Goal: Task Accomplishment & Management: Manage account settings

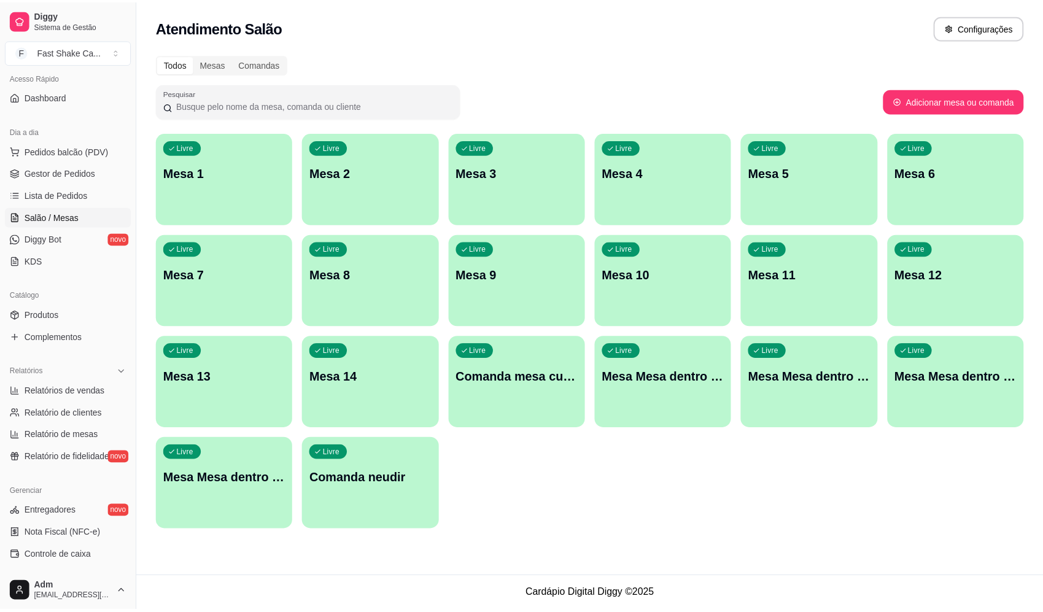
scroll to position [271, 0]
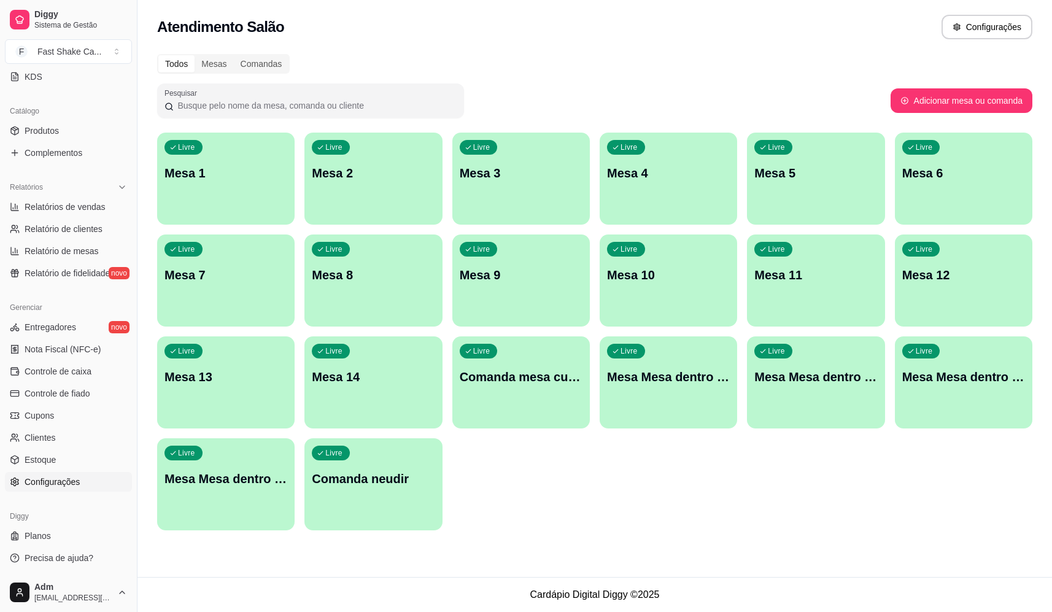
click at [65, 485] on span "Configurações" at bounding box center [52, 482] width 55 height 12
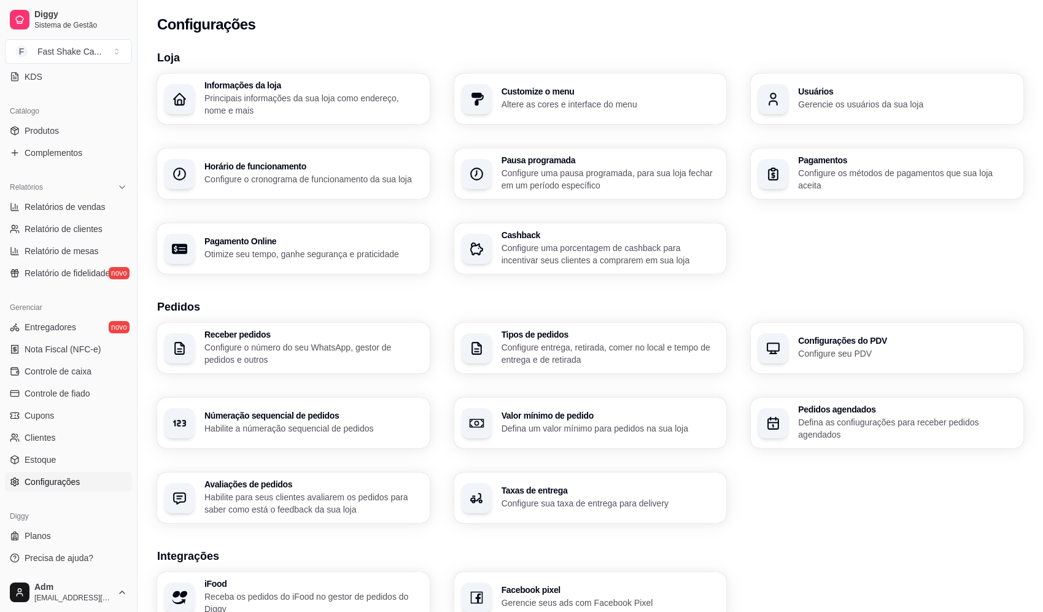
click at [857, 101] on p "Gerencie os usuários da sua loja" at bounding box center [907, 104] width 218 height 12
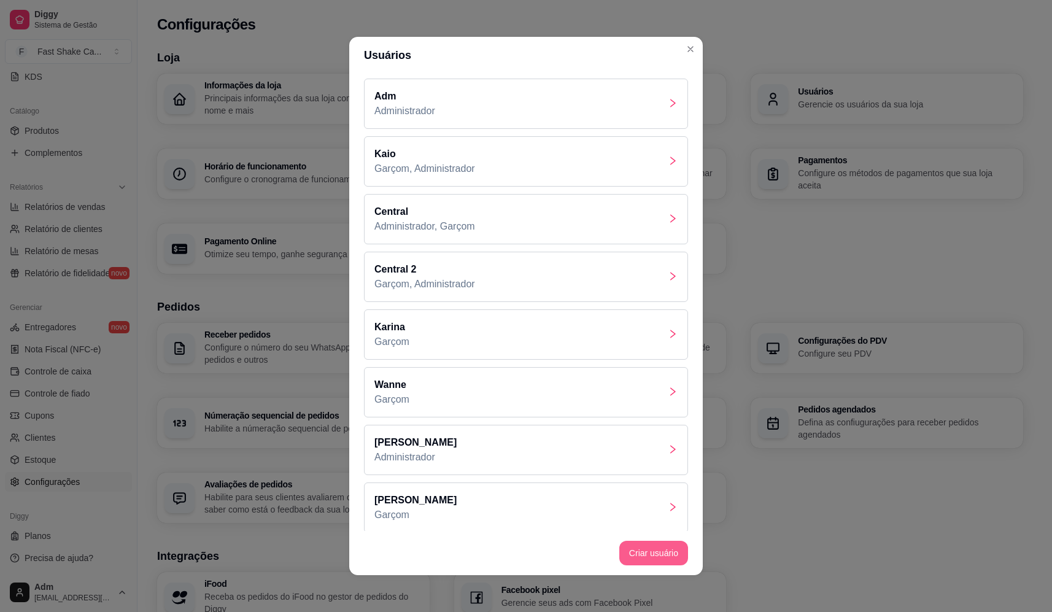
click at [652, 551] on button "Criar usuário" at bounding box center [653, 553] width 69 height 25
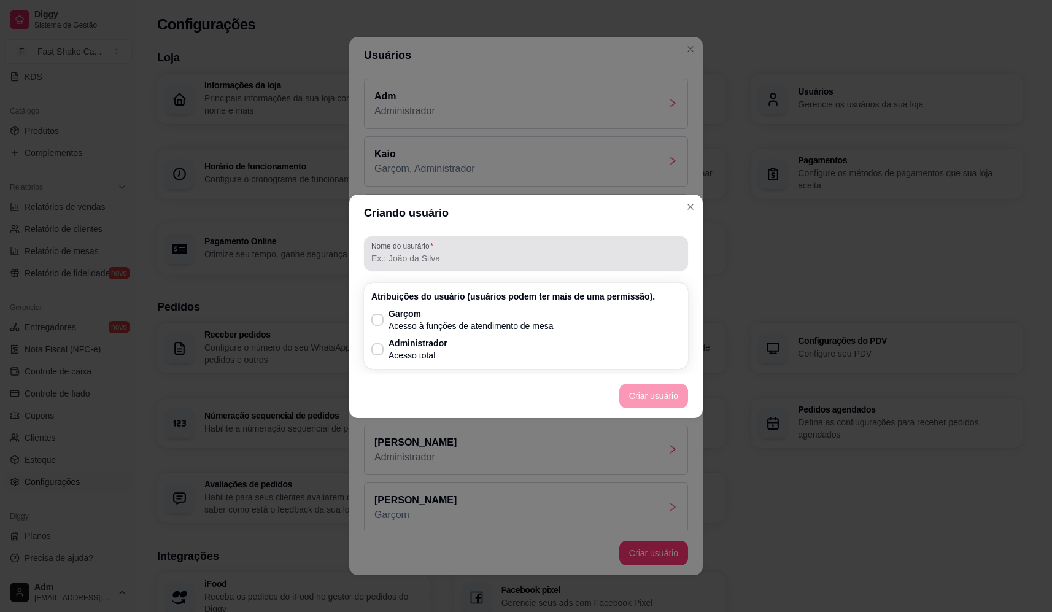
click at [525, 243] on div at bounding box center [525, 253] width 309 height 25
type input "laura"
click at [377, 306] on label "Garçom Acesso à funções de atendimento de mesa" at bounding box center [462, 320] width 192 height 34
click at [377, 322] on input "Garçom Acesso à funções de atendimento de mesa" at bounding box center [375, 326] width 8 height 8
checkbox input "true"
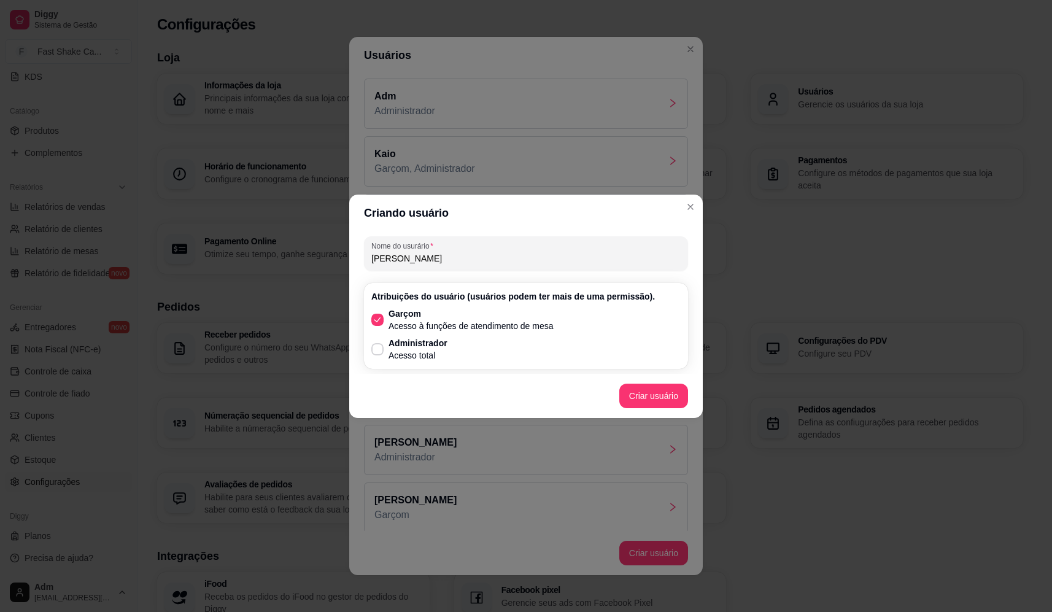
click at [687, 412] on footer "Criar usuário" at bounding box center [525, 396] width 353 height 44
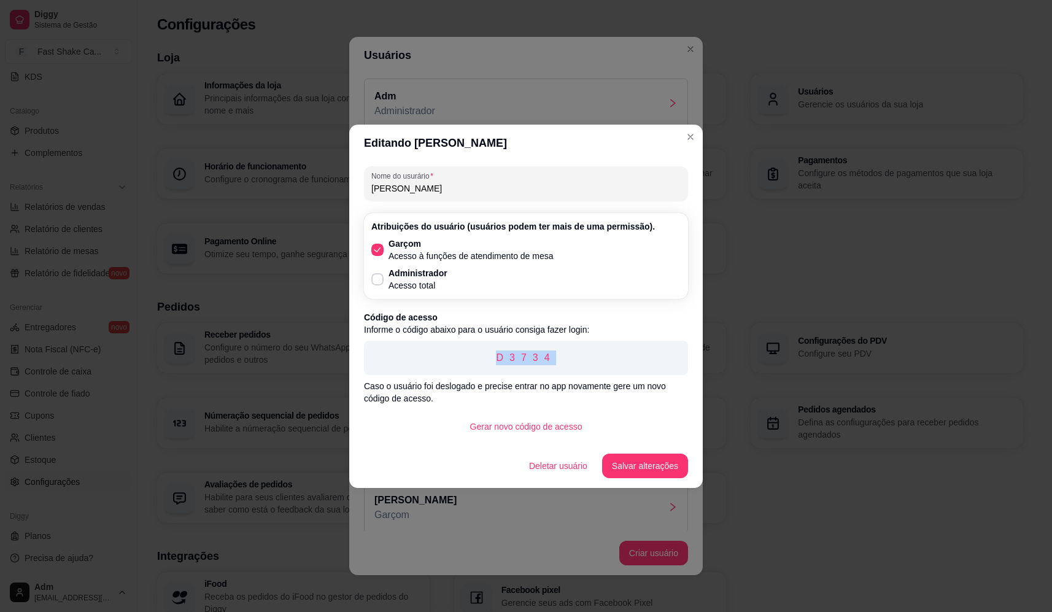
drag, startPoint x: 490, startPoint y: 360, endPoint x: 571, endPoint y: 364, distance: 81.1
click at [571, 364] on p "D3734" at bounding box center [526, 357] width 304 height 15
click at [633, 465] on button "Salvar alterações" at bounding box center [644, 465] width 83 height 24
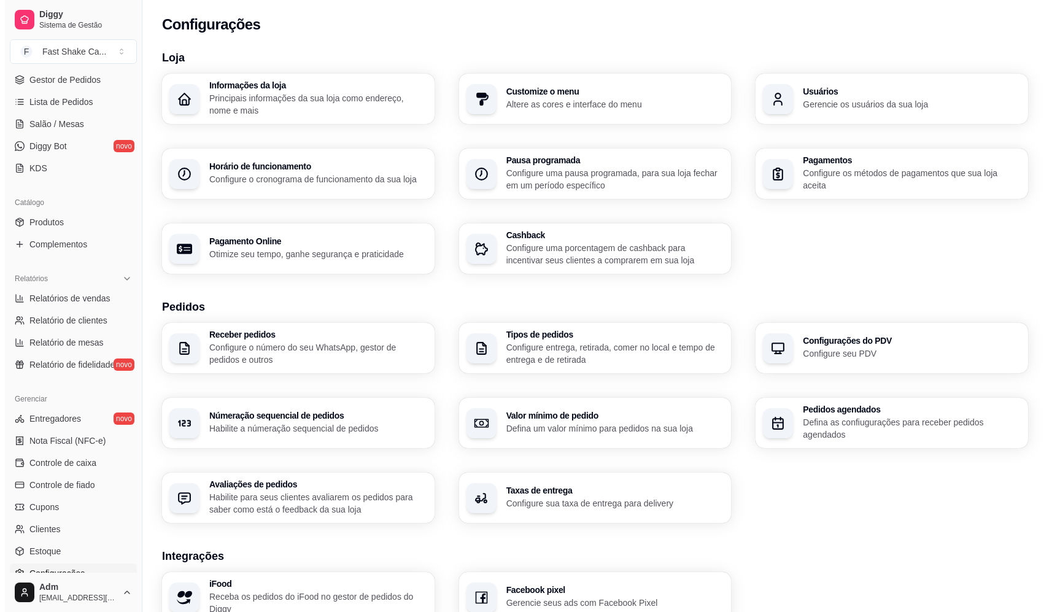
scroll to position [26, 0]
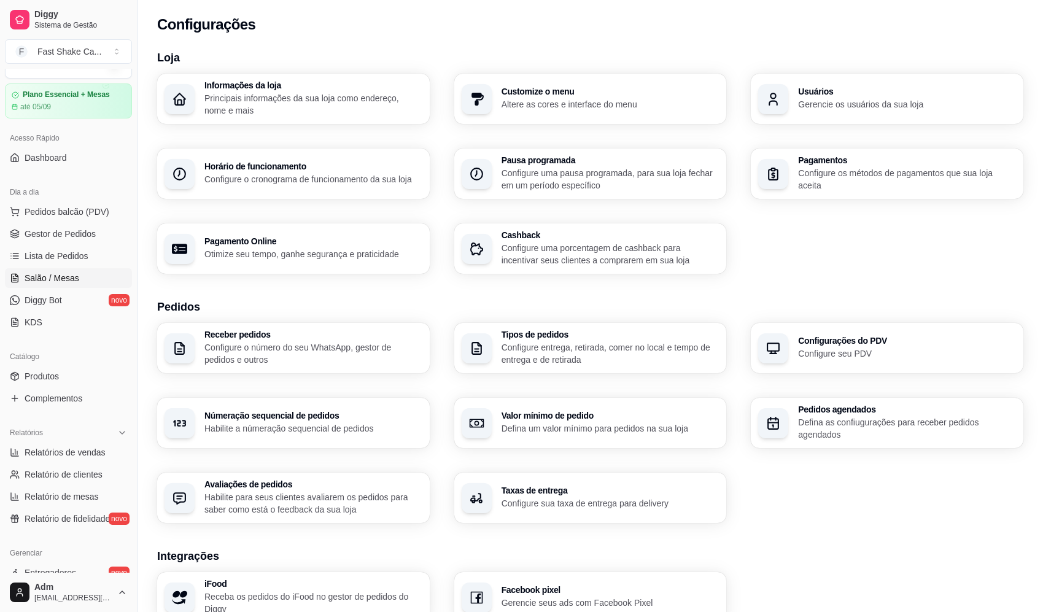
click at [54, 280] on span "Salão / Mesas" at bounding box center [52, 278] width 55 height 12
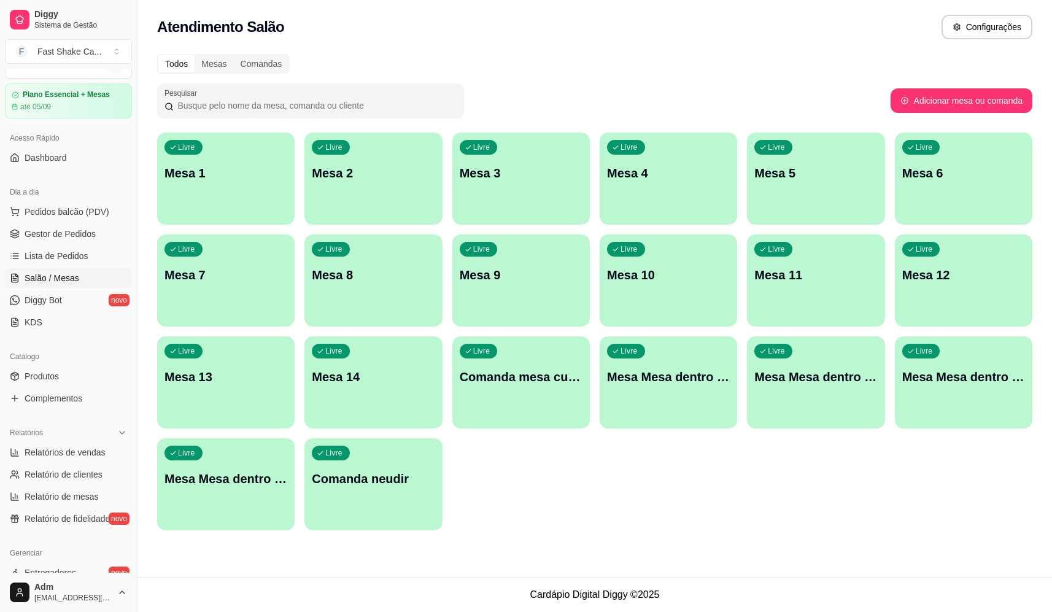
drag, startPoint x: 708, startPoint y: 128, endPoint x: 719, endPoint y: 72, distance: 56.3
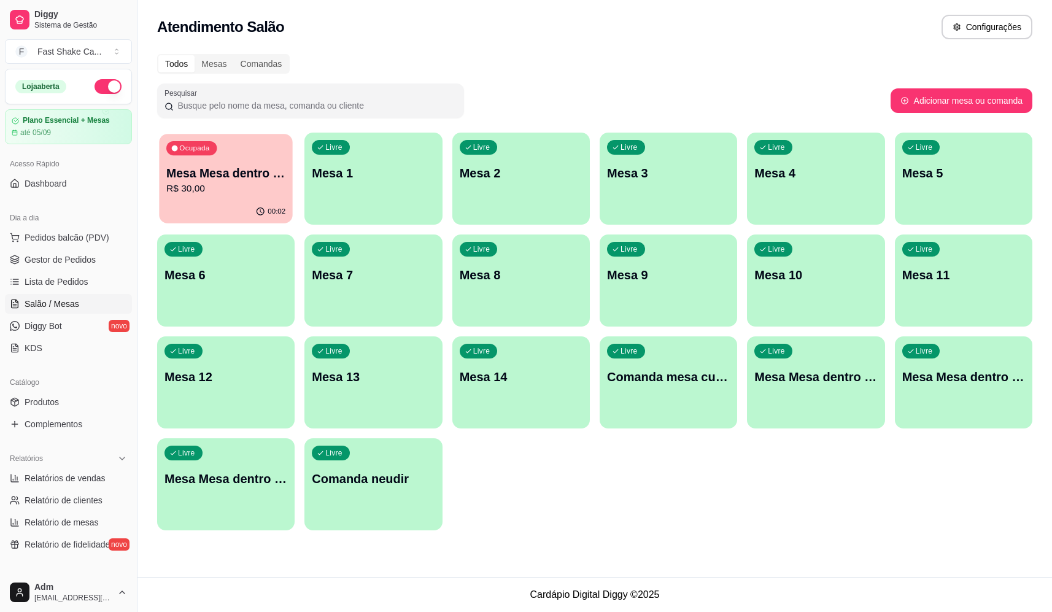
click at [242, 165] on p "Mesa Mesa dentro verde" at bounding box center [225, 173] width 119 height 17
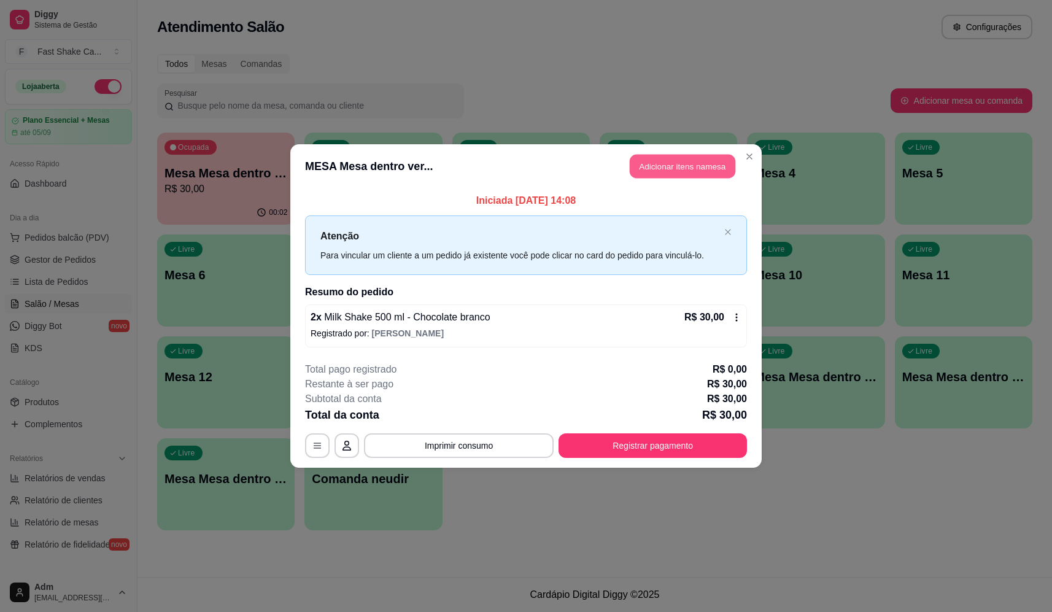
click at [693, 173] on button "Adicionar itens na mesa" at bounding box center [683, 167] width 106 height 24
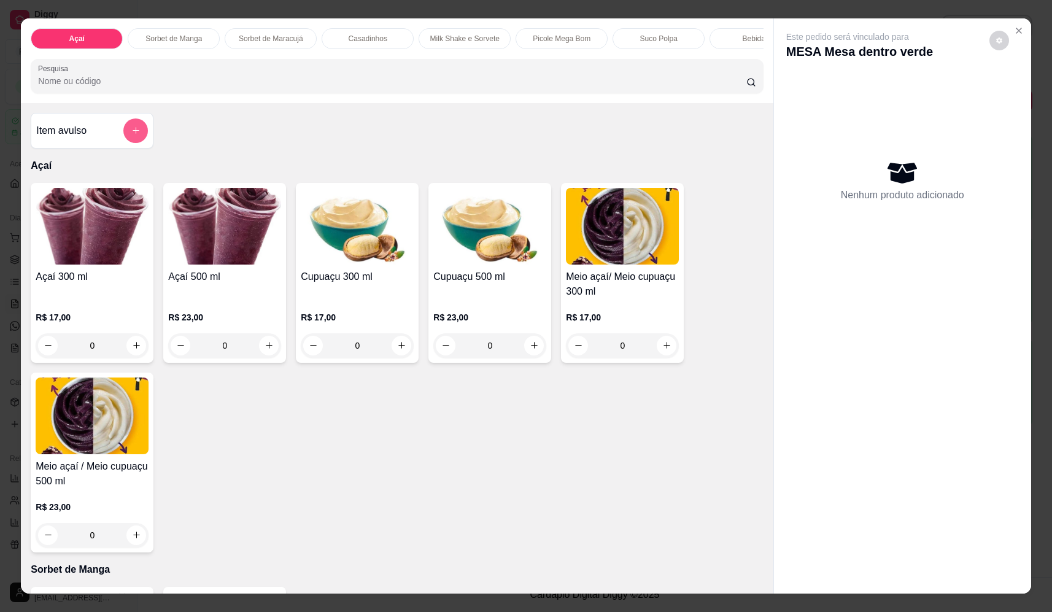
click at [137, 137] on button "add-separate-item" at bounding box center [135, 130] width 25 height 25
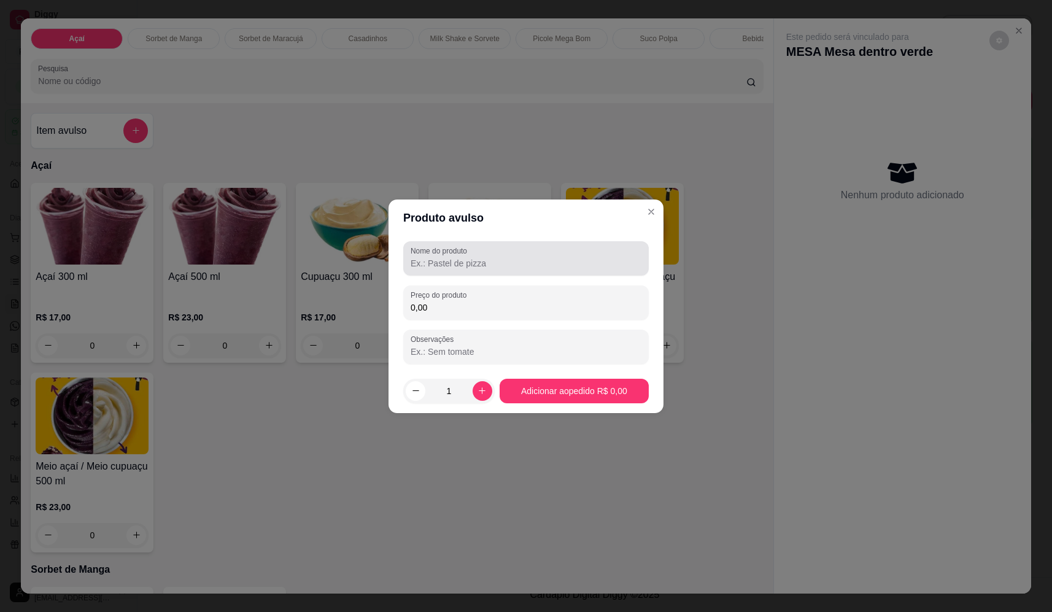
click at [553, 252] on div at bounding box center [526, 258] width 231 height 25
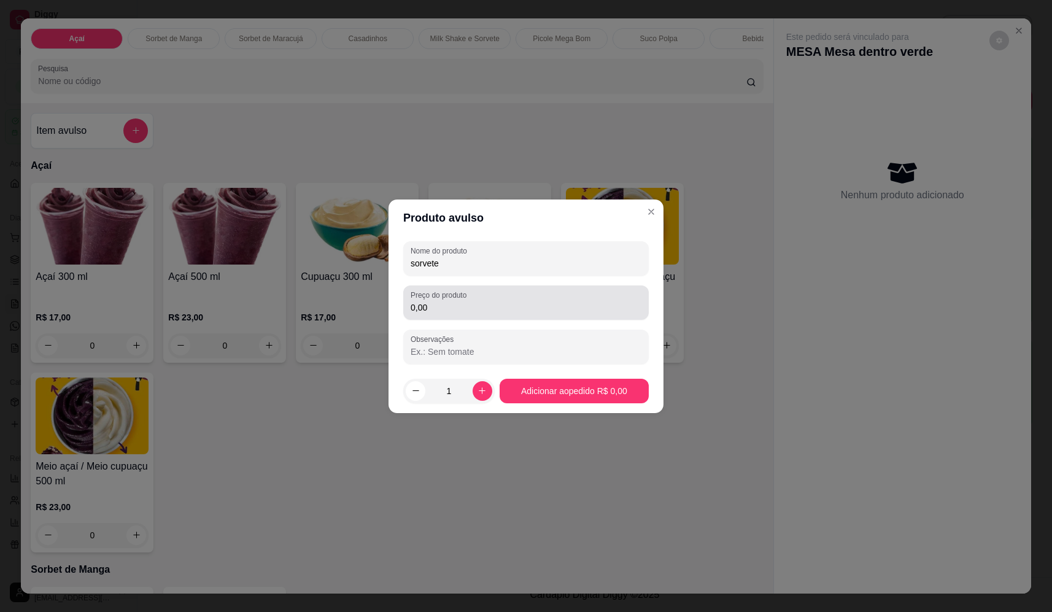
type input "sorvete"
click at [499, 307] on input "0,00" at bounding box center [526, 307] width 231 height 12
type input "19,38"
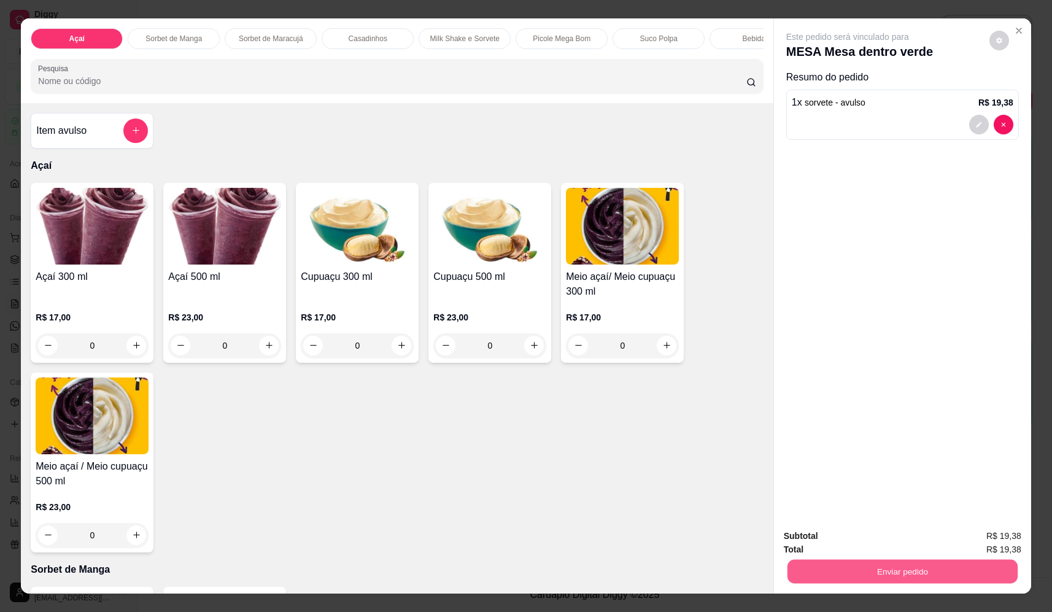
click at [871, 580] on button "Enviar pedido" at bounding box center [902, 572] width 230 height 24
click at [865, 535] on button "Não registrar e enviar pedido" at bounding box center [862, 541] width 124 height 23
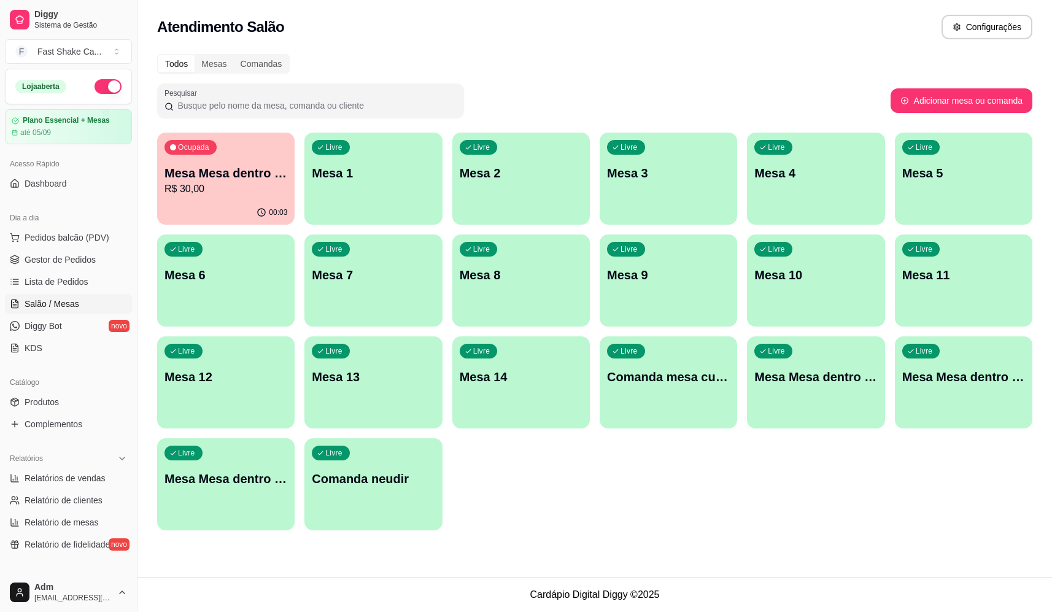
drag, startPoint x: 766, startPoint y: 99, endPoint x: 783, endPoint y: 92, distance: 18.5
click at [770, 96] on div "Pesquisar" at bounding box center [523, 100] width 733 height 34
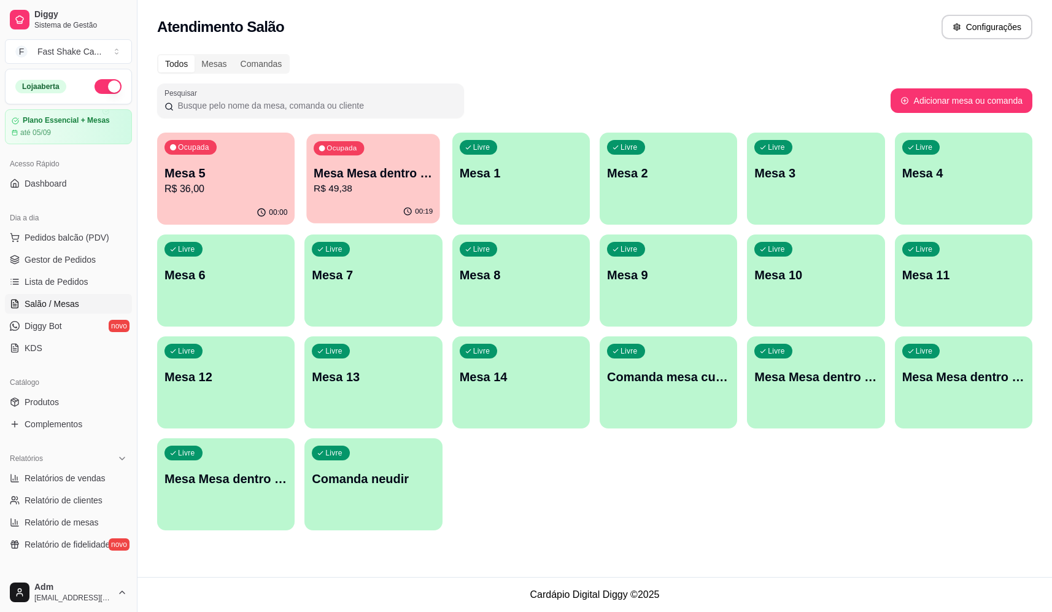
click at [398, 177] on p "Mesa Mesa dentro verde" at bounding box center [373, 173] width 119 height 17
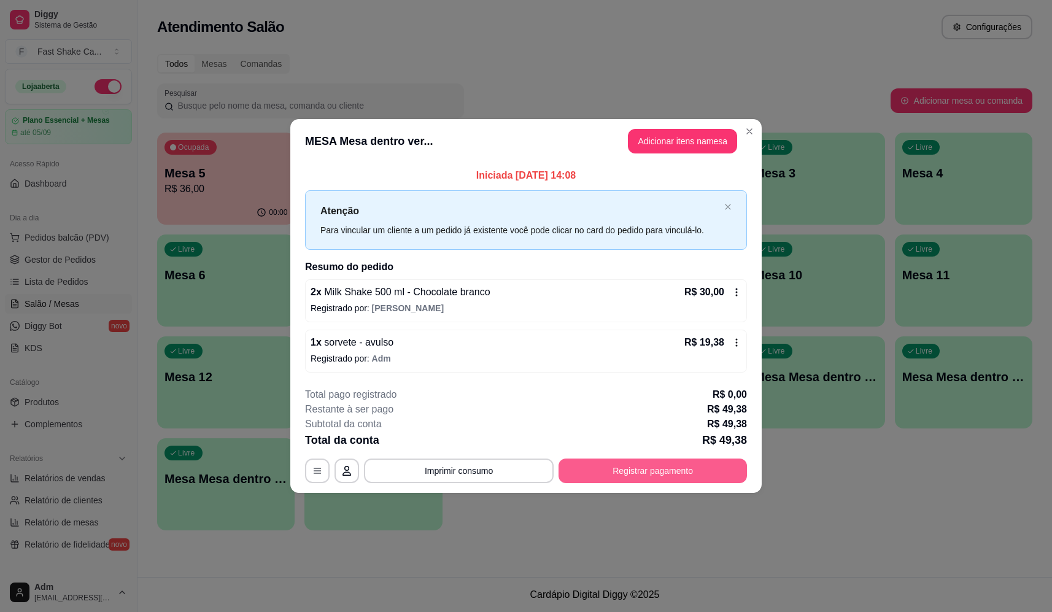
click at [690, 472] on button "Registrar pagamento" at bounding box center [652, 470] width 188 height 25
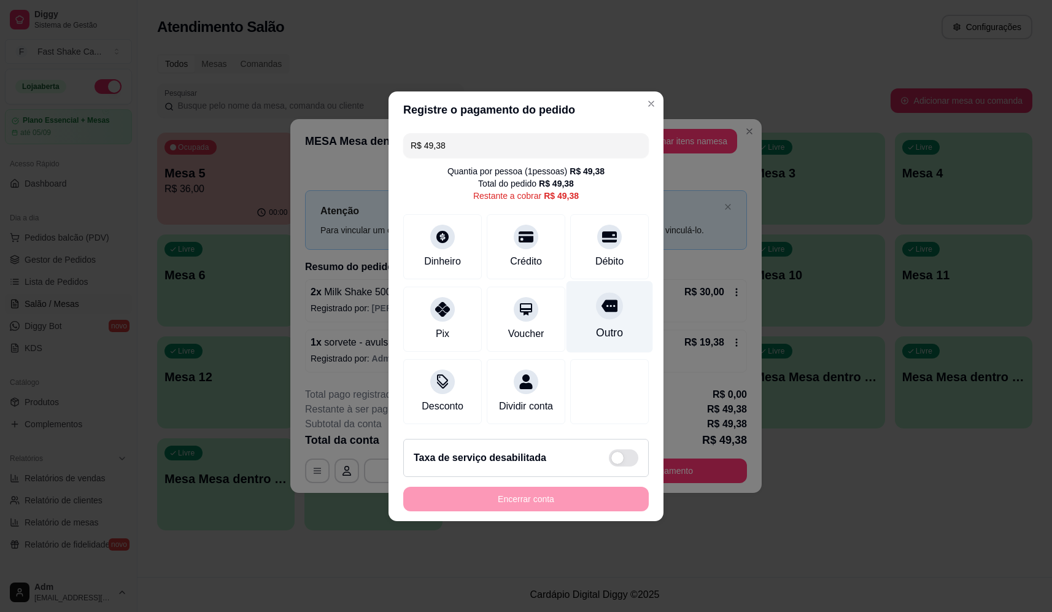
drag, startPoint x: 598, startPoint y: 276, endPoint x: 604, endPoint y: 290, distance: 15.7
click at [601, 278] on div "R$ 49,38 Quantia por pessoa ( 1 pessoas) R$ 49,38 Total do pedido R$ 49,38 Rest…" at bounding box center [525, 278] width 275 height 301
click at [601, 313] on div "Outro" at bounding box center [609, 316] width 87 height 72
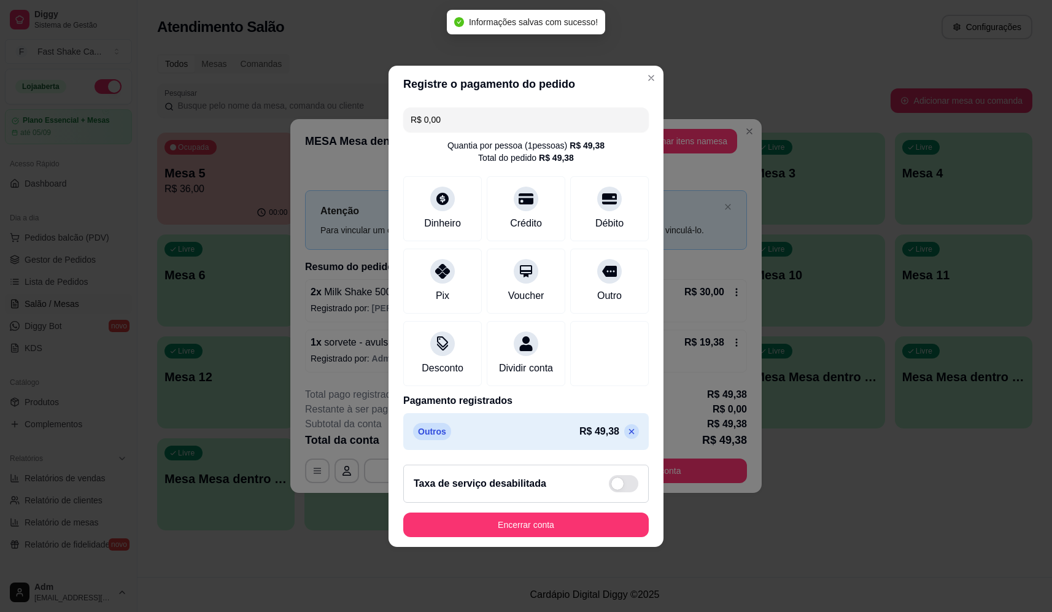
type input "R$ 0,00"
click at [555, 526] on button "Encerrar conta" at bounding box center [525, 524] width 245 height 25
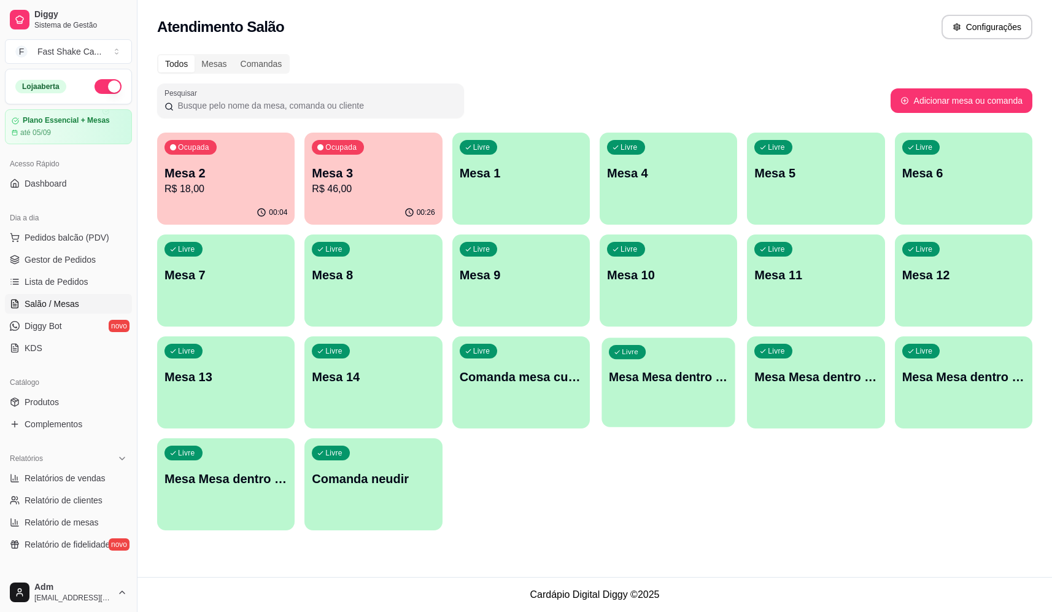
click at [619, 398] on div "Livre Mesa Mesa dentro azul" at bounding box center [668, 374] width 134 height 75
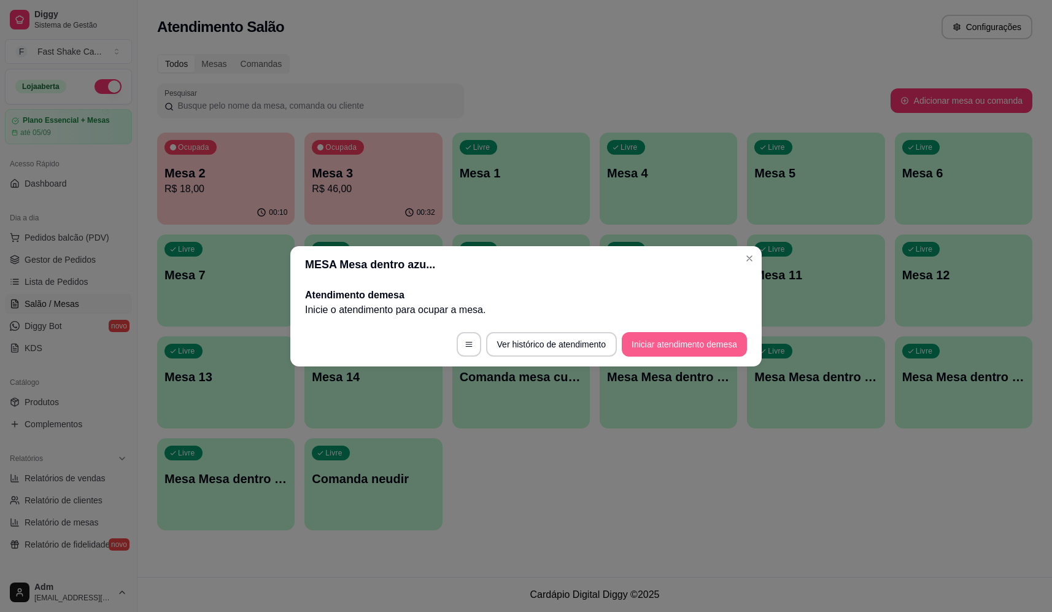
click at [660, 351] on button "Iniciar atendimento de mesa" at bounding box center [684, 344] width 125 height 25
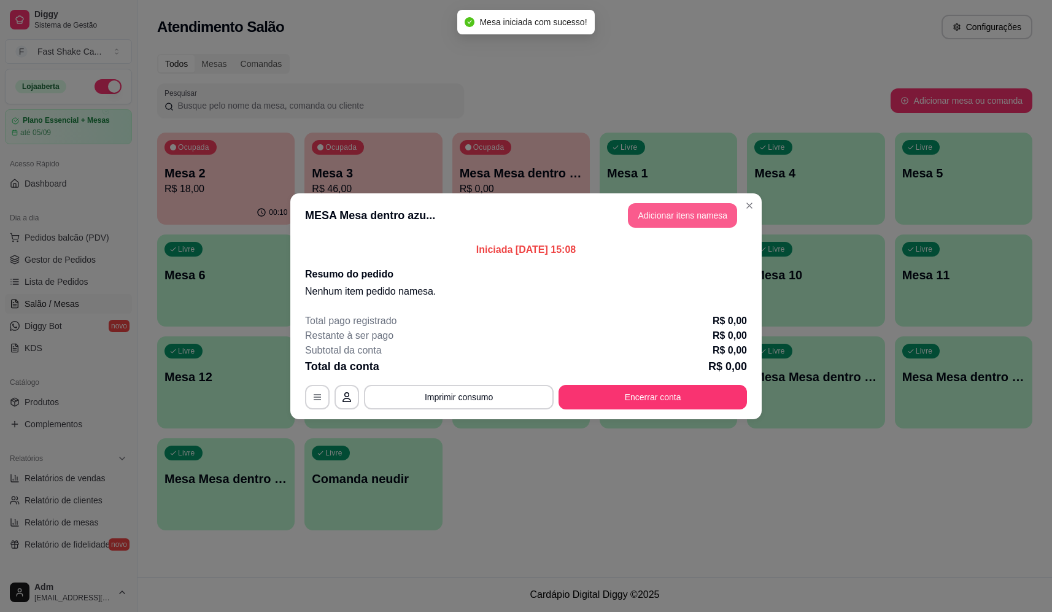
click at [668, 215] on button "Adicionar itens na mesa" at bounding box center [682, 215] width 109 height 25
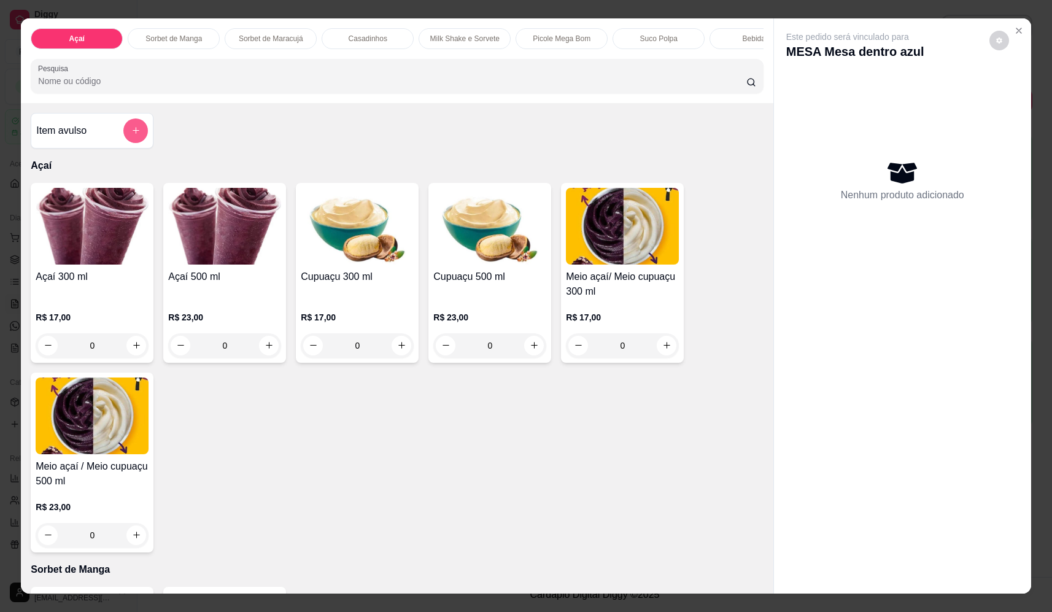
click at [131, 135] on icon "add-separate-item" at bounding box center [135, 130] width 9 height 9
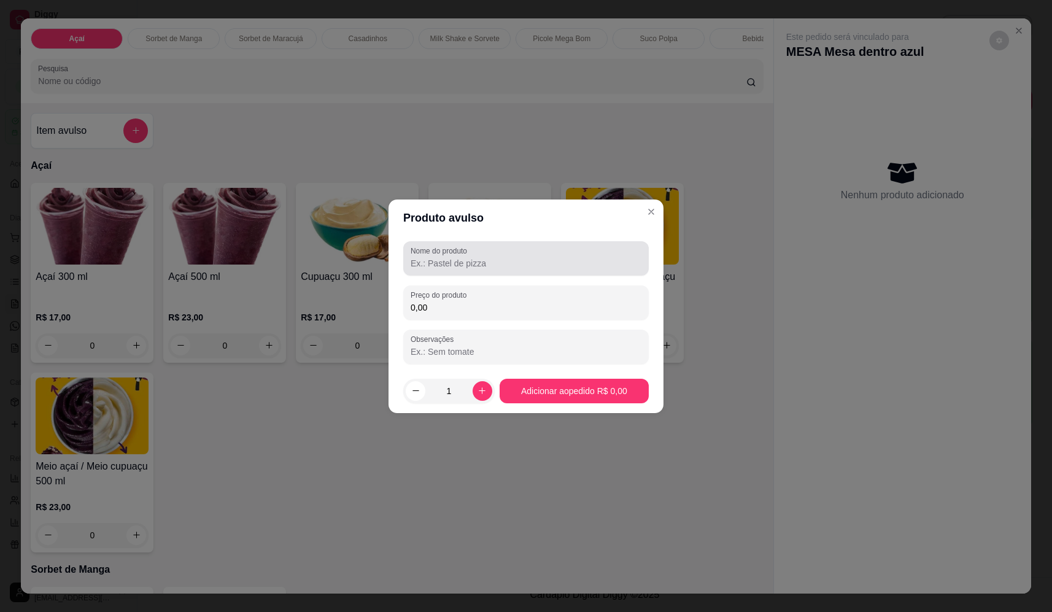
click at [447, 260] on input "Nome do produto" at bounding box center [526, 263] width 231 height 12
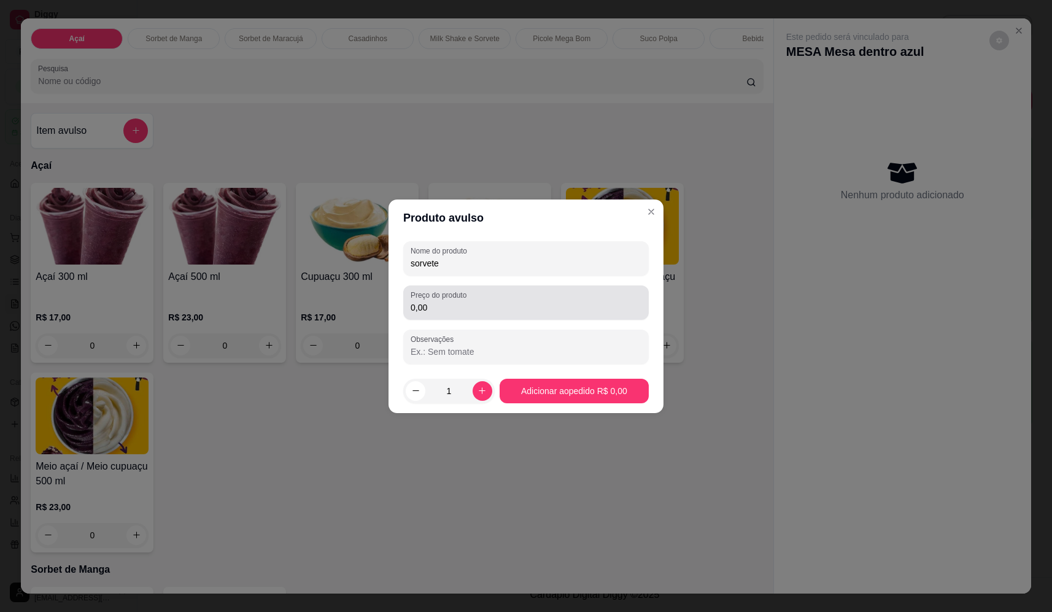
type input "sorvete"
click at [445, 315] on div "Preço do produto 0,00" at bounding box center [525, 302] width 245 height 34
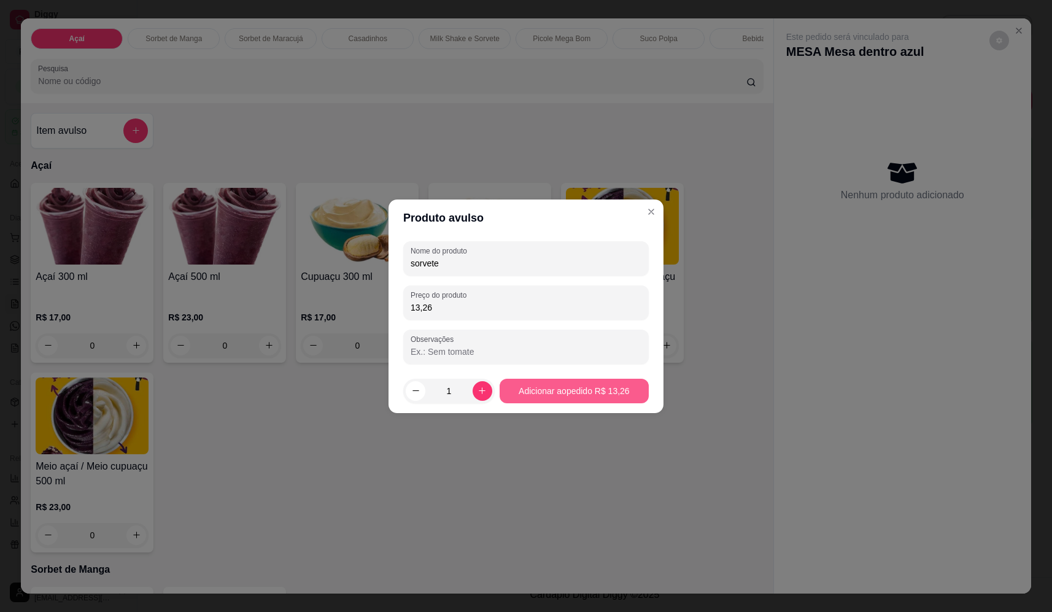
type input "13,26"
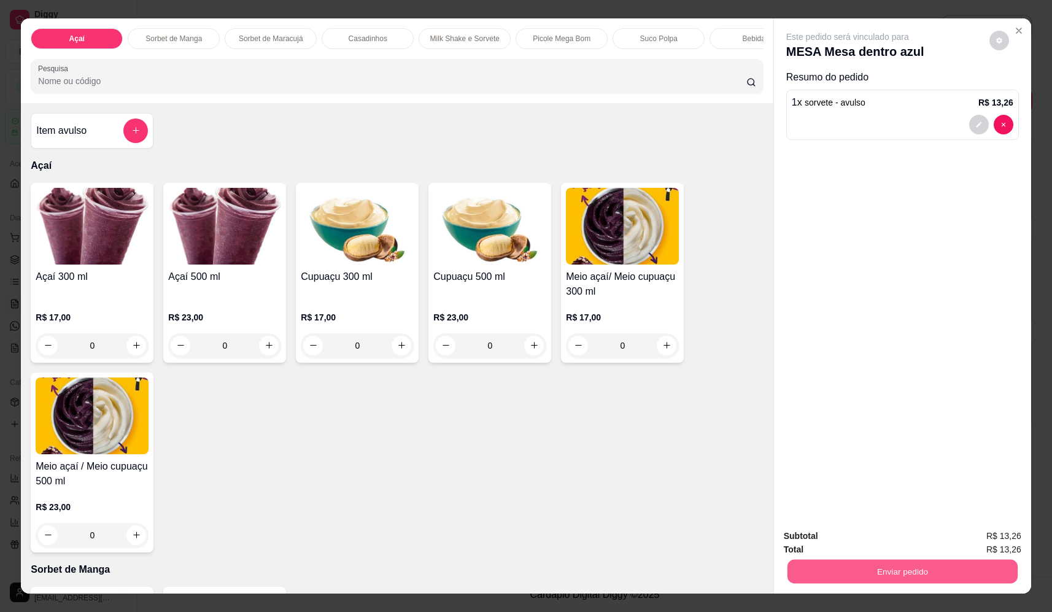
click at [887, 565] on button "Enviar pedido" at bounding box center [902, 572] width 230 height 24
click at [873, 546] on button "Não registrar e enviar pedido" at bounding box center [862, 541] width 128 height 23
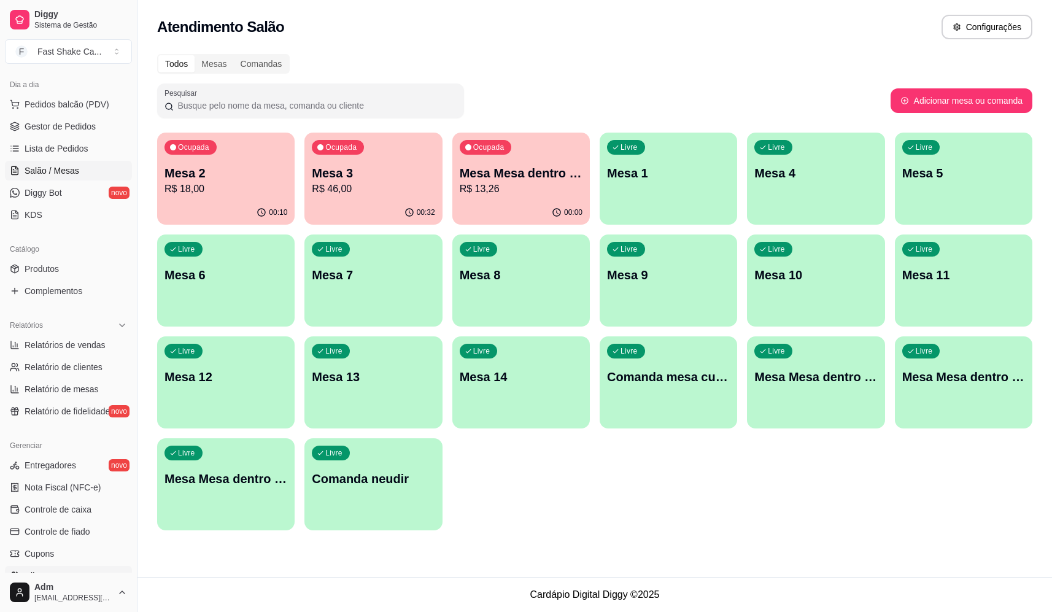
scroll to position [271, 0]
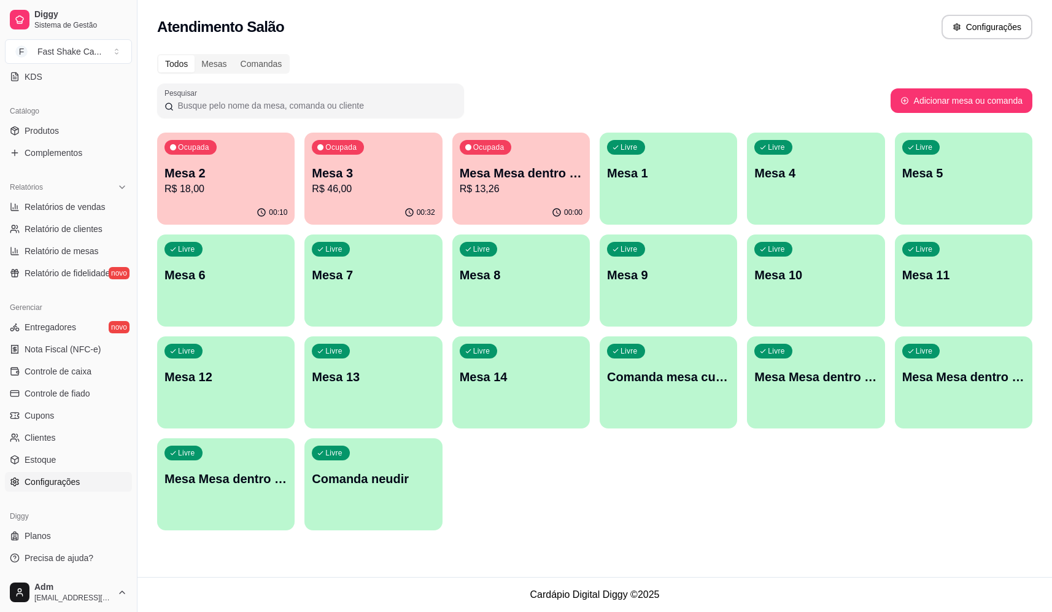
click at [83, 487] on link "Configurações" at bounding box center [68, 482] width 127 height 20
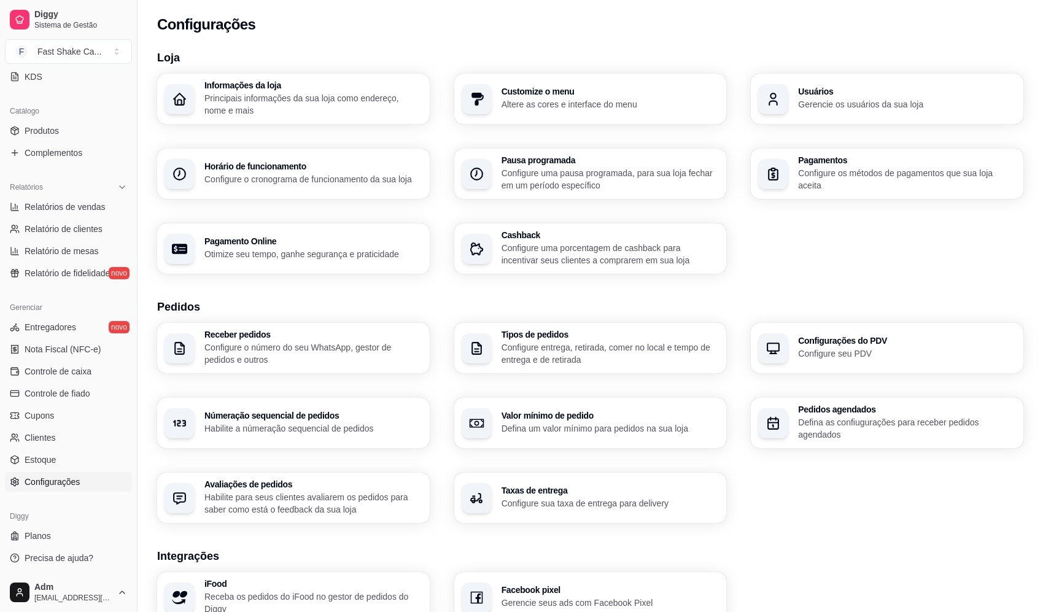
click at [808, 99] on p "Gerencie os usuários da sua loja" at bounding box center [907, 104] width 218 height 12
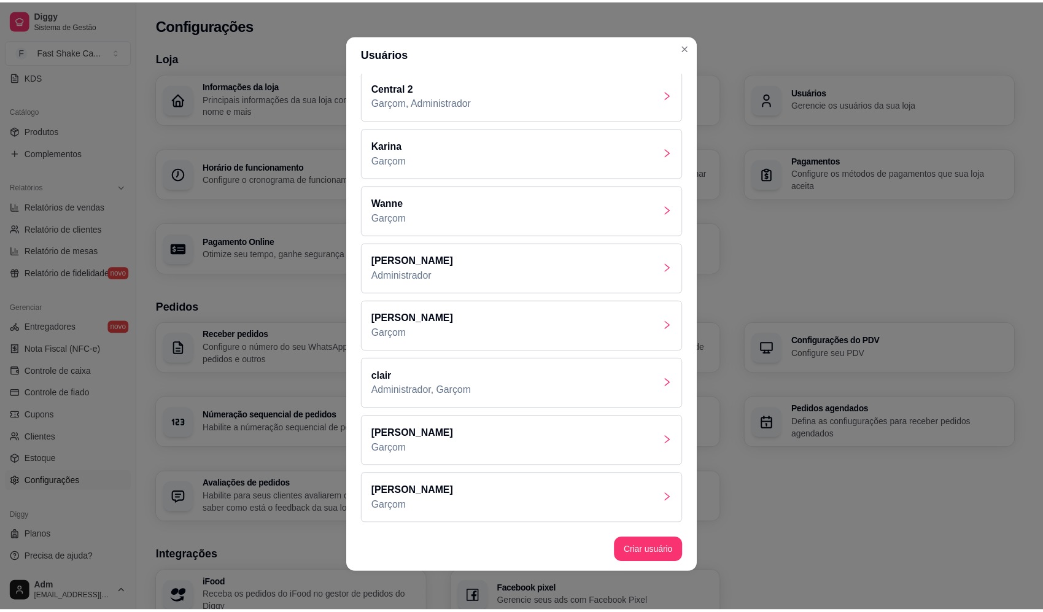
scroll to position [2, 0]
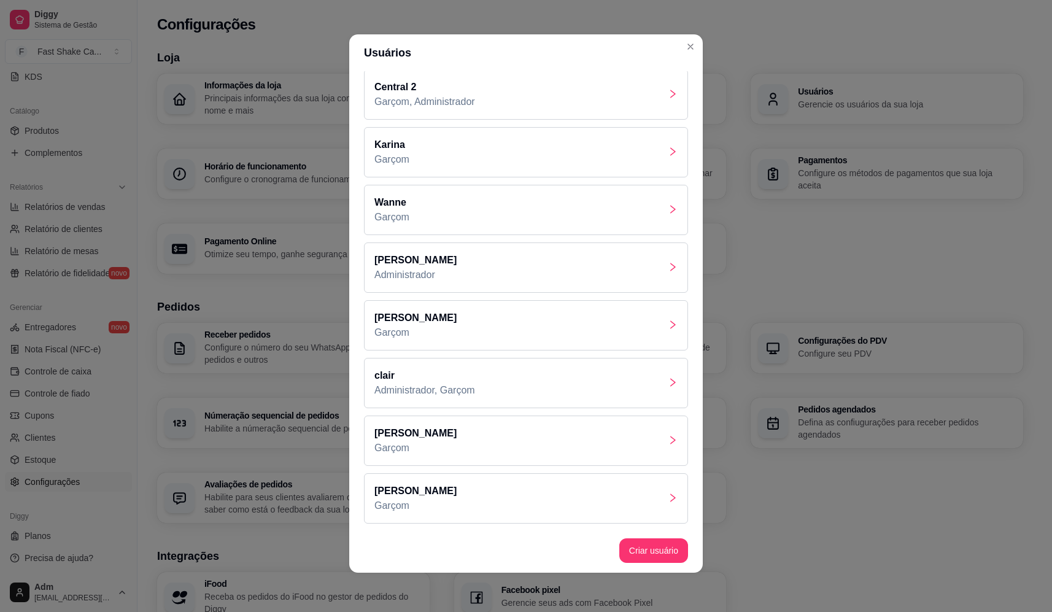
click at [446, 490] on div "laura Garçom" at bounding box center [526, 498] width 324 height 50
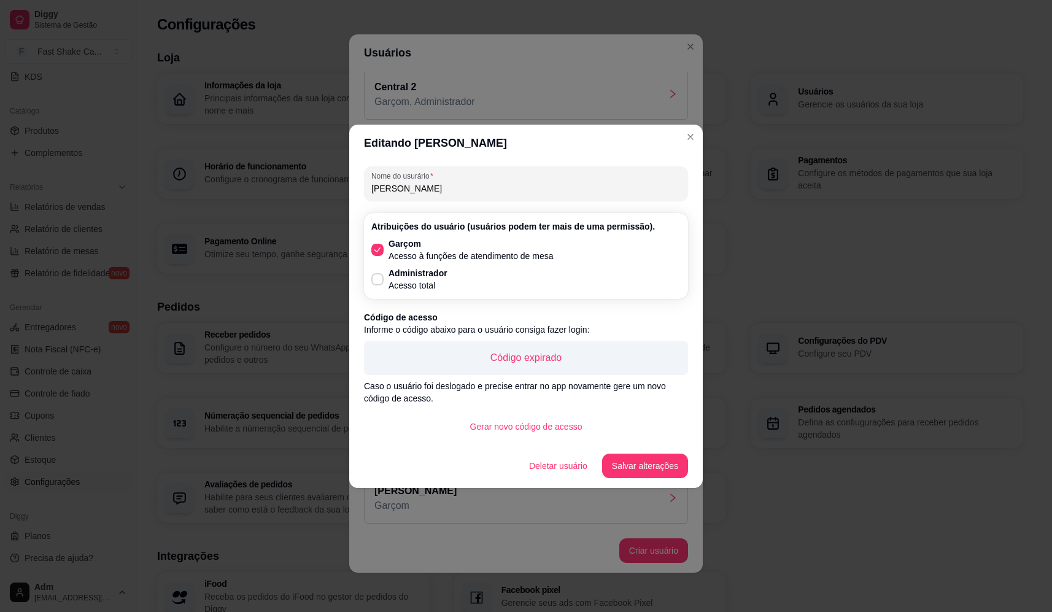
click at [374, 188] on input "laura" at bounding box center [525, 188] width 309 height 12
type input "Laura"
click at [638, 468] on button "Salvar alterações" at bounding box center [644, 465] width 83 height 24
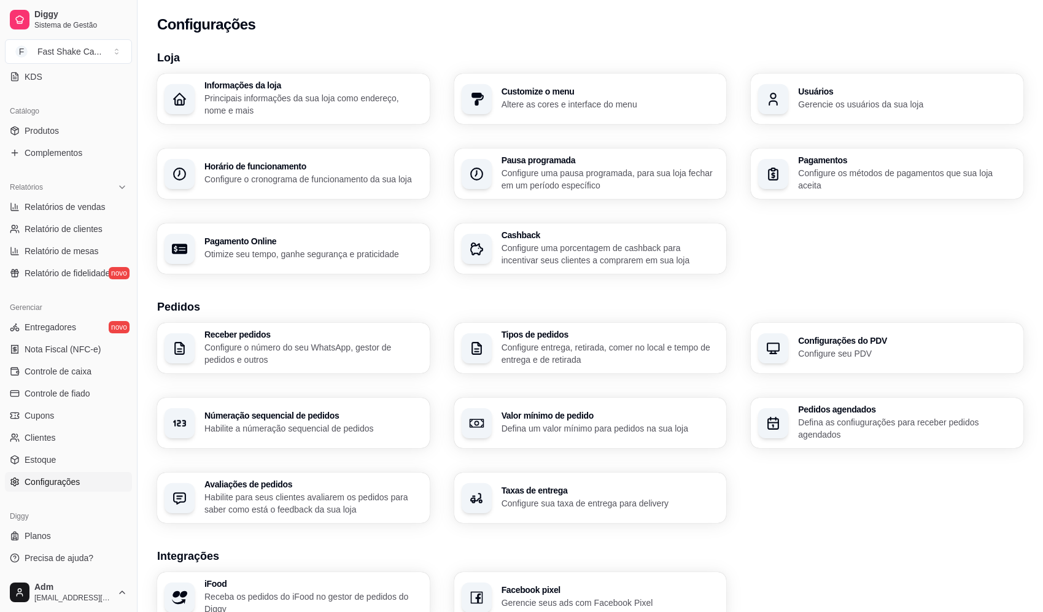
click at [698, 42] on div "Loja Informações da loja Principais informações da sua loja como endereço, nome…" at bounding box center [589, 433] width 905 height 783
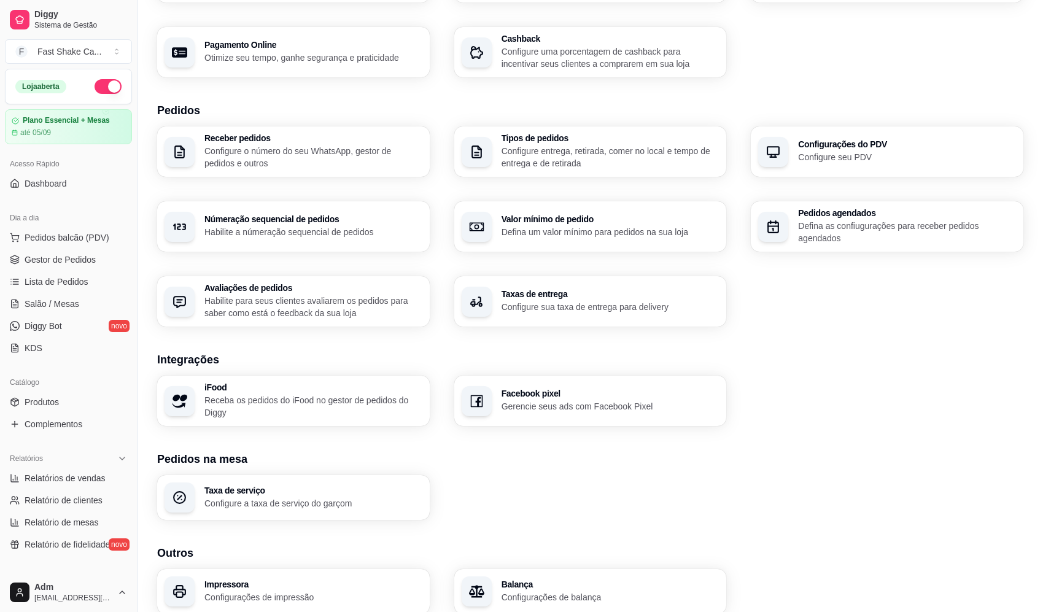
scroll to position [125, 0]
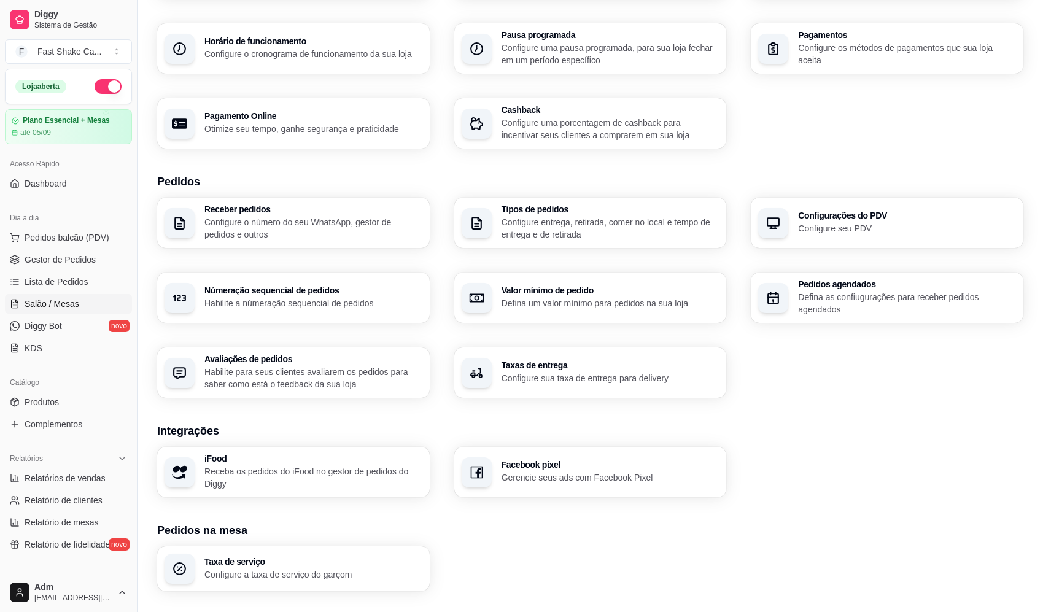
click at [74, 302] on span "Salão / Mesas" at bounding box center [52, 304] width 55 height 12
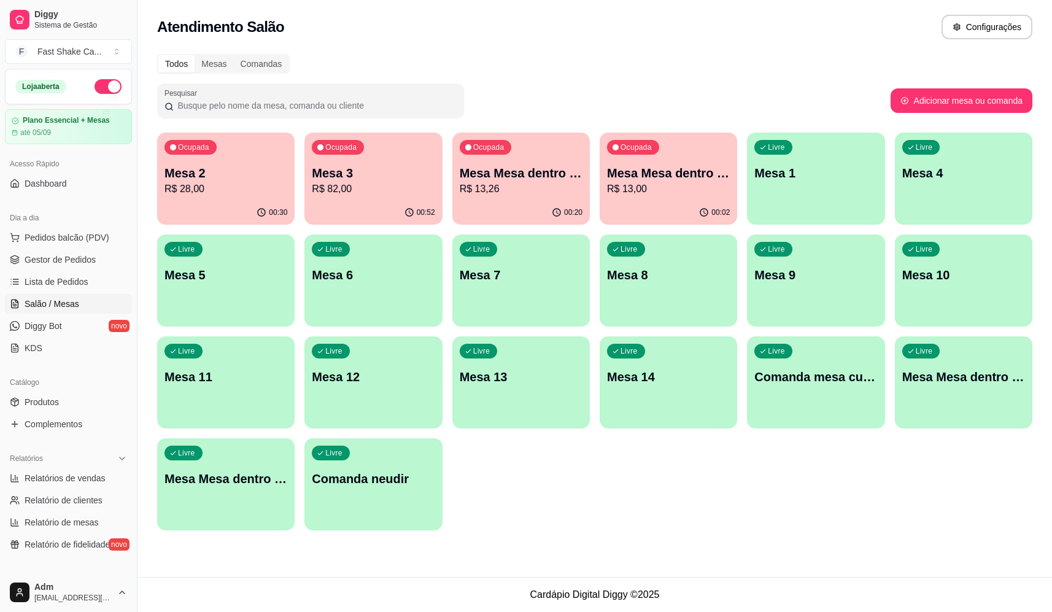
click at [676, 165] on p "Mesa Mesa dentro laranja" at bounding box center [668, 172] width 123 height 17
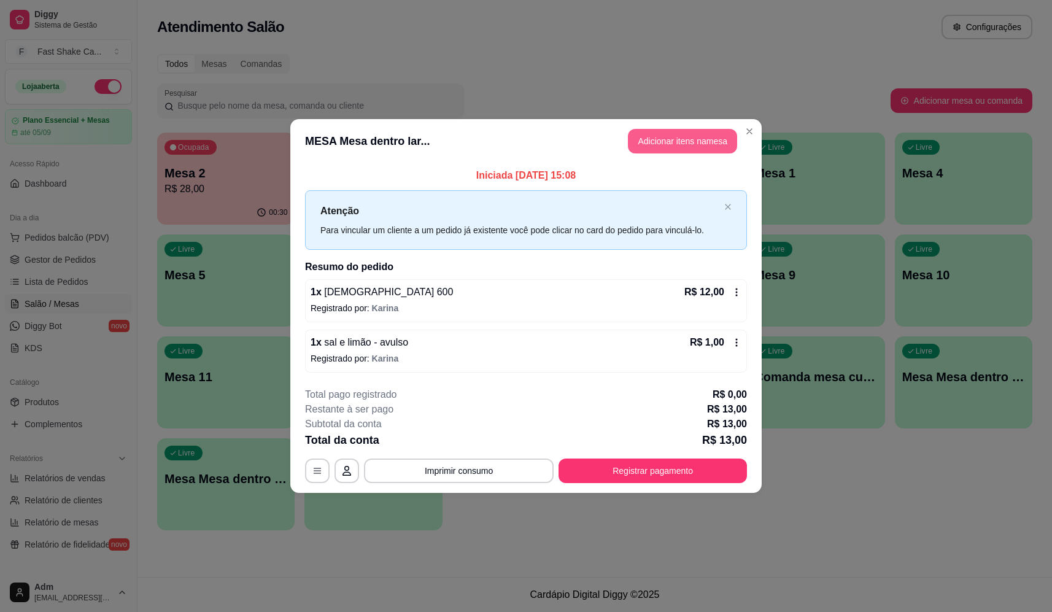
click at [690, 137] on button "Adicionar itens na mesa" at bounding box center [682, 141] width 109 height 25
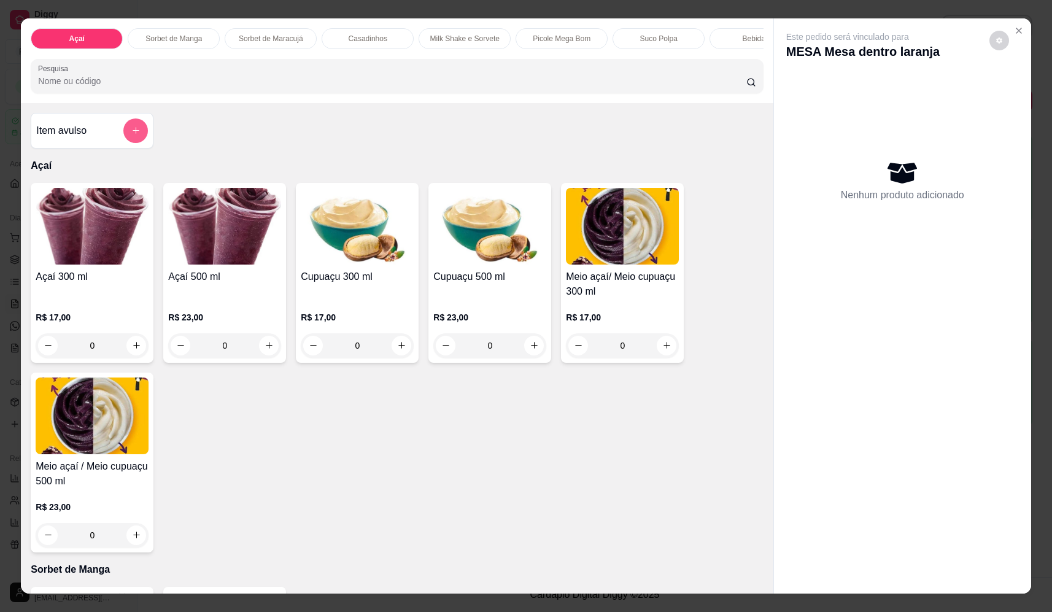
click at [134, 143] on button "add-separate-item" at bounding box center [135, 130] width 25 height 25
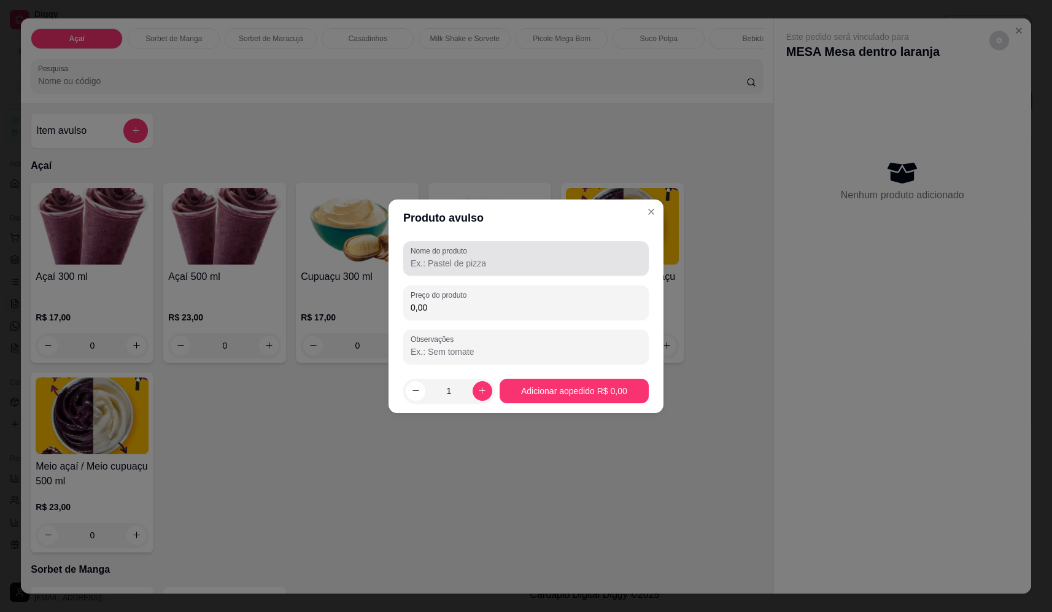
drag, startPoint x: 496, startPoint y: 255, endPoint x: 485, endPoint y: 257, distance: 10.6
click at [496, 255] on div at bounding box center [526, 258] width 231 height 25
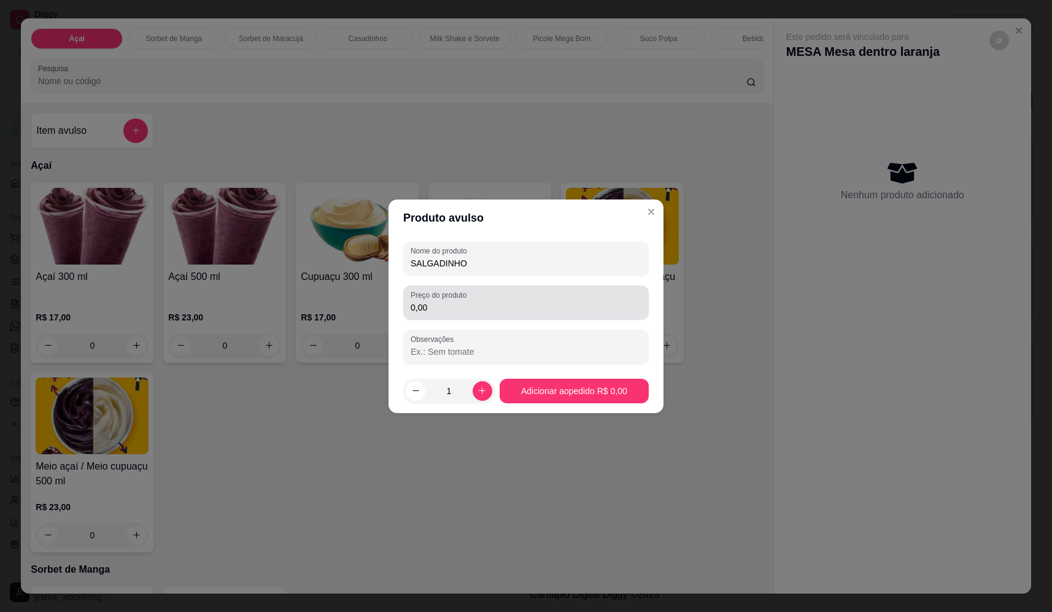
type input "SALGADINHO"
click at [504, 292] on div "0,00" at bounding box center [526, 302] width 231 height 25
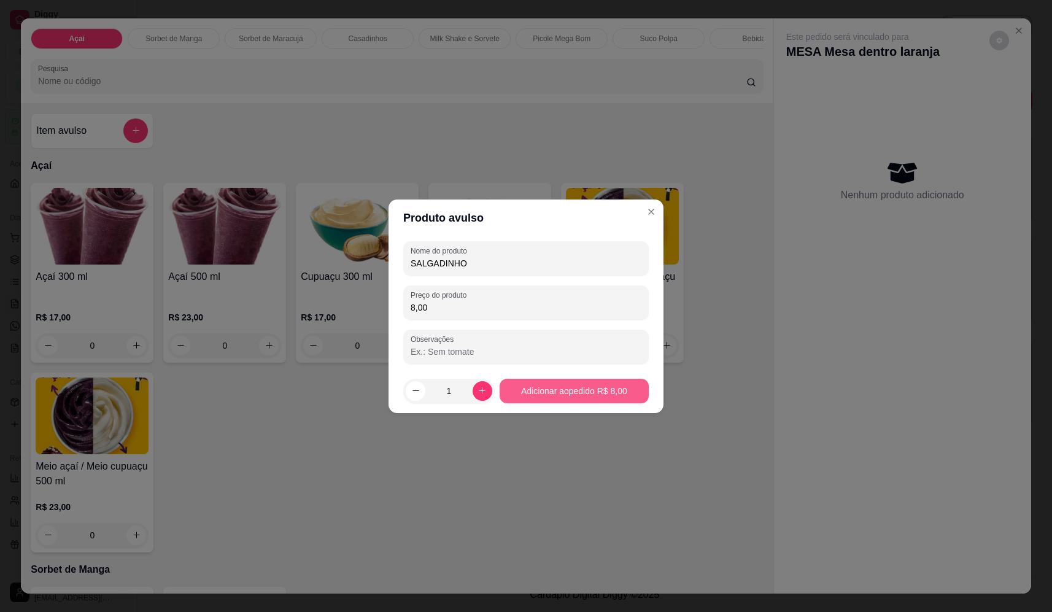
type input "8,00"
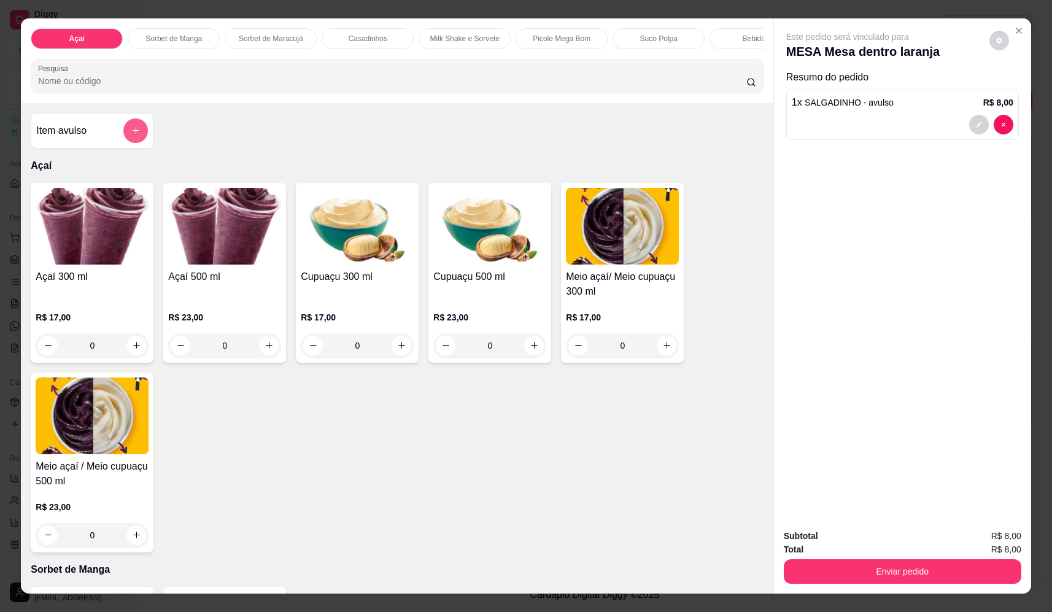
click at [132, 135] on icon "add-separate-item" at bounding box center [135, 130] width 9 height 9
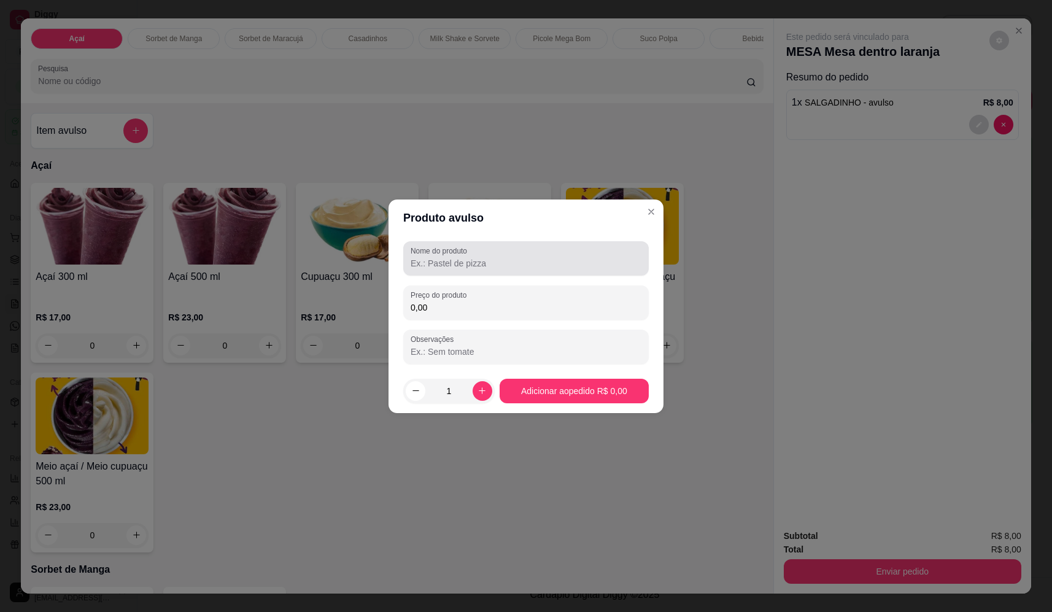
click at [473, 261] on input "Nome do produto" at bounding box center [526, 263] width 231 height 12
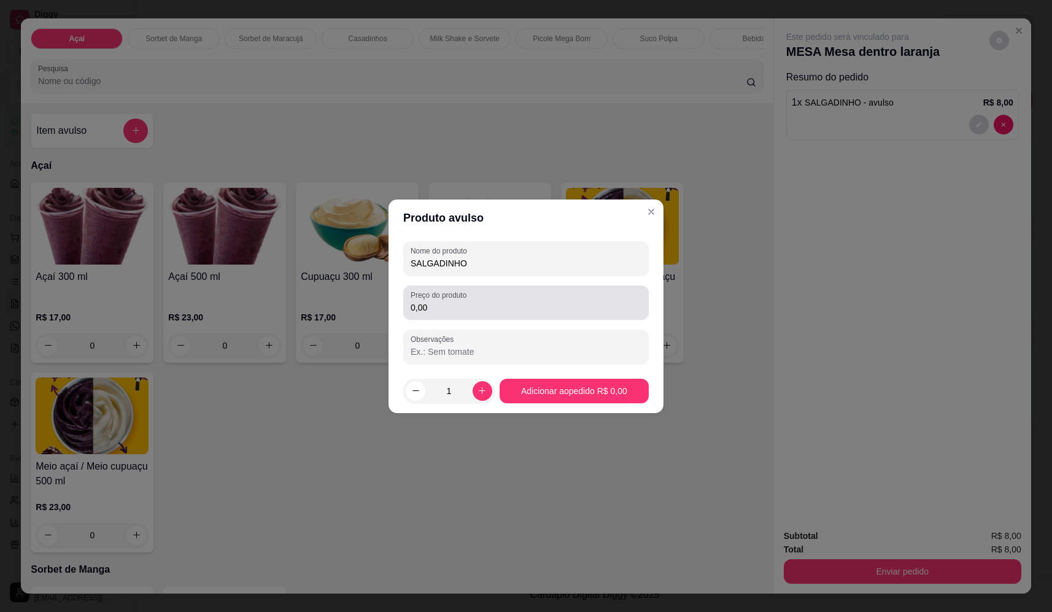
type input "SALGADINHO"
click at [452, 318] on div "Preço do produto 0,00" at bounding box center [525, 302] width 245 height 34
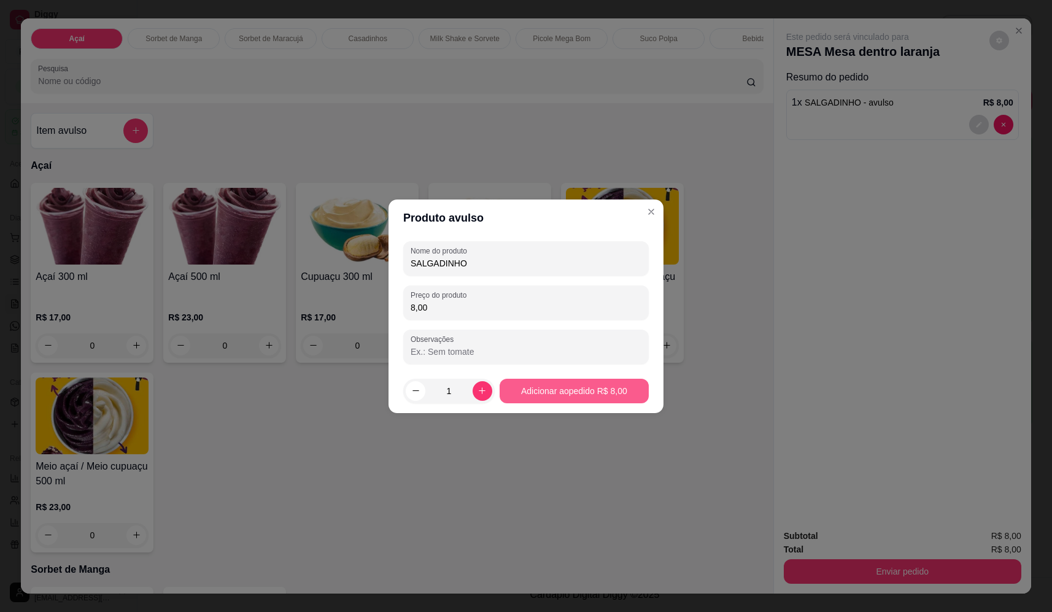
type input "8,00"
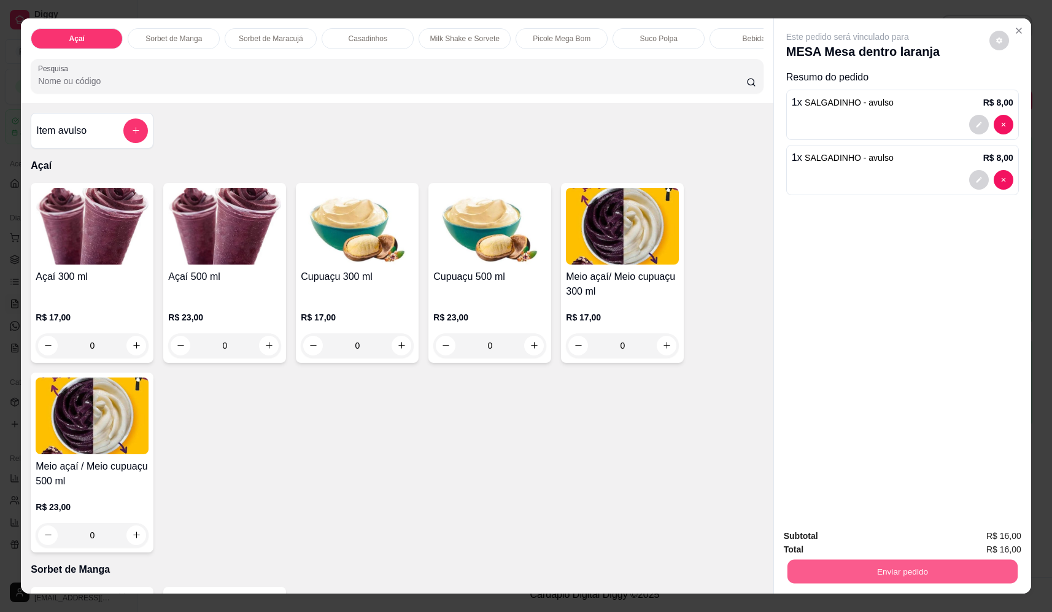
click at [944, 574] on button "Enviar pedido" at bounding box center [902, 572] width 230 height 24
click at [860, 538] on button "Não registrar e enviar pedido" at bounding box center [862, 541] width 128 height 23
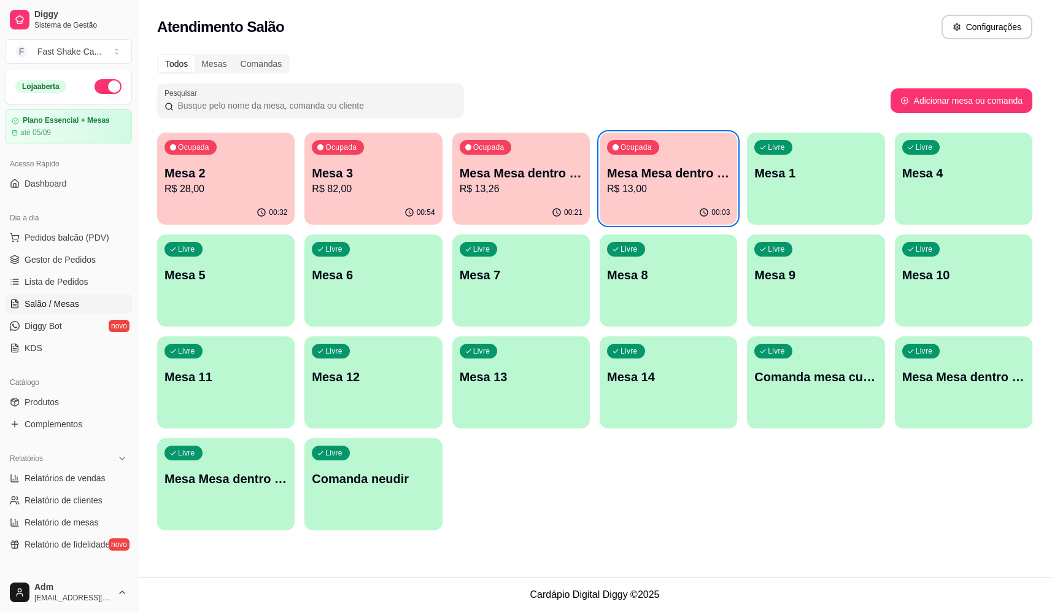
click at [950, 388] on div "Livre Mesa Mesa dentro verde" at bounding box center [963, 374] width 137 height 77
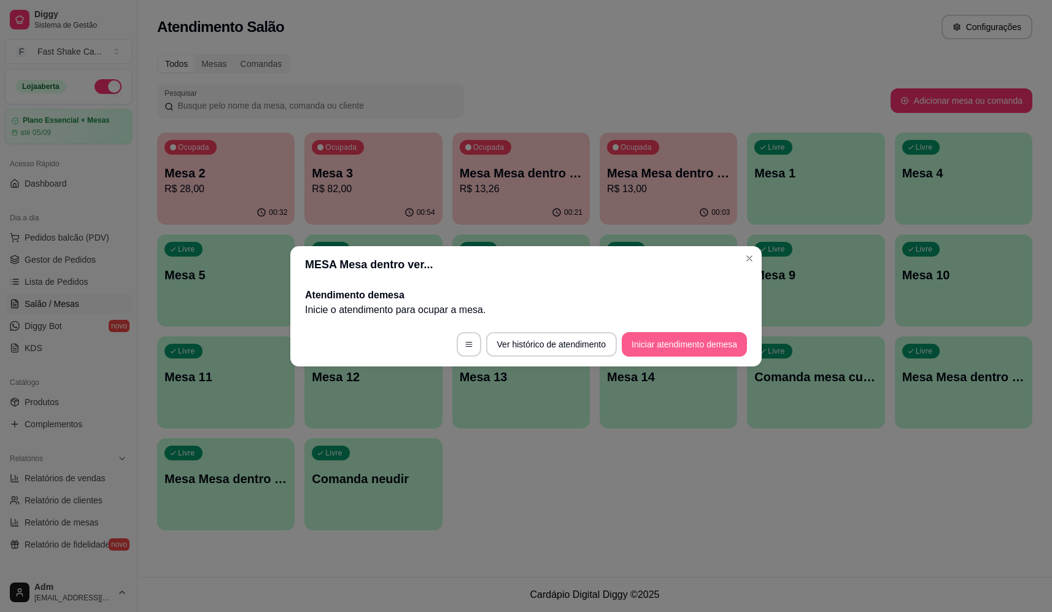
click at [651, 349] on button "Iniciar atendimento de mesa" at bounding box center [684, 344] width 125 height 25
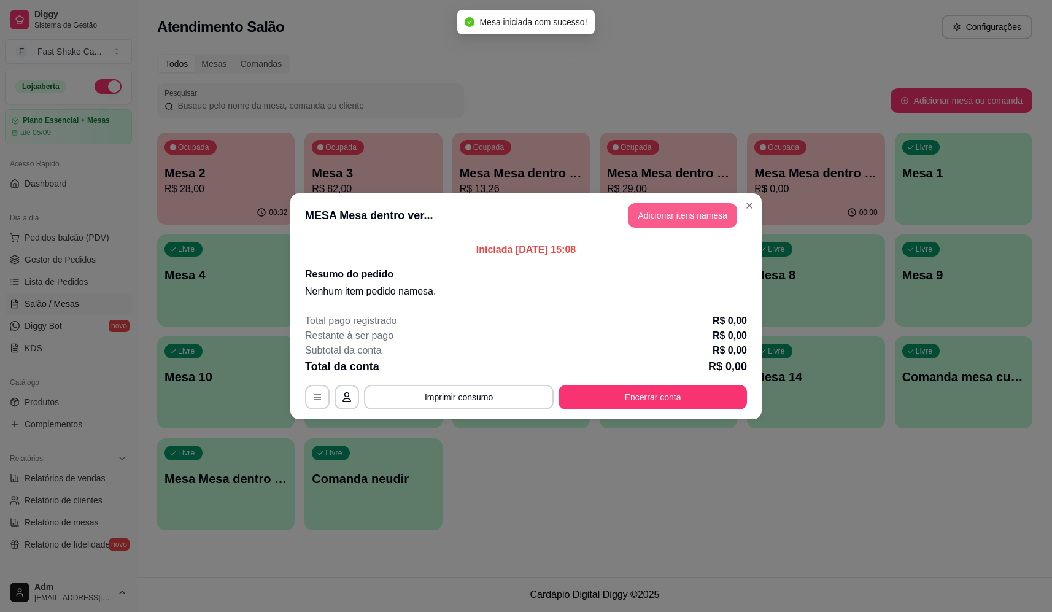
click at [704, 221] on button "Adicionar itens na mesa" at bounding box center [682, 215] width 109 height 25
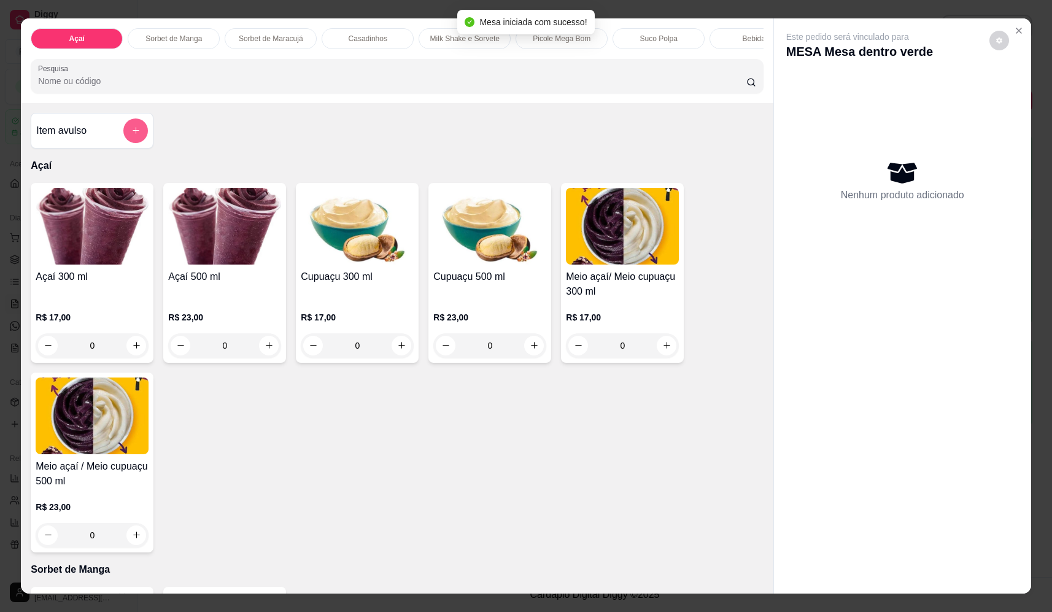
click at [137, 140] on button "add-separate-item" at bounding box center [135, 130] width 25 height 25
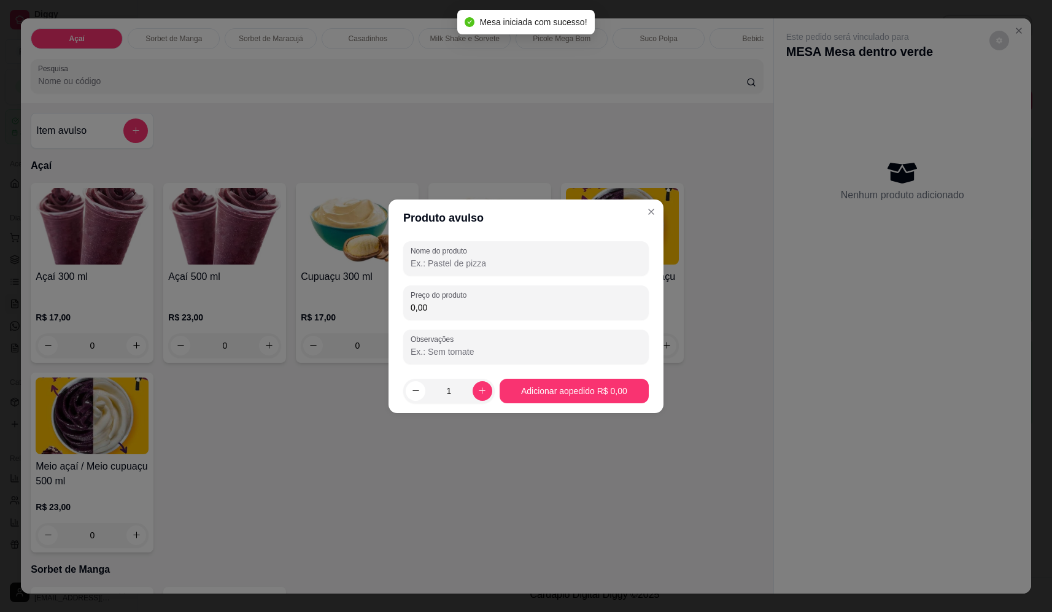
click at [425, 247] on label "Nome do produto" at bounding box center [441, 250] width 61 height 10
click at [425, 257] on input "Nome do produto" at bounding box center [526, 263] width 231 height 12
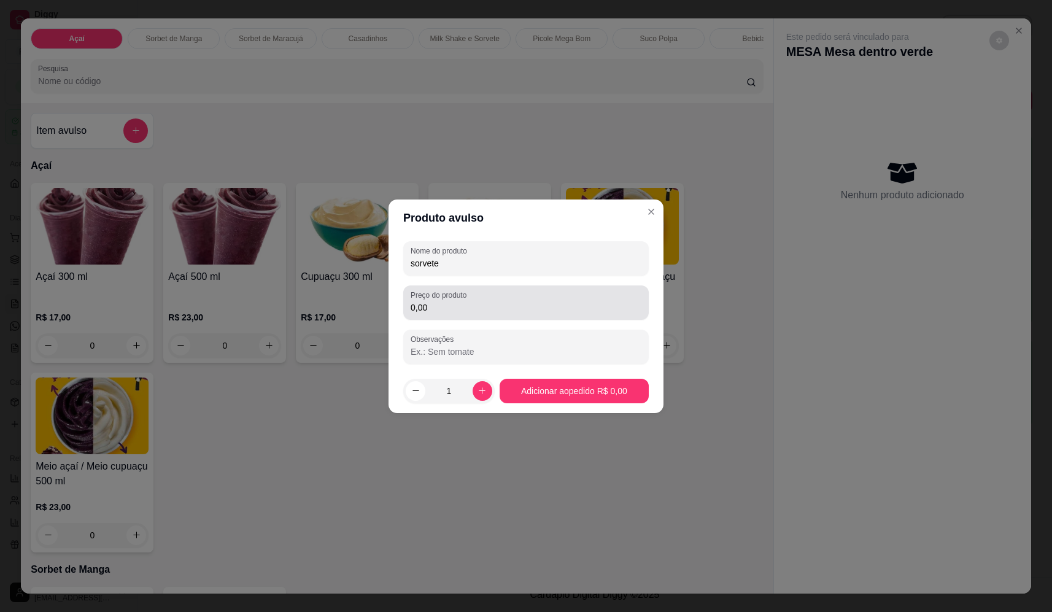
type input "sorvete"
click at [487, 299] on div "0,00" at bounding box center [526, 302] width 231 height 25
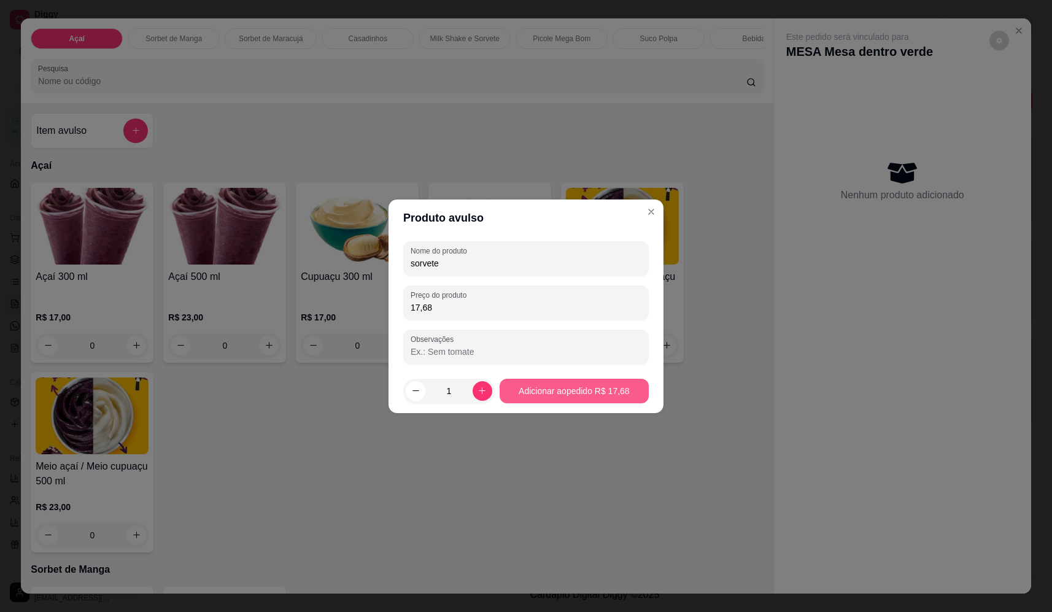
type input "17,68"
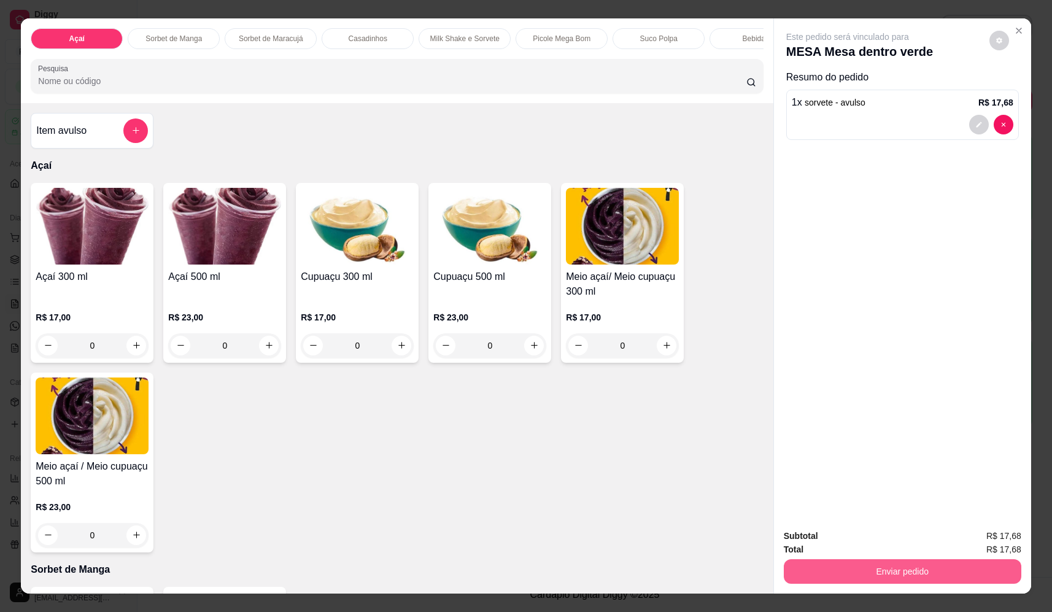
click at [889, 567] on button "Enviar pedido" at bounding box center [902, 571] width 237 height 25
click at [887, 542] on button "Não registrar e enviar pedido" at bounding box center [862, 541] width 124 height 23
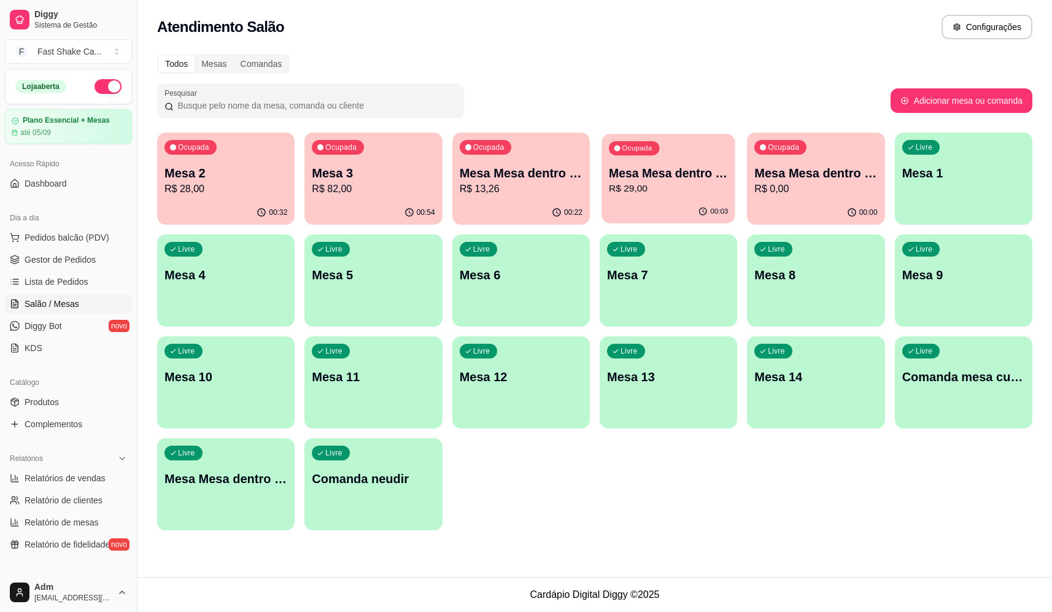
click at [652, 186] on p "R$ 29,00" at bounding box center [668, 189] width 119 height 14
click at [505, 206] on div "00:23" at bounding box center [521, 211] width 134 height 23
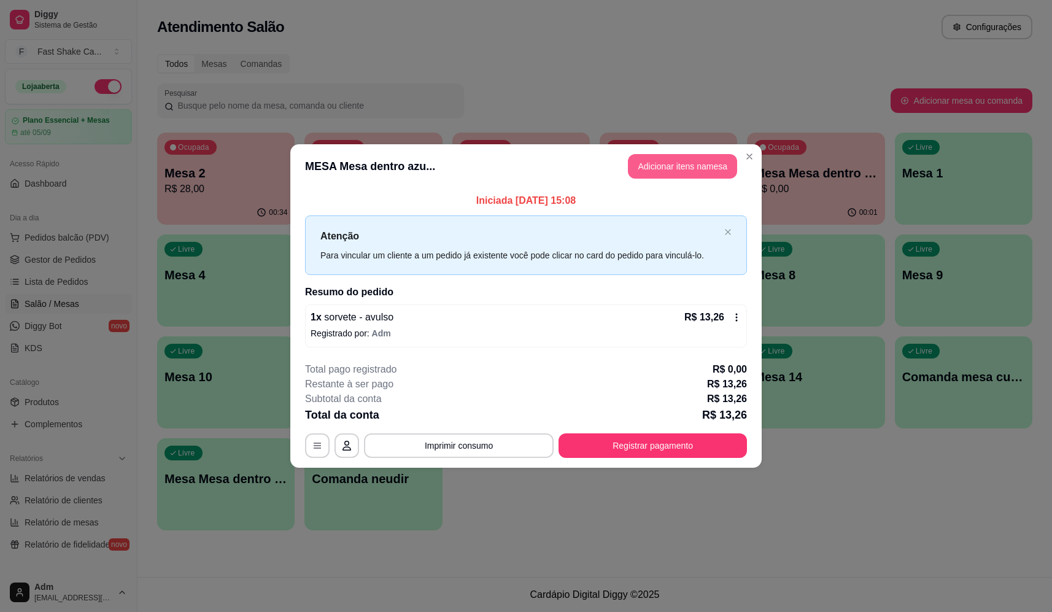
click at [693, 169] on button "Adicionar itens na mesa" at bounding box center [682, 166] width 109 height 25
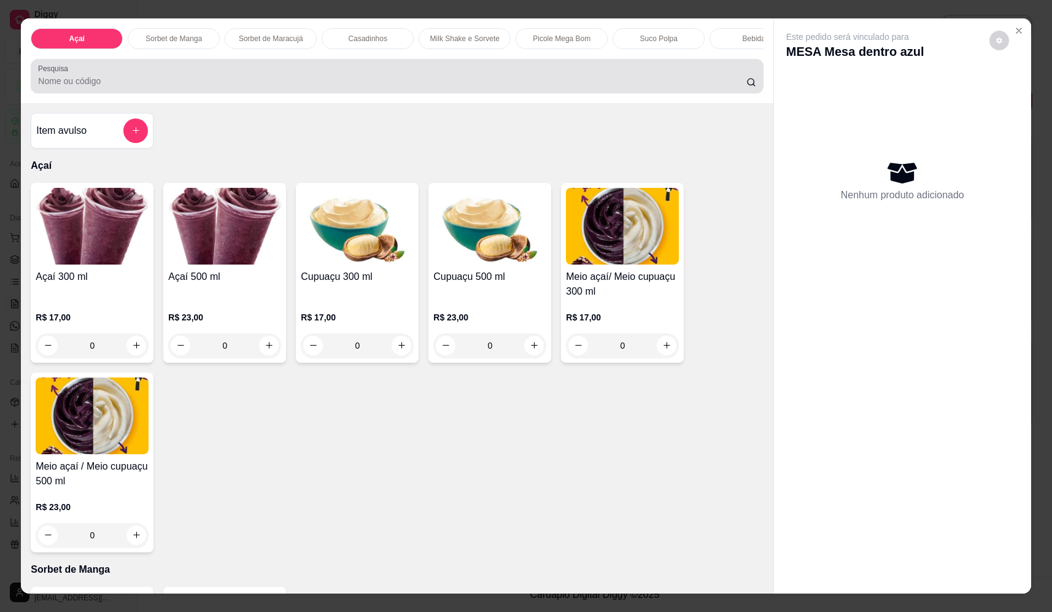
click at [195, 87] on input "Pesquisa" at bounding box center [392, 81] width 708 height 12
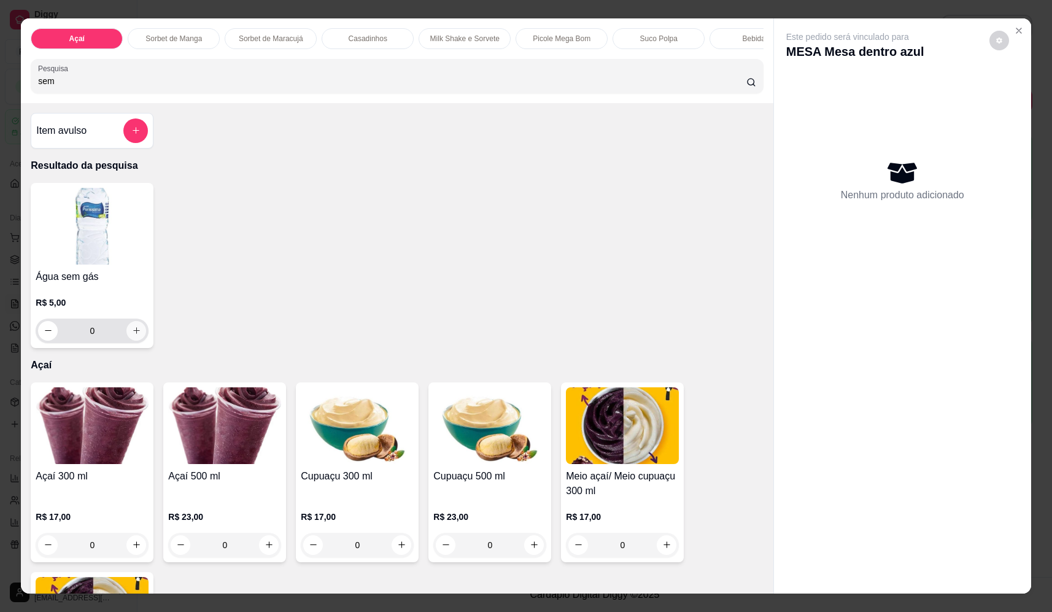
type input "sem"
click at [132, 336] on icon "increase-product-quantity" at bounding box center [136, 330] width 9 height 9
type input "1"
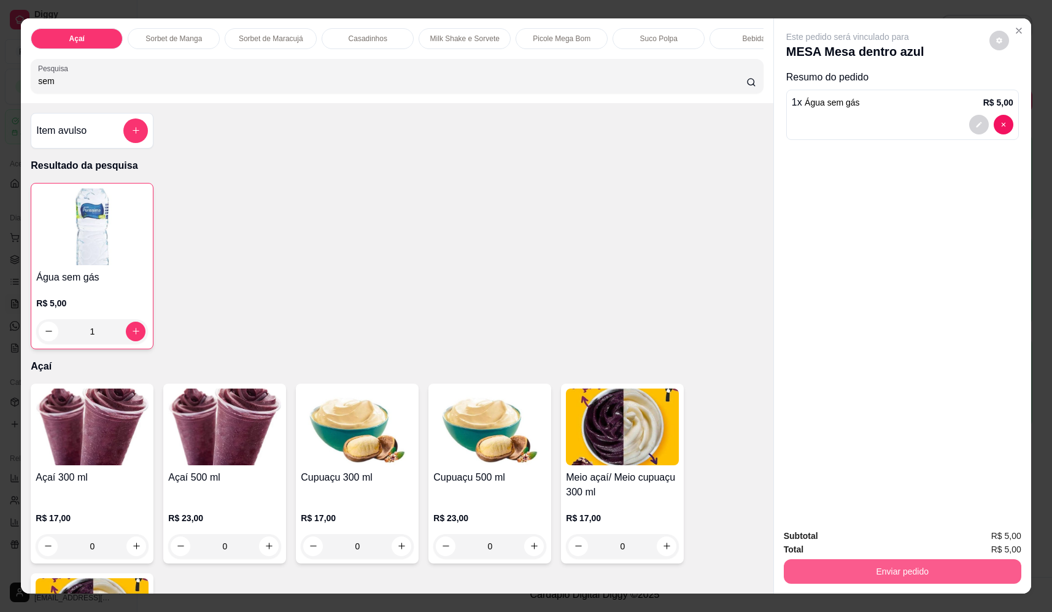
click at [944, 564] on button "Enviar pedido" at bounding box center [902, 571] width 237 height 25
click at [873, 535] on button "Não registrar e enviar pedido" at bounding box center [862, 541] width 124 height 23
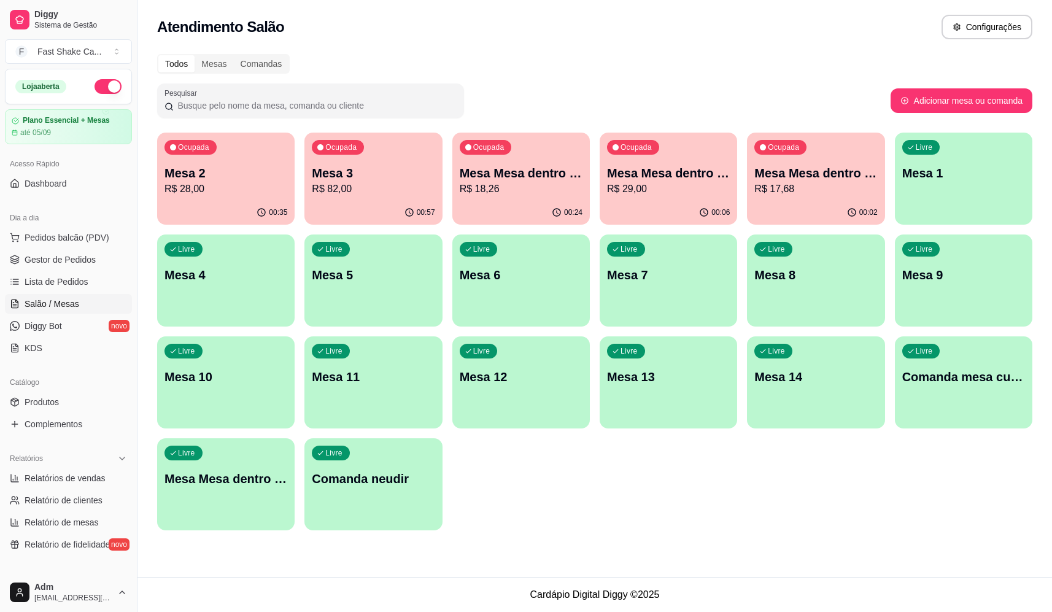
click at [788, 187] on p "R$ 17,68" at bounding box center [815, 189] width 123 height 15
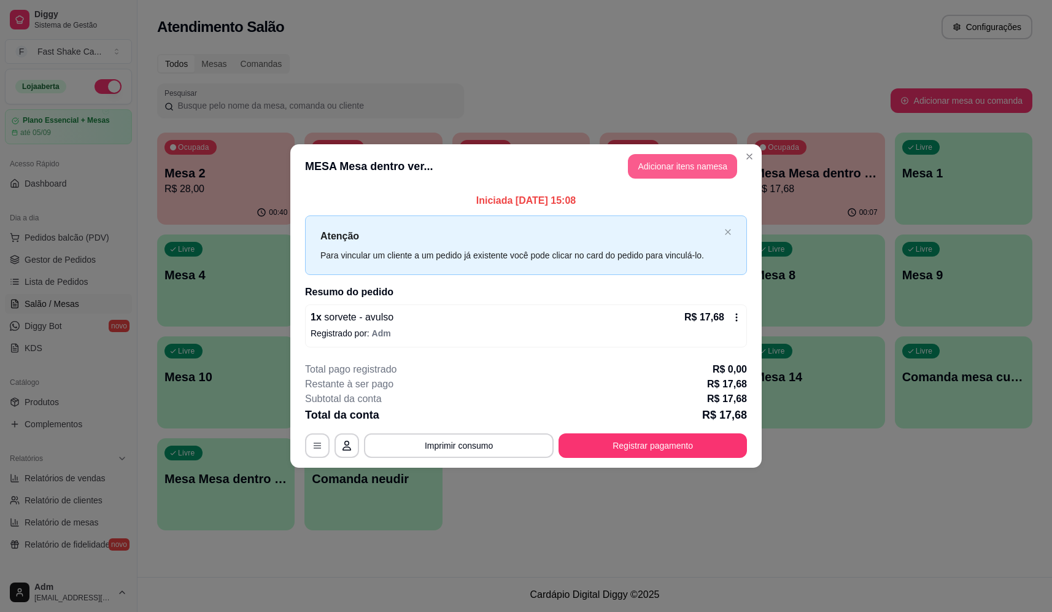
click at [678, 161] on button "Adicionar itens na mesa" at bounding box center [682, 166] width 109 height 25
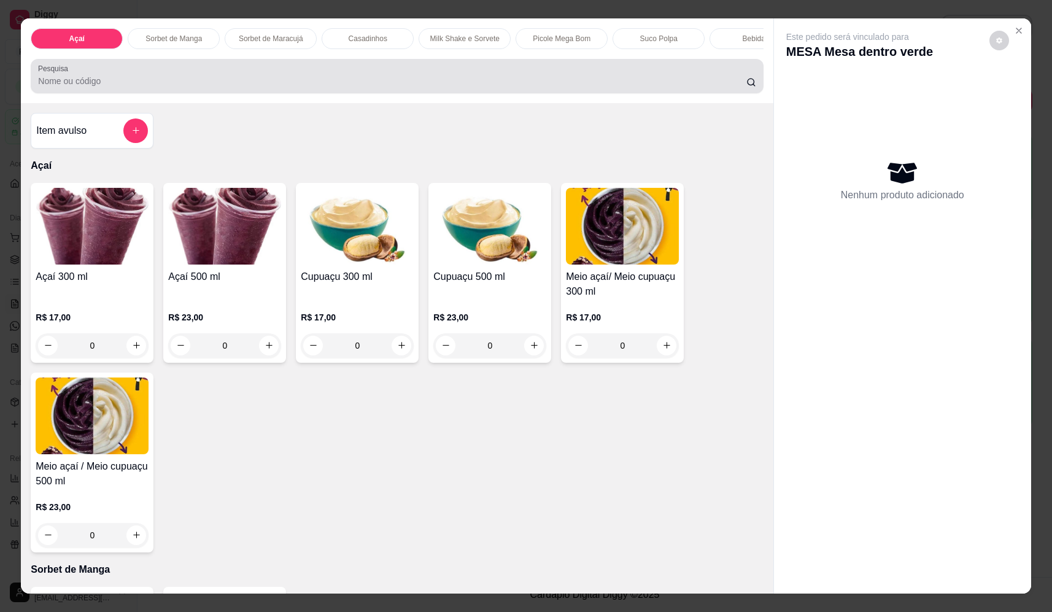
click at [477, 78] on div at bounding box center [396, 76] width 717 height 25
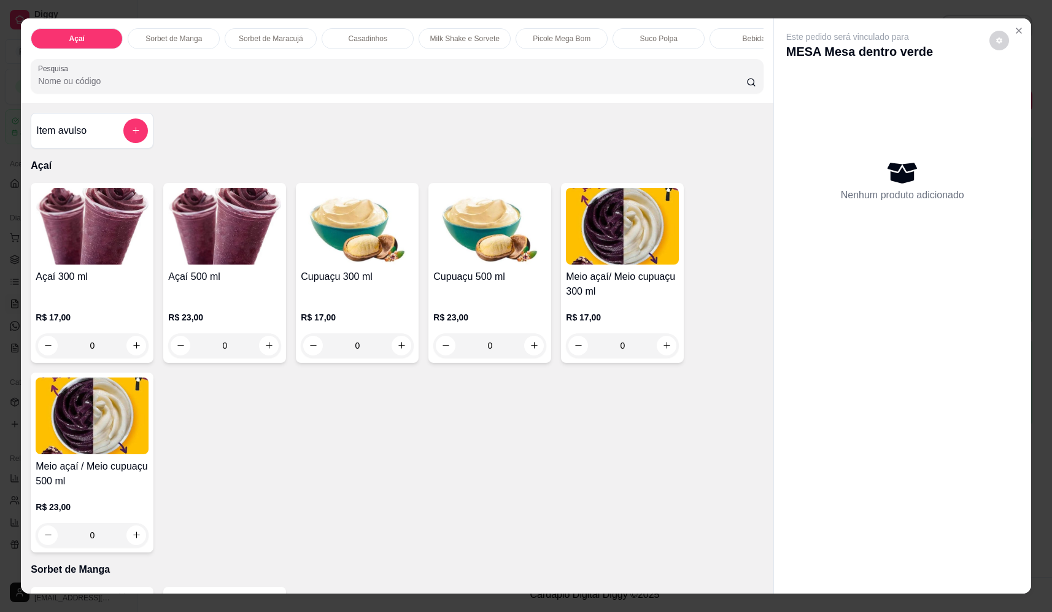
type input "8"
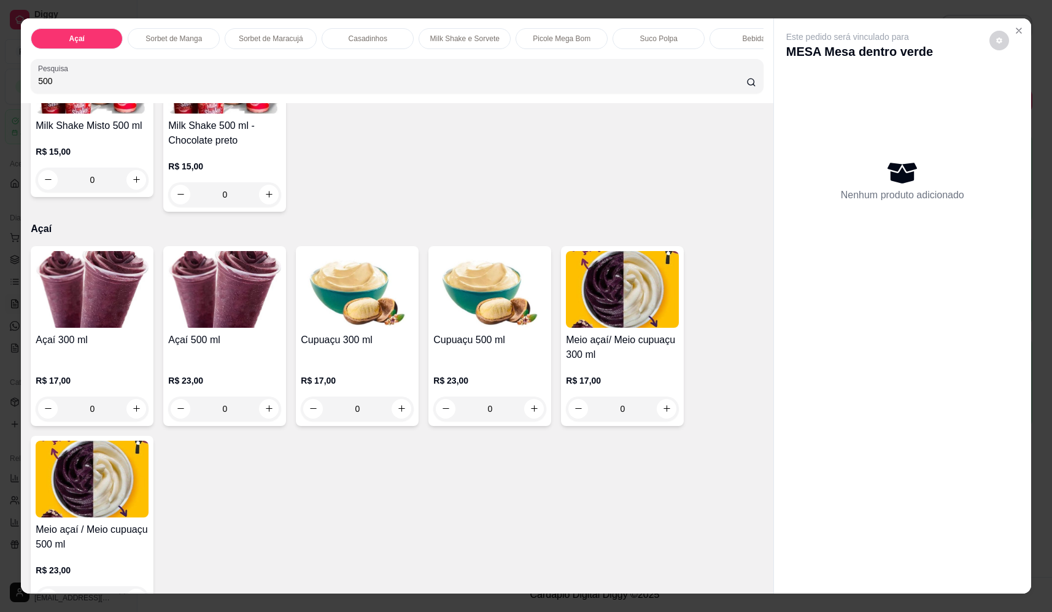
scroll to position [245, 0]
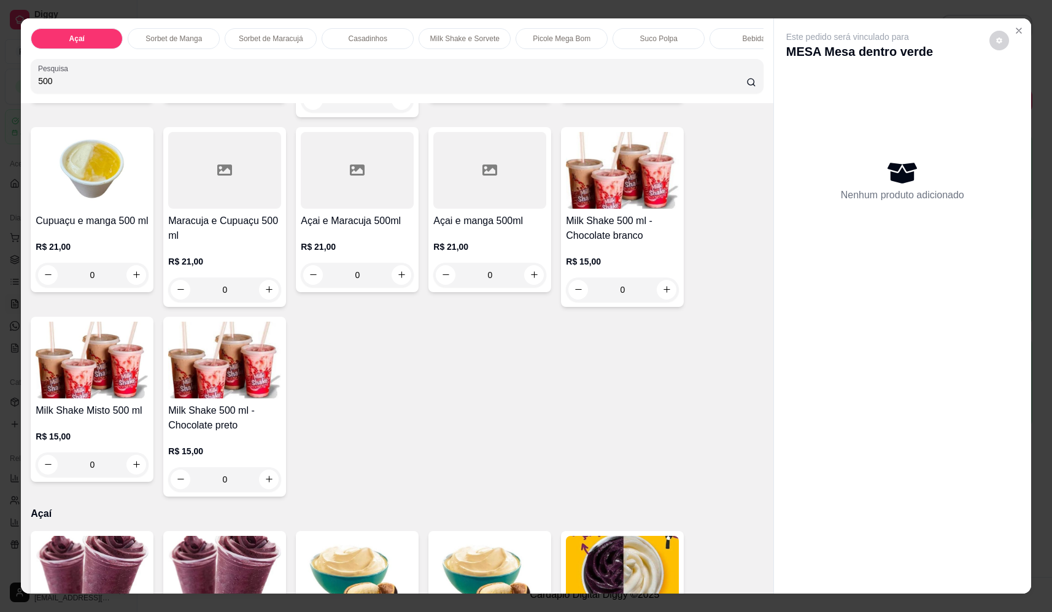
type input "500"
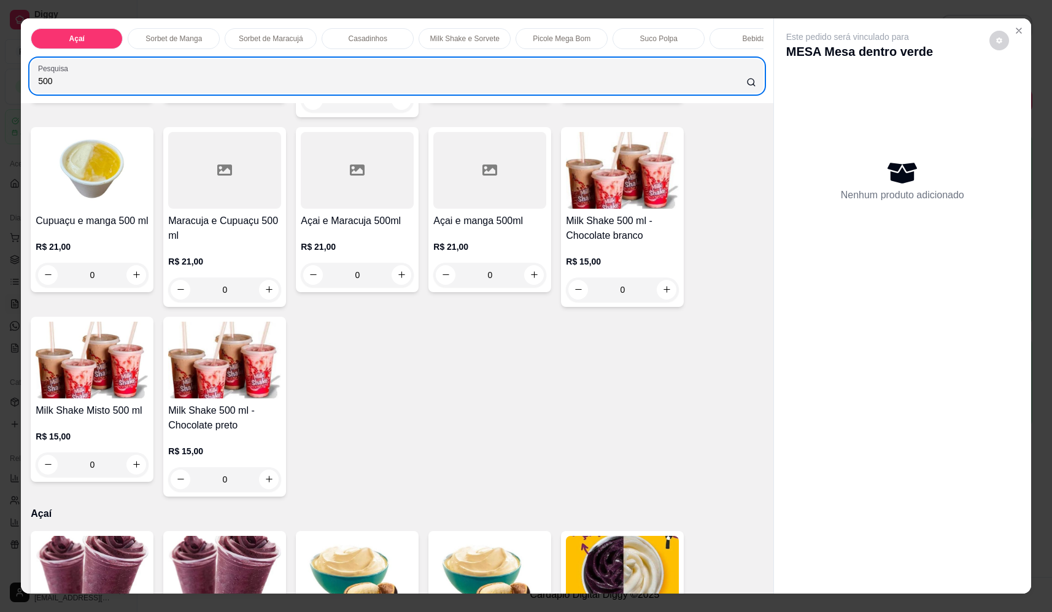
drag, startPoint x: 72, startPoint y: 83, endPoint x: 0, endPoint y: 89, distance: 72.1
click at [1, 88] on div "Açaí Sorbet de Manga Sorbet de Maracujá Casadinhos Milk Shake e Sorvete Picole …" at bounding box center [526, 306] width 1052 height 612
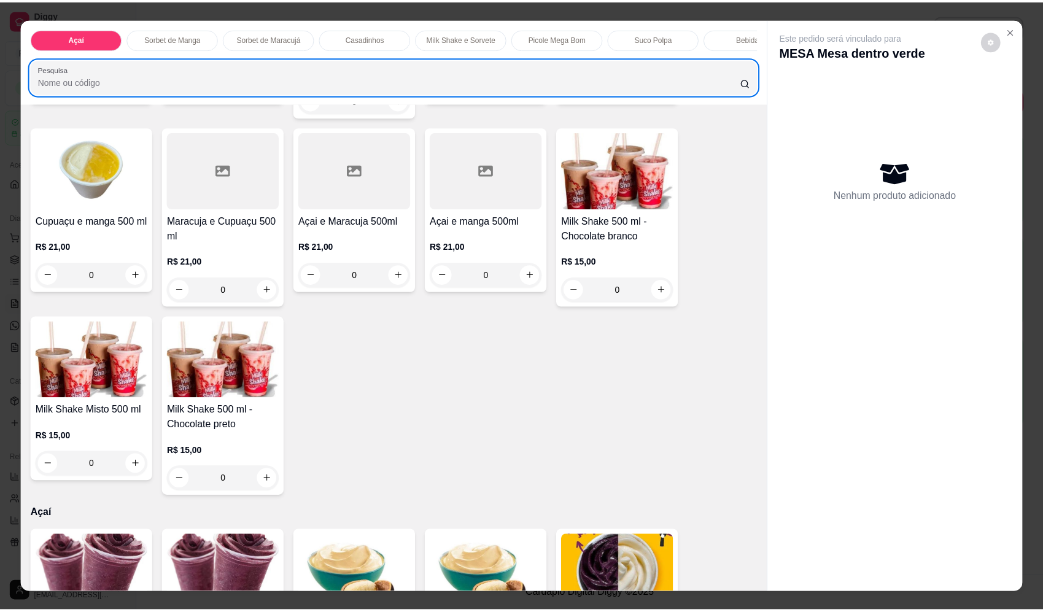
scroll to position [0, 0]
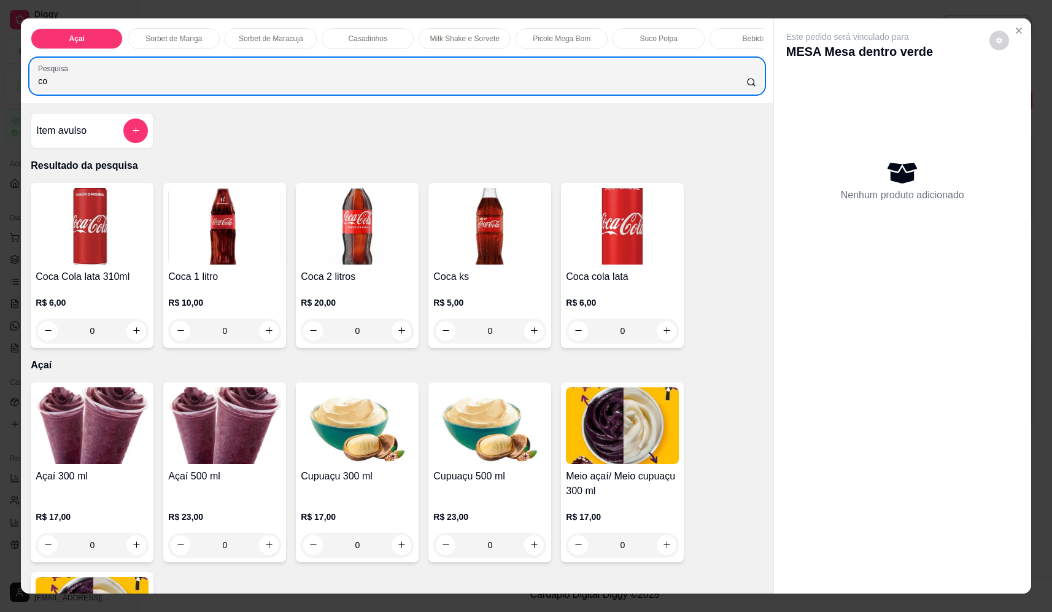
type input "c"
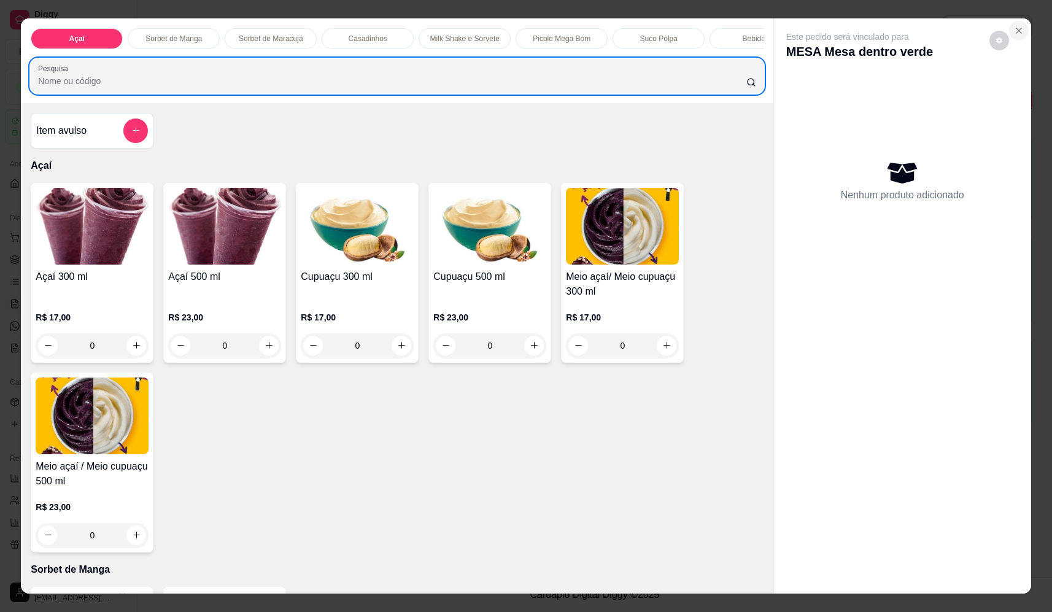
click at [1014, 31] on icon "Close" at bounding box center [1019, 31] width 10 height 10
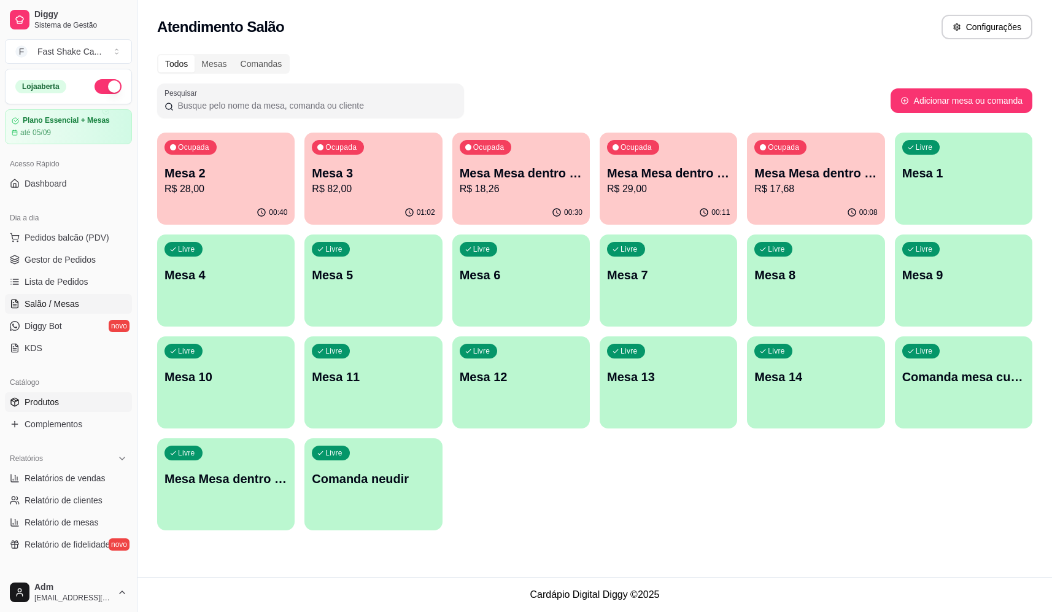
click at [56, 411] on link "Produtos" at bounding box center [68, 402] width 127 height 20
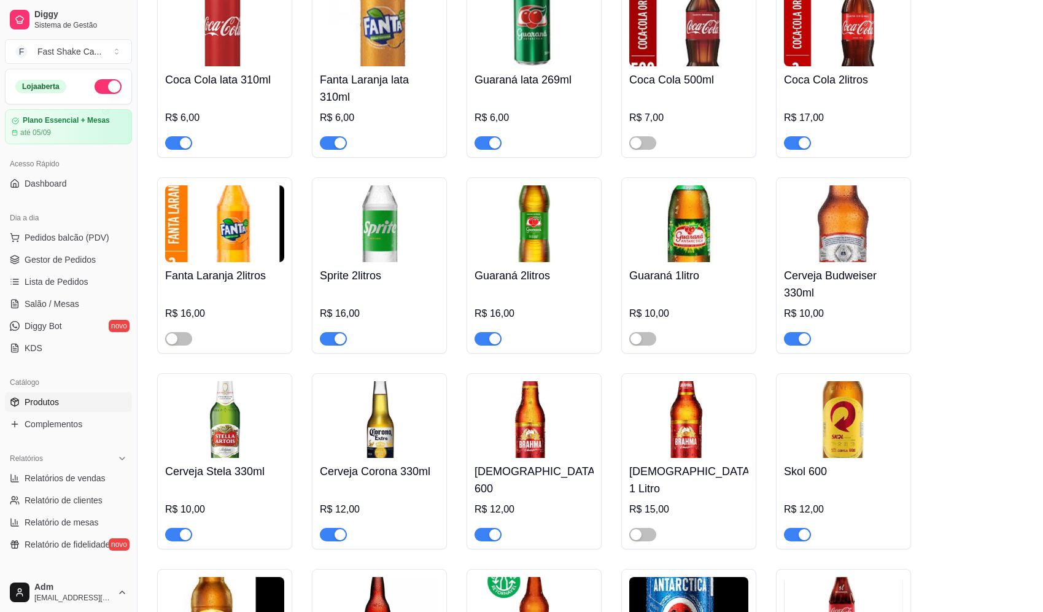
scroll to position [5032, 0]
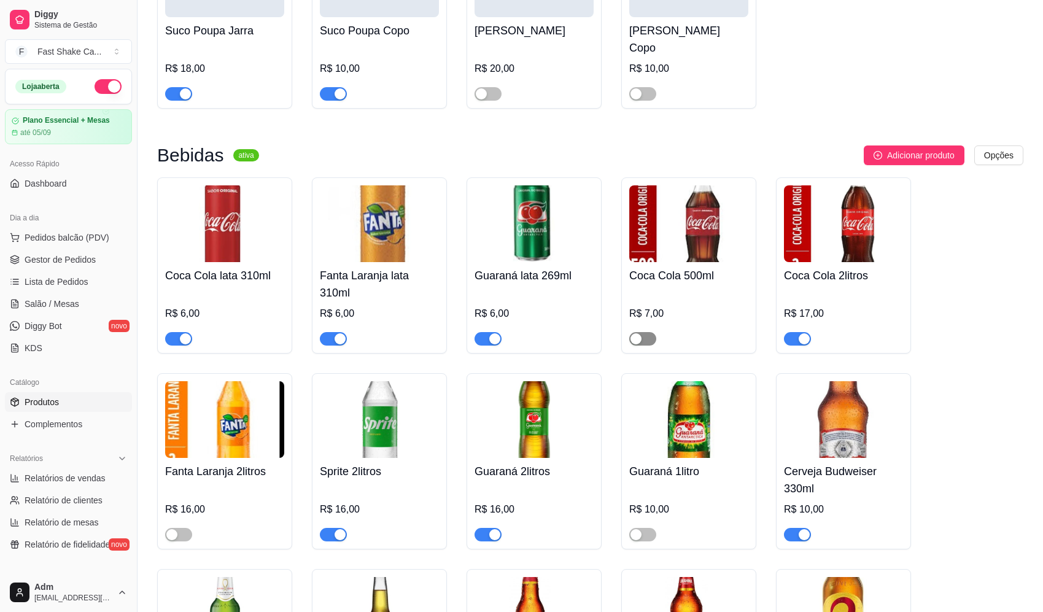
click at [638, 336] on div "button" at bounding box center [635, 338] width 11 height 11
drag, startPoint x: 53, startPoint y: 309, endPoint x: 60, endPoint y: 291, distance: 18.5
click at [55, 307] on span "Salão / Mesas" at bounding box center [52, 304] width 55 height 12
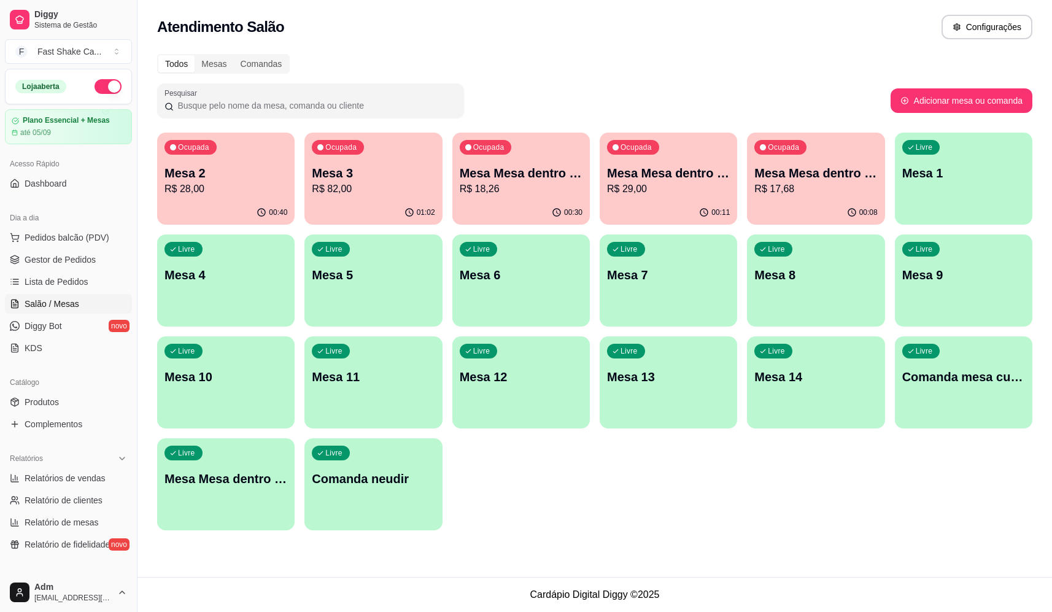
click at [833, 175] on p "Mesa Mesa dentro verde" at bounding box center [815, 172] width 123 height 17
click at [242, 183] on p "R$ 28,00" at bounding box center [225, 189] width 123 height 15
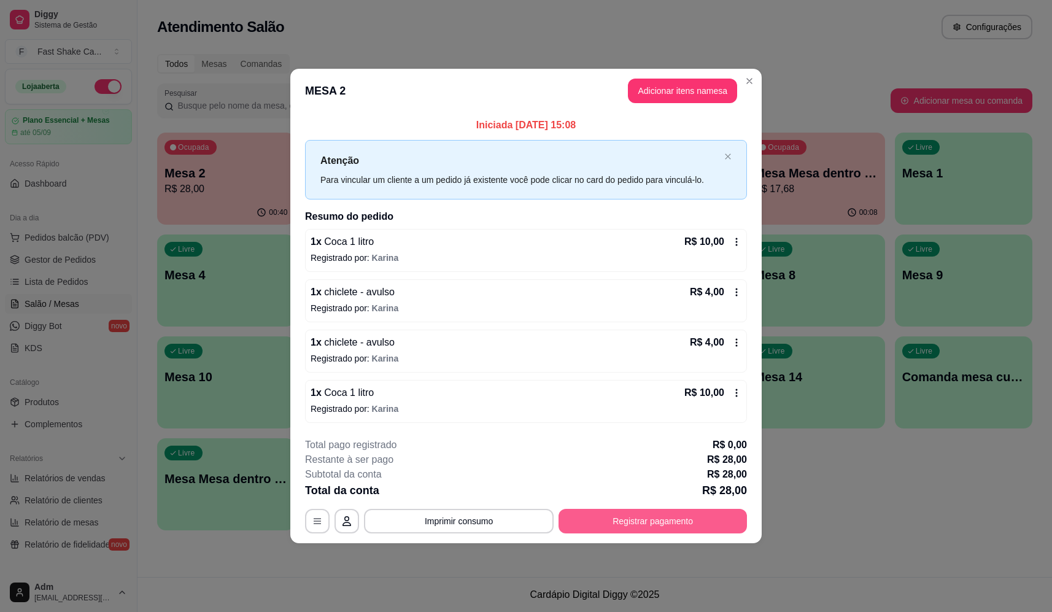
click at [714, 516] on button "Registrar pagamento" at bounding box center [652, 521] width 188 height 25
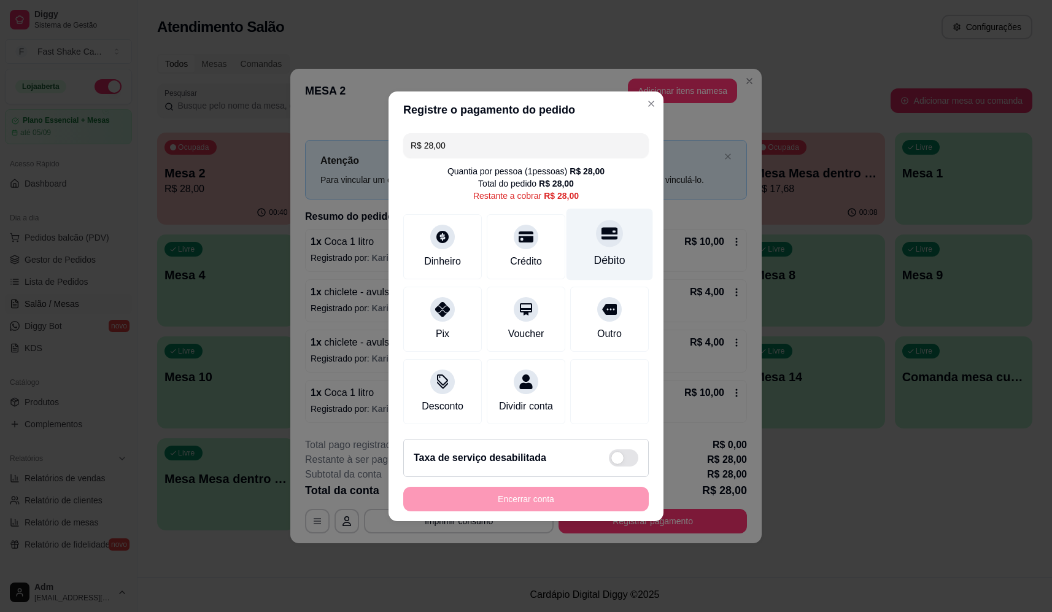
click at [594, 256] on div "Débito" at bounding box center [609, 260] width 31 height 16
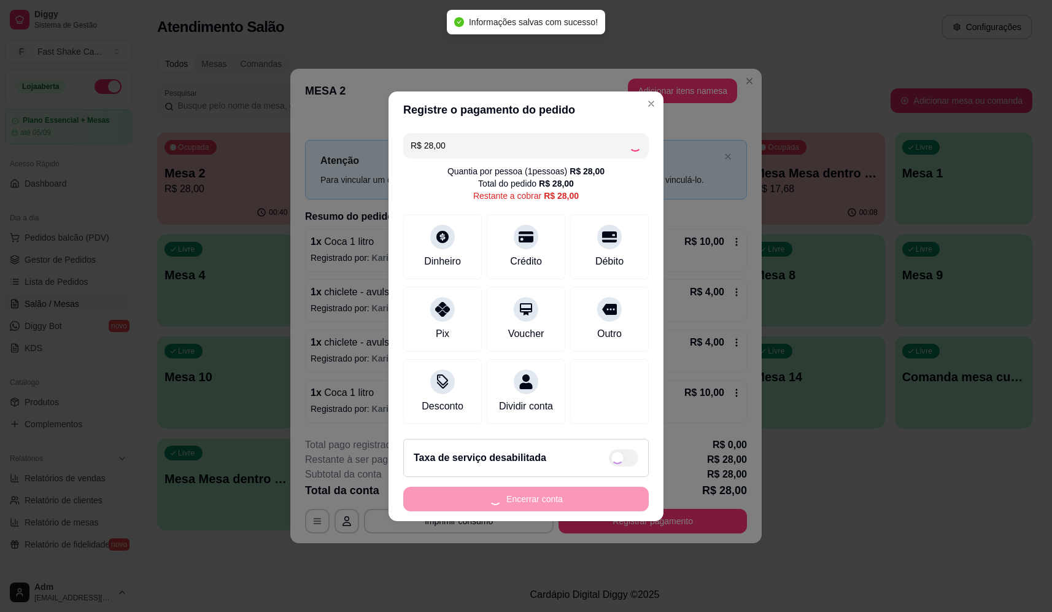
type input "R$ 0,00"
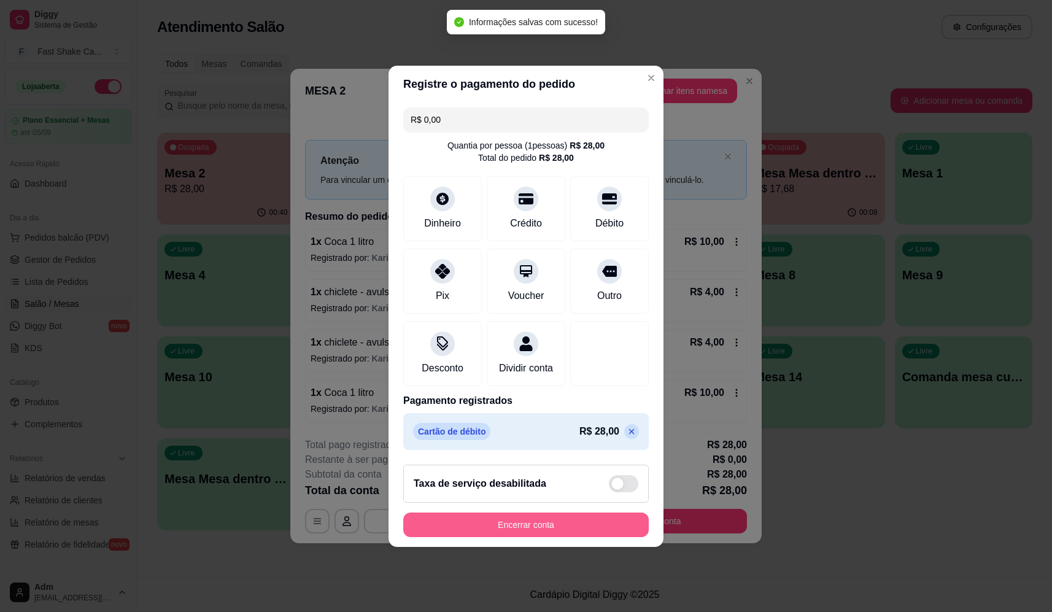
click at [586, 523] on button "Encerrar conta" at bounding box center [525, 524] width 245 height 25
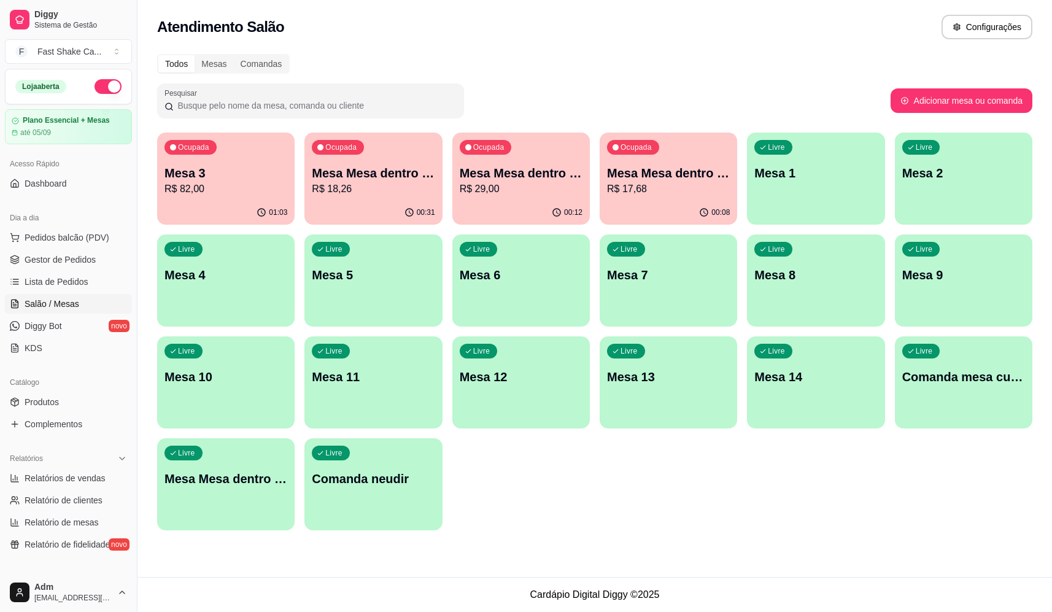
click at [623, 176] on p "Mesa Mesa dentro verde" at bounding box center [668, 172] width 123 height 17
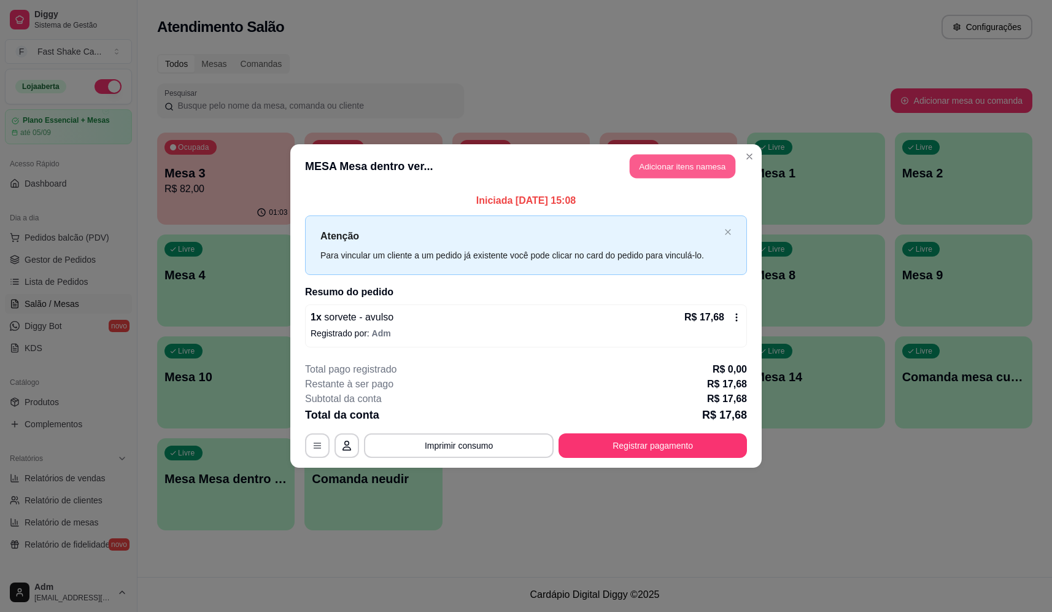
click at [700, 158] on button "Adicionar itens na mesa" at bounding box center [683, 167] width 106 height 24
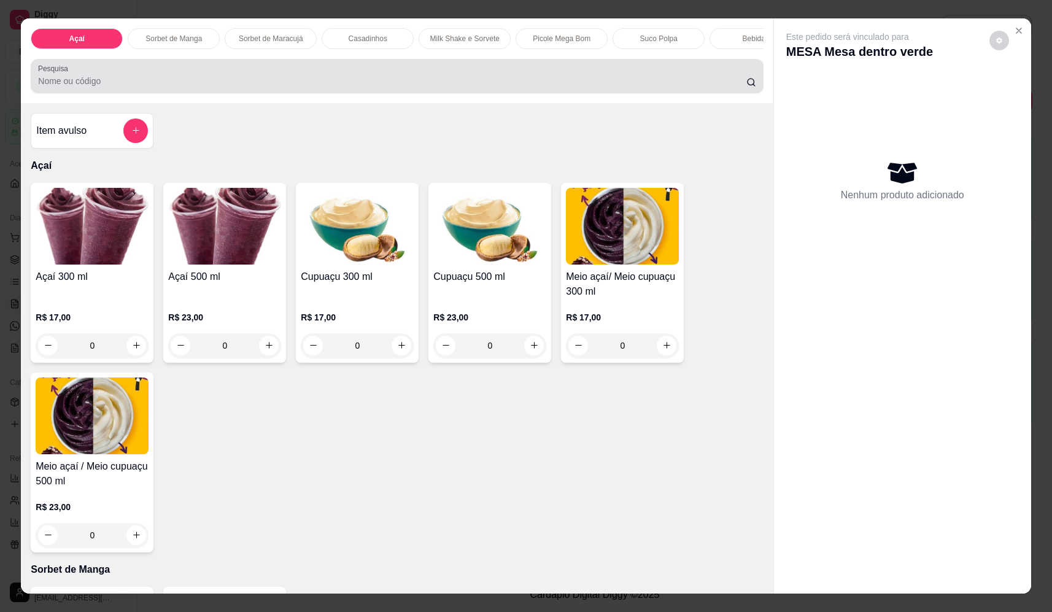
click at [215, 93] on div "Pesquisa" at bounding box center [397, 76] width 732 height 34
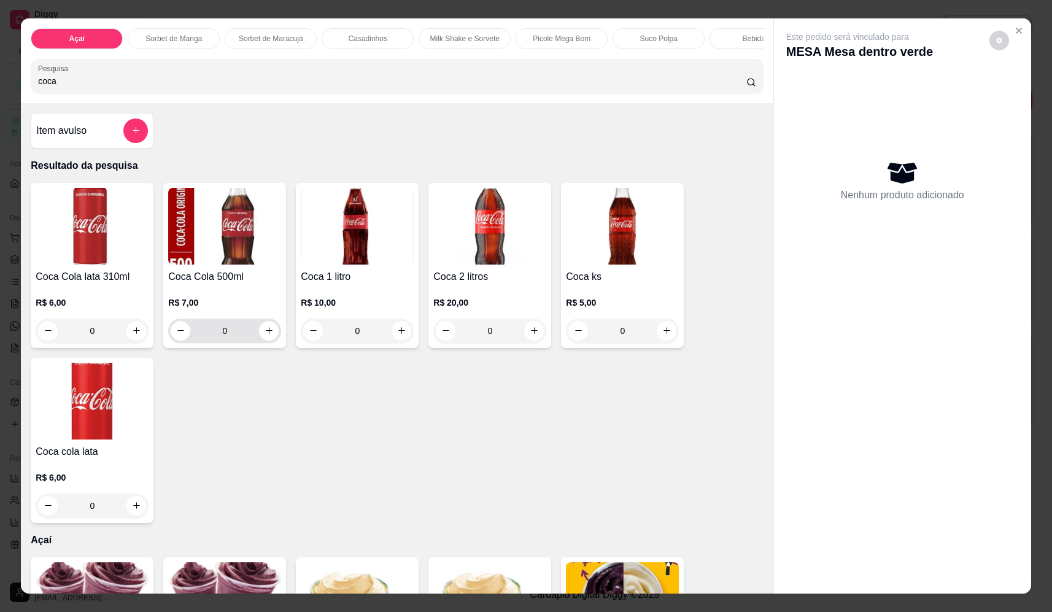
type input "coca"
click at [264, 335] on icon "increase-product-quantity" at bounding box center [268, 330] width 9 height 9
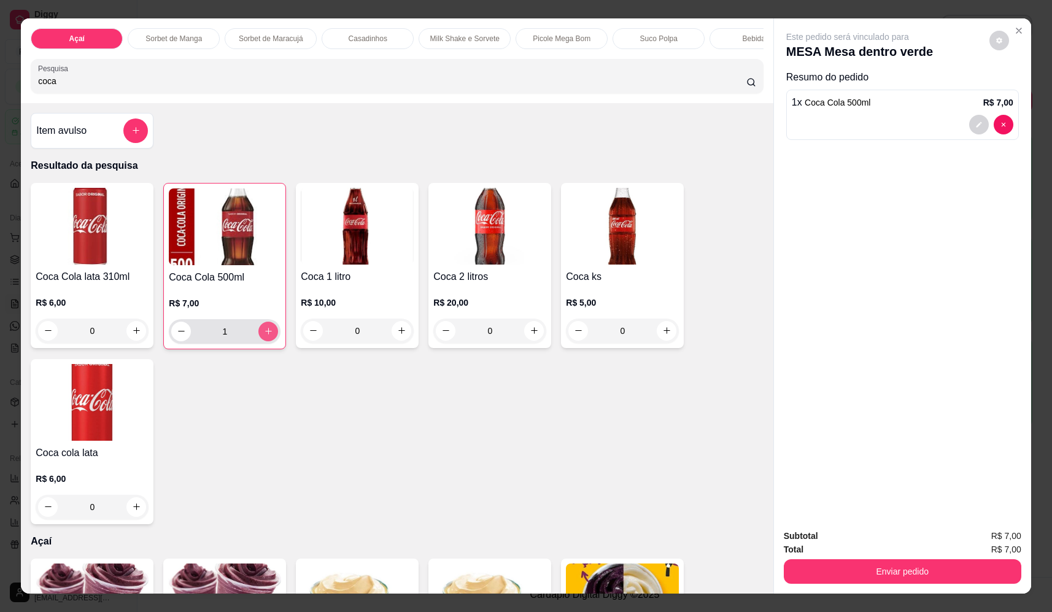
type input "1"
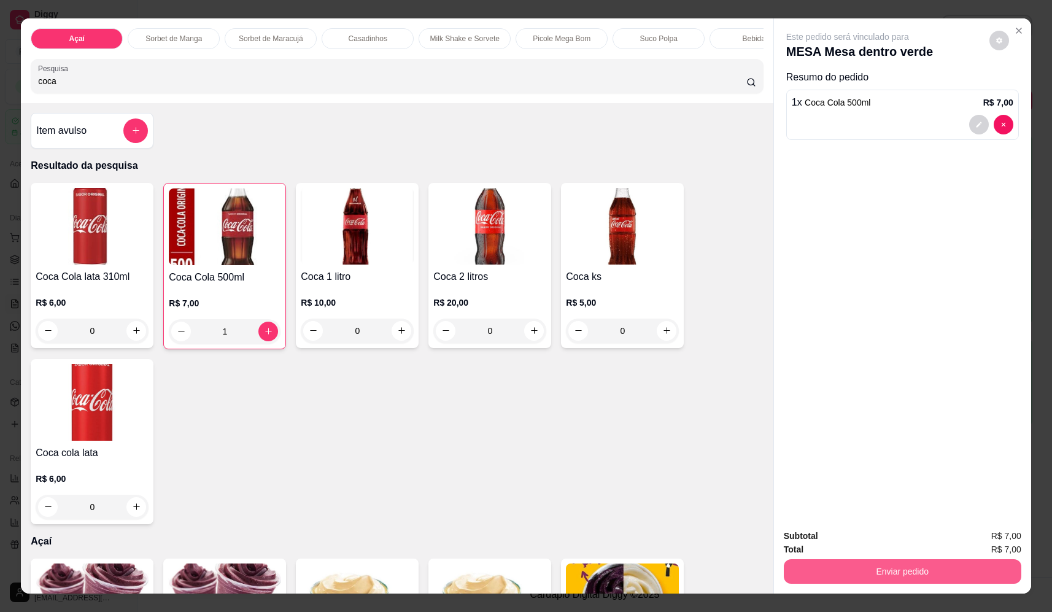
click at [878, 572] on button "Enviar pedido" at bounding box center [902, 571] width 237 height 25
click at [859, 539] on button "Não registrar e enviar pedido" at bounding box center [862, 541] width 124 height 23
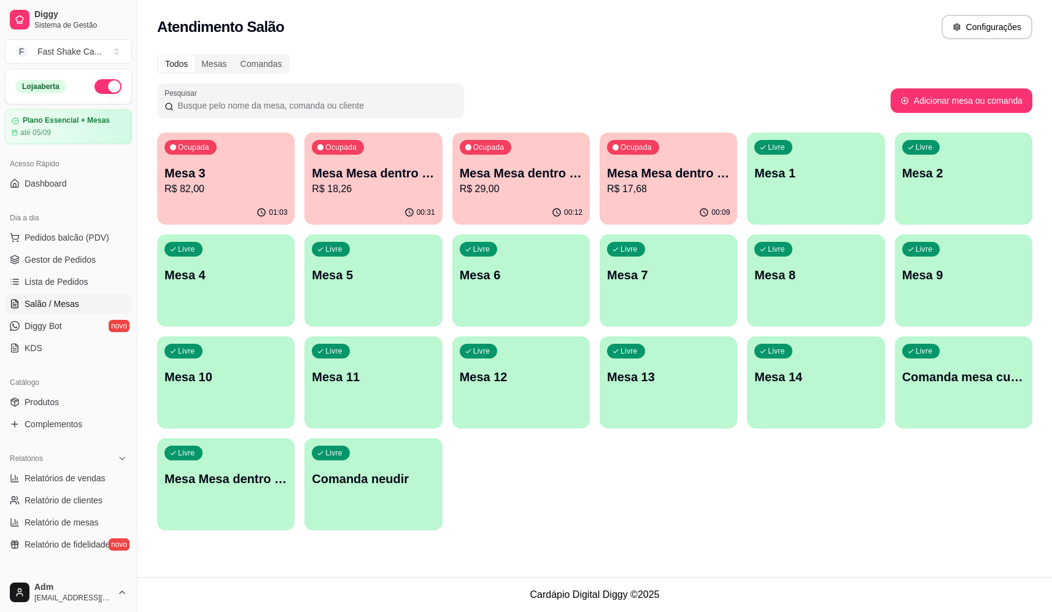
click at [675, 183] on p "R$ 17,68" at bounding box center [668, 189] width 123 height 15
click at [693, 201] on div "00:09" at bounding box center [667, 213] width 137 height 24
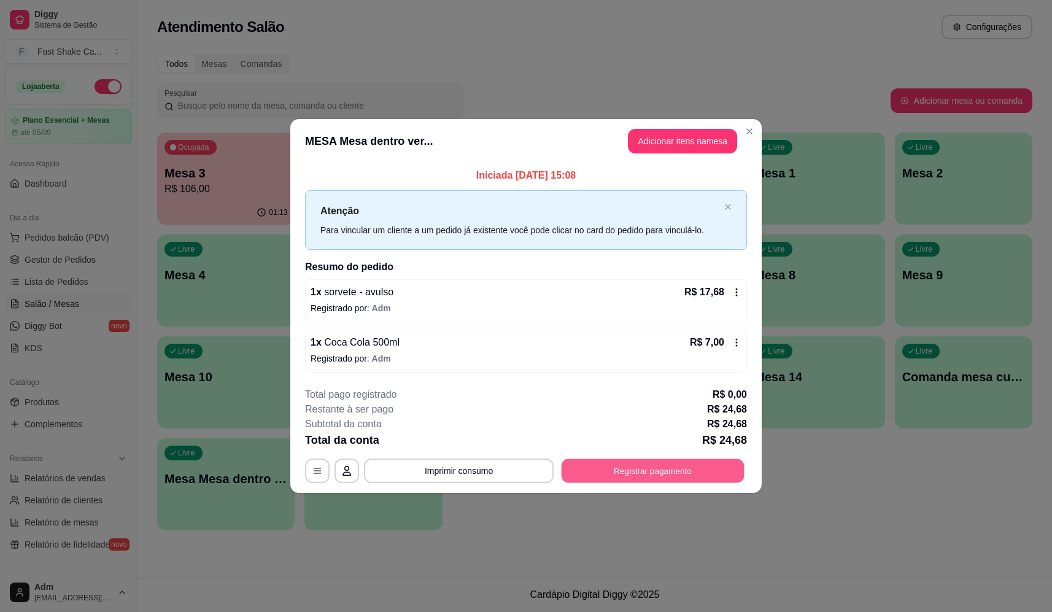
click at [582, 466] on button "Registrar pagamento" at bounding box center [652, 471] width 183 height 24
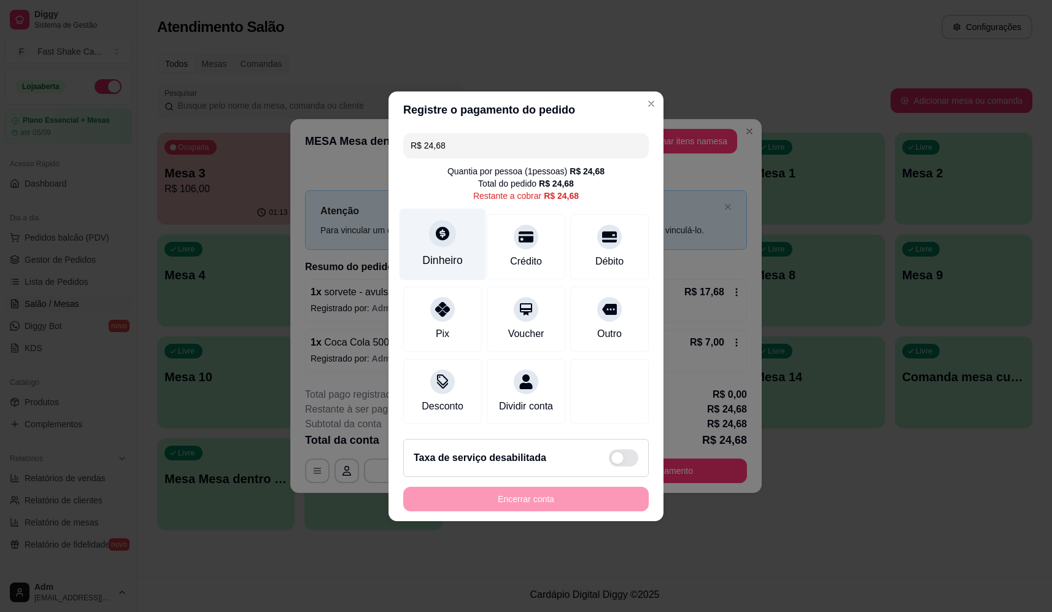
click at [443, 252] on div "Dinheiro" at bounding box center [442, 260] width 40 height 16
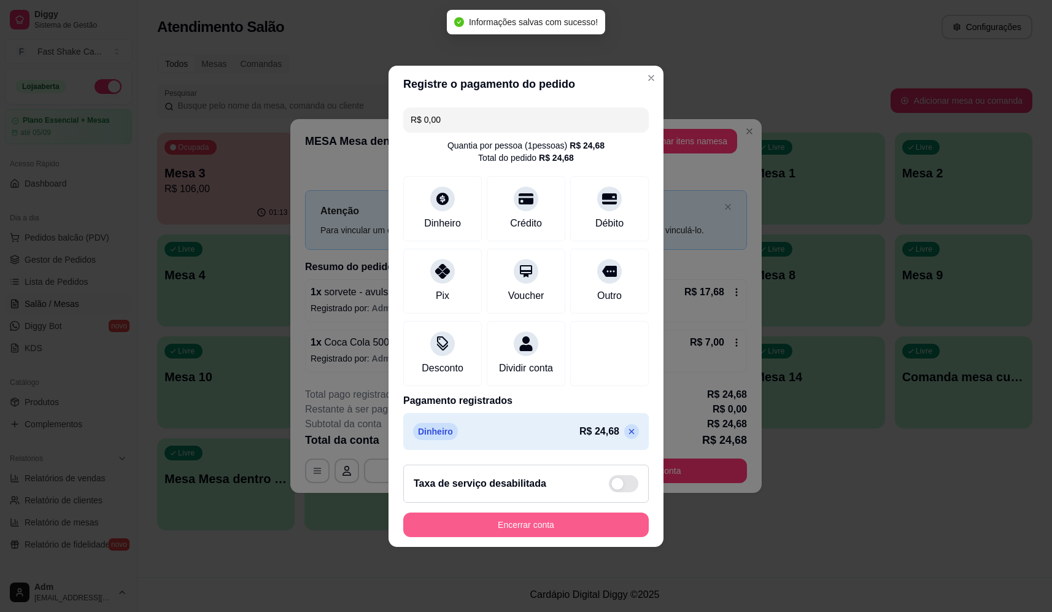
type input "R$ 0,00"
click at [565, 531] on button "Encerrar conta" at bounding box center [526, 524] width 238 height 24
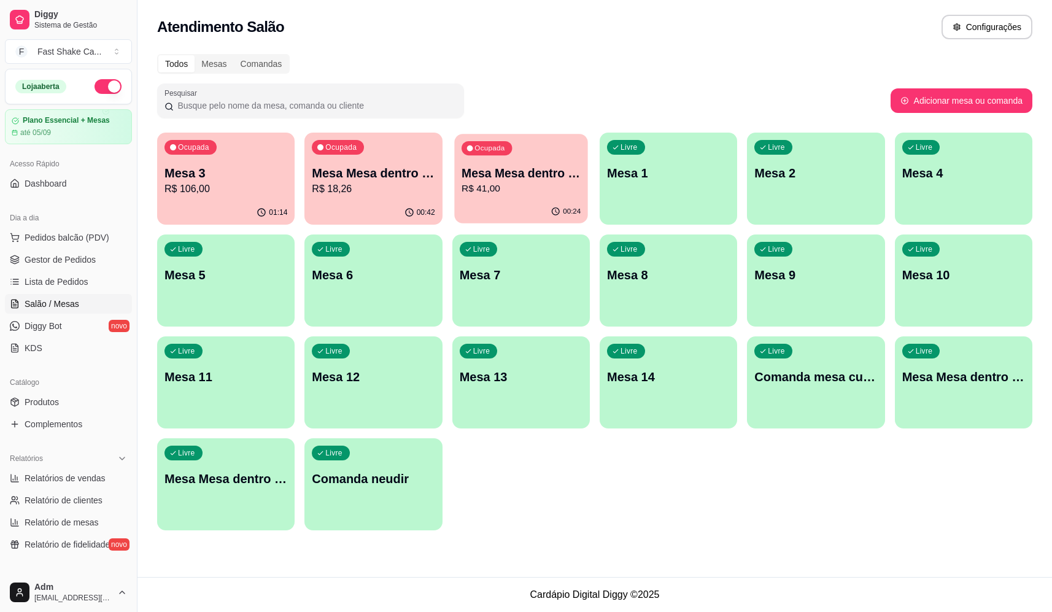
click at [506, 182] on p "R$ 41,00" at bounding box center [520, 189] width 119 height 14
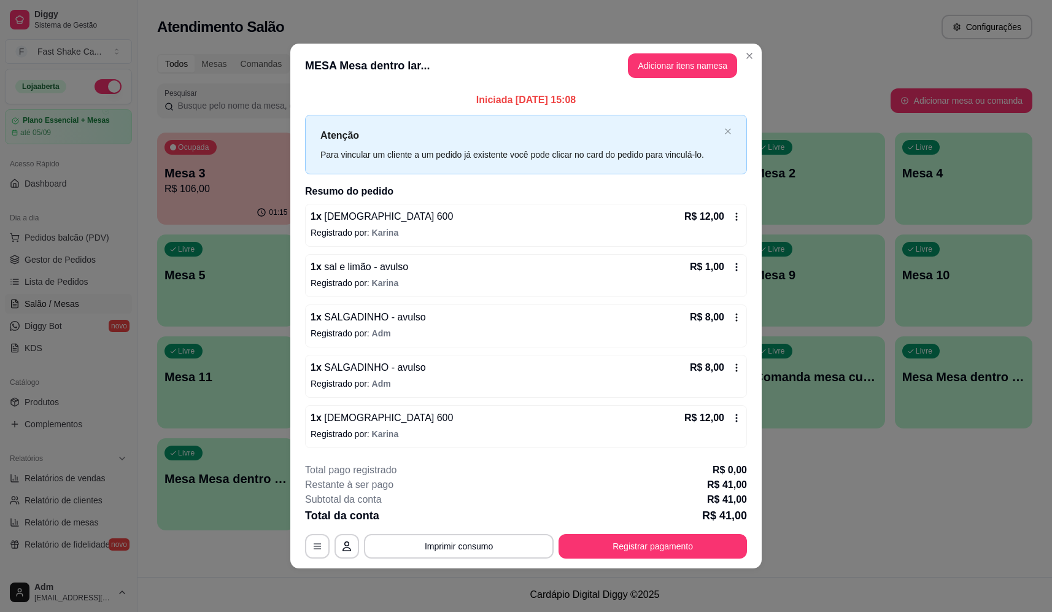
click at [736, 364] on icon at bounding box center [737, 368] width 2 height 8
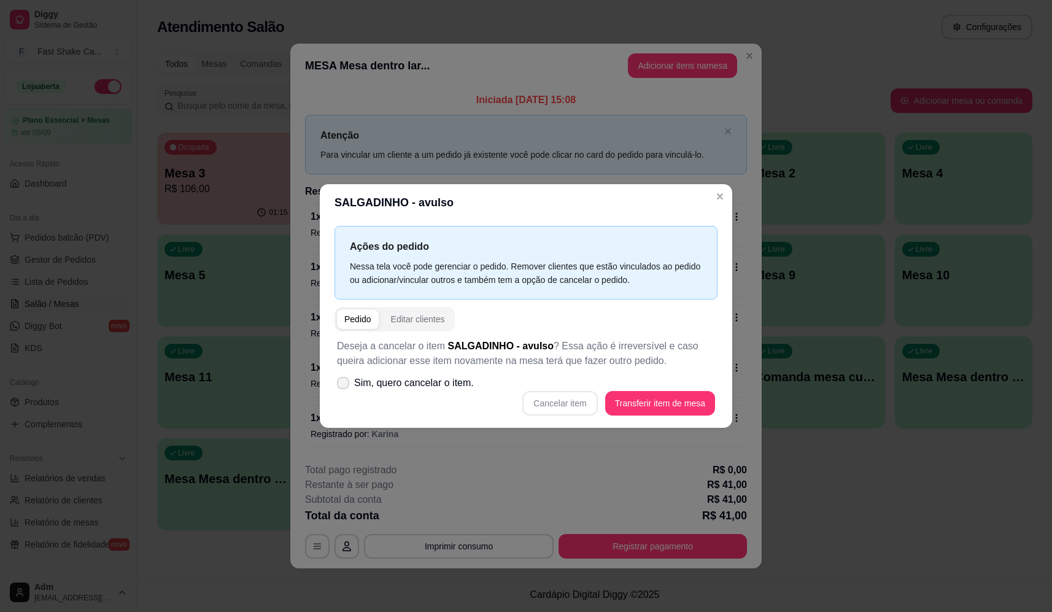
click at [337, 382] on label "Sim, quero cancelar o item." at bounding box center [405, 383] width 147 height 25
click at [337, 385] on input "Sim, quero cancelar o item." at bounding box center [340, 389] width 8 height 8
checkbox input "true"
click at [560, 403] on button "Cancelar item" at bounding box center [559, 403] width 73 height 24
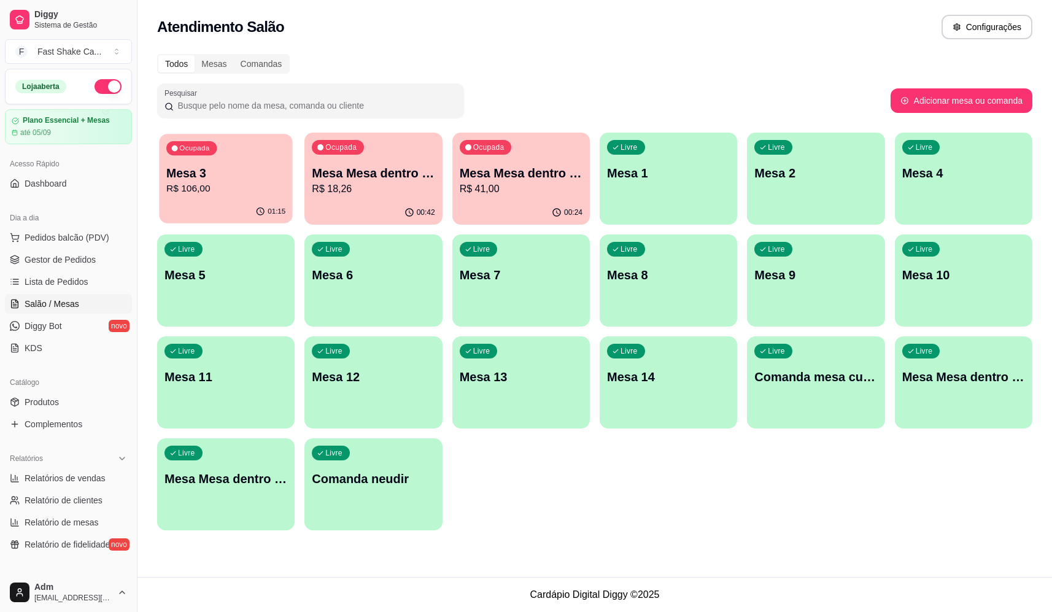
click at [237, 190] on p "R$ 106,00" at bounding box center [225, 189] width 119 height 14
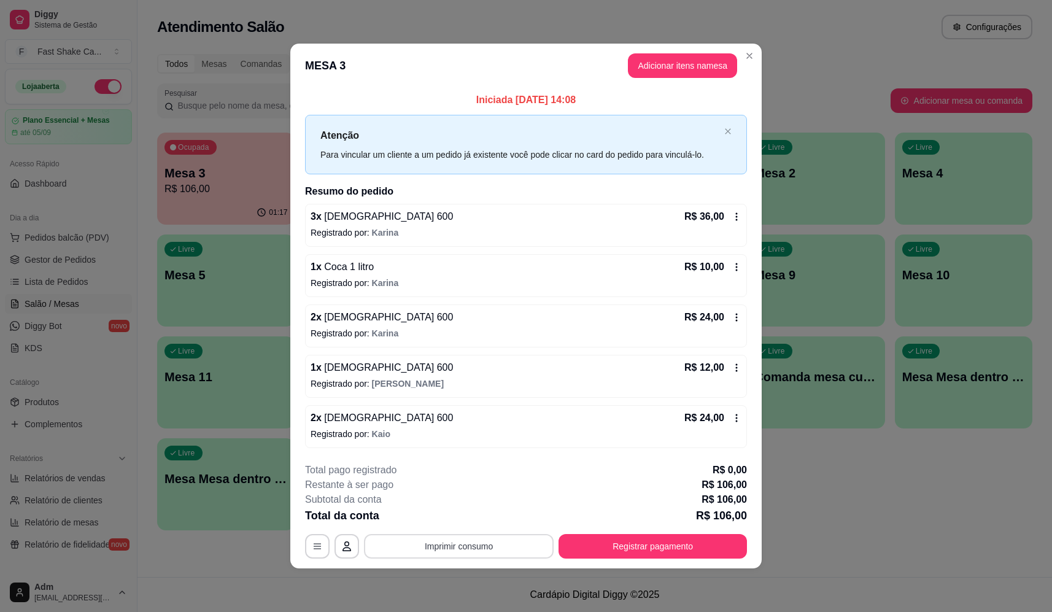
click at [485, 544] on button "Imprimir consumo" at bounding box center [459, 546] width 190 height 25
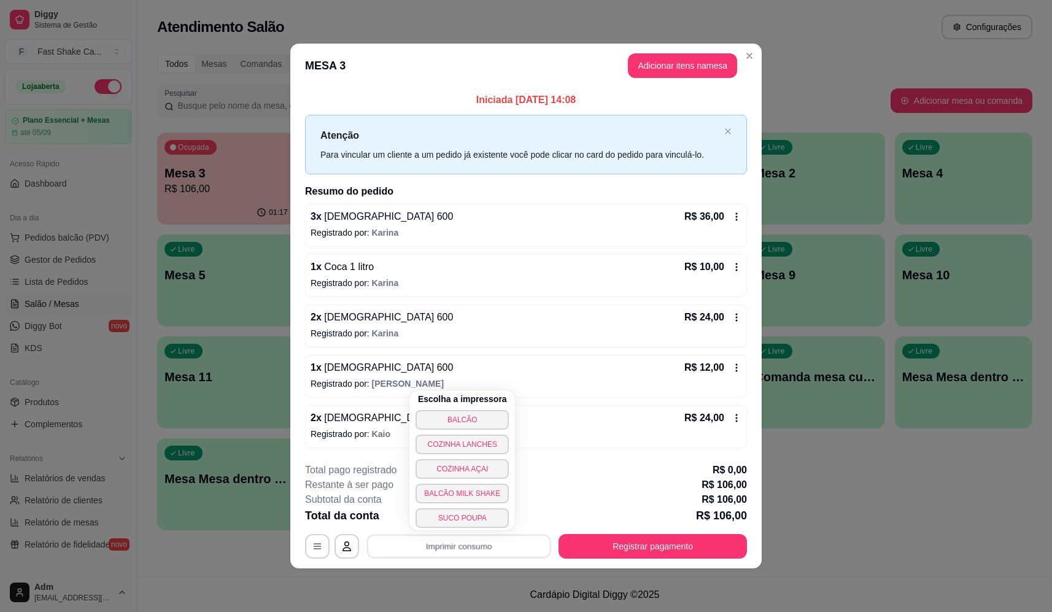
click at [477, 417] on button "BALCÃO" at bounding box center [461, 420] width 93 height 20
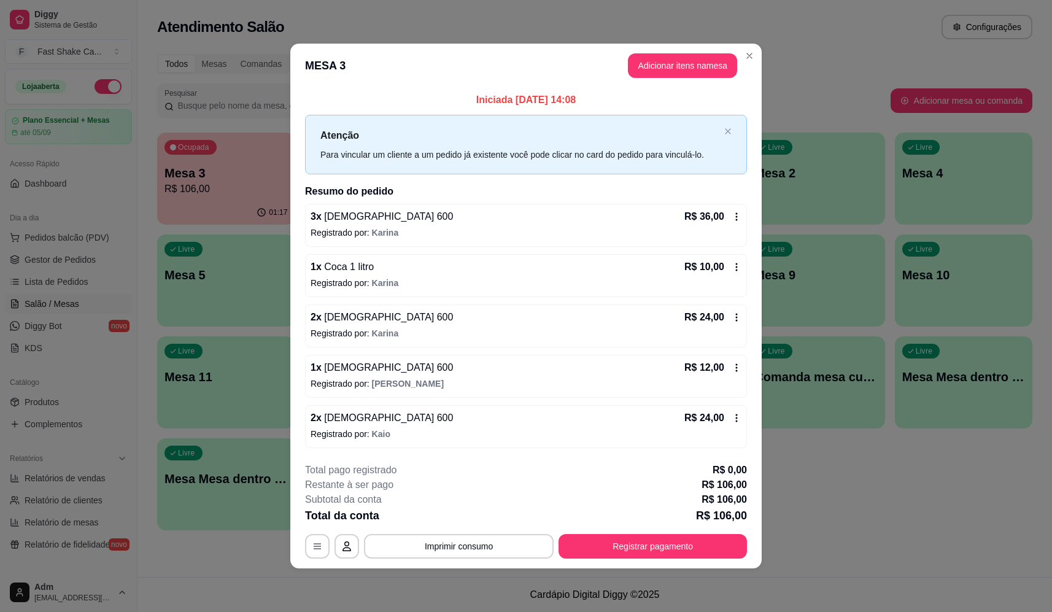
click at [548, 314] on div "2 x Brahma 600 R$ 24,00" at bounding box center [525, 317] width 431 height 15
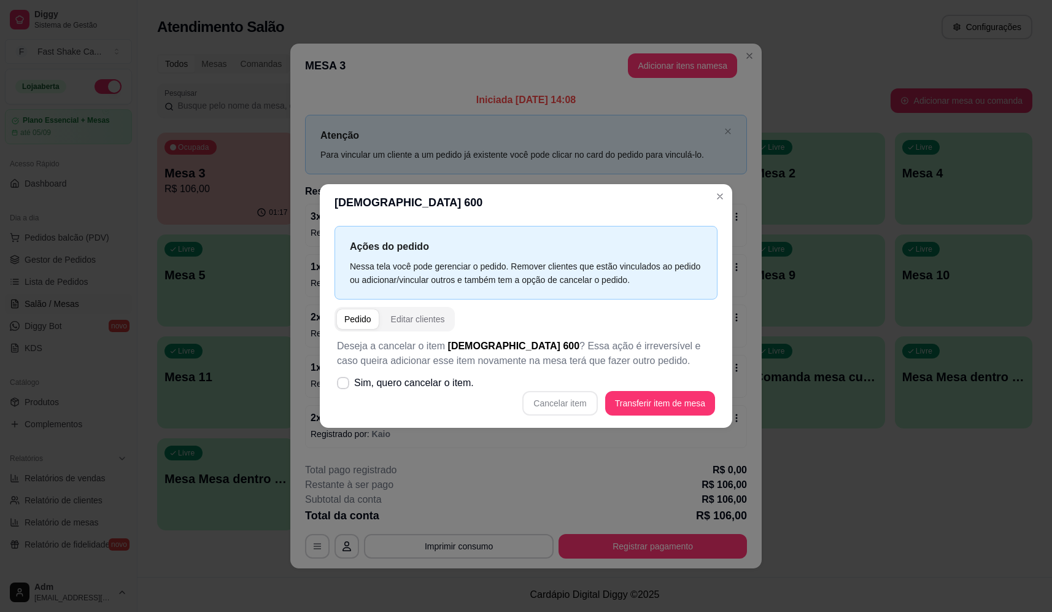
drag, startPoint x: 361, startPoint y: 402, endPoint x: 382, endPoint y: 388, distance: 25.2
click at [370, 398] on div "Cancelar item Transferir item de mesa" at bounding box center [526, 403] width 378 height 25
click at [388, 385] on span "Sim, quero cancelar o item." at bounding box center [414, 383] width 120 height 15
click at [344, 385] on input "Sim, quero cancelar o item." at bounding box center [340, 389] width 8 height 8
checkbox input "true"
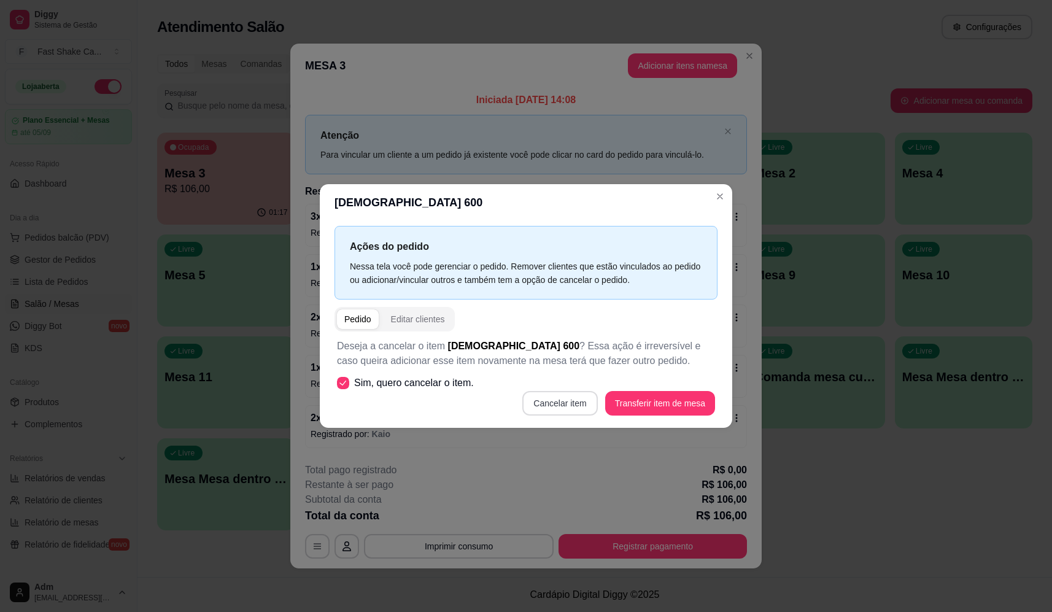
click at [566, 405] on button "Cancelar item" at bounding box center [559, 403] width 75 height 25
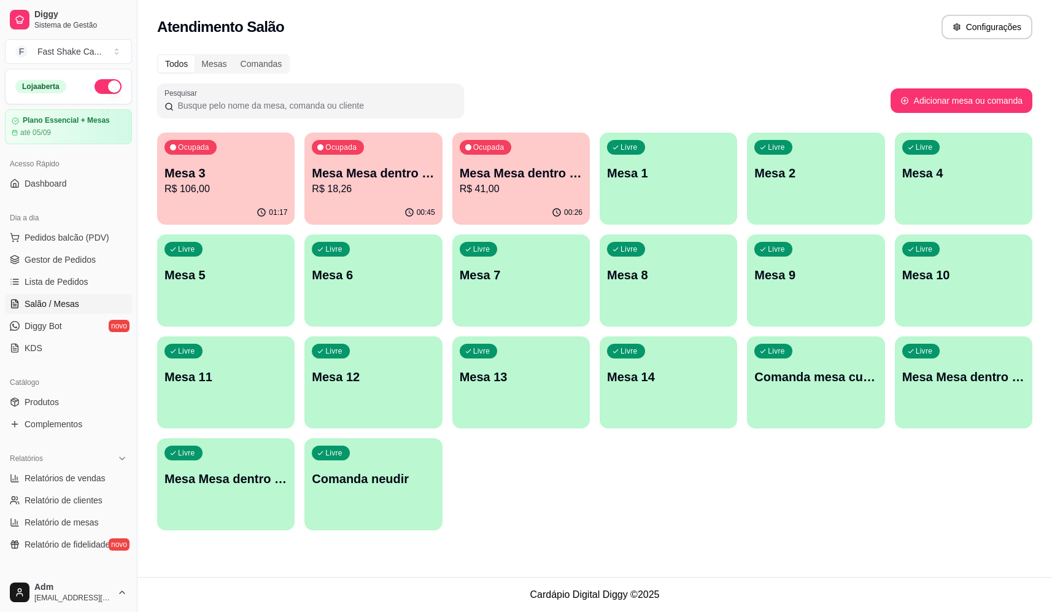
click at [262, 196] on div "Ocupada Mesa 3 R$ 106,00" at bounding box center [225, 167] width 137 height 68
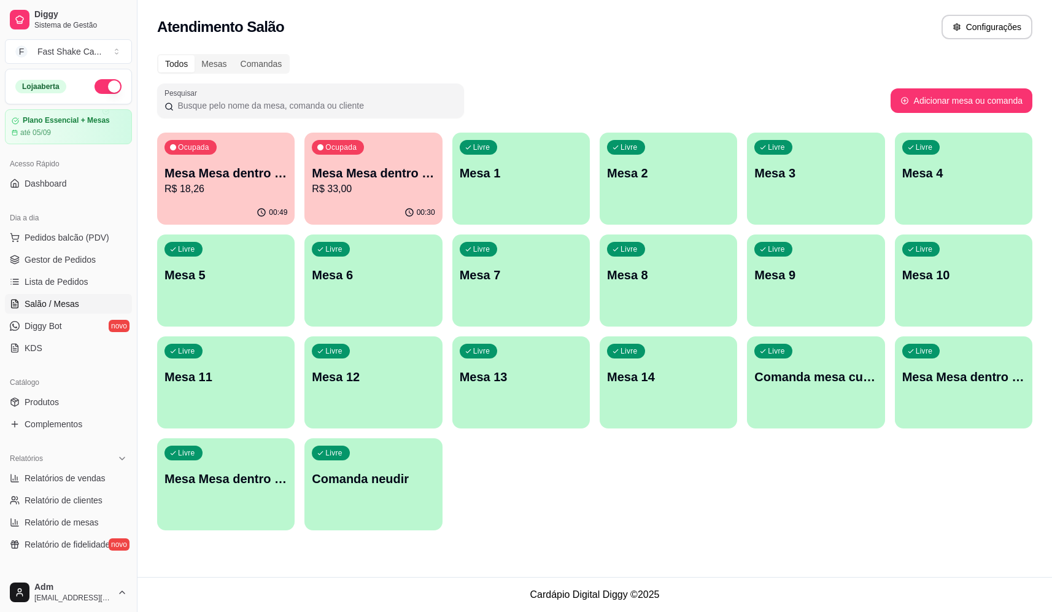
click at [379, 187] on p "R$ 33,00" at bounding box center [373, 189] width 123 height 15
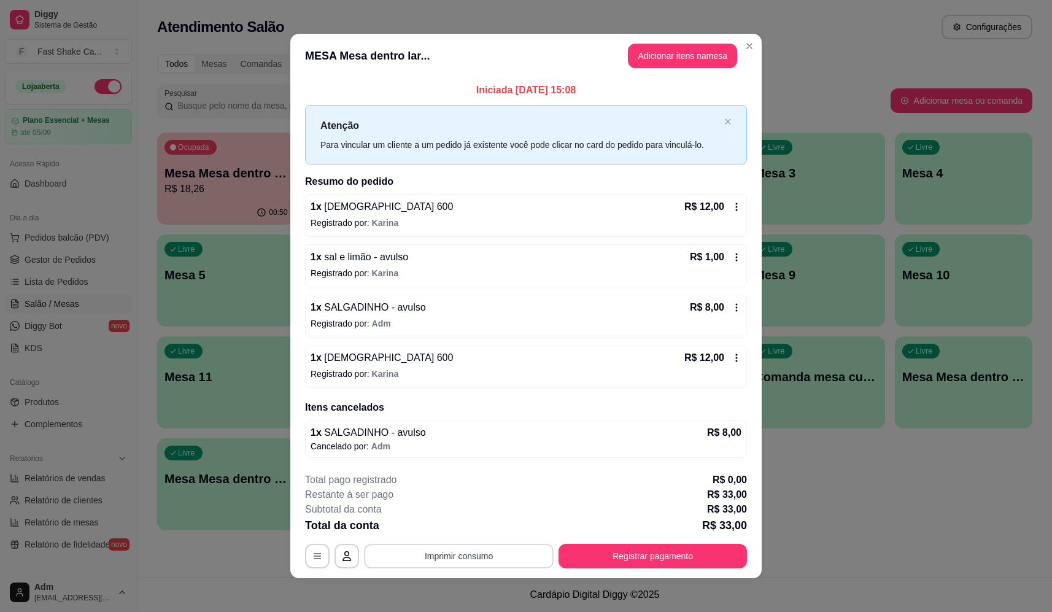
click at [450, 555] on button "Imprimir consumo" at bounding box center [459, 556] width 190 height 25
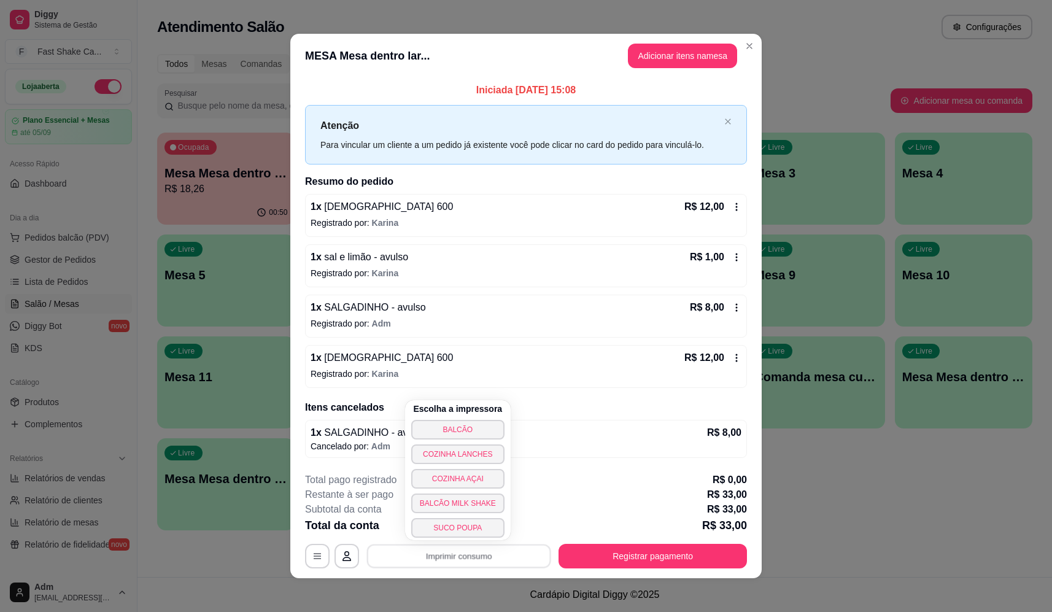
drag, startPoint x: 459, startPoint y: 404, endPoint x: 468, endPoint y: 445, distance: 42.6
click at [463, 415] on div "Escolha a impressora BALCÃO COZINHA LANCHES COZINHA AÇAI BALCÃO MILK SHAKE SUCO…" at bounding box center [458, 470] width 106 height 140
click at [473, 427] on button "BALCÃO" at bounding box center [457, 430] width 93 height 20
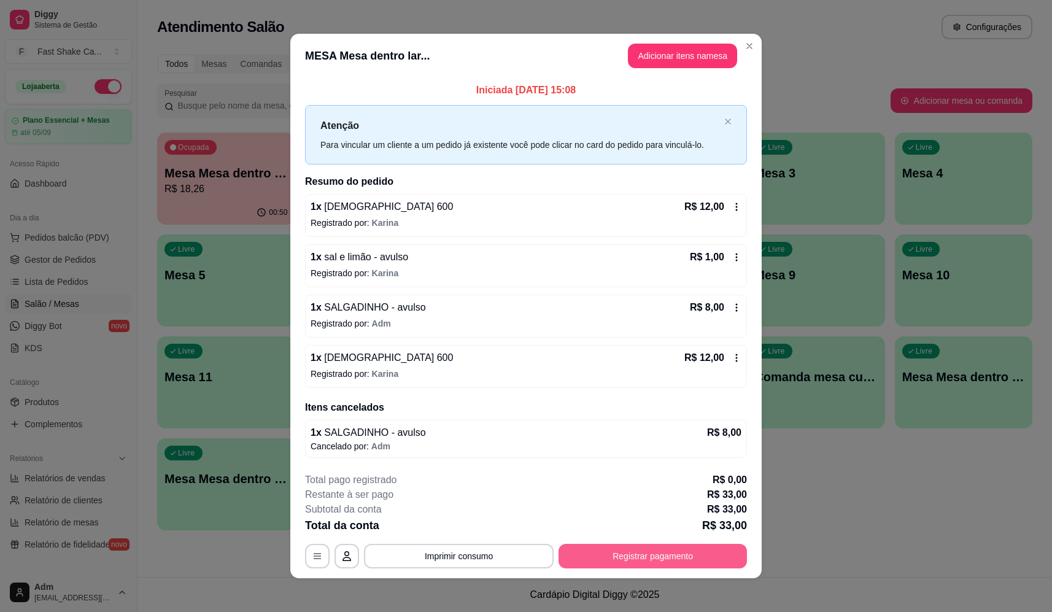
click at [612, 558] on button "Registrar pagamento" at bounding box center [652, 556] width 188 height 25
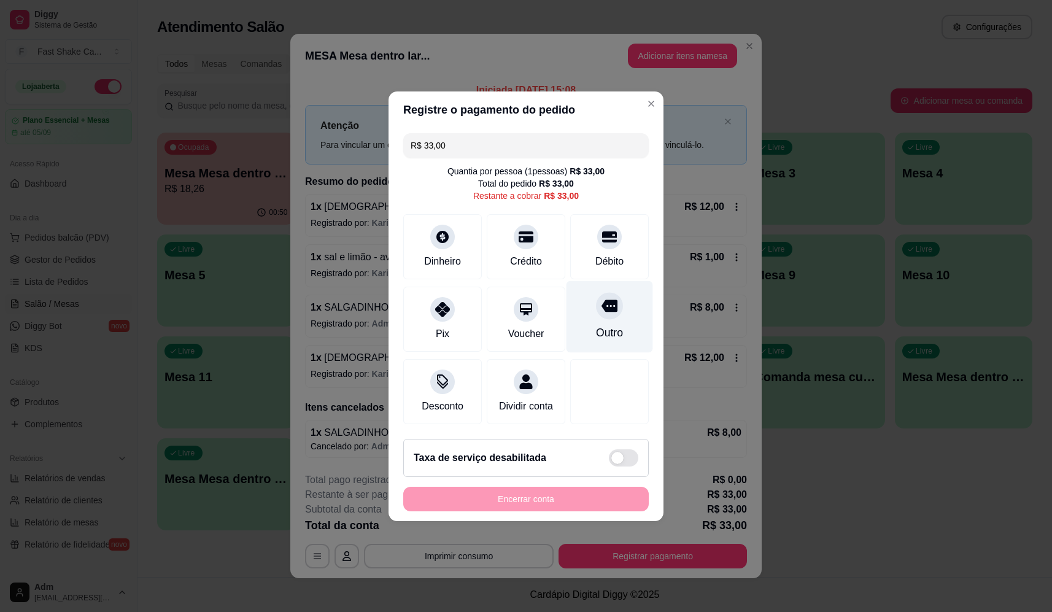
drag, startPoint x: 609, startPoint y: 314, endPoint x: 610, endPoint y: 320, distance: 6.8
click at [610, 314] on div "Outro" at bounding box center [609, 316] width 87 height 72
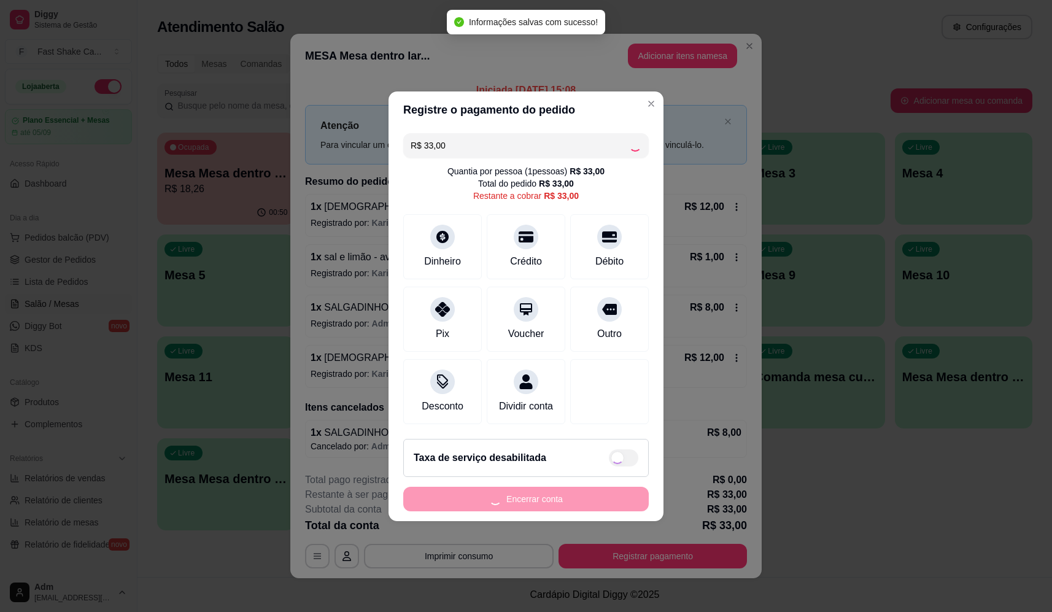
type input "R$ 0,00"
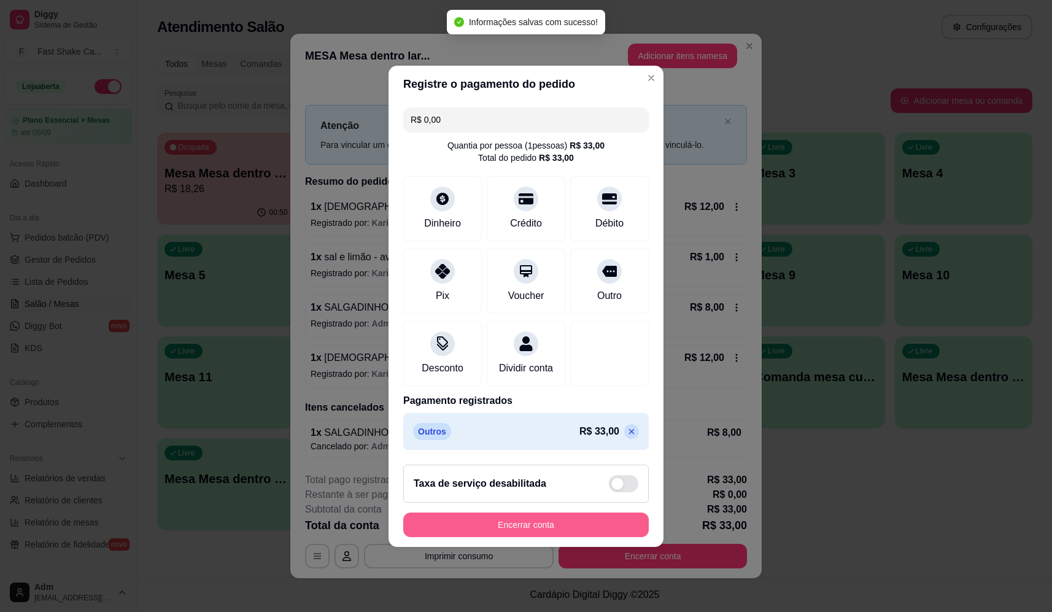
click at [571, 528] on button "Encerrar conta" at bounding box center [525, 524] width 245 height 25
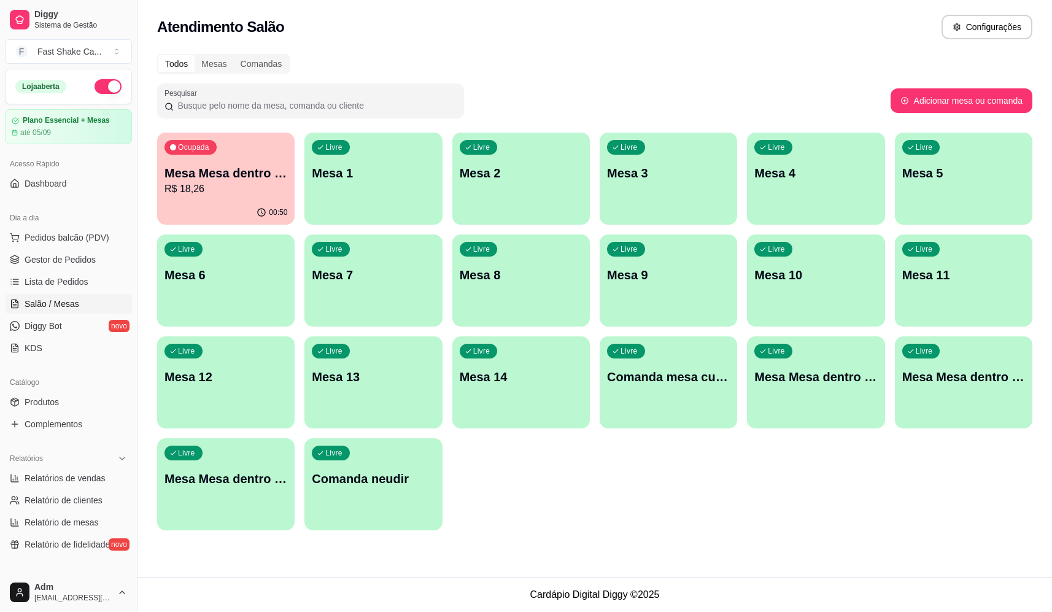
click at [222, 187] on p "R$ 18,26" at bounding box center [225, 189] width 123 height 15
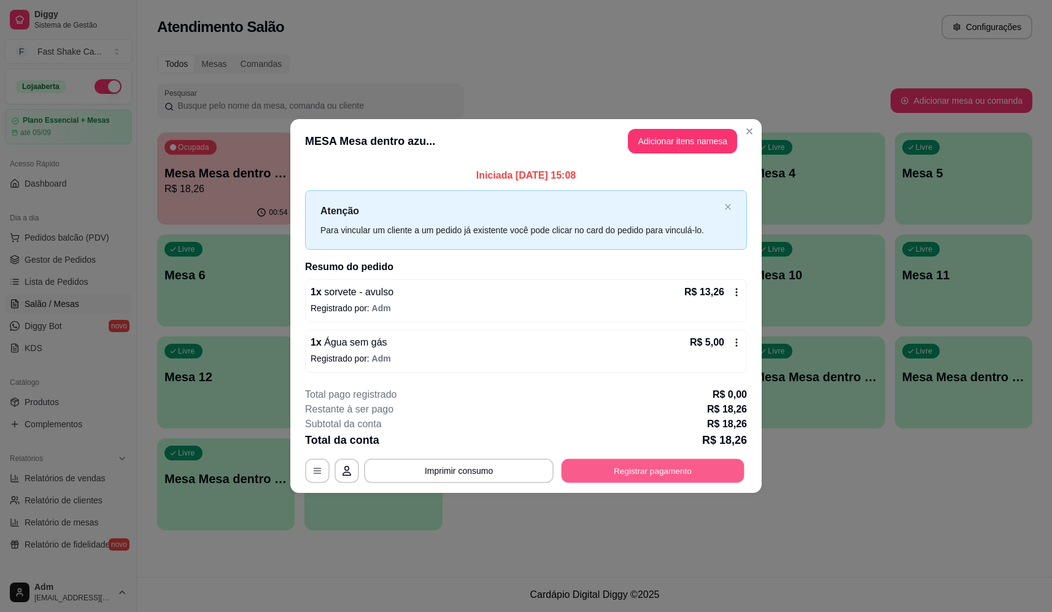
click at [726, 479] on button "Registrar pagamento" at bounding box center [652, 471] width 183 height 24
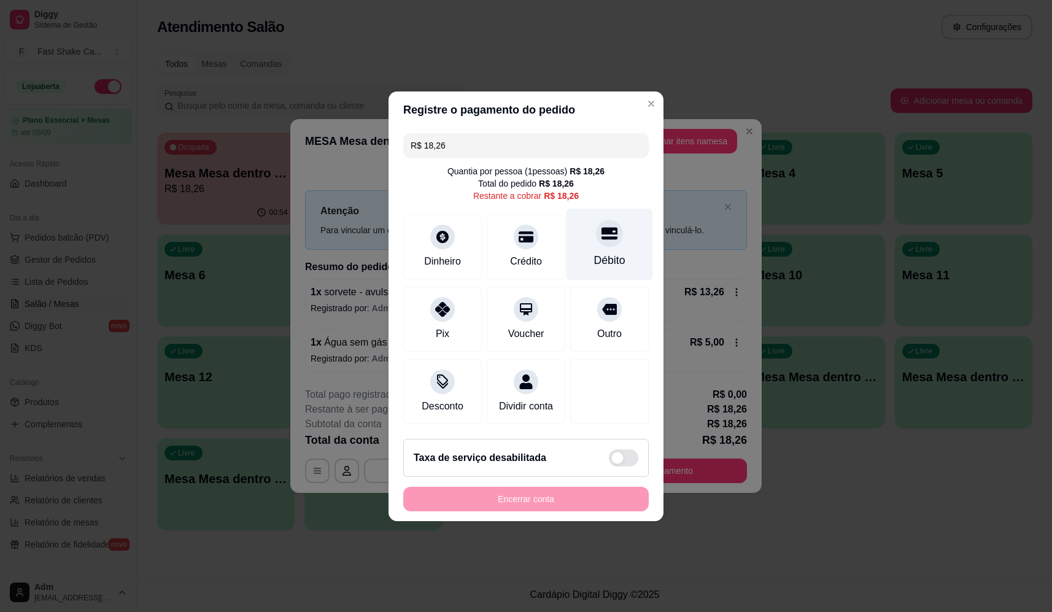
click at [578, 210] on div "Débito" at bounding box center [609, 244] width 87 height 72
type input "R$ 0,00"
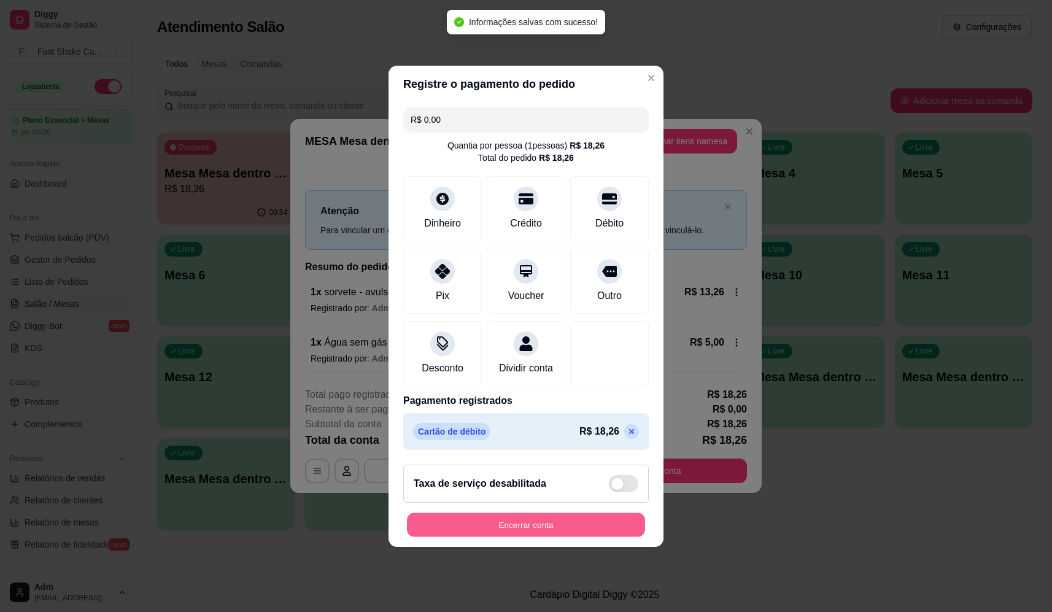
click at [584, 525] on button "Encerrar conta" at bounding box center [526, 524] width 238 height 24
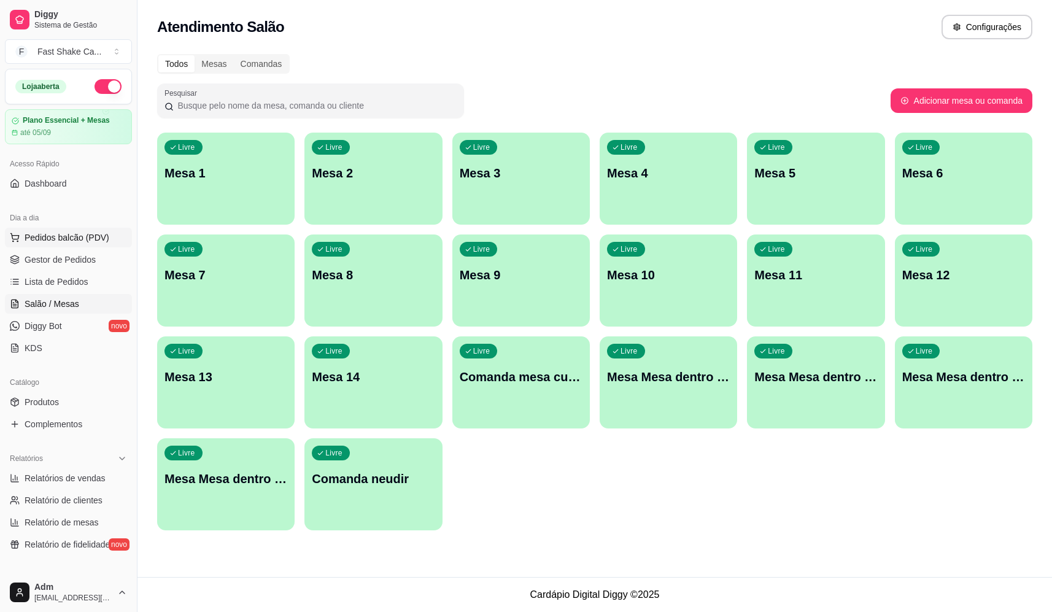
click at [90, 243] on span "Pedidos balcão (PDV)" at bounding box center [67, 237] width 85 height 12
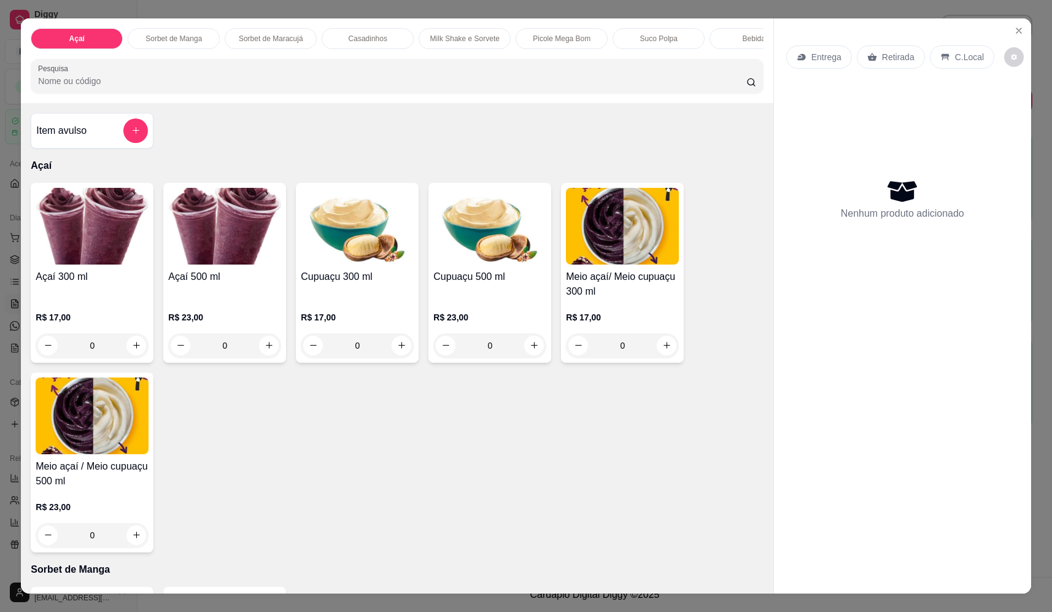
click at [396, 357] on div "0" at bounding box center [357, 345] width 113 height 25
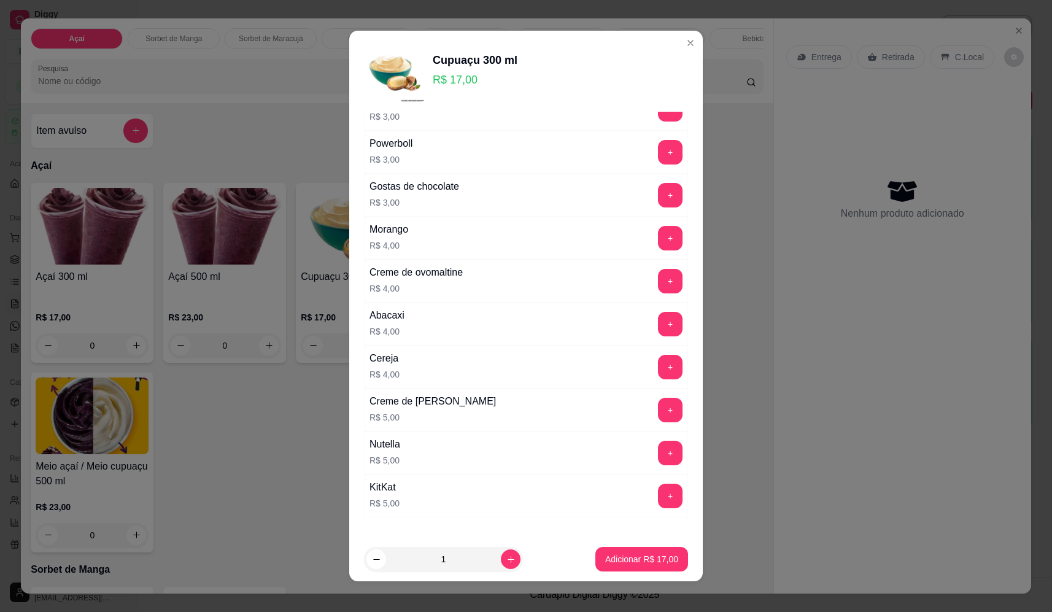
scroll to position [614, 0]
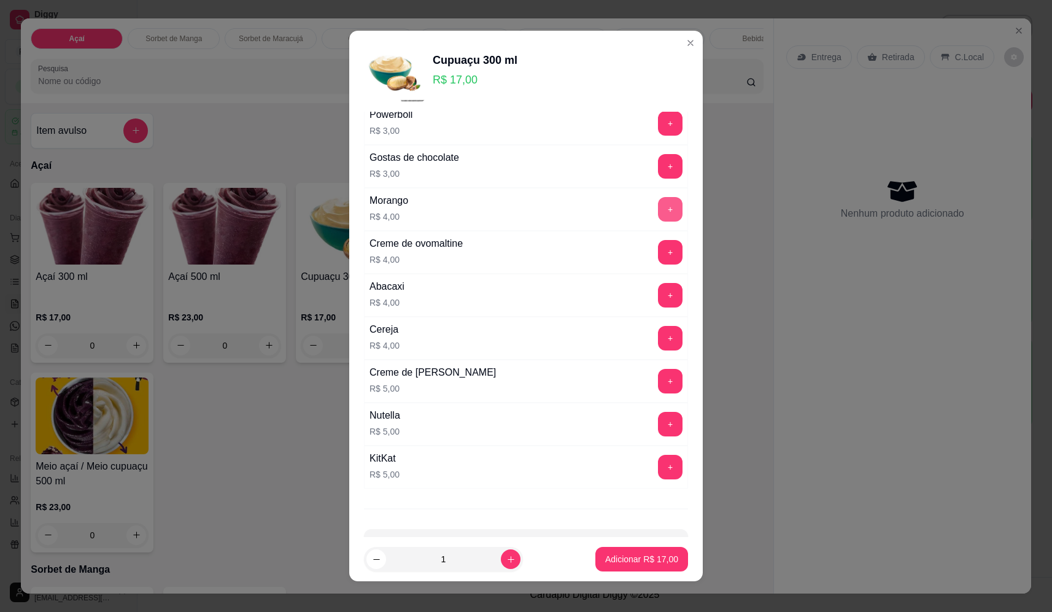
click at [658, 212] on button "+" at bounding box center [670, 209] width 25 height 25
click at [625, 566] on button "Adicionar R$ 21,00" at bounding box center [641, 559] width 93 height 25
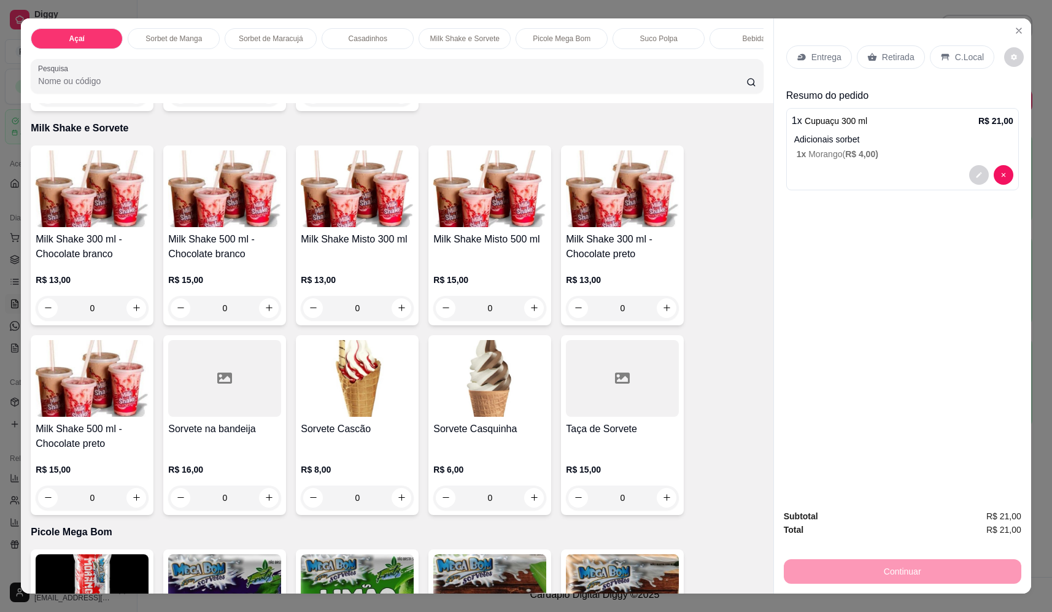
scroll to position [1227, 0]
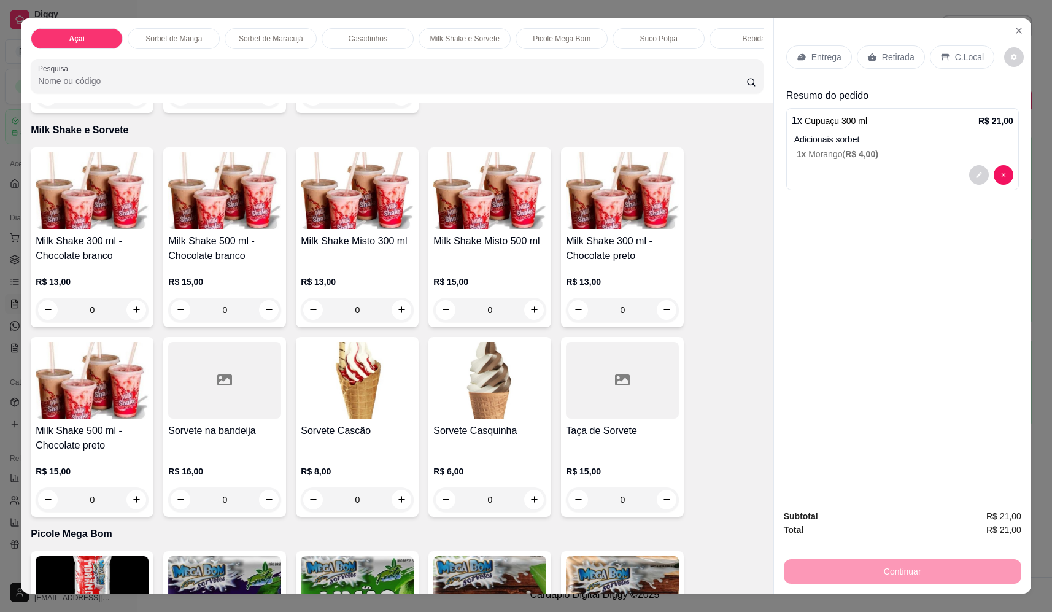
click at [395, 318] on div "0" at bounding box center [357, 310] width 113 height 25
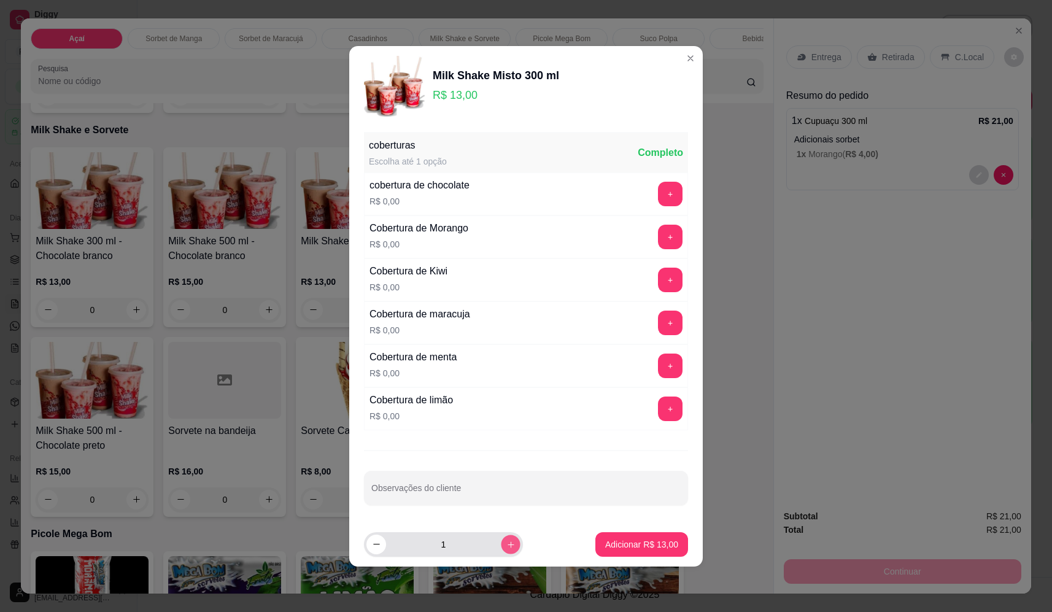
click at [506, 544] on icon "increase-product-quantity" at bounding box center [510, 543] width 9 height 9
type input "3"
click at [625, 540] on p "Adicionar R$ 39,00" at bounding box center [641, 544] width 73 height 12
type input "3"
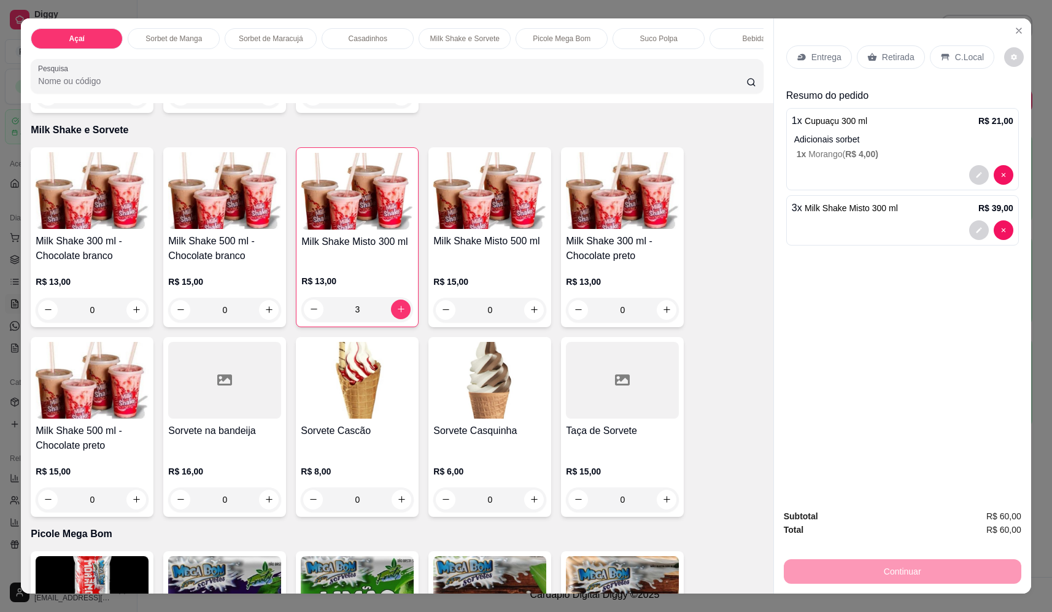
click at [817, 58] on p "Entrega" at bounding box center [826, 57] width 30 height 12
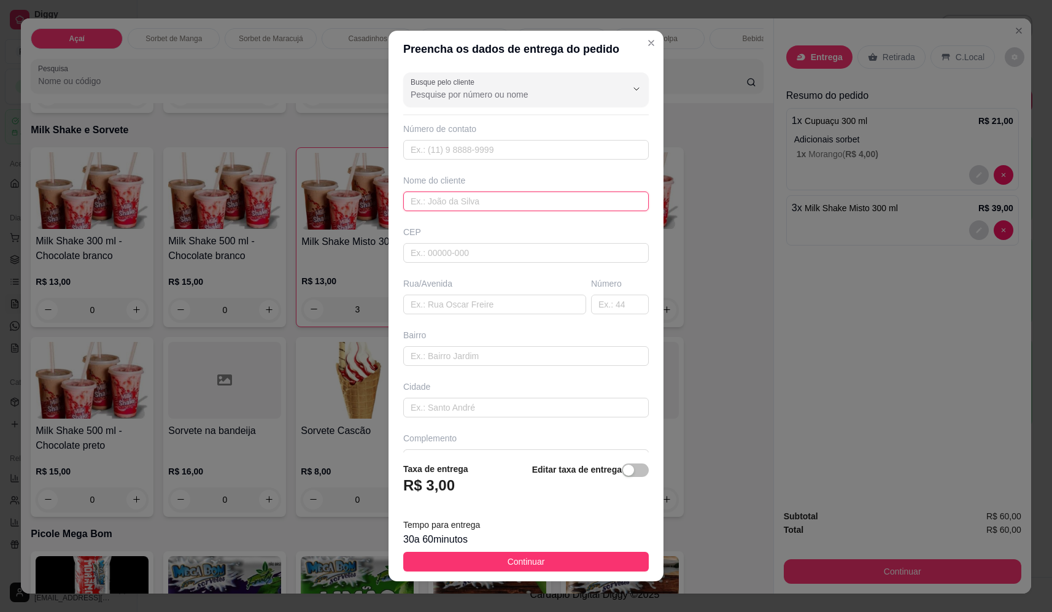
click at [495, 205] on input "text" at bounding box center [525, 201] width 245 height 20
click at [597, 298] on input "text" at bounding box center [620, 305] width 58 height 20
type input "1757"
click at [498, 298] on input "text" at bounding box center [494, 305] width 183 height 20
type input "rua argentina"
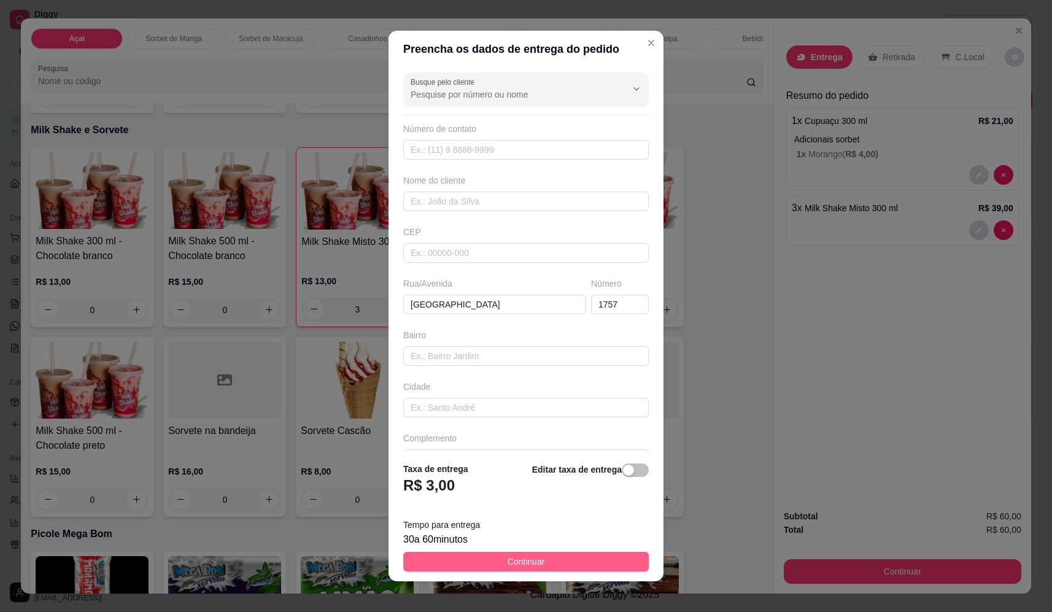
click at [550, 561] on button "Continuar" at bounding box center [525, 562] width 245 height 20
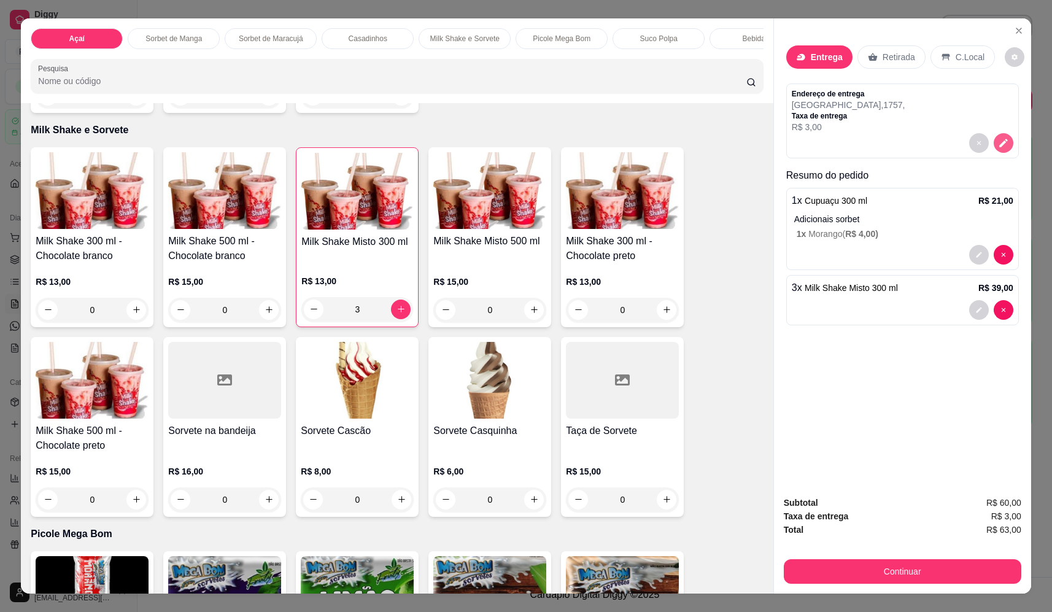
click at [998, 141] on icon "decrease-product-quantity" at bounding box center [1003, 142] width 11 height 11
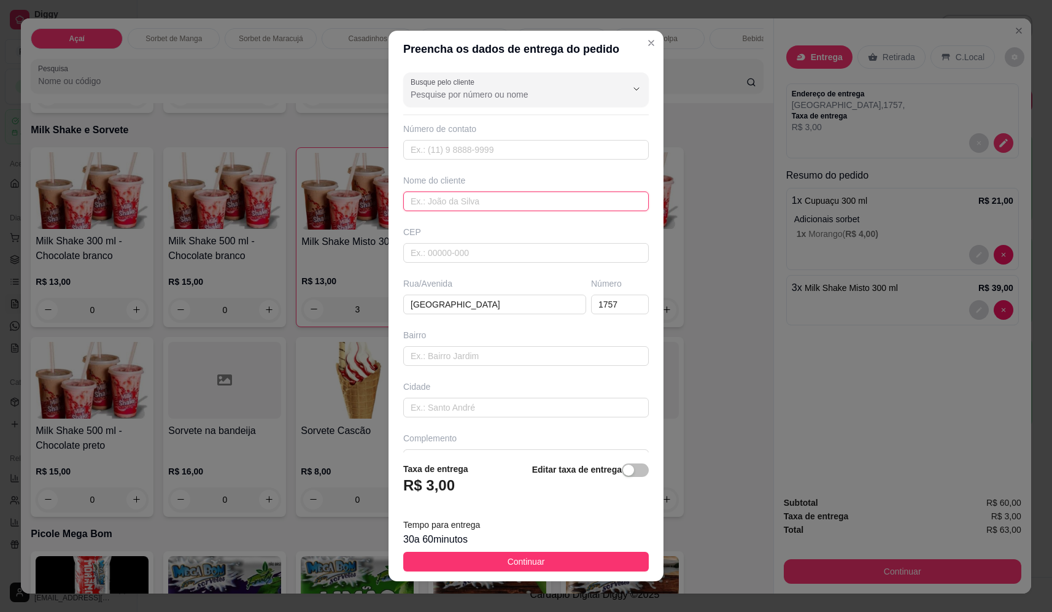
click at [517, 197] on input "text" at bounding box center [525, 201] width 245 height 20
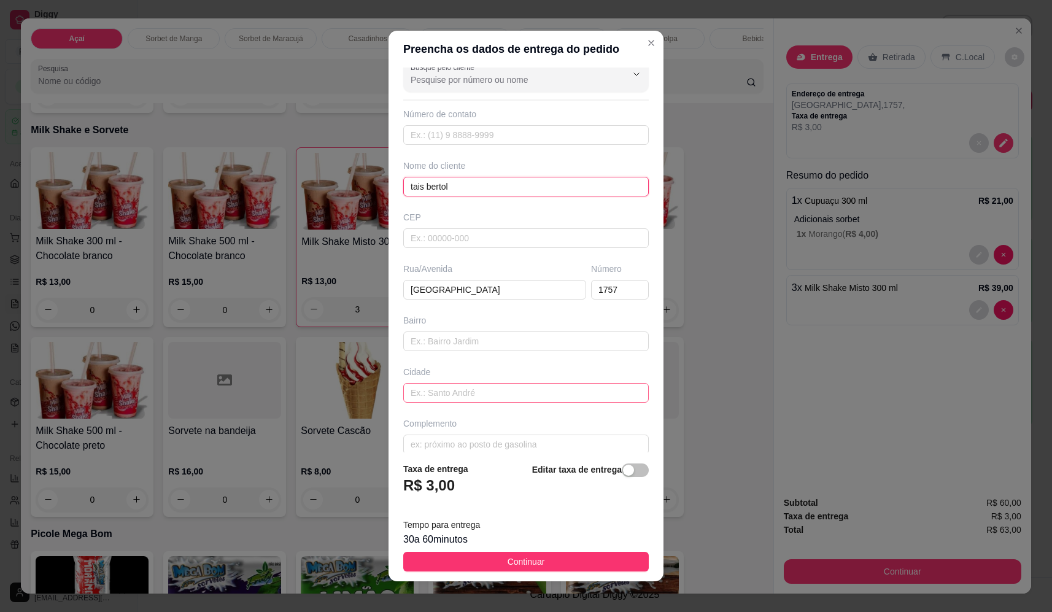
scroll to position [29, 0]
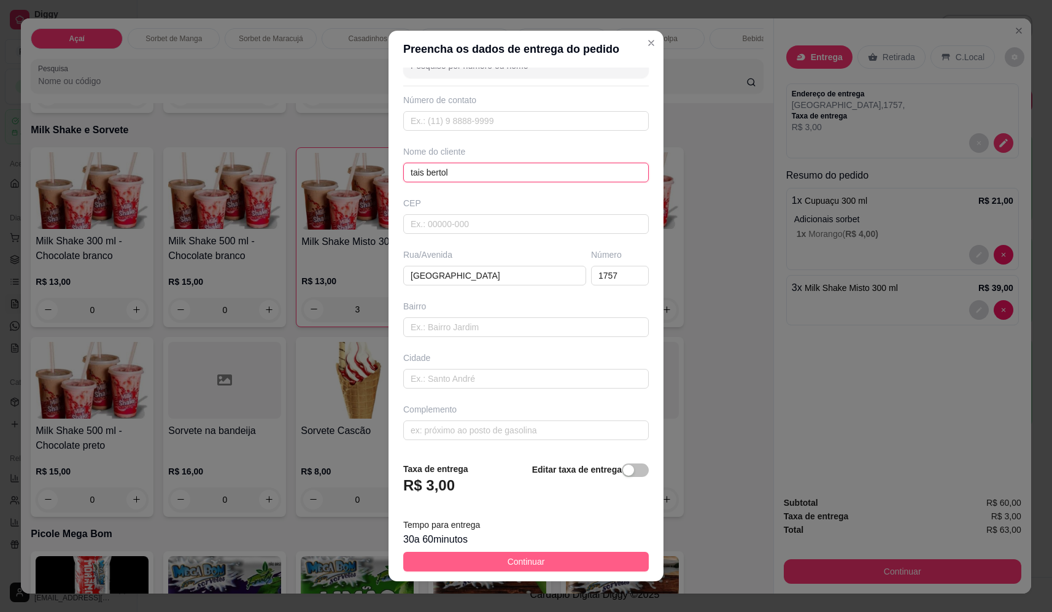
type input "tais bertol"
click at [523, 557] on span "Continuar" at bounding box center [525, 561] width 37 height 13
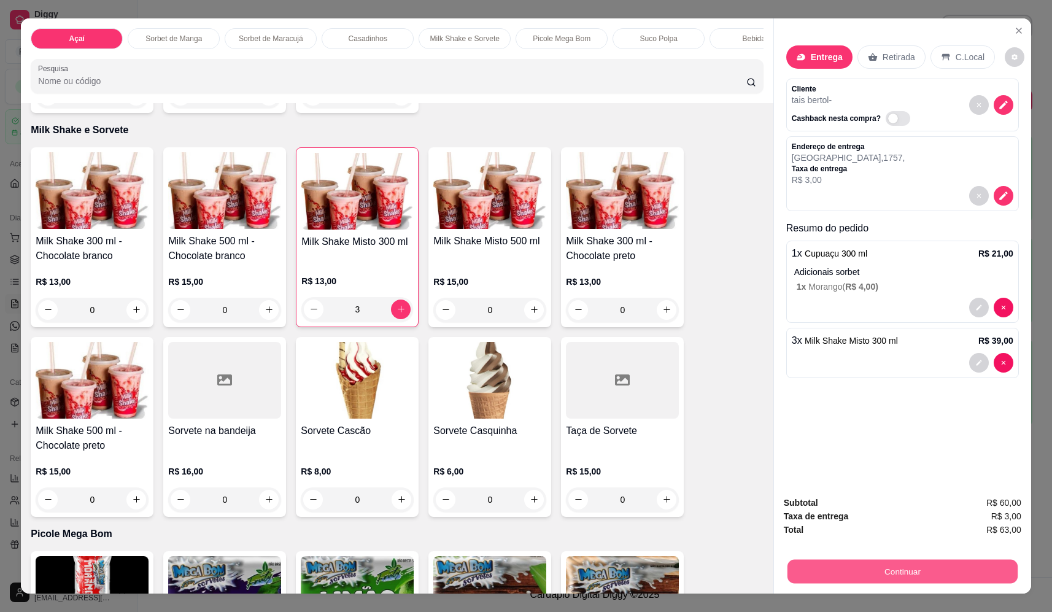
click at [882, 577] on button "Continuar" at bounding box center [902, 572] width 230 height 24
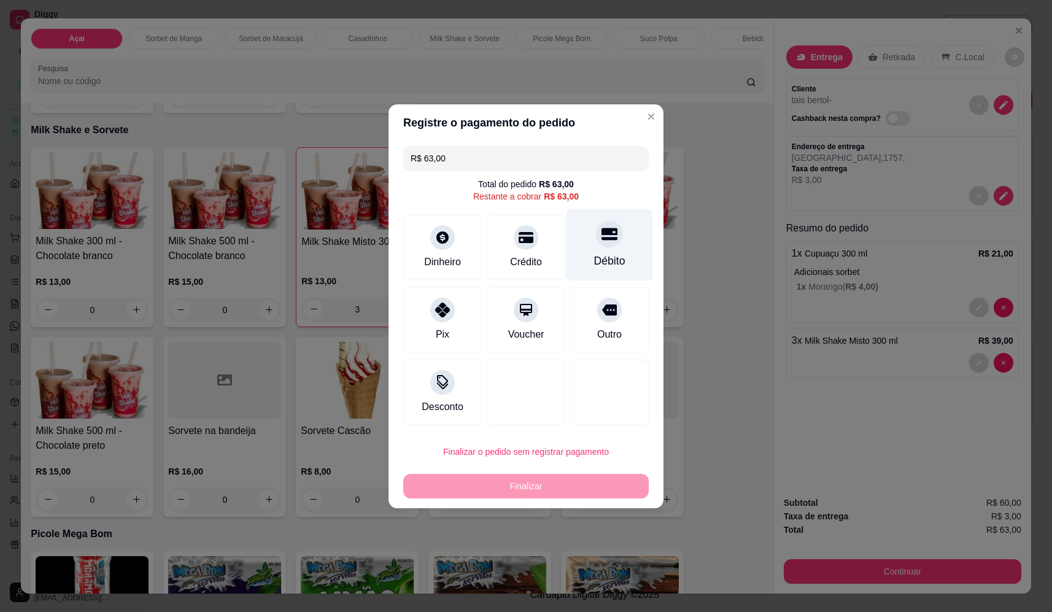
click at [617, 237] on div "Débito" at bounding box center [609, 245] width 87 height 72
type input "R$ 0,00"
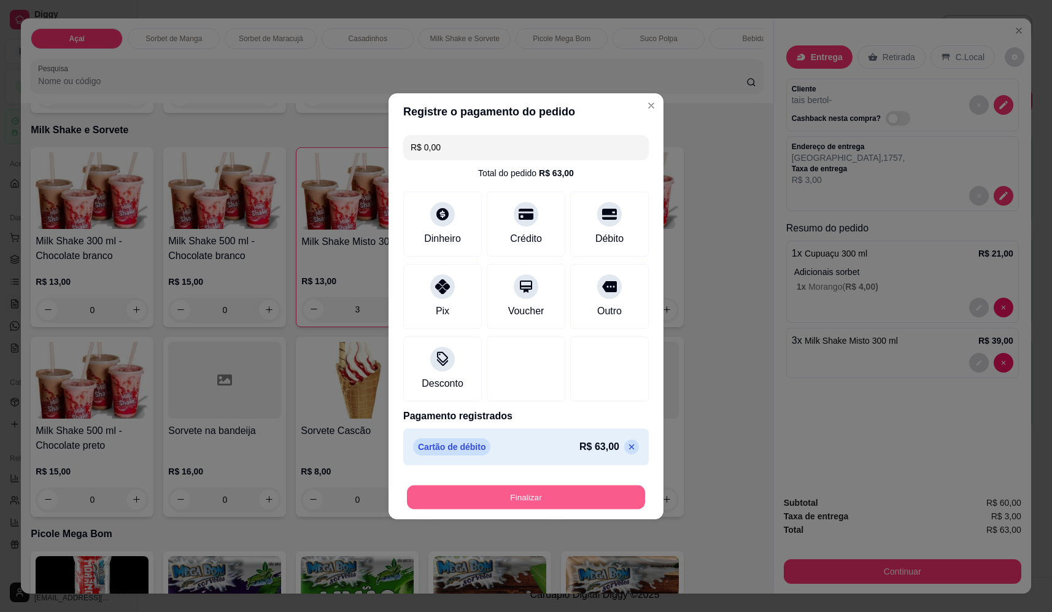
click at [525, 499] on button "Finalizar" at bounding box center [526, 497] width 238 height 24
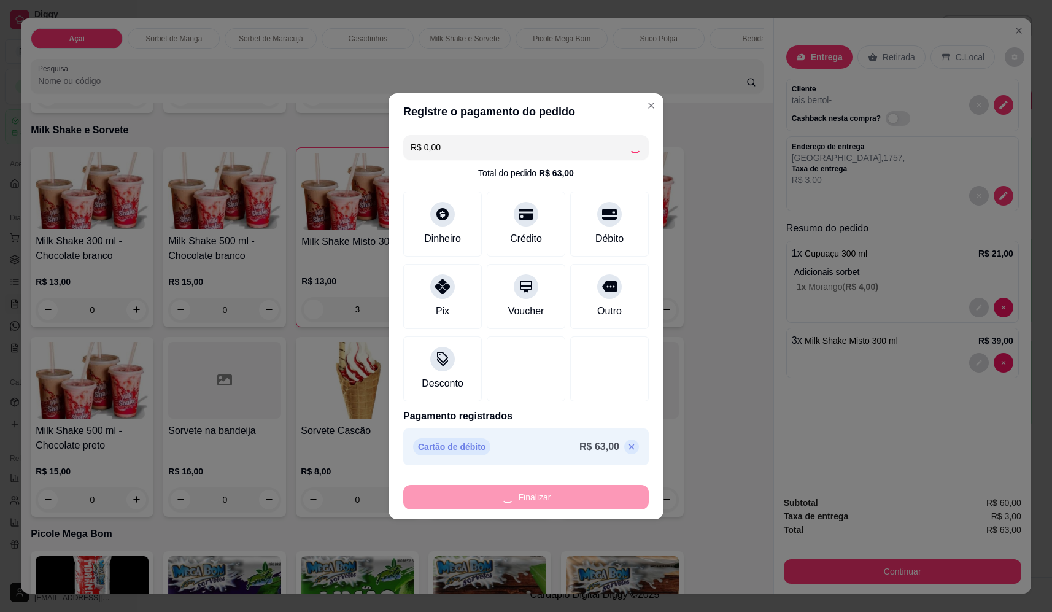
type input "0"
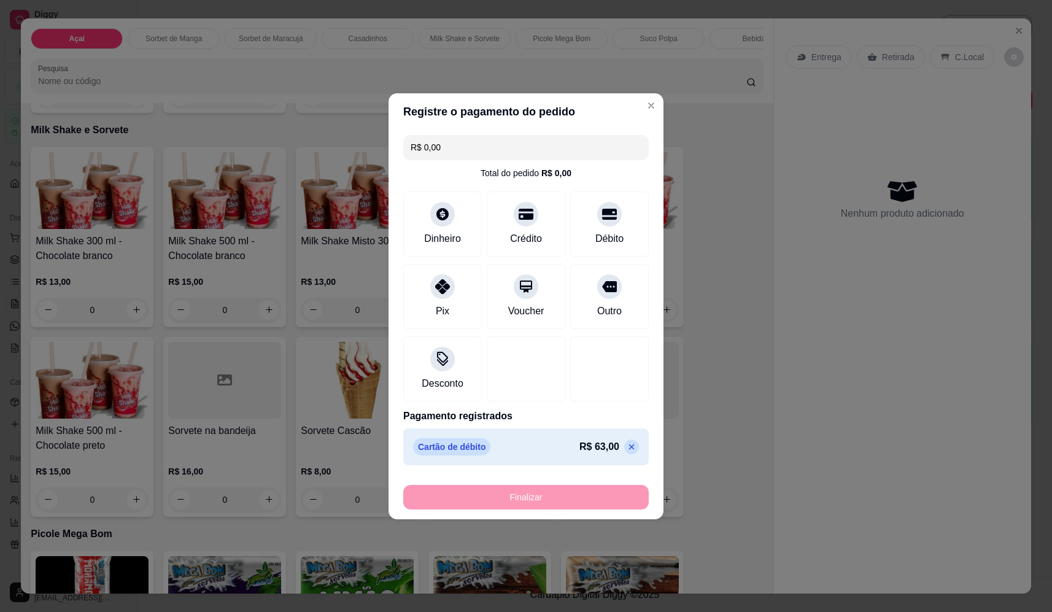
type input "-R$ 63,00"
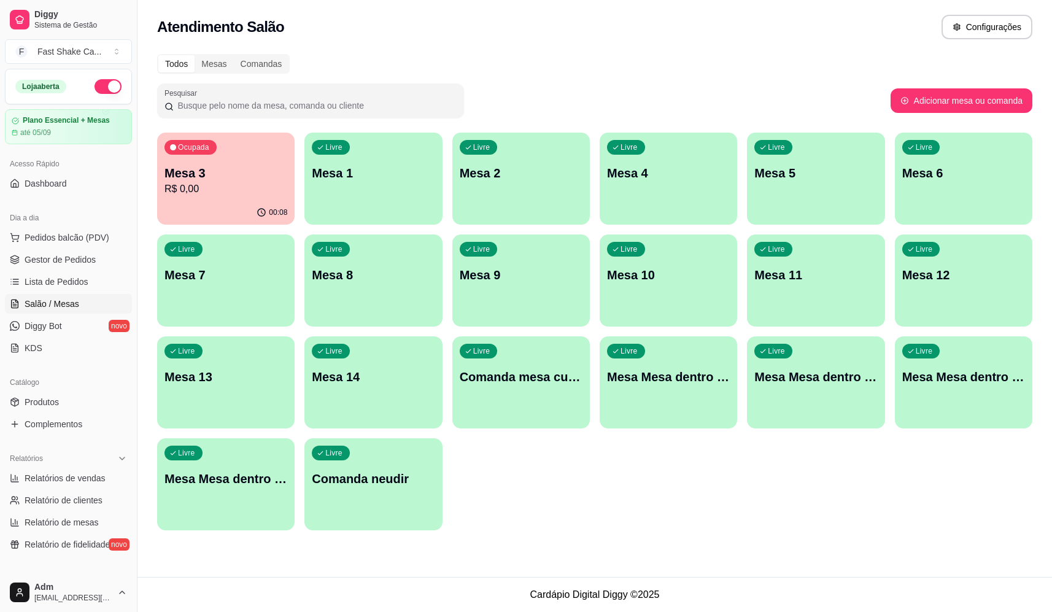
click at [245, 220] on div "00:08" at bounding box center [225, 213] width 137 height 24
click at [396, 488] on div "Livre Comanda neudir" at bounding box center [374, 476] width 134 height 75
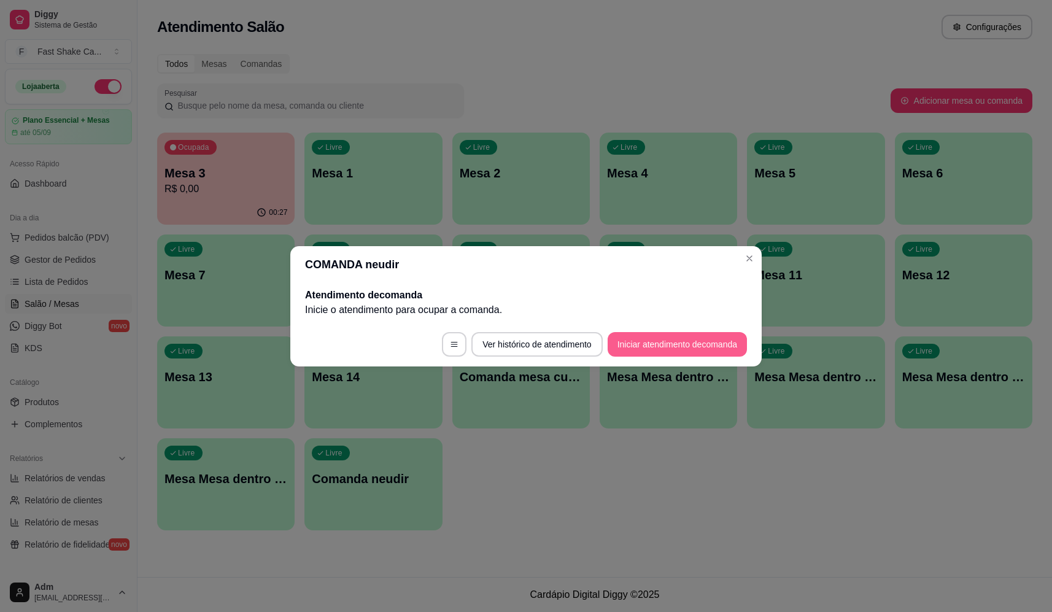
click at [651, 352] on button "Iniciar atendimento de comanda" at bounding box center [676, 344] width 139 height 25
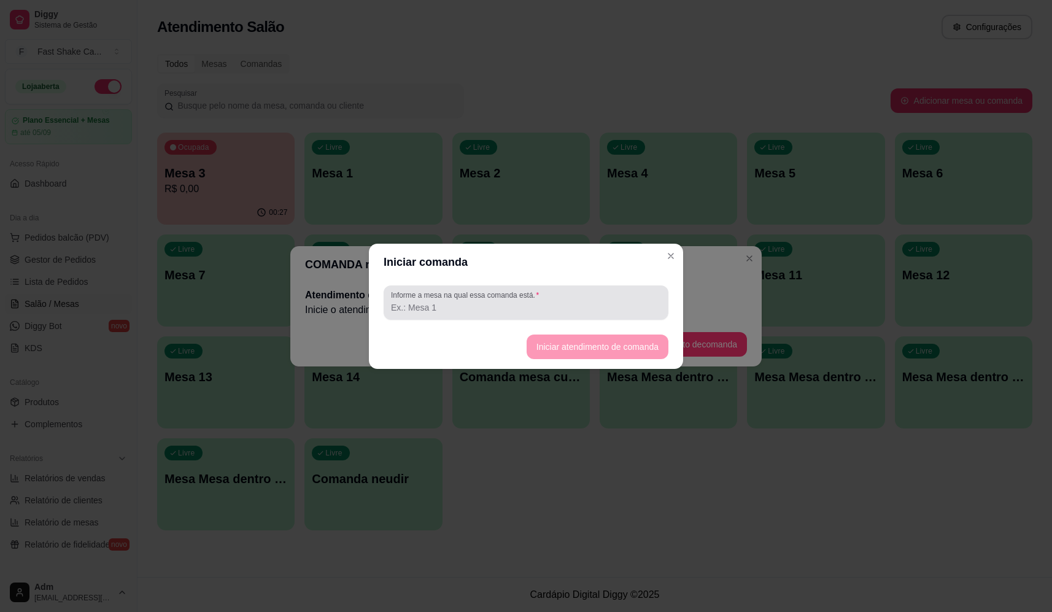
click at [588, 307] on input "Informe a mesa na qual essa comanda está." at bounding box center [526, 307] width 270 height 12
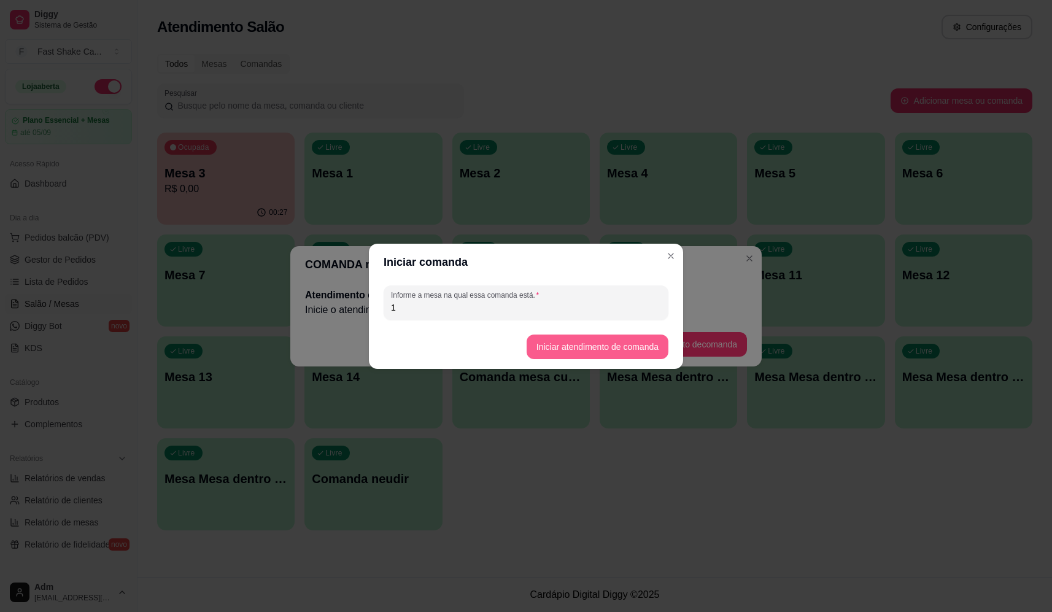
type input "1"
click at [593, 347] on button "Iniciar atendimento de comanda" at bounding box center [597, 346] width 142 height 25
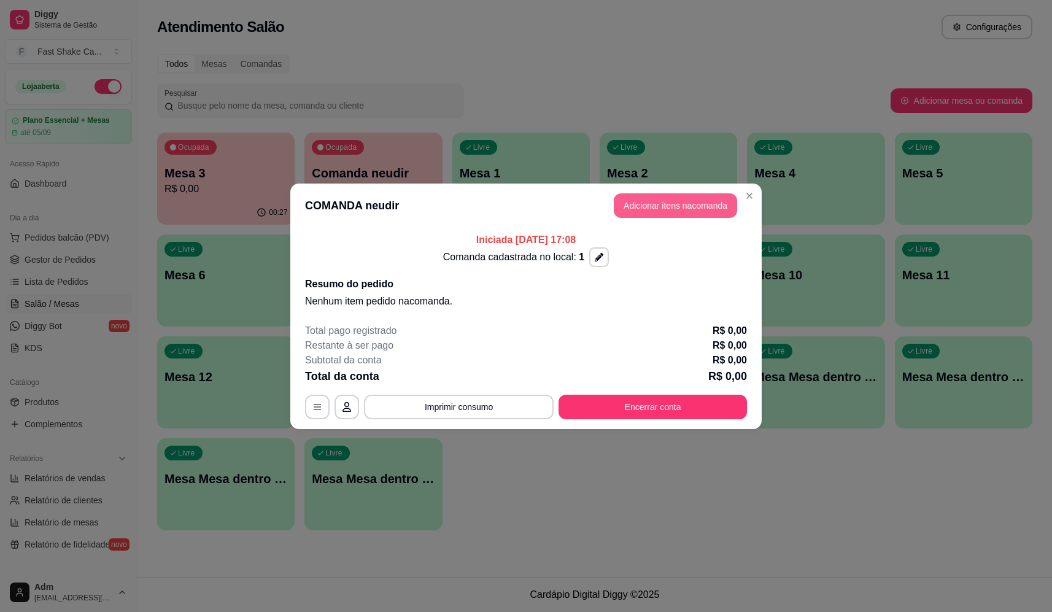
click at [653, 206] on button "Adicionar itens na comanda" at bounding box center [675, 205] width 123 height 25
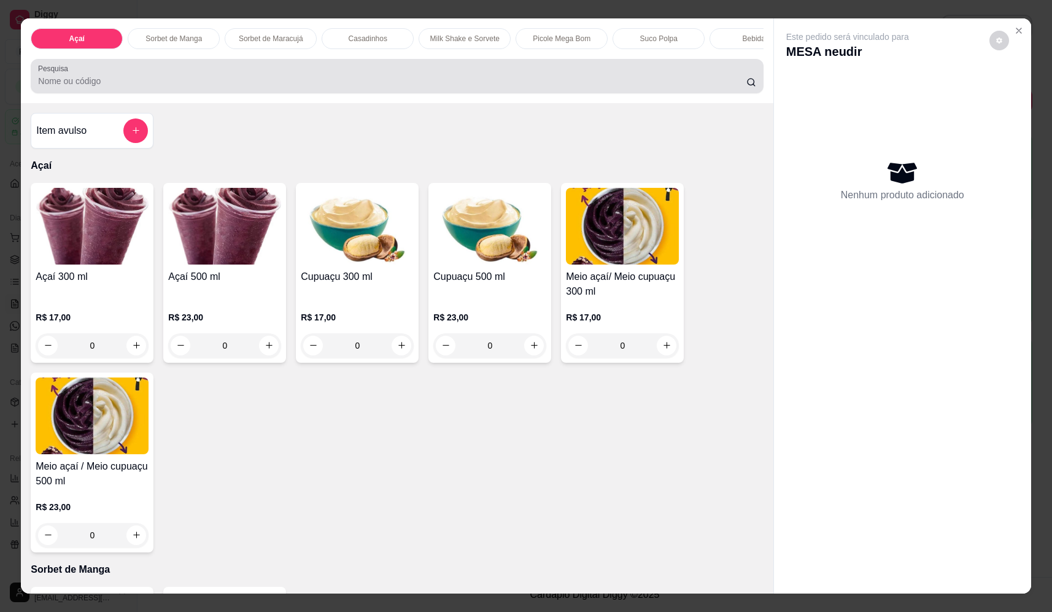
click at [191, 86] on input "Pesquisa" at bounding box center [392, 81] width 708 height 12
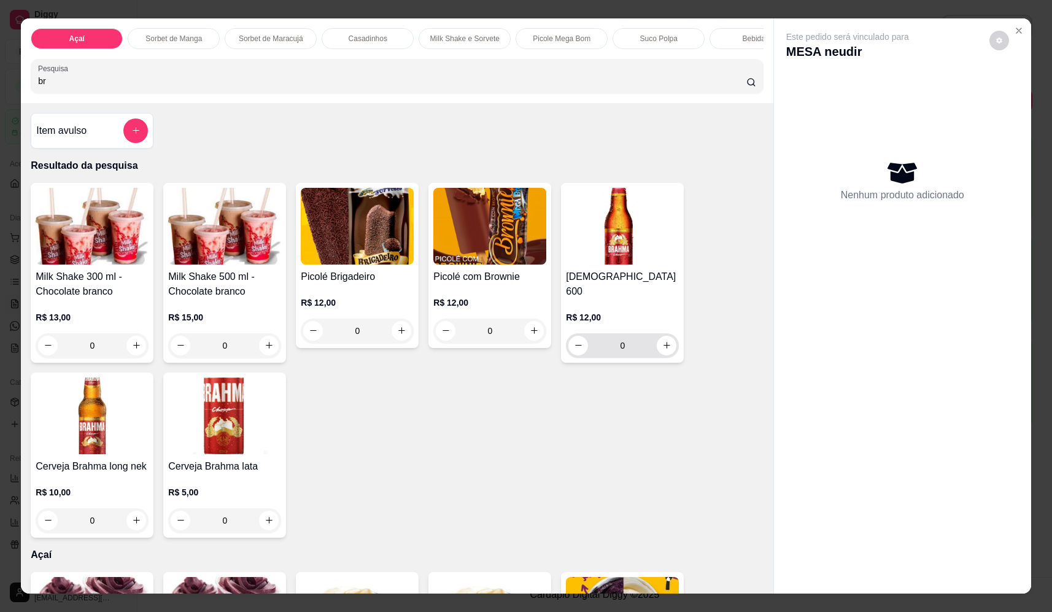
type input "br"
click at [663, 342] on icon "increase-product-quantity" at bounding box center [666, 345] width 9 height 9
type input "1"
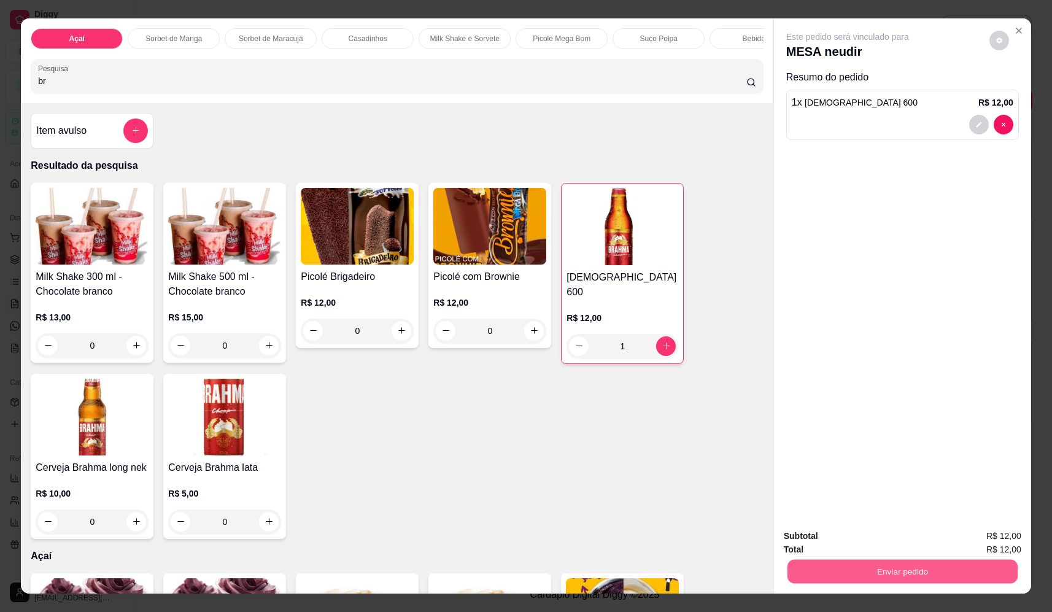
click at [914, 577] on button "Enviar pedido" at bounding box center [902, 572] width 230 height 24
click at [884, 544] on button "Não registrar e enviar pedido" at bounding box center [862, 541] width 128 height 23
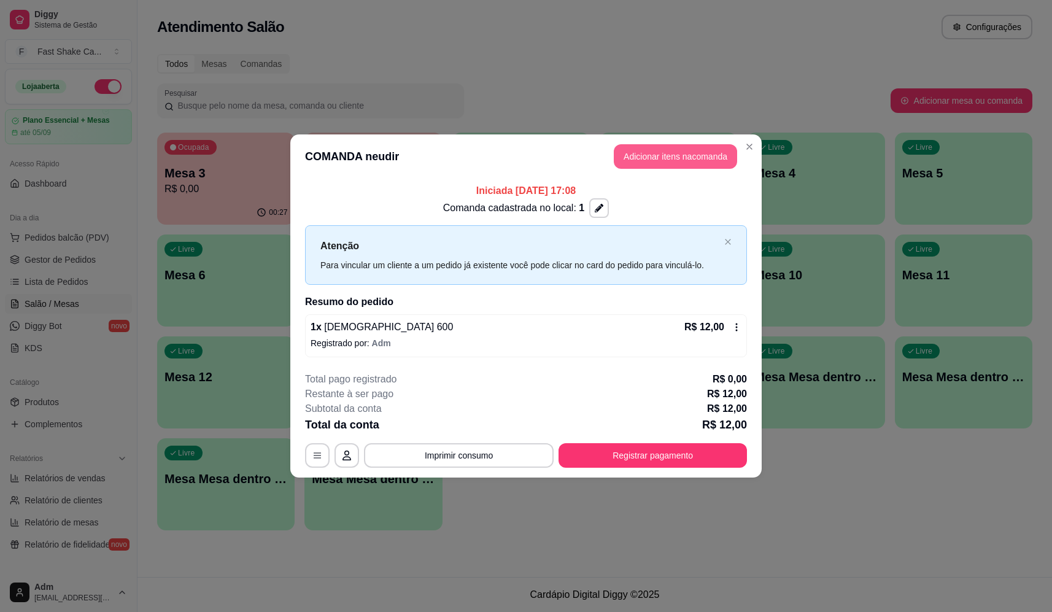
click at [700, 153] on button "Adicionar itens na comanda" at bounding box center [675, 156] width 123 height 25
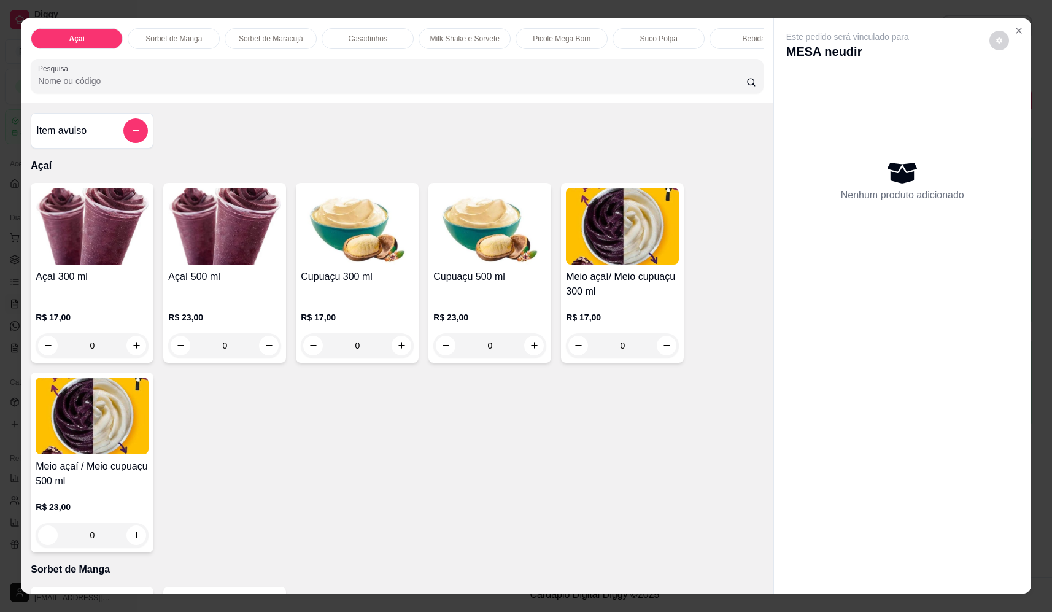
click at [298, 87] on input "Pesquisa" at bounding box center [392, 81] width 708 height 12
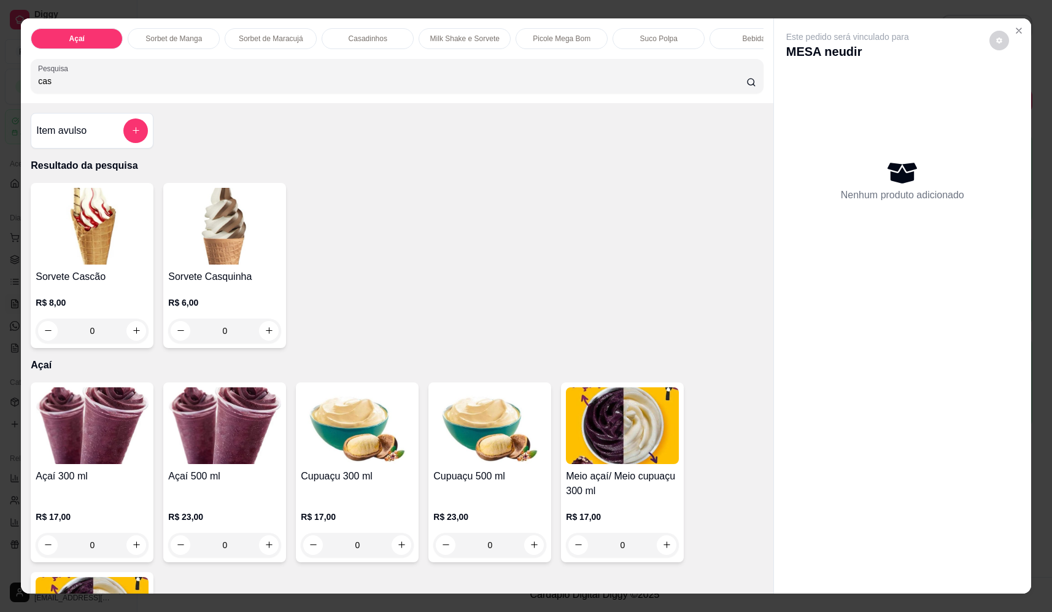
type input "cas"
click at [264, 336] on div "0" at bounding box center [224, 330] width 113 height 25
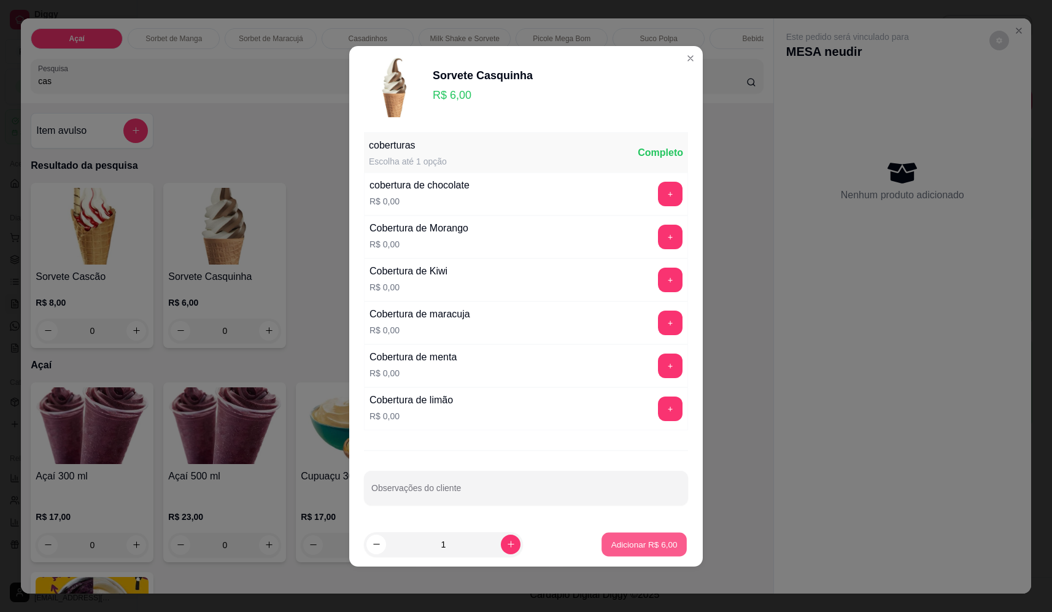
click at [650, 545] on p "Adicionar R$ 6,00" at bounding box center [644, 544] width 66 height 12
type input "1"
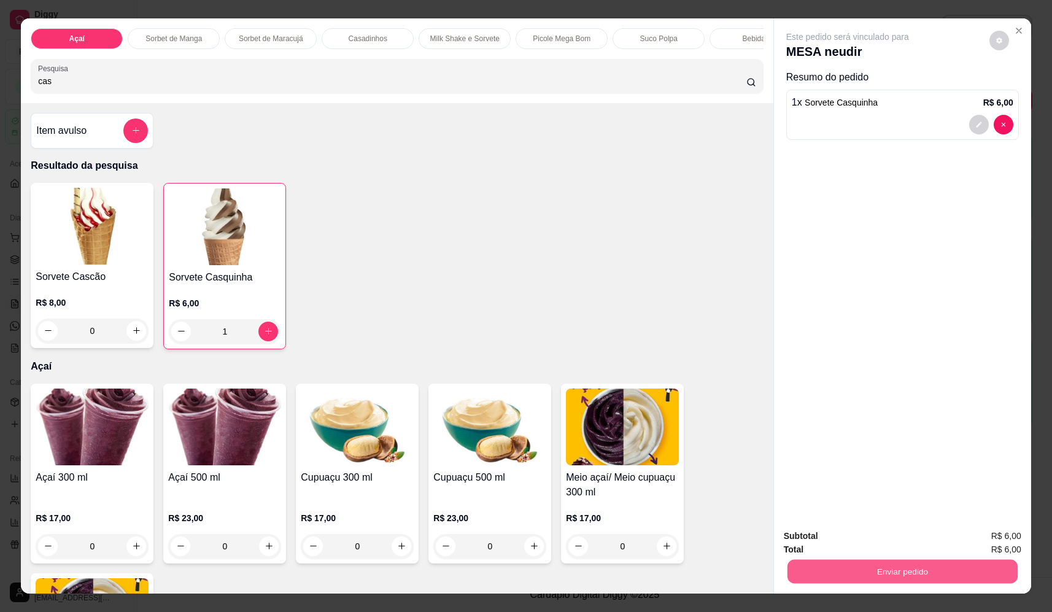
click at [853, 574] on button "Enviar pedido" at bounding box center [902, 572] width 230 height 24
click at [853, 534] on button "Não registrar e enviar pedido" at bounding box center [867, 544] width 106 height 20
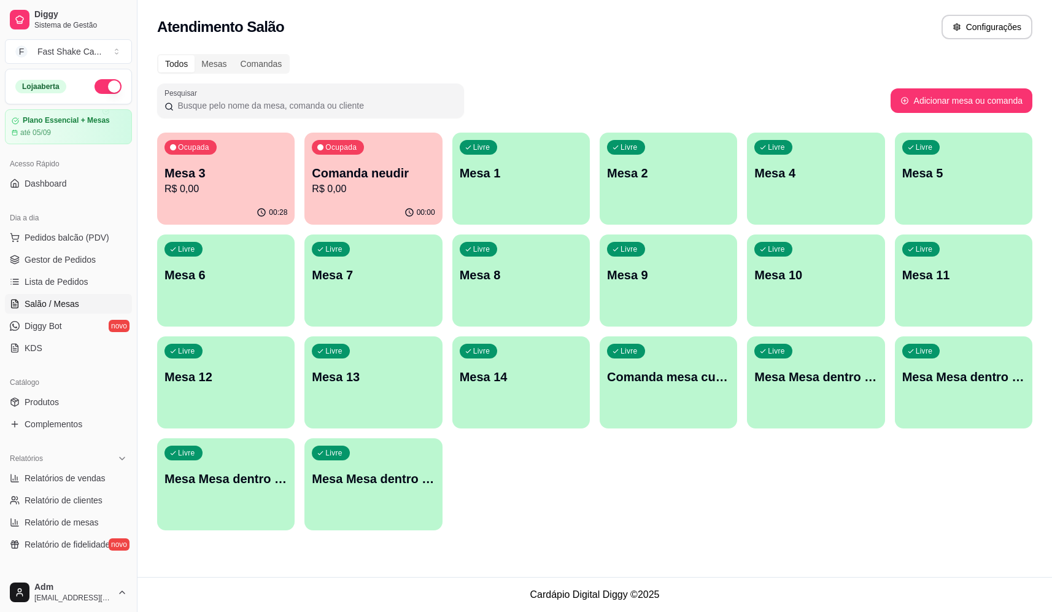
click at [223, 187] on p "R$ 0,00" at bounding box center [225, 189] width 123 height 15
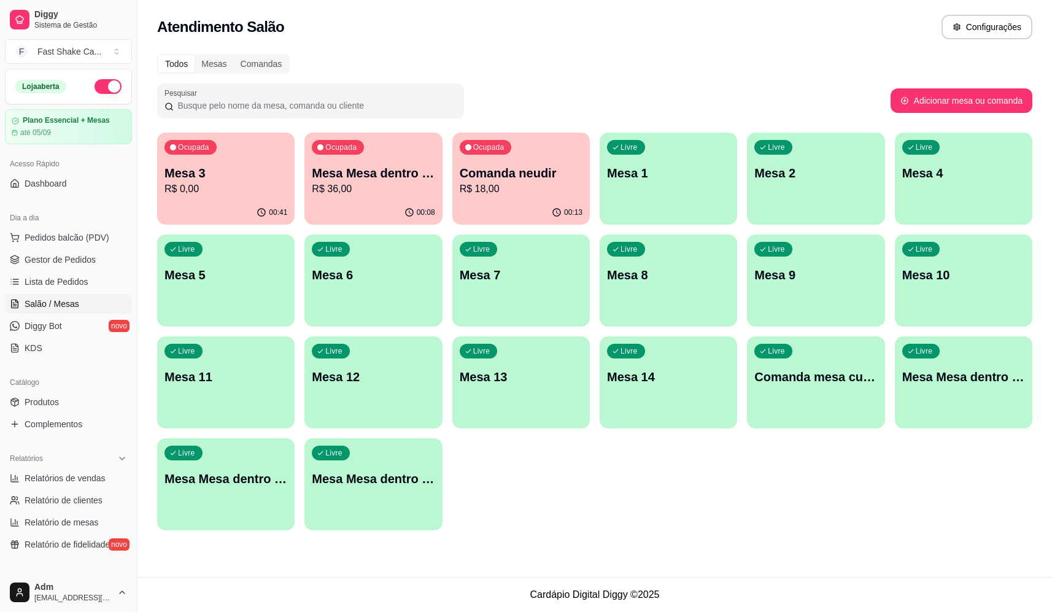
click at [372, 177] on p "Mesa Mesa dentro azul" at bounding box center [373, 172] width 123 height 17
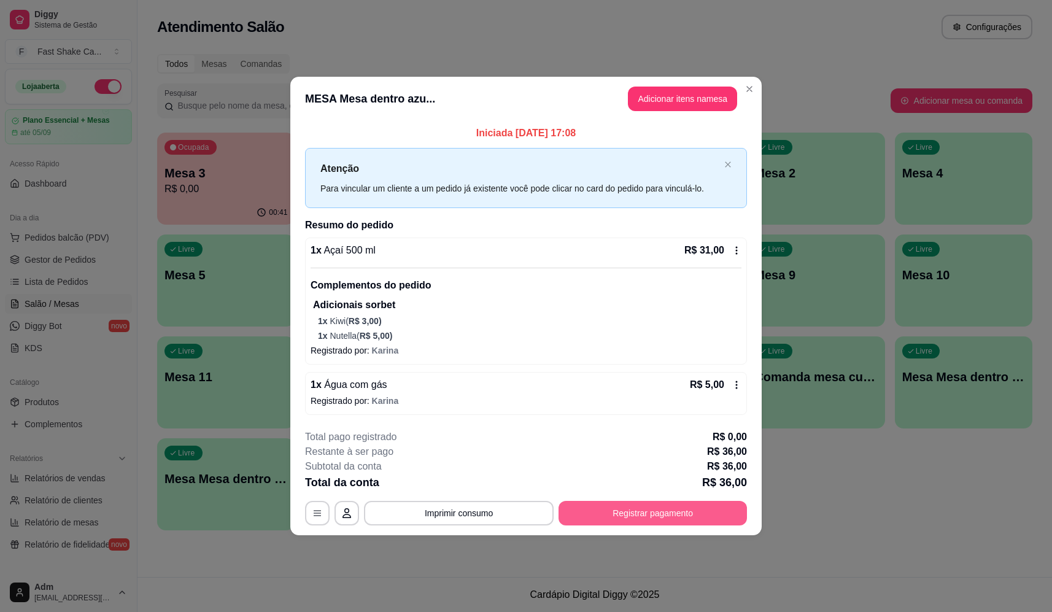
click at [655, 495] on div "**********" at bounding box center [526, 478] width 442 height 96
click at [657, 503] on button "Registrar pagamento" at bounding box center [652, 513] width 183 height 24
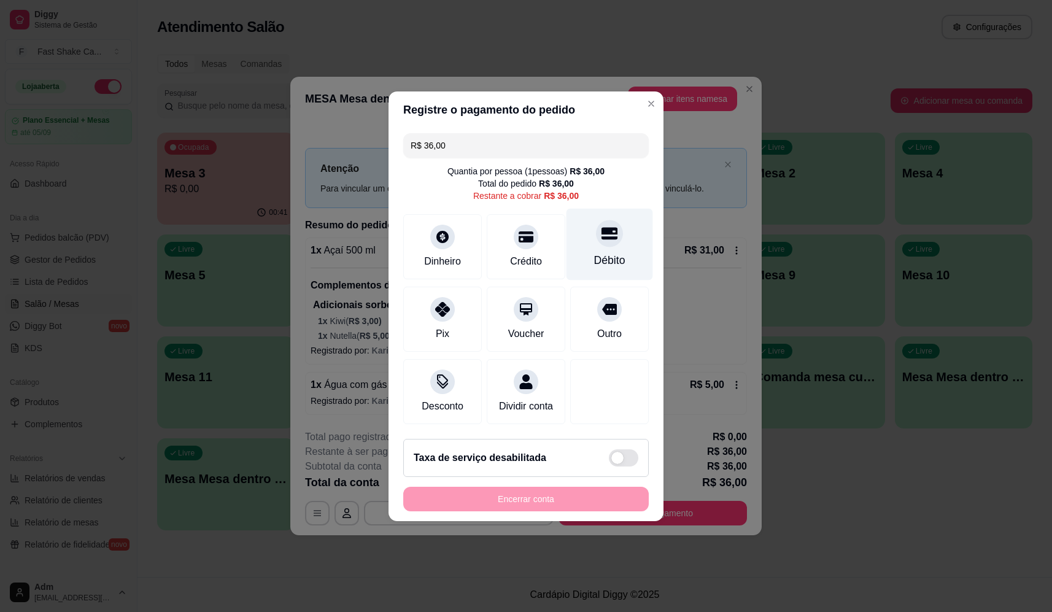
click at [602, 252] on div "Débito" at bounding box center [609, 260] width 31 height 16
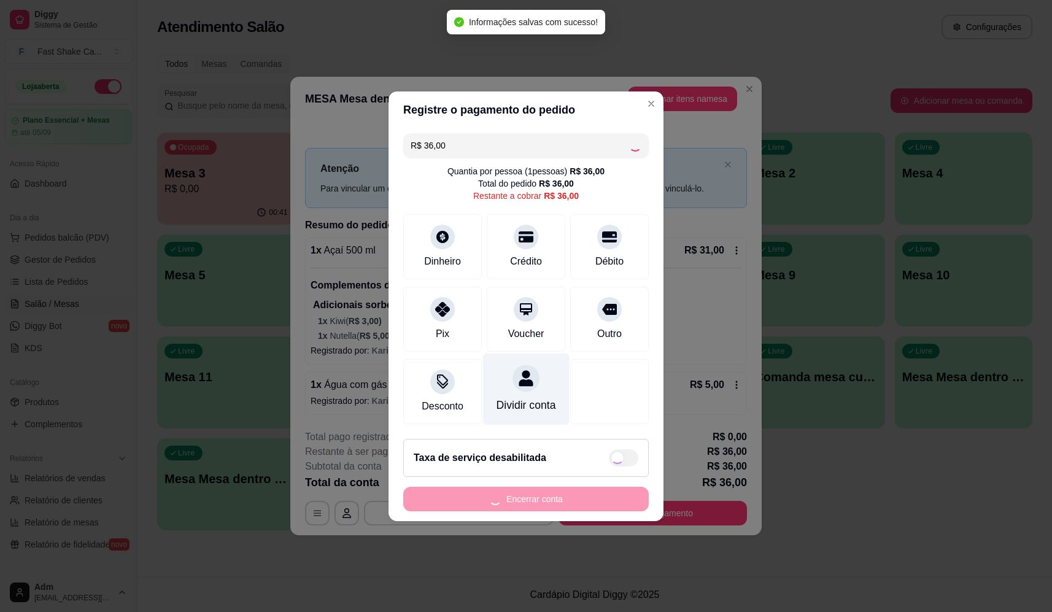
type input "R$ 0,00"
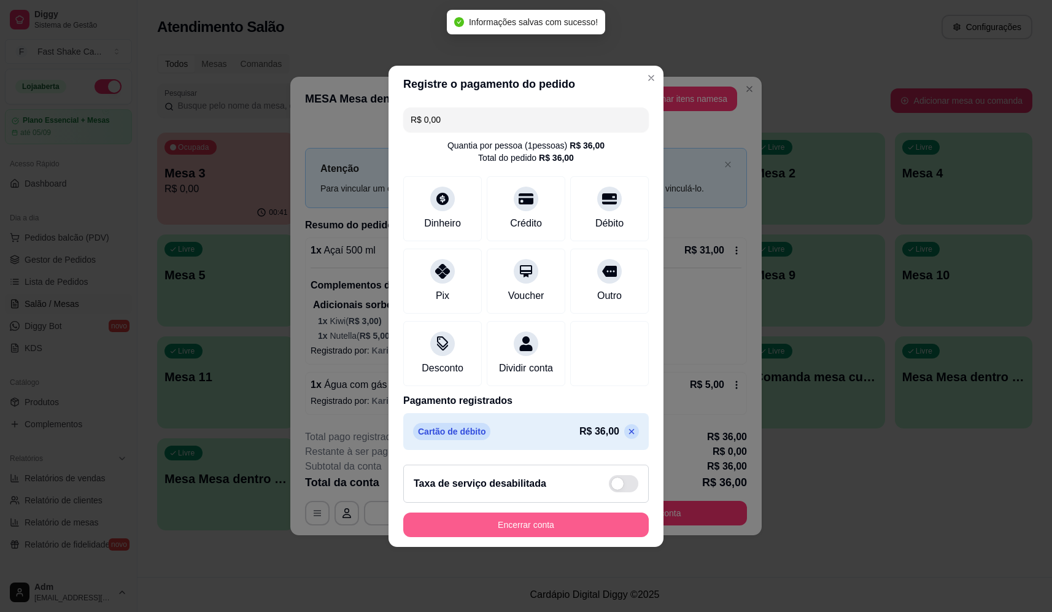
click at [574, 526] on button "Encerrar conta" at bounding box center [525, 524] width 245 height 25
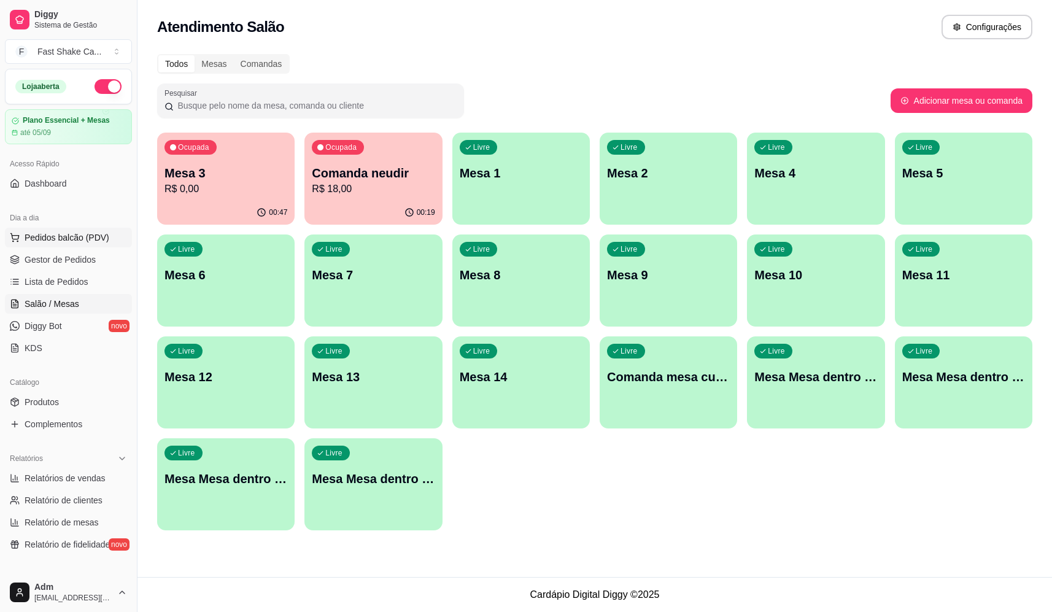
click at [87, 236] on span "Pedidos balcão (PDV)" at bounding box center [67, 237] width 85 height 12
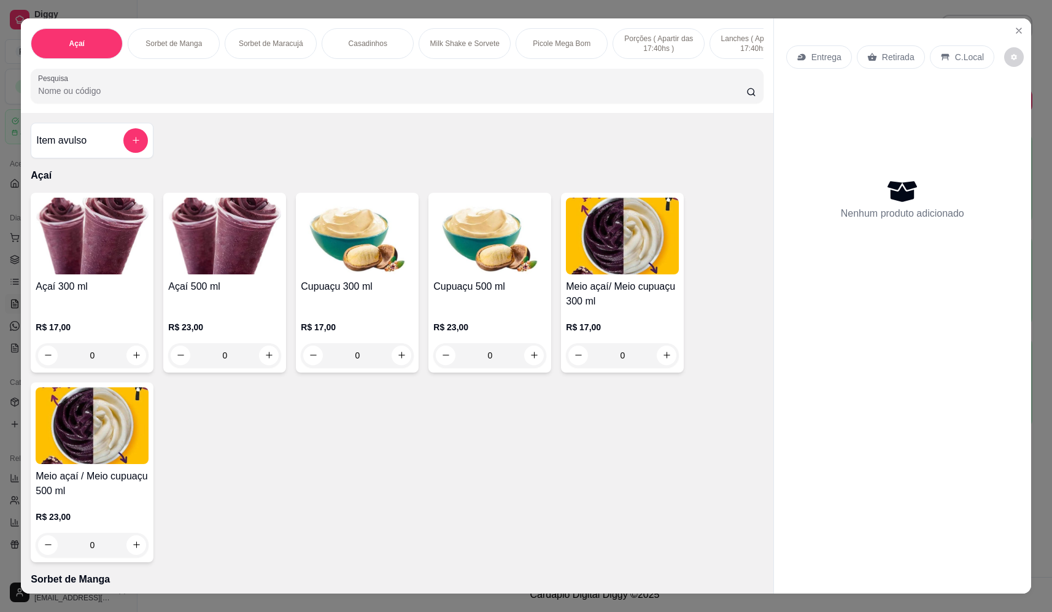
click at [137, 368] on div "0" at bounding box center [92, 355] width 113 height 25
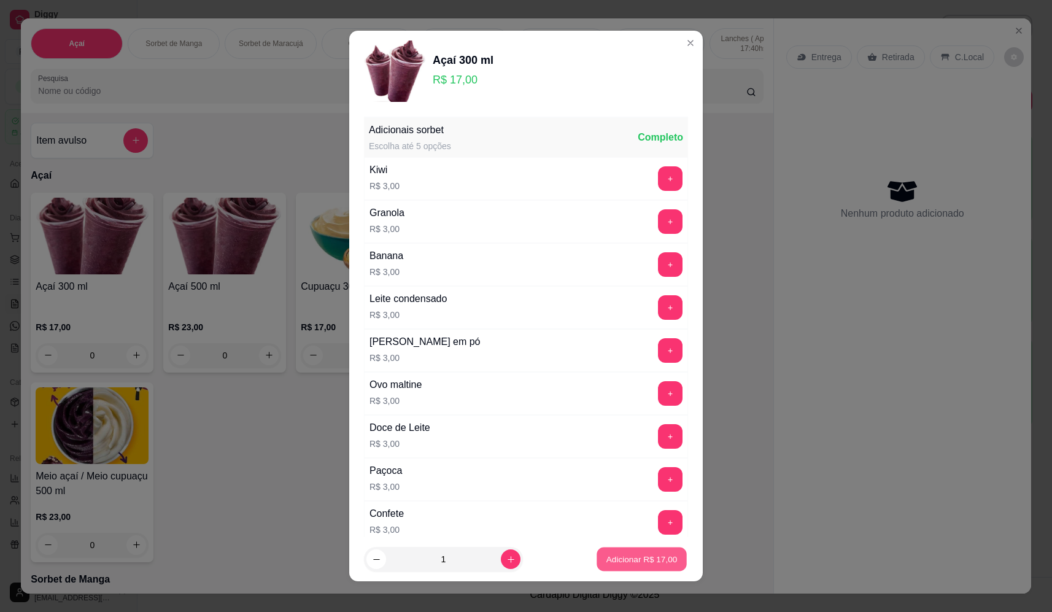
click at [619, 565] on p "Adicionar R$ 17,00" at bounding box center [641, 559] width 71 height 12
type input "1"
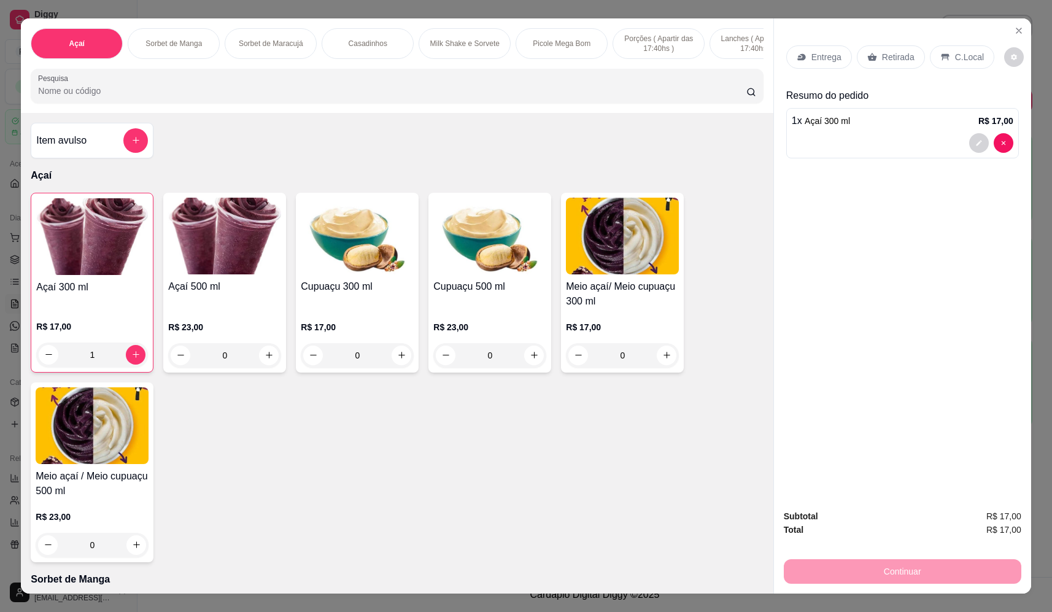
click at [892, 56] on p "Retirada" at bounding box center [898, 57] width 33 height 12
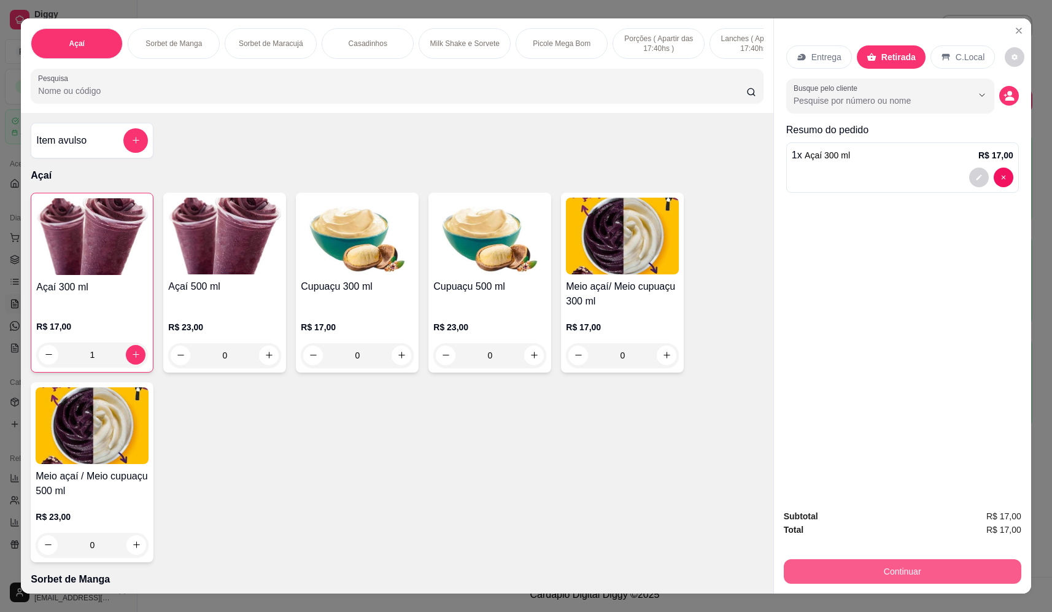
click at [884, 574] on button "Continuar" at bounding box center [902, 571] width 237 height 25
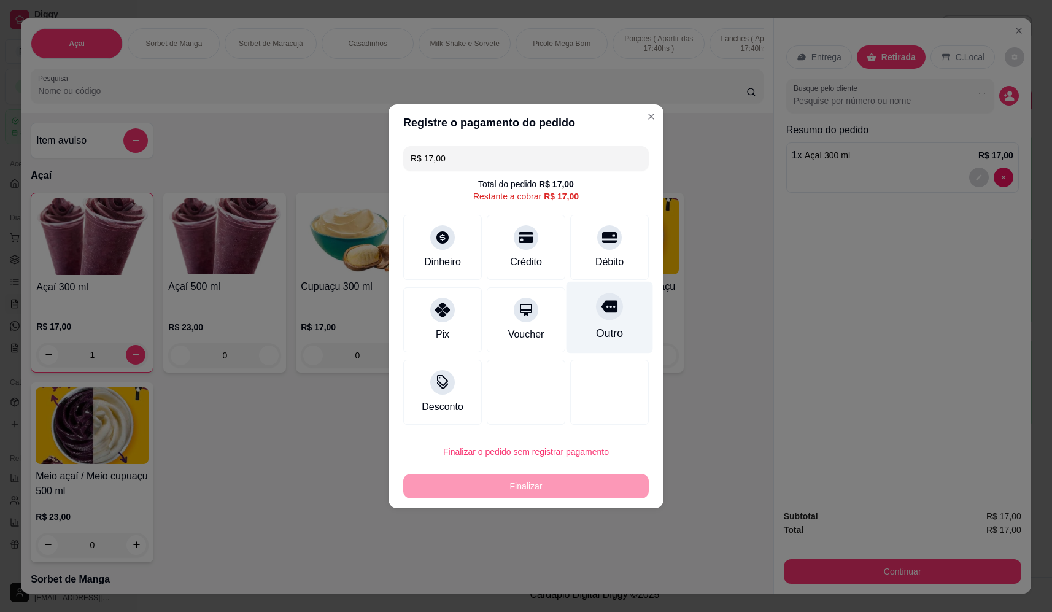
click at [605, 323] on div "Outro" at bounding box center [609, 317] width 87 height 72
type input "R$ 0,00"
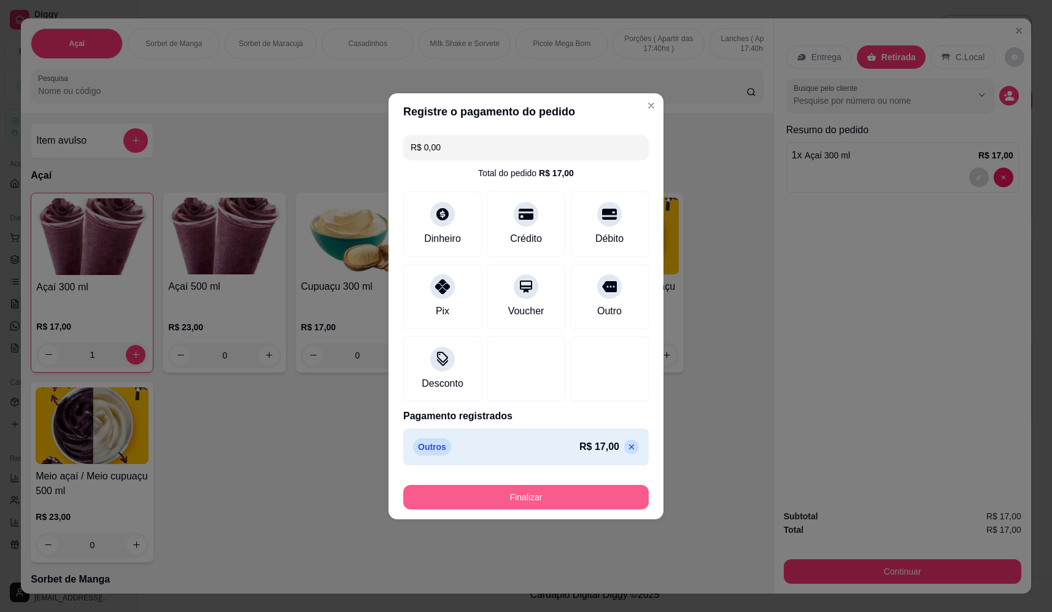
click at [500, 497] on button "Finalizar" at bounding box center [525, 497] width 245 height 25
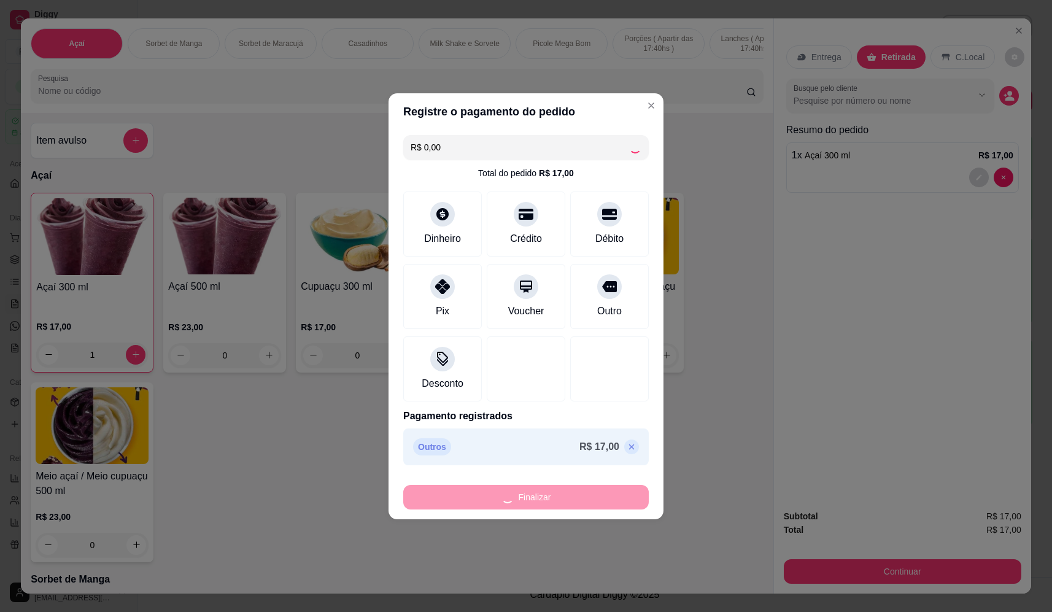
type input "0"
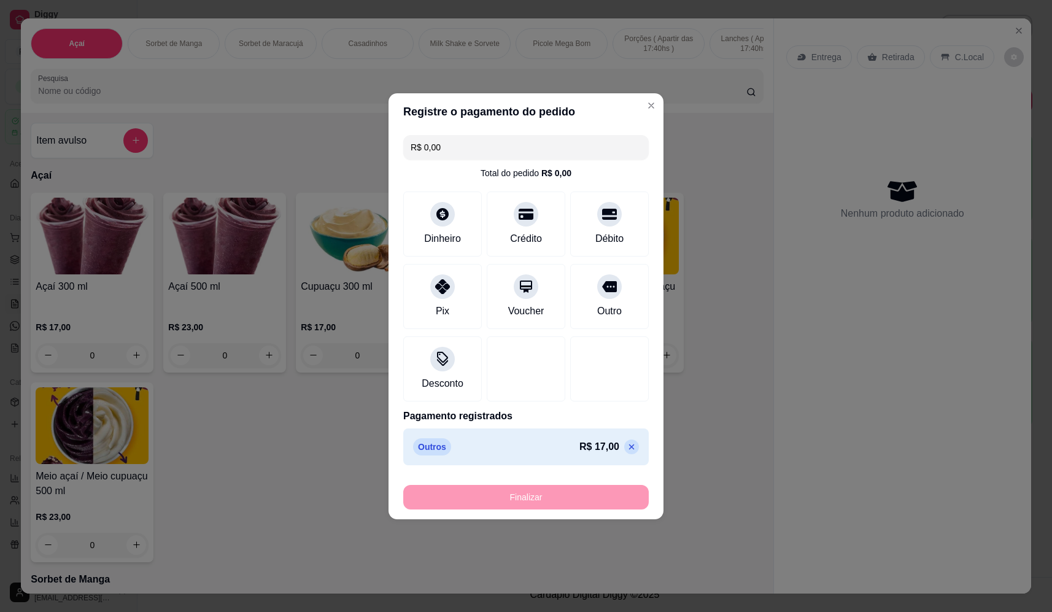
type input "-R$ 17,00"
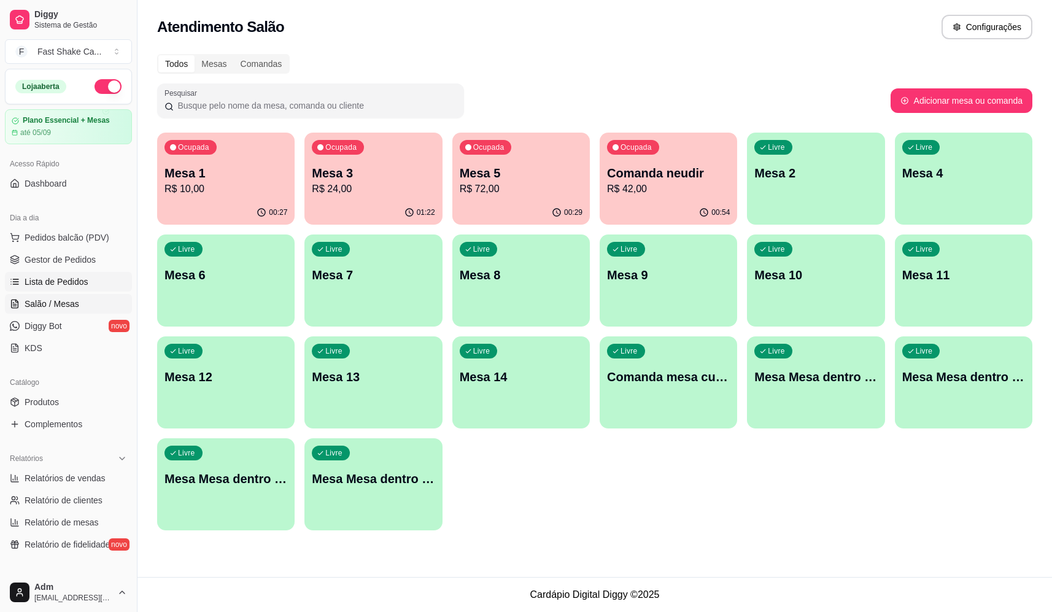
click at [64, 276] on span "Lista de Pedidos" at bounding box center [57, 282] width 64 height 12
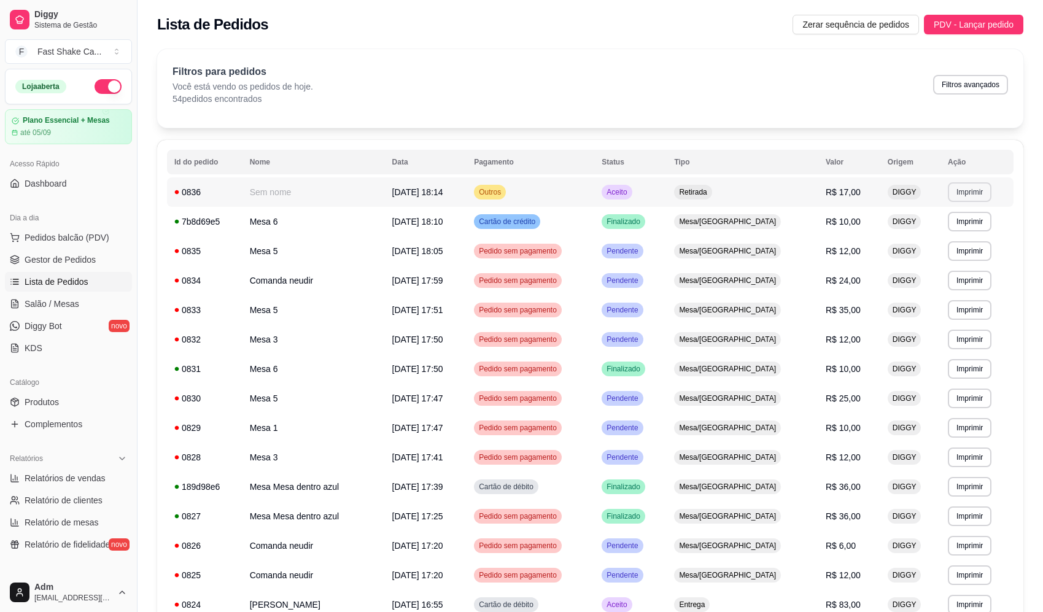
click at [970, 195] on button "Imprimir" at bounding box center [969, 192] width 44 height 20
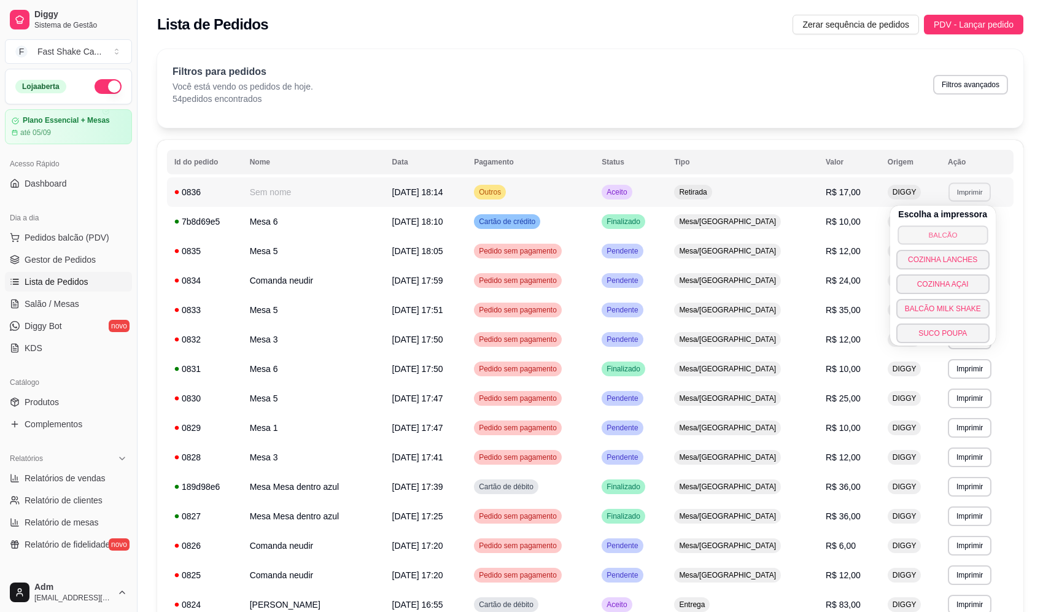
click at [954, 231] on button "BALCÃO" at bounding box center [942, 234] width 90 height 19
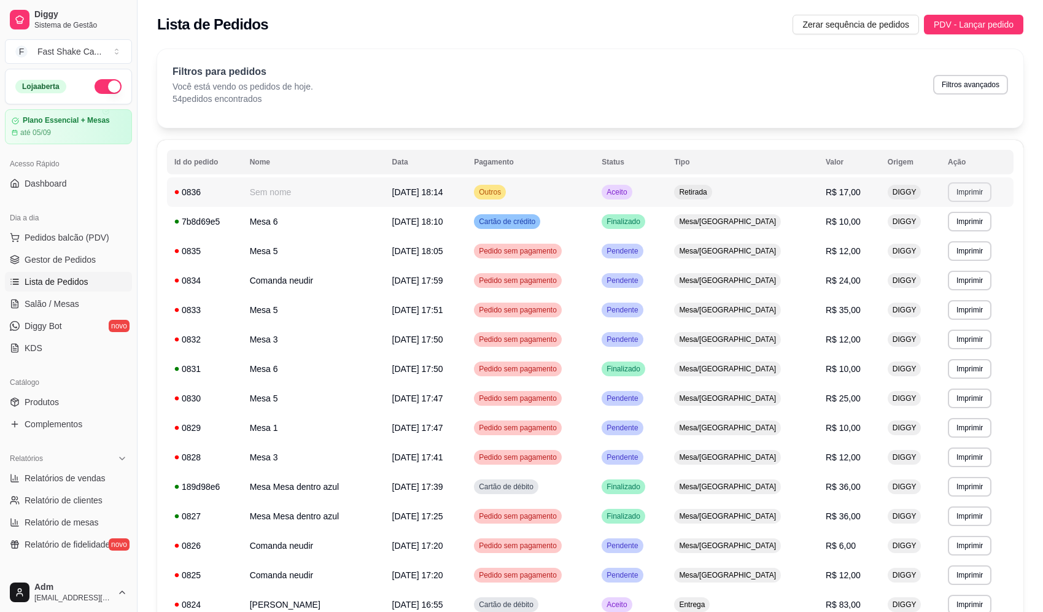
click at [970, 191] on button "Imprimir" at bounding box center [969, 192] width 44 height 20
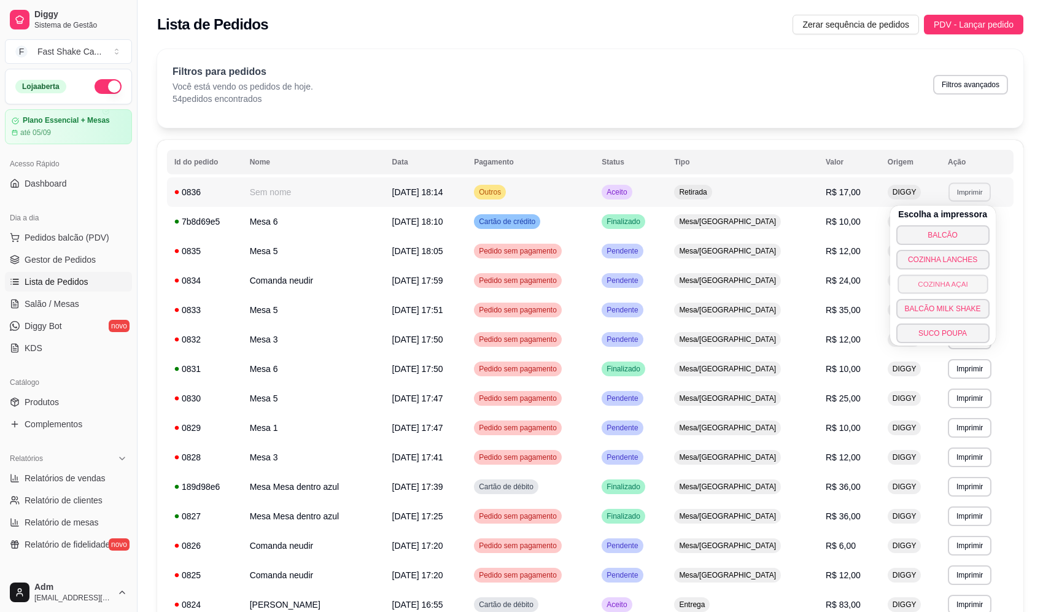
click at [963, 284] on button "COZINHA AÇAI" at bounding box center [942, 283] width 90 height 19
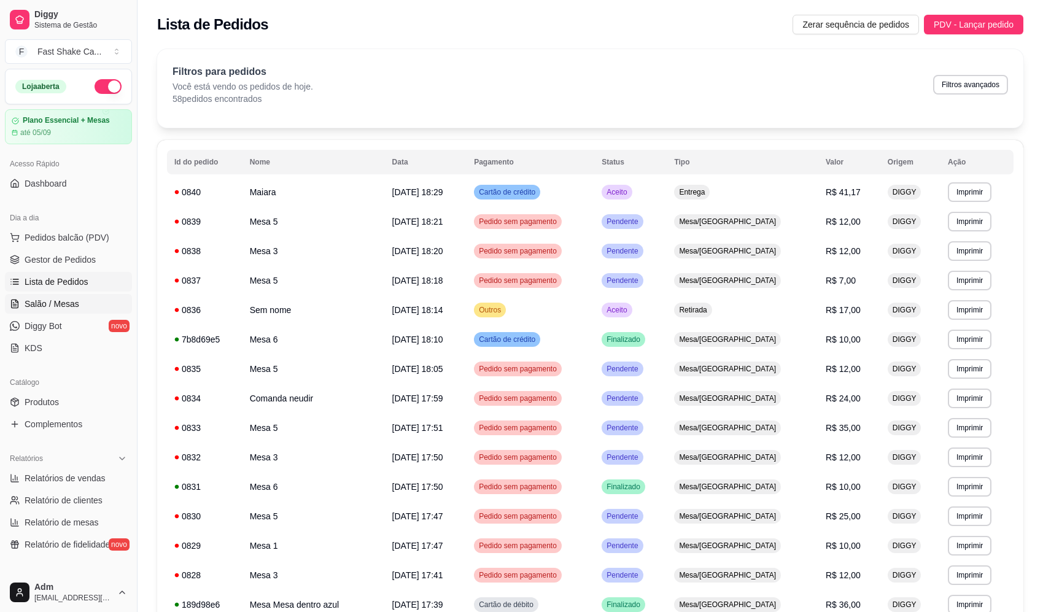
click at [60, 305] on span "Salão / Mesas" at bounding box center [52, 304] width 55 height 12
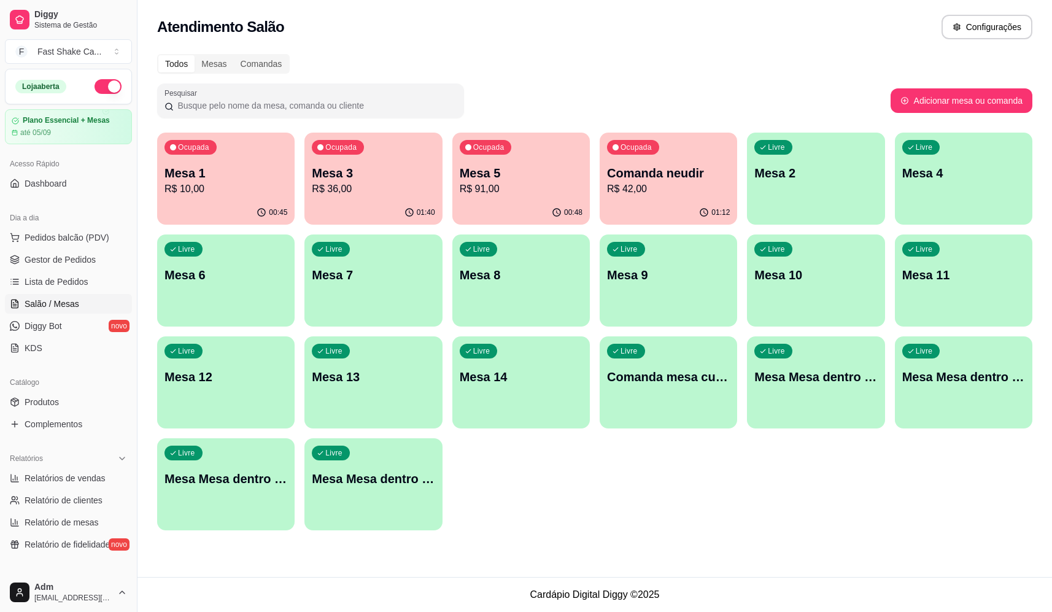
click at [519, 156] on div "Ocupada Mesa 5 R$ 91,00" at bounding box center [520, 167] width 137 height 68
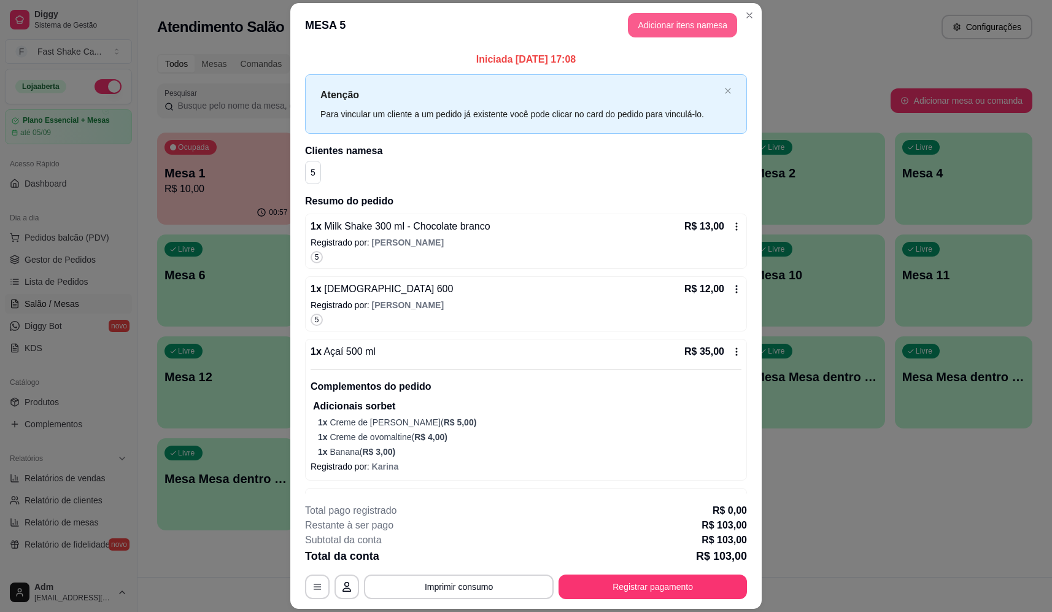
click at [699, 23] on button "Adicionar itens na mesa" at bounding box center [682, 25] width 109 height 25
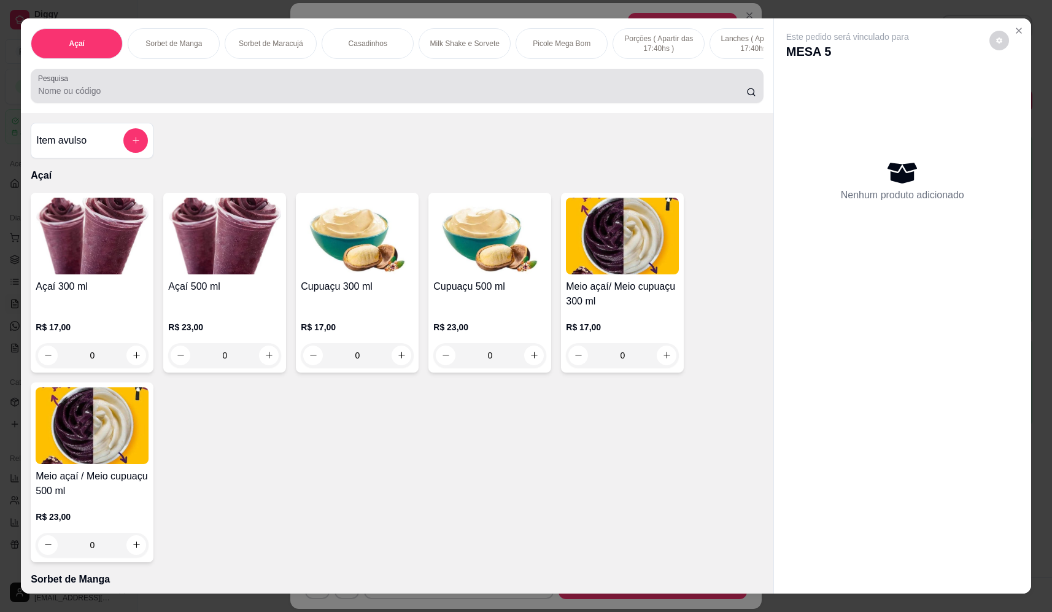
click at [186, 86] on div at bounding box center [396, 86] width 717 height 25
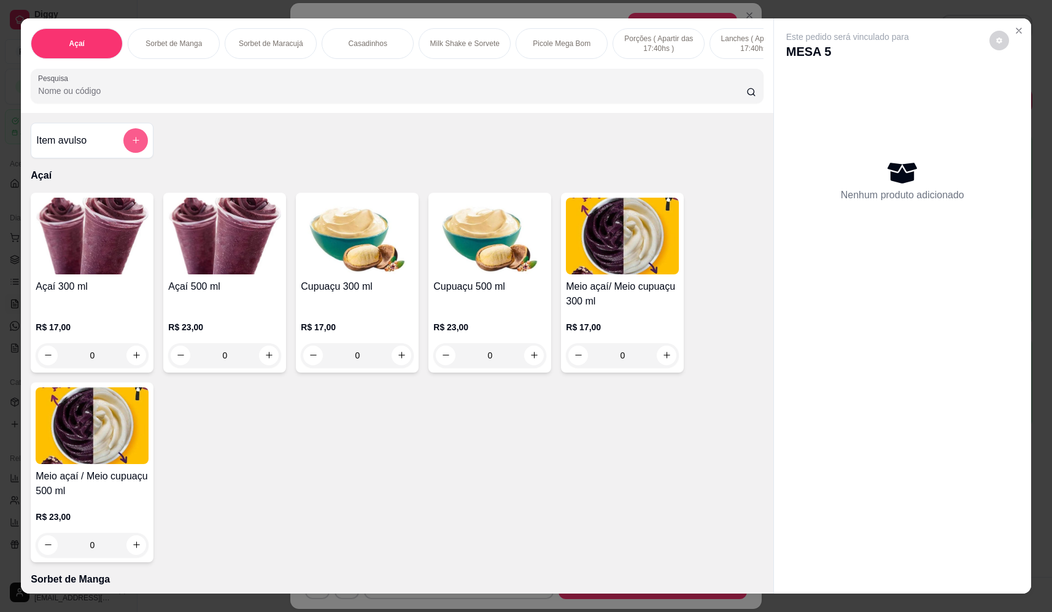
click at [136, 147] on button "add-separate-item" at bounding box center [135, 140] width 25 height 25
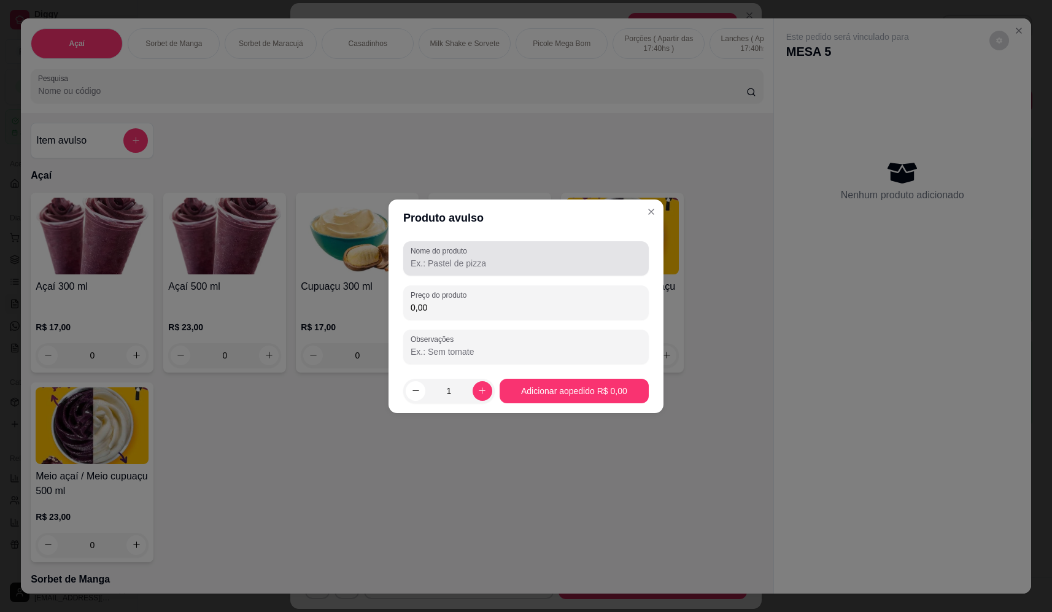
click at [547, 271] on div "Nome do produto" at bounding box center [525, 258] width 245 height 34
type input "salgadinho"
click at [503, 308] on input "0,00" at bounding box center [526, 307] width 231 height 12
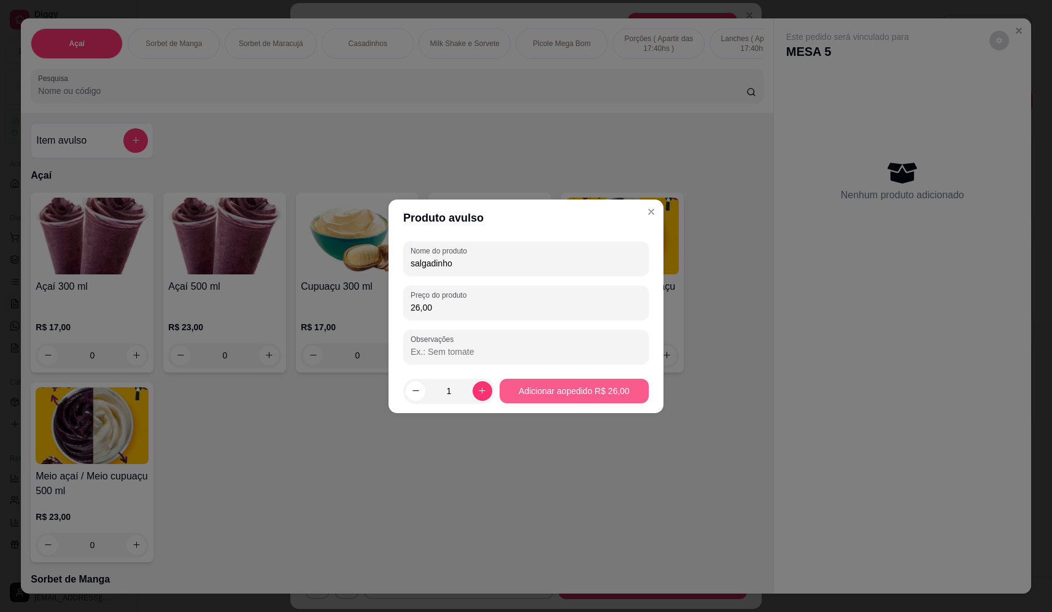
type input "26,00"
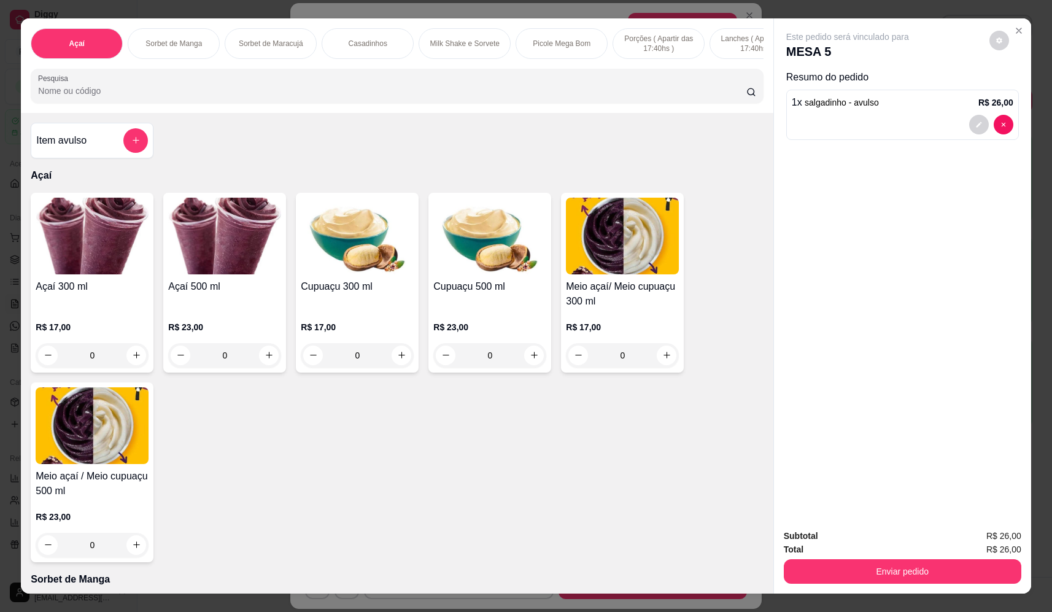
click at [893, 574] on button "Enviar pedido" at bounding box center [902, 571] width 237 height 25
click at [882, 540] on button "Não registrar e enviar pedido" at bounding box center [862, 541] width 124 height 23
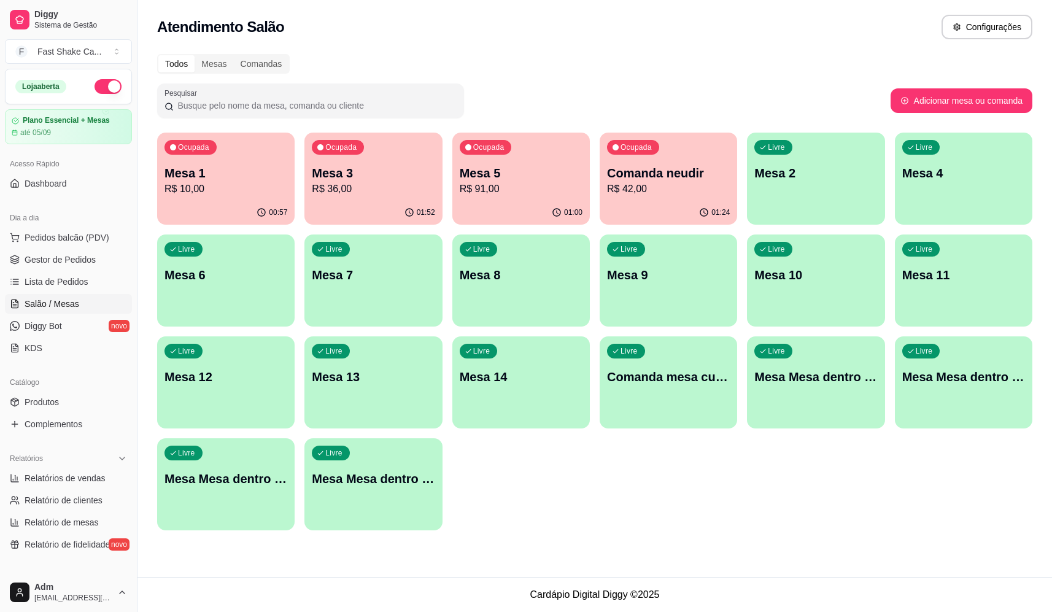
click at [520, 188] on p "R$ 91,00" at bounding box center [521, 189] width 123 height 15
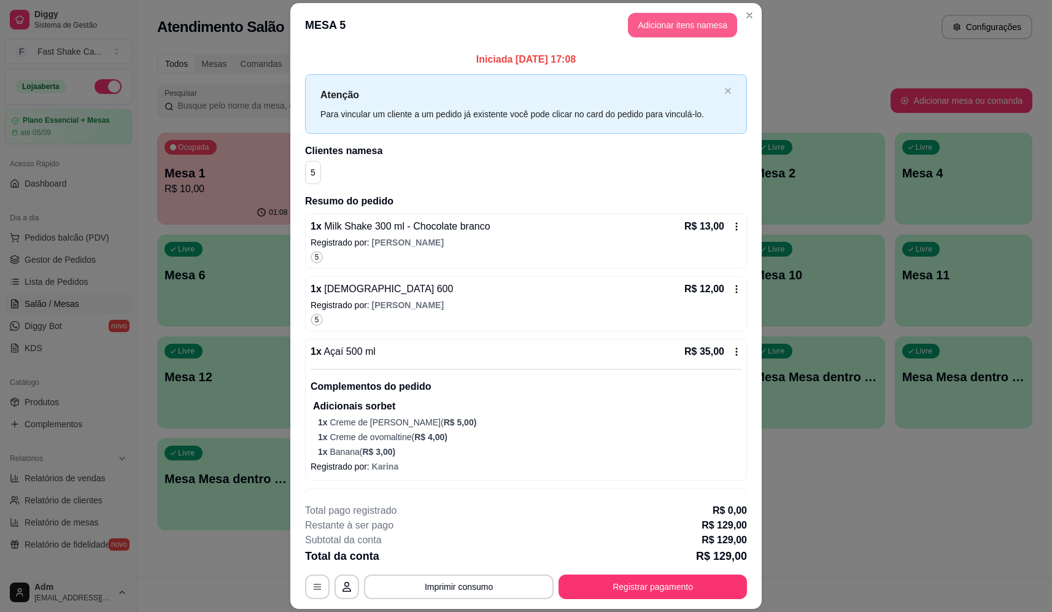
click at [646, 23] on button "Adicionar itens na mesa" at bounding box center [682, 25] width 109 height 25
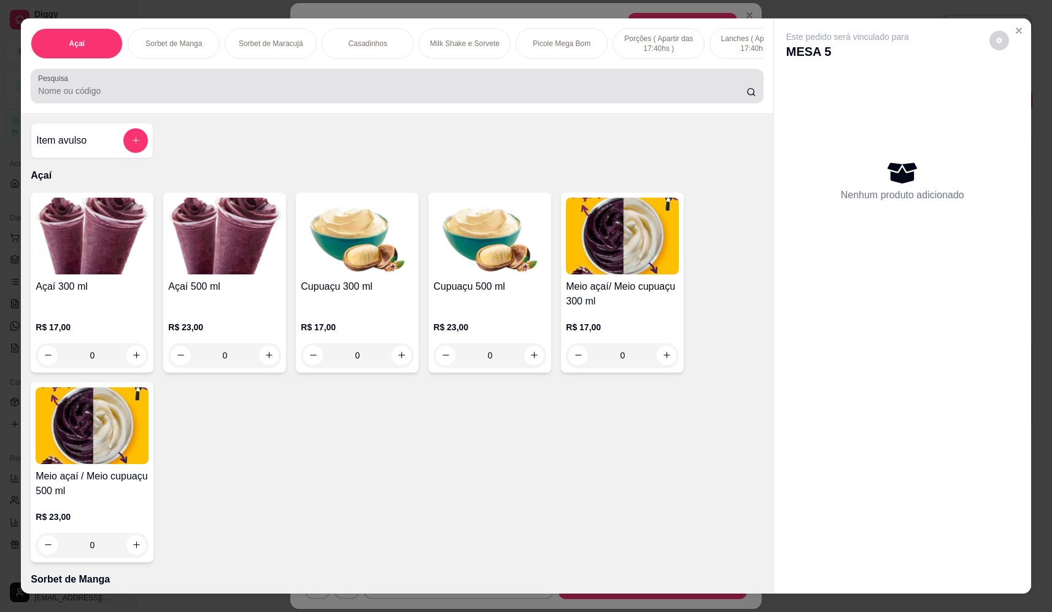
click at [398, 97] on input "Pesquisa" at bounding box center [392, 91] width 708 height 12
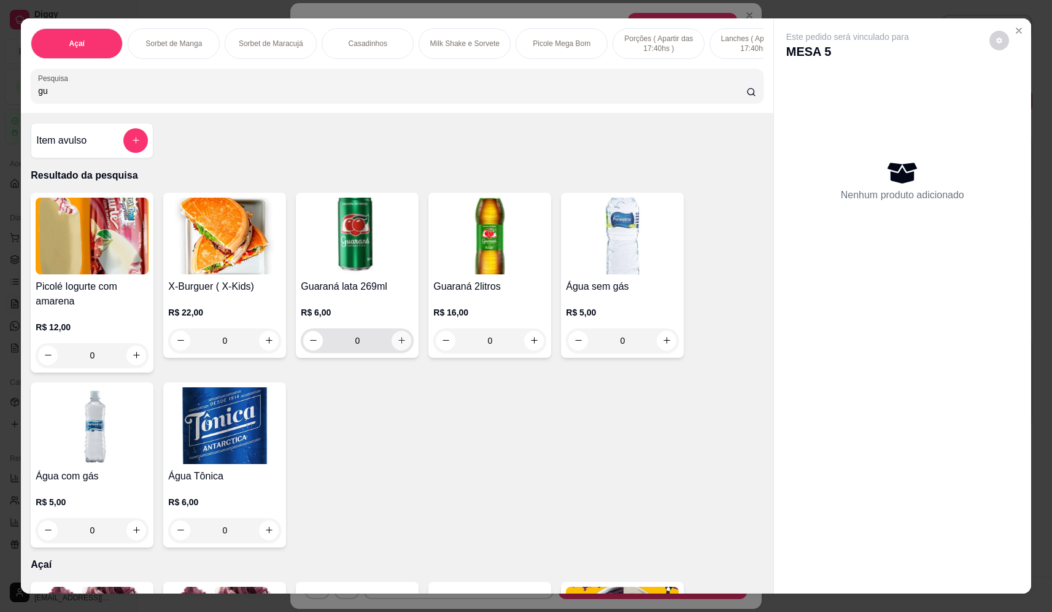
type input "gu"
click at [404, 350] on button "increase-product-quantity" at bounding box center [401, 341] width 20 height 20
type input "1"
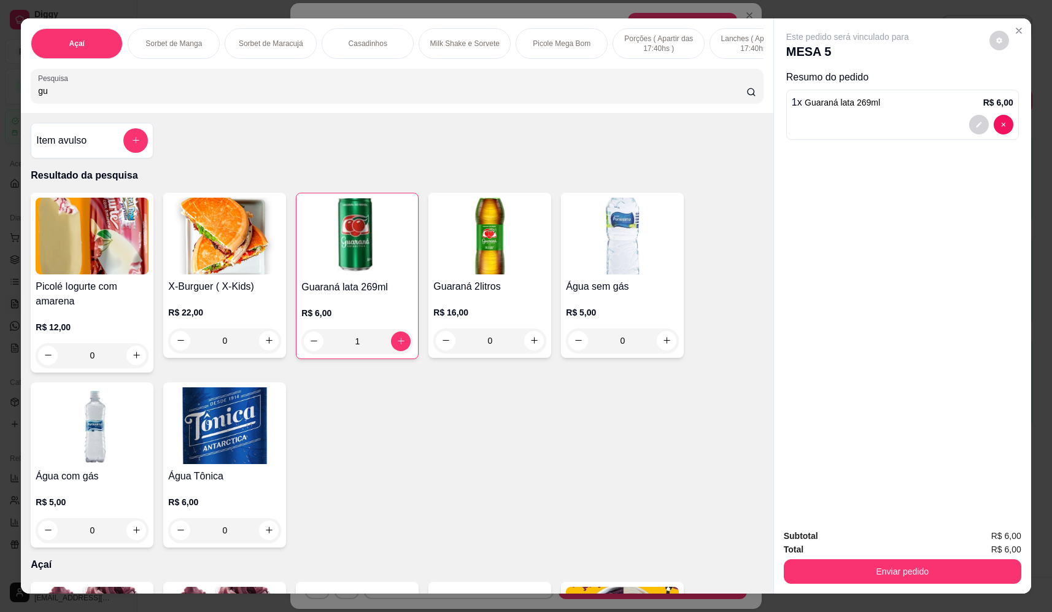
drag, startPoint x: 248, startPoint y: 102, endPoint x: 6, endPoint y: 99, distance: 242.4
click at [8, 99] on div "Açaí Sorbet de Manga Sorbet de Maracujá Casadinhos Milk Shake e Sorvete Picole …" at bounding box center [526, 306] width 1052 height 612
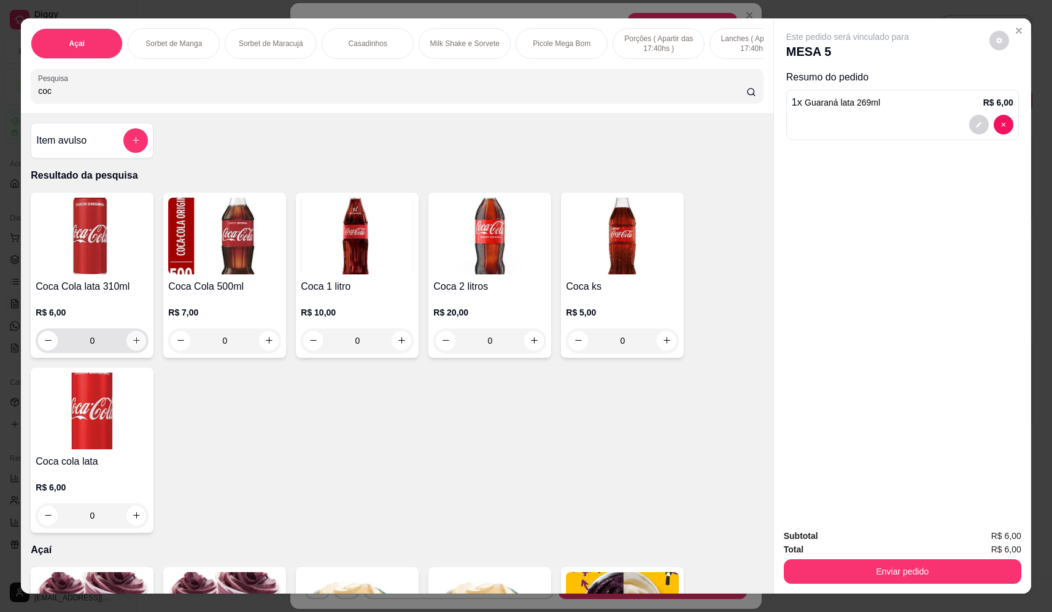
type input "coc"
click at [132, 345] on icon "increase-product-quantity" at bounding box center [136, 340] width 9 height 9
type input "1"
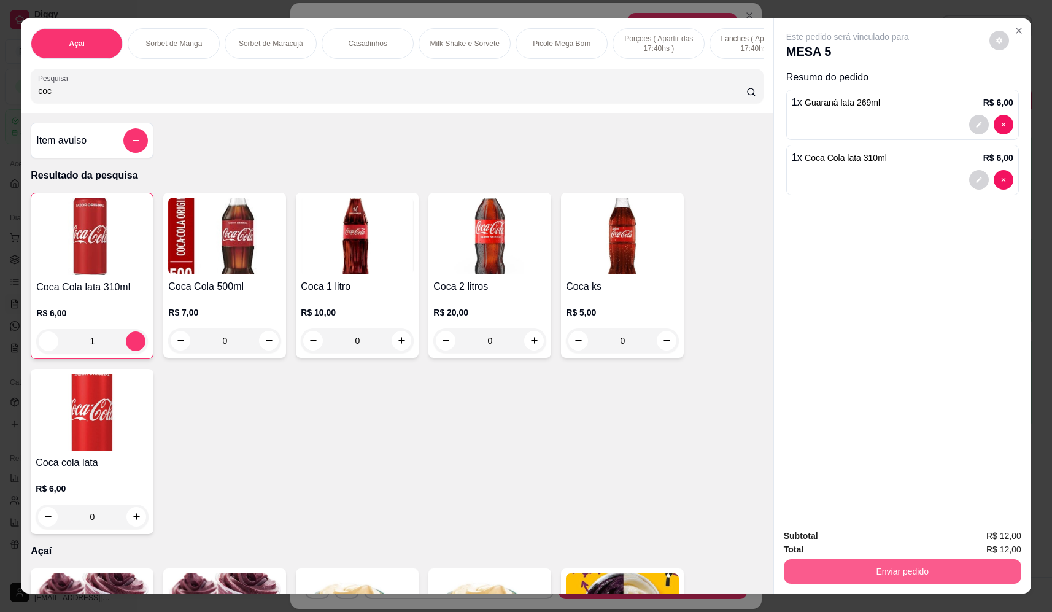
click at [890, 571] on button "Enviar pedido" at bounding box center [902, 571] width 237 height 25
click at [861, 543] on button "Não registrar e enviar pedido" at bounding box center [862, 541] width 128 height 23
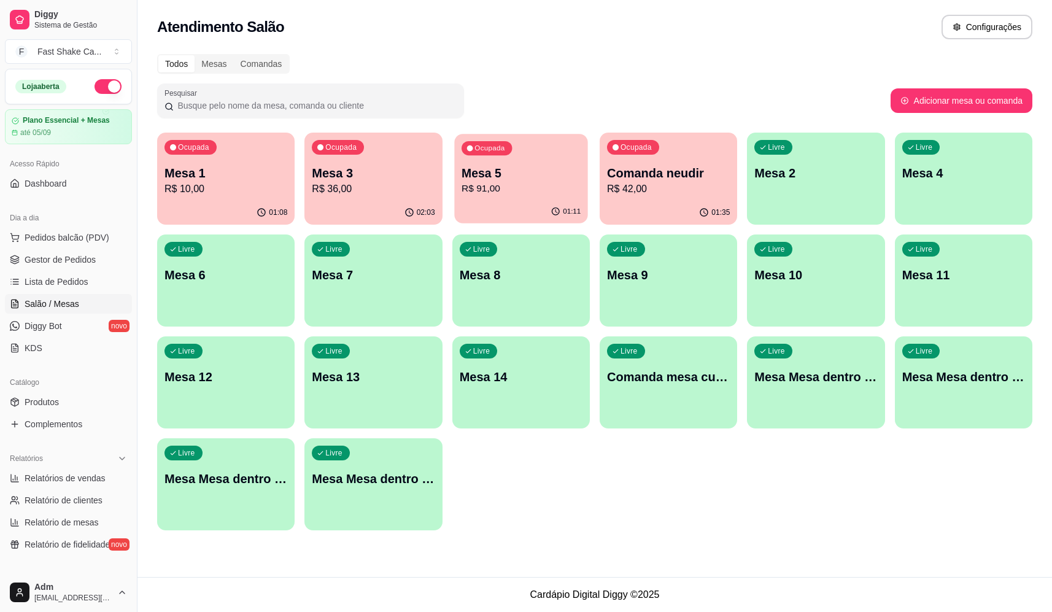
click at [523, 200] on div "Ocupada Mesa 5 R$ 91,00" at bounding box center [521, 167] width 134 height 66
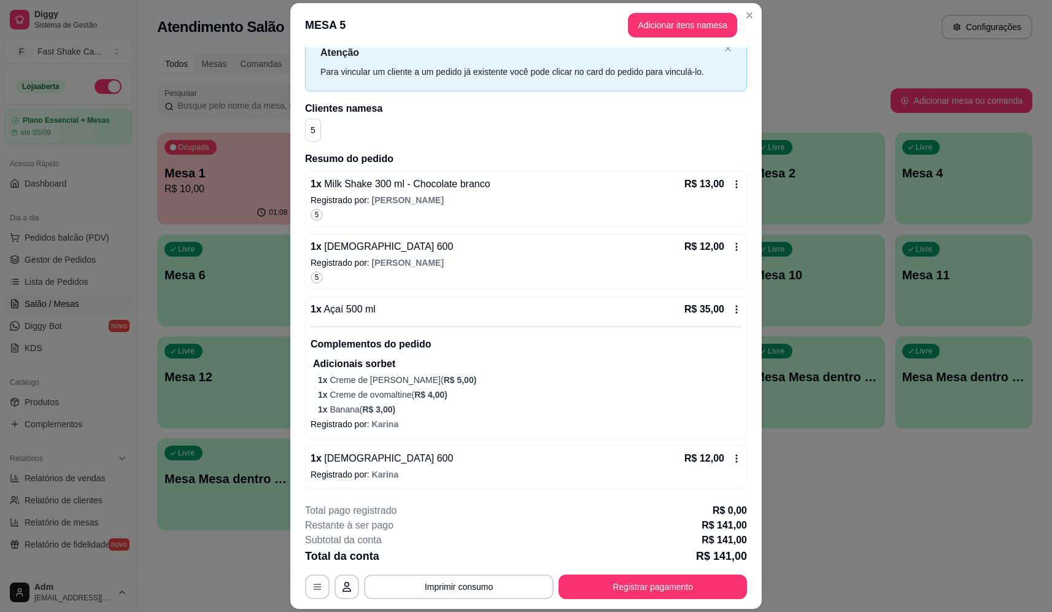
scroll to position [61, 0]
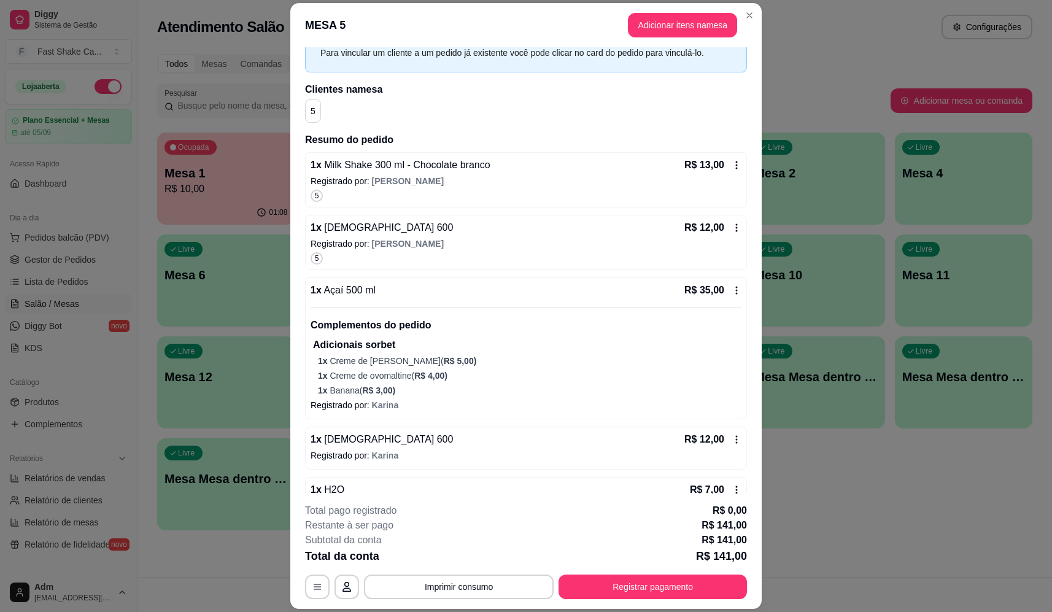
click at [315, 258] on span "5" at bounding box center [317, 258] width 4 height 10
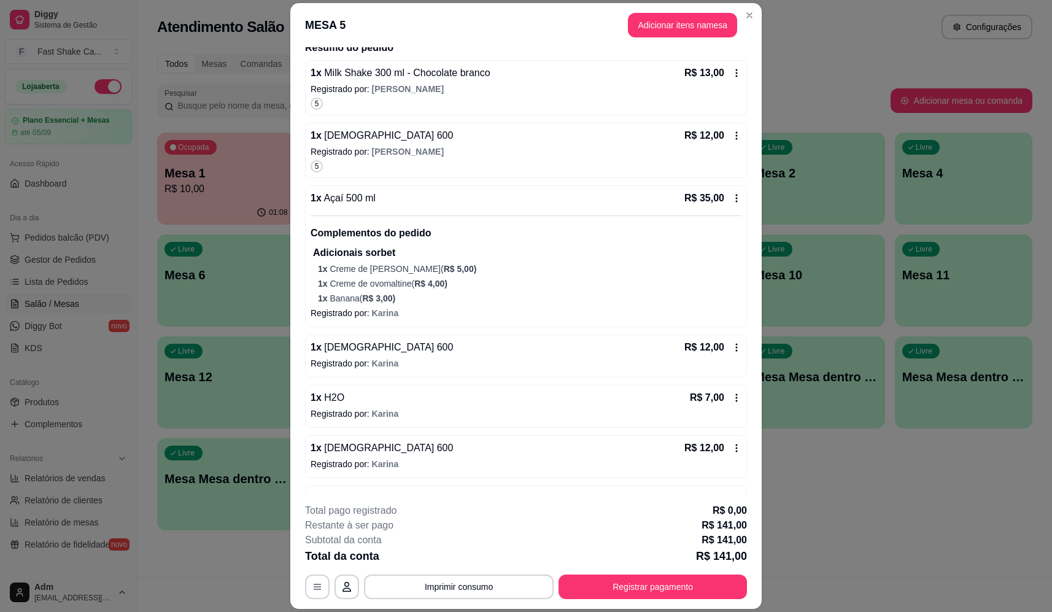
scroll to position [0, 0]
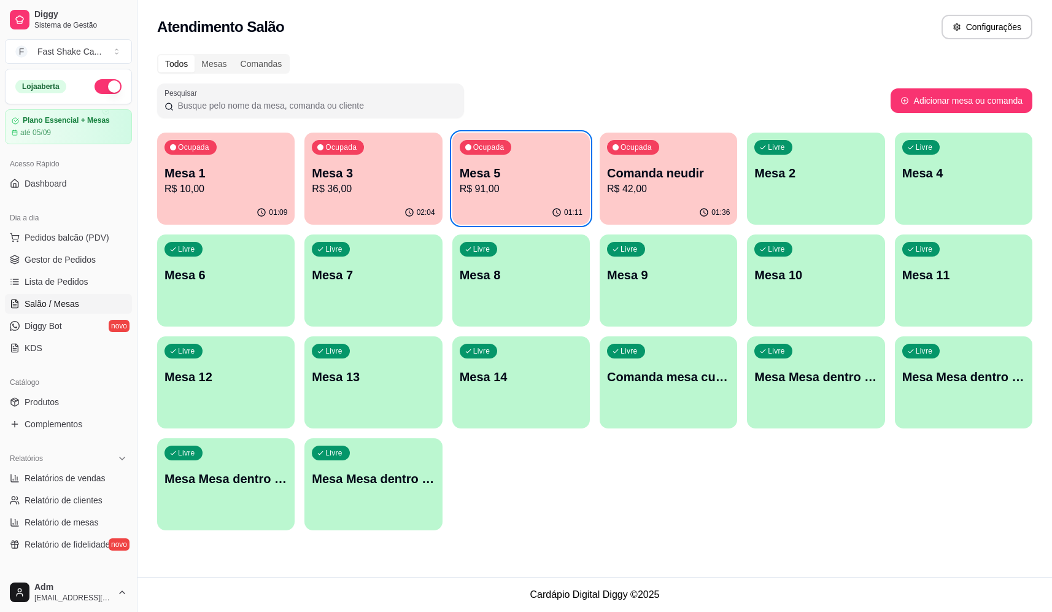
click at [676, 502] on div "Ocupada Mesa 1 R$ 10,00 01:09 Ocupada Mesa 3 R$ 36,00 02:04 Ocupada Mesa 5 R$ 9…" at bounding box center [594, 332] width 875 height 398
click at [671, 171] on p "Comanda neudir" at bounding box center [668, 172] width 123 height 17
click at [607, 511] on div "Ocupada Mesa 1 R$ 10,00 01:09 Ocupada Mesa 3 R$ 36,00 02:04 Ocupada Mesa 5 R$ 9…" at bounding box center [594, 332] width 875 height 398
click at [492, 182] on p "R$ 91,00" at bounding box center [521, 189] width 123 height 15
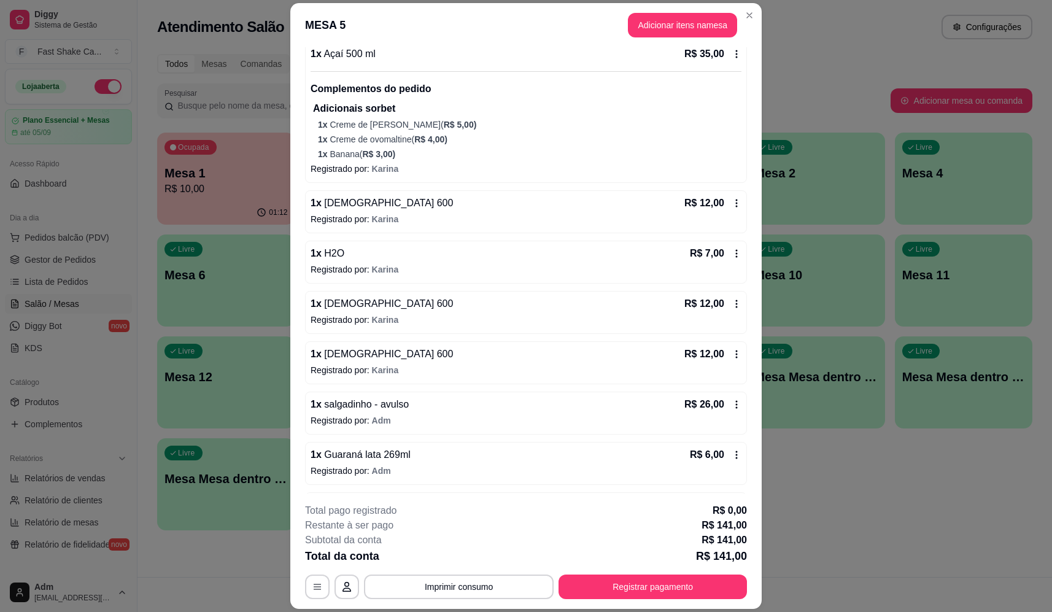
scroll to position [307, 0]
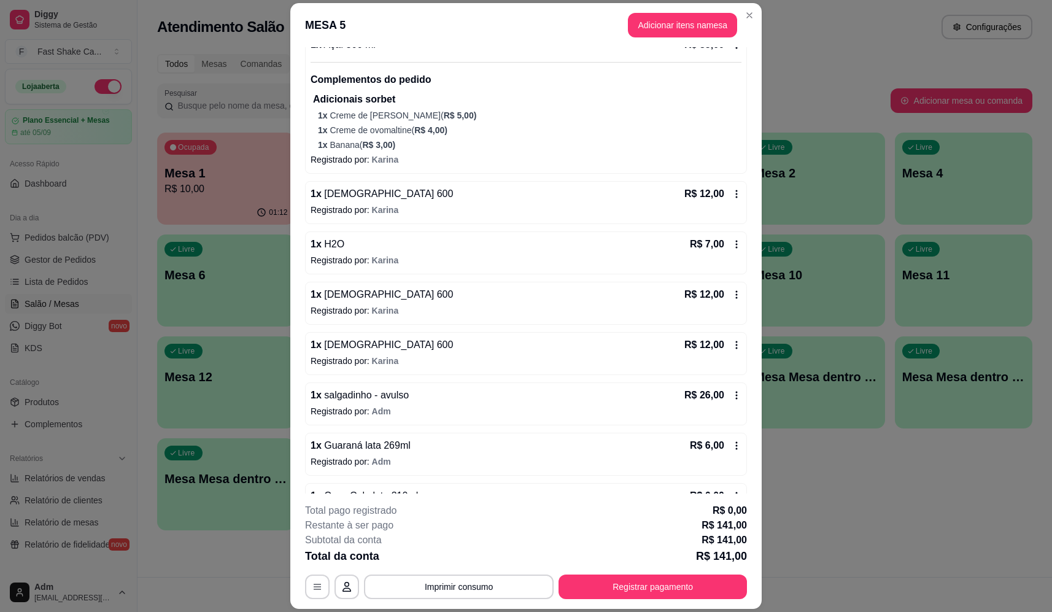
click at [377, 249] on div "1 x H2O R$ 7,00" at bounding box center [525, 244] width 431 height 15
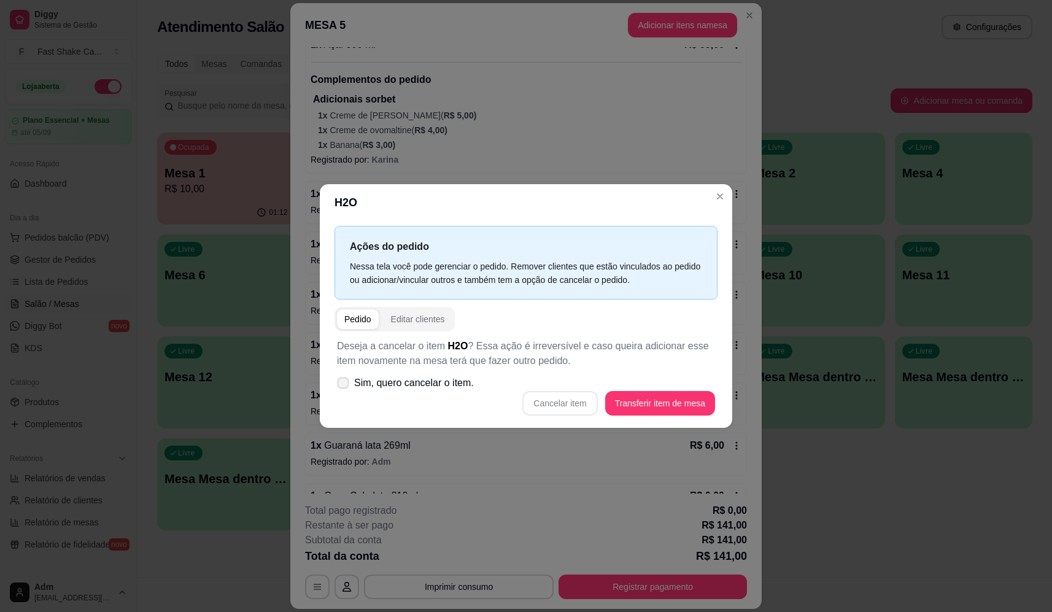
click at [439, 382] on span "Sim, quero cancelar o item." at bounding box center [414, 383] width 120 height 15
click at [344, 385] on input "Sim, quero cancelar o item." at bounding box center [340, 389] width 8 height 8
checkbox input "true"
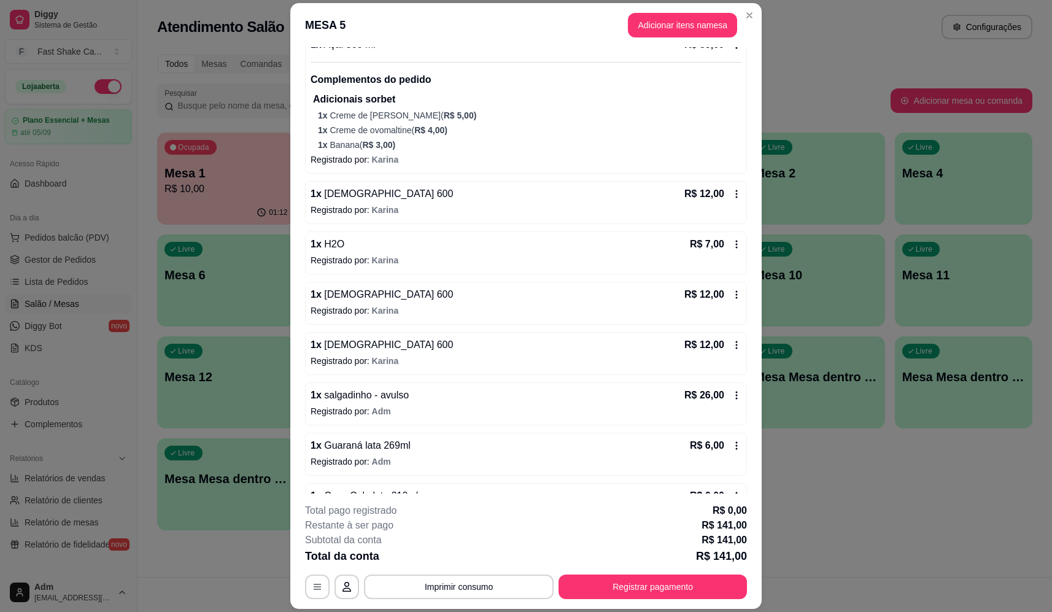
click at [412, 255] on p "Registrado por: Karina" at bounding box center [525, 260] width 431 height 12
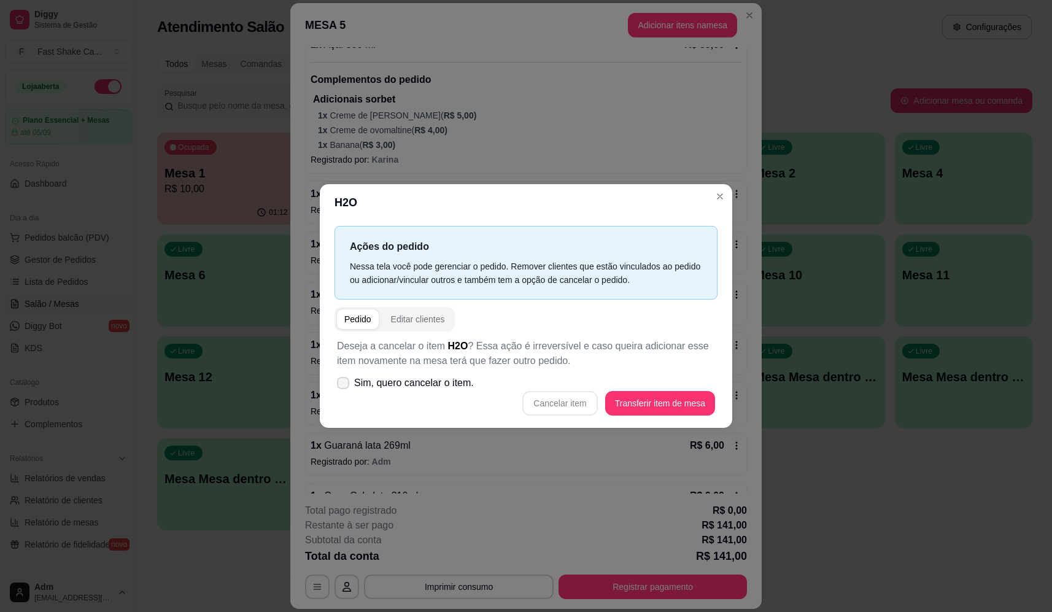
click at [394, 388] on span "Sim, quero cancelar o item." at bounding box center [414, 383] width 120 height 15
click at [344, 388] on input "Sim, quero cancelar o item." at bounding box center [340, 389] width 8 height 8
checkbox input "true"
click at [566, 404] on button "Cancelar item" at bounding box center [559, 403] width 75 height 25
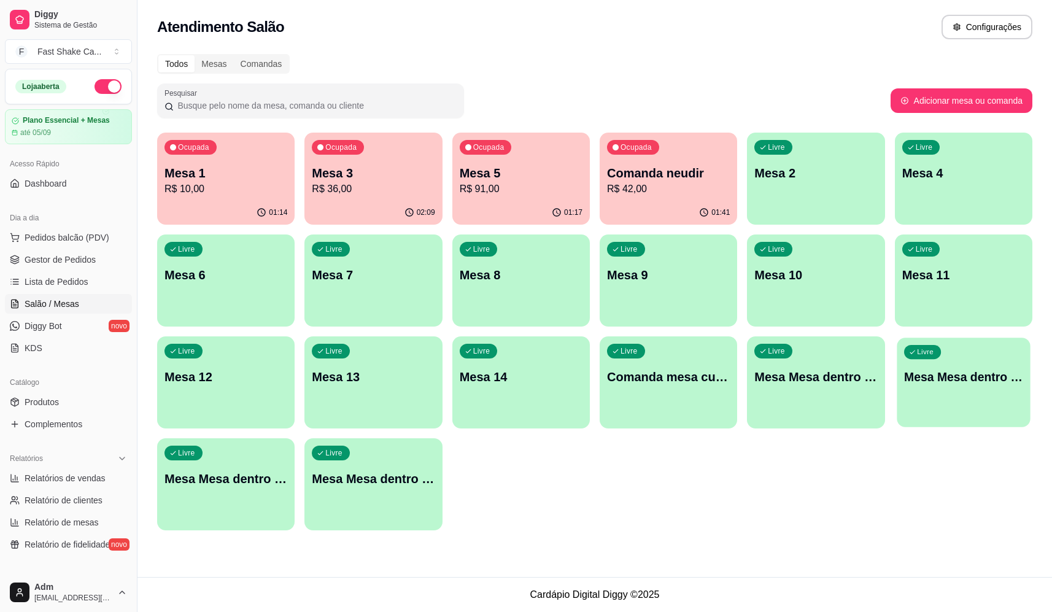
click at [950, 377] on p "Mesa Mesa dentro laranja" at bounding box center [963, 377] width 119 height 17
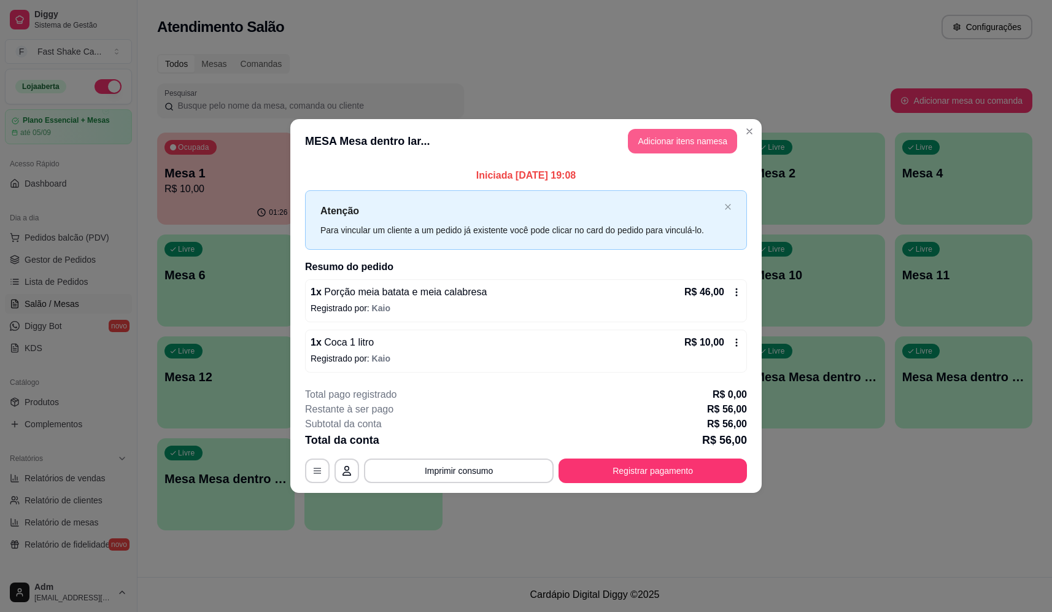
click at [668, 136] on button "Adicionar itens na mesa" at bounding box center [682, 141] width 109 height 25
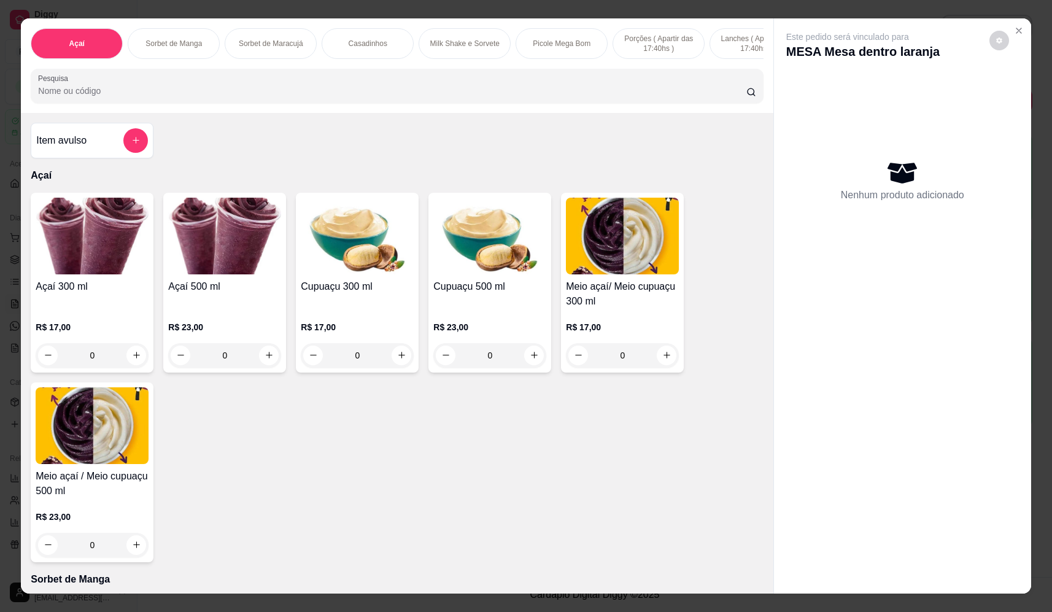
click at [134, 145] on icon "add-separate-item" at bounding box center [135, 140] width 9 height 9
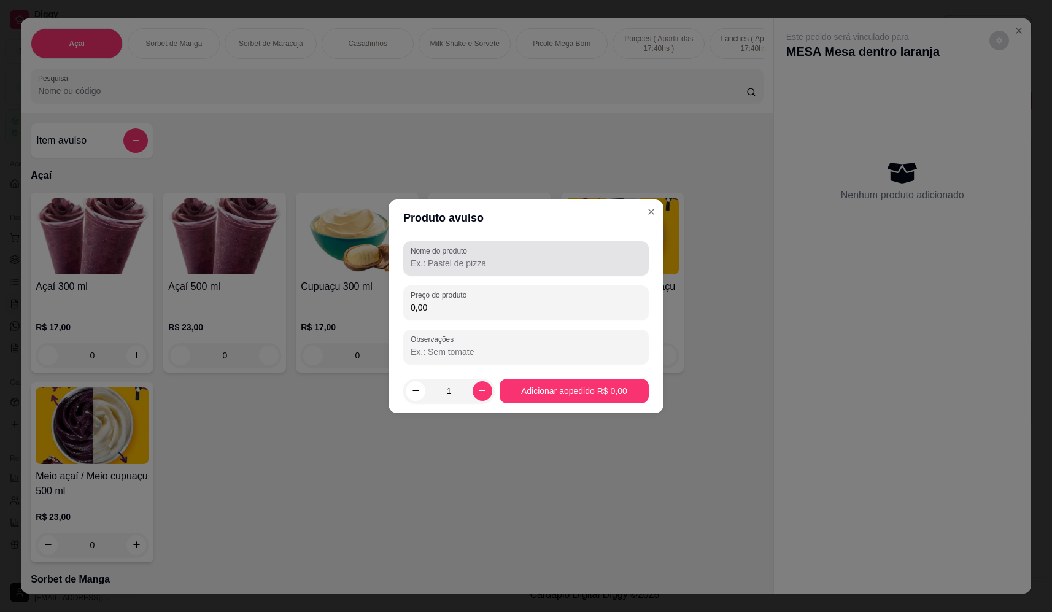
click at [488, 272] on div "Nome do produto" at bounding box center [525, 258] width 245 height 34
type input "sorvete"
click at [487, 303] on input "0,00" at bounding box center [526, 307] width 231 height 12
type input "12,24"
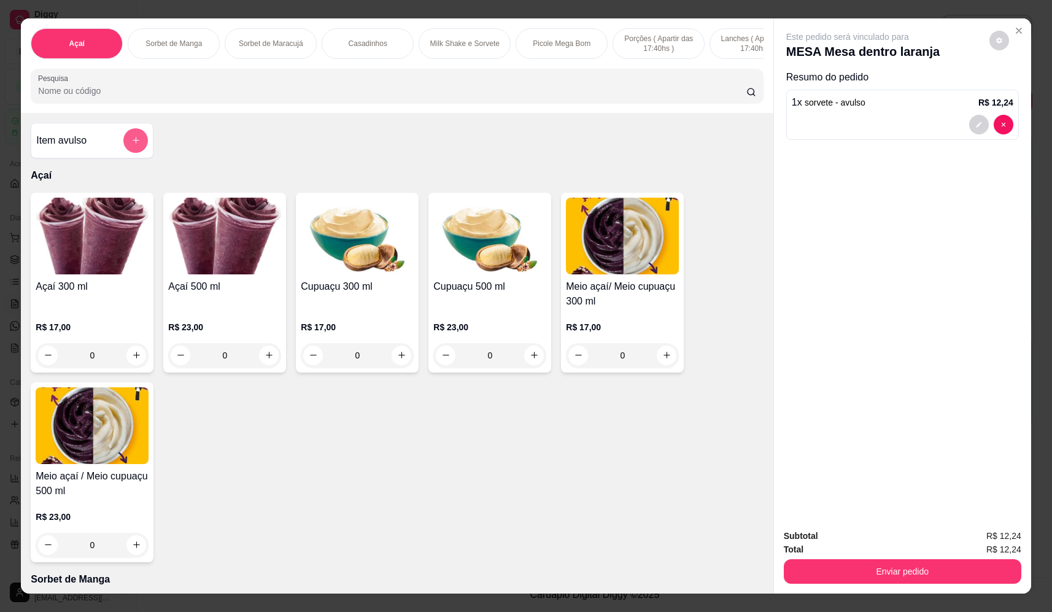
click at [135, 141] on button "add-separate-item" at bounding box center [135, 140] width 25 height 25
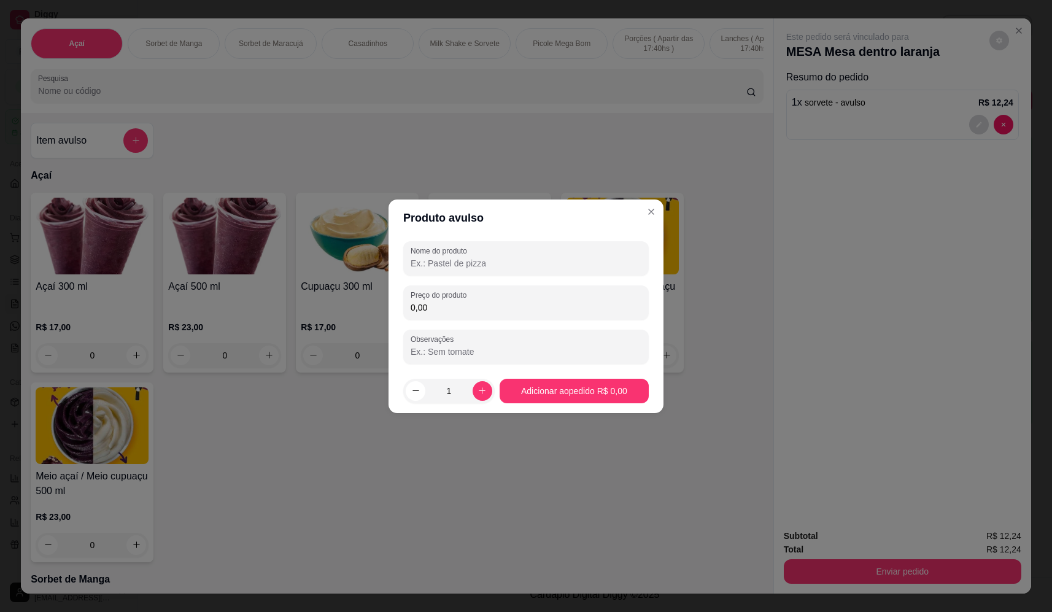
click at [539, 263] on input "Nome do produto" at bounding box center [526, 263] width 231 height 12
type input "sorvete"
click at [485, 291] on div "0,00" at bounding box center [526, 302] width 231 height 25
type input "17,00"
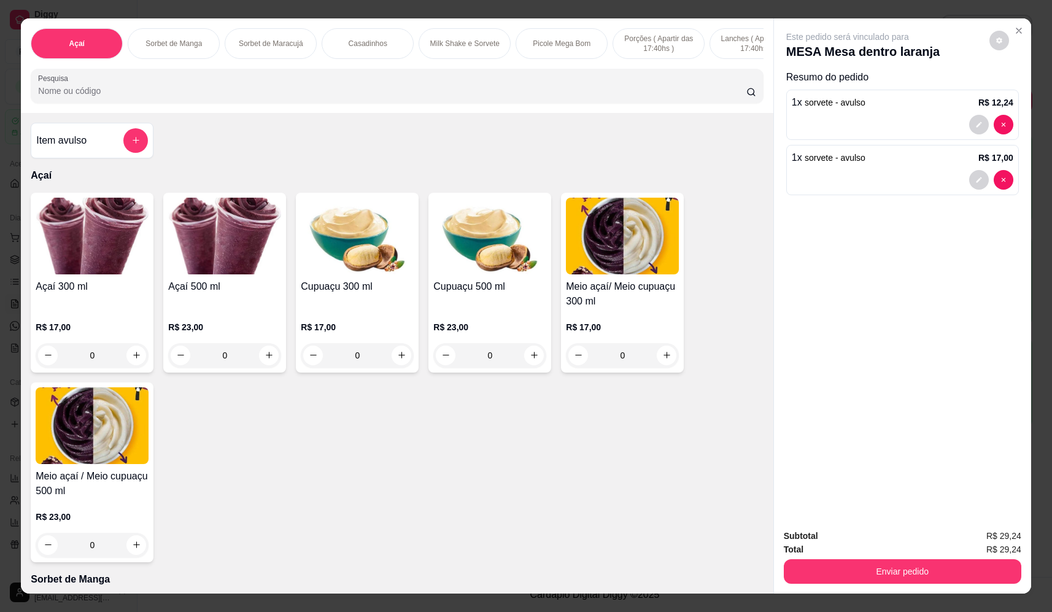
click at [917, 568] on button "Enviar pedido" at bounding box center [902, 571] width 237 height 25
click at [880, 536] on button "Não registrar e enviar pedido" at bounding box center [862, 541] width 128 height 23
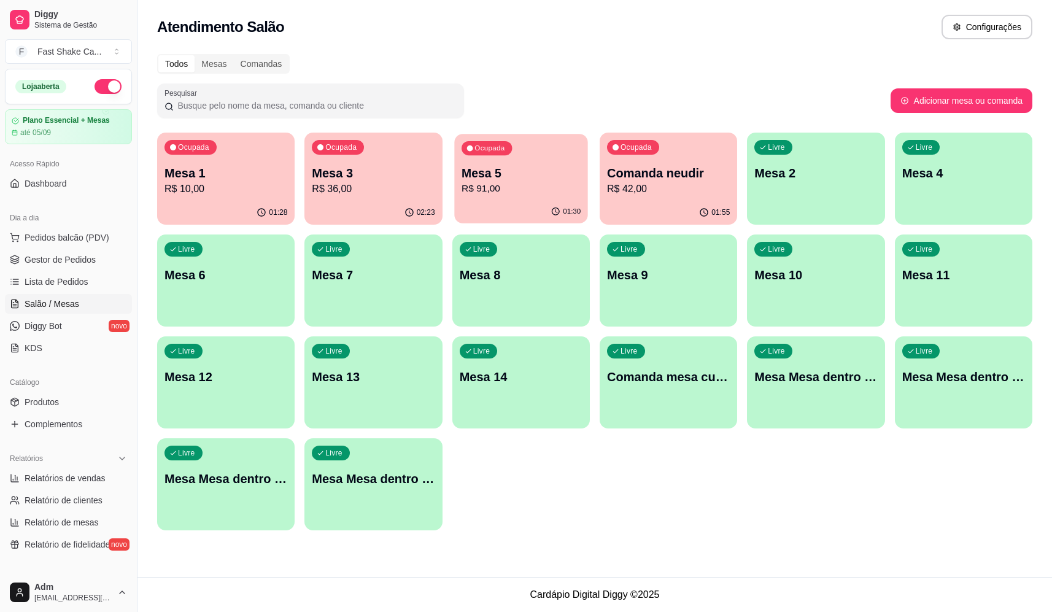
click at [509, 185] on p "R$ 91,00" at bounding box center [520, 189] width 119 height 14
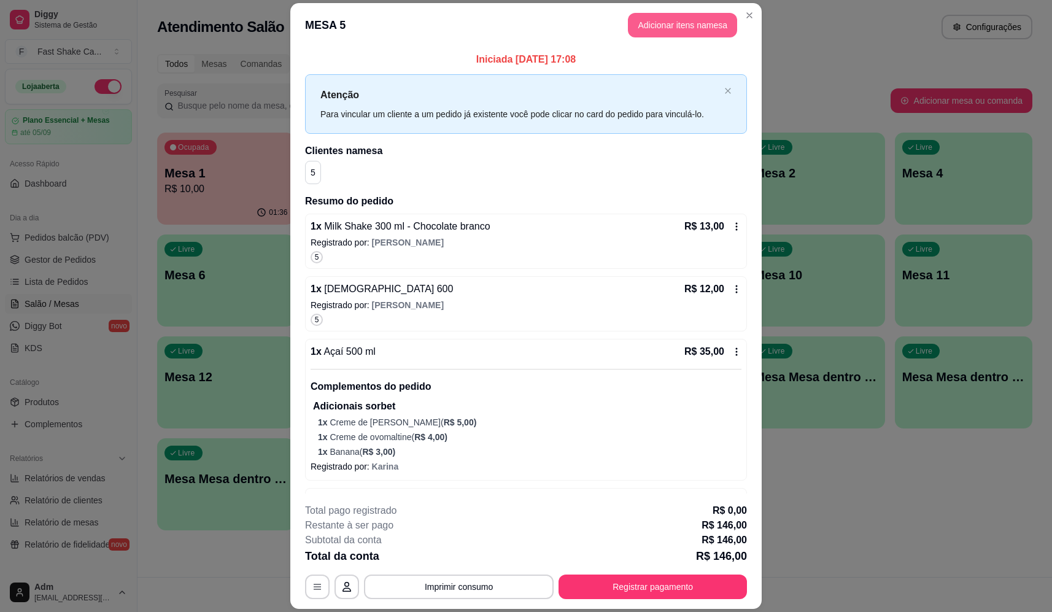
click at [689, 25] on button "Adicionar itens na mesa" at bounding box center [682, 25] width 109 height 25
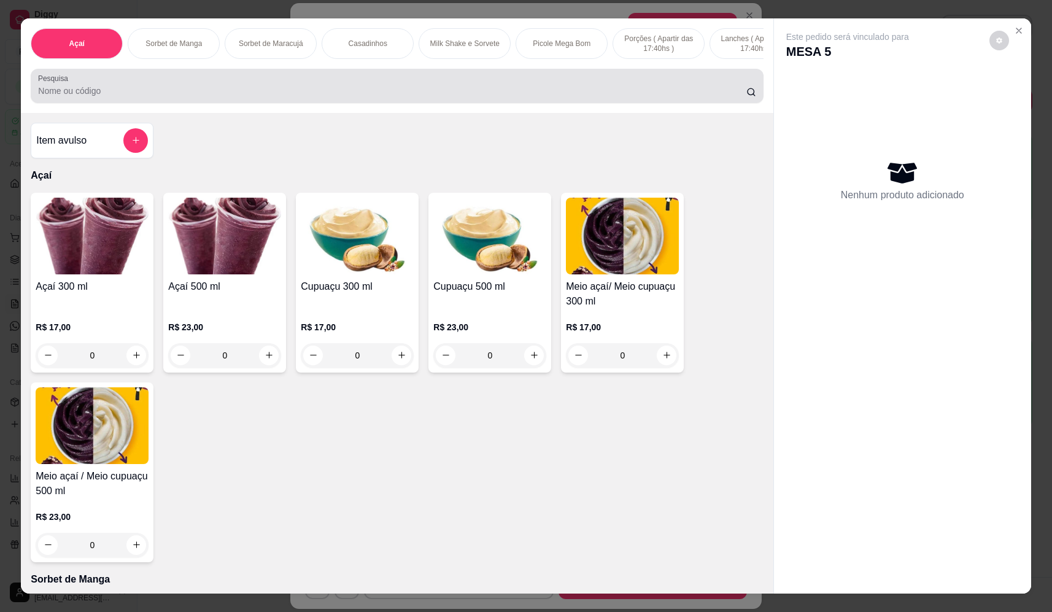
click at [304, 93] on input "Pesquisa" at bounding box center [392, 91] width 708 height 12
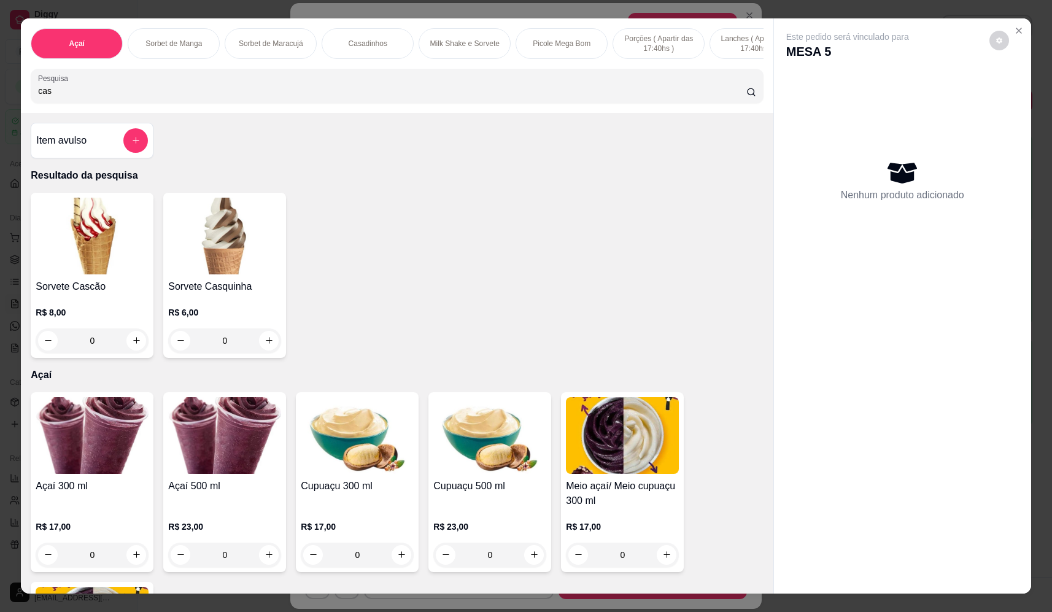
type input "cas"
click at [263, 353] on div "0" at bounding box center [224, 340] width 113 height 25
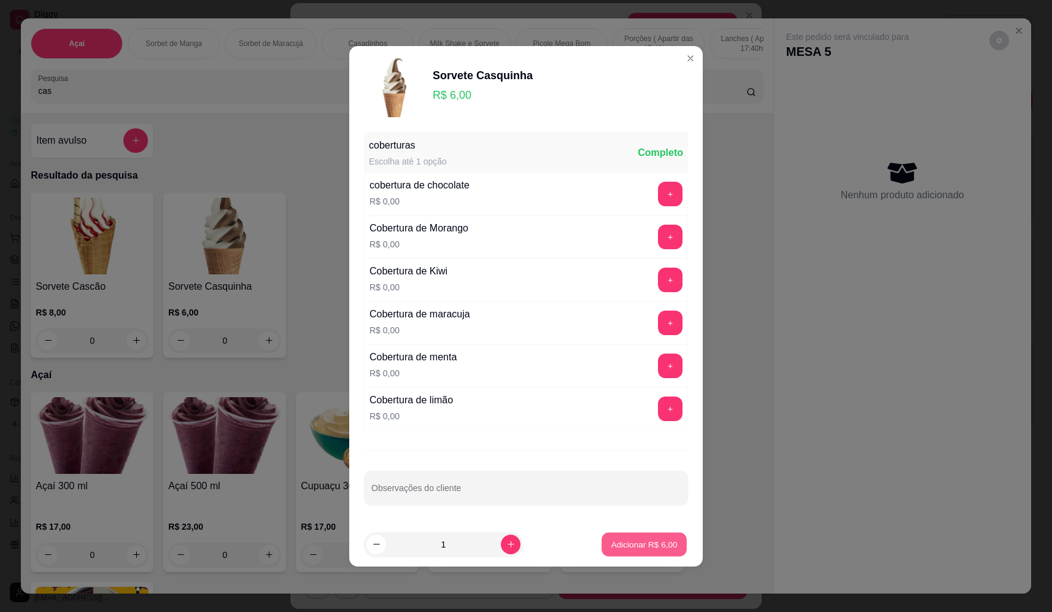
click at [657, 549] on p "Adicionar R$ 6,00" at bounding box center [644, 544] width 66 height 12
type input "1"
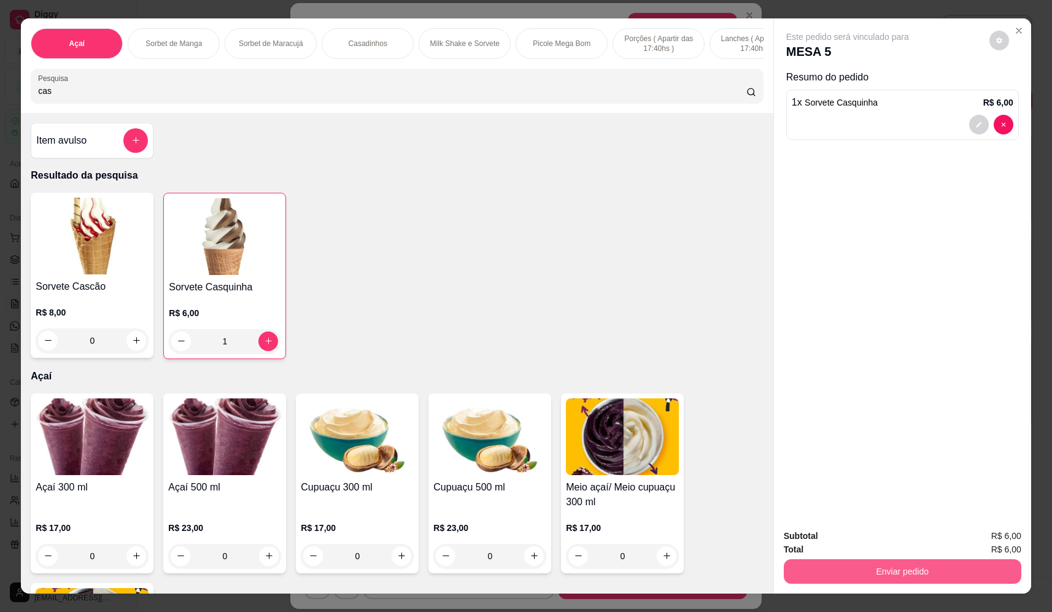
click at [889, 570] on button "Enviar pedido" at bounding box center [902, 571] width 237 height 25
click at [866, 533] on button "Não registrar e enviar pedido" at bounding box center [862, 541] width 128 height 23
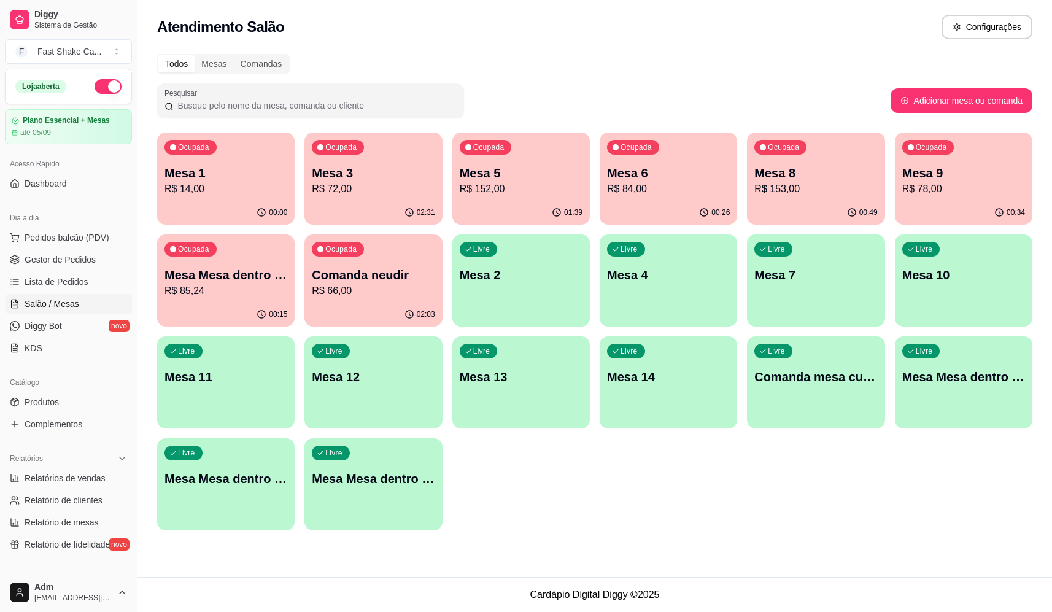
click at [949, 387] on div "Livre Mesa Mesa dentro azul" at bounding box center [963, 374] width 137 height 77
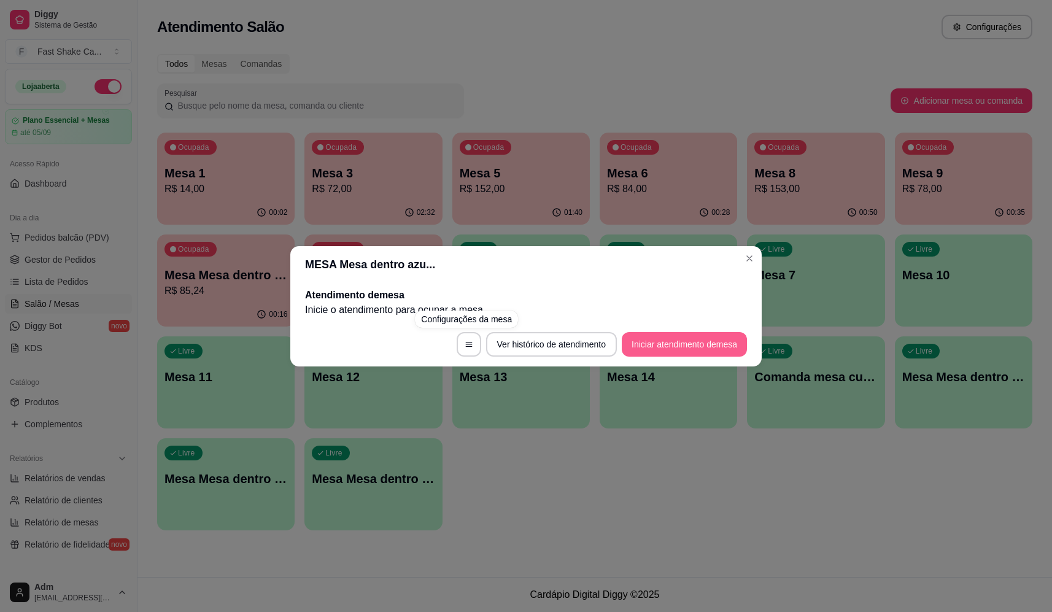
click at [739, 344] on button "Iniciar atendimento de mesa" at bounding box center [684, 344] width 125 height 25
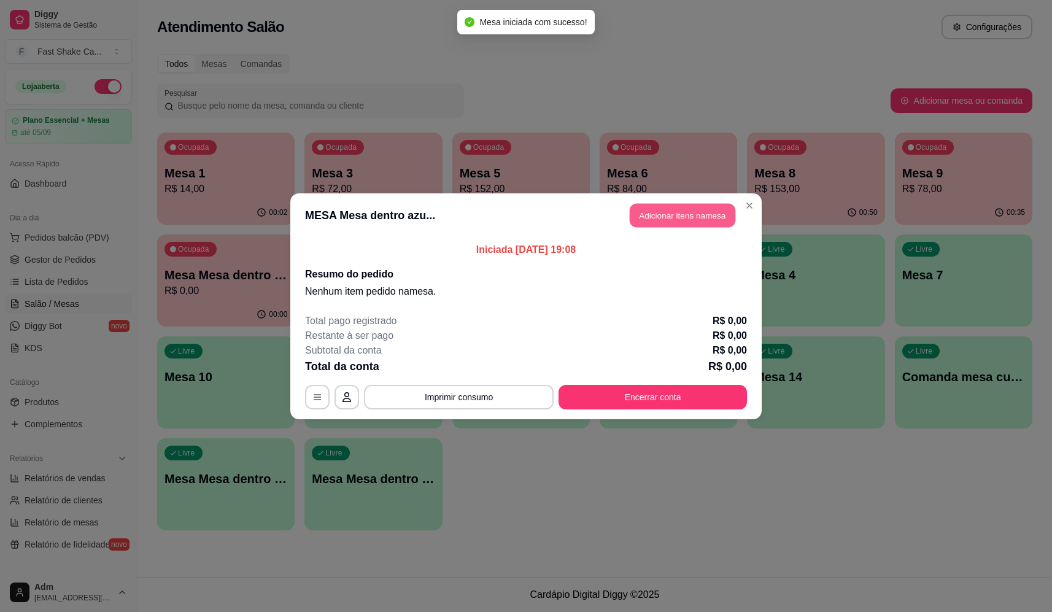
click at [672, 217] on button "Adicionar itens na mesa" at bounding box center [683, 215] width 106 height 24
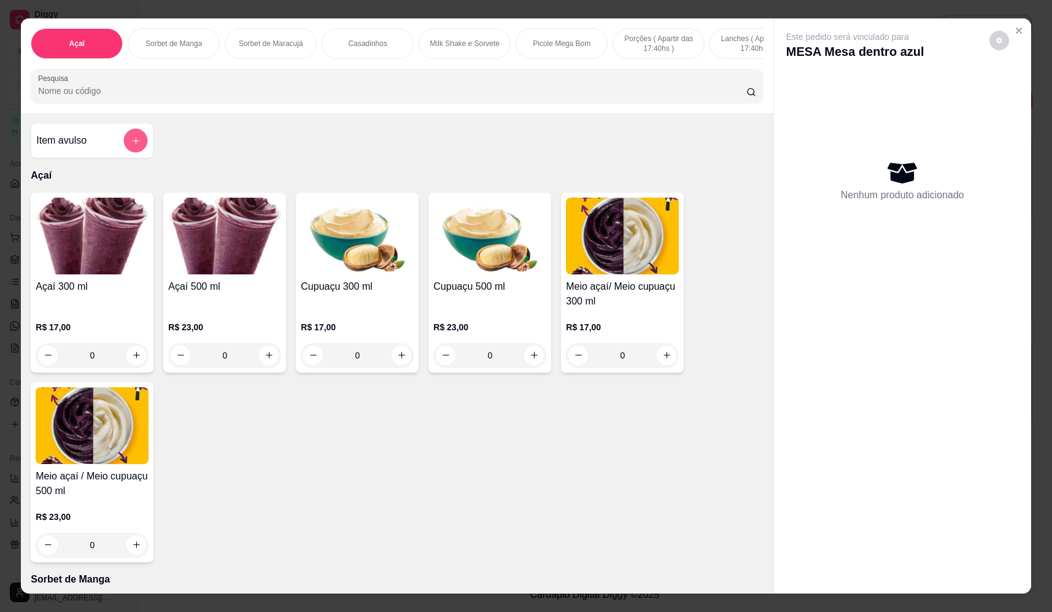
click at [138, 146] on button "add-separate-item" at bounding box center [136, 141] width 24 height 24
click at [438, 253] on label "Nome do produto" at bounding box center [441, 250] width 61 height 10
click at [438, 256] on input "Nome do produto" at bounding box center [526, 262] width 231 height 12
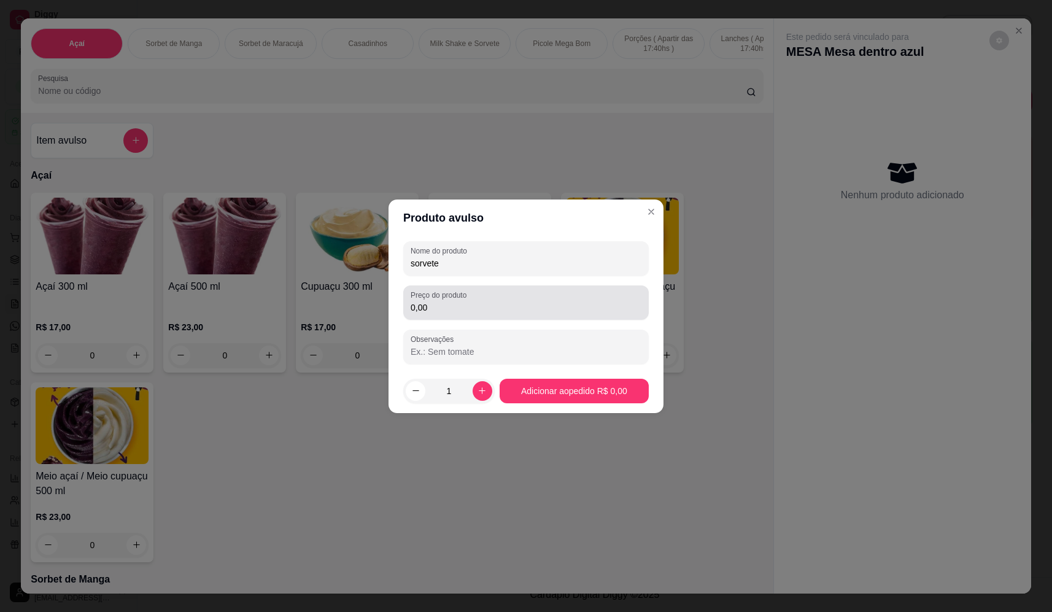
type input "sorvete"
click at [460, 307] on input "0,00" at bounding box center [526, 307] width 231 height 12
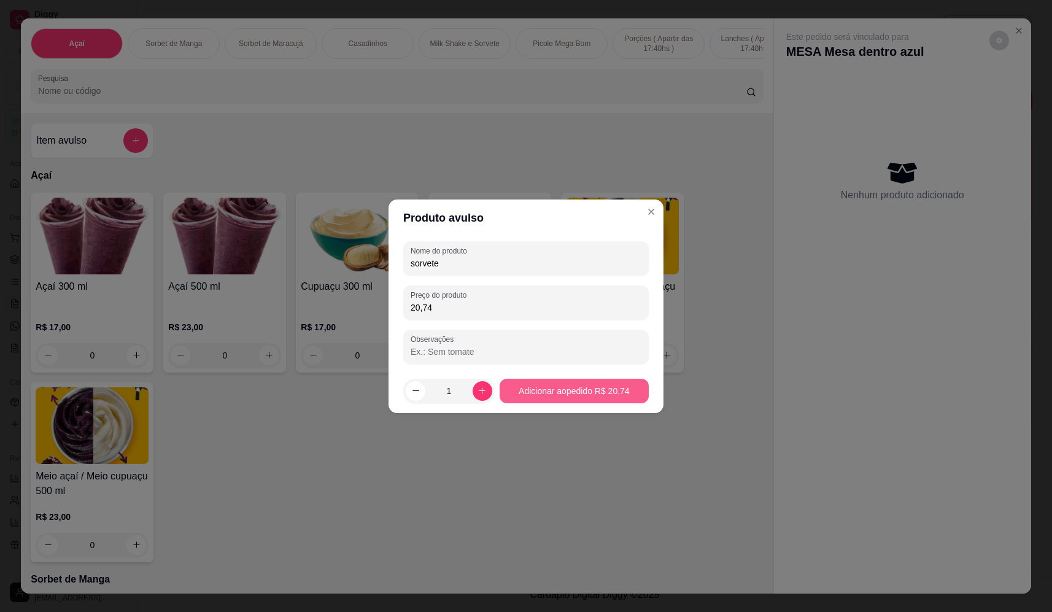
type input "20,74"
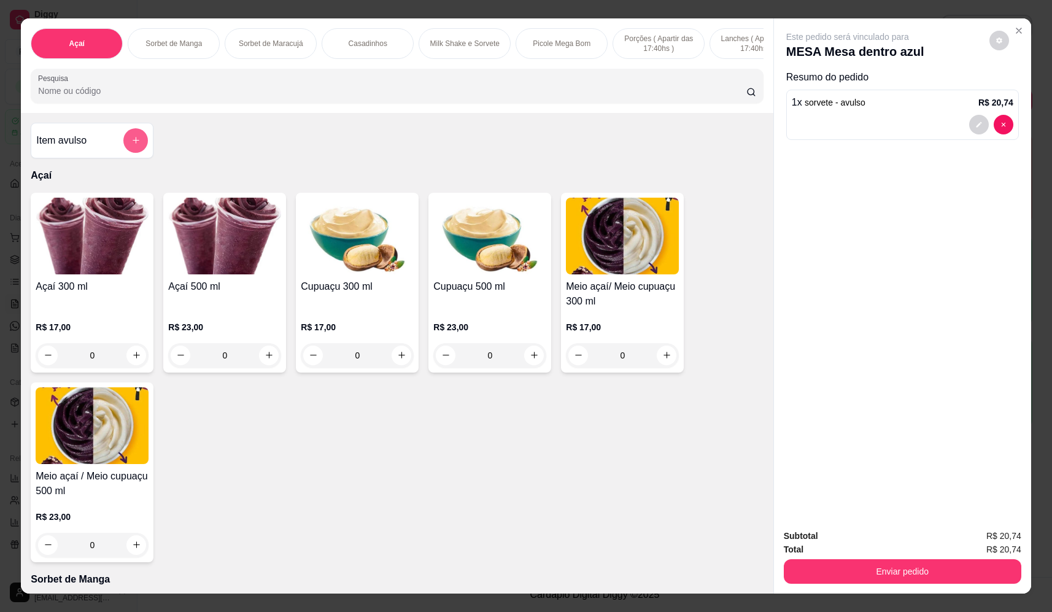
click at [123, 149] on button "add-separate-item" at bounding box center [135, 140] width 25 height 25
click at [141, 145] on button "add-separate-item" at bounding box center [135, 140] width 25 height 25
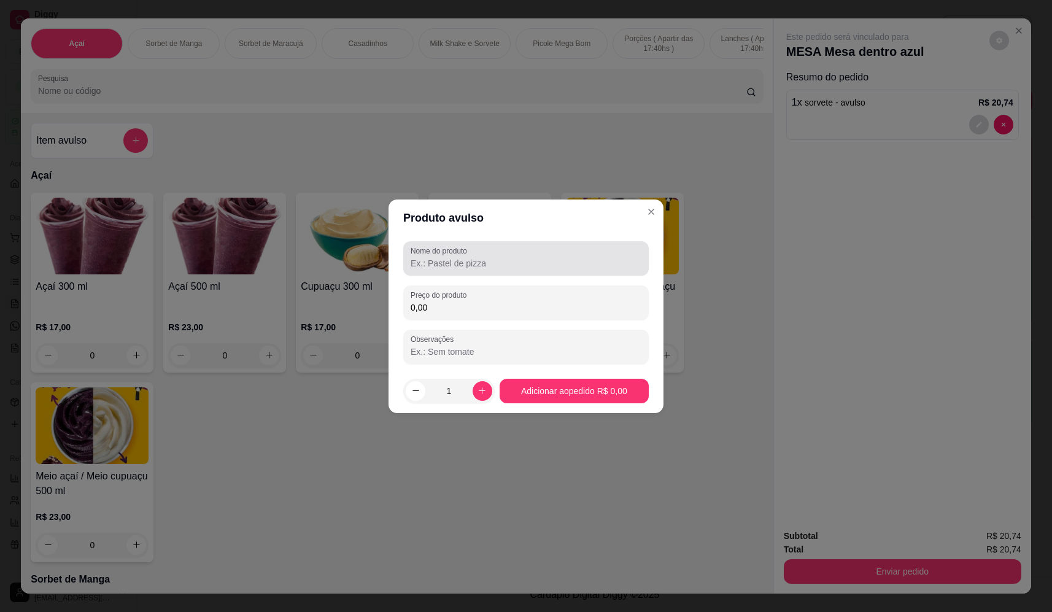
click at [471, 251] on label "Nome do produto" at bounding box center [441, 250] width 61 height 10
click at [472, 257] on input "Nome do produto" at bounding box center [526, 263] width 231 height 12
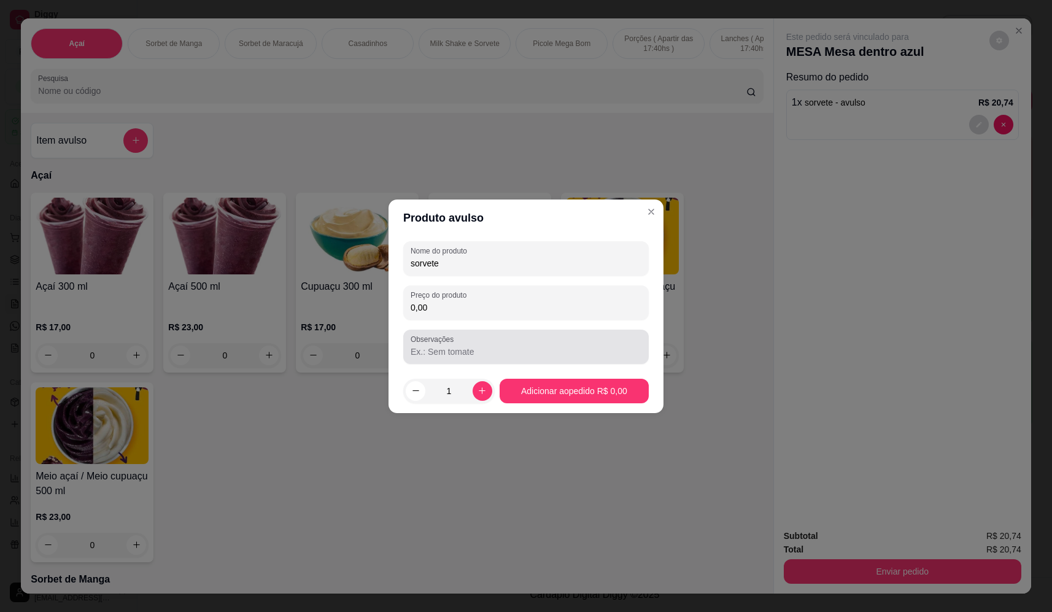
type input "sorvete"
click at [506, 347] on input "Observações" at bounding box center [526, 351] width 231 height 12
click at [521, 316] on div "Preço do produto 0,00" at bounding box center [525, 302] width 245 height 34
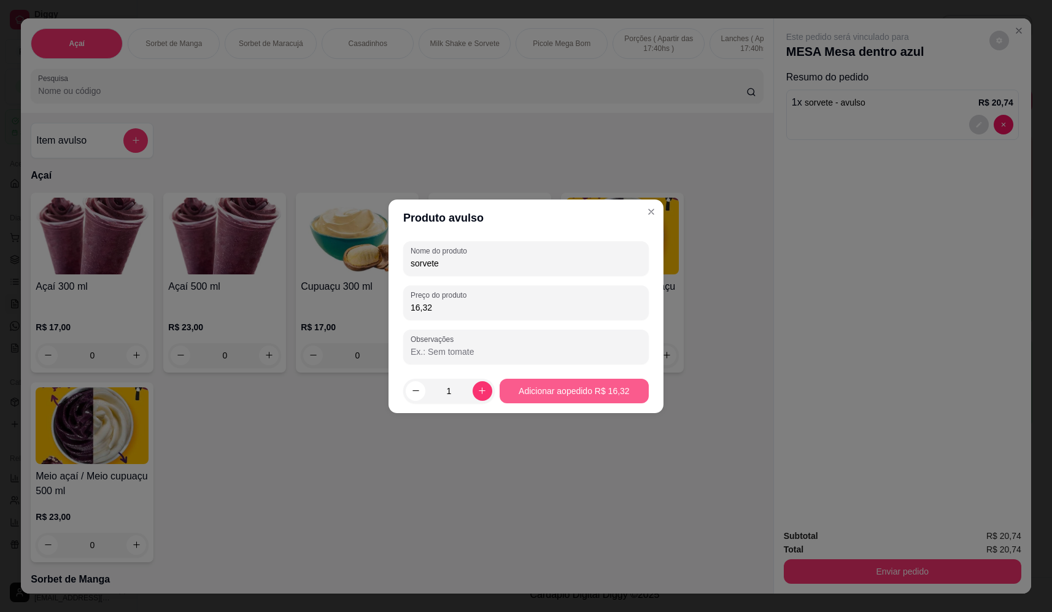
type input "16,32"
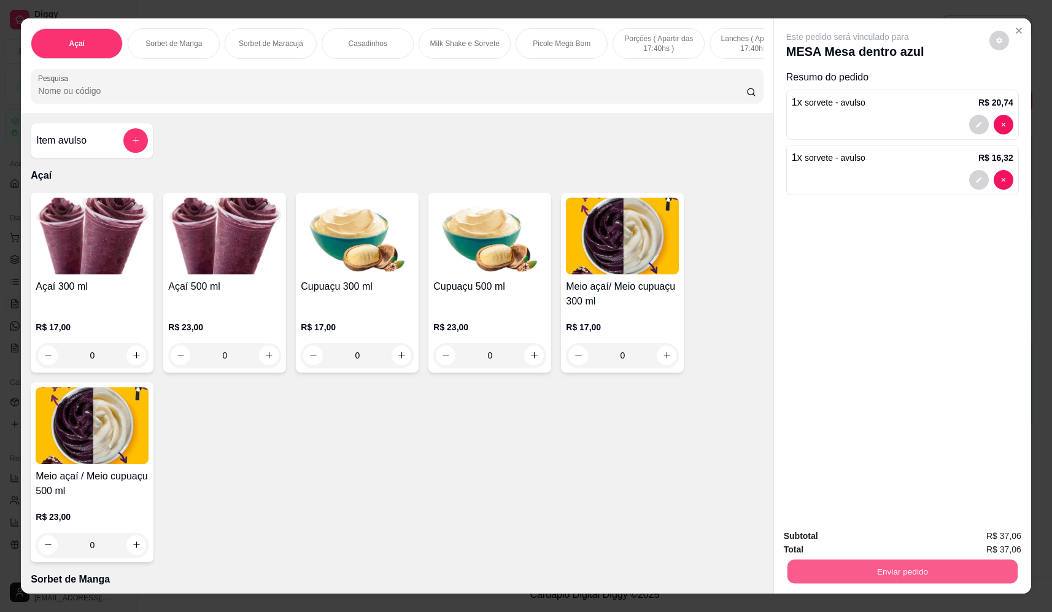
click at [904, 568] on button "Enviar pedido" at bounding box center [902, 572] width 230 height 24
click at [878, 522] on p "Essa é uma forma de identificar quem consumiu cada item na mesa e facilitar o p…" at bounding box center [898, 520] width 210 height 20
click at [879, 531] on button "Não registrar e enviar pedido" at bounding box center [862, 541] width 124 height 23
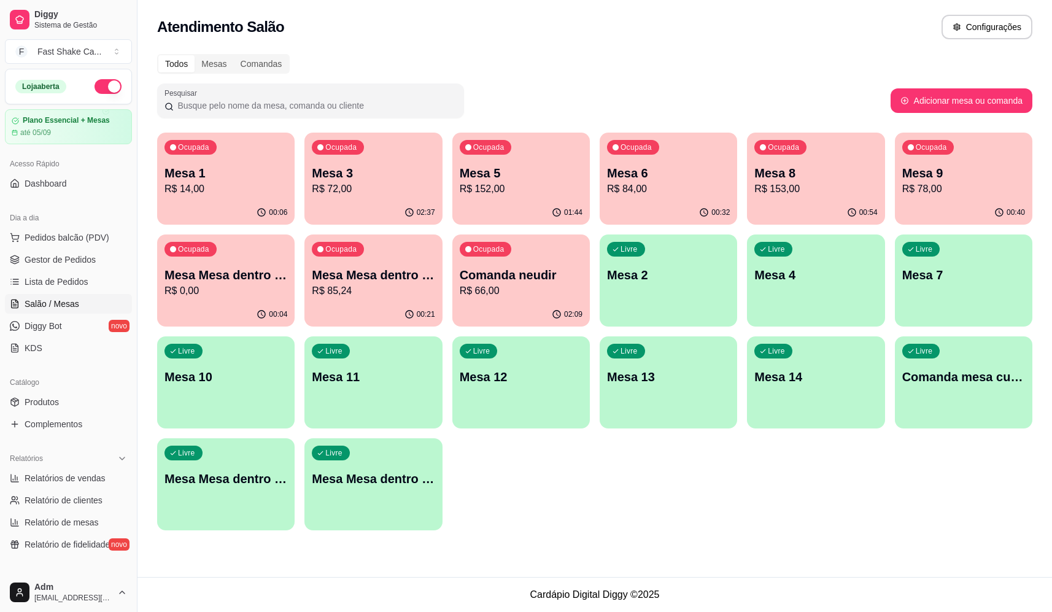
drag, startPoint x: 668, startPoint y: 447, endPoint x: 680, endPoint y: 445, distance: 12.5
click at [512, 190] on p "R$ 172,00" at bounding box center [521, 189] width 123 height 15
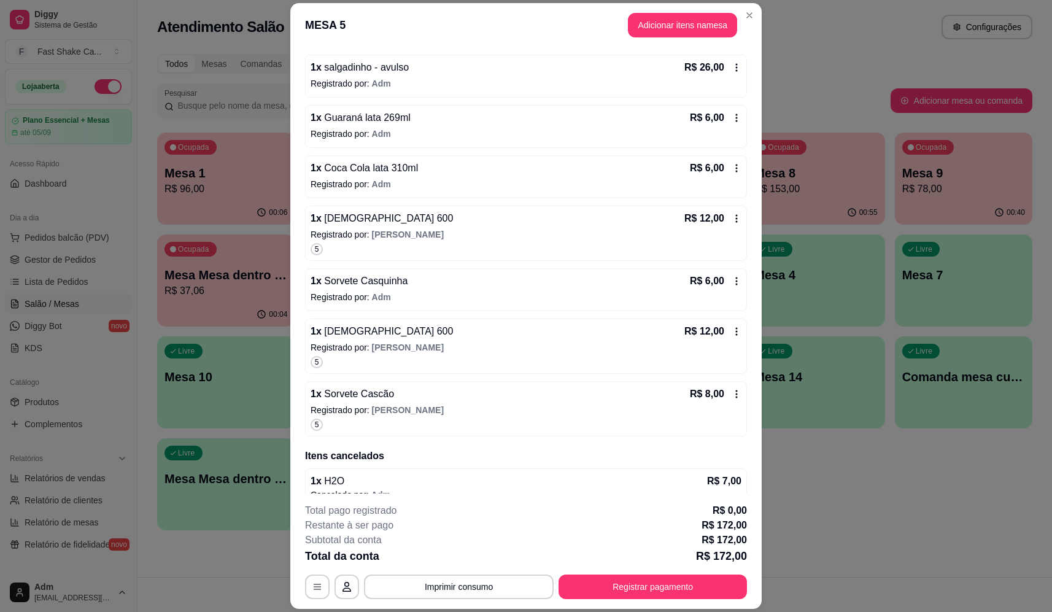
scroll to position [602, 0]
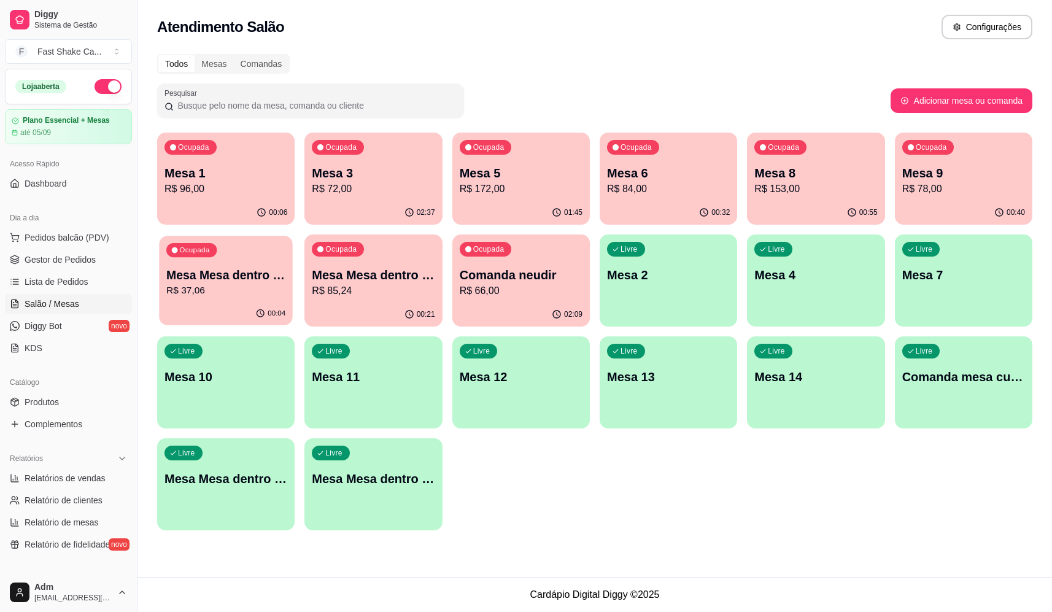
click at [272, 273] on p "Mesa Mesa dentro azul" at bounding box center [225, 275] width 119 height 17
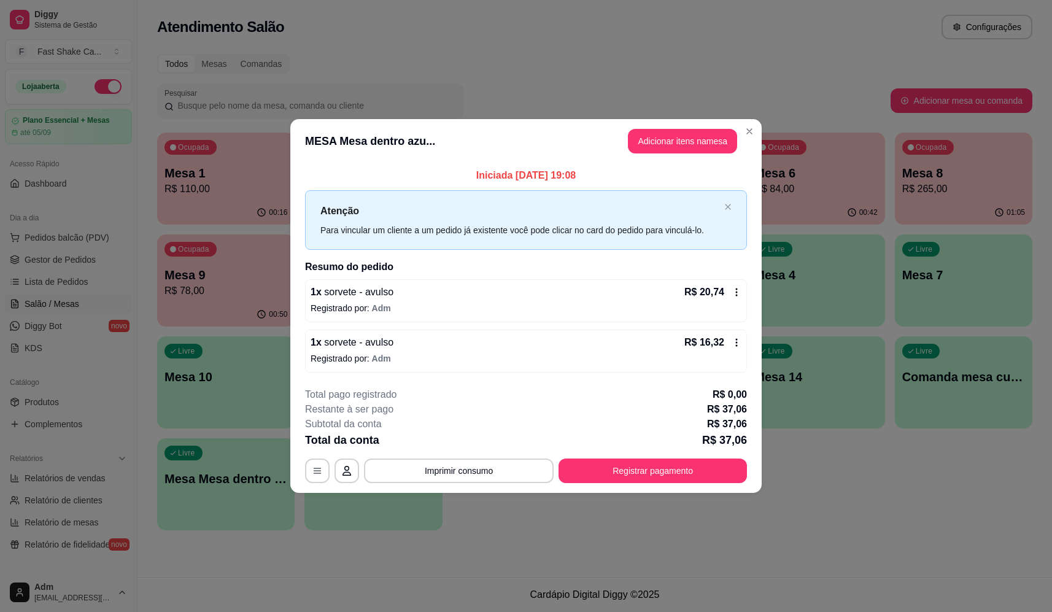
click at [490, 466] on button "Imprimir consumo" at bounding box center [459, 470] width 190 height 25
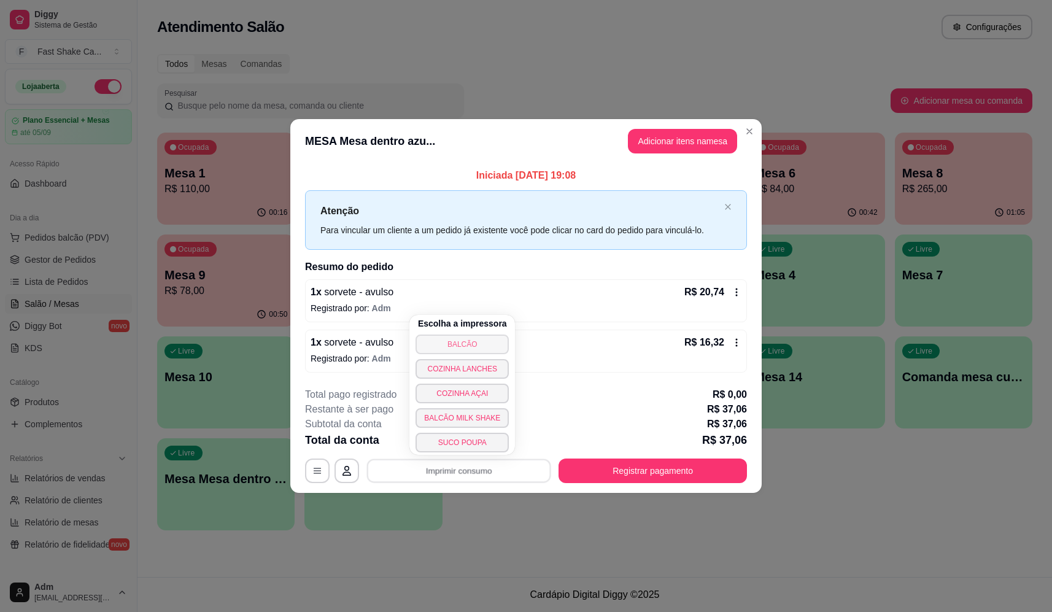
click at [489, 339] on button "BALCÃO" at bounding box center [461, 344] width 93 height 20
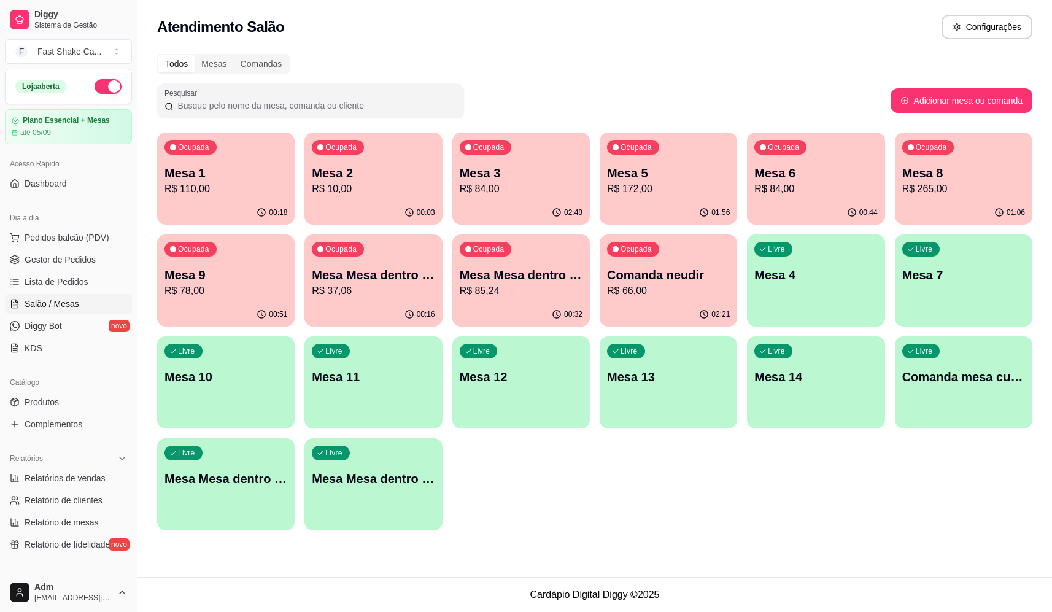
click at [968, 169] on p "Mesa 8" at bounding box center [963, 172] width 123 height 17
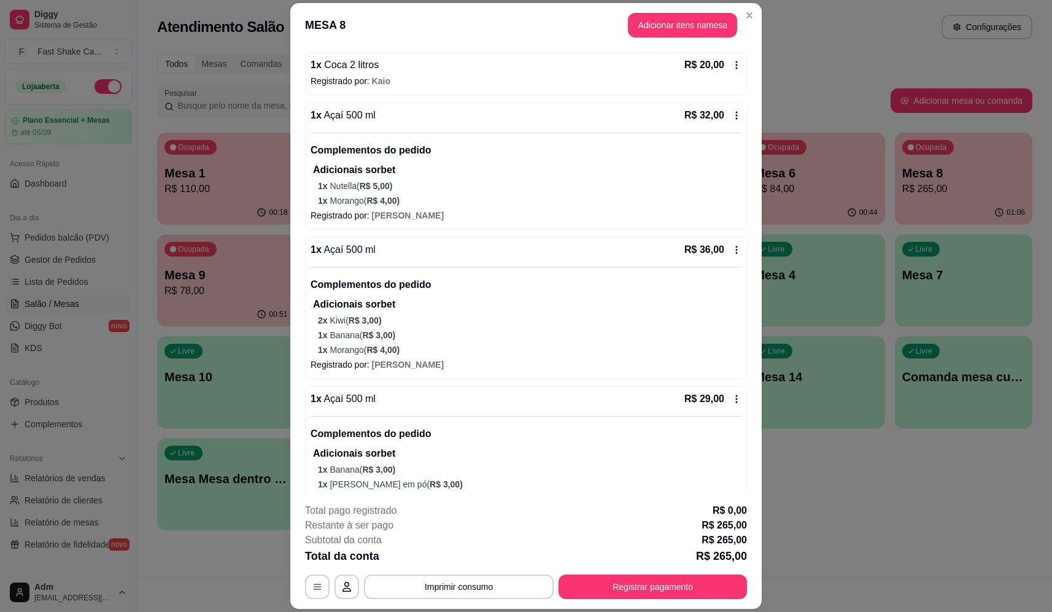
scroll to position [491, 0]
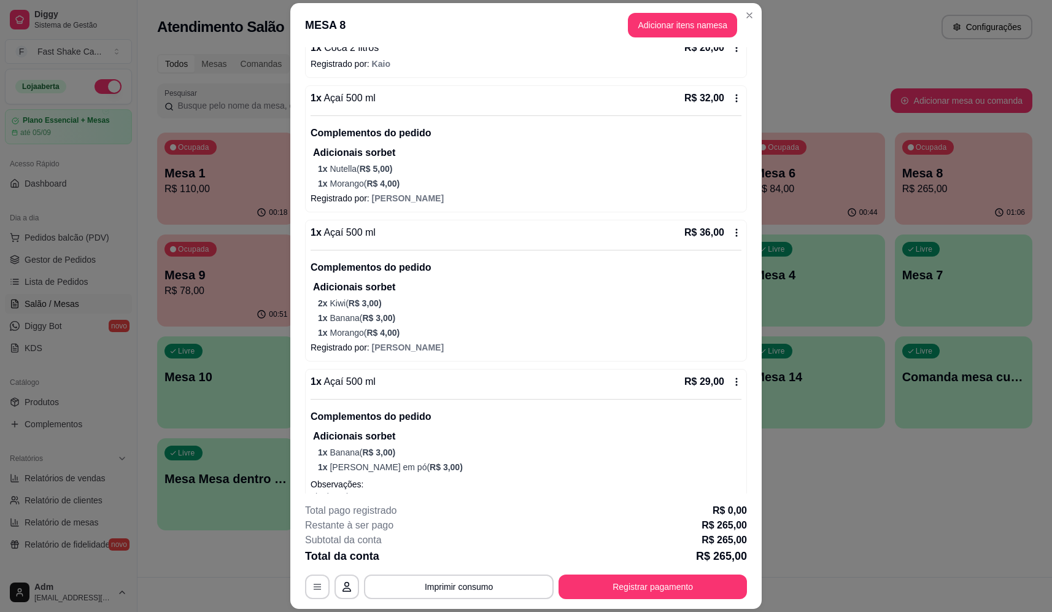
click at [362, 318] on span "R$ 3,00 )" at bounding box center [378, 318] width 33 height 10
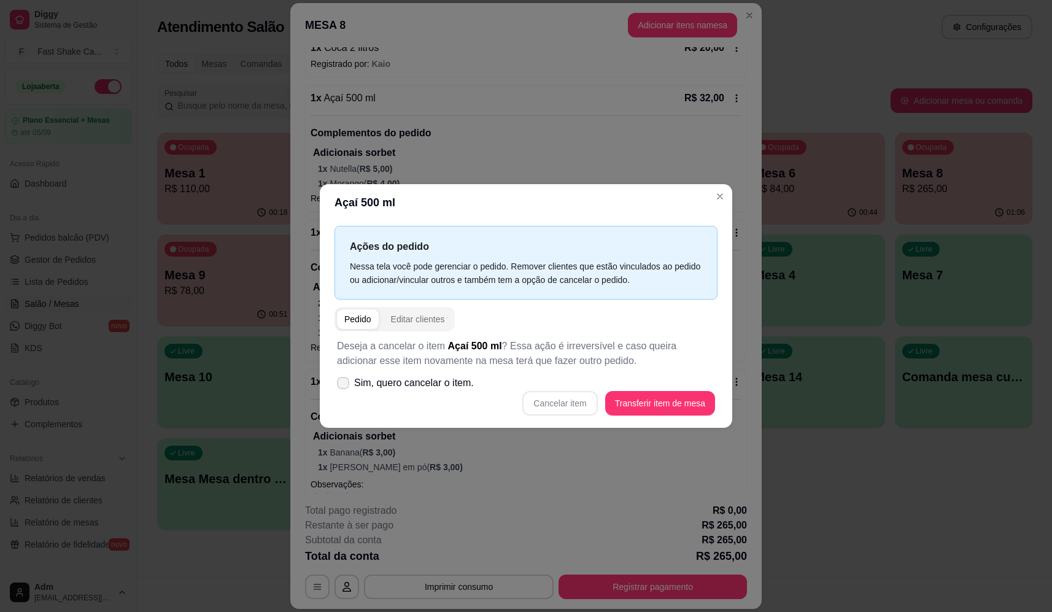
click at [411, 380] on span "Sim, quero cancelar o item." at bounding box center [414, 383] width 120 height 15
click at [344, 385] on input "Sim, quero cancelar o item." at bounding box center [340, 389] width 8 height 8
checkbox input "true"
click at [653, 417] on div "Deseja a cancelar o item Açaí 500 ml ? Essa ação é irreversível e caso queira a…" at bounding box center [525, 376] width 383 height 91
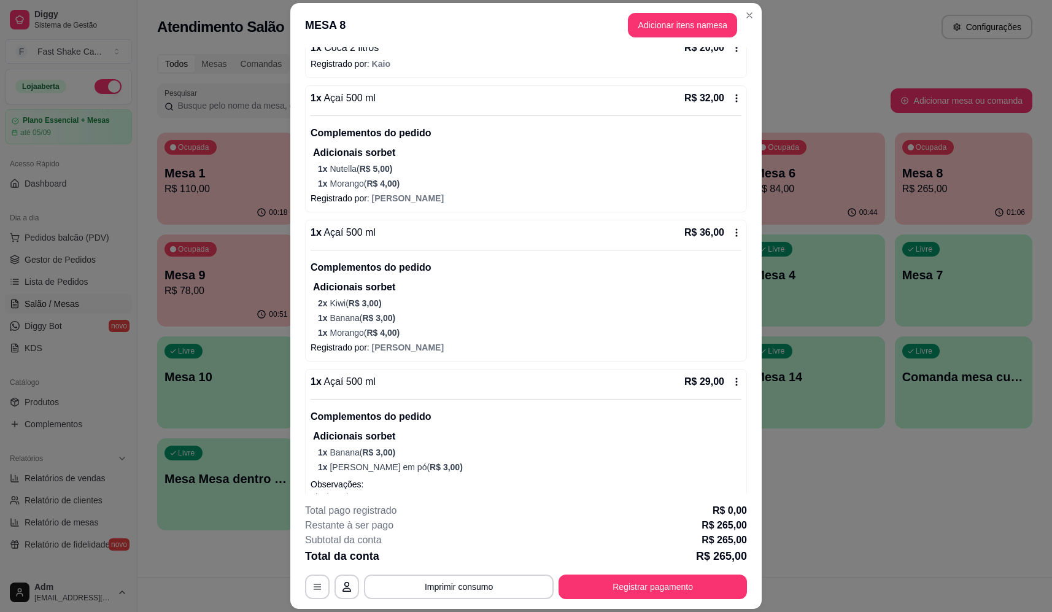
click at [339, 326] on p "1 x Morango ( R$ 4,00 )" at bounding box center [529, 332] width 423 height 12
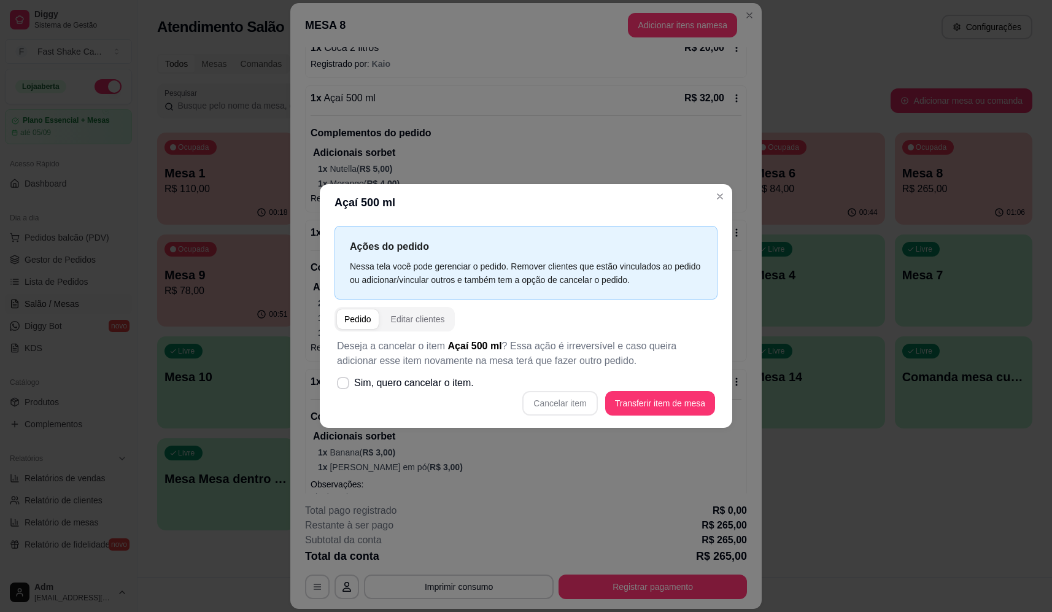
click at [386, 387] on span "Sim, quero cancelar o item." at bounding box center [414, 383] width 120 height 15
click at [344, 387] on input "Sim, quero cancelar o item." at bounding box center [340, 389] width 8 height 8
checkbox input "true"
click at [545, 398] on button "Cancelar item" at bounding box center [559, 403] width 75 height 25
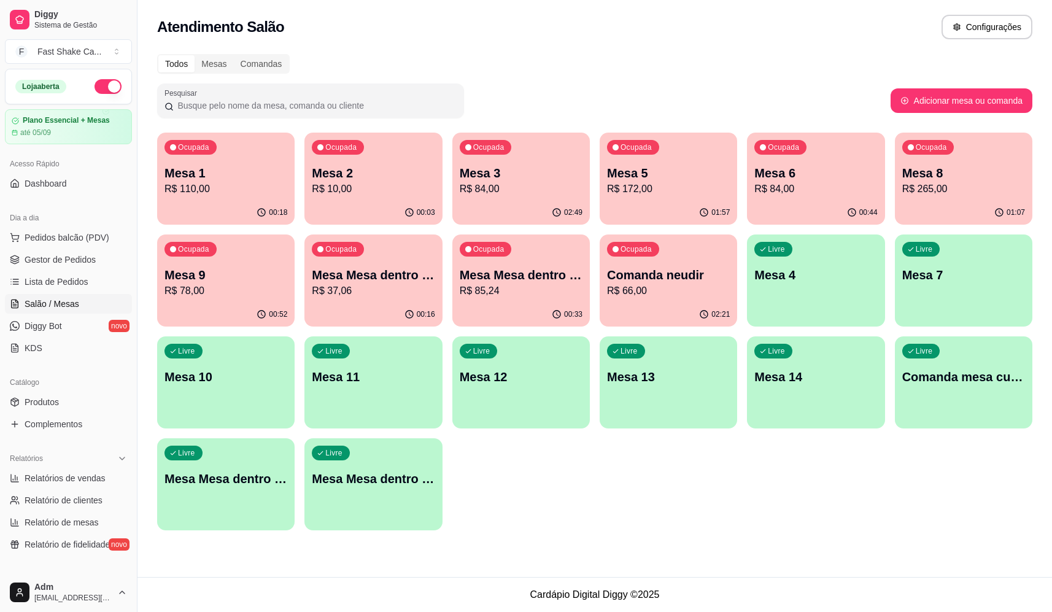
click at [941, 173] on p "Mesa 8" at bounding box center [963, 172] width 123 height 17
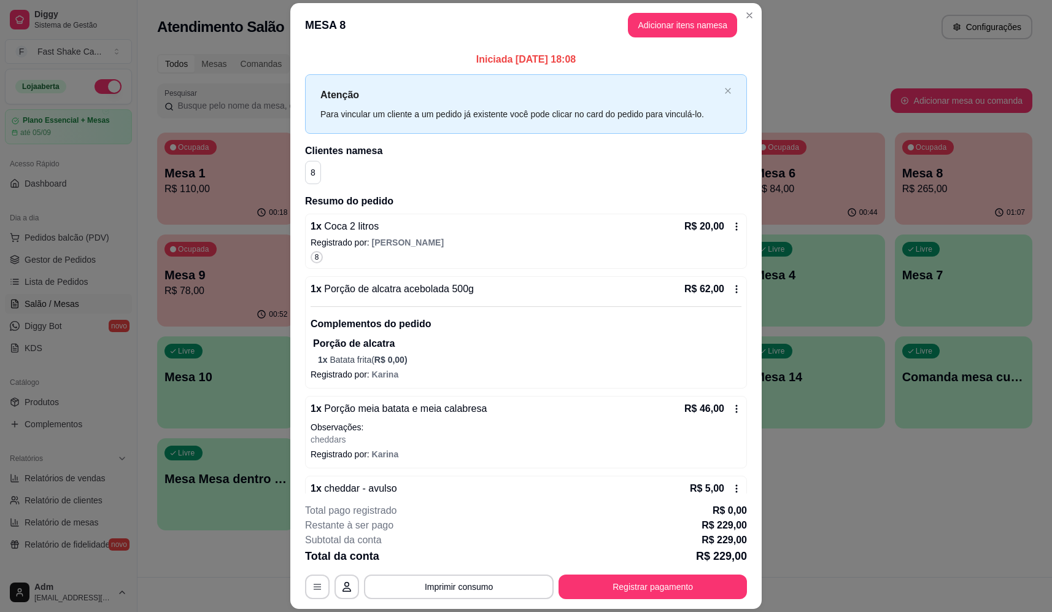
click at [690, 34] on button "Adicionar itens na mesa" at bounding box center [682, 25] width 109 height 25
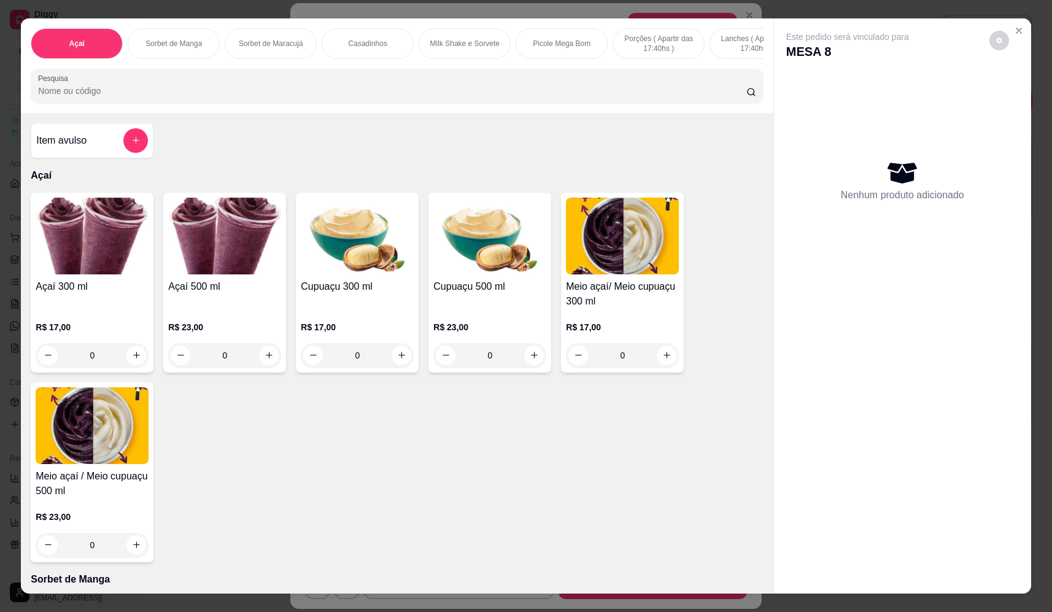
click at [265, 360] on div "0" at bounding box center [224, 355] width 113 height 25
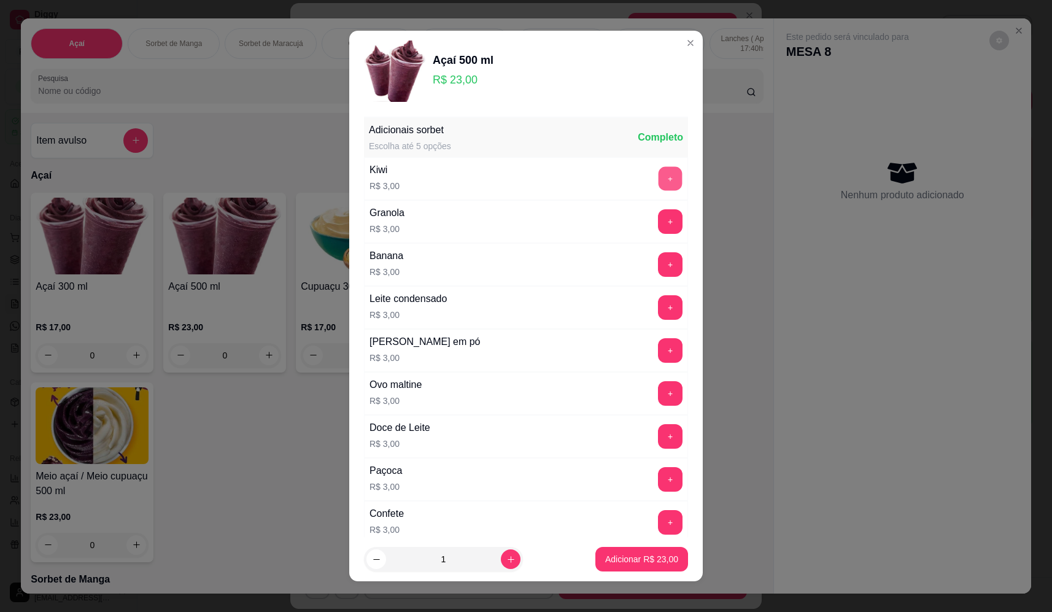
click at [658, 183] on button "+" at bounding box center [670, 178] width 24 height 24
click at [658, 271] on button "+" at bounding box center [670, 264] width 24 height 24
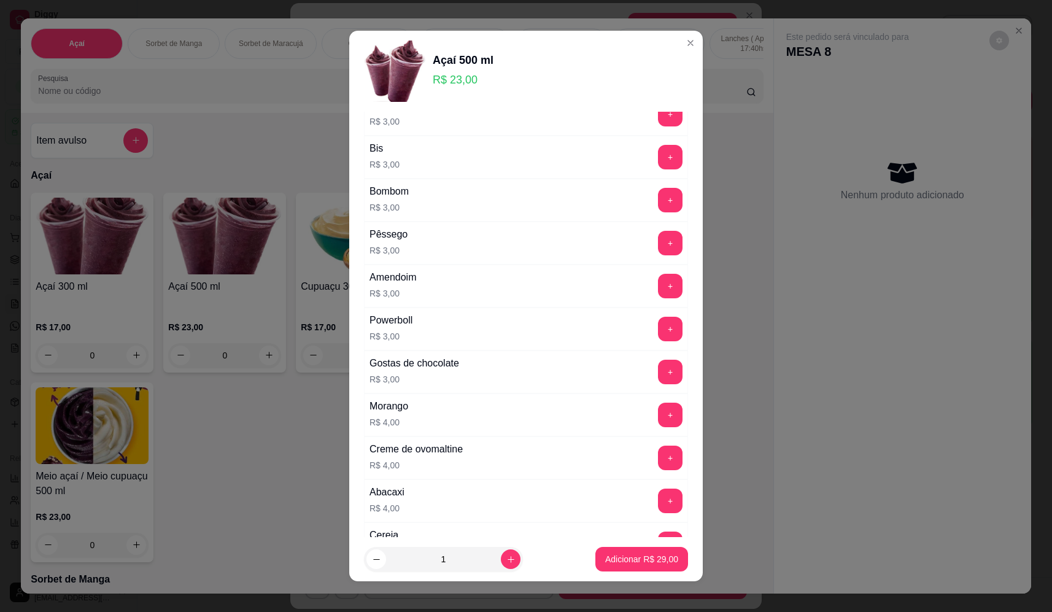
scroll to position [430, 0]
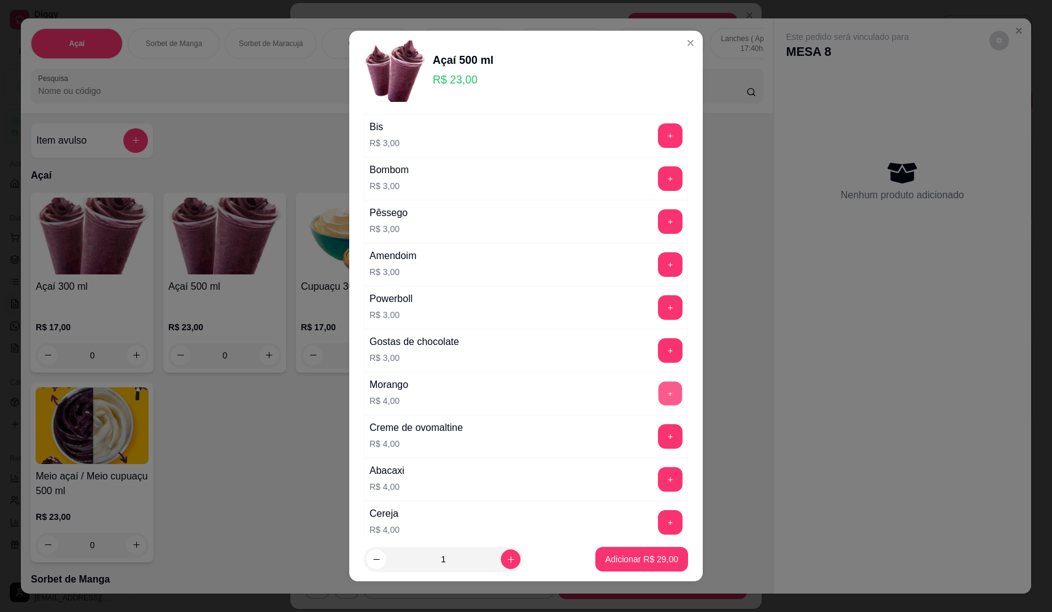
click at [658, 387] on button "+" at bounding box center [670, 393] width 24 height 24
click at [645, 558] on p "Adicionar R$ 33,00" at bounding box center [641, 559] width 73 height 12
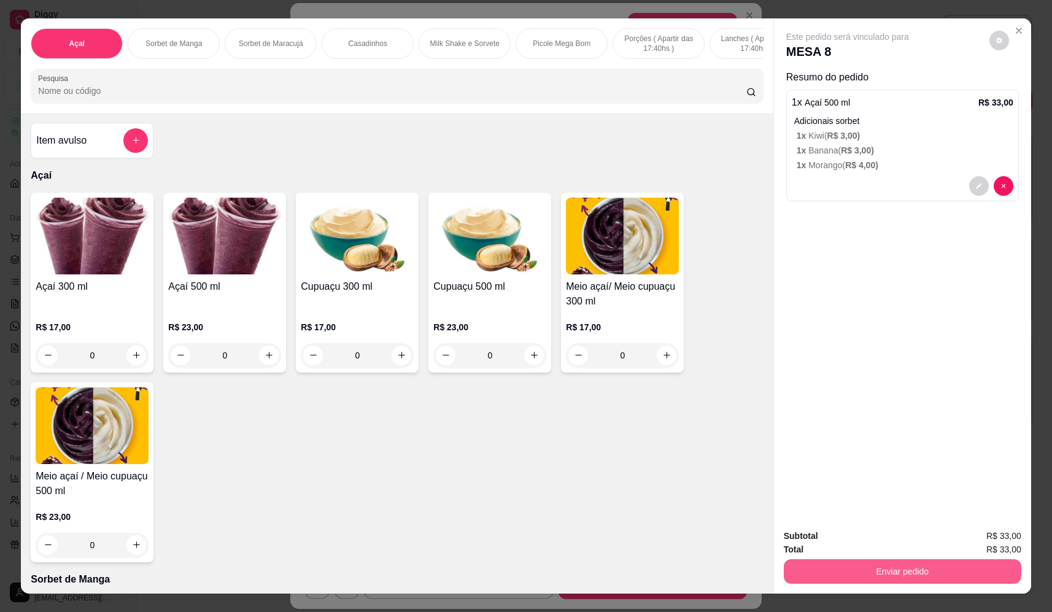
click at [892, 574] on button "Enviar pedido" at bounding box center [902, 571] width 237 height 25
click at [844, 544] on button "Não registrar e enviar pedido" at bounding box center [862, 541] width 128 height 23
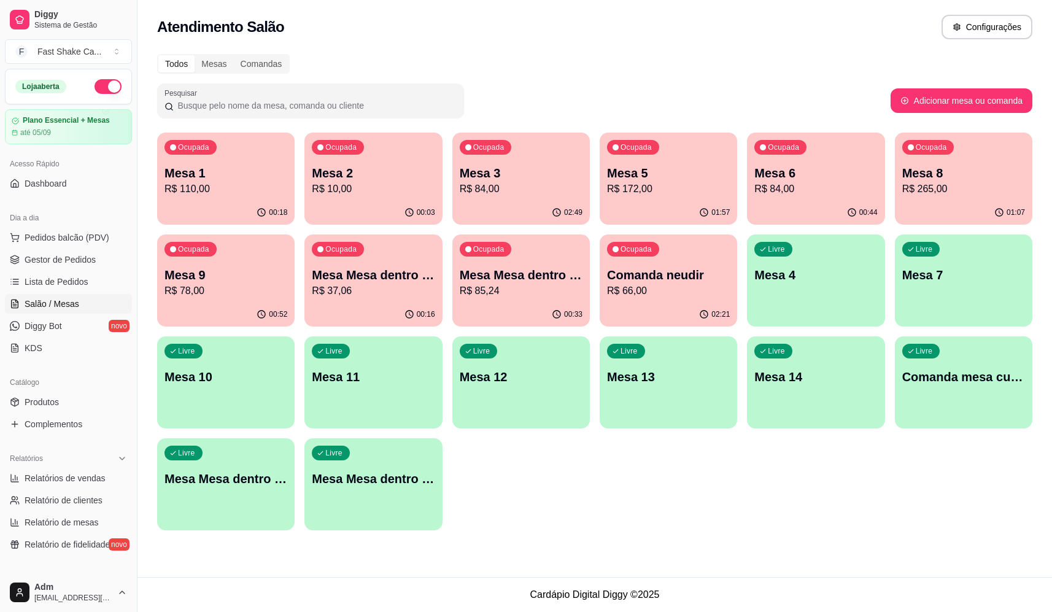
click at [964, 191] on p "R$ 265,00" at bounding box center [963, 189] width 123 height 15
click at [963, 88] on div "Pesquisar Adicionar mesa ou comanda" at bounding box center [594, 100] width 875 height 34
click at [963, 94] on button "Adicionar mesa ou comanda" at bounding box center [961, 100] width 142 height 25
select select "TABLE"
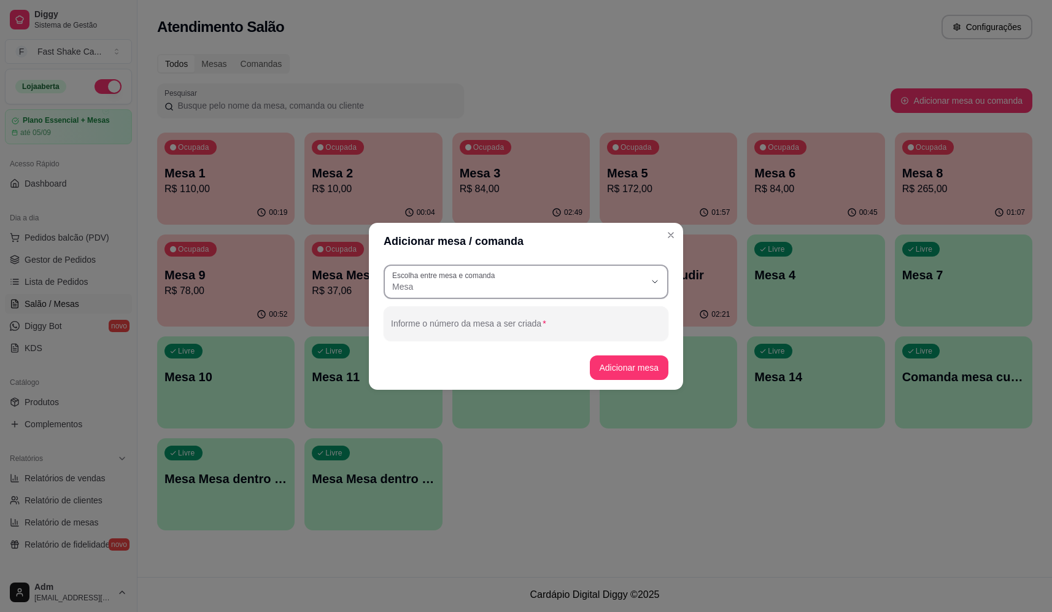
click at [514, 285] on span "Mesa" at bounding box center [518, 286] width 253 height 12
click at [470, 338] on span "Comanda" at bounding box center [520, 336] width 243 height 12
type input "CARD"
select select "CARD"
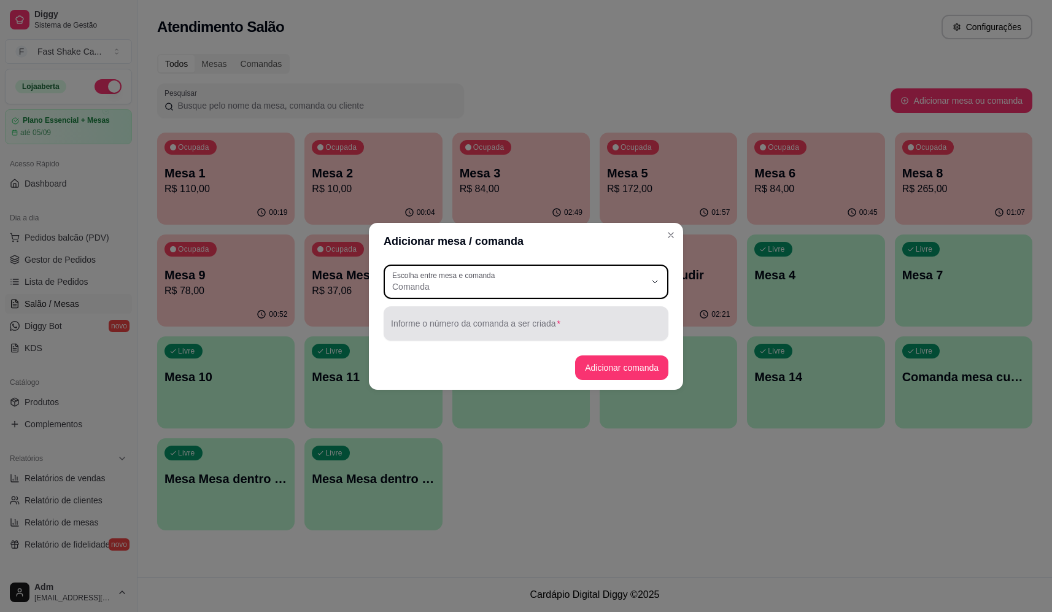
click at [475, 333] on input "Informe o número da comanda a ser criada" at bounding box center [526, 328] width 270 height 12
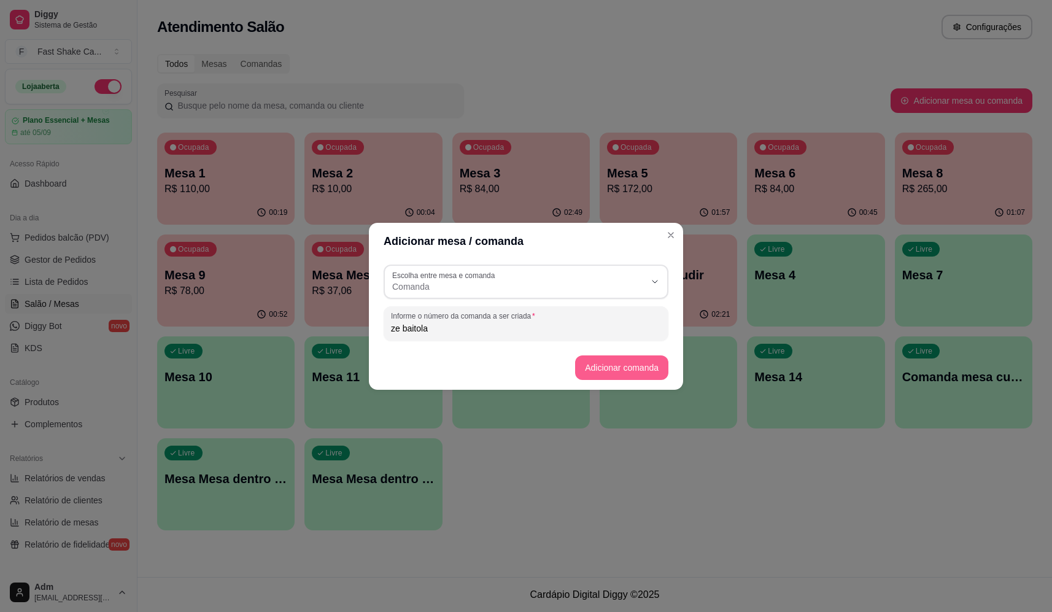
type input "ze baitola"
click at [622, 372] on button "Adicionar comanda" at bounding box center [621, 367] width 90 height 24
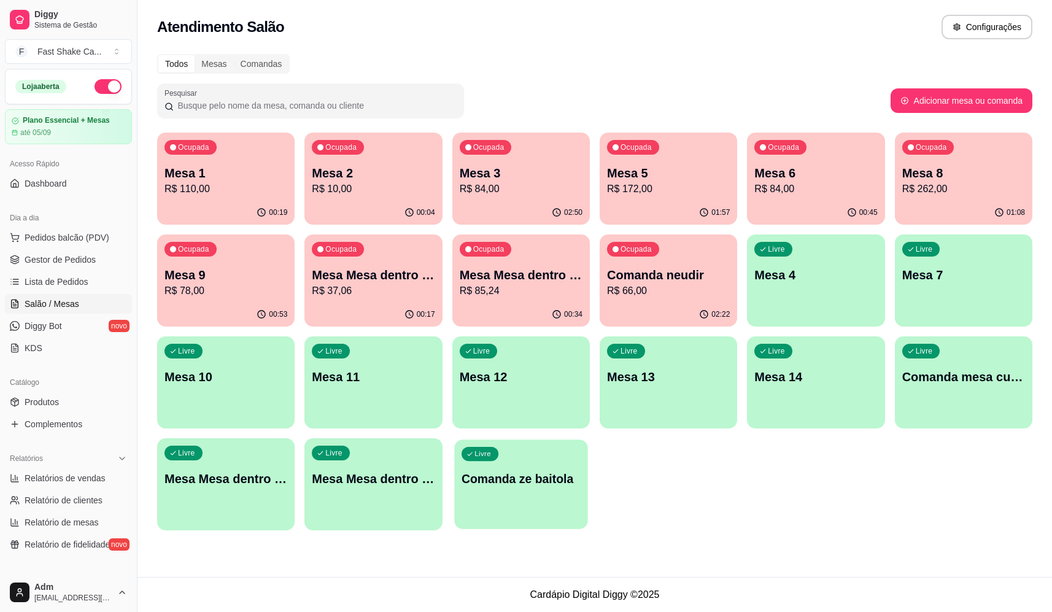
click at [544, 486] on p "Comanda ze baitola" at bounding box center [520, 479] width 119 height 17
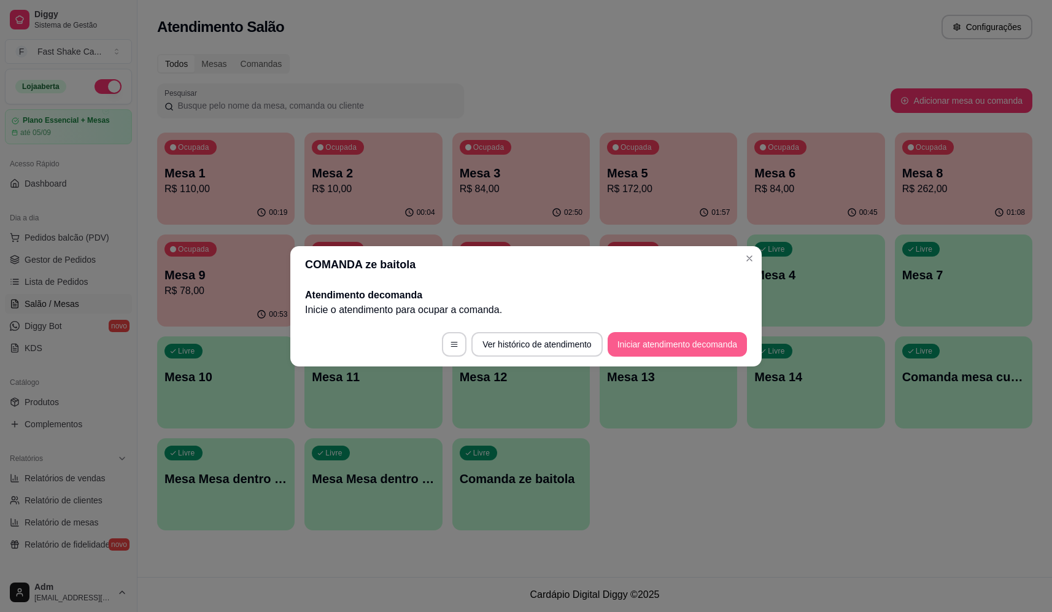
click at [686, 345] on button "Iniciar atendimento de comanda" at bounding box center [676, 344] width 139 height 25
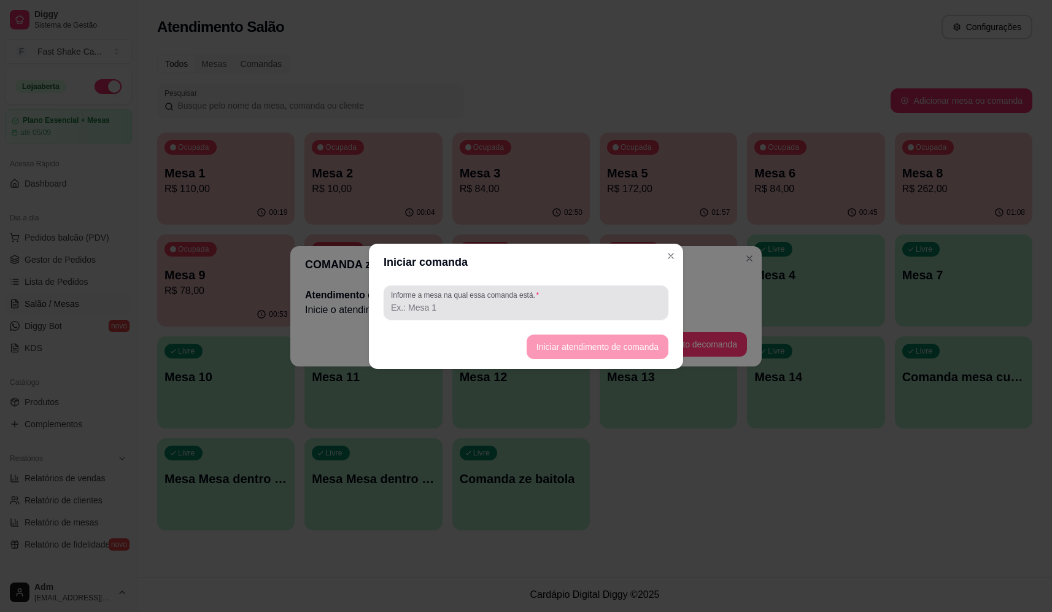
click at [595, 299] on div at bounding box center [526, 302] width 270 height 25
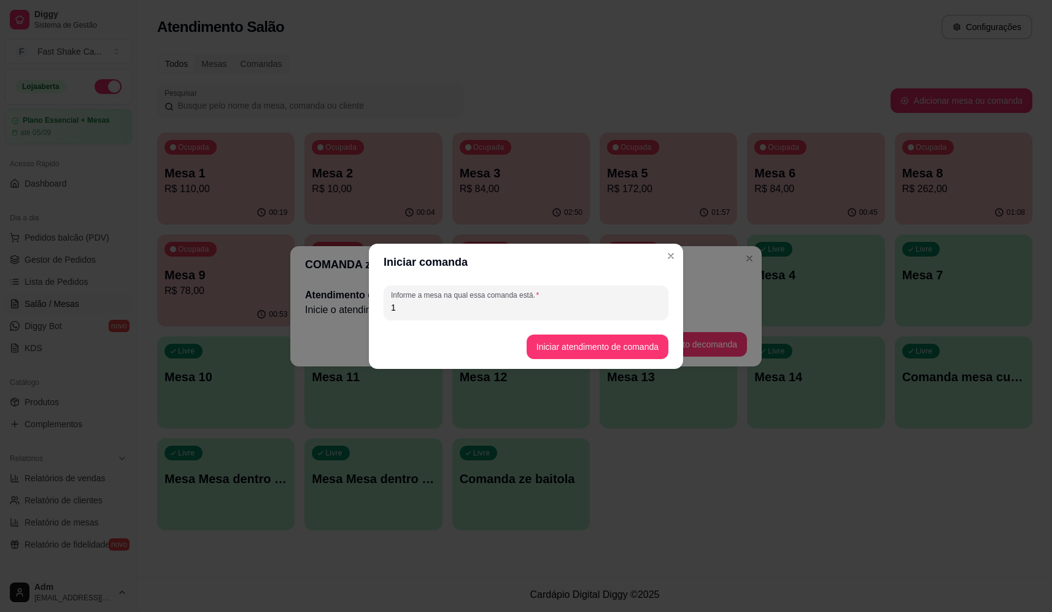
type input "1"
click at [584, 351] on button "Iniciar atendimento de comanda" at bounding box center [596, 346] width 137 height 24
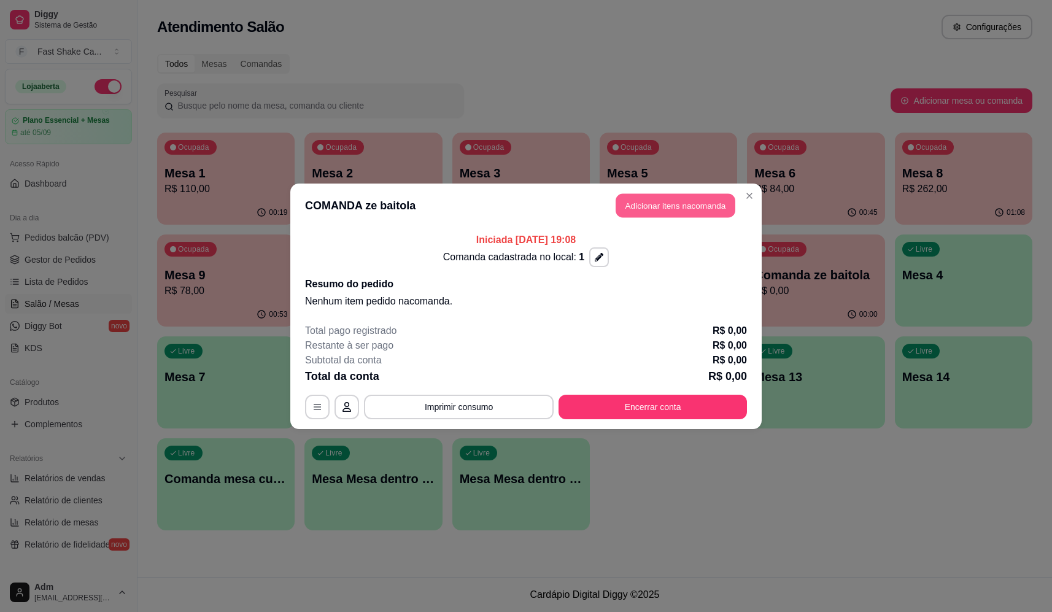
click at [667, 209] on button "Adicionar itens na comanda" at bounding box center [675, 205] width 120 height 24
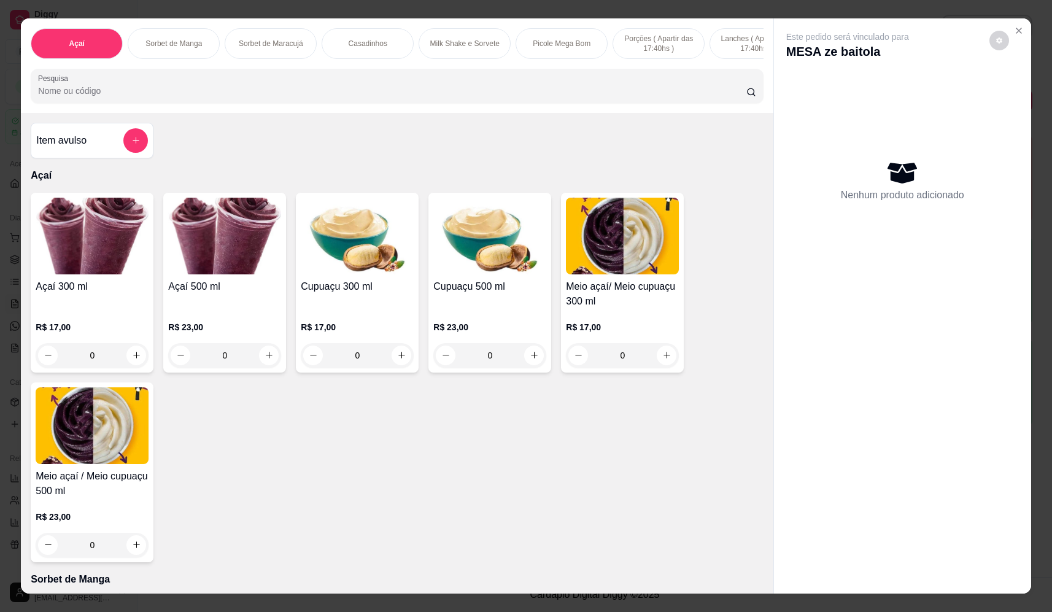
click at [260, 97] on input "Pesquisa" at bounding box center [392, 91] width 708 height 12
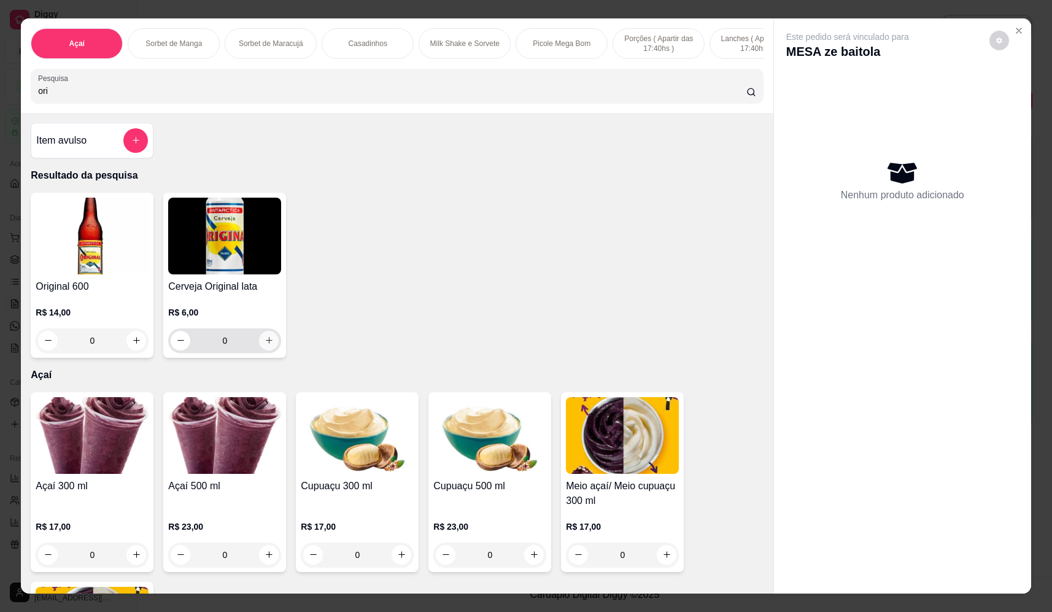
type input "ori"
click at [271, 350] on button "increase-product-quantity" at bounding box center [269, 341] width 20 height 20
type input "1"
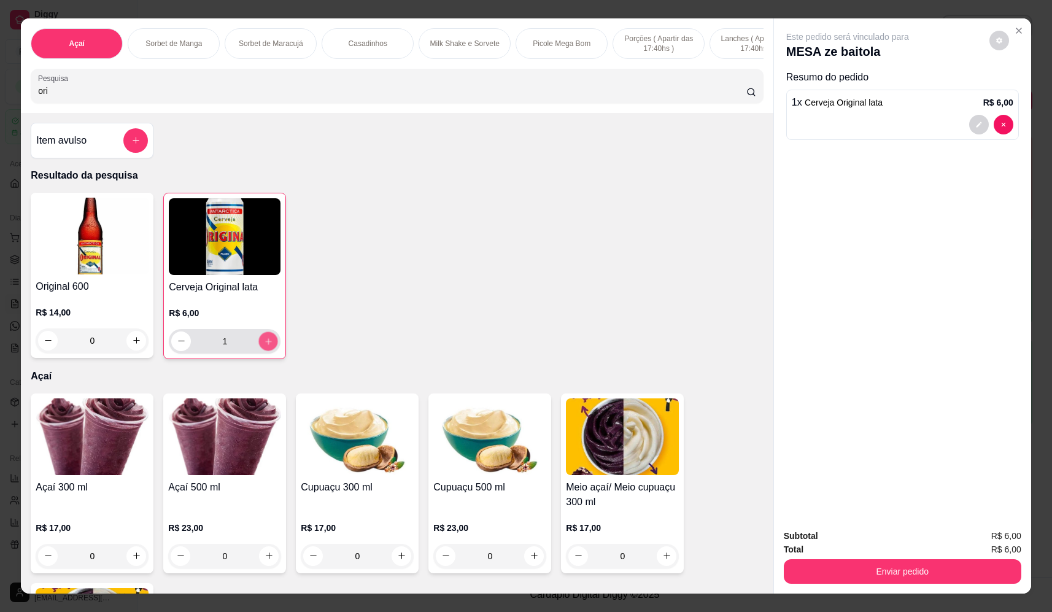
click at [269, 350] on button "increase-product-quantity" at bounding box center [268, 340] width 19 height 19
type input "2"
click at [268, 346] on icon "increase-product-quantity" at bounding box center [268, 341] width 9 height 9
type input "3"
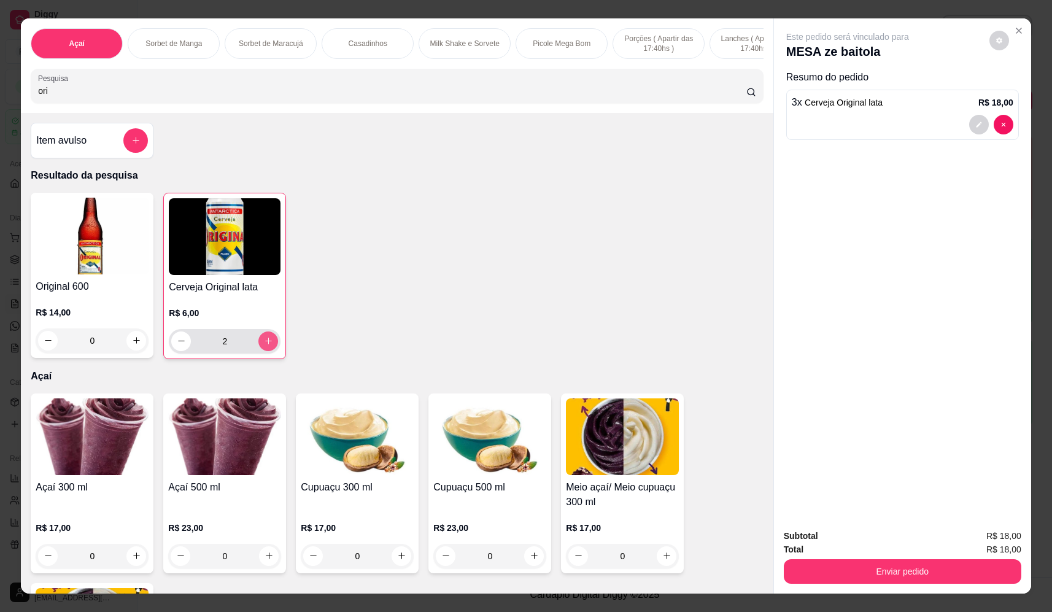
type input "3"
click at [268, 345] on icon "increase-product-quantity" at bounding box center [268, 340] width 9 height 9
type input "4"
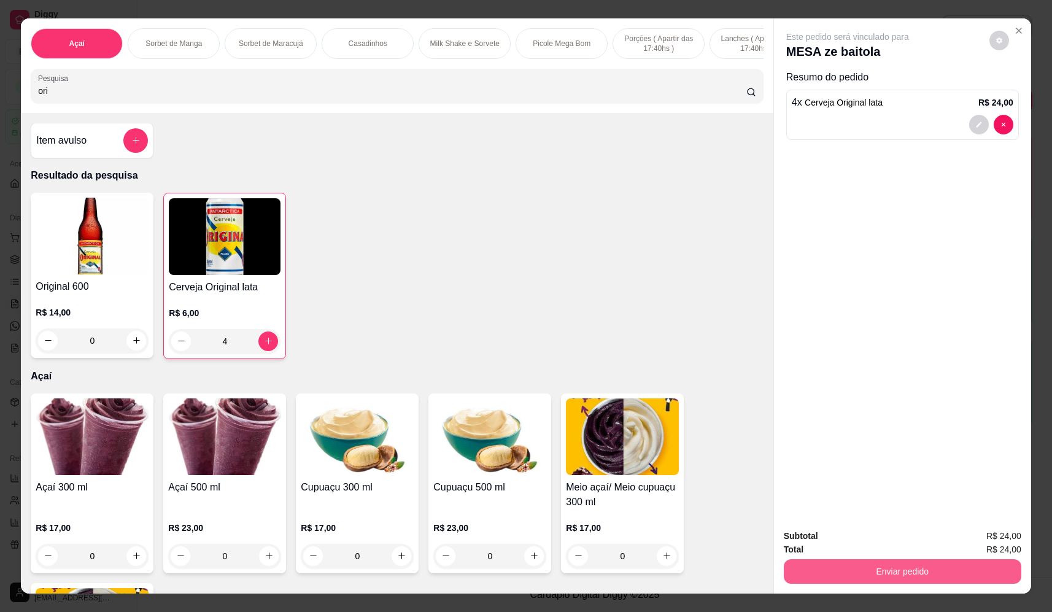
click at [887, 572] on button "Enviar pedido" at bounding box center [902, 571] width 237 height 25
click at [872, 545] on button "Não registrar e enviar pedido" at bounding box center [862, 541] width 124 height 23
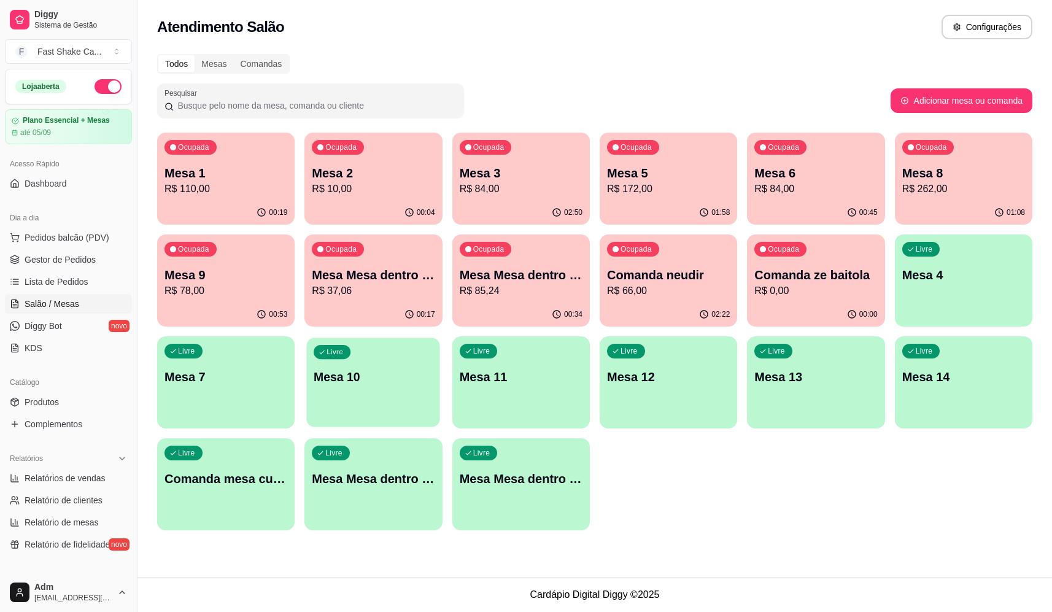
click at [401, 384] on p "Mesa 10" at bounding box center [373, 377] width 119 height 17
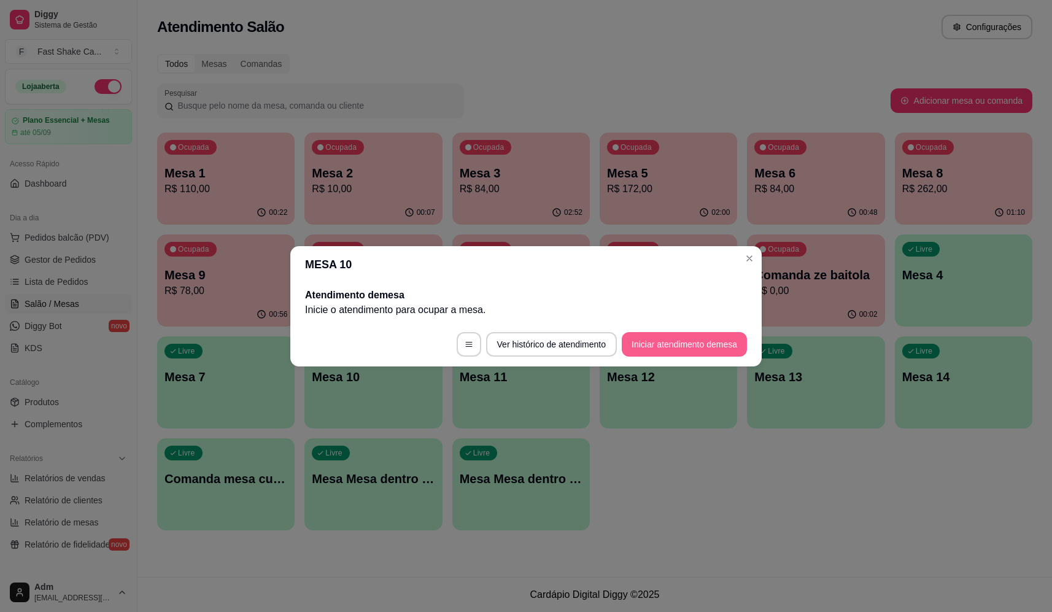
click at [670, 346] on button "Iniciar atendimento de mesa" at bounding box center [684, 344] width 125 height 25
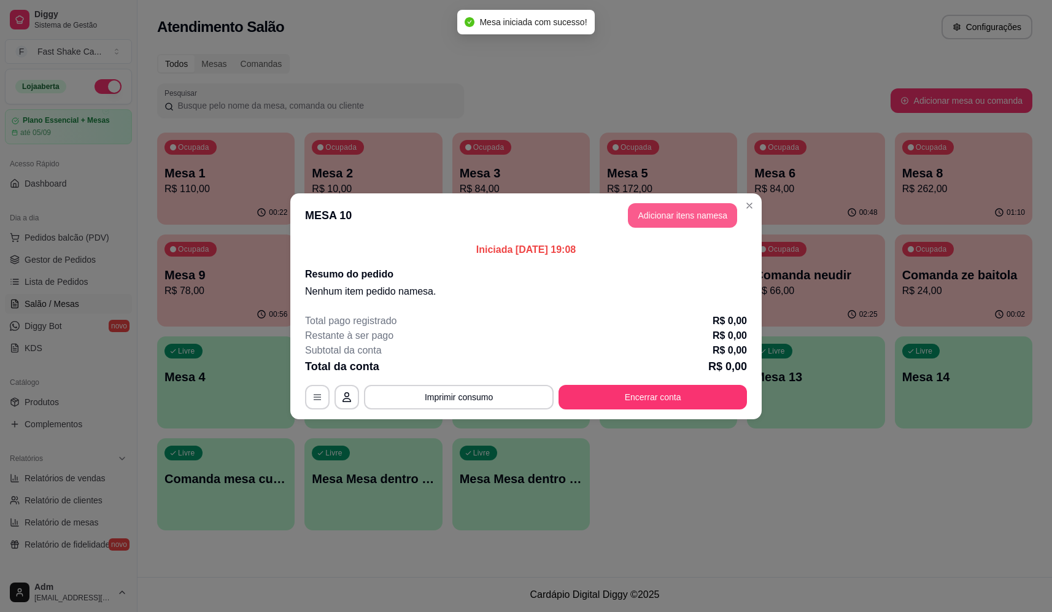
click at [689, 221] on button "Adicionar itens na mesa" at bounding box center [682, 215] width 109 height 25
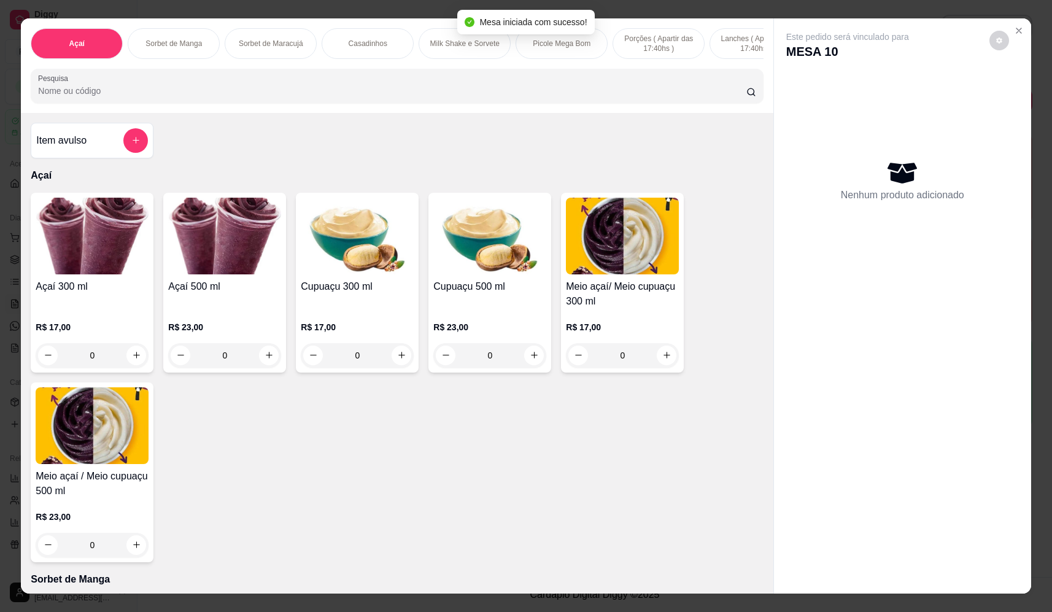
click at [133, 358] on div "0" at bounding box center [92, 355] width 113 height 25
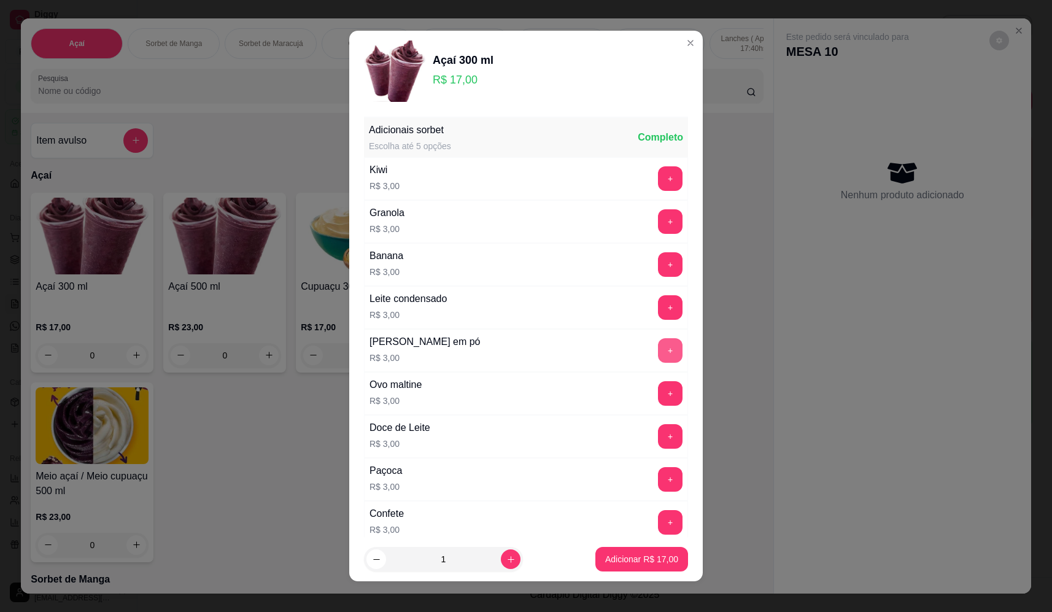
click at [658, 347] on button "+" at bounding box center [670, 350] width 25 height 25
click at [658, 258] on button "+" at bounding box center [670, 264] width 25 height 25
click at [642, 558] on p "Adicionar R$ 23,00" at bounding box center [641, 559] width 73 height 12
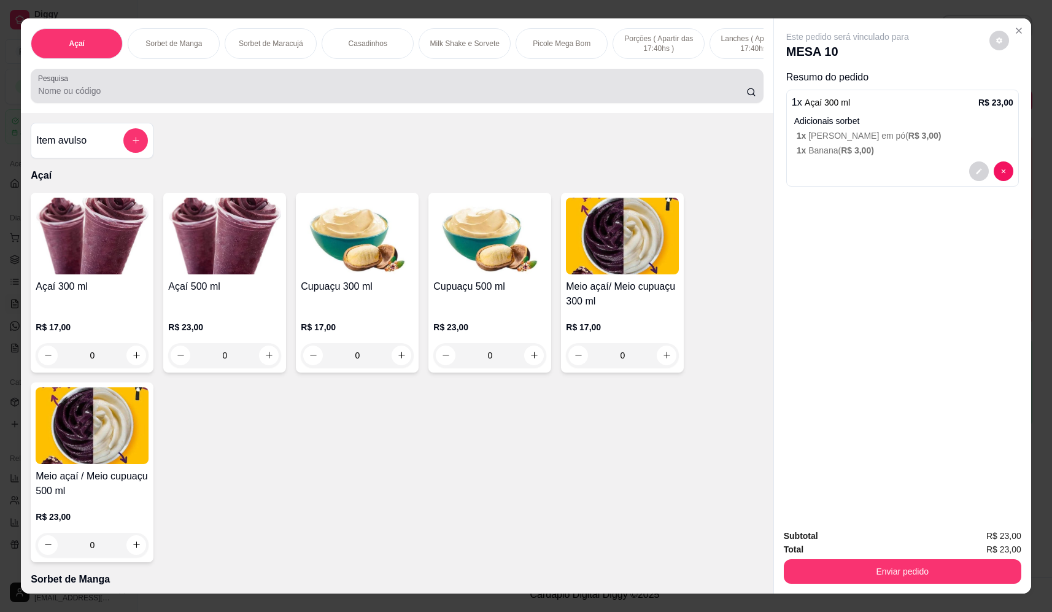
click at [245, 96] on input "Pesquisa" at bounding box center [392, 91] width 708 height 12
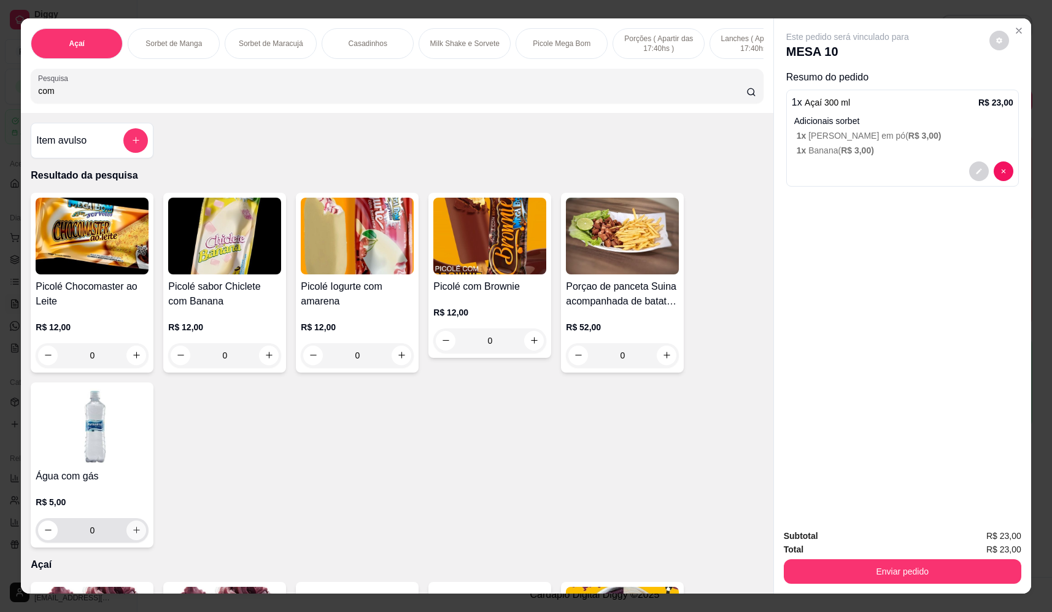
type input "com"
click at [134, 534] on icon "increase-product-quantity" at bounding box center [136, 529] width 9 height 9
type input "1"
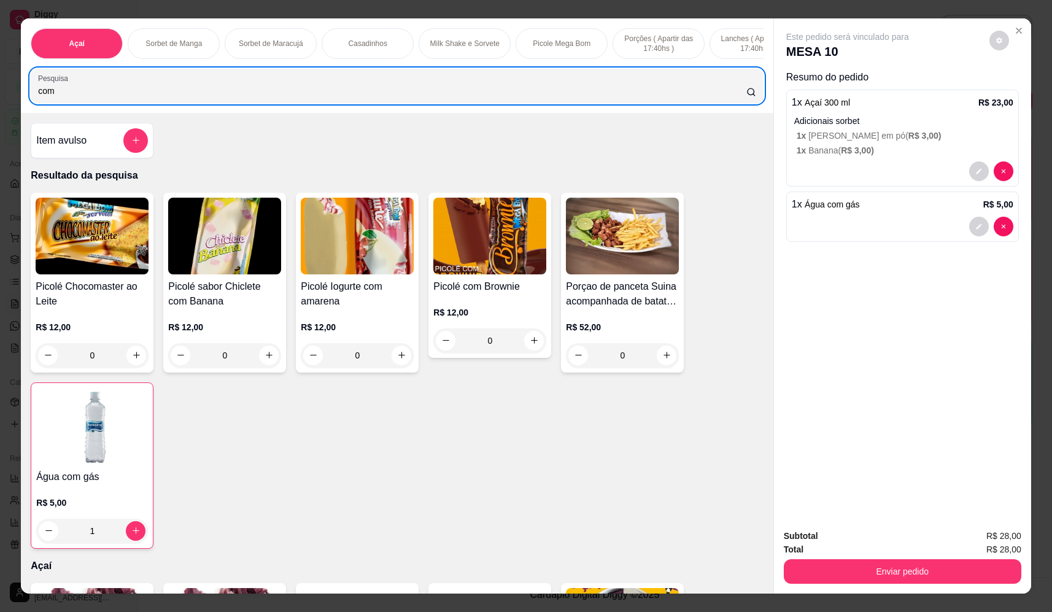
click at [0, 99] on html "Diggy Sistema de Gestão F Fast Shake Ca ... Loja aberta Plano Essencial + Mesas…" at bounding box center [526, 306] width 1052 height 612
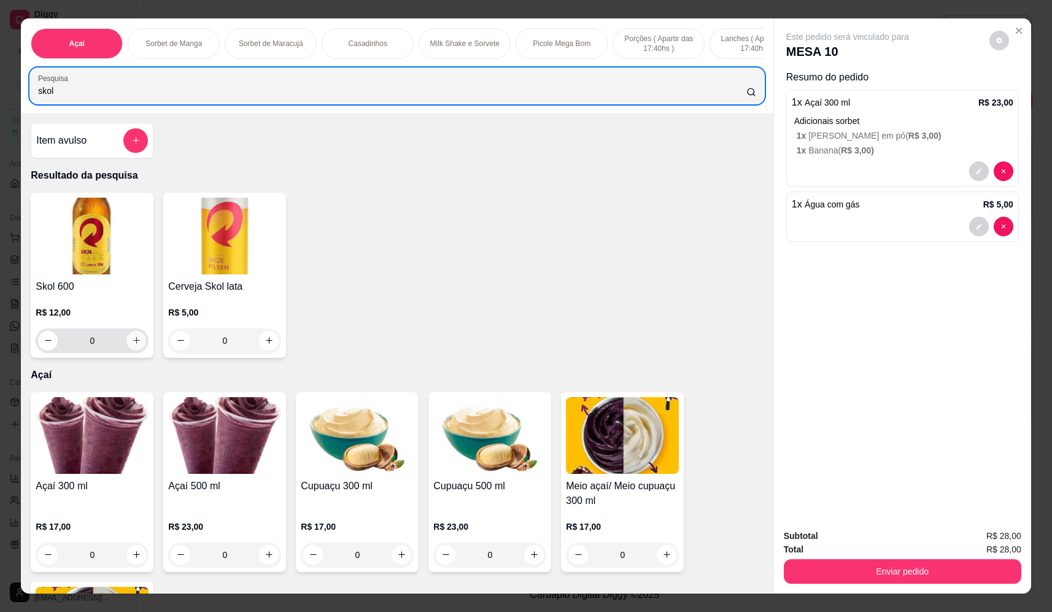
type input "skol"
click at [133, 345] on icon "increase-product-quantity" at bounding box center [136, 340] width 9 height 9
type input "1"
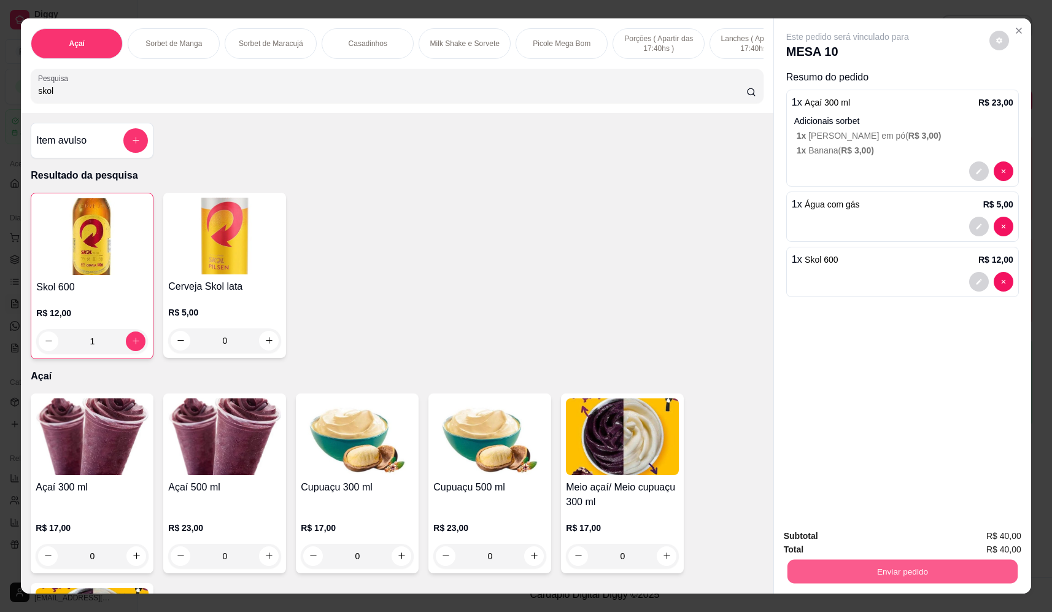
click at [925, 579] on button "Enviar pedido" at bounding box center [902, 572] width 230 height 24
click at [865, 534] on button "Não registrar e enviar pedido" at bounding box center [862, 541] width 124 height 23
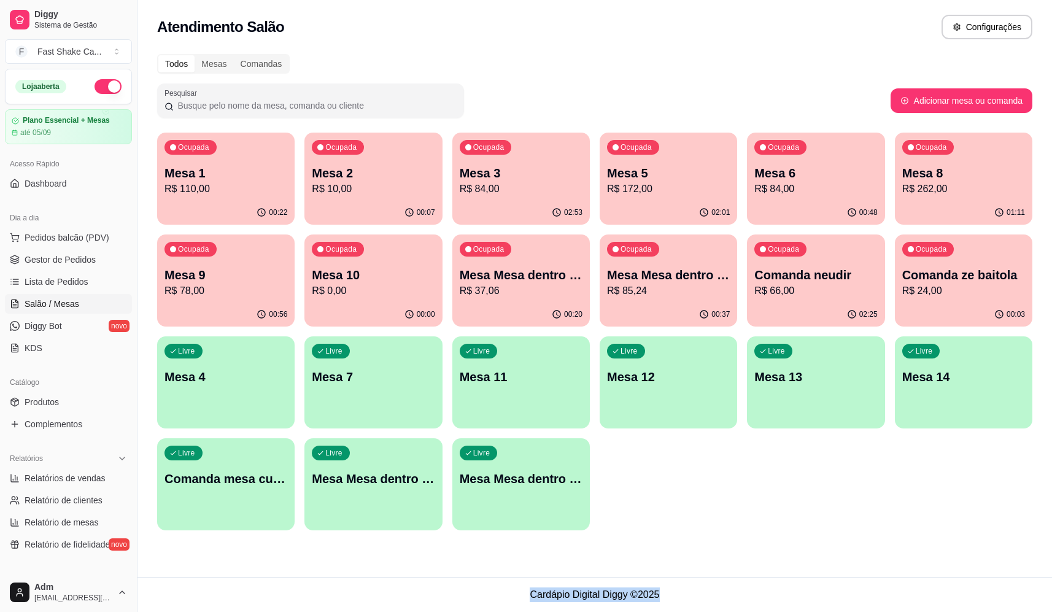
drag, startPoint x: 532, startPoint y: 596, endPoint x: 702, endPoint y: 596, distance: 170.0
click at [705, 596] on footer "Cardápio Digital Diggy © 2025" at bounding box center [594, 594] width 914 height 35
click at [659, 589] on footer "Cardápio Digital Diggy © 2025" at bounding box center [594, 594] width 914 height 35
click at [368, 290] on p "R$ 0,00" at bounding box center [373, 290] width 123 height 15
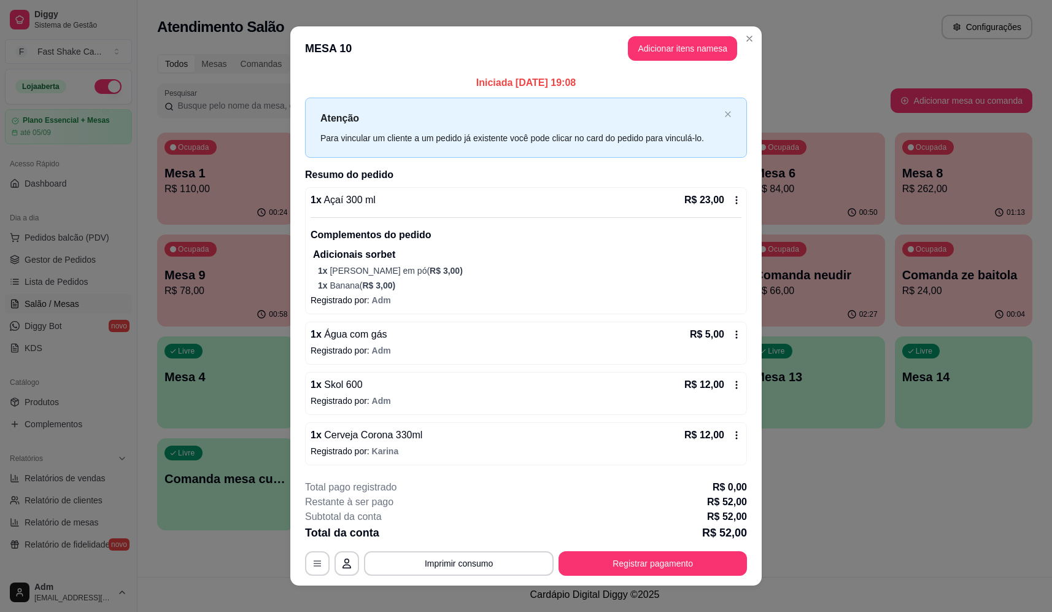
click at [654, 58] on button "Adicionar itens na mesa" at bounding box center [682, 48] width 109 height 25
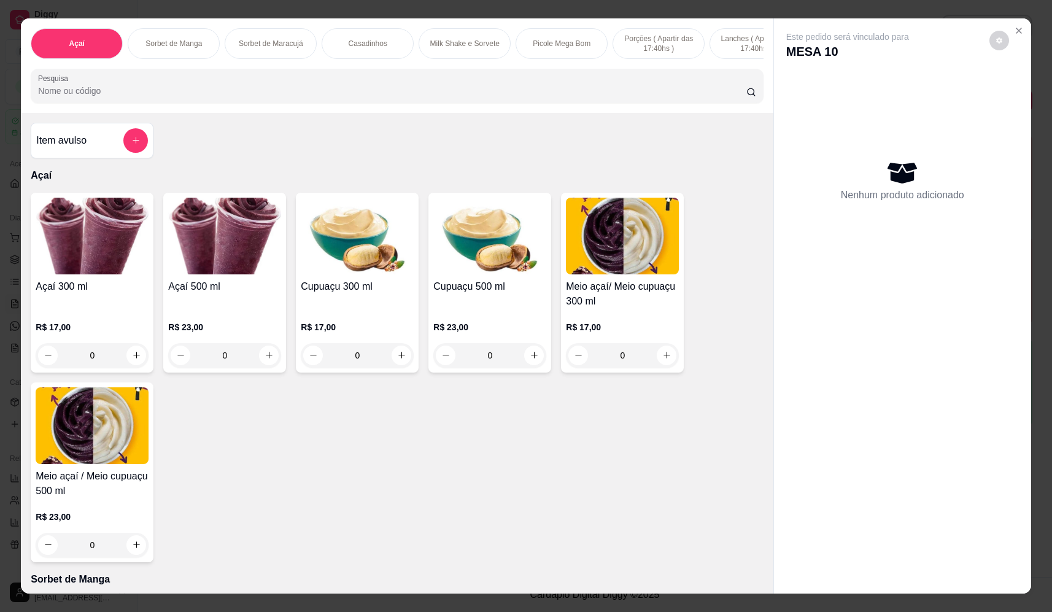
click at [132, 158] on div "Item avulso" at bounding box center [92, 141] width 123 height 36
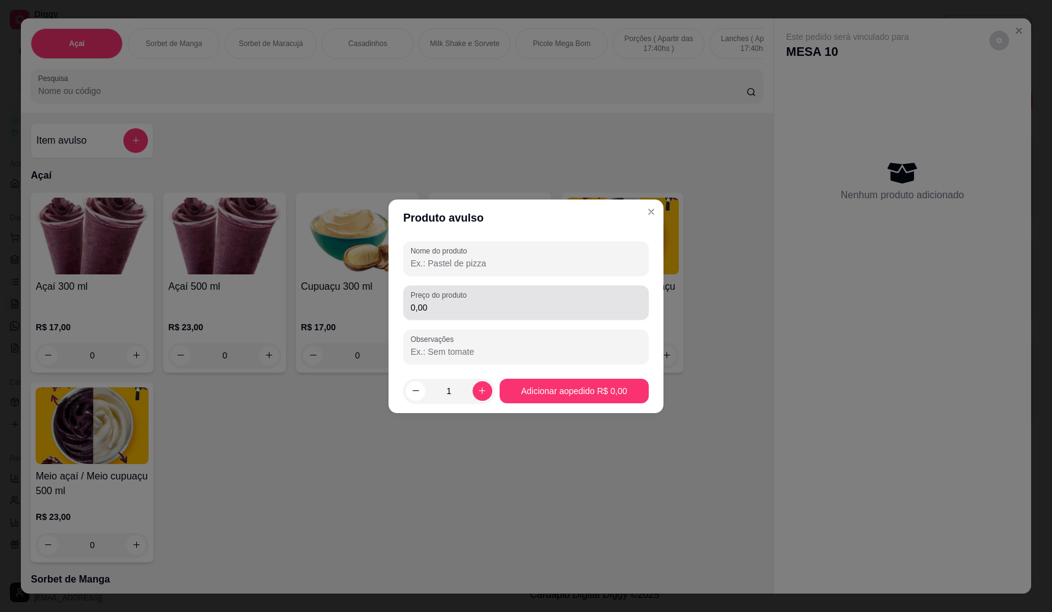
click at [535, 296] on div "0,00" at bounding box center [526, 302] width 231 height 25
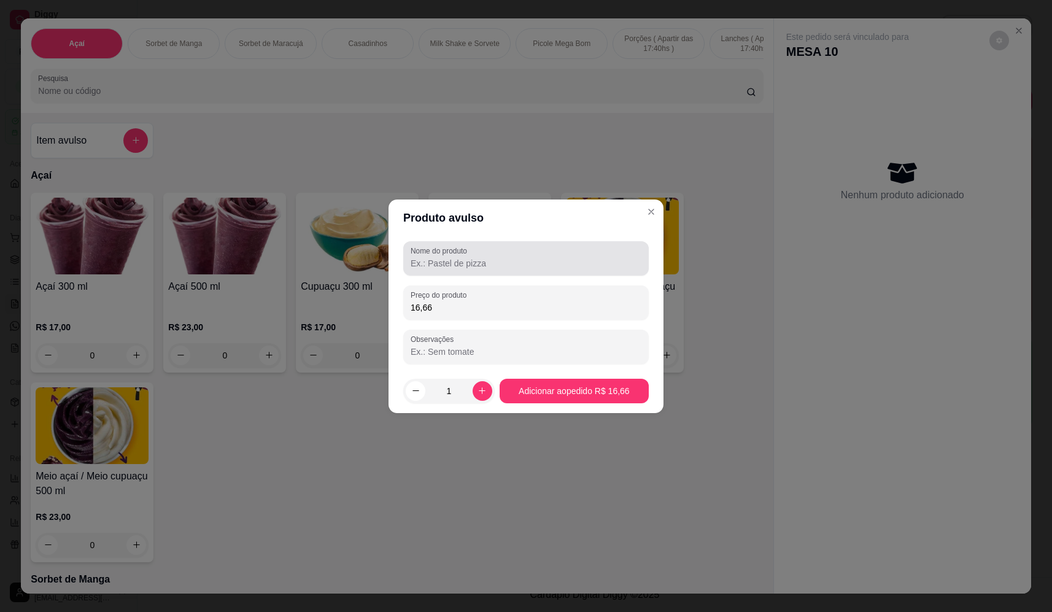
type input "16,66"
click at [597, 264] on input "Nome do produto" at bounding box center [526, 263] width 231 height 12
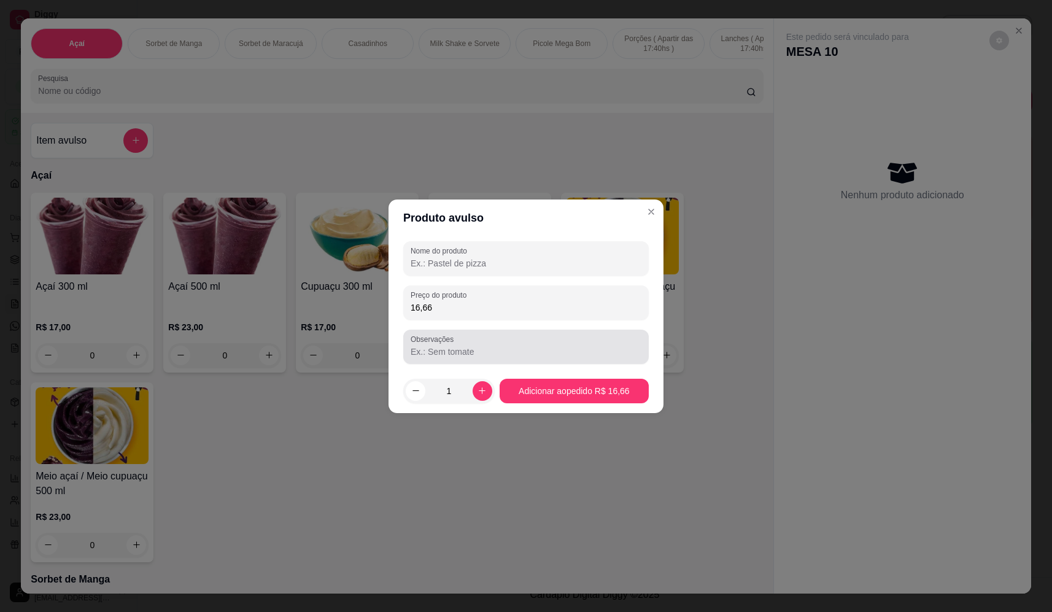
click at [592, 357] on div at bounding box center [526, 346] width 231 height 25
click at [588, 357] on input "Observações" at bounding box center [526, 351] width 231 height 12
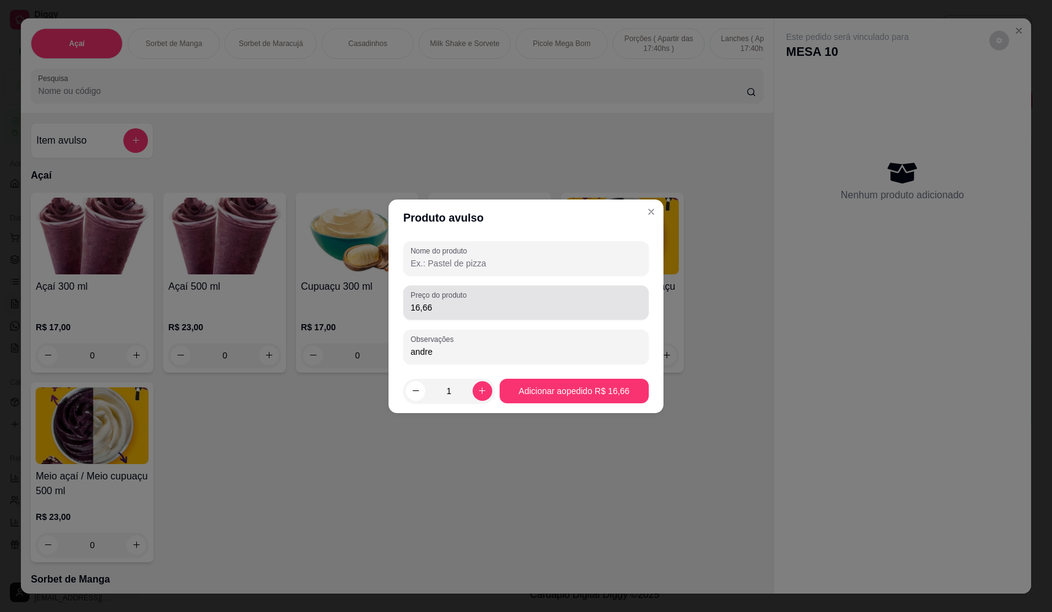
type input "andre"
click at [555, 266] on input "Nome do produto" at bounding box center [526, 263] width 231 height 12
type input "sorvete"
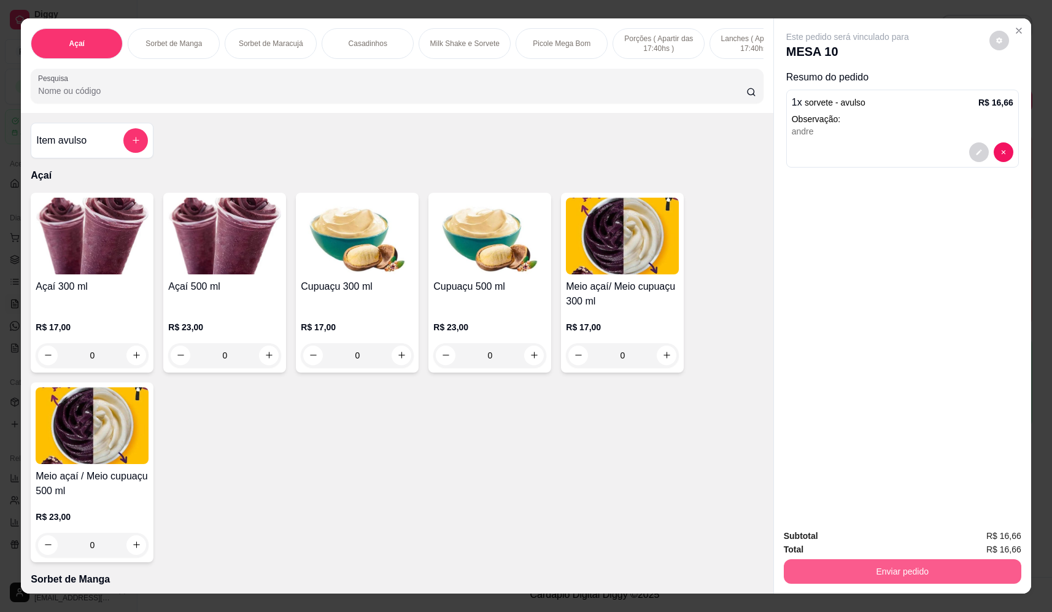
click at [902, 568] on button "Enviar pedido" at bounding box center [902, 571] width 237 height 25
click at [889, 542] on button "Não registrar e enviar pedido" at bounding box center [862, 541] width 128 height 23
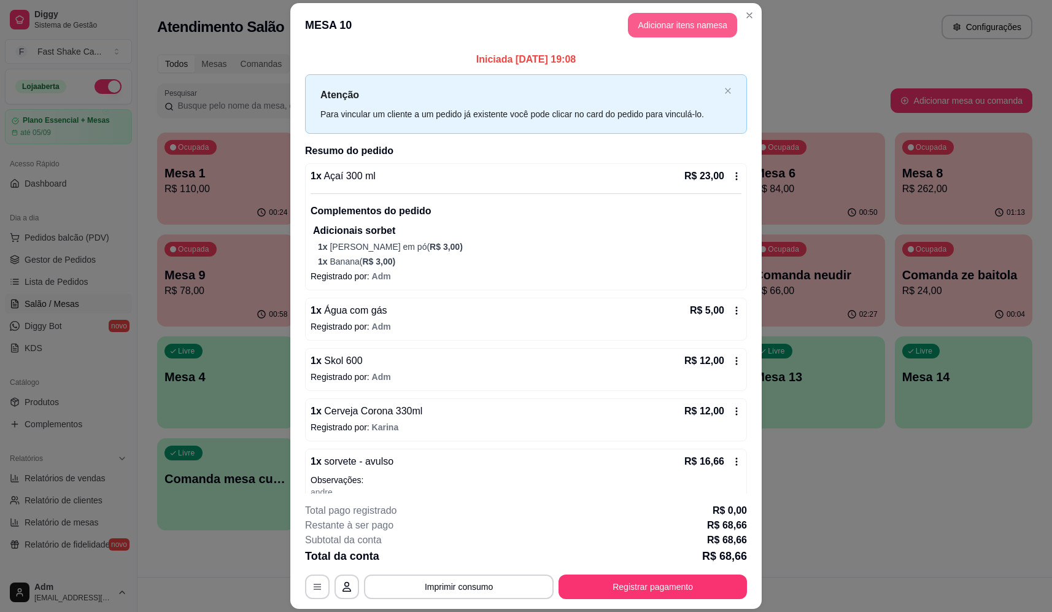
click at [697, 23] on button "Adicionar itens na mesa" at bounding box center [682, 25] width 109 height 25
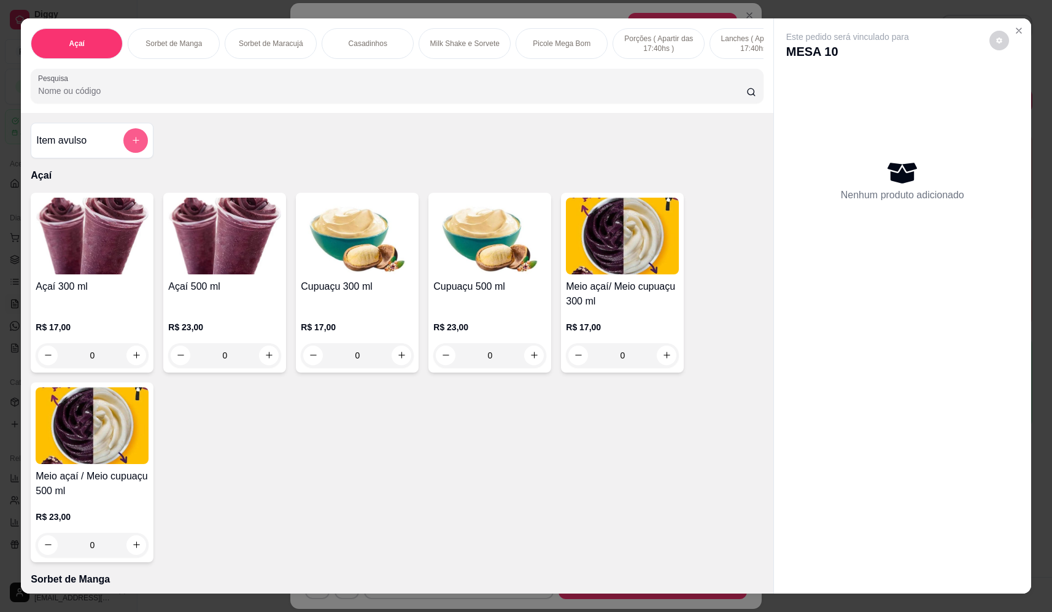
click at [132, 153] on button "add-separate-item" at bounding box center [135, 140] width 25 height 25
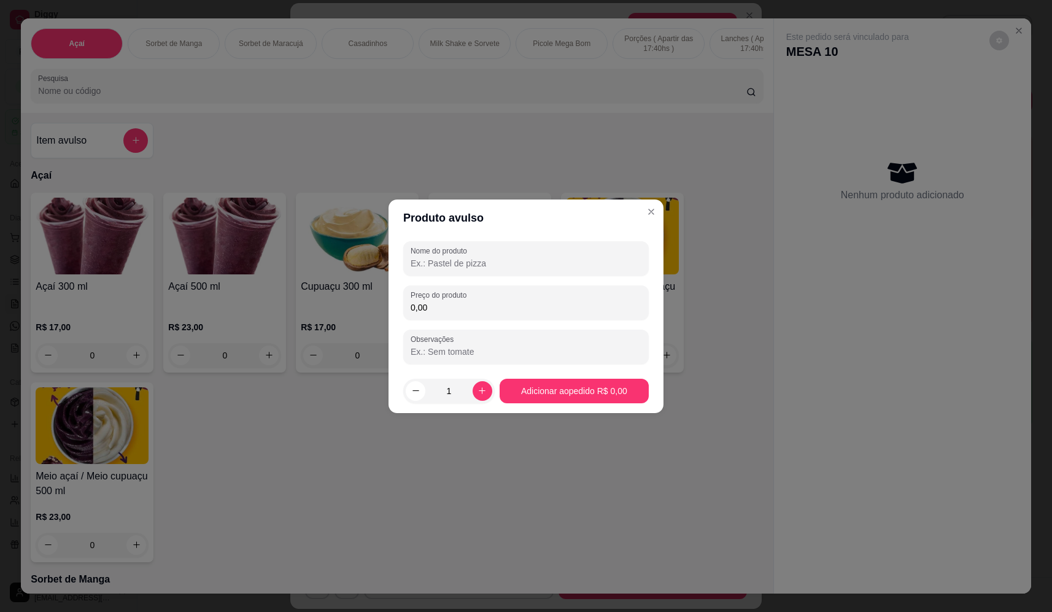
click at [506, 306] on input "0,00" at bounding box center [526, 307] width 231 height 12
type input "18,70"
click at [528, 350] on input "Observações" at bounding box center [526, 351] width 231 height 12
type input "kawa"
click at [497, 264] on input "Nome do produto" at bounding box center [526, 263] width 231 height 12
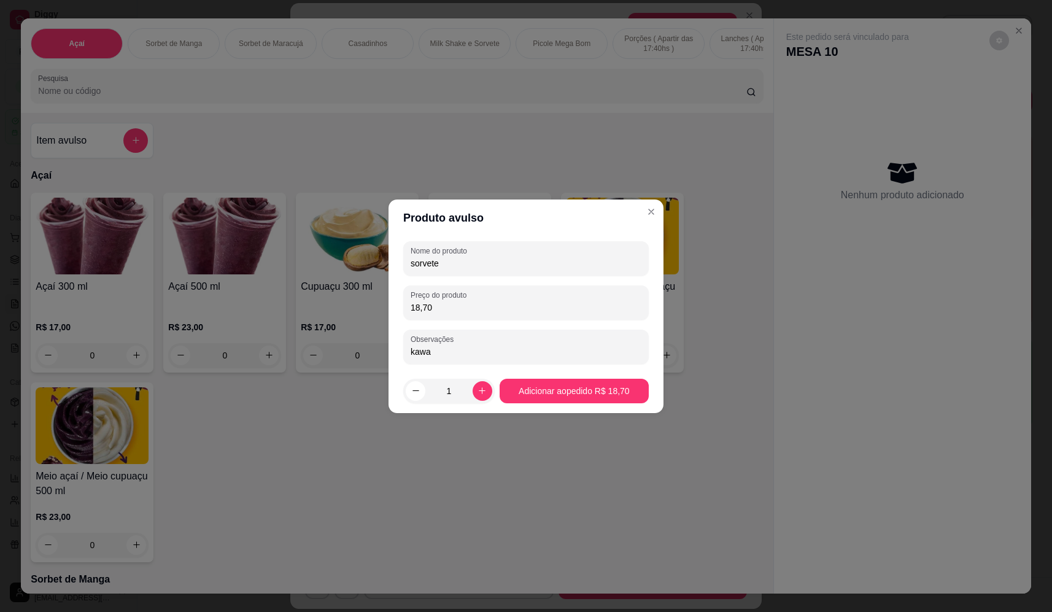
type input "sorvete"
drag, startPoint x: 601, startPoint y: 409, endPoint x: 604, endPoint y: 399, distance: 10.5
click at [602, 404] on footer "1 Adicionar ao pedido R$ 18,70" at bounding box center [525, 391] width 275 height 44
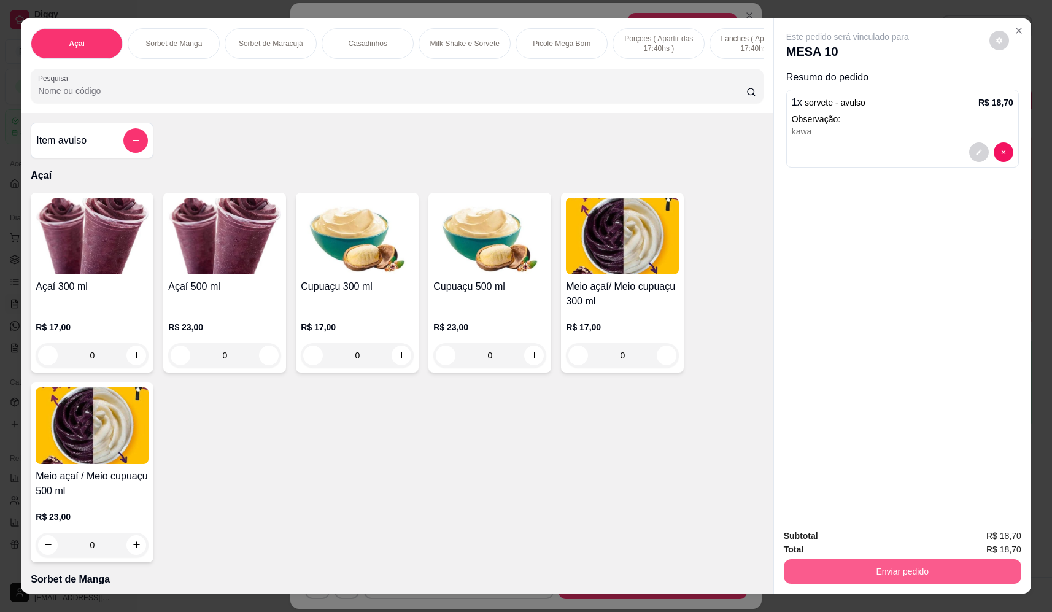
click at [917, 562] on button "Enviar pedido" at bounding box center [902, 571] width 237 height 25
click at [857, 534] on button "Não registrar e enviar pedido" at bounding box center [862, 541] width 124 height 23
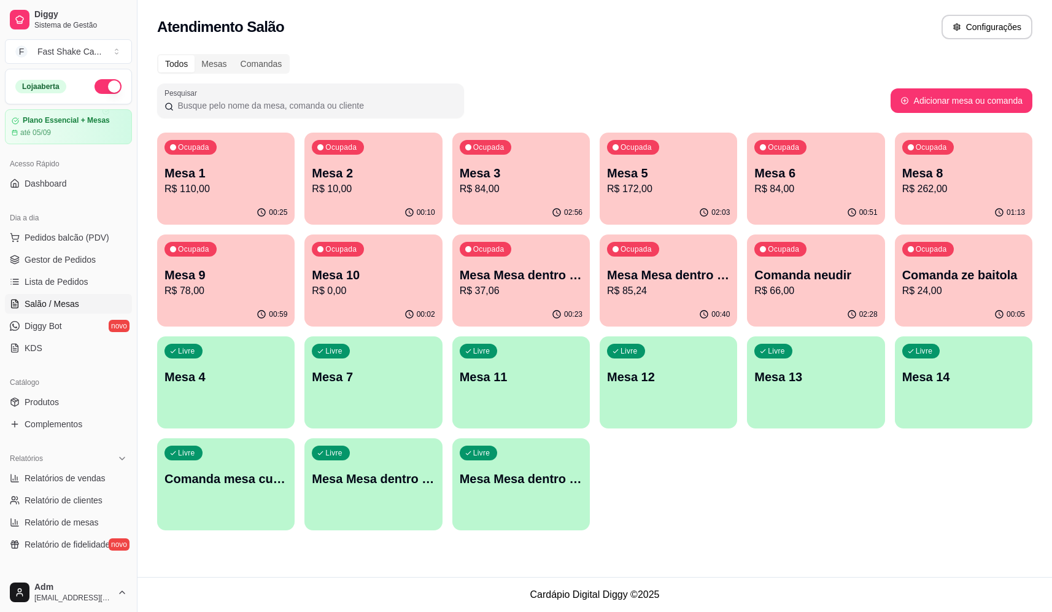
click at [695, 279] on p "Mesa Mesa dentro laranja" at bounding box center [668, 274] width 123 height 17
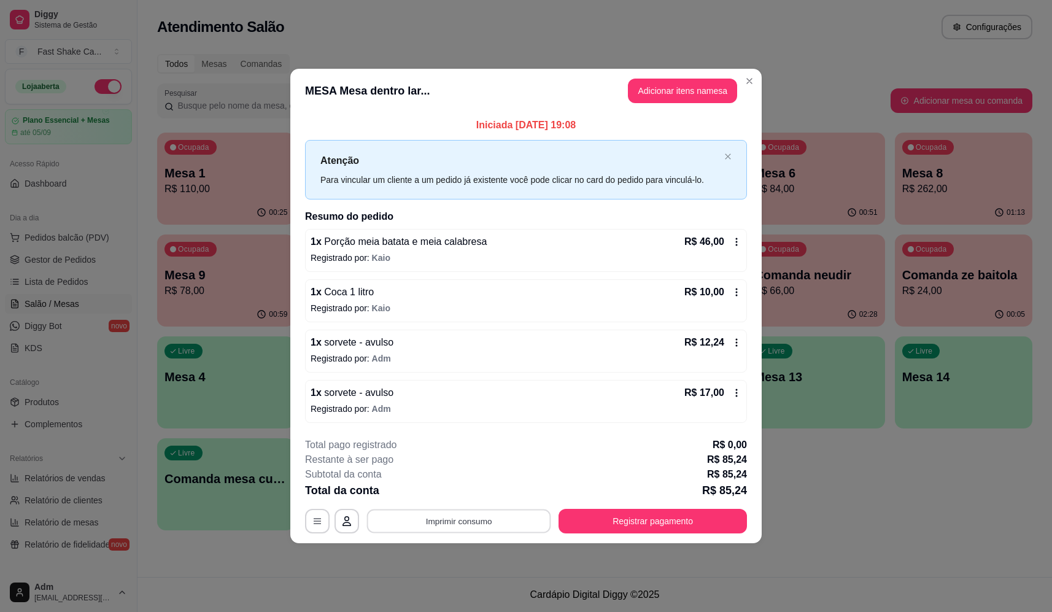
click at [453, 510] on button "Imprimir consumo" at bounding box center [459, 521] width 184 height 24
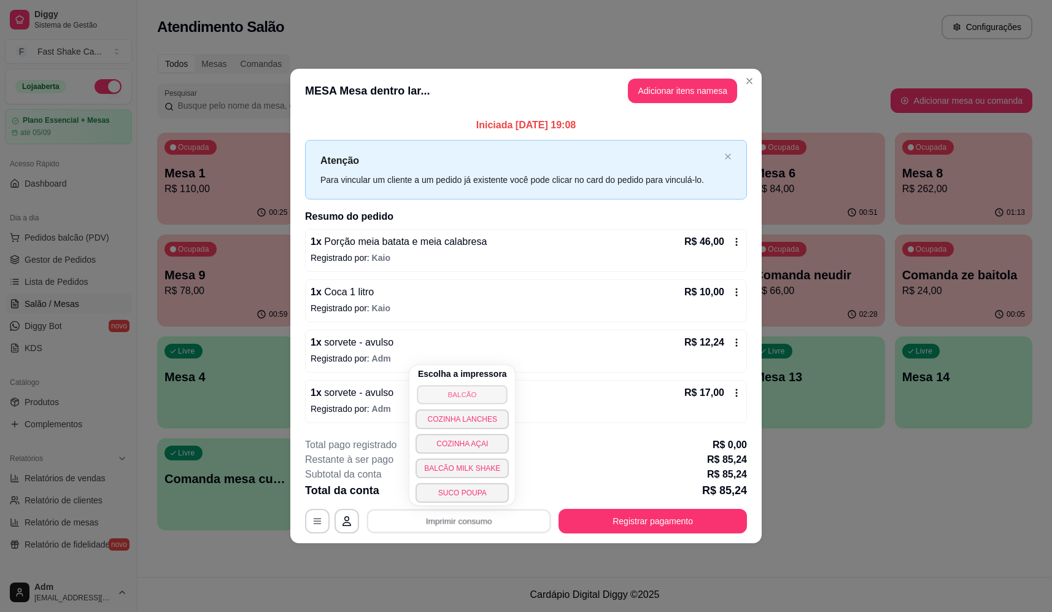
click at [473, 398] on button "BALCÃO" at bounding box center [462, 394] width 90 height 19
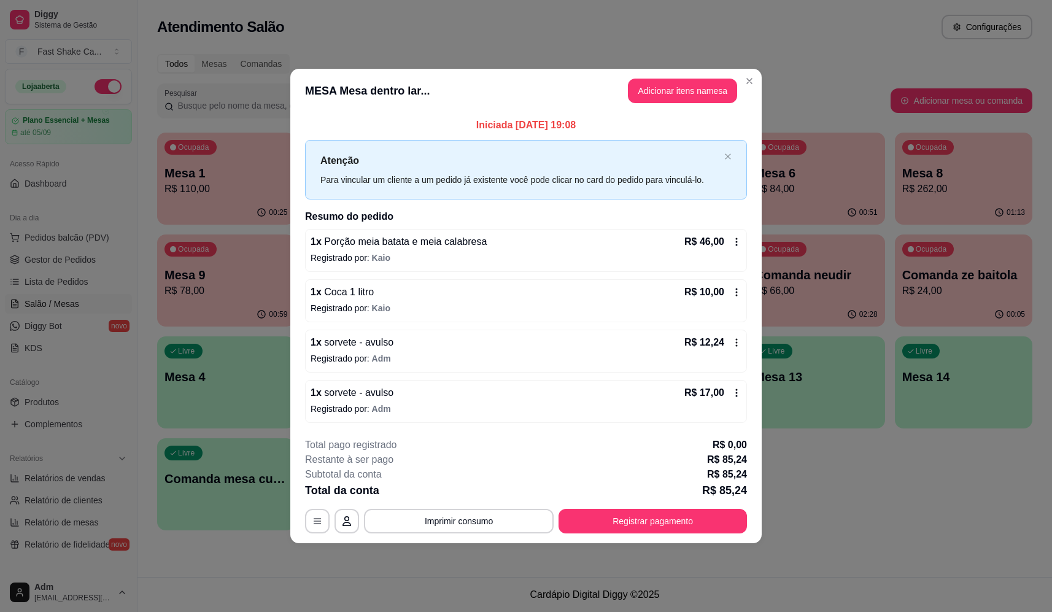
click at [698, 505] on div "**********" at bounding box center [526, 486] width 442 height 96
click at [701, 521] on button "Registrar pagamento" at bounding box center [652, 521] width 188 height 25
click at [583, 234] on div "Débito" at bounding box center [609, 244] width 87 height 72
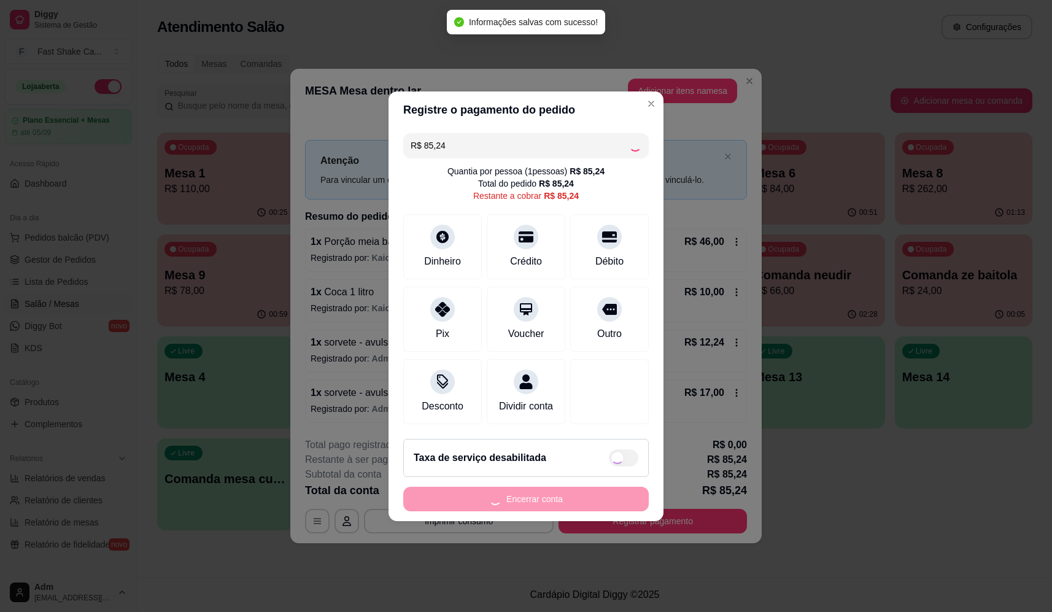
type input "R$ 0,00"
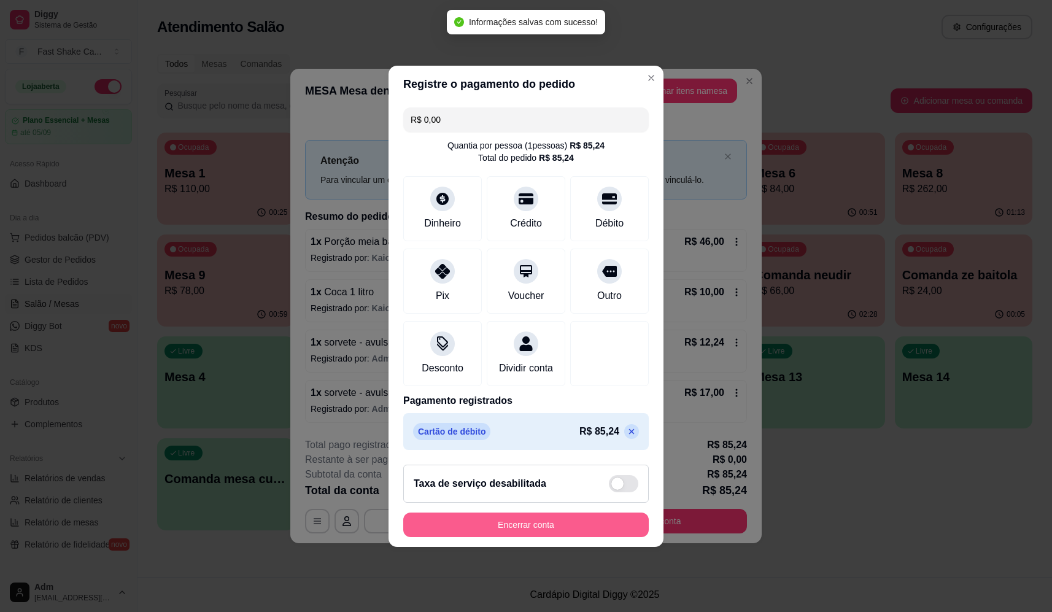
click at [585, 537] on button "Encerrar conta" at bounding box center [525, 524] width 245 height 25
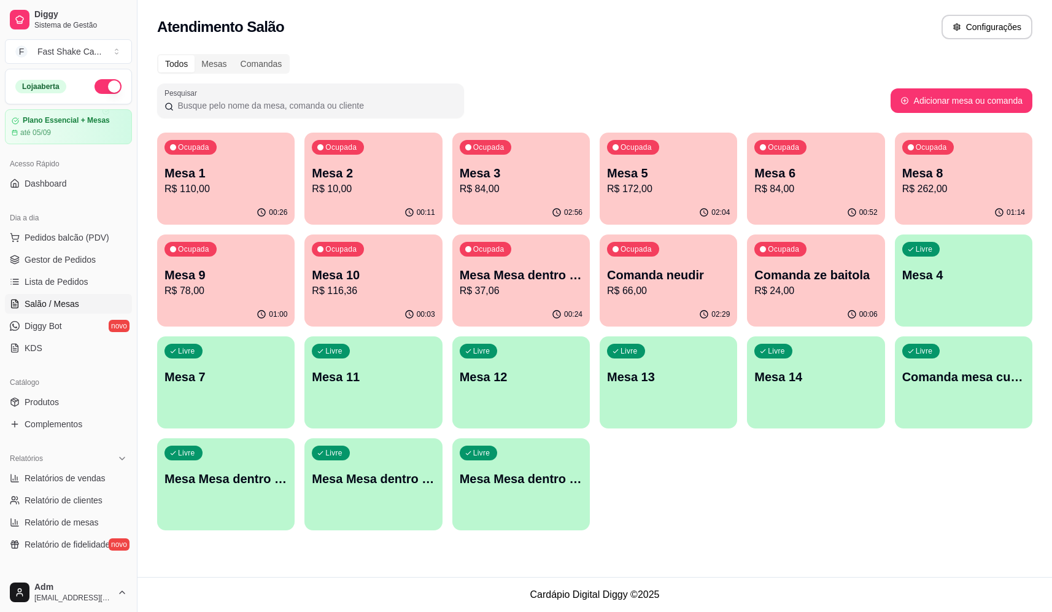
click at [675, 172] on p "Mesa 5" at bounding box center [668, 172] width 123 height 17
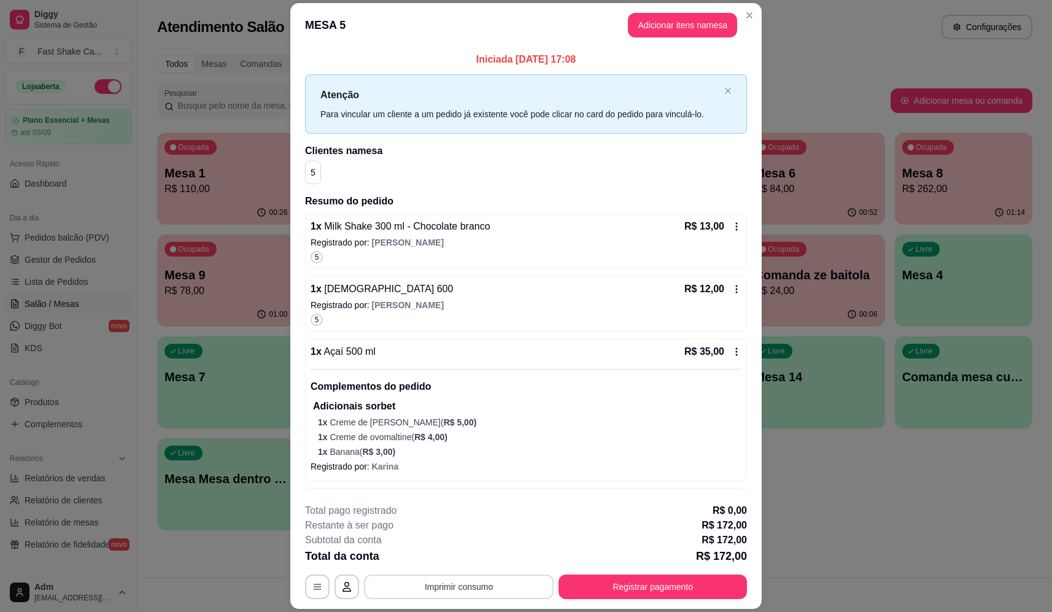
click at [479, 593] on button "Imprimir consumo" at bounding box center [459, 586] width 190 height 25
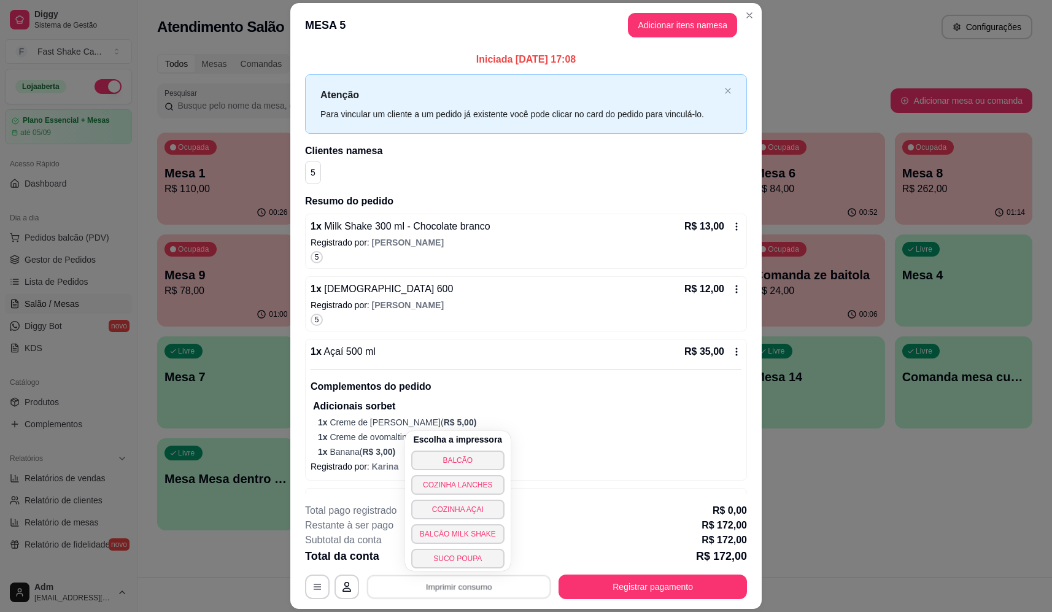
click at [470, 451] on button "BALCÃO" at bounding box center [457, 460] width 93 height 20
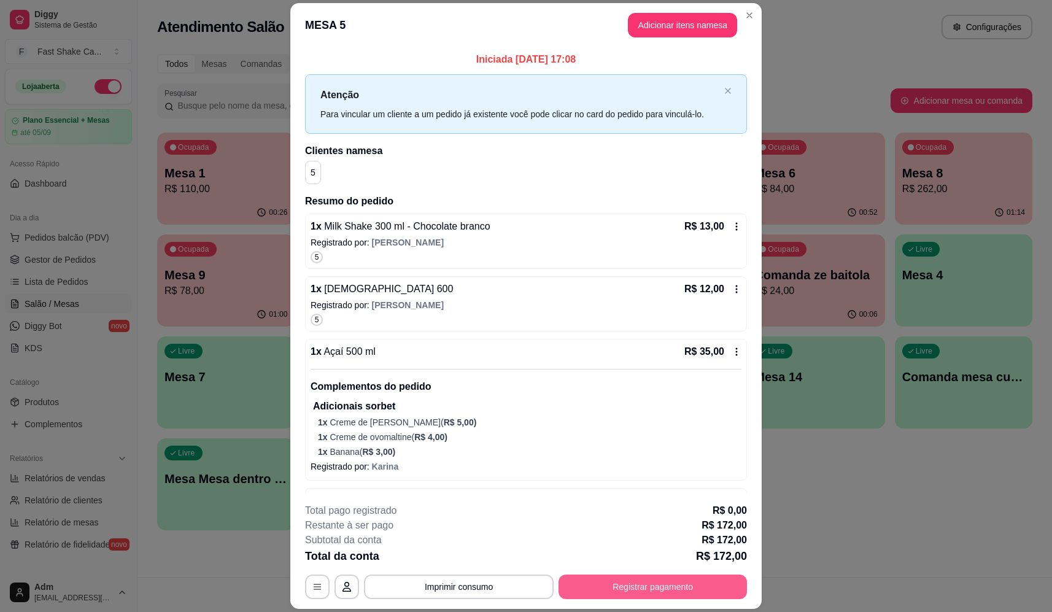
click at [644, 577] on button "Registrar pagamento" at bounding box center [652, 586] width 188 height 25
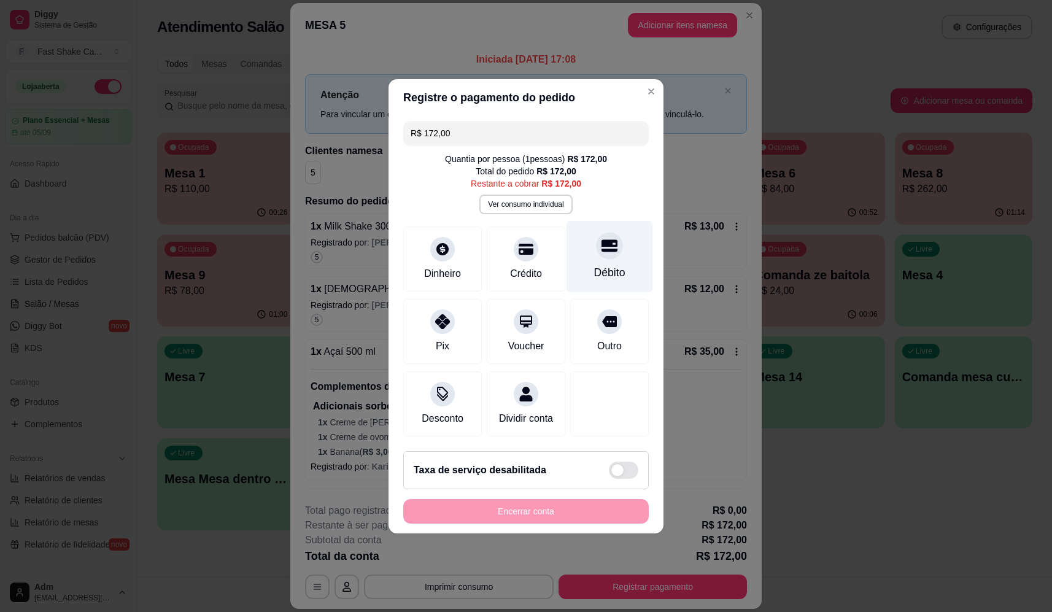
click at [606, 250] on div at bounding box center [609, 245] width 27 height 27
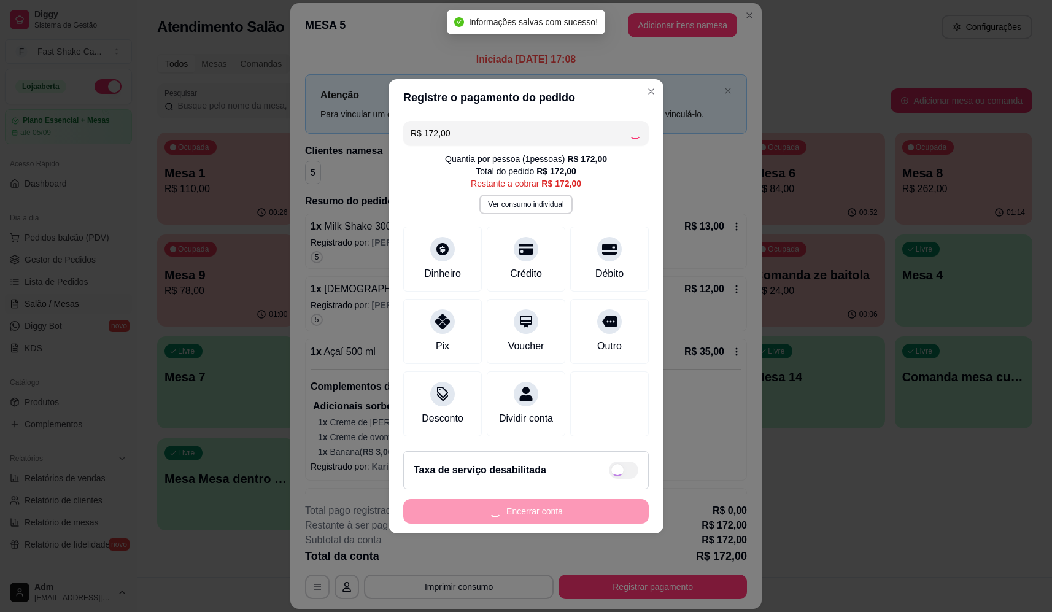
type input "R$ 0,00"
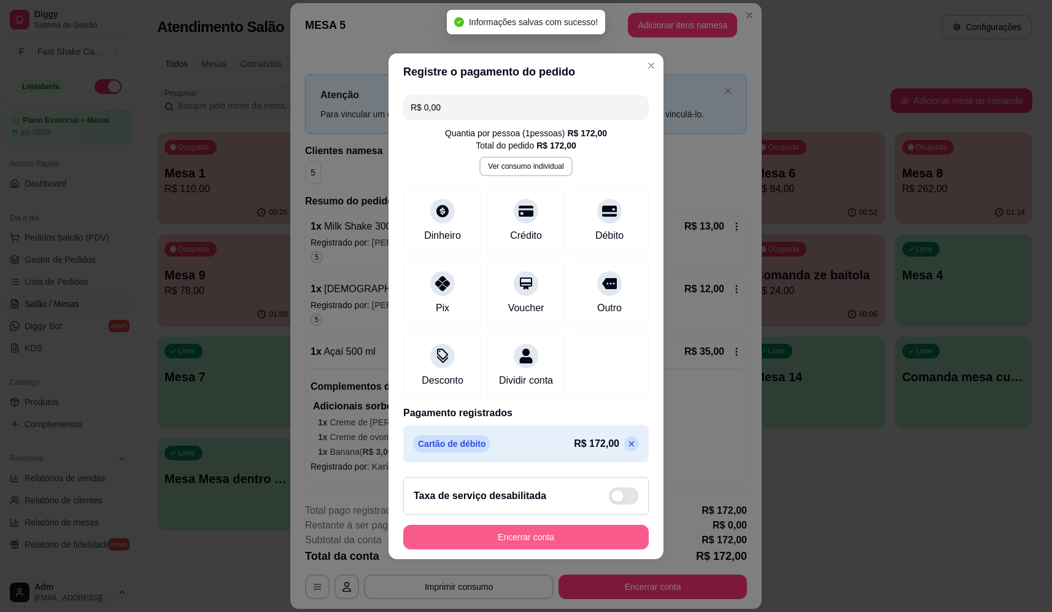
click at [598, 539] on button "Encerrar conta" at bounding box center [525, 537] width 245 height 25
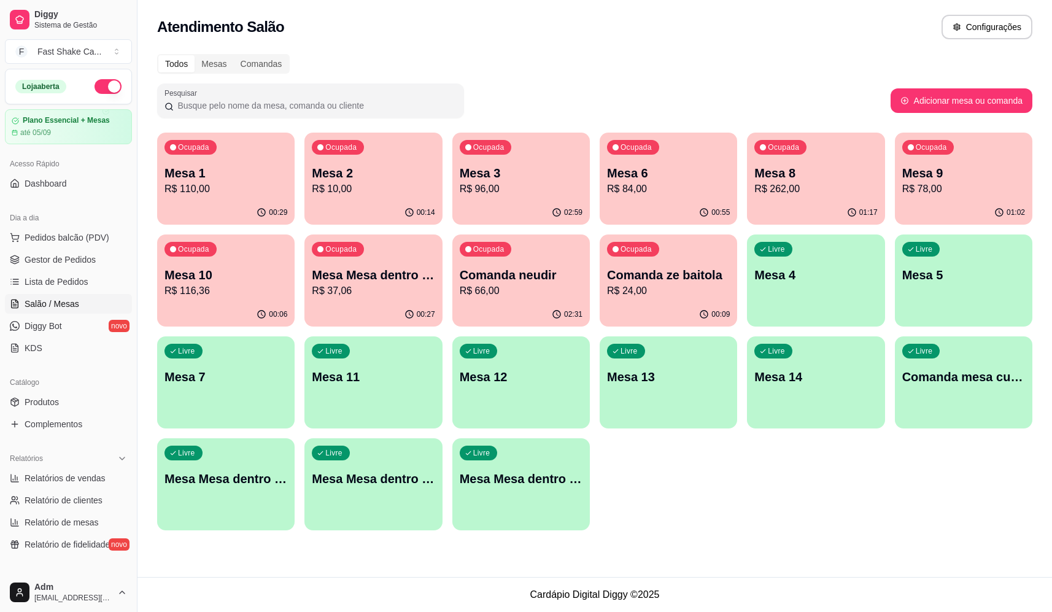
click at [489, 284] on p "R$ 66,00" at bounding box center [521, 290] width 123 height 15
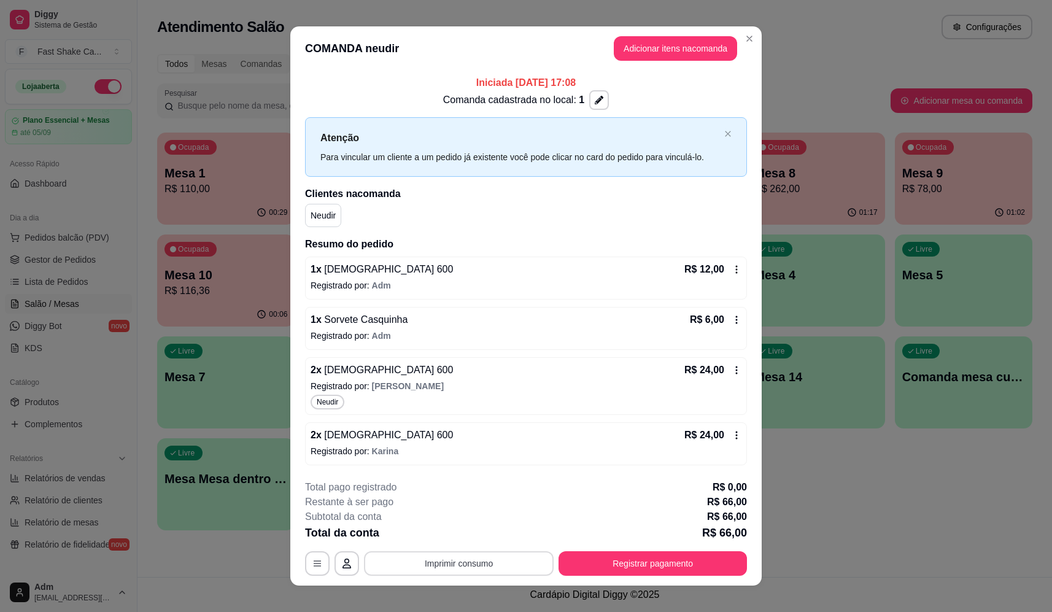
click at [515, 564] on button "Imprimir consumo" at bounding box center [459, 563] width 190 height 25
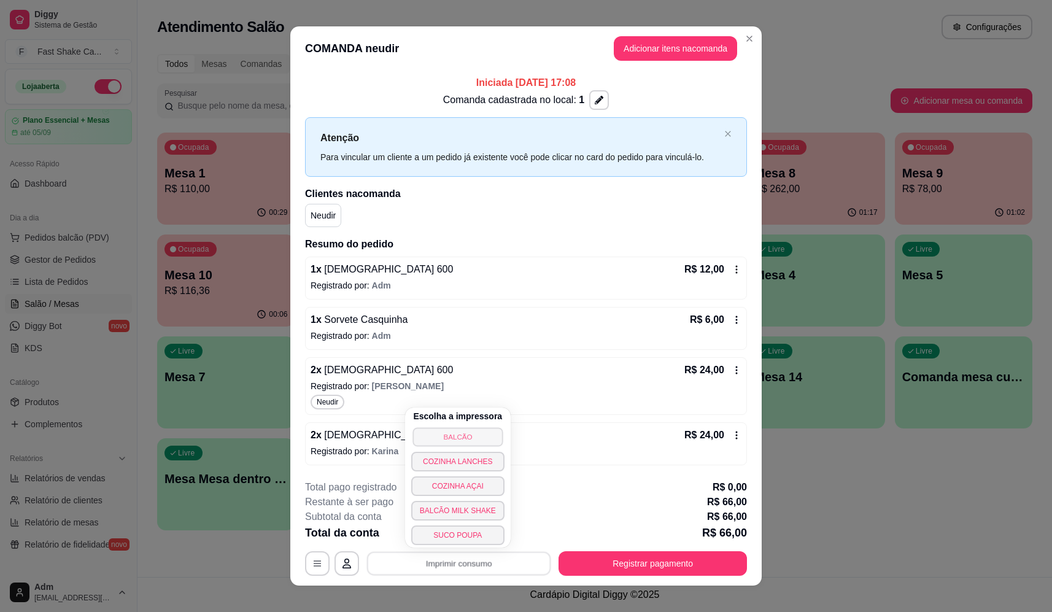
click at [483, 430] on button "BALCÃO" at bounding box center [457, 436] width 90 height 19
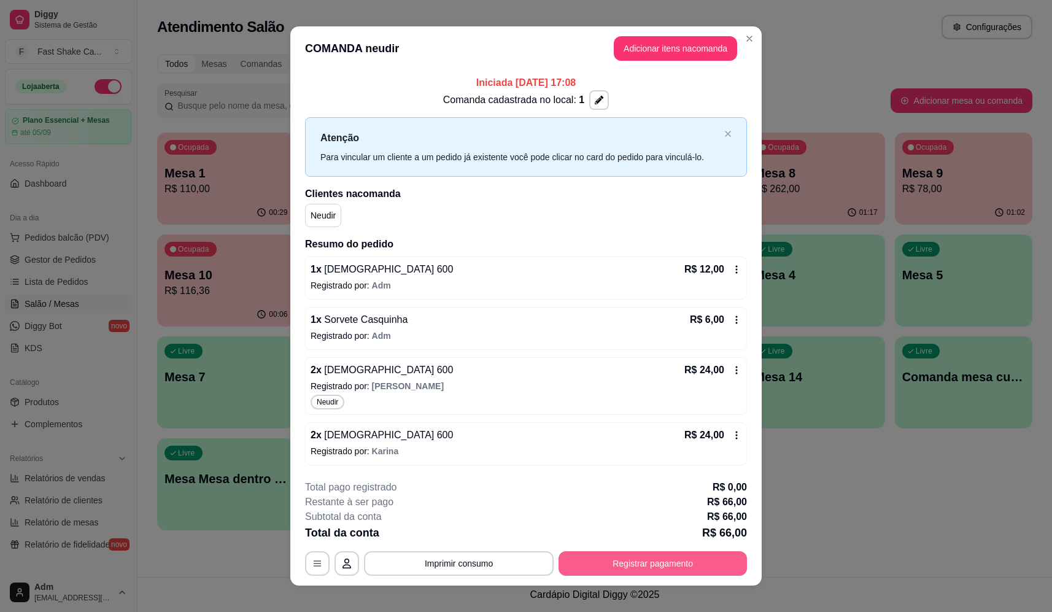
click at [621, 566] on button "Registrar pagamento" at bounding box center [652, 563] width 188 height 25
click at [600, 232] on div at bounding box center [609, 245] width 27 height 27
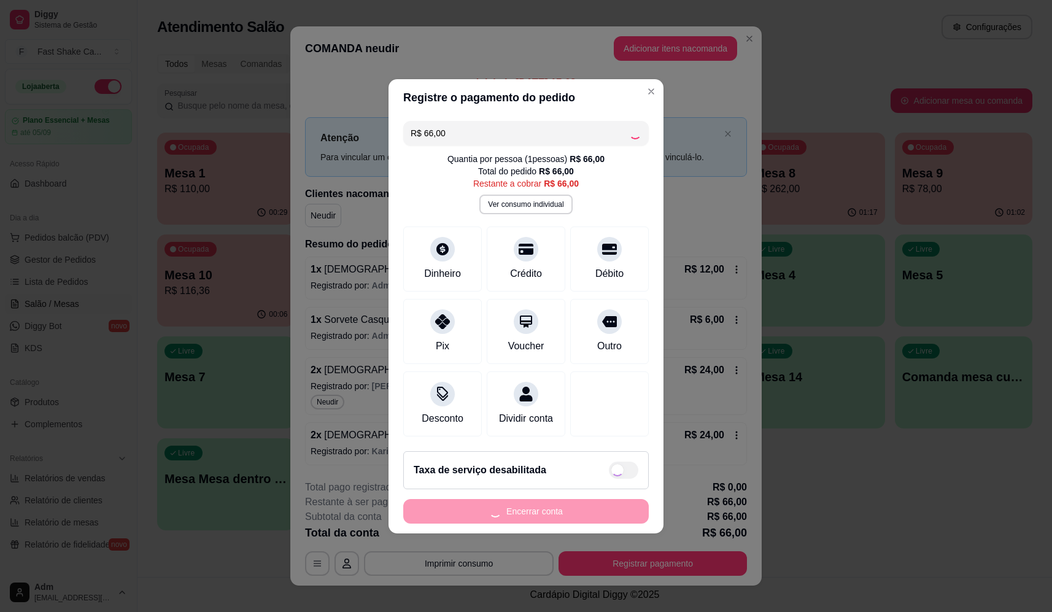
type input "R$ 0,00"
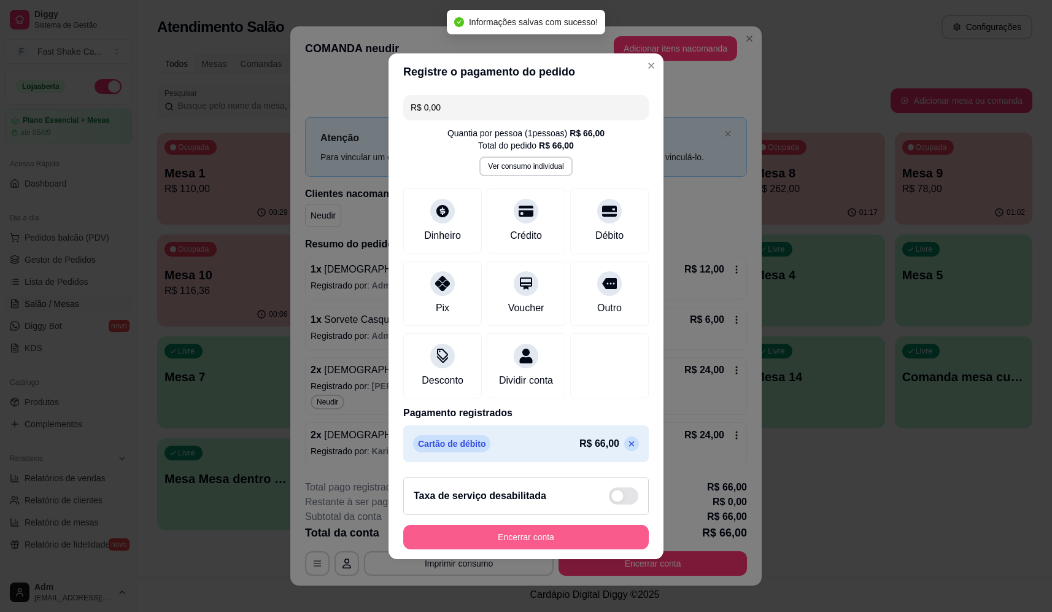
click at [533, 545] on button "Encerrar conta" at bounding box center [525, 537] width 245 height 25
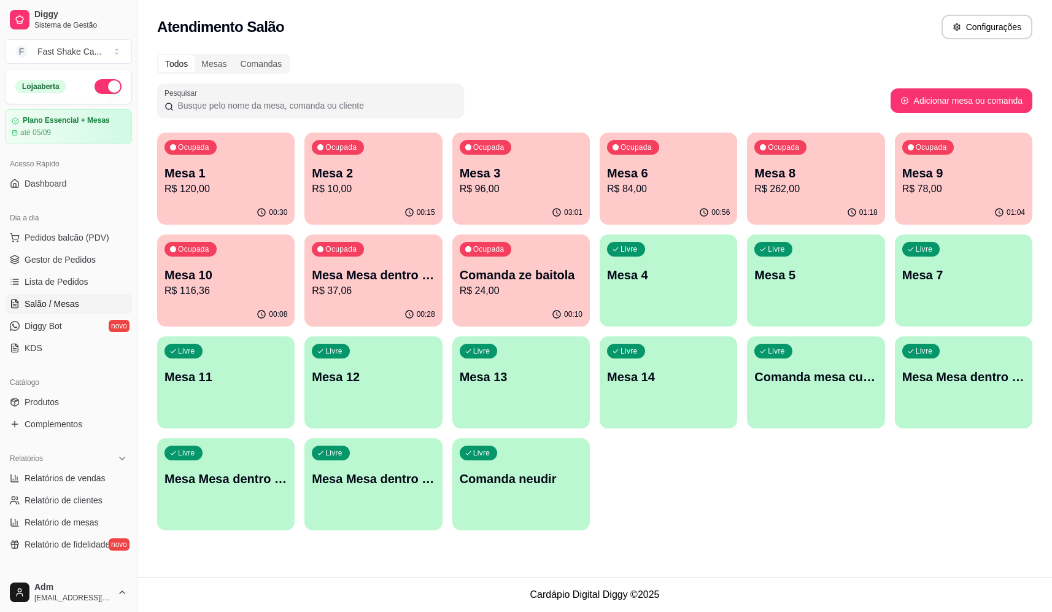
click at [958, 120] on div "Todos Mesas Comandas Pesquisar Adicionar mesa ou comanda Ocupada Mesa 1 R$ 120,…" at bounding box center [594, 296] width 914 height 498
click at [946, 183] on div "Mesa 9 R$ 78,00" at bounding box center [963, 180] width 119 height 31
click at [777, 168] on p "Mesa 8" at bounding box center [815, 172] width 123 height 17
click at [682, 186] on p "R$ 84,00" at bounding box center [668, 189] width 119 height 14
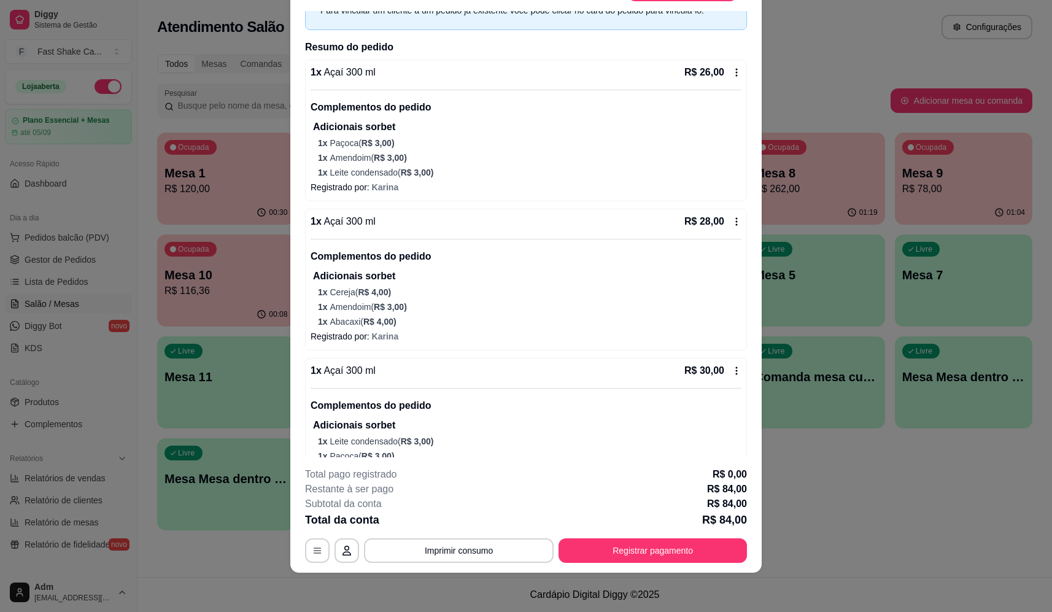
scroll to position [0, 0]
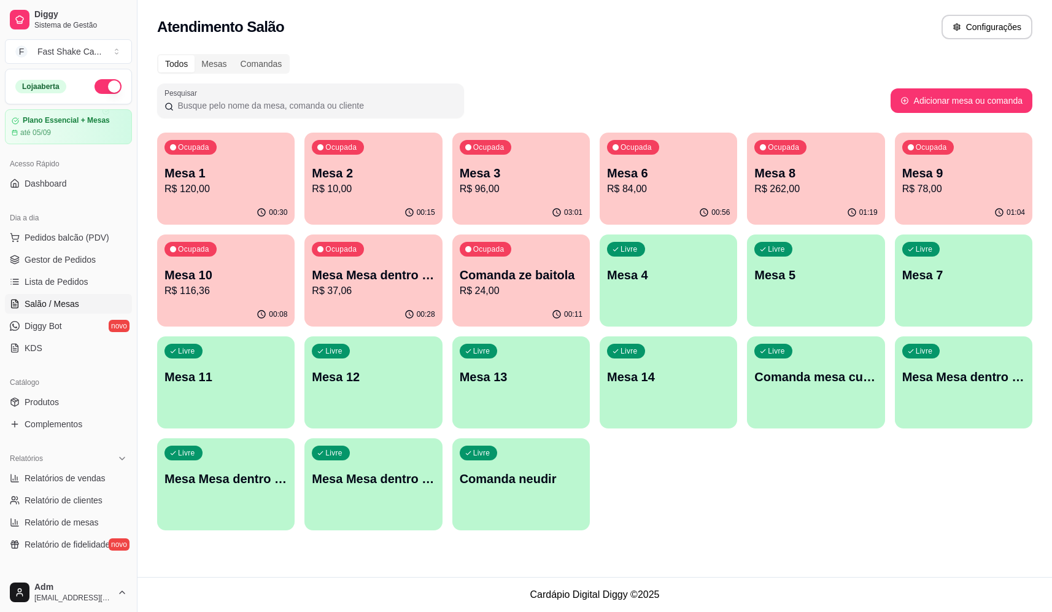
click at [250, 279] on p "Mesa 10" at bounding box center [225, 274] width 123 height 17
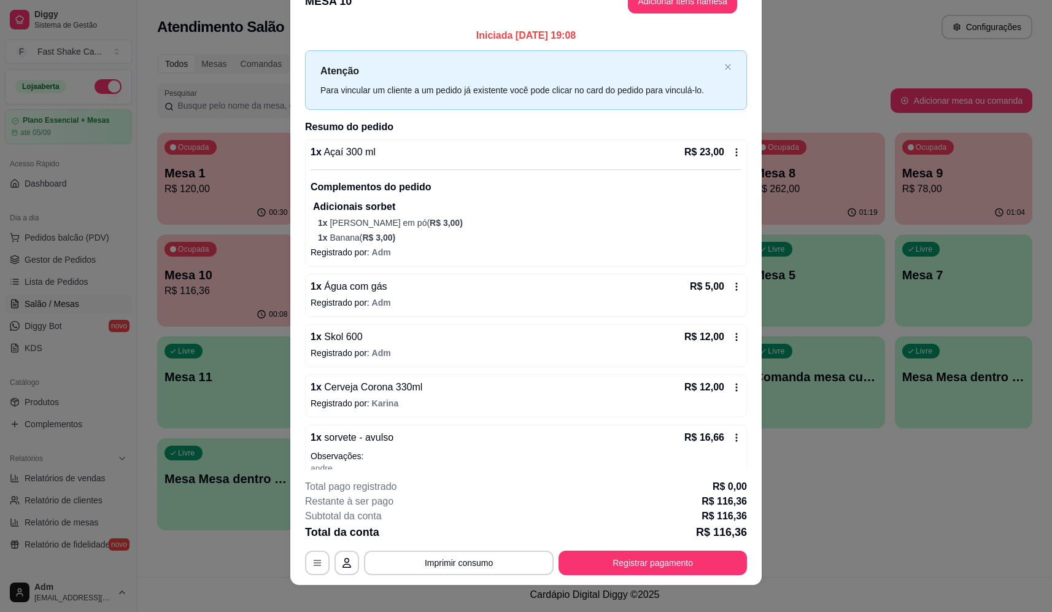
scroll to position [36, 0]
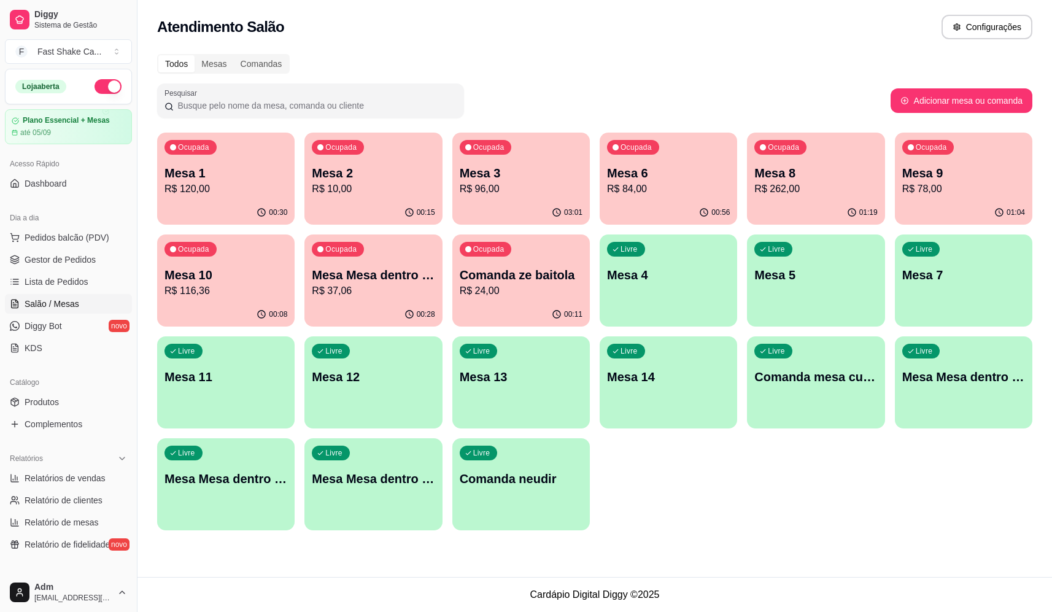
click at [646, 184] on p "R$ 84,00" at bounding box center [668, 189] width 123 height 15
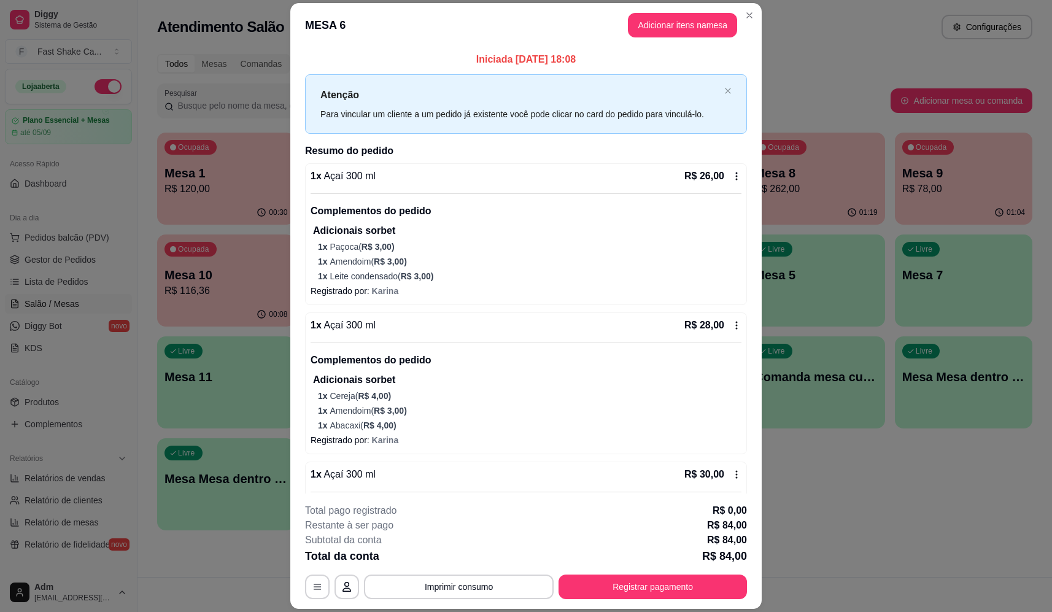
click at [430, 594] on button "Imprimir consumo" at bounding box center [459, 586] width 190 height 25
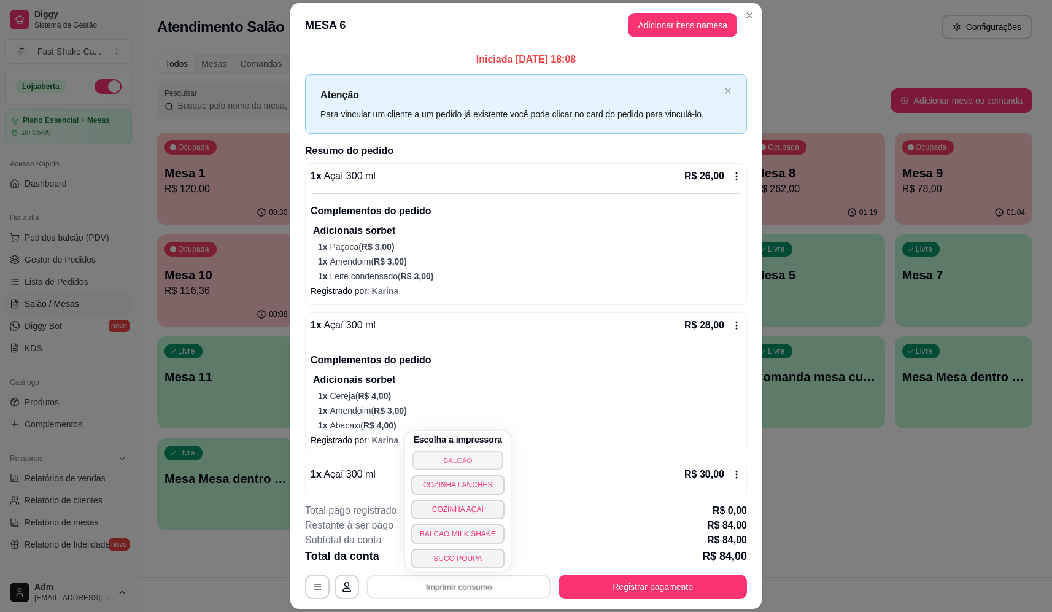
click at [481, 457] on button "BALCÃO" at bounding box center [457, 459] width 90 height 19
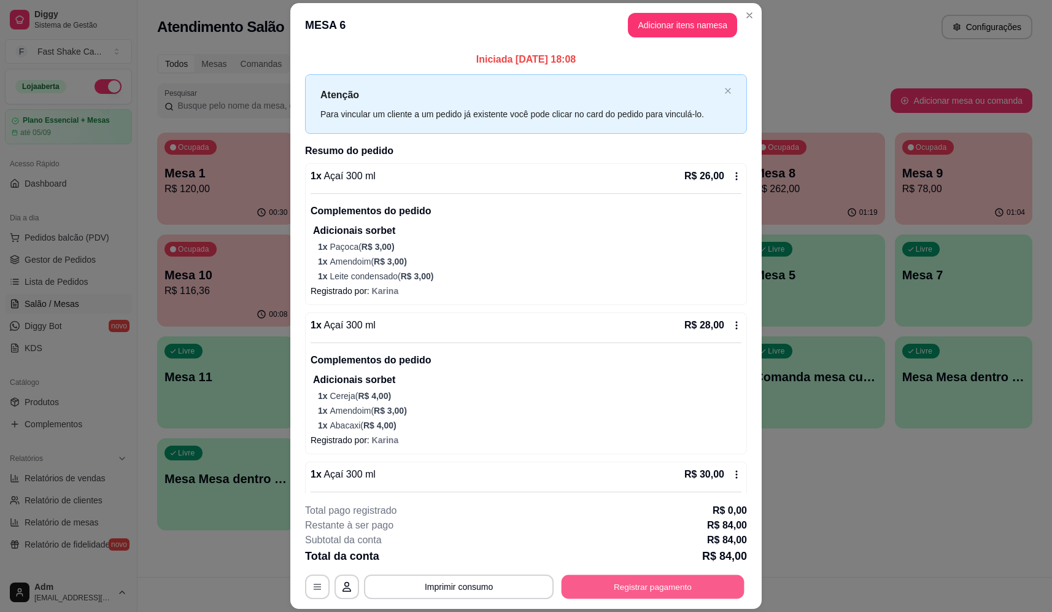
click at [612, 578] on button "Registrar pagamento" at bounding box center [652, 587] width 183 height 24
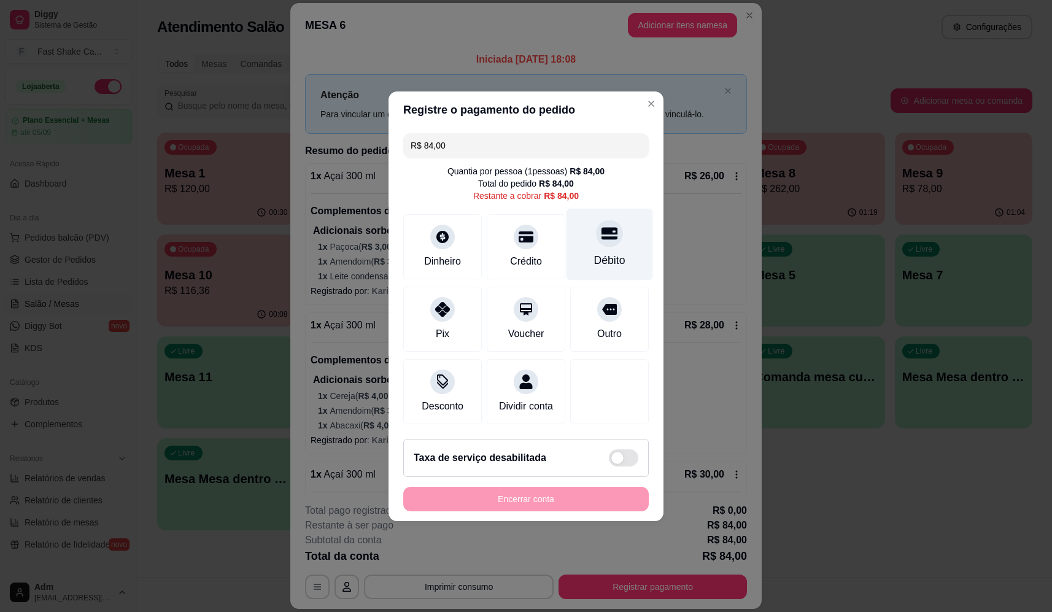
click at [605, 233] on icon at bounding box center [609, 233] width 16 height 12
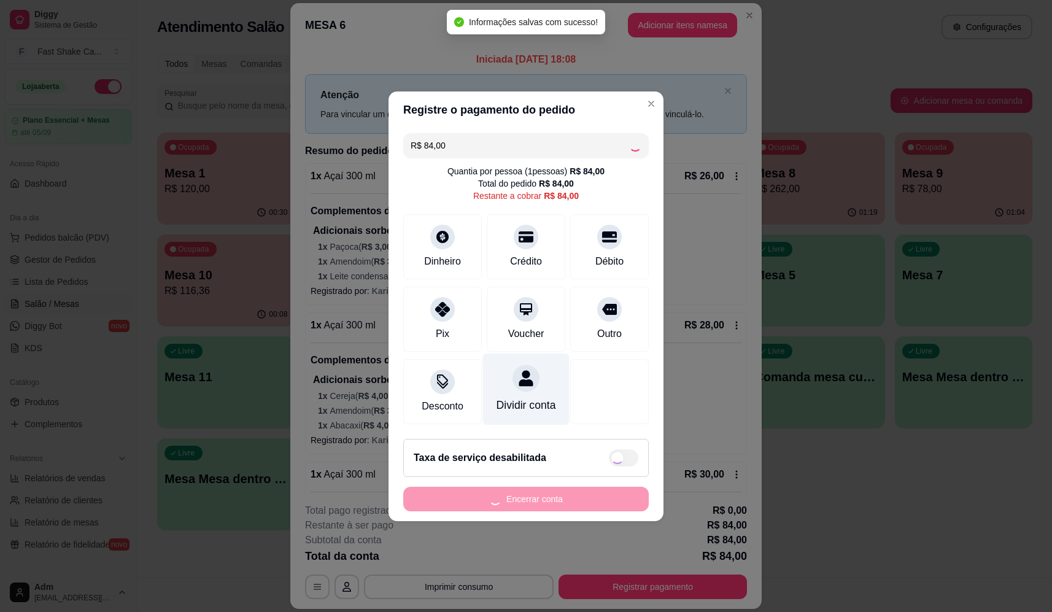
type input "R$ 0,00"
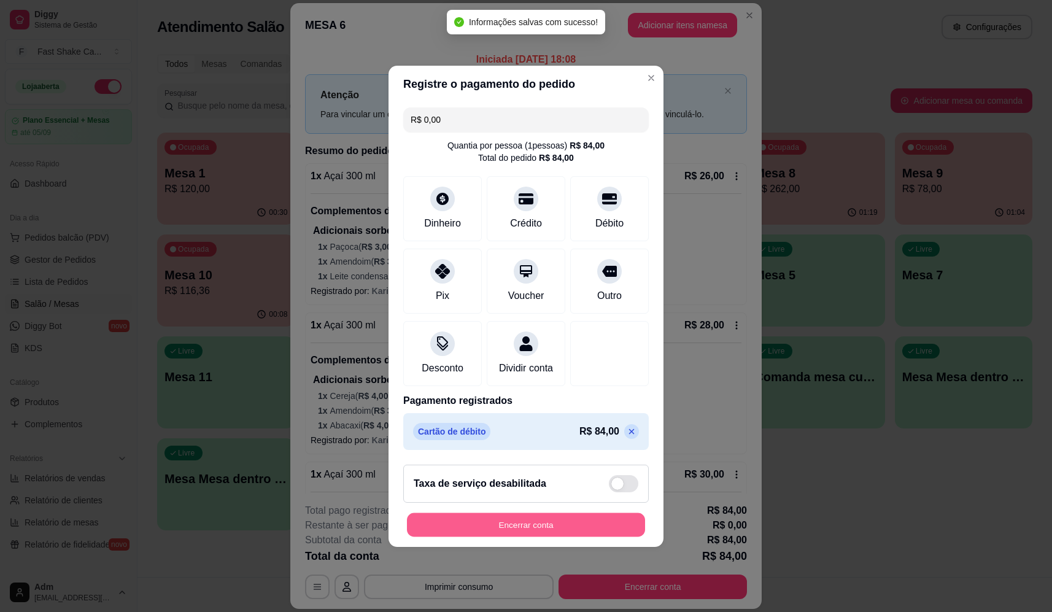
click at [552, 531] on button "Encerrar conta" at bounding box center [526, 524] width 238 height 24
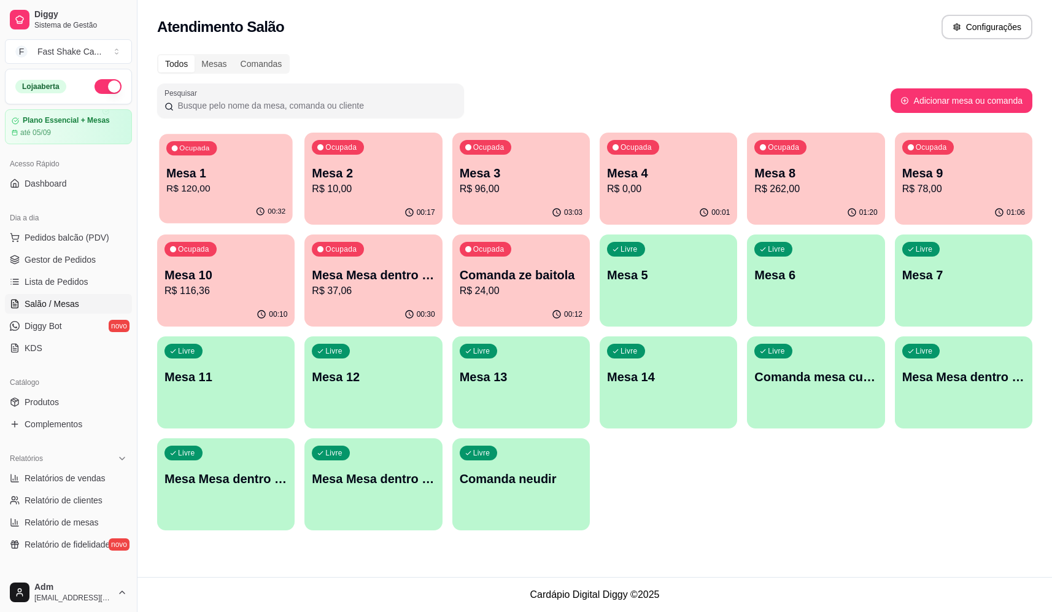
click at [271, 168] on p "Mesa 1" at bounding box center [225, 173] width 119 height 17
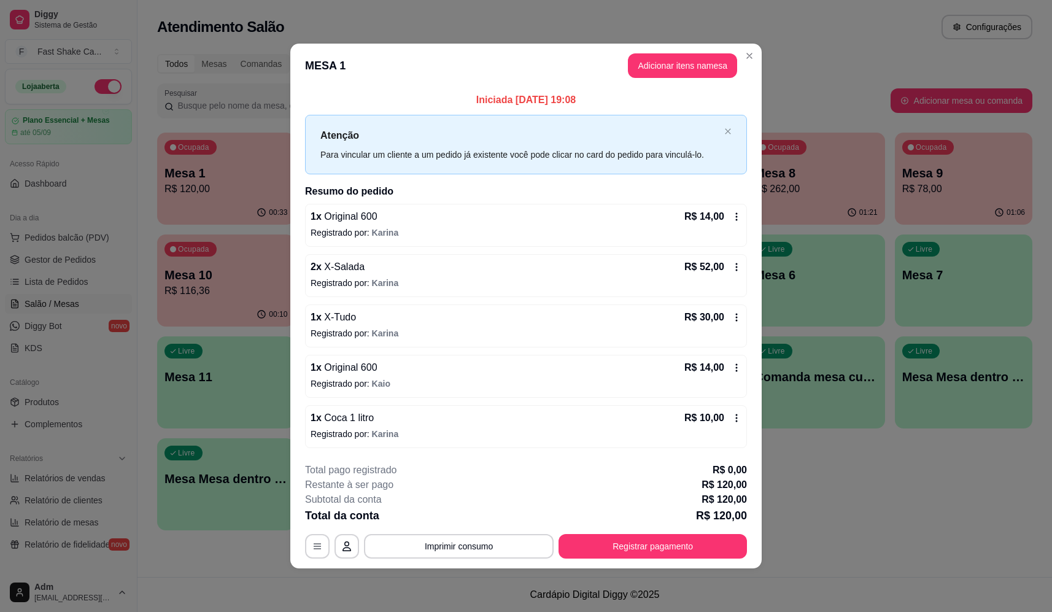
click at [455, 541] on button "Imprimir consumo" at bounding box center [459, 546] width 190 height 25
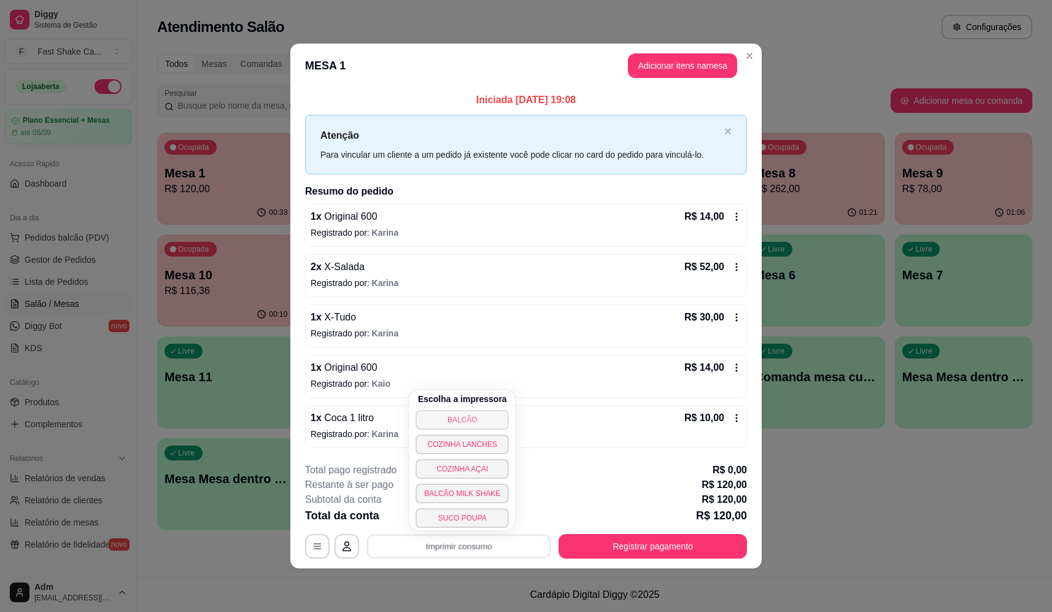
click at [484, 418] on button "BALCÃO" at bounding box center [461, 420] width 93 height 20
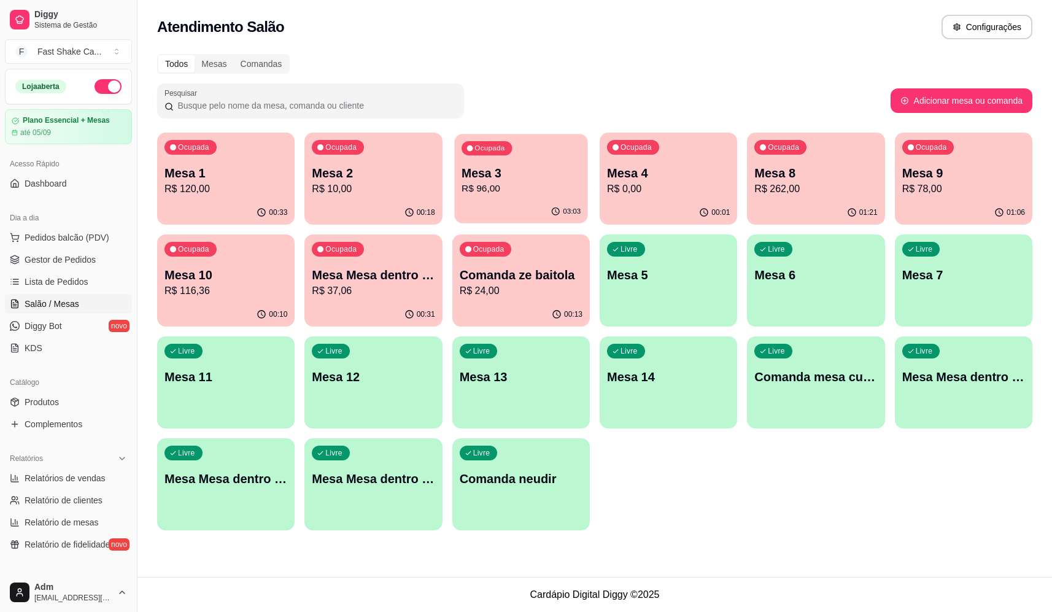
click at [568, 196] on div "Ocupada Mesa 3 R$ 96,00" at bounding box center [521, 167] width 134 height 66
click at [706, 174] on p "Mesa 4" at bounding box center [668, 173] width 119 height 17
click at [245, 201] on div "00:33" at bounding box center [226, 211] width 134 height 23
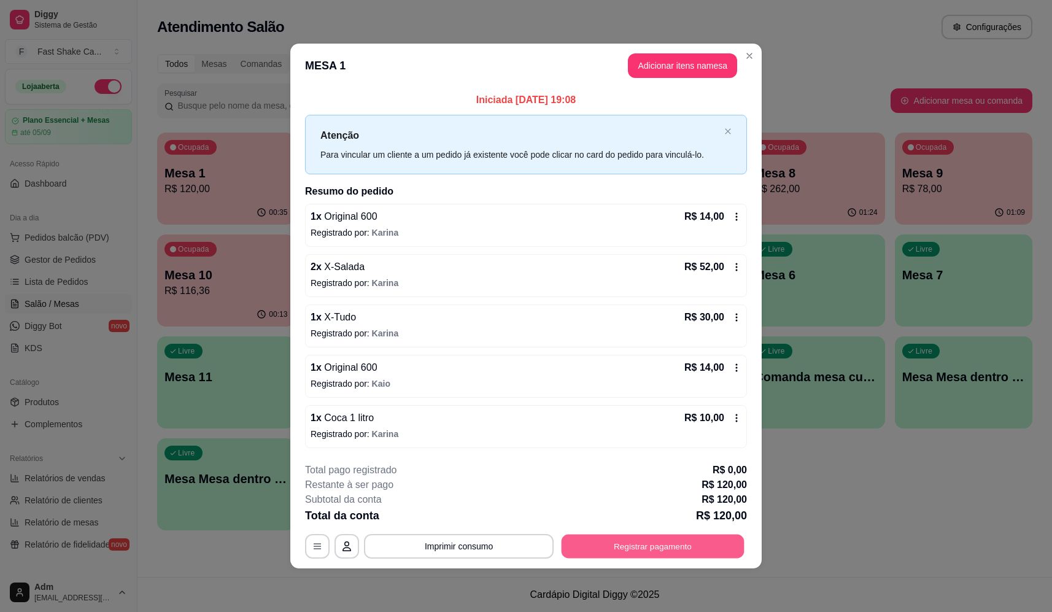
click at [674, 542] on button "Registrar pagamento" at bounding box center [652, 546] width 183 height 24
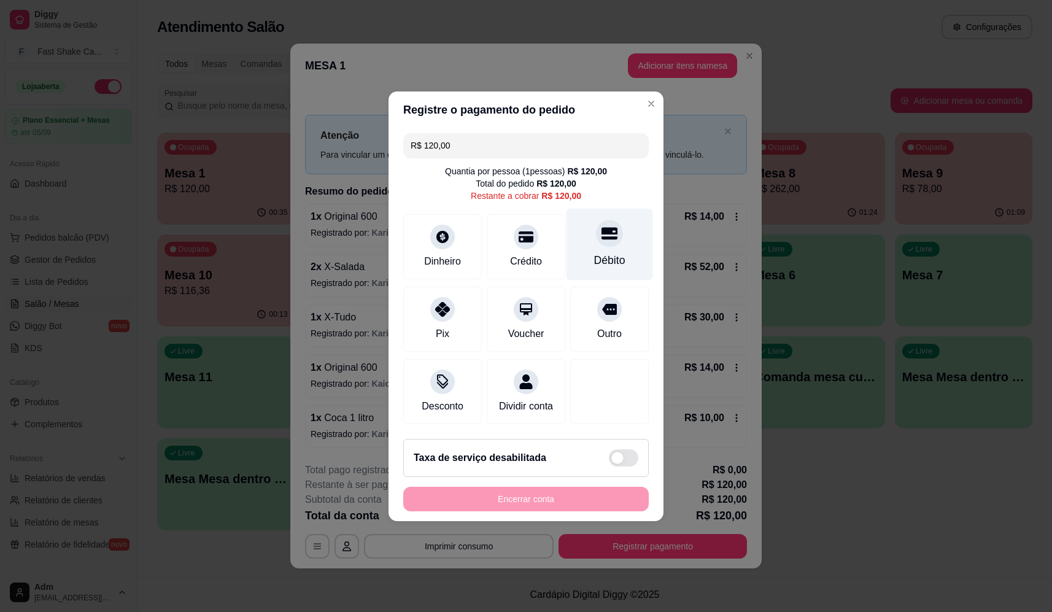
click at [603, 239] on div at bounding box center [609, 233] width 27 height 27
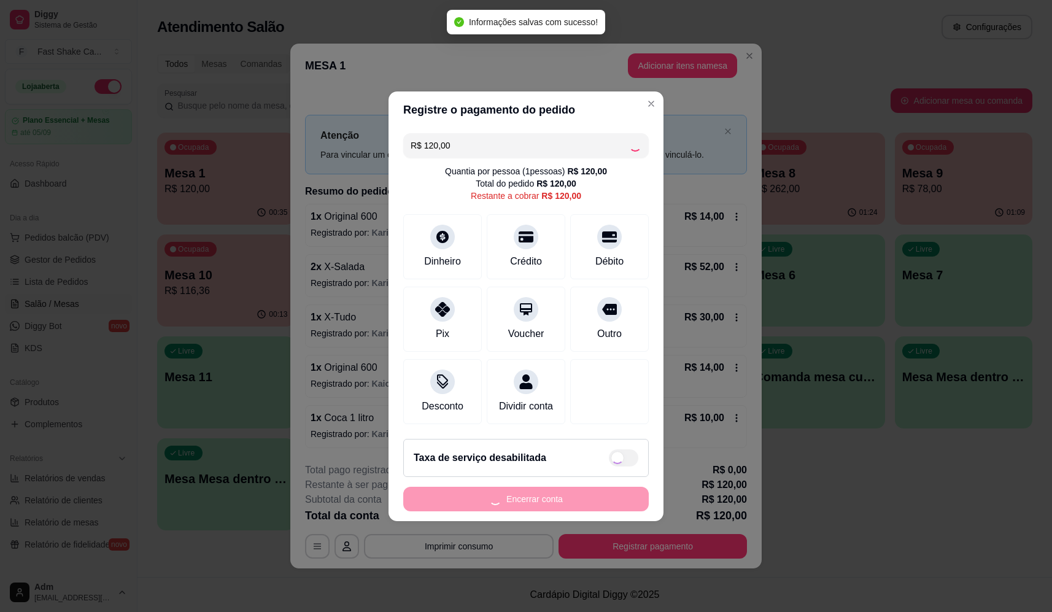
type input "R$ 0,00"
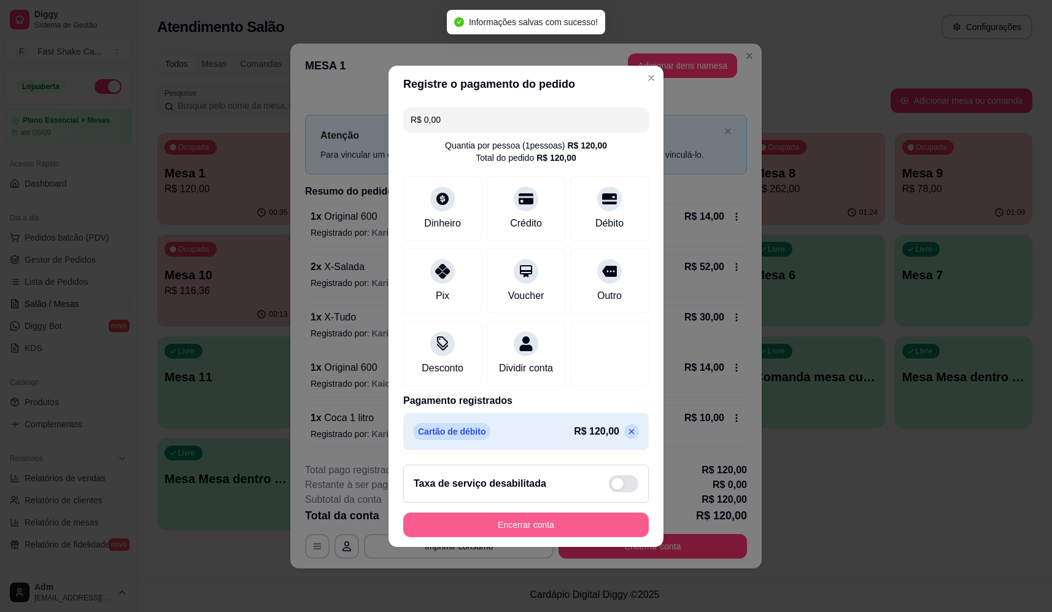
click at [555, 525] on button "Encerrar conta" at bounding box center [525, 524] width 245 height 25
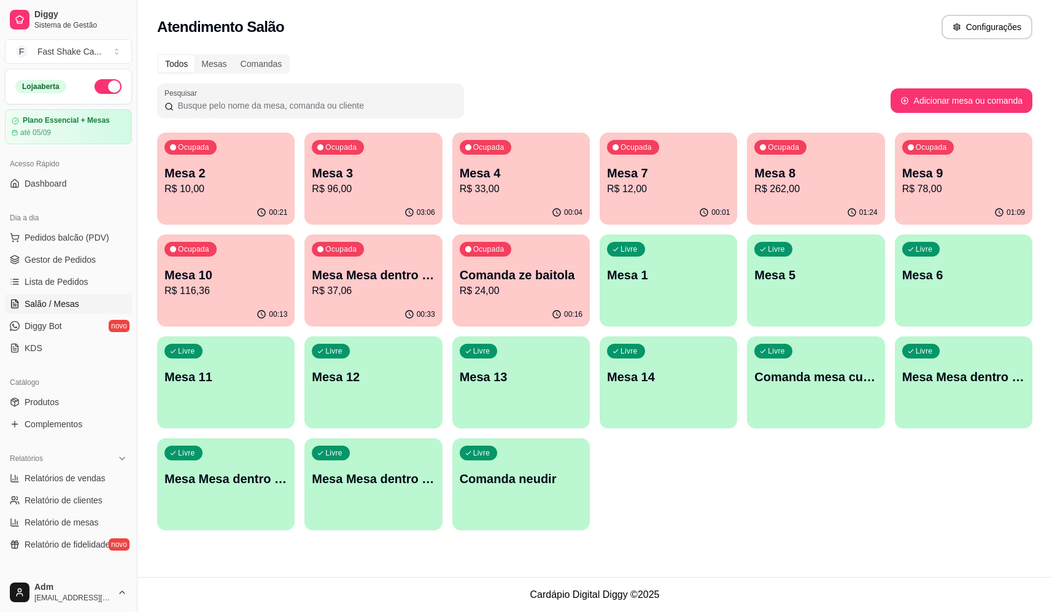
click at [214, 272] on p "Mesa 10" at bounding box center [225, 274] width 123 height 17
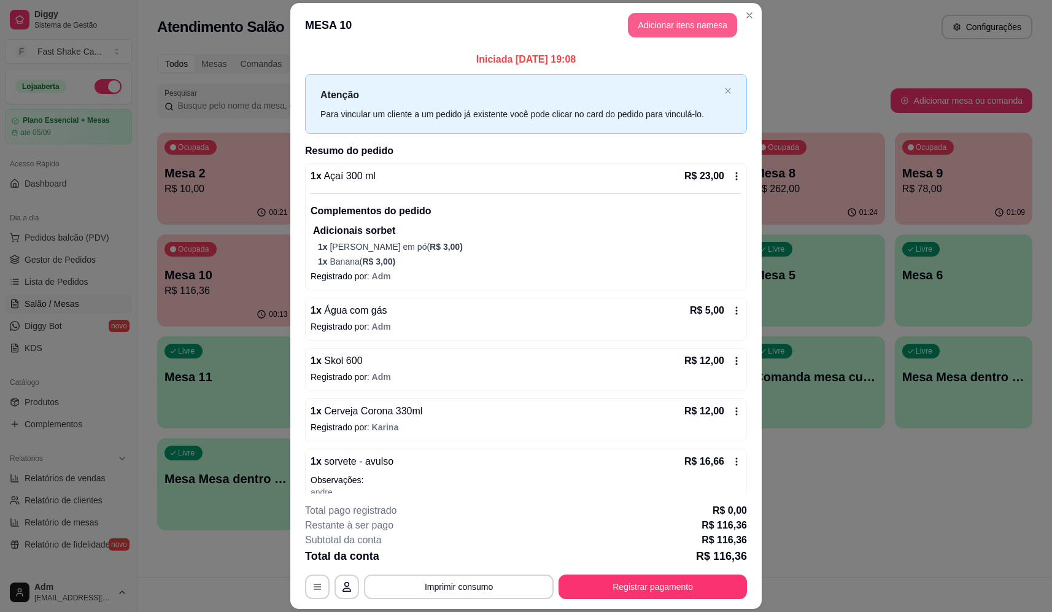
click at [690, 29] on button "Adicionar itens na mesa" at bounding box center [682, 25] width 109 height 25
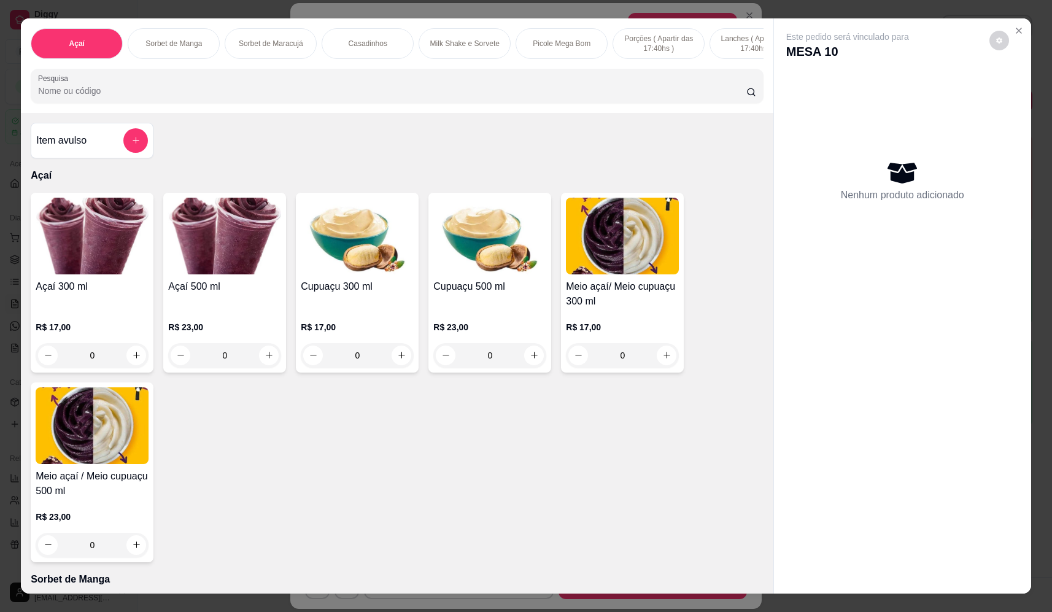
click at [363, 97] on input "Pesquisa" at bounding box center [392, 91] width 708 height 12
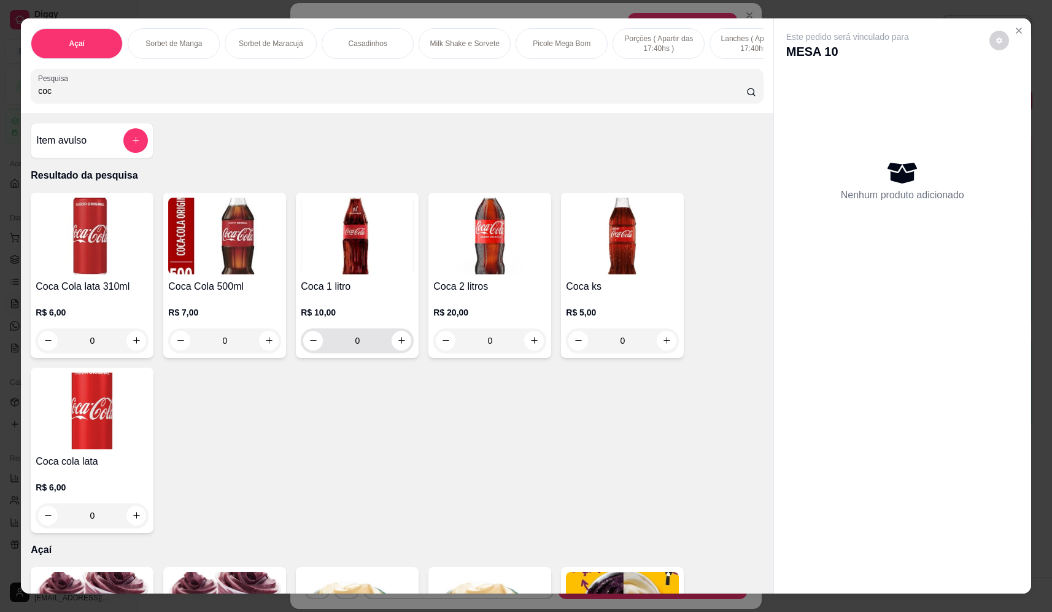
type input "coc"
click at [397, 345] on icon "increase-product-quantity" at bounding box center [401, 340] width 9 height 9
type input "1"
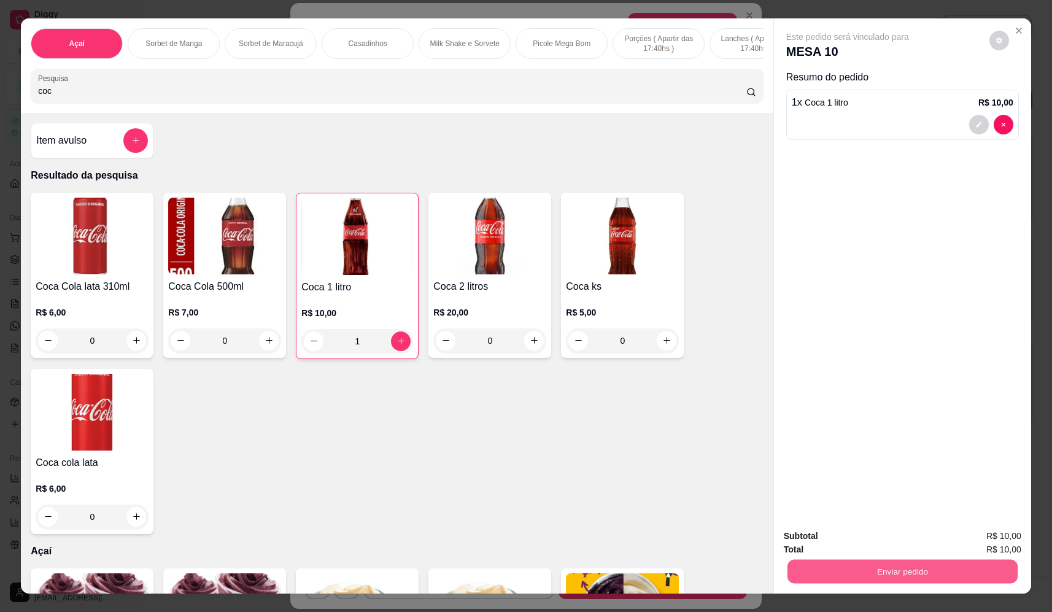
click at [836, 573] on button "Enviar pedido" at bounding box center [902, 572] width 230 height 24
click at [836, 545] on button "Não registrar e enviar pedido" at bounding box center [862, 541] width 128 height 23
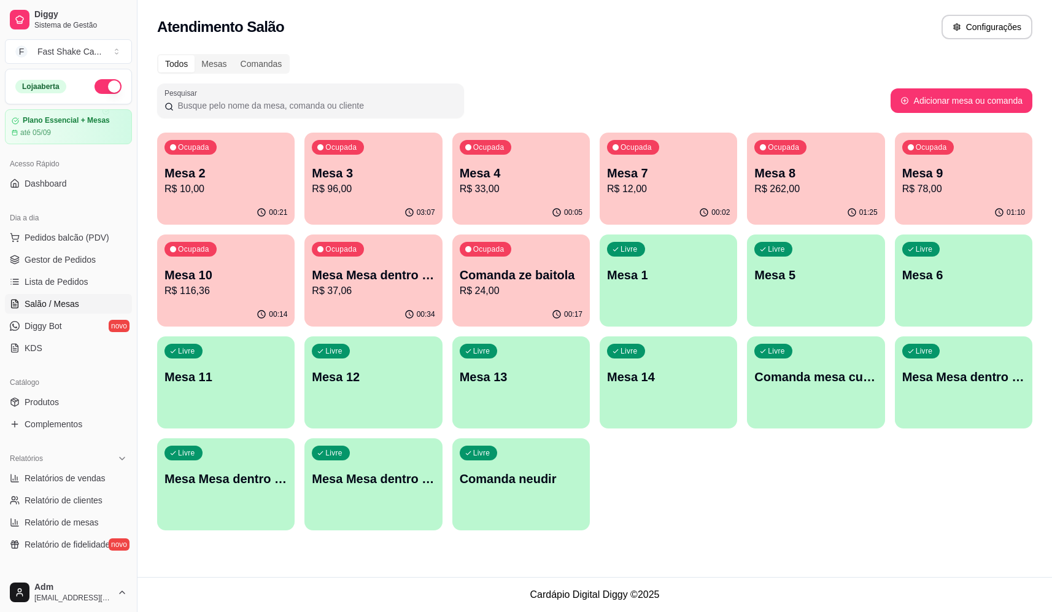
click at [363, 162] on div "Ocupada Mesa 3 R$ 96,00" at bounding box center [372, 167] width 137 height 68
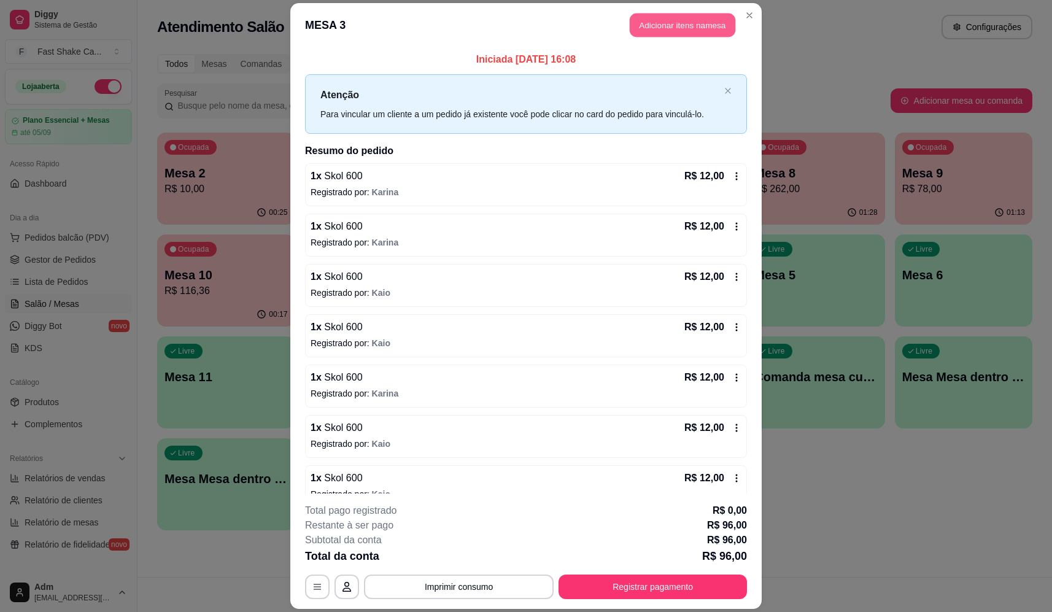
click at [660, 18] on button "Adicionar itens na mesa" at bounding box center [683, 25] width 106 height 24
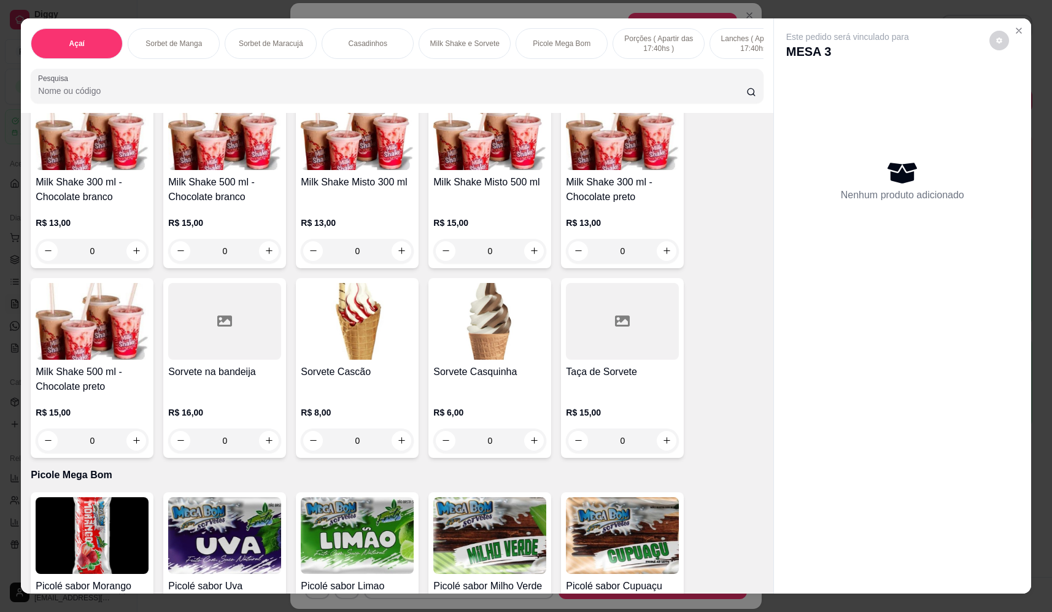
scroll to position [1104, 0]
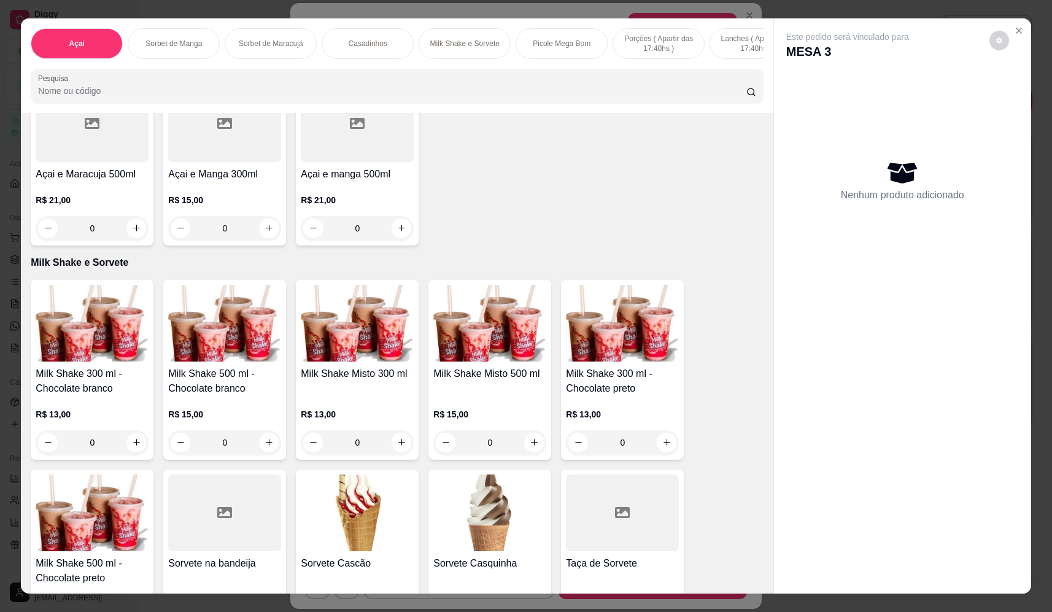
click at [530, 451] on div "0" at bounding box center [489, 442] width 113 height 25
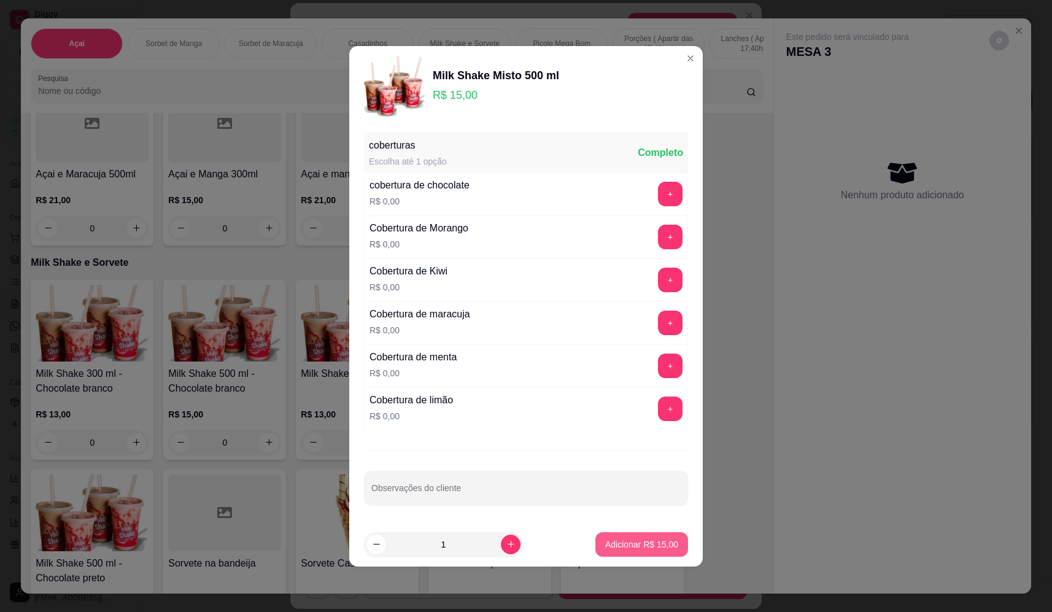
click at [668, 549] on button "Adicionar R$ 15,00" at bounding box center [641, 544] width 93 height 25
type input "1"
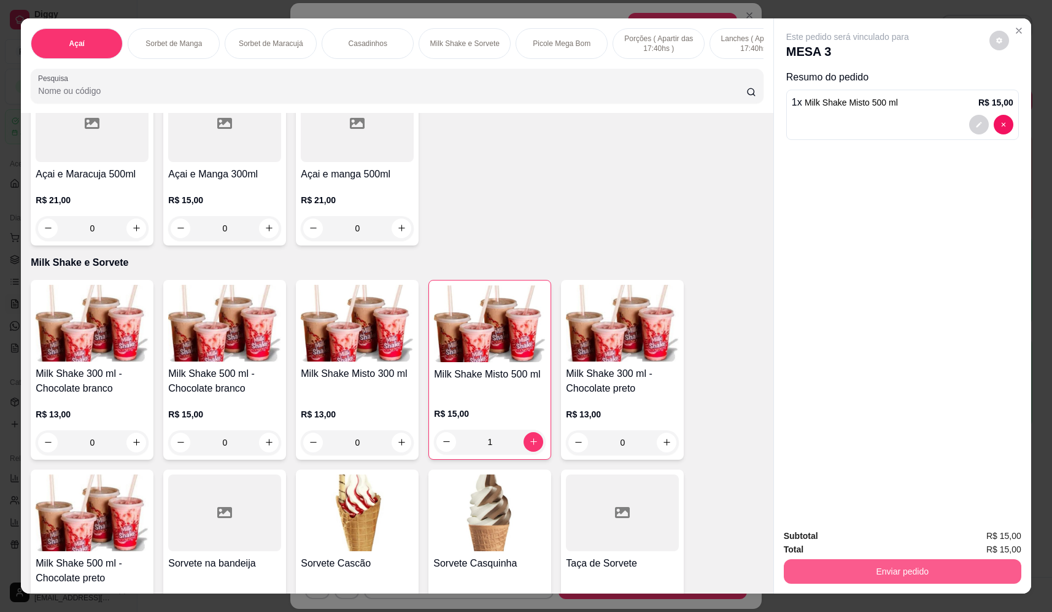
click at [832, 573] on button "Enviar pedido" at bounding box center [902, 571] width 237 height 25
click at [827, 541] on button "Não registrar e enviar pedido" at bounding box center [862, 541] width 128 height 23
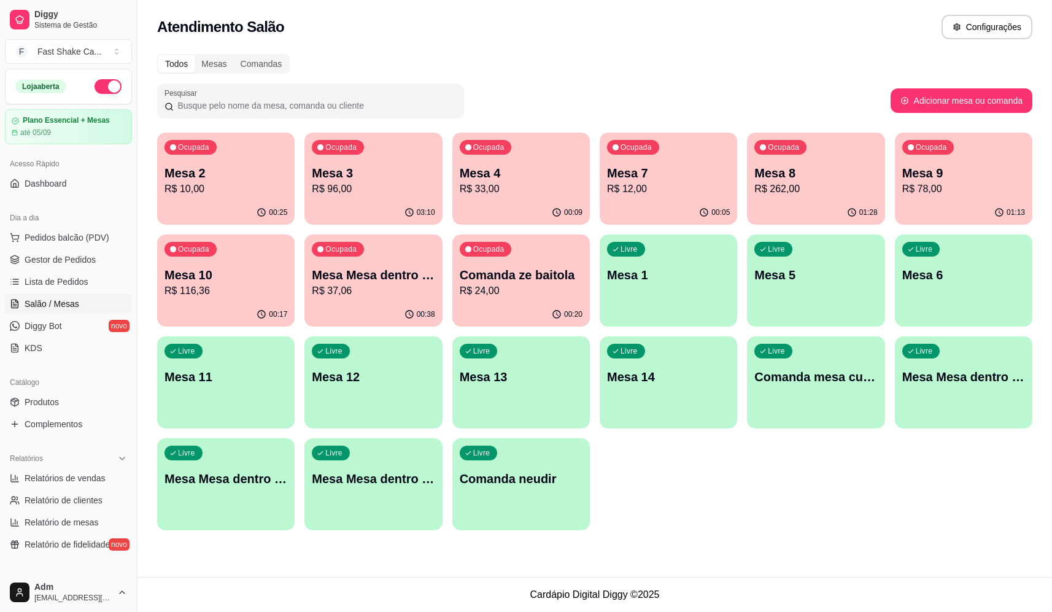
click at [795, 171] on p "Mesa 8" at bounding box center [815, 172] width 123 height 17
click at [490, 291] on p "R$ 24,00" at bounding box center [521, 290] width 123 height 15
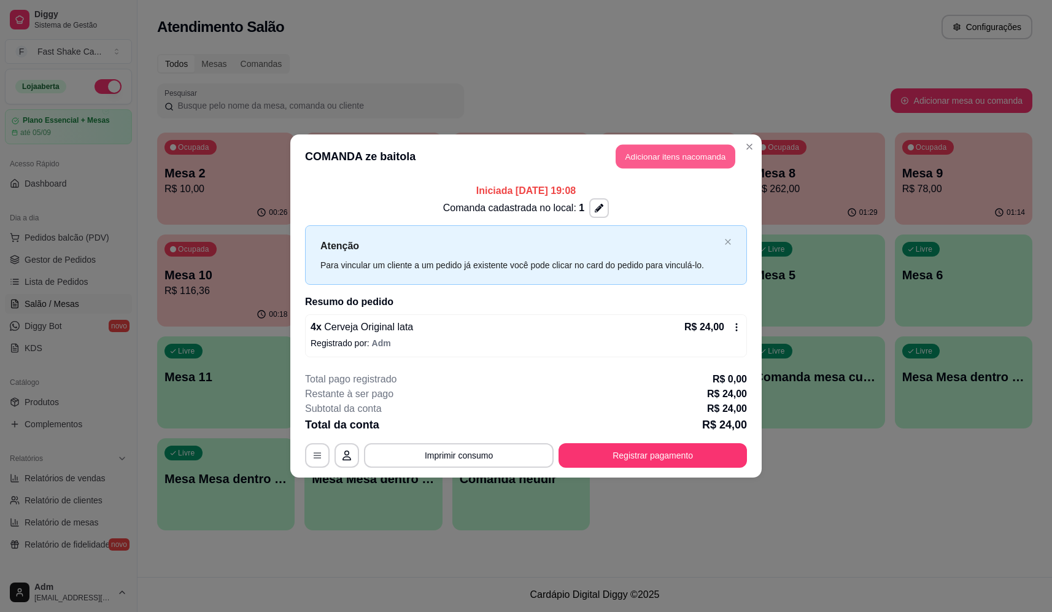
click at [663, 158] on button "Adicionar itens na comanda" at bounding box center [675, 157] width 120 height 24
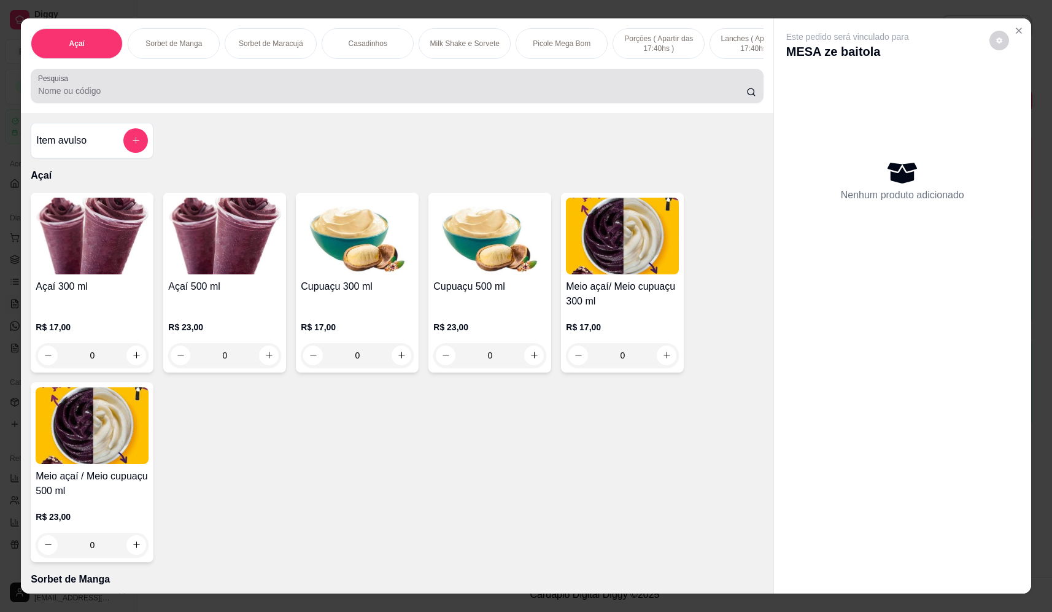
click at [385, 92] on div at bounding box center [396, 86] width 717 height 25
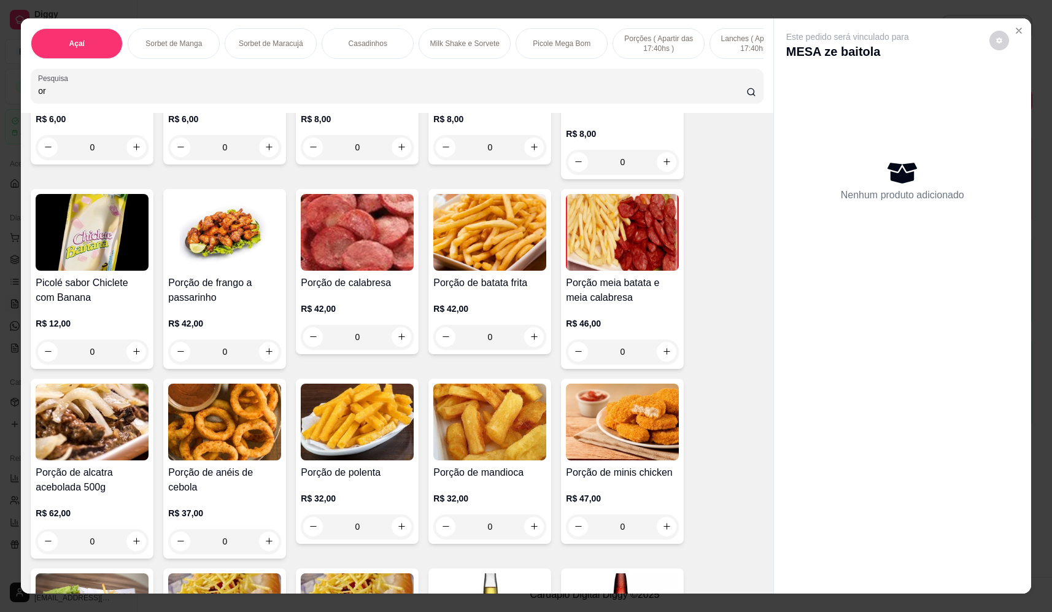
scroll to position [736, 0]
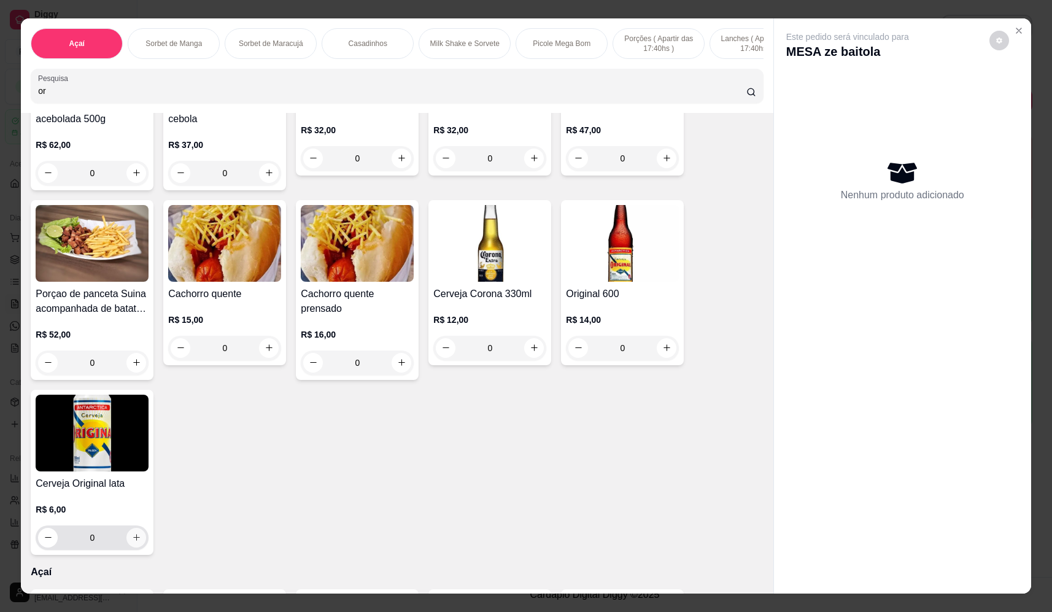
type input "or"
click at [134, 541] on icon "increase-product-quantity" at bounding box center [136, 537] width 7 height 7
type input "1"
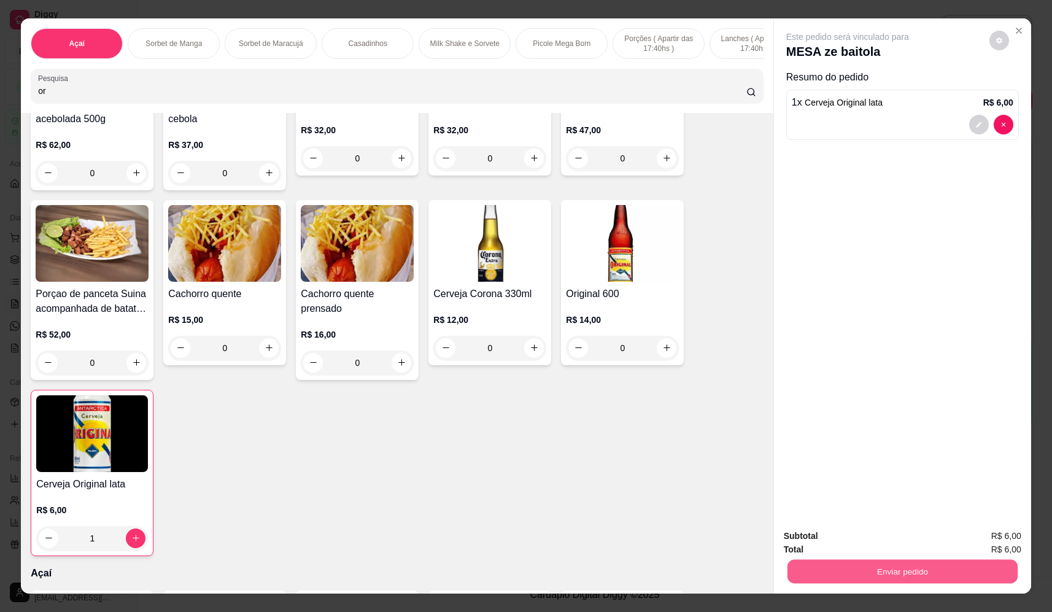
click at [871, 569] on button "Enviar pedido" at bounding box center [902, 572] width 230 height 24
click at [862, 534] on button "Não registrar e enviar pedido" at bounding box center [862, 541] width 128 height 23
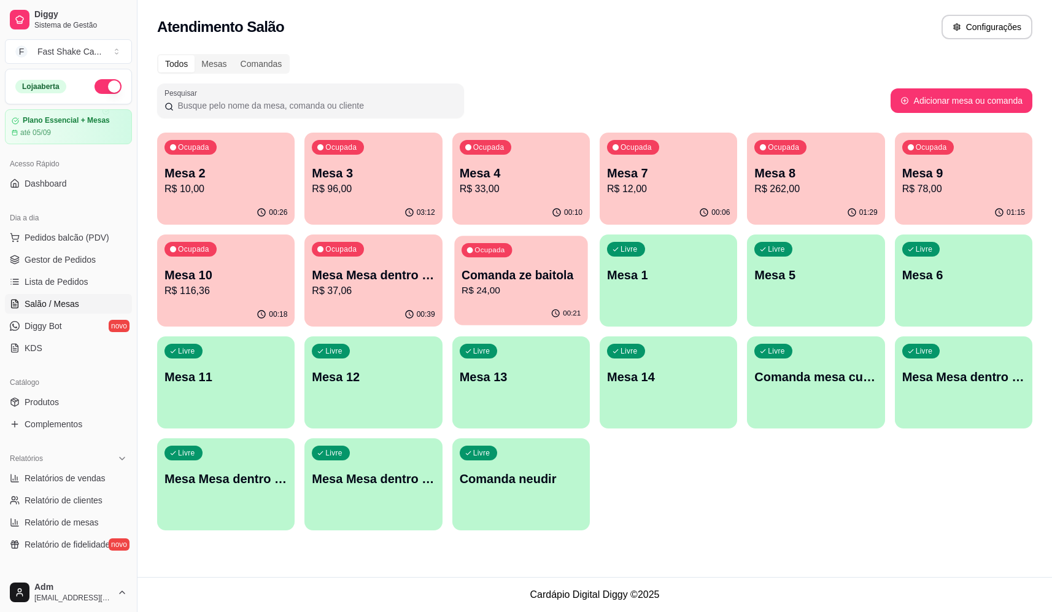
click at [511, 272] on p "Comanda ze baitola" at bounding box center [520, 275] width 119 height 17
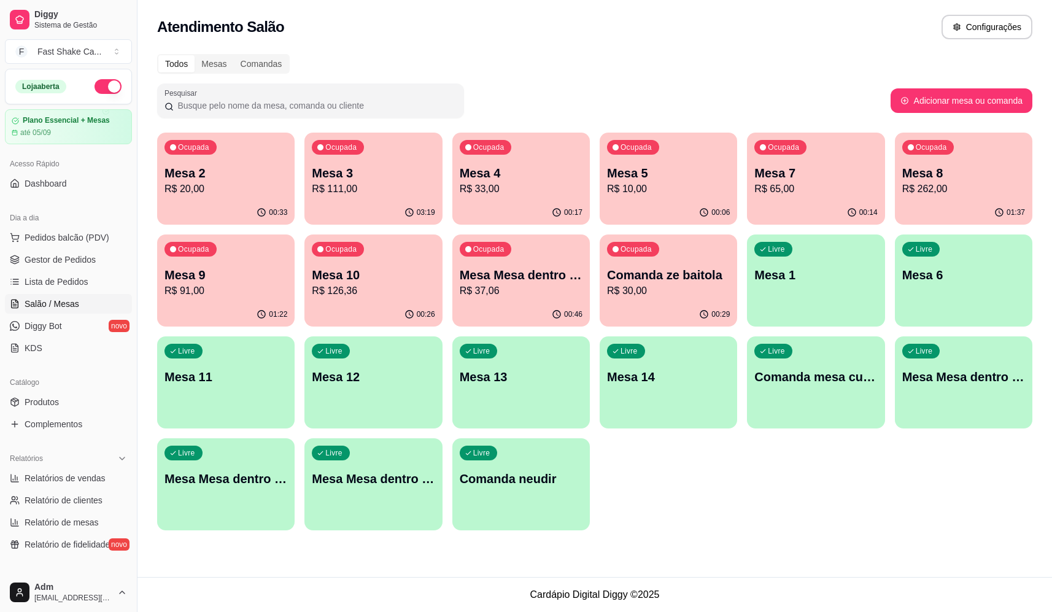
click at [677, 278] on p "Comanda ze baitola" at bounding box center [668, 274] width 123 height 17
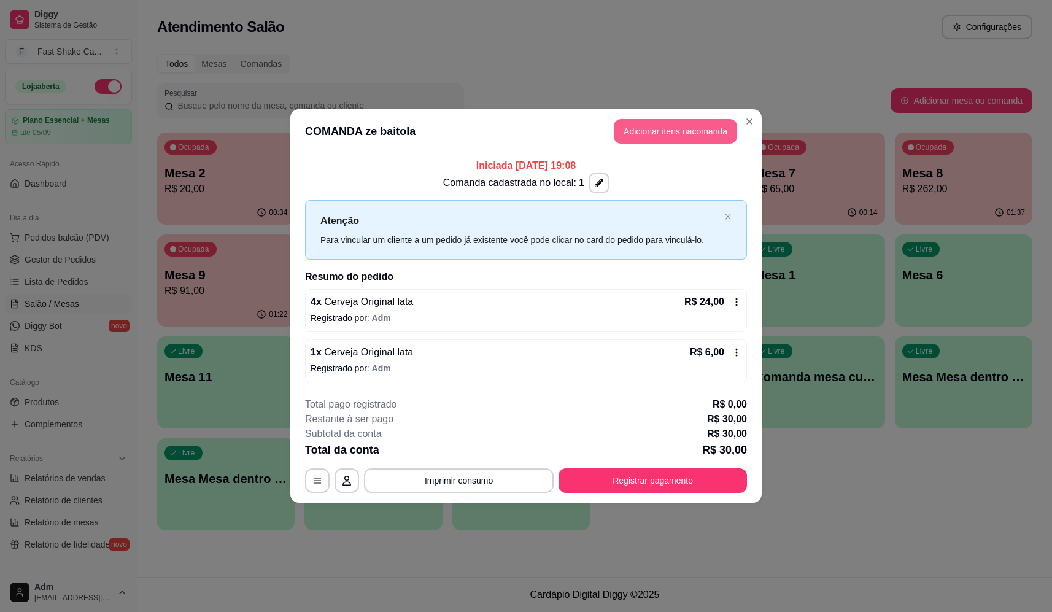
click at [709, 128] on button "Adicionar itens na comanda" at bounding box center [675, 131] width 123 height 25
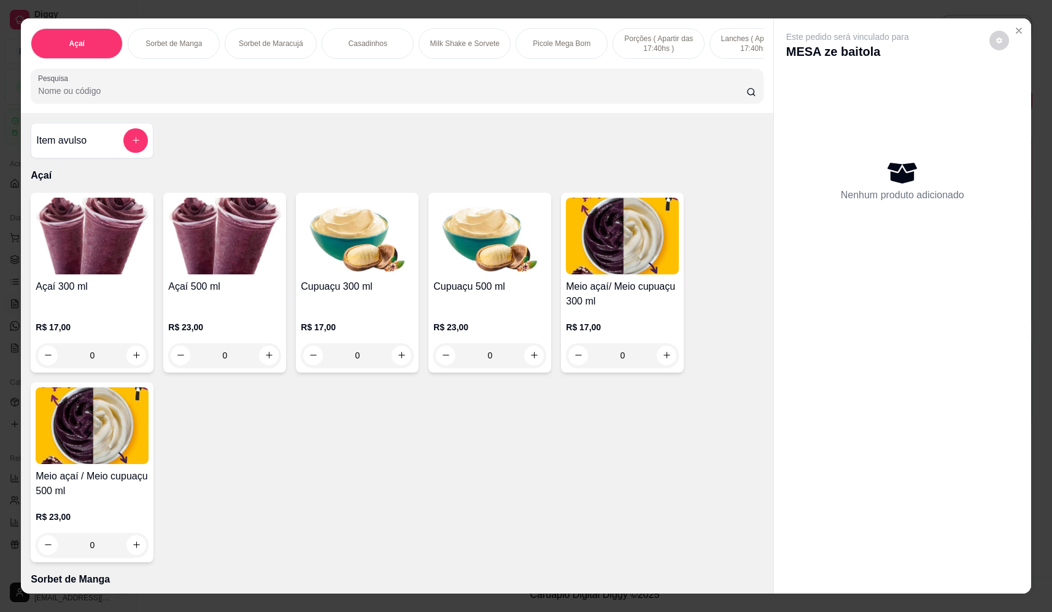
click at [425, 96] on input "Pesquisa" at bounding box center [392, 91] width 708 height 12
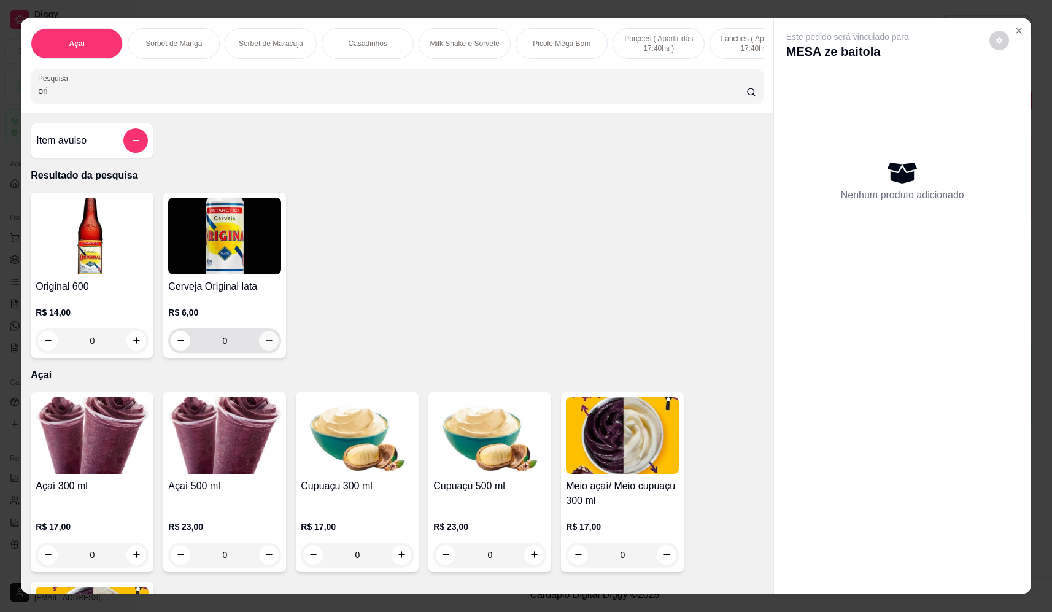
type input "ori"
click at [269, 345] on icon "increase-product-quantity" at bounding box center [268, 340] width 9 height 9
type input "1"
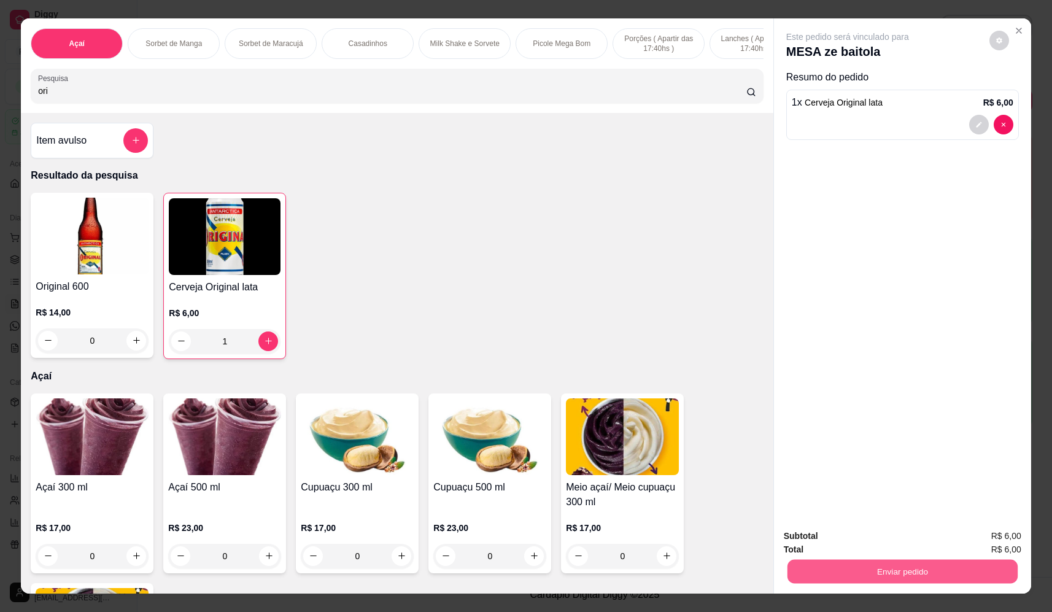
click at [928, 564] on button "Enviar pedido" at bounding box center [902, 572] width 230 height 24
click at [894, 532] on button "Não registrar e enviar pedido" at bounding box center [862, 541] width 128 height 23
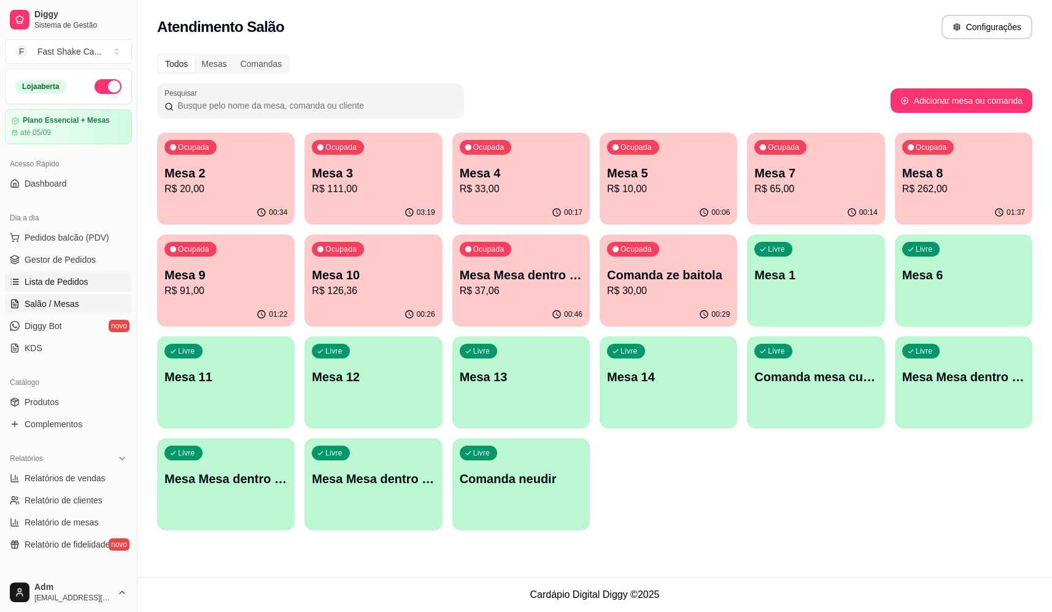
click at [64, 277] on span "Lista de Pedidos" at bounding box center [57, 282] width 64 height 12
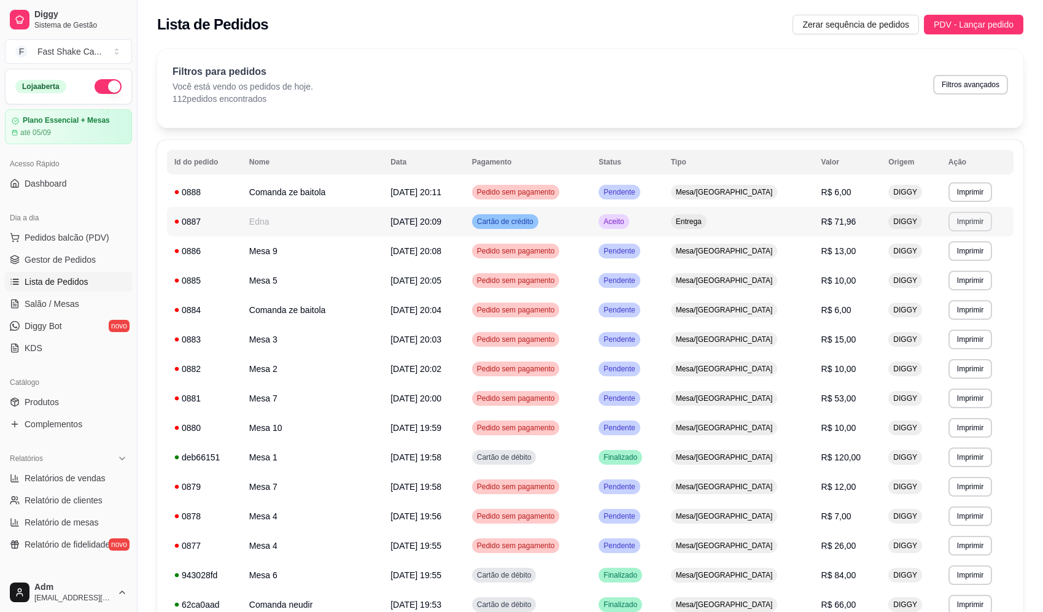
click at [971, 225] on button "Imprimir" at bounding box center [970, 222] width 44 height 20
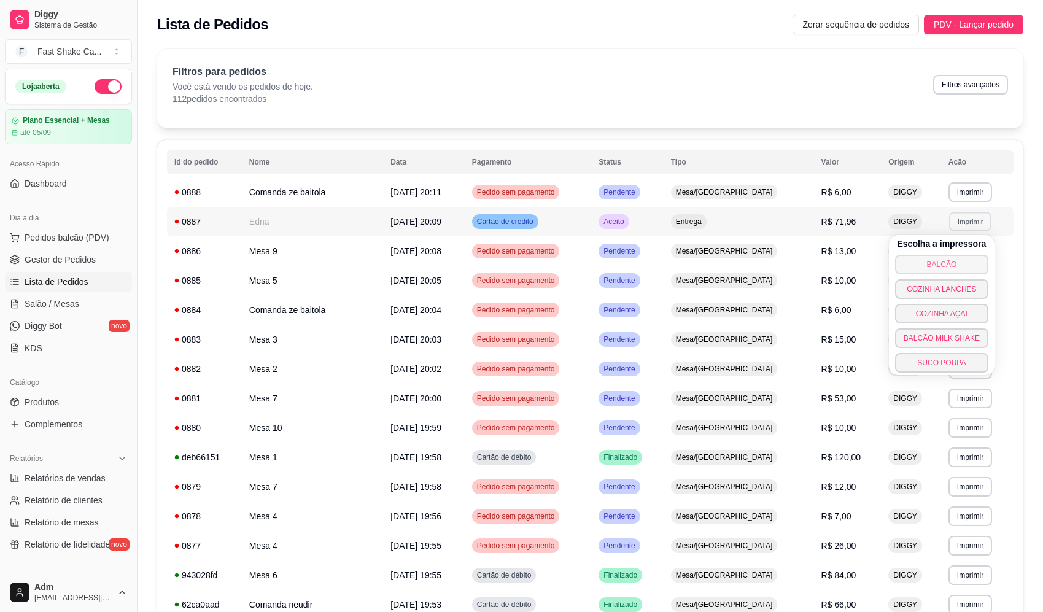
click at [961, 261] on button "BALCÃO" at bounding box center [941, 265] width 93 height 20
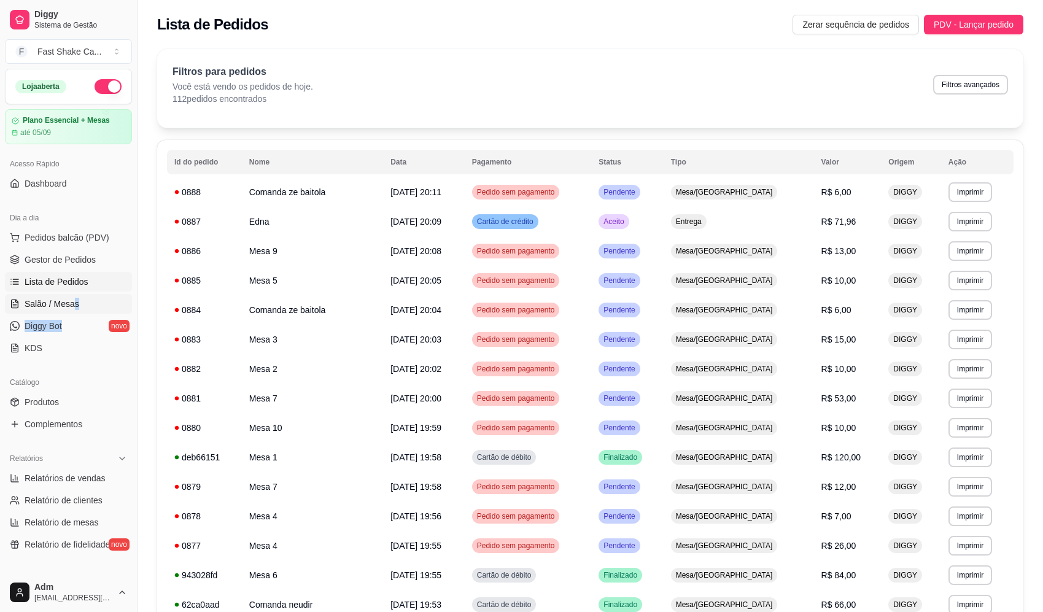
click at [71, 309] on ul "Pedidos balcão (PDV) Gestor de Pedidos Lista de Pedidos Salão / Mesas Diggy Bot…" at bounding box center [68, 293] width 127 height 130
click at [74, 303] on span "Salão / Mesas" at bounding box center [52, 304] width 55 height 12
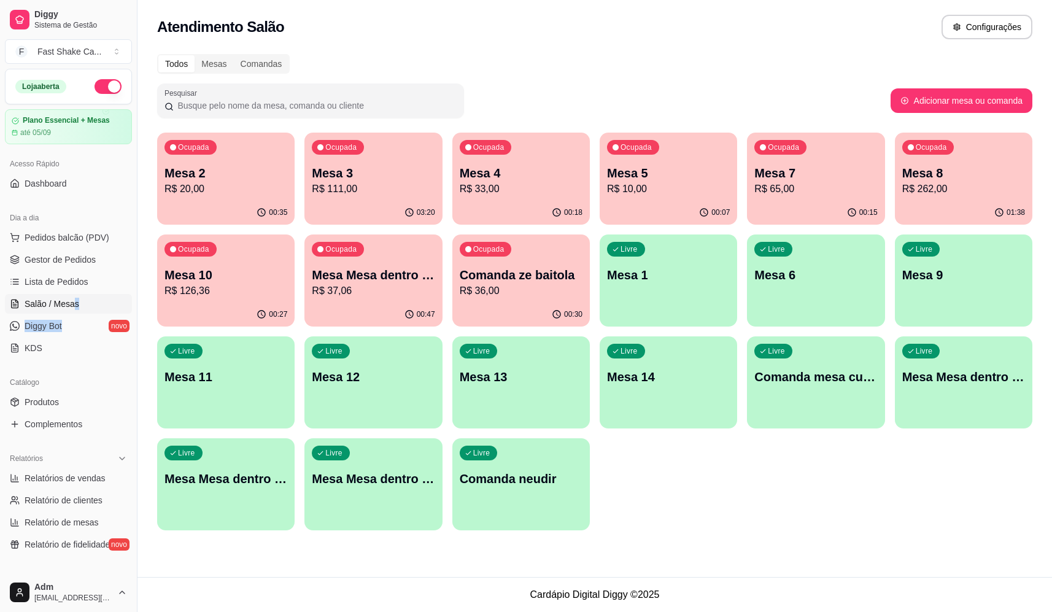
click at [547, 171] on p "Mesa 4" at bounding box center [521, 172] width 123 height 17
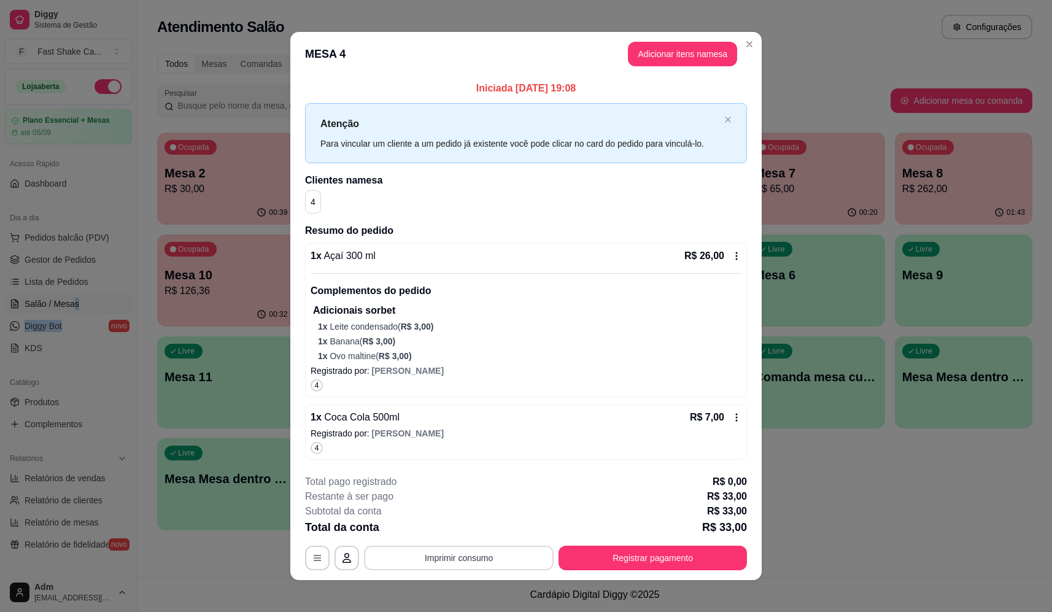
click at [462, 556] on button "Imprimir consumo" at bounding box center [459, 557] width 190 height 25
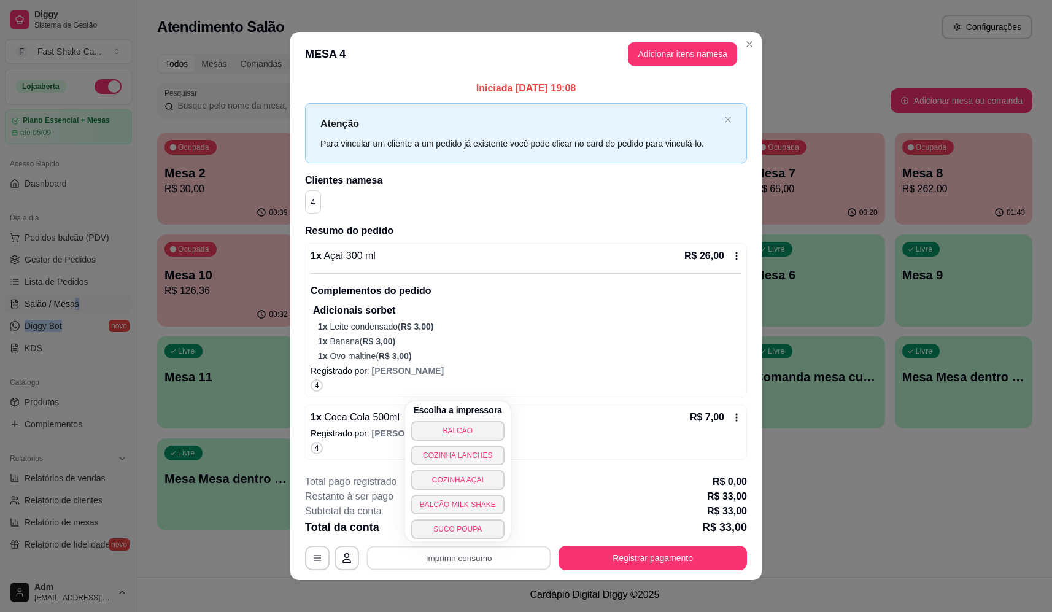
click at [641, 499] on div "Restante à ser pago R$ 33,00" at bounding box center [526, 496] width 442 height 15
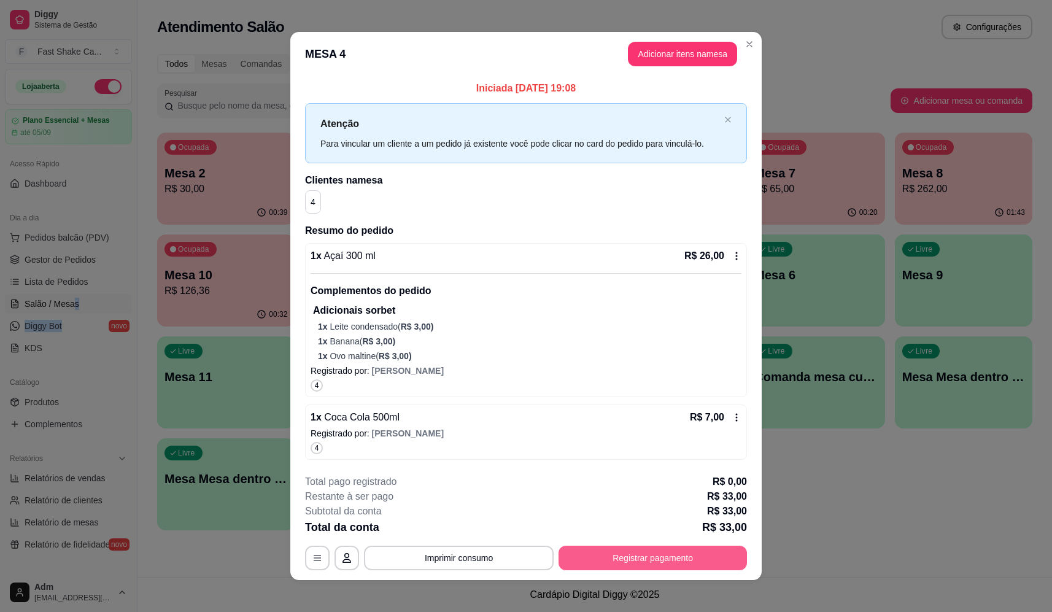
click at [661, 560] on button "Registrar pagamento" at bounding box center [652, 557] width 188 height 25
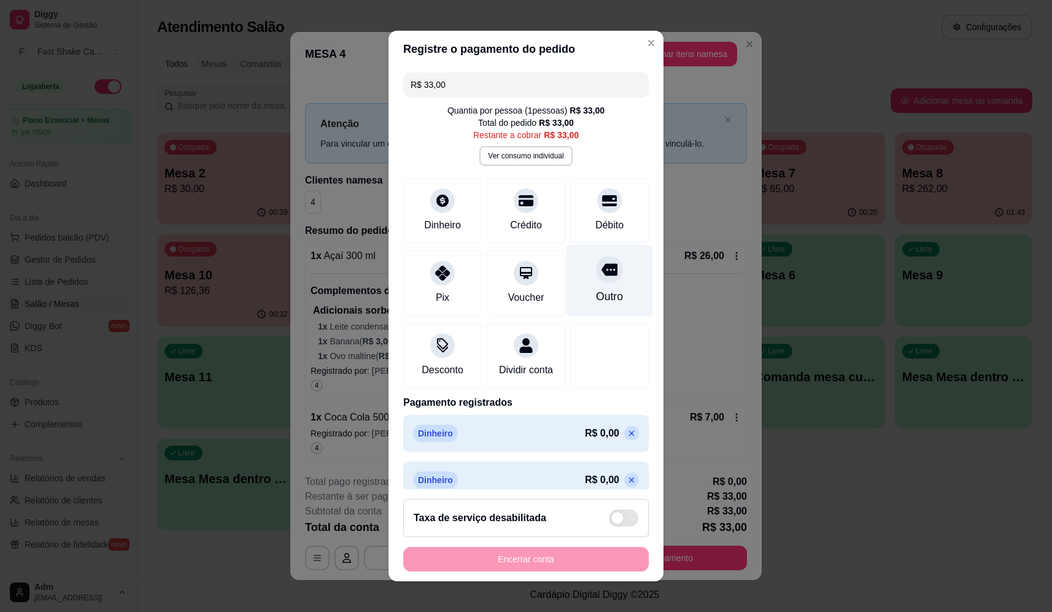
click at [596, 281] on div at bounding box center [609, 269] width 27 height 27
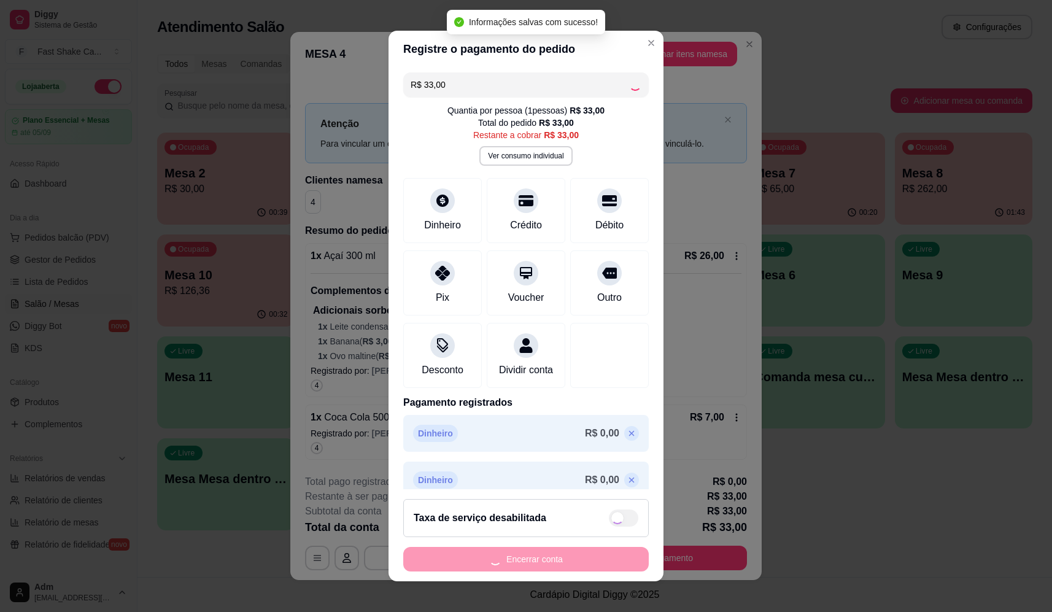
type input "R$ 0,00"
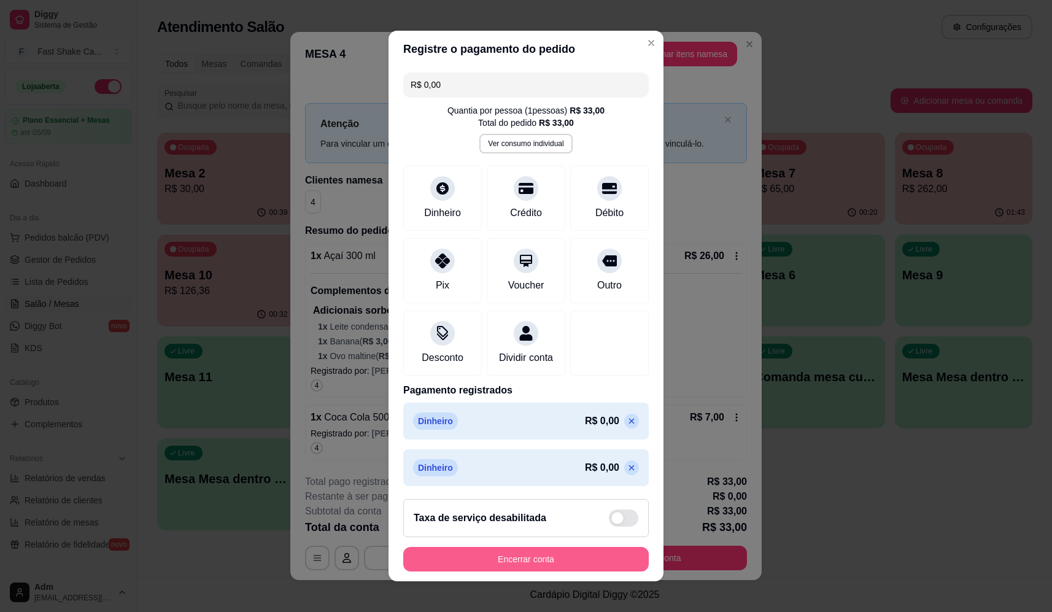
click at [565, 561] on button "Encerrar conta" at bounding box center [525, 559] width 245 height 25
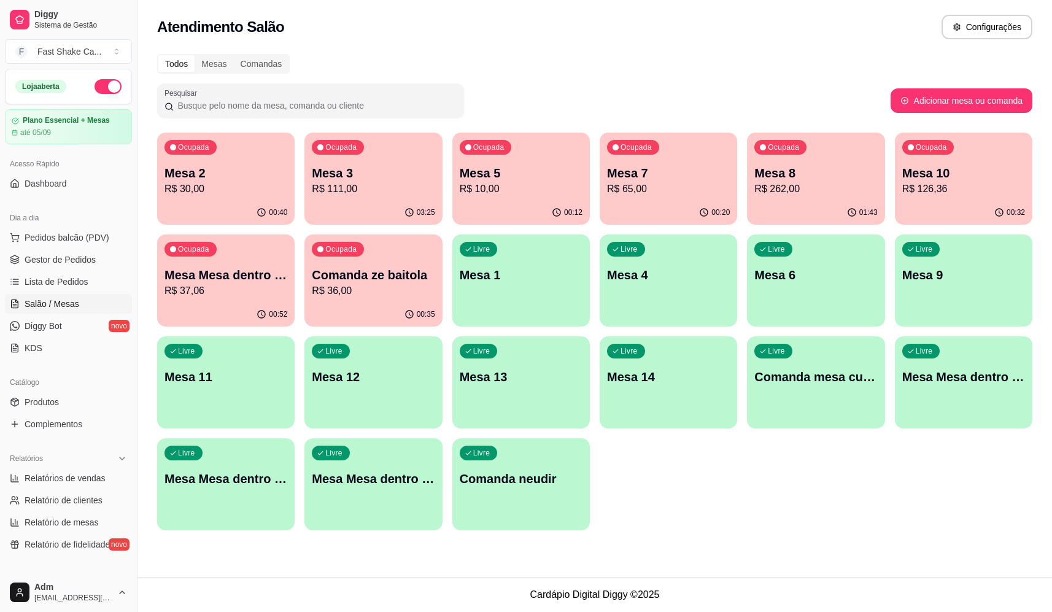
click at [530, 175] on p "Mesa 5" at bounding box center [521, 172] width 123 height 17
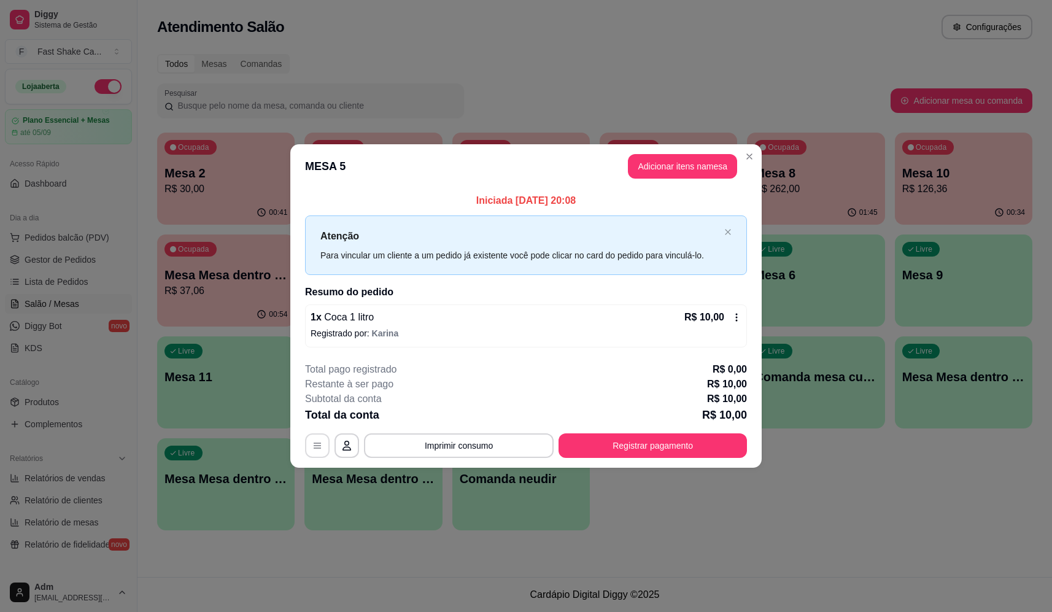
click at [316, 444] on icon "button" at bounding box center [317, 446] width 10 height 10
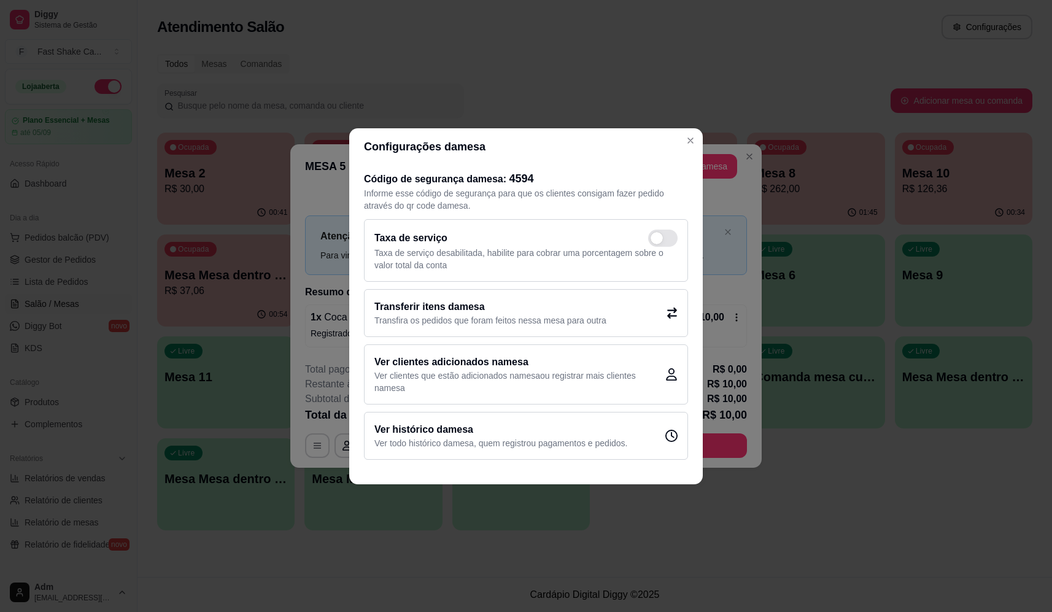
click at [462, 314] on p "Transfira os pedidos que foram feitos nessa mesa para outra" at bounding box center [490, 320] width 232 height 12
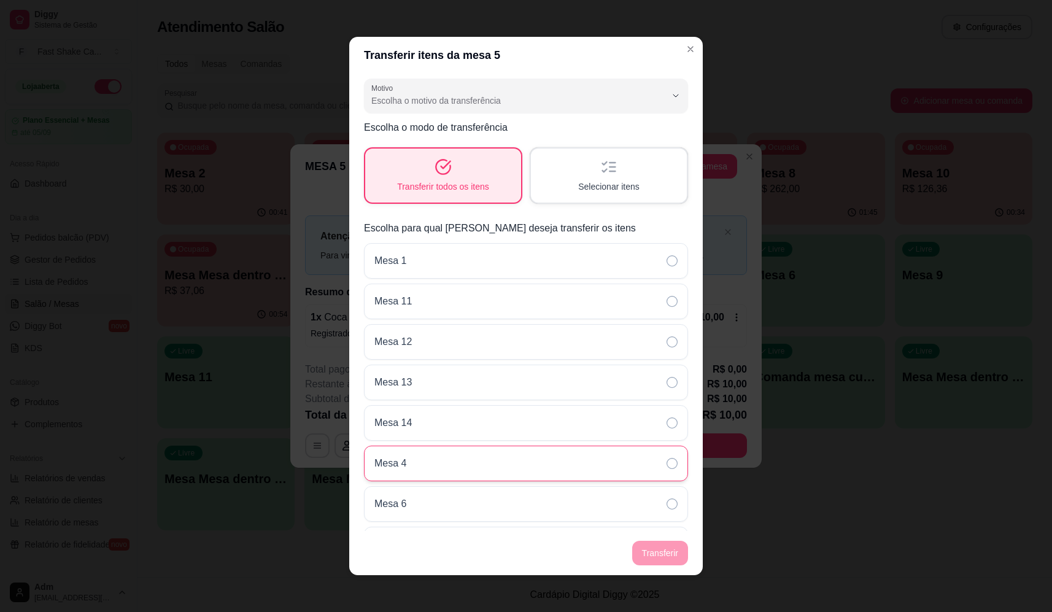
drag, startPoint x: 408, startPoint y: 463, endPoint x: 460, endPoint y: 474, distance: 52.6
click at [410, 463] on div "Mesa 4" at bounding box center [526, 463] width 324 height 36
click at [652, 554] on footer "Transferir" at bounding box center [525, 553] width 353 height 44
click at [468, 172] on div "Transferir todos os itens" at bounding box center [443, 175] width 156 height 54
click at [655, 542] on footer "Transferir" at bounding box center [525, 553] width 353 height 44
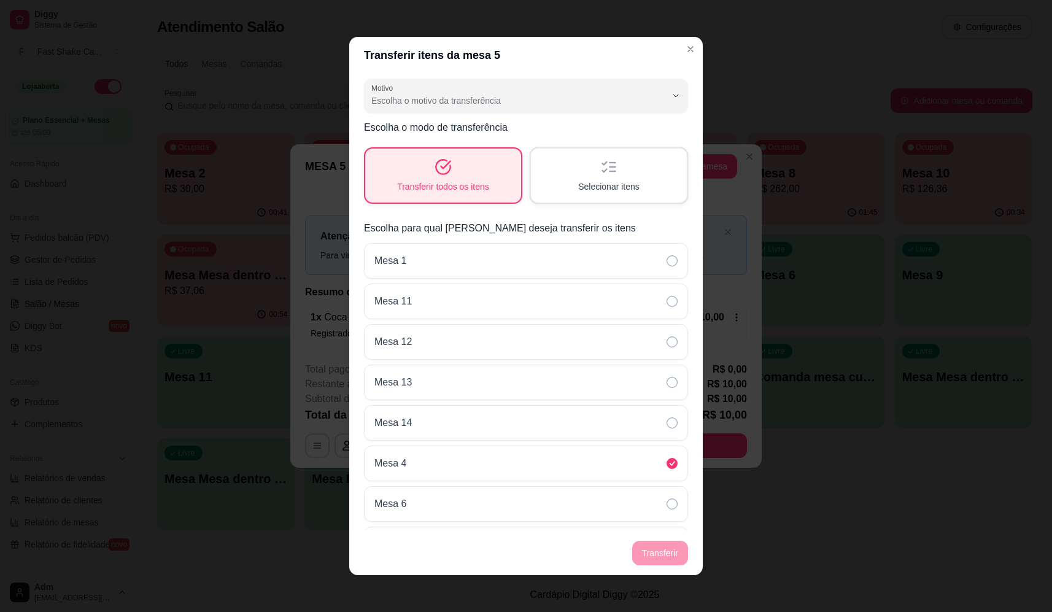
click at [657, 556] on footer "Transferir" at bounding box center [525, 553] width 353 height 44
click at [611, 183] on span "Selecionar itens" at bounding box center [608, 186] width 61 height 12
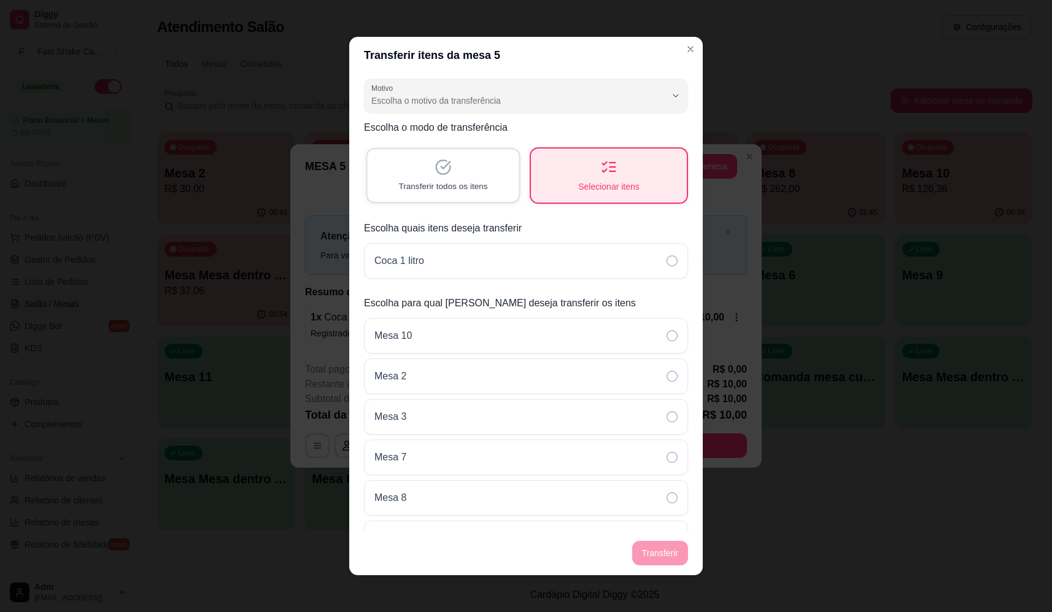
click at [453, 180] on span "Transferir todos os itens" at bounding box center [442, 186] width 89 height 12
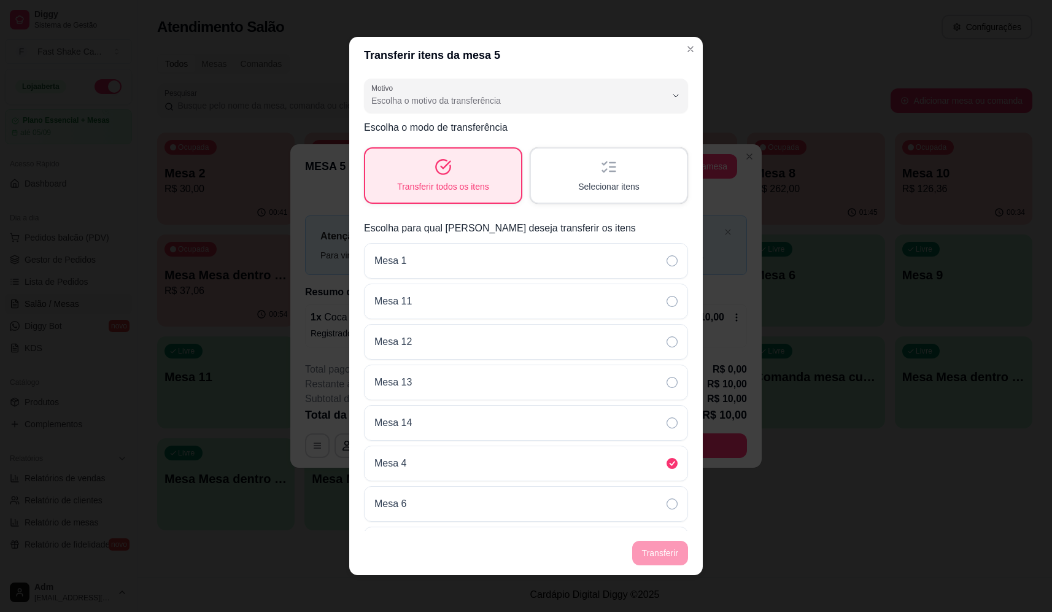
click at [661, 553] on footer "Transferir" at bounding box center [525, 553] width 353 height 44
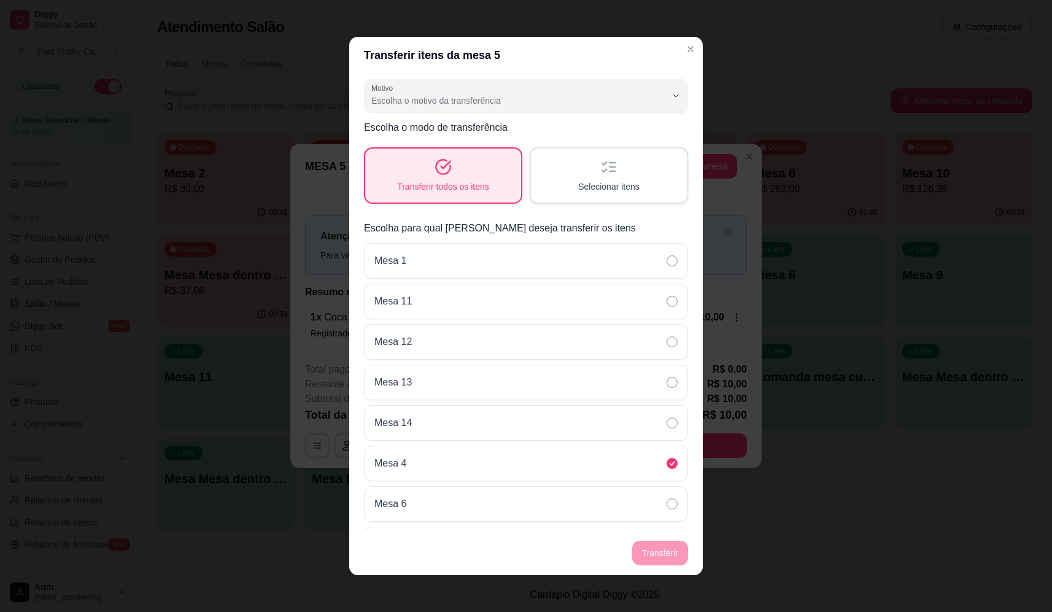
click at [661, 553] on footer "Transferir" at bounding box center [525, 553] width 353 height 44
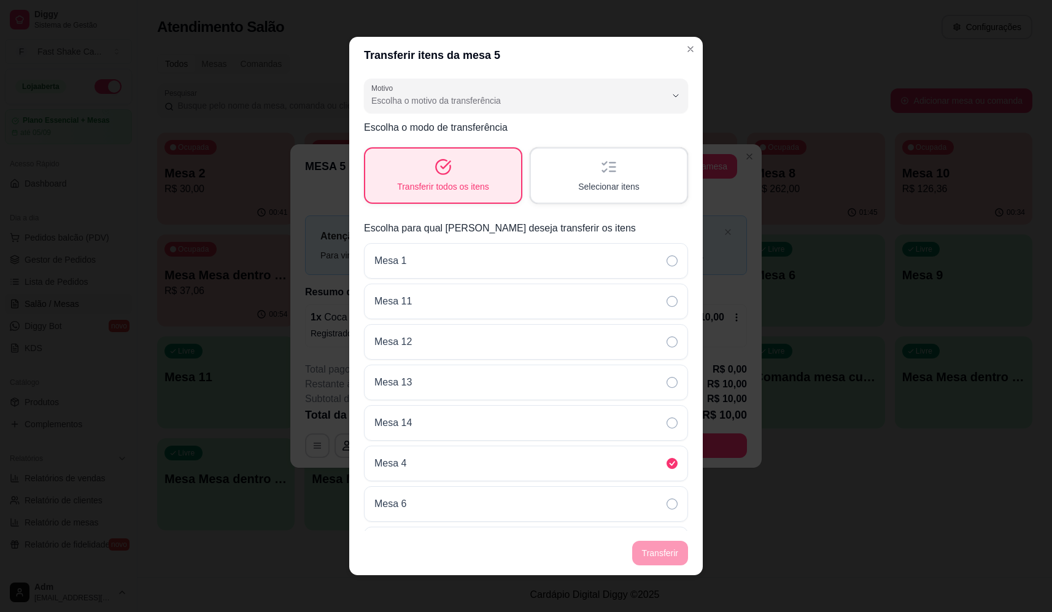
click at [661, 551] on footer "Transferir" at bounding box center [525, 553] width 353 height 44
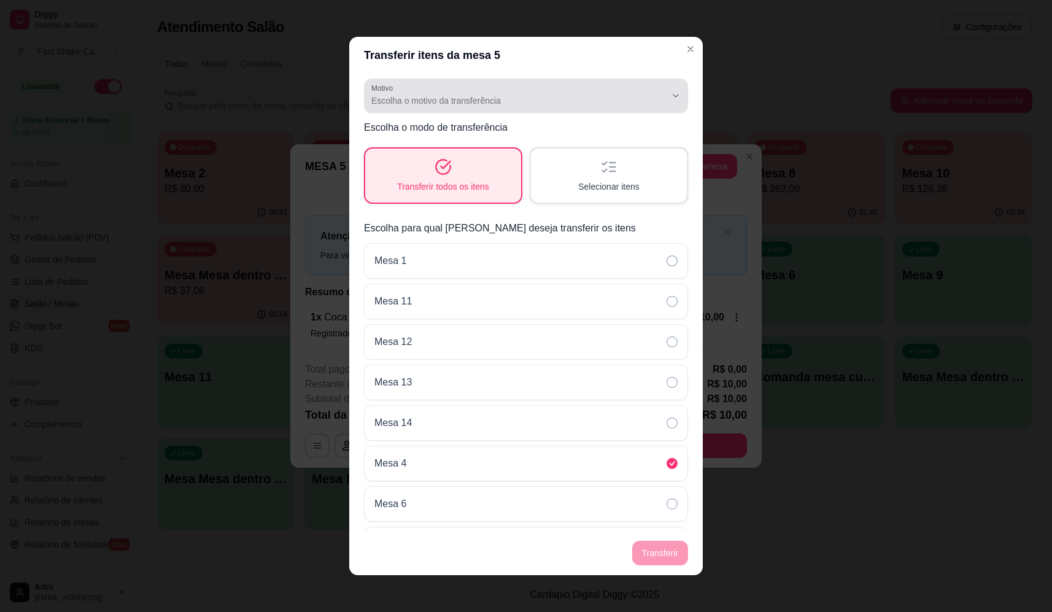
click at [573, 93] on div "Escolha o motivo da transferência" at bounding box center [518, 95] width 295 height 25
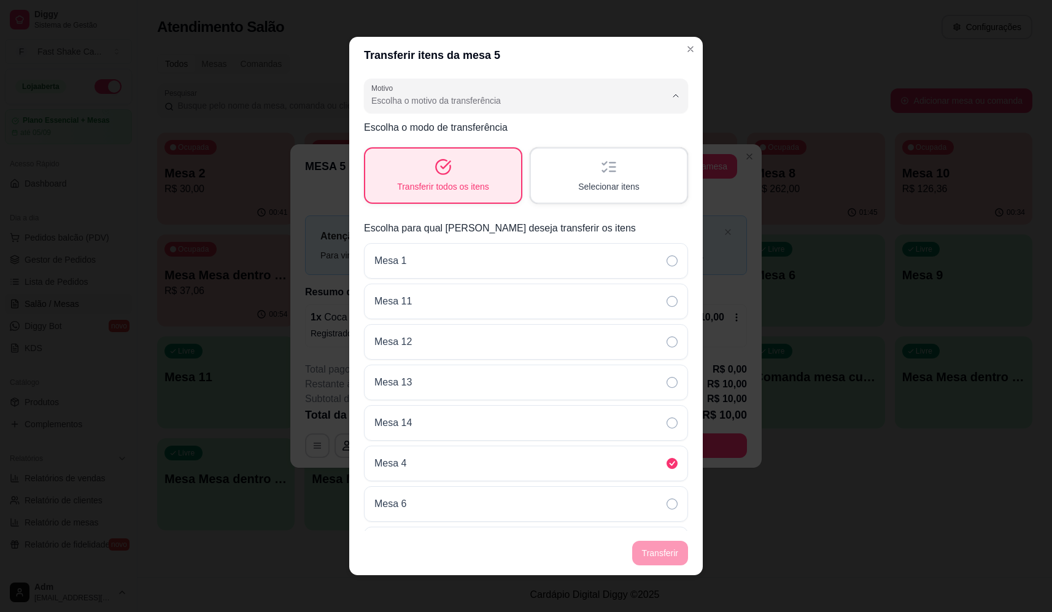
click at [459, 150] on span "Mudança de mesa" at bounding box center [511, 150] width 272 height 12
type input "TABLE_TRANSFER"
select select "TABLE_TRANSFER"
click at [651, 550] on button "Transferir" at bounding box center [660, 553] width 56 height 25
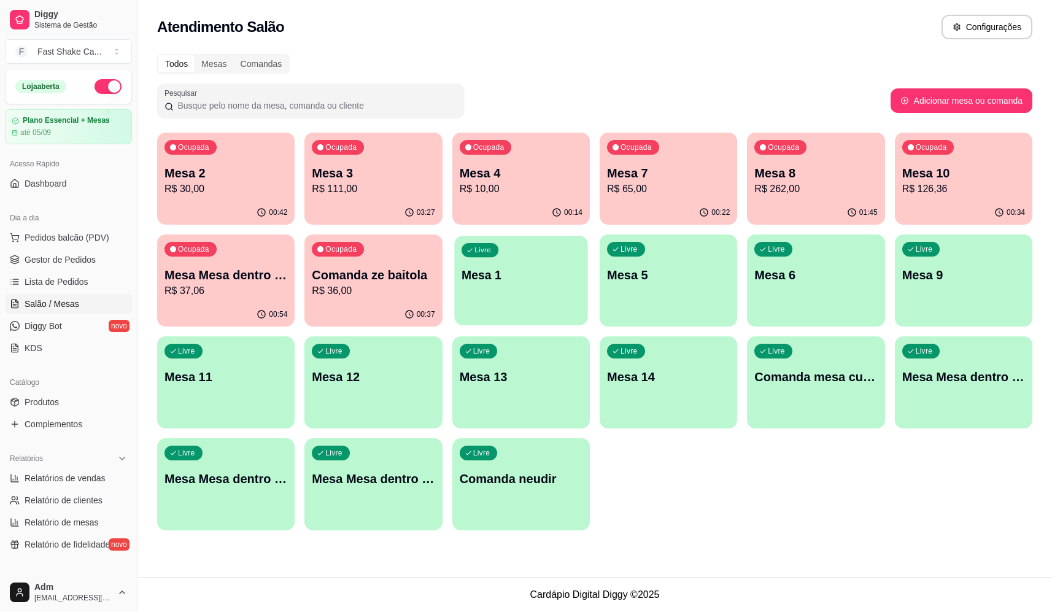
click at [534, 269] on p "Mesa 1" at bounding box center [520, 275] width 119 height 17
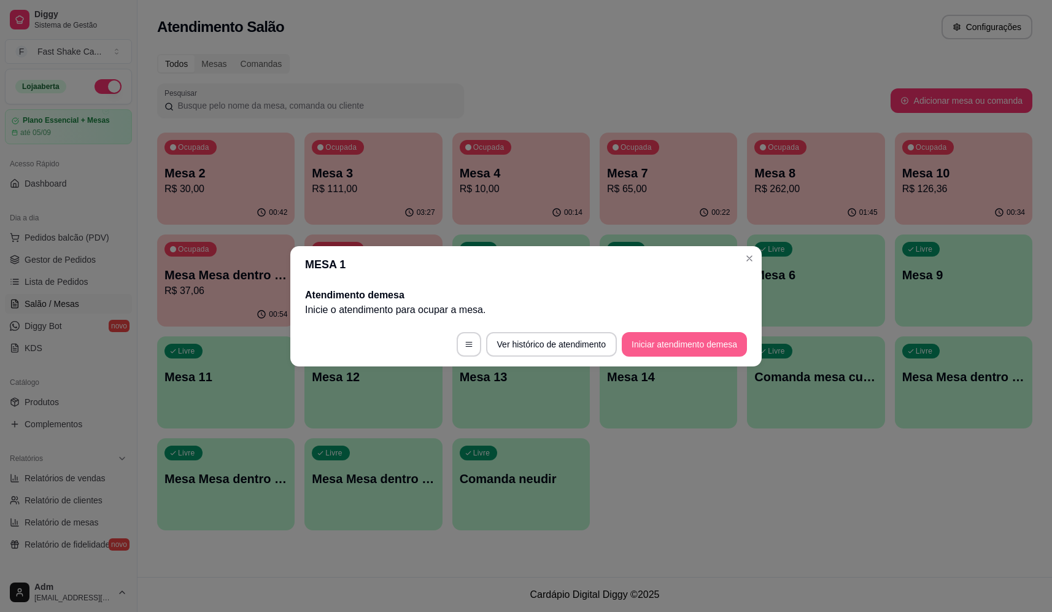
click at [657, 345] on button "Iniciar atendimento de mesa" at bounding box center [684, 344] width 125 height 25
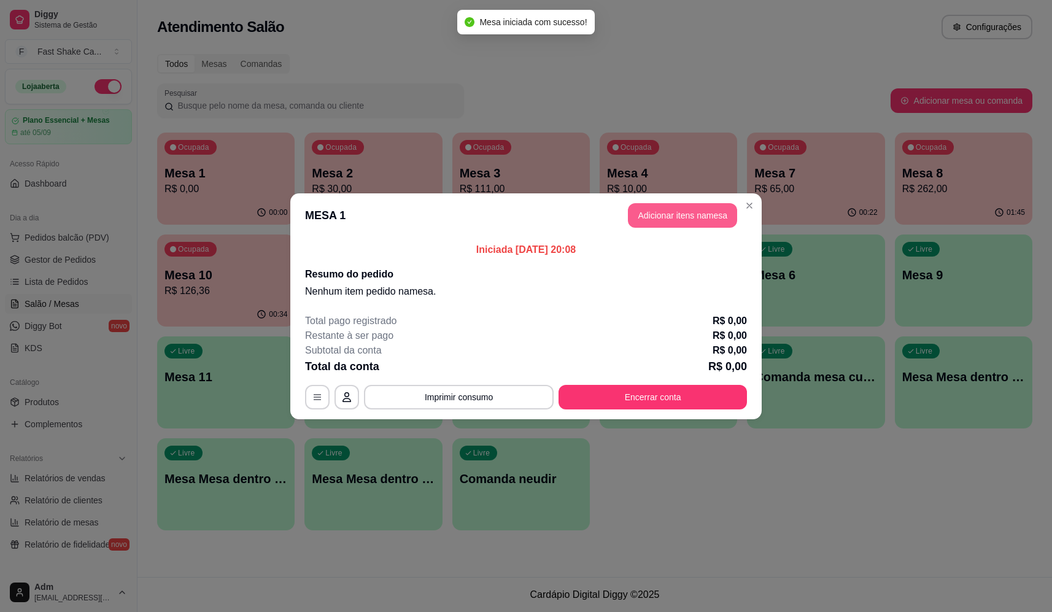
click at [707, 215] on button "Adicionar itens na mesa" at bounding box center [682, 215] width 109 height 25
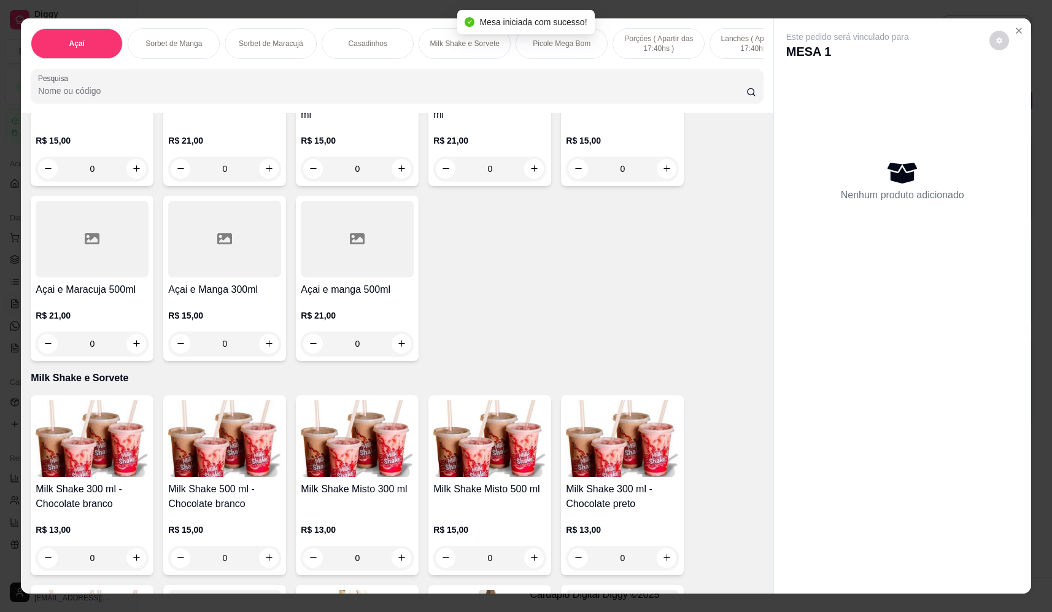
scroll to position [3999, 0]
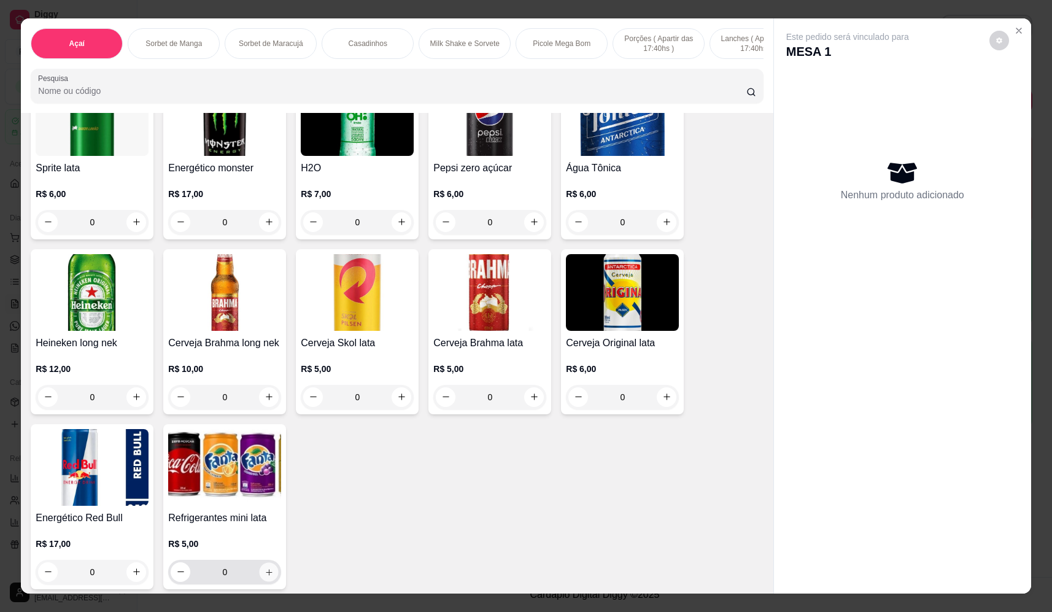
click at [266, 568] on icon "increase-product-quantity" at bounding box center [268, 572] width 9 height 9
type input "1"
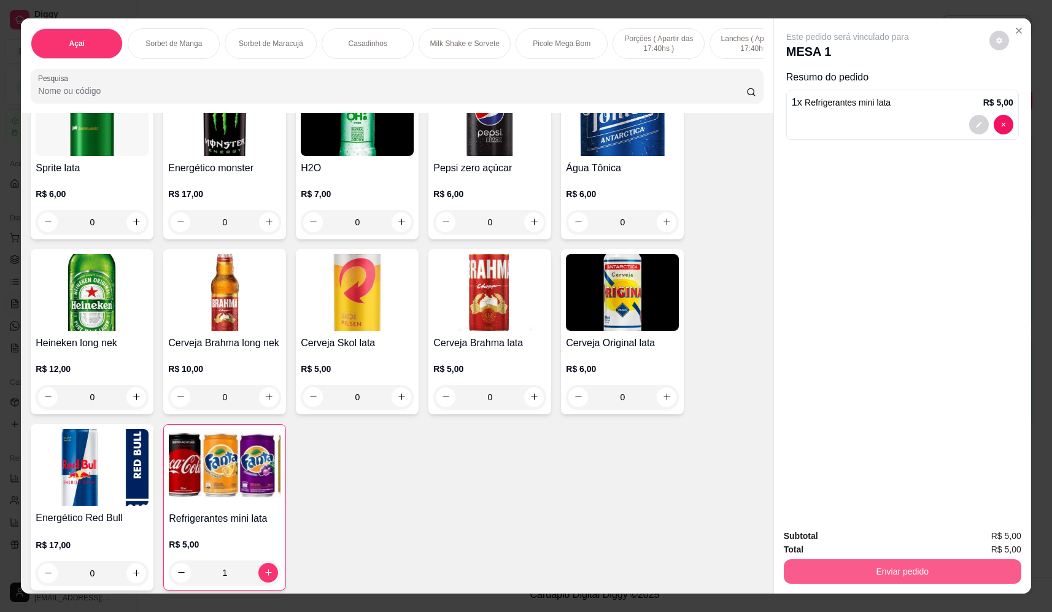
click at [955, 574] on button "Enviar pedido" at bounding box center [902, 571] width 237 height 25
click at [852, 530] on button "Não registrar e enviar pedido" at bounding box center [862, 541] width 128 height 23
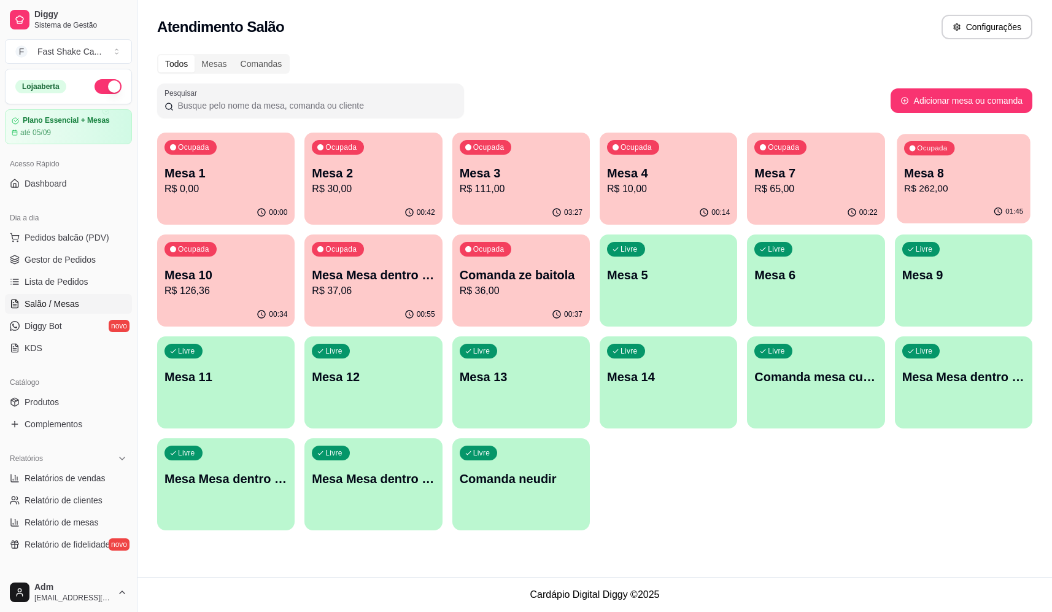
click at [958, 206] on div "01:45" at bounding box center [963, 211] width 134 height 23
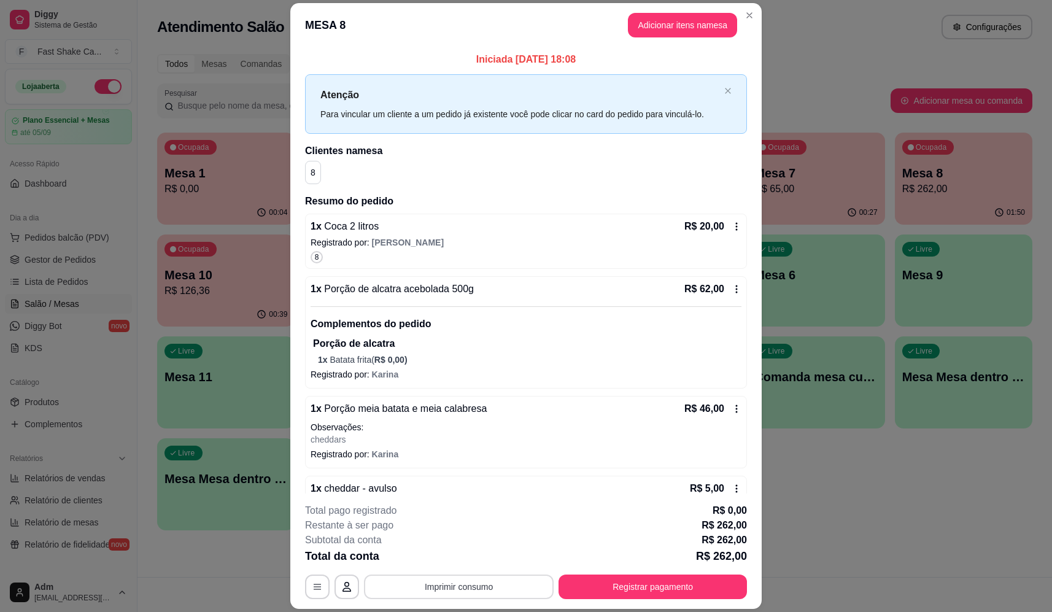
click at [475, 593] on button "Imprimir consumo" at bounding box center [459, 586] width 190 height 25
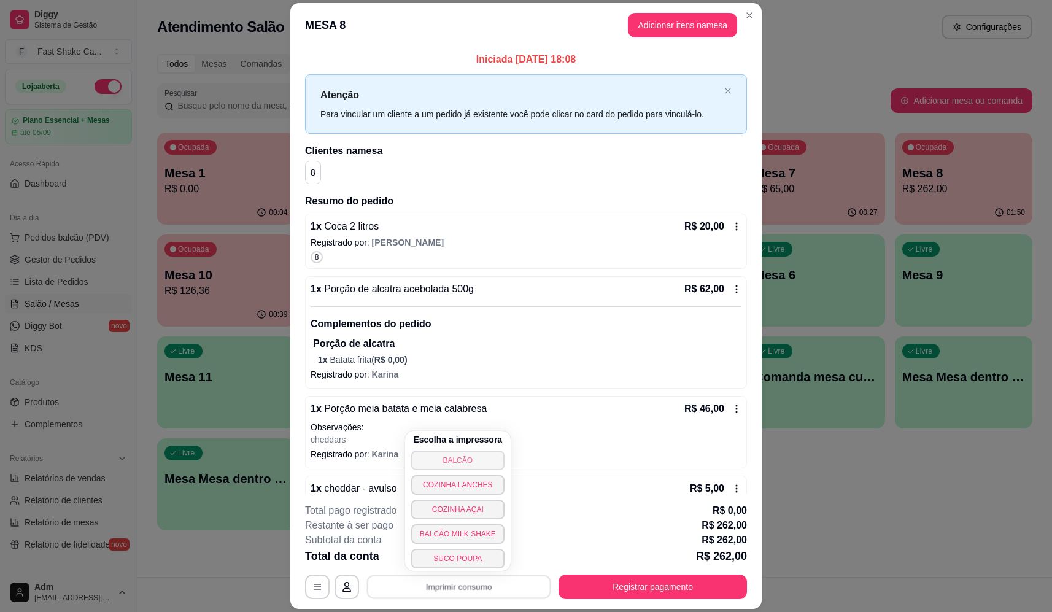
click at [450, 463] on button "BALCÃO" at bounding box center [457, 460] width 93 height 20
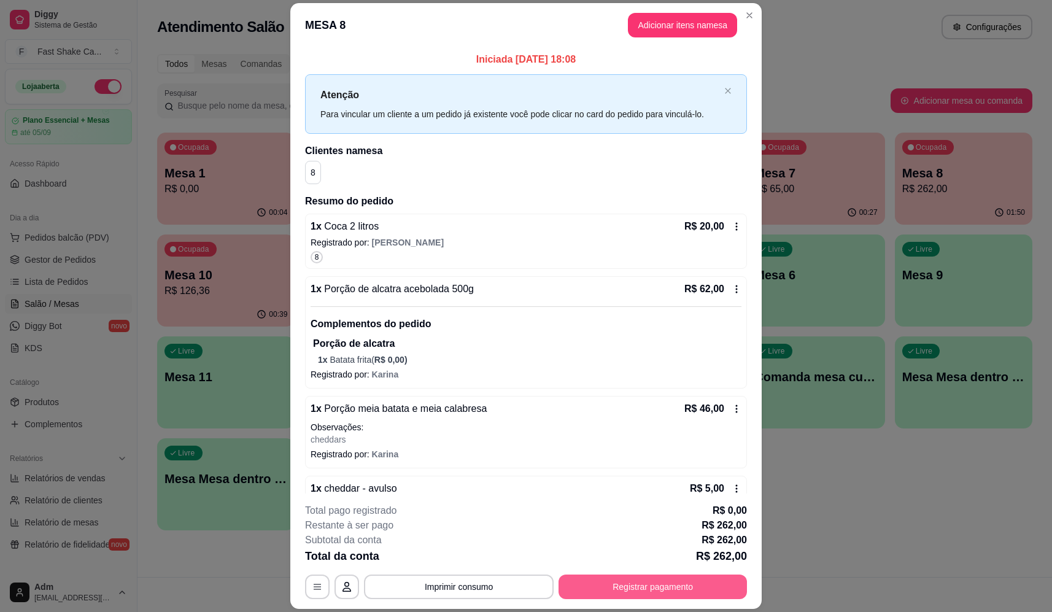
click at [658, 583] on button "Registrar pagamento" at bounding box center [652, 586] width 188 height 25
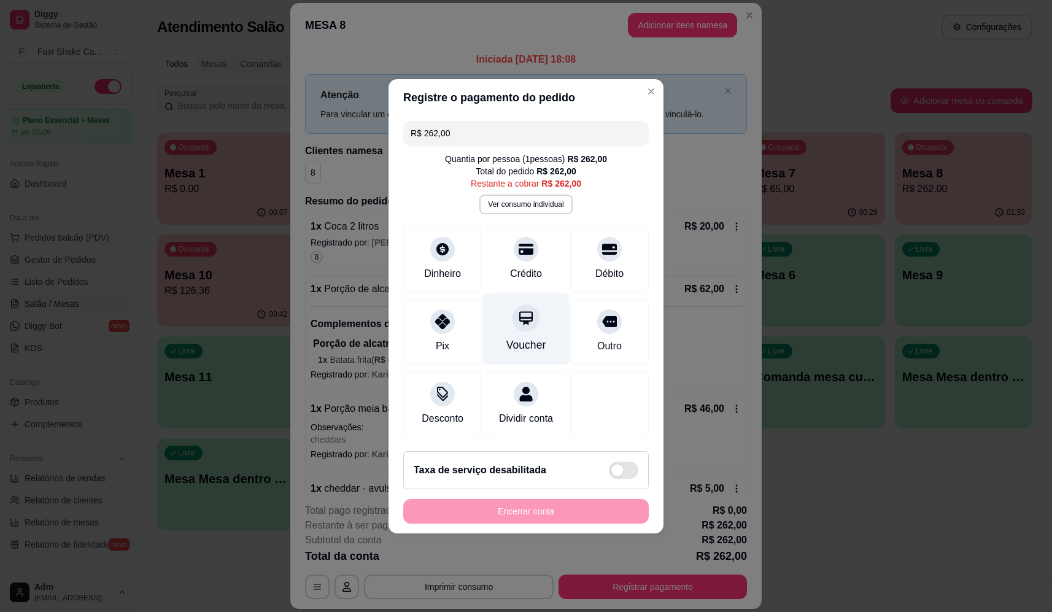
click at [549, 323] on div "Voucher" at bounding box center [526, 329] width 87 height 72
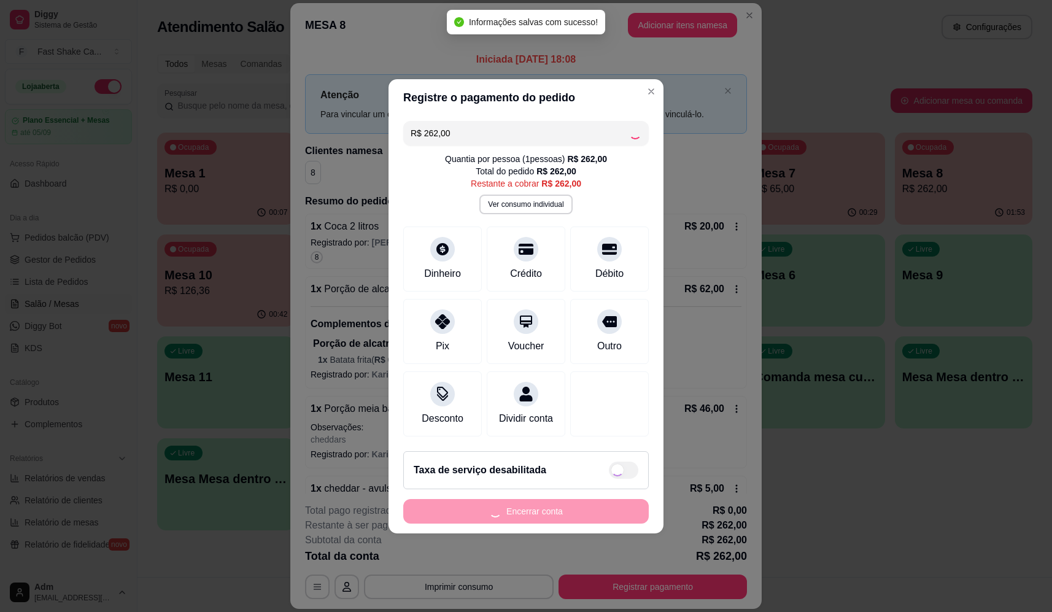
type input "R$ 0,00"
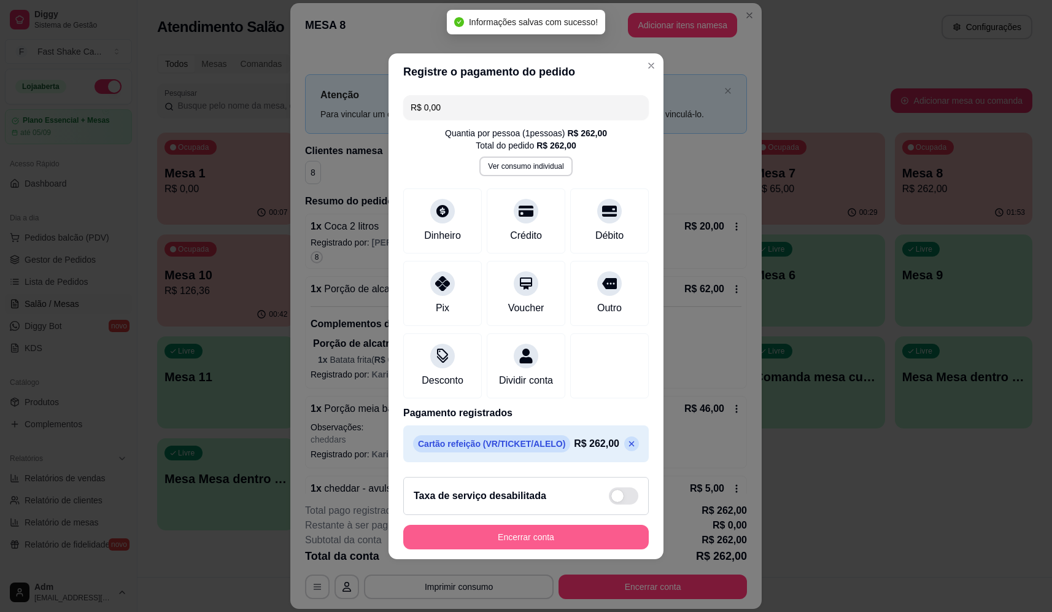
click at [571, 539] on button "Encerrar conta" at bounding box center [525, 537] width 245 height 25
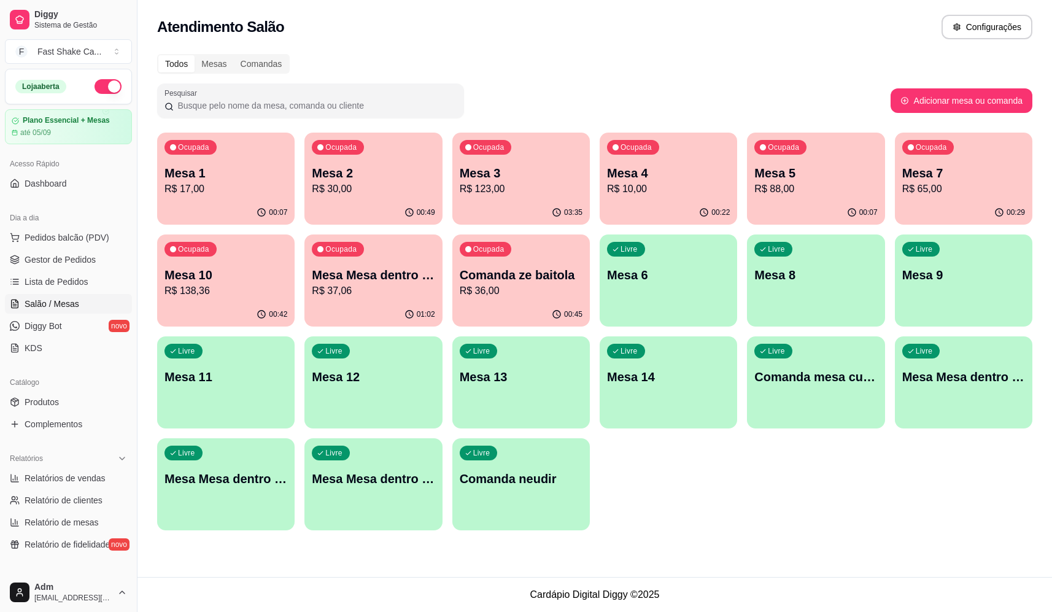
click at [533, 302] on div "Ocupada Comanda ze baitola R$ 36,00" at bounding box center [520, 268] width 137 height 68
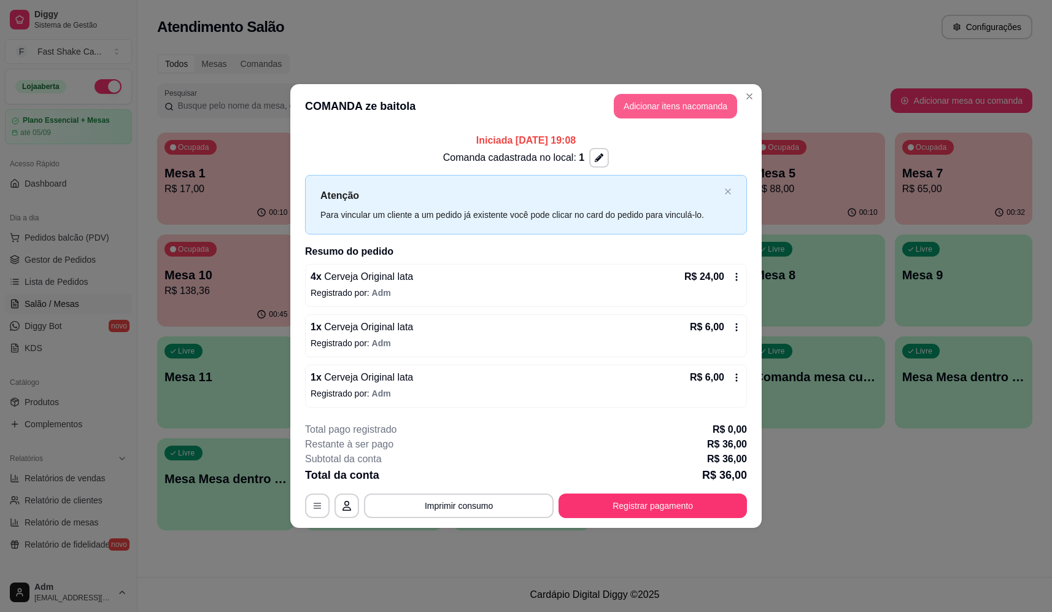
click at [678, 114] on button "Adicionar itens na comanda" at bounding box center [675, 106] width 123 height 25
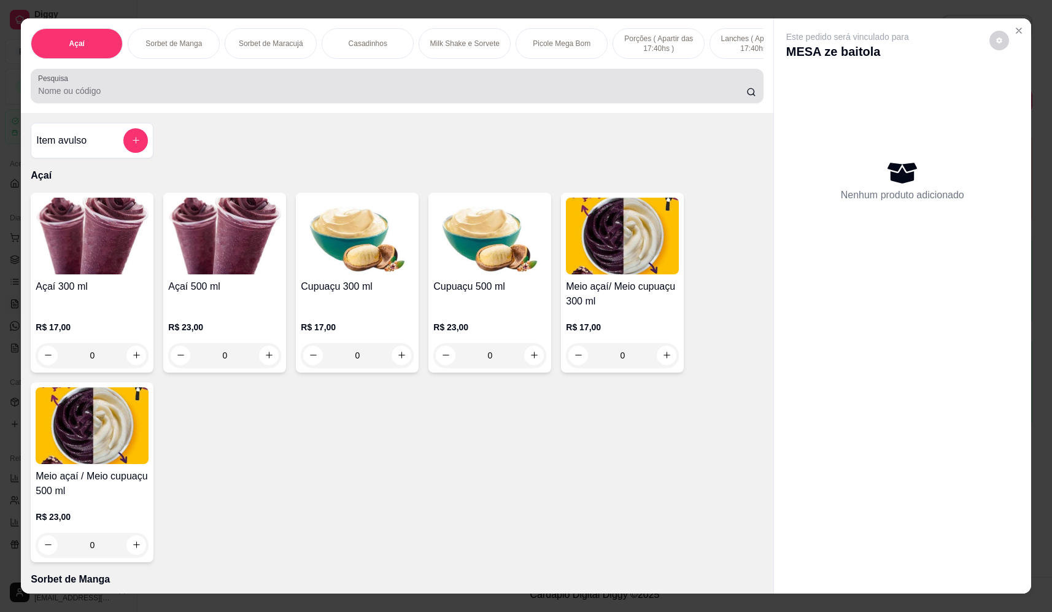
click at [285, 90] on div at bounding box center [396, 86] width 717 height 25
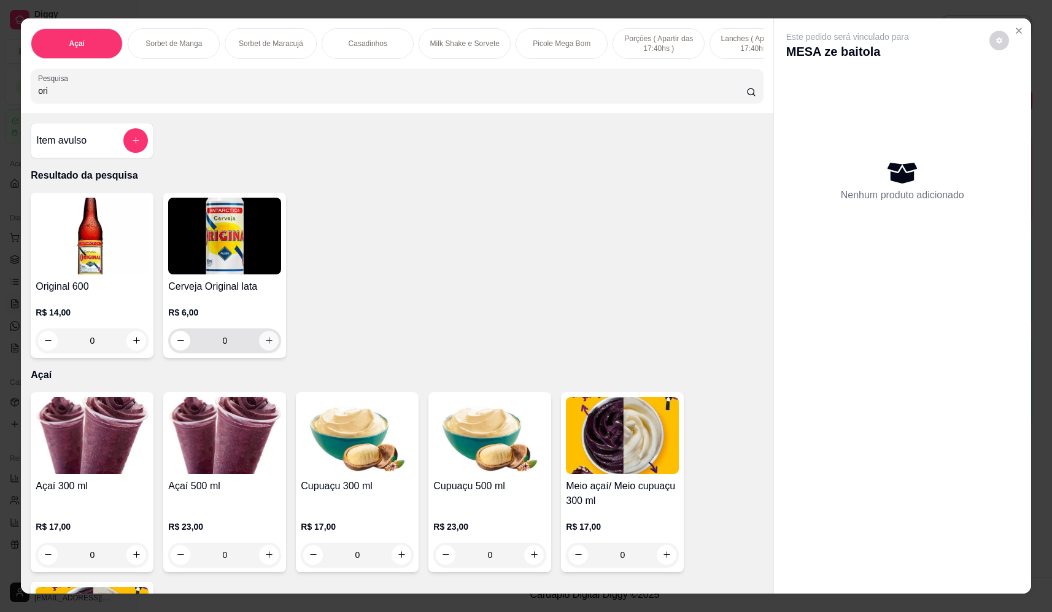
type input "ori"
click at [270, 350] on button "increase-product-quantity" at bounding box center [269, 341] width 20 height 20
type input "1"
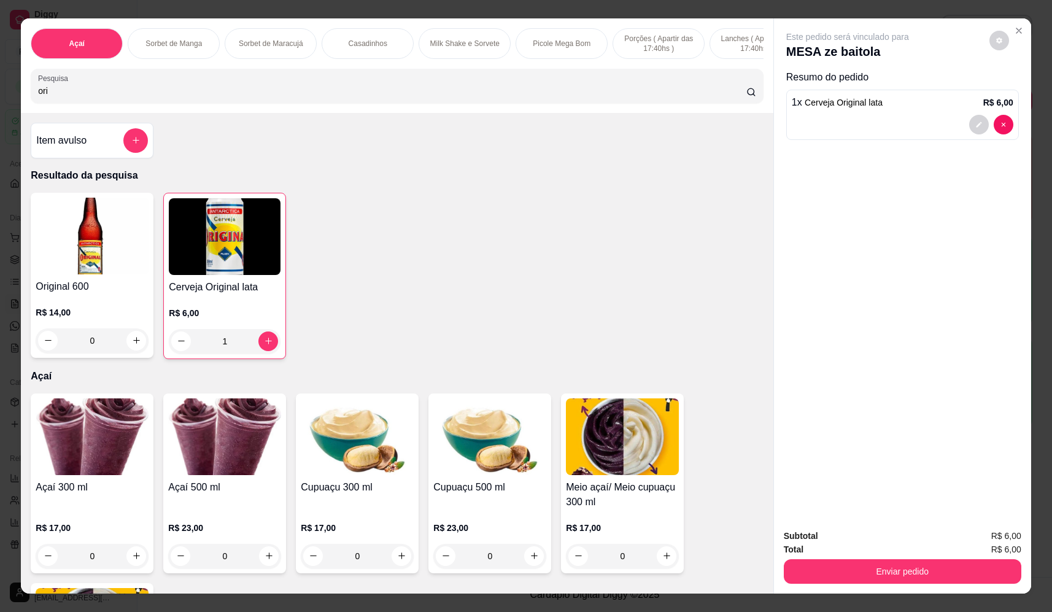
click at [804, 576] on button "Enviar pedido" at bounding box center [902, 571] width 237 height 25
click at [814, 539] on button "Não registrar e enviar pedido" at bounding box center [862, 541] width 128 height 23
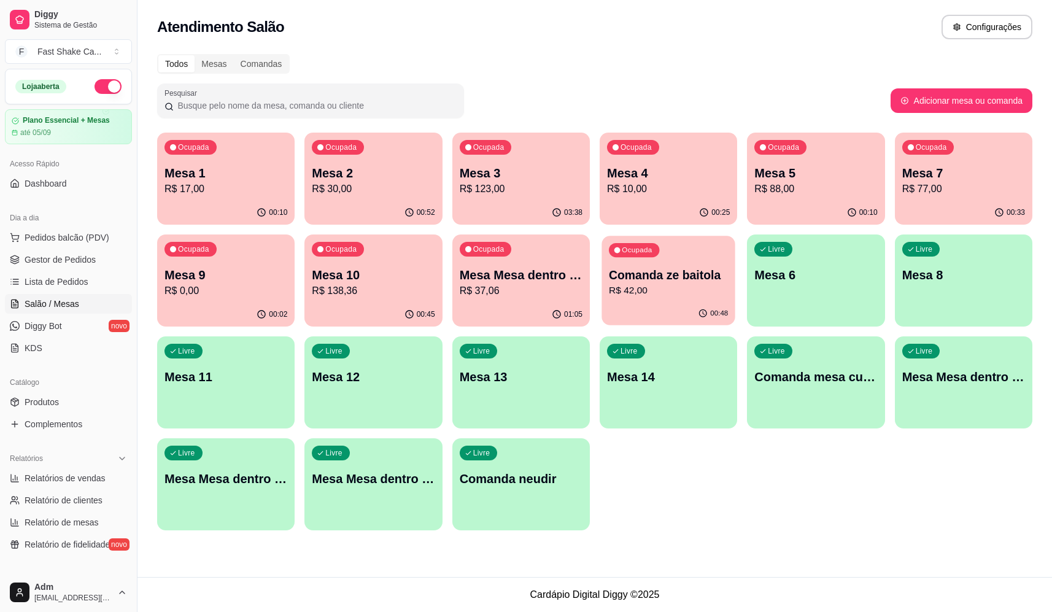
click at [660, 281] on p "Comanda ze baitola" at bounding box center [668, 275] width 119 height 17
click at [541, 598] on footer "Cardápio Digital Diggy © 2025" at bounding box center [594, 594] width 914 height 35
click at [564, 591] on footer "Cardápio Digital Diggy © 2025" at bounding box center [594, 594] width 914 height 35
click at [533, 599] on footer "Cardápio Digital Diggy © 2025" at bounding box center [594, 594] width 914 height 35
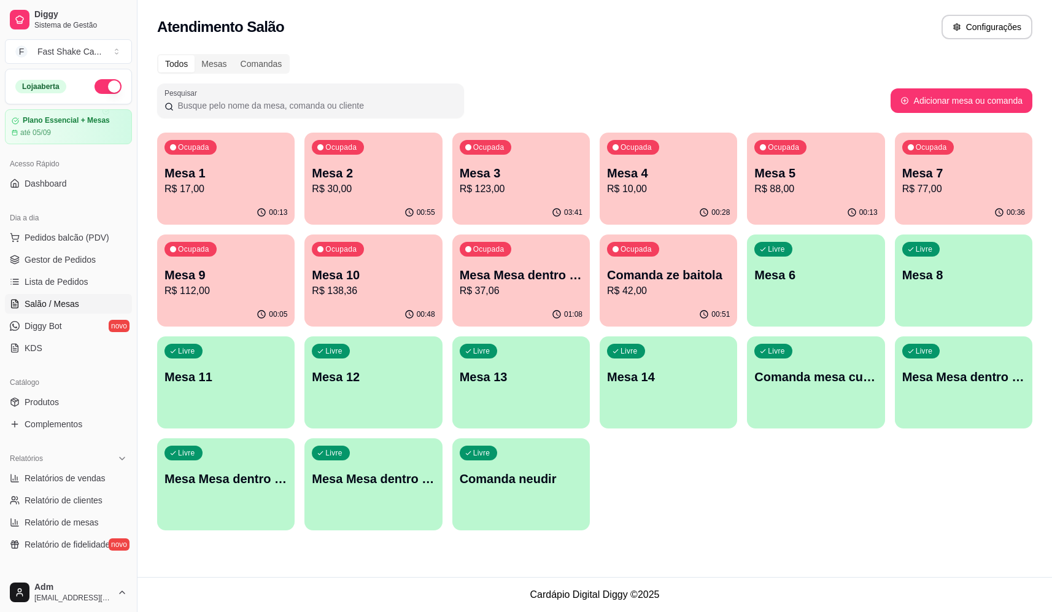
click at [752, 489] on div "Ocupada Mesa 1 R$ 17,00 00:13 Ocupada Mesa 2 R$ 30,00 00:55 Ocupada Mesa 3 R$ 1…" at bounding box center [594, 332] width 875 height 398
click at [193, 296] on p "R$ 112,00" at bounding box center [225, 290] width 119 height 14
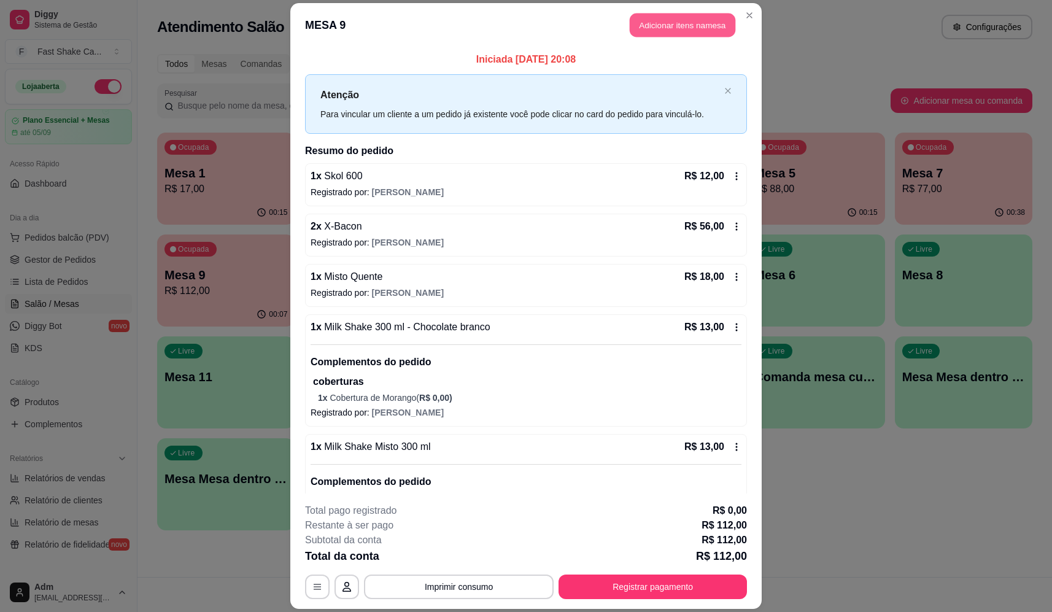
click at [676, 20] on button "Adicionar itens na mesa" at bounding box center [683, 25] width 106 height 24
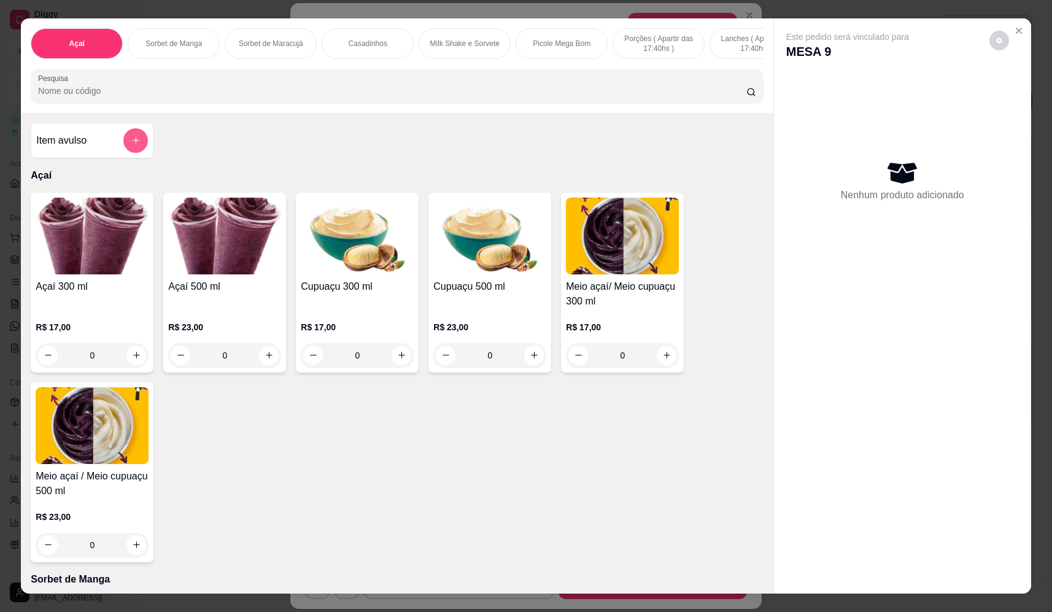
click at [126, 148] on button "add-separate-item" at bounding box center [135, 140] width 25 height 25
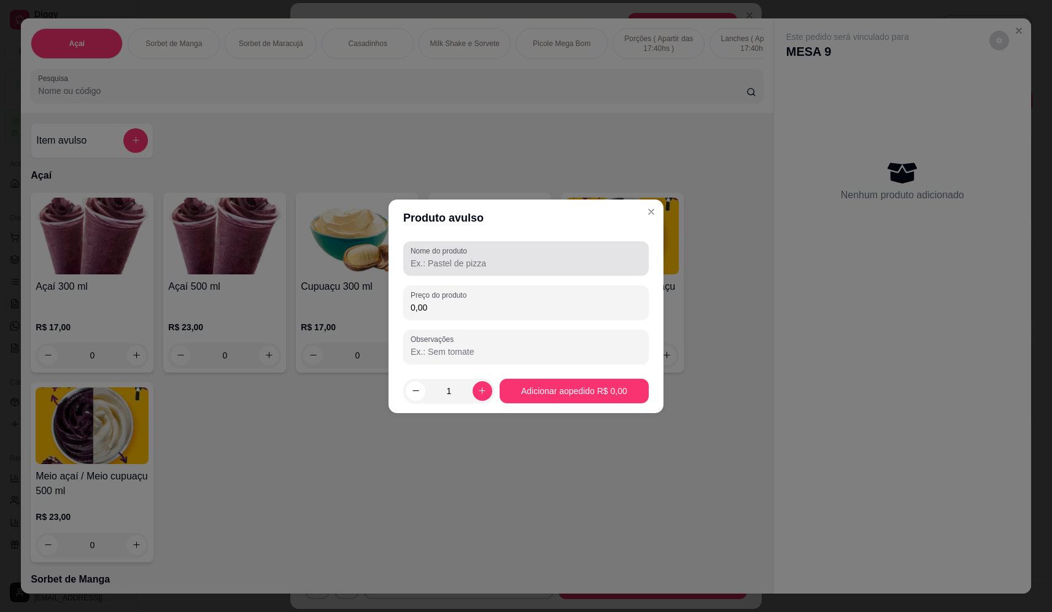
click at [488, 268] on input "Nome do produto" at bounding box center [526, 263] width 231 height 12
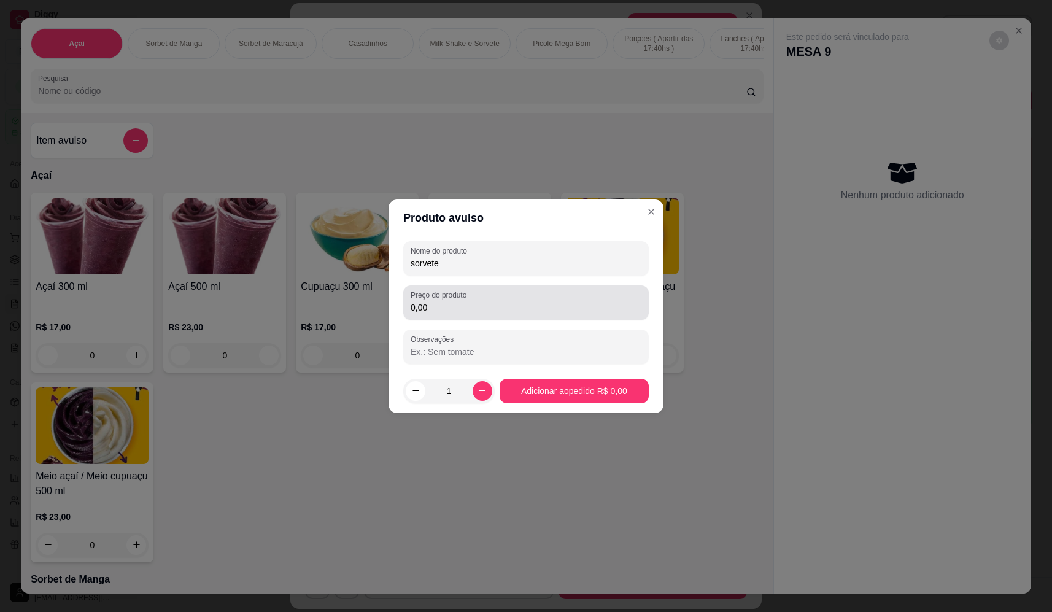
type input "sorvete"
click at [461, 307] on input "0,00" at bounding box center [526, 307] width 231 height 12
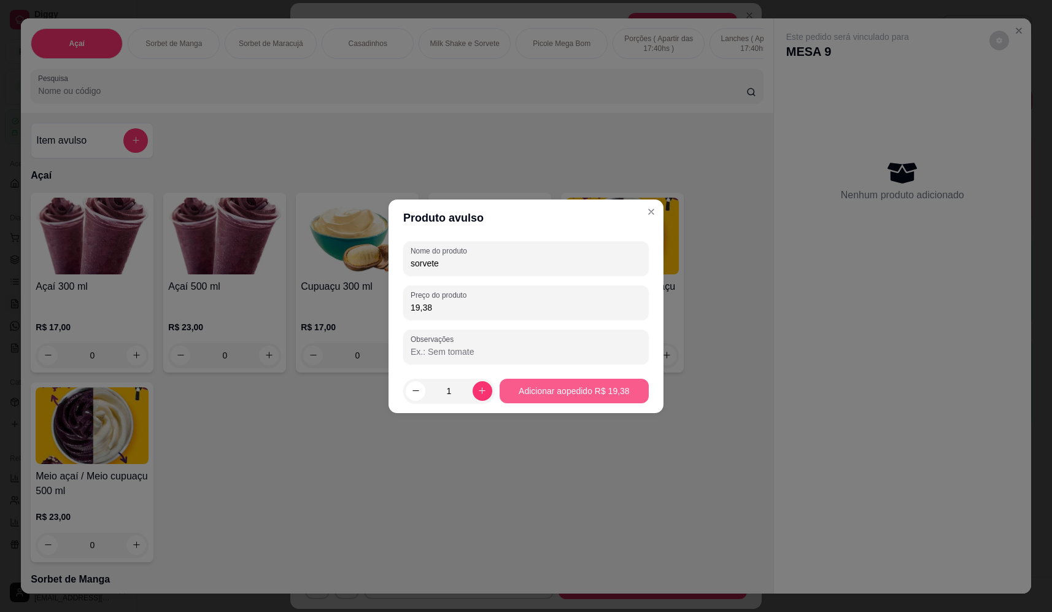
type input "19,38"
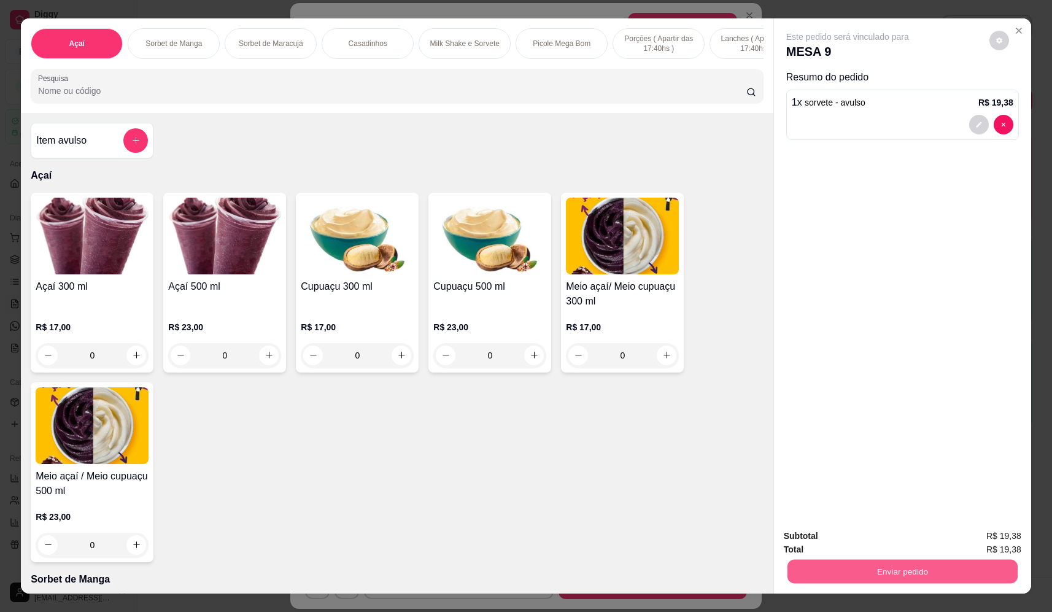
click at [834, 572] on button "Enviar pedido" at bounding box center [902, 572] width 230 height 24
click at [815, 536] on button "Não registrar e enviar pedido" at bounding box center [862, 541] width 124 height 23
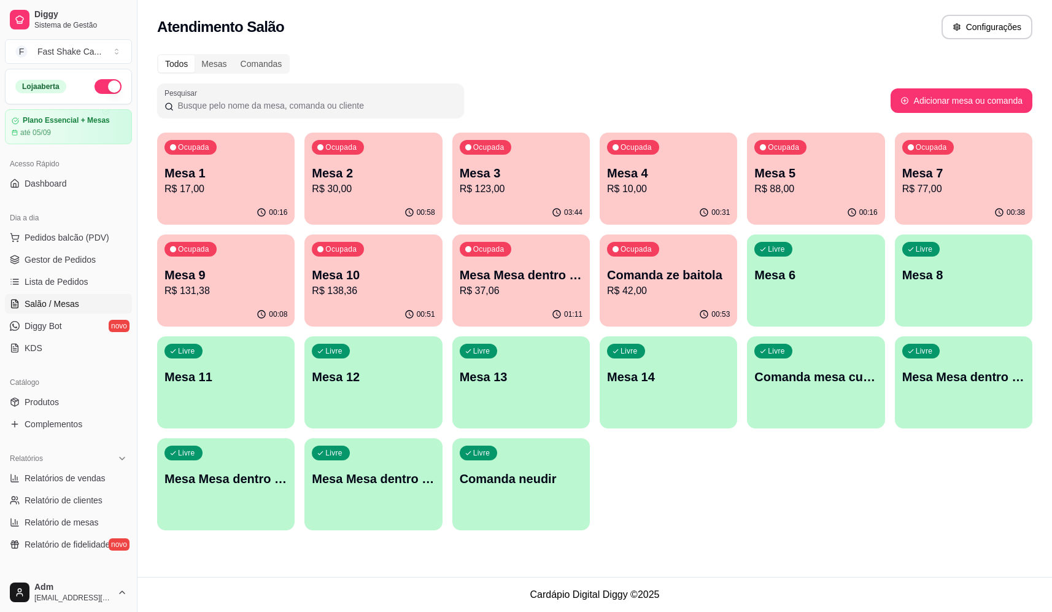
click at [797, 183] on p "R$ 88,00" at bounding box center [815, 189] width 123 height 15
click at [946, 209] on div "00:46" at bounding box center [963, 213] width 137 height 24
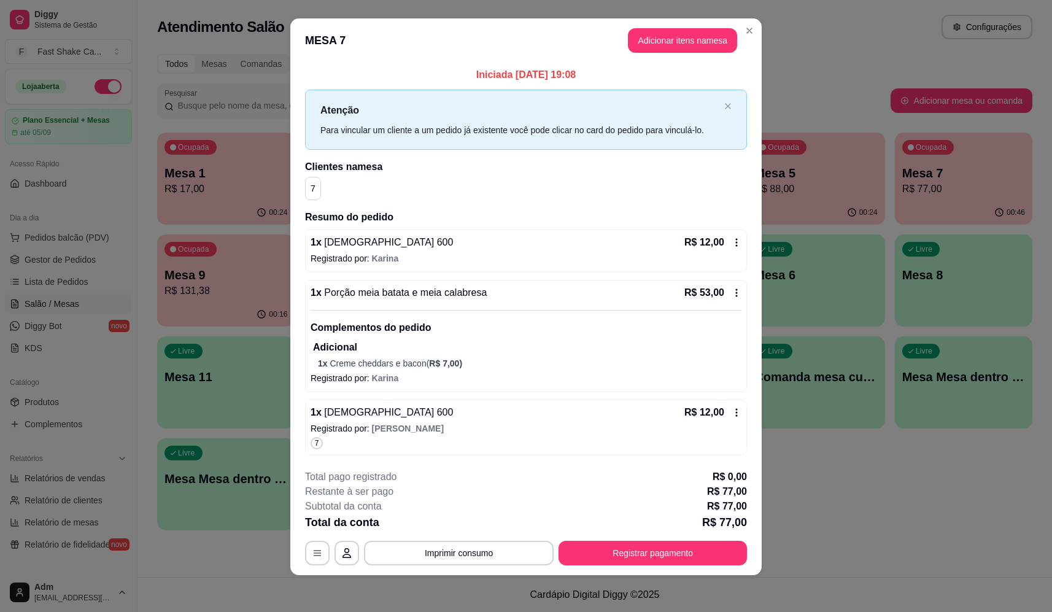
scroll to position [12, 0]
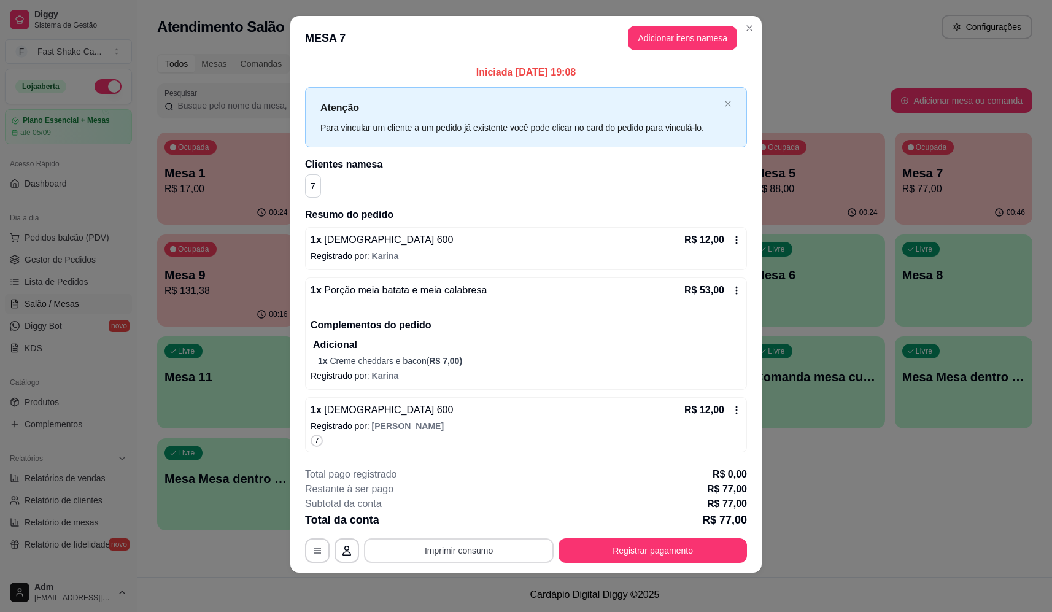
click at [476, 547] on button "Imprimir consumo" at bounding box center [459, 550] width 190 height 25
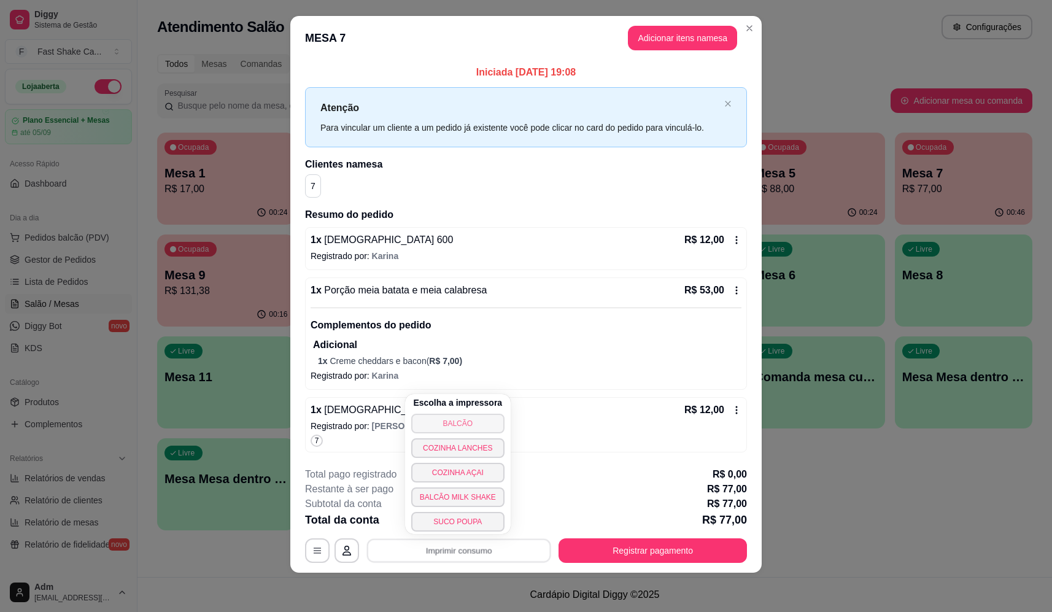
click at [461, 424] on button "BALCÃO" at bounding box center [457, 424] width 93 height 20
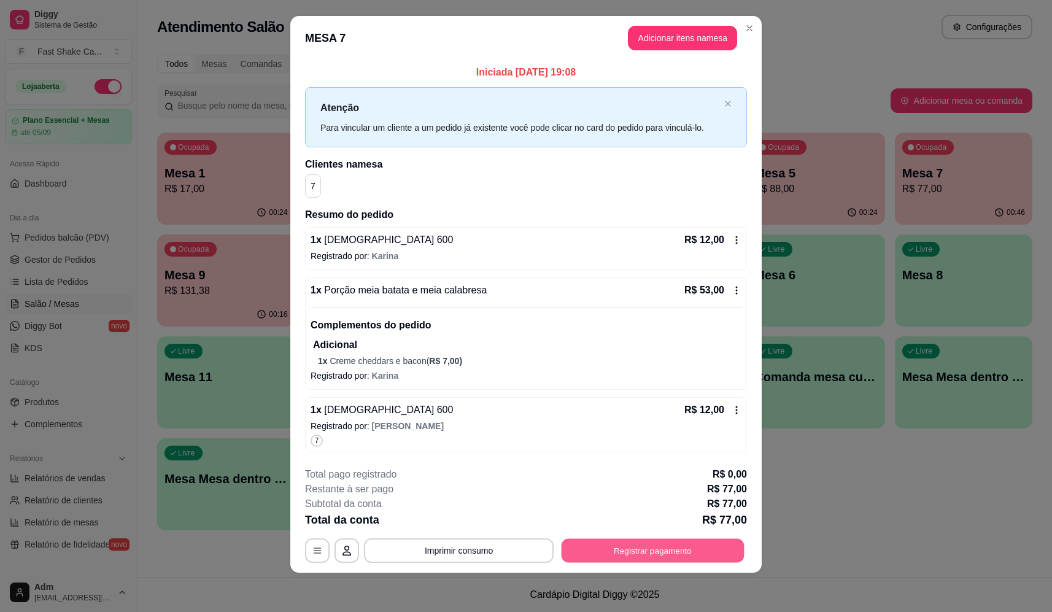
click at [663, 560] on button "Registrar pagamento" at bounding box center [652, 550] width 183 height 24
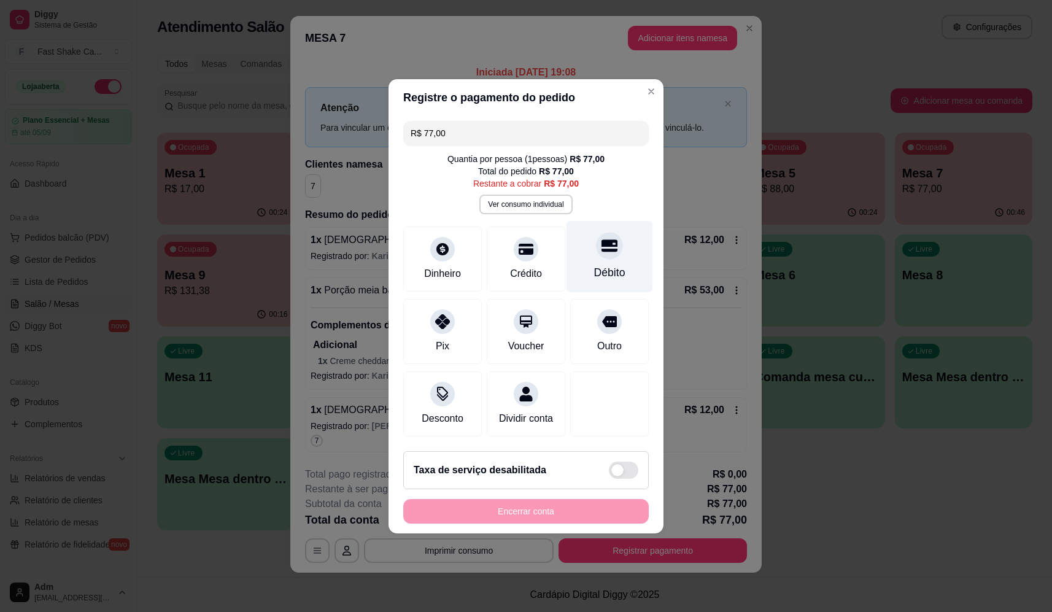
click at [598, 233] on div at bounding box center [609, 245] width 27 height 27
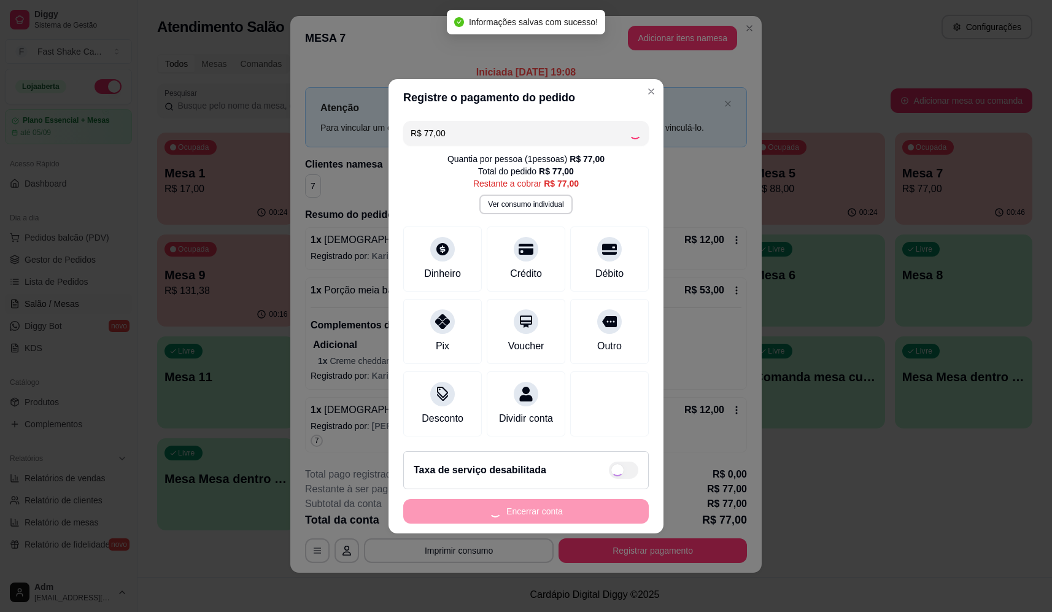
type input "R$ 0,00"
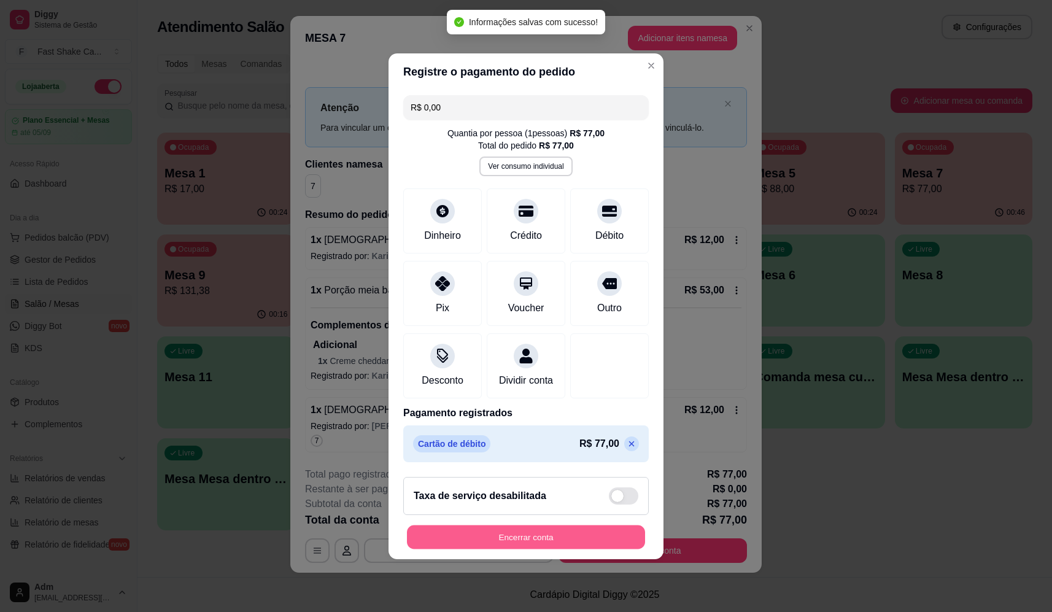
click at [584, 549] on button "Encerrar conta" at bounding box center [526, 537] width 238 height 24
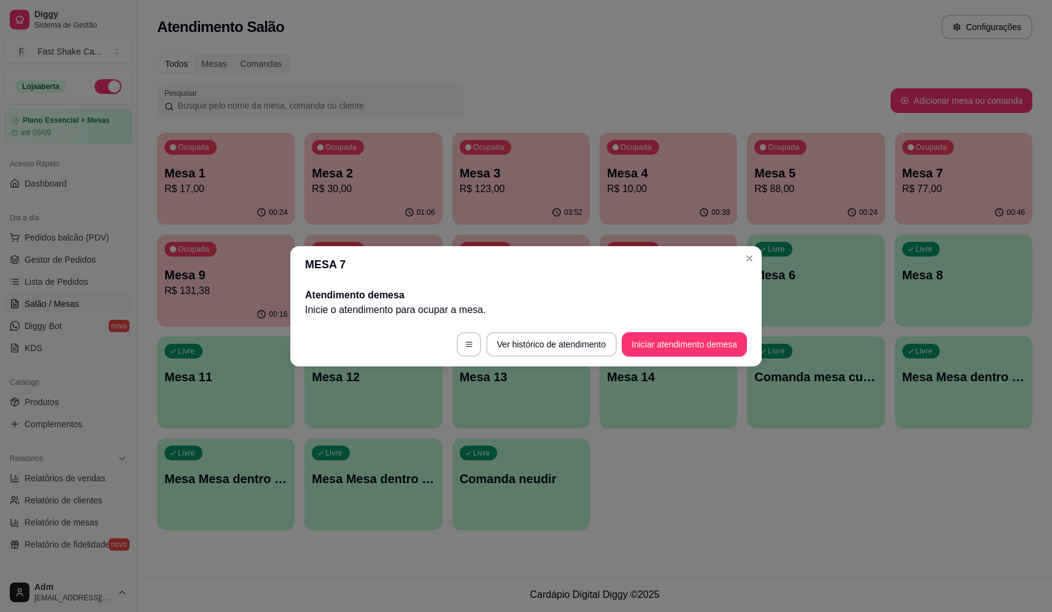
scroll to position [0, 0]
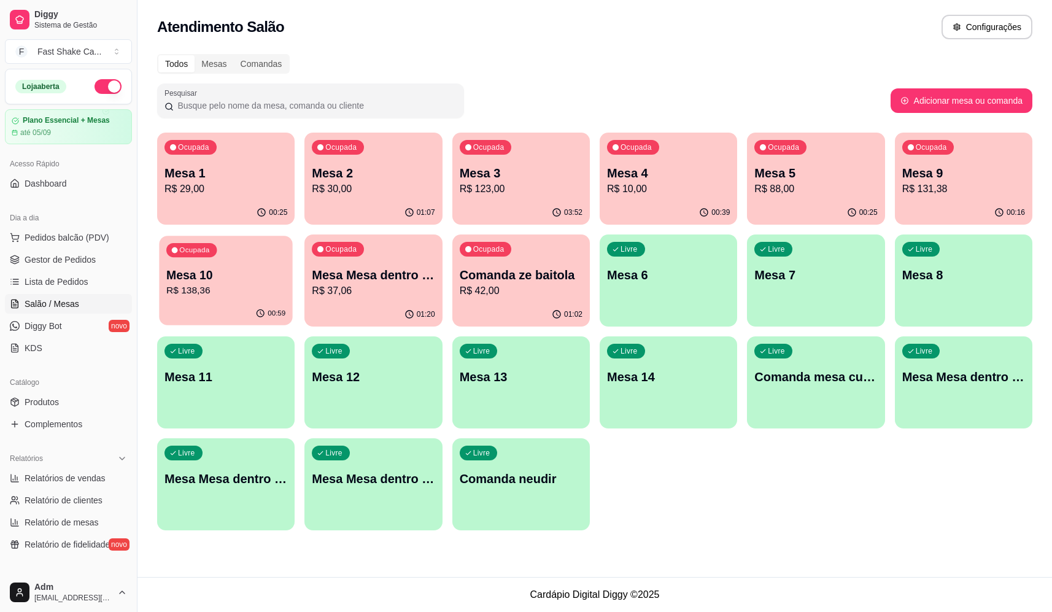
click at [271, 290] on p "R$ 138,36" at bounding box center [225, 290] width 119 height 14
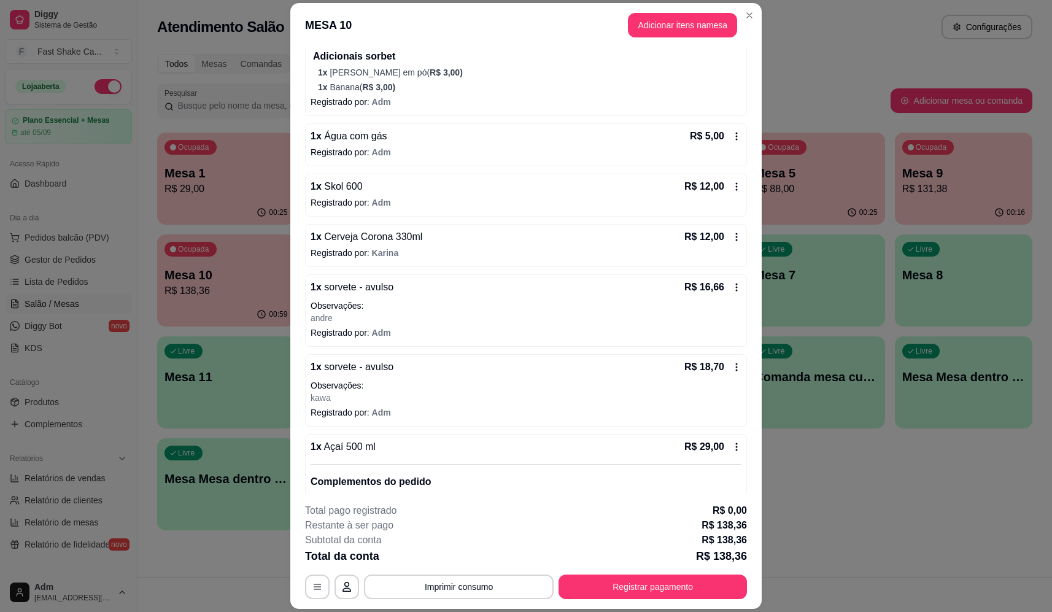
scroll to position [245, 0]
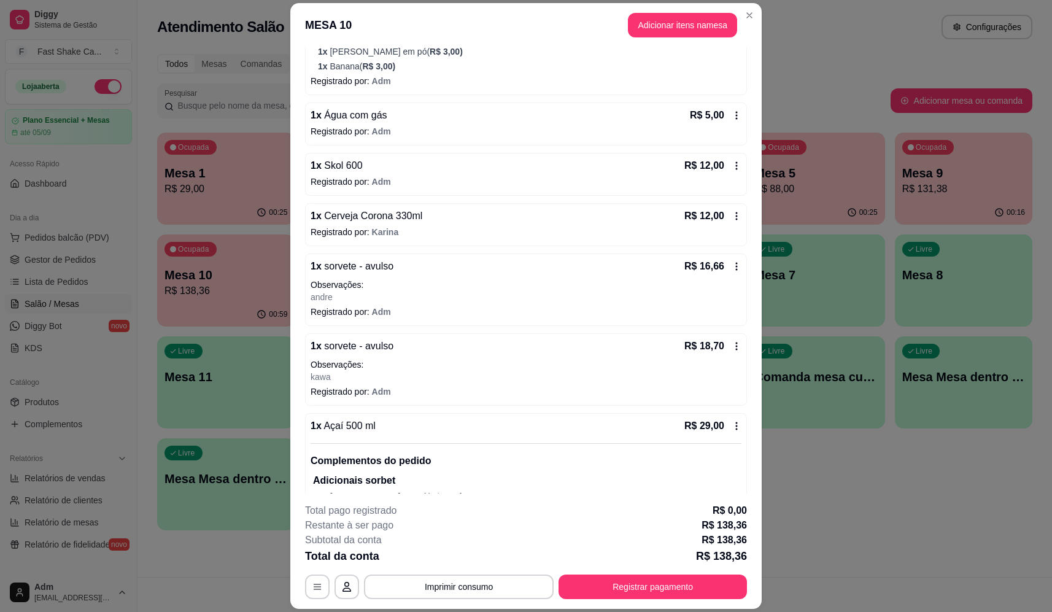
drag, startPoint x: 431, startPoint y: 368, endPoint x: 419, endPoint y: 358, distance: 15.7
click at [419, 358] on div "1 x sorvete - avulso R$ 18,70 Observações: kawa" at bounding box center [525, 361] width 431 height 44
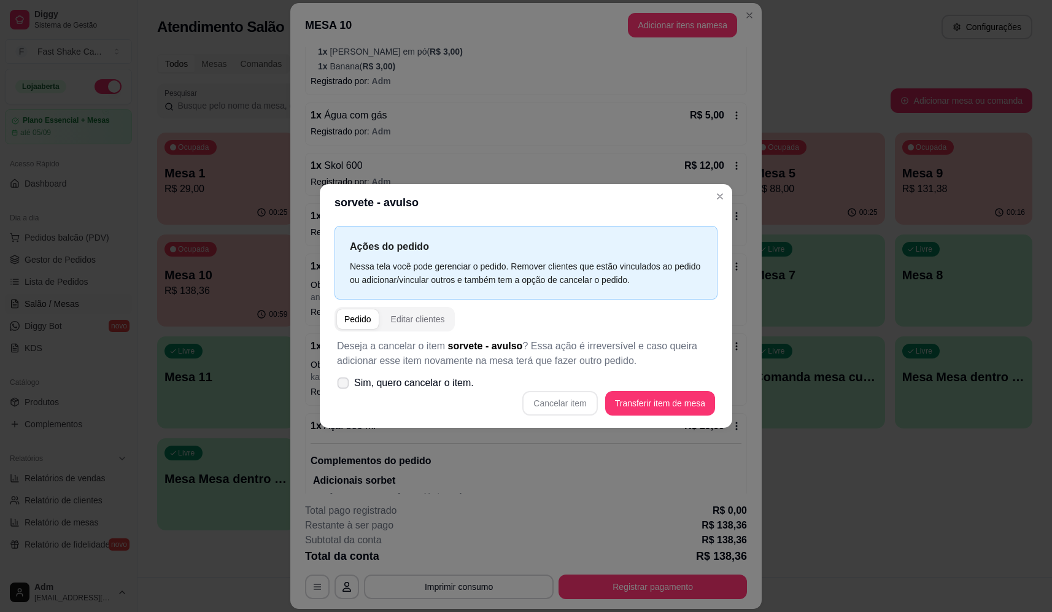
click at [439, 374] on label "Sim, quero cancelar o item." at bounding box center [405, 383] width 147 height 25
click at [344, 385] on input "Sim, quero cancelar o item." at bounding box center [340, 389] width 8 height 8
checkbox input "true"
click at [592, 398] on button "Cancelar item" at bounding box center [559, 403] width 73 height 24
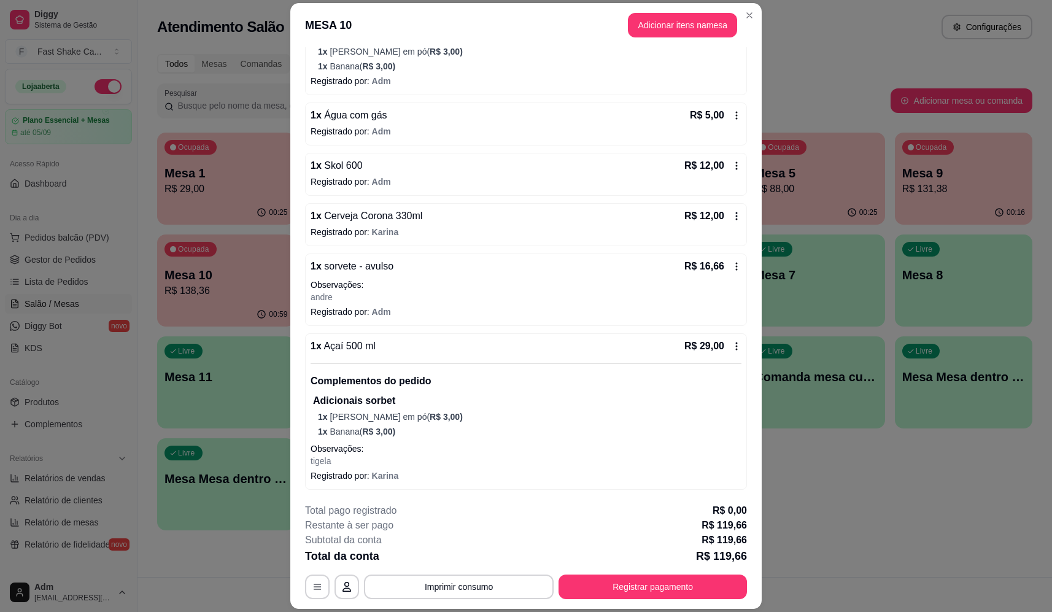
click at [674, 70] on p "1 x Banana ( R$ 3,00 )" at bounding box center [529, 66] width 423 height 12
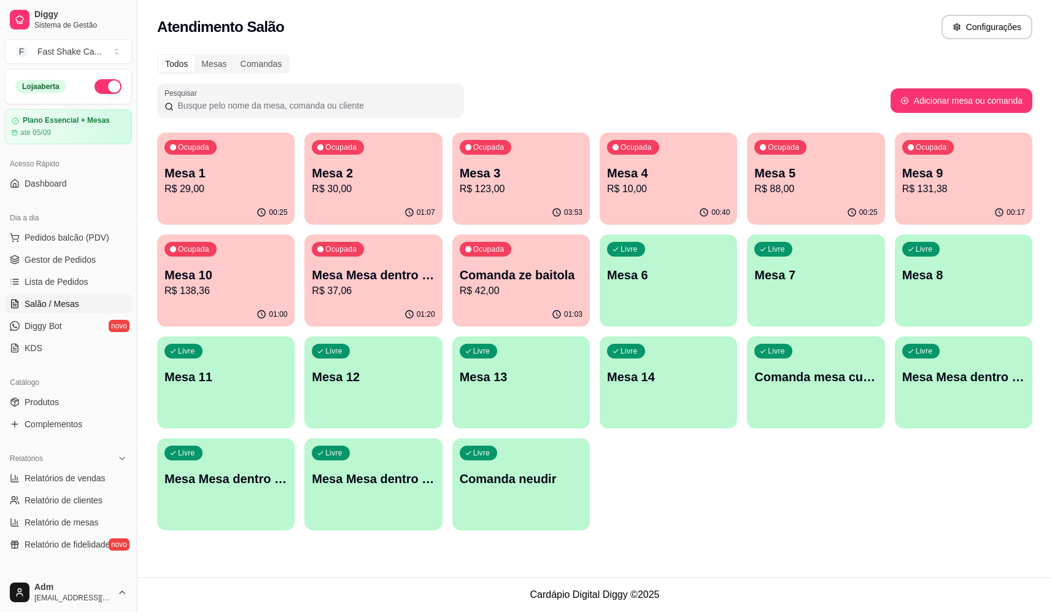
click at [787, 299] on div "Livre Mesa 7" at bounding box center [815, 272] width 137 height 77
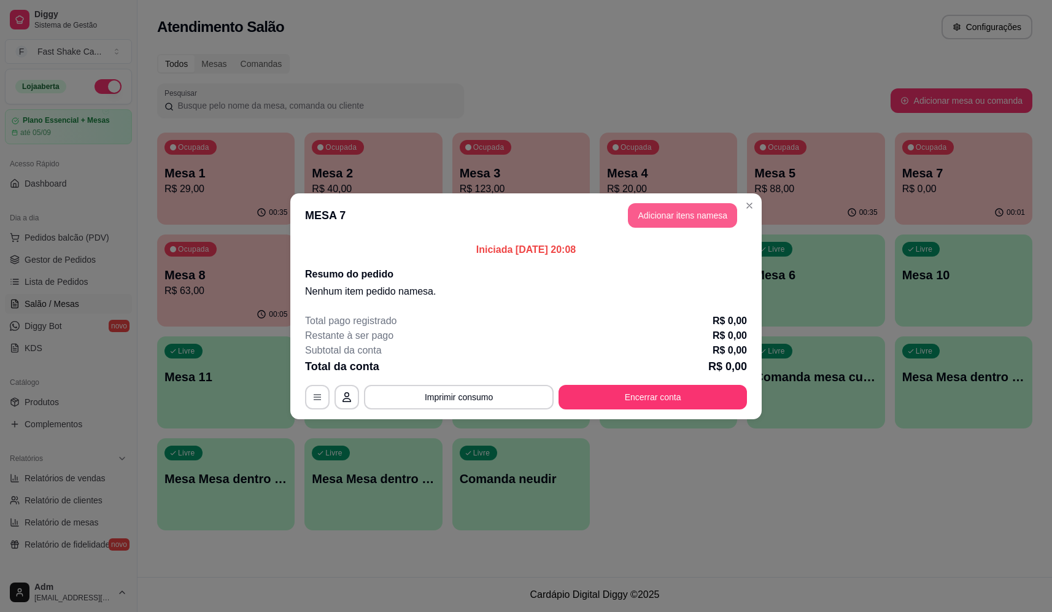
click at [689, 223] on button "Adicionar itens na mesa" at bounding box center [682, 215] width 109 height 25
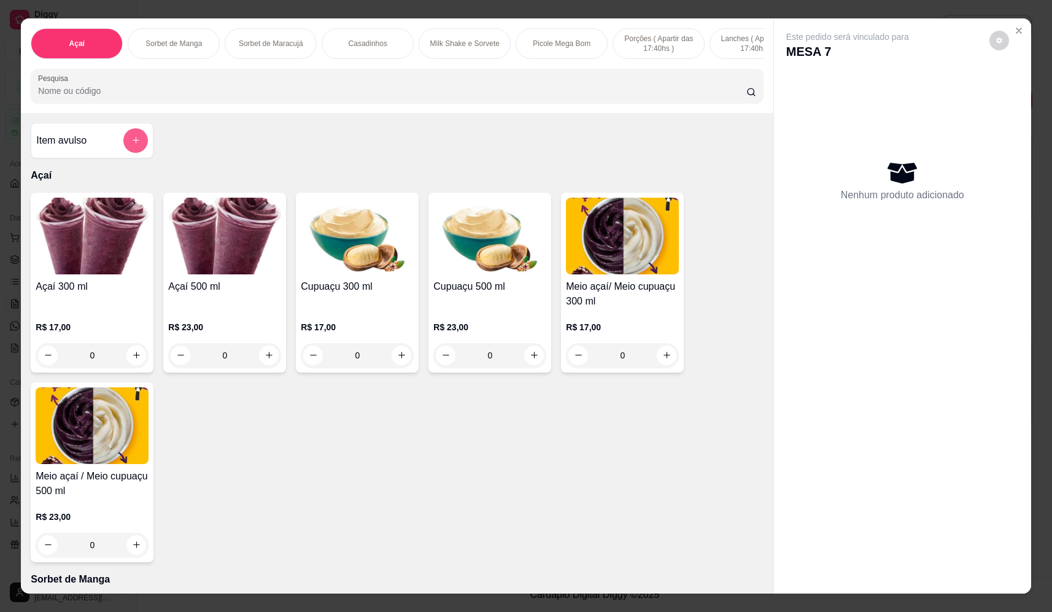
click at [124, 151] on button "add-separate-item" at bounding box center [135, 140] width 25 height 25
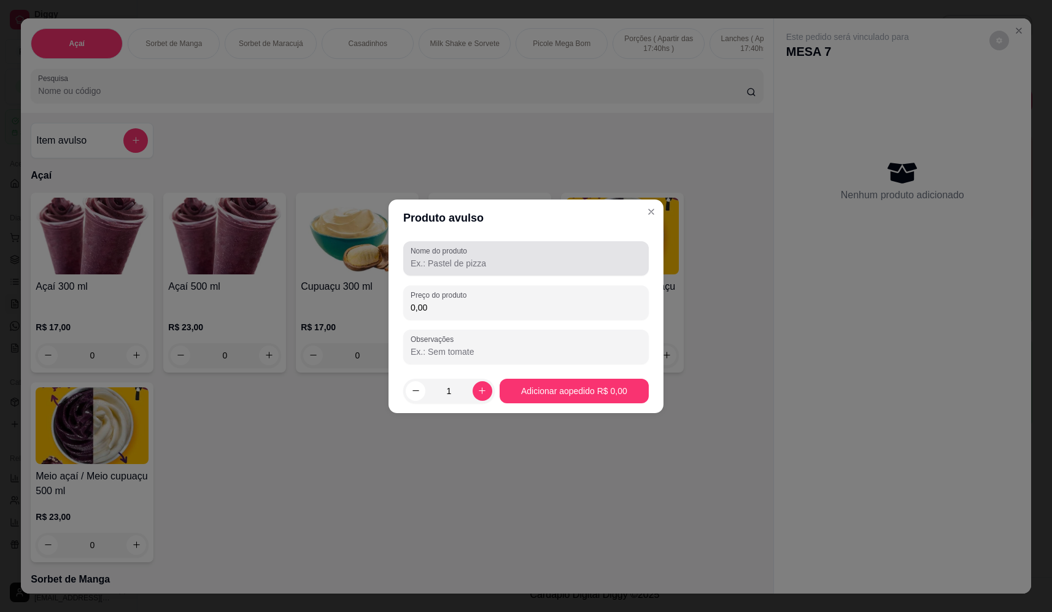
click at [520, 261] on input "Nome do produto" at bounding box center [526, 263] width 231 height 12
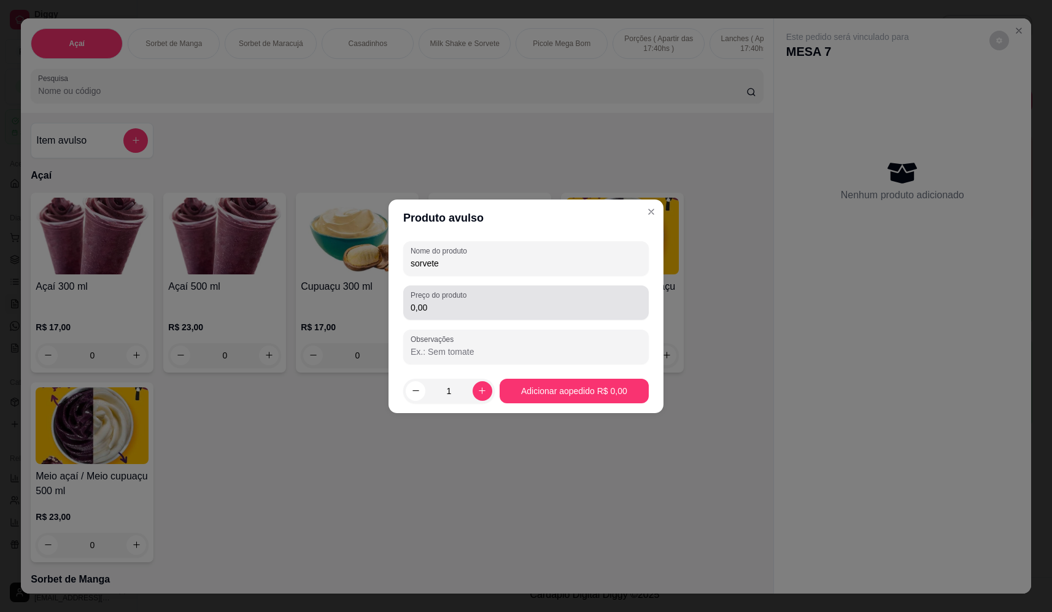
type input "sorvete"
click at [475, 312] on input "0,00" at bounding box center [526, 307] width 231 height 12
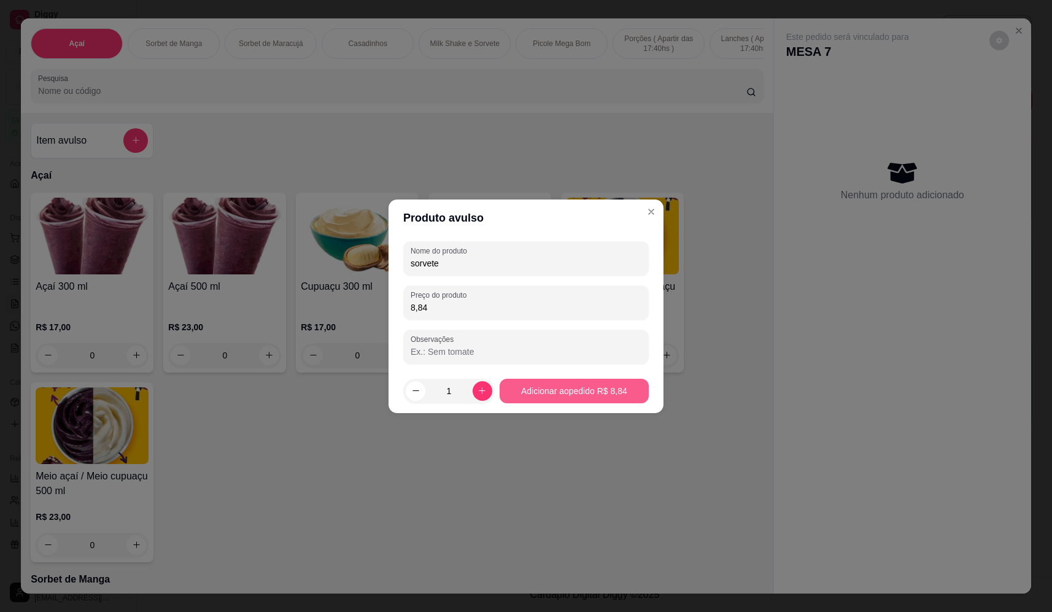
type input "8,84"
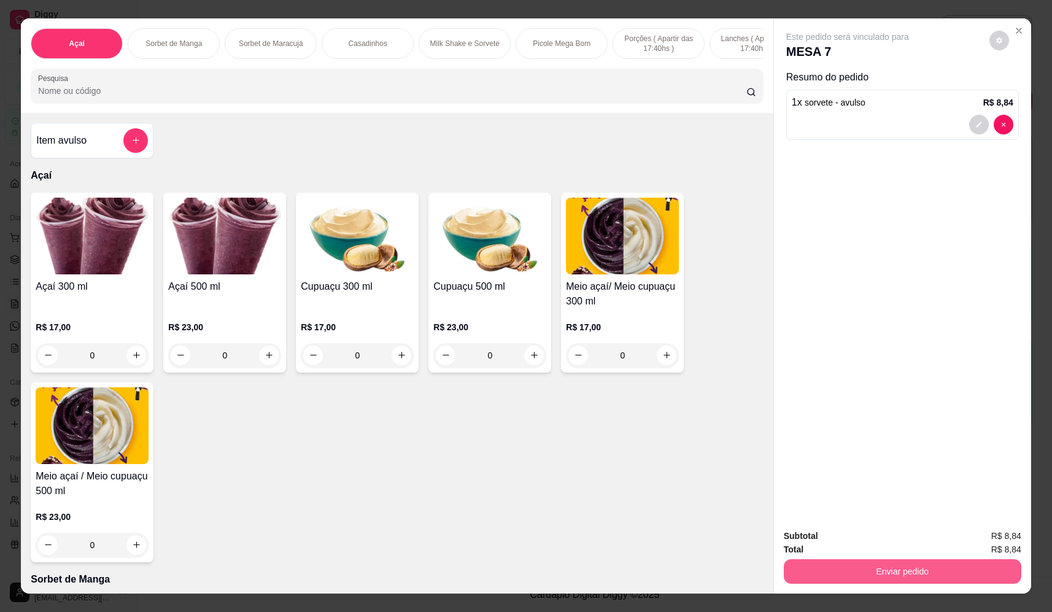
click at [940, 572] on button "Enviar pedido" at bounding box center [902, 571] width 237 height 25
click at [866, 536] on button "Não registrar e enviar pedido" at bounding box center [862, 541] width 128 height 23
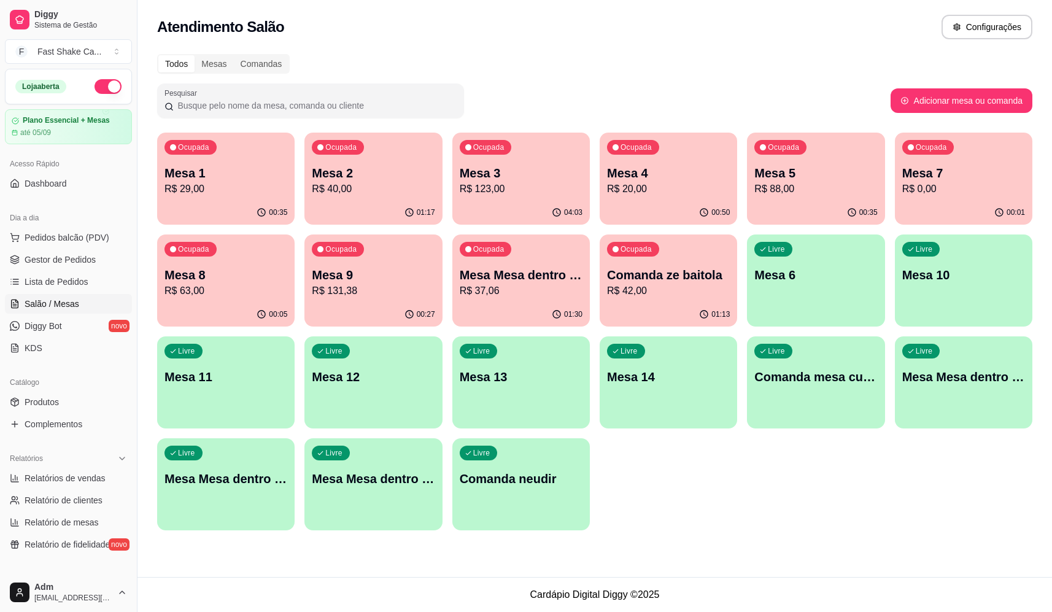
click at [998, 391] on div "Livre Mesa Mesa dentro laranja" at bounding box center [963, 374] width 137 height 77
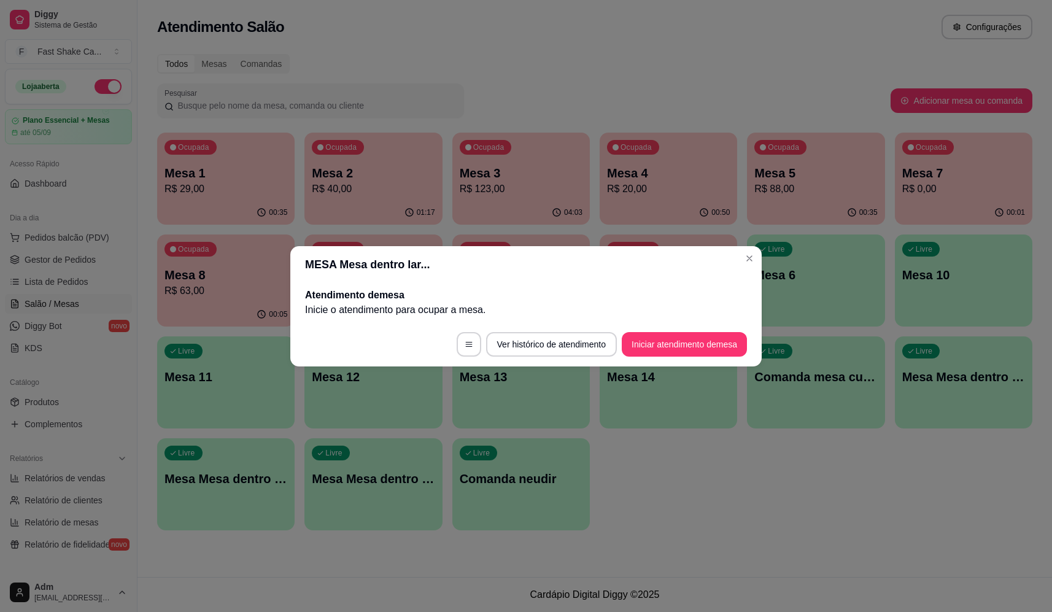
click at [666, 338] on button "Iniciar atendimento de mesa" at bounding box center [684, 344] width 125 height 25
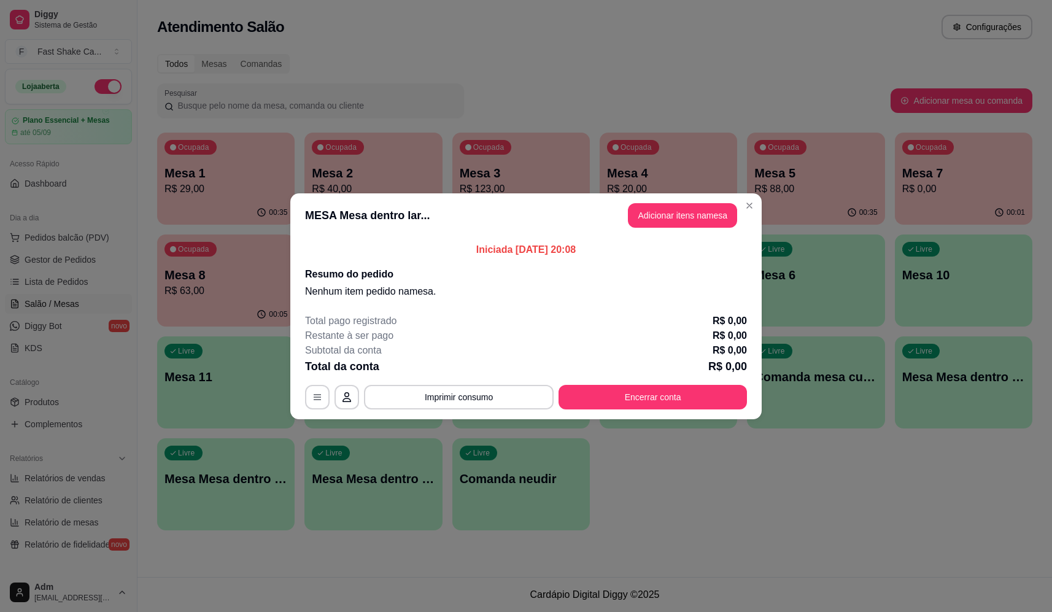
click at [654, 222] on button "Adicionar itens na mesa" at bounding box center [682, 215] width 109 height 25
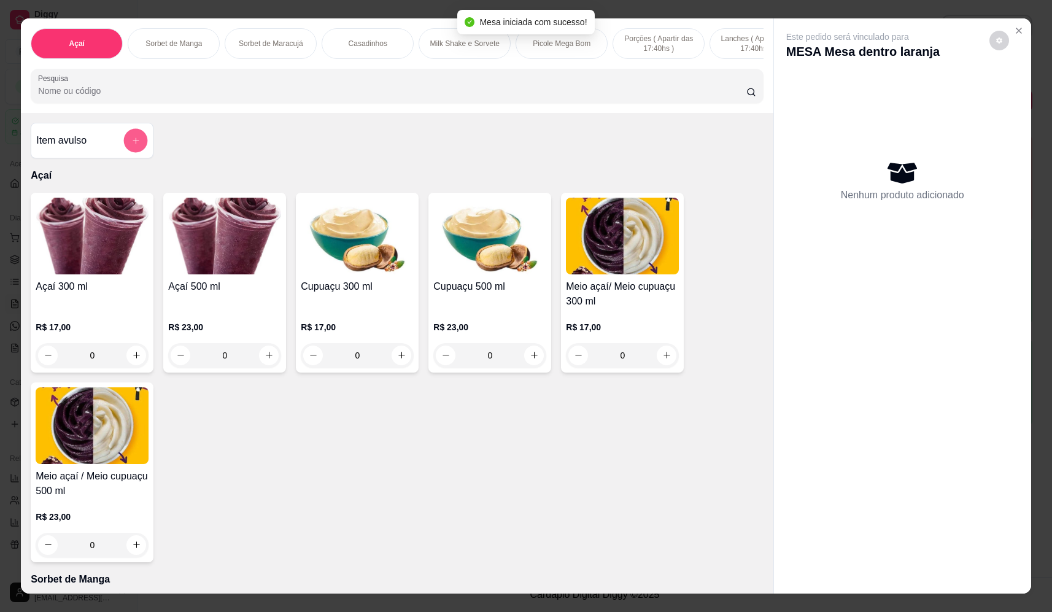
click at [131, 145] on icon "add-separate-item" at bounding box center [135, 140] width 9 height 9
click at [441, 246] on label "Nome do produto" at bounding box center [441, 250] width 61 height 10
click at [441, 256] on input "Nome do produto" at bounding box center [526, 262] width 231 height 12
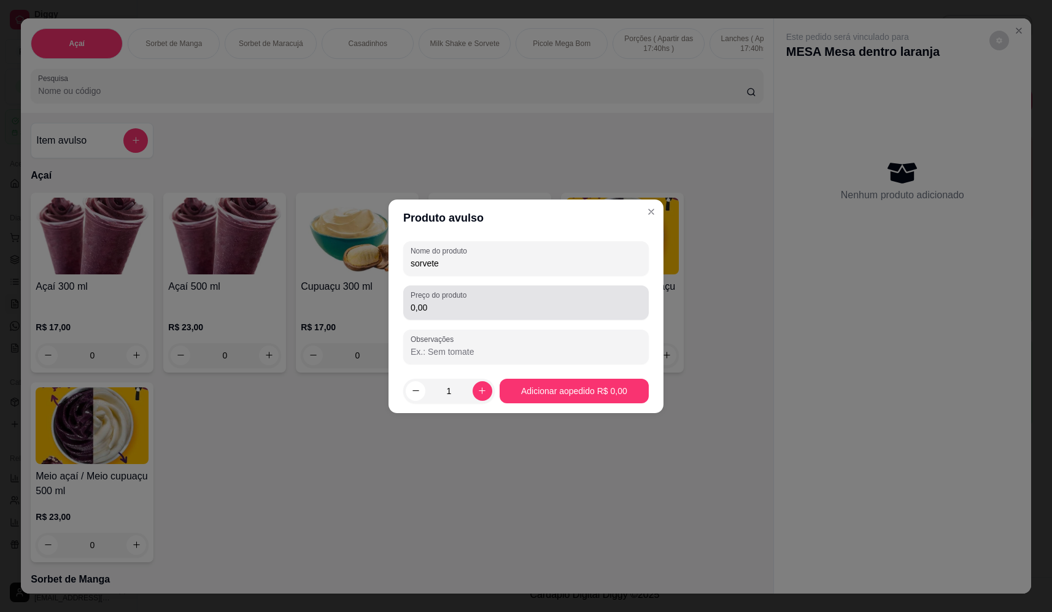
type input "sorvete"
click at [483, 317] on div "Preço do produto 0,00" at bounding box center [525, 302] width 245 height 34
click at [488, 312] on input "0,00" at bounding box center [526, 307] width 231 height 12
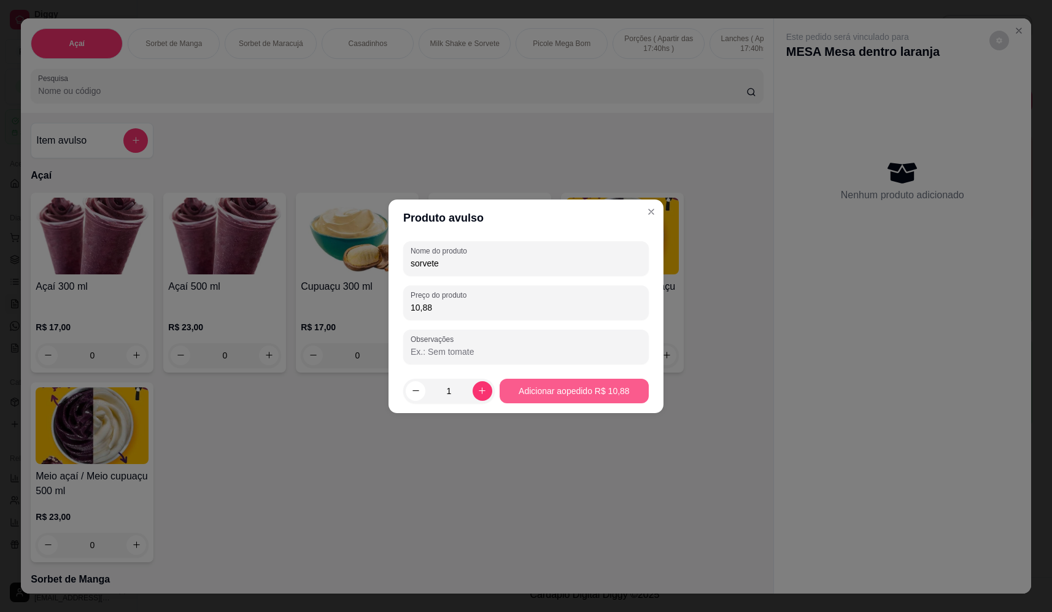
type input "10,88"
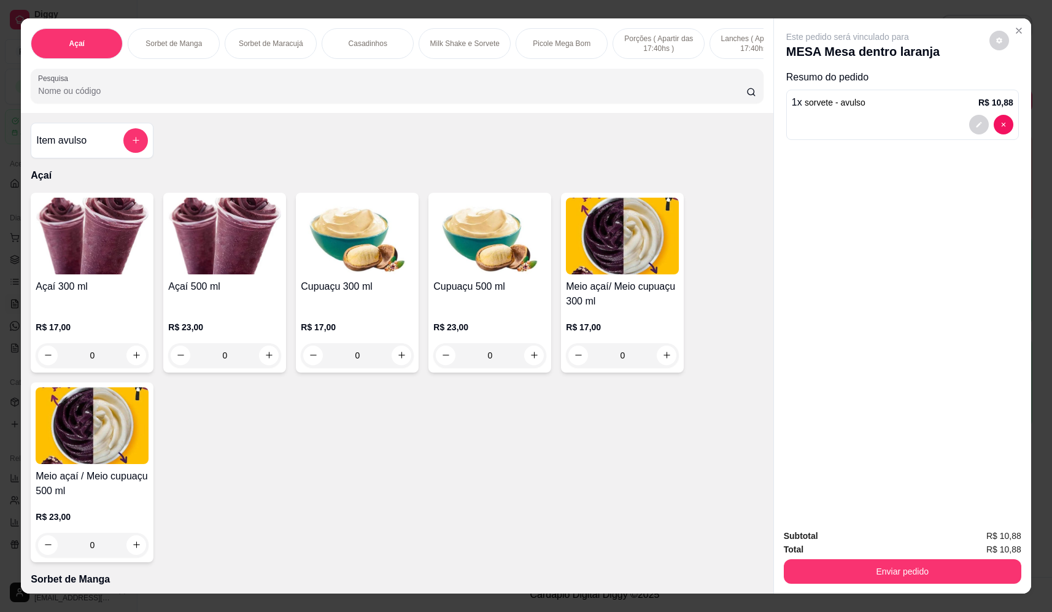
click at [121, 136] on div "Item avulso" at bounding box center [92, 141] width 123 height 36
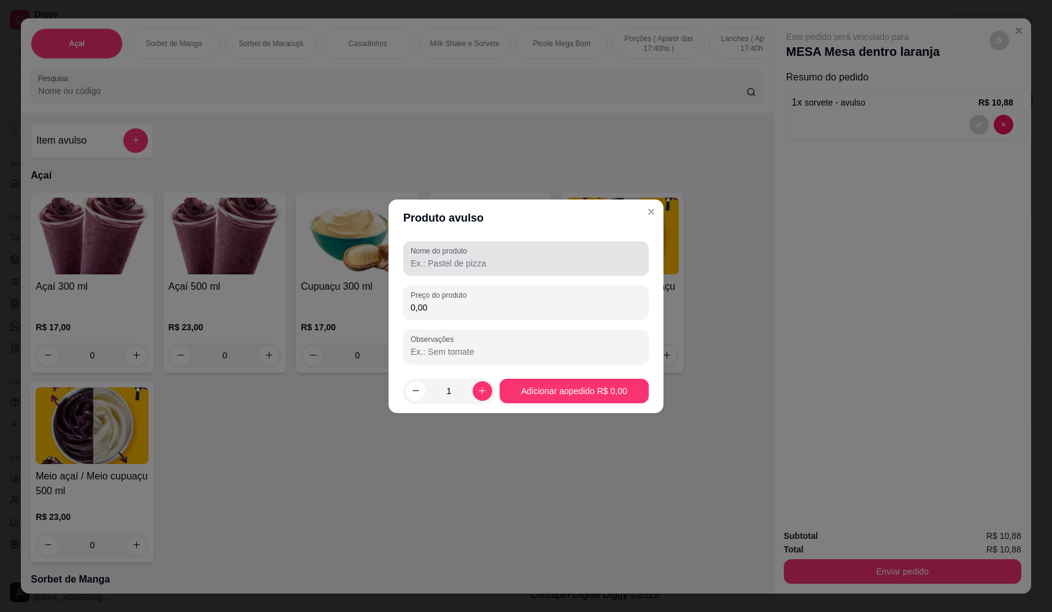
click at [471, 260] on input "Nome do produto" at bounding box center [526, 263] width 231 height 12
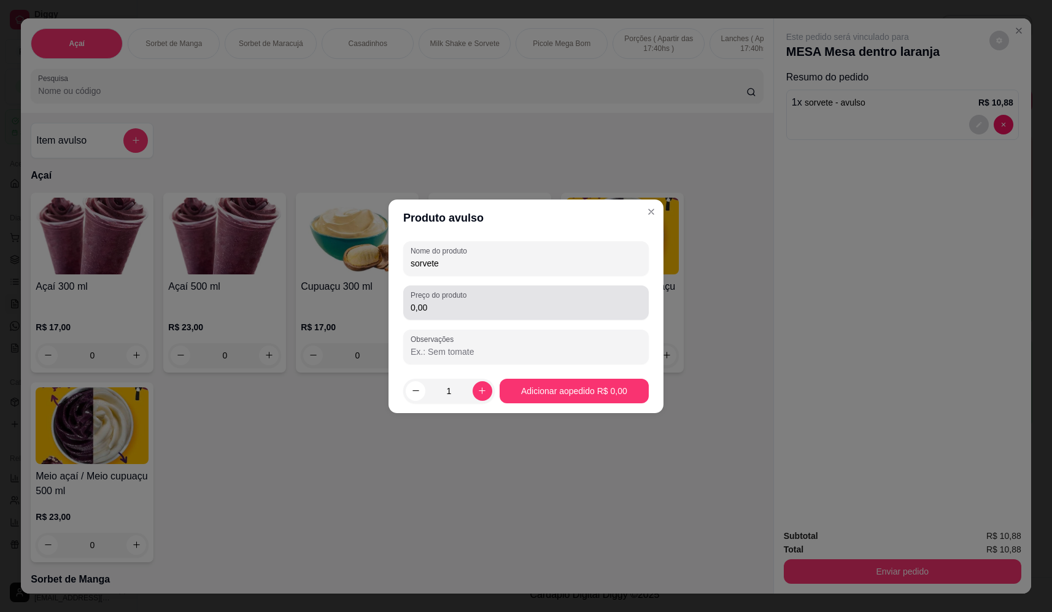
type input "sorvete"
click at [484, 301] on div "0,00" at bounding box center [526, 302] width 231 height 25
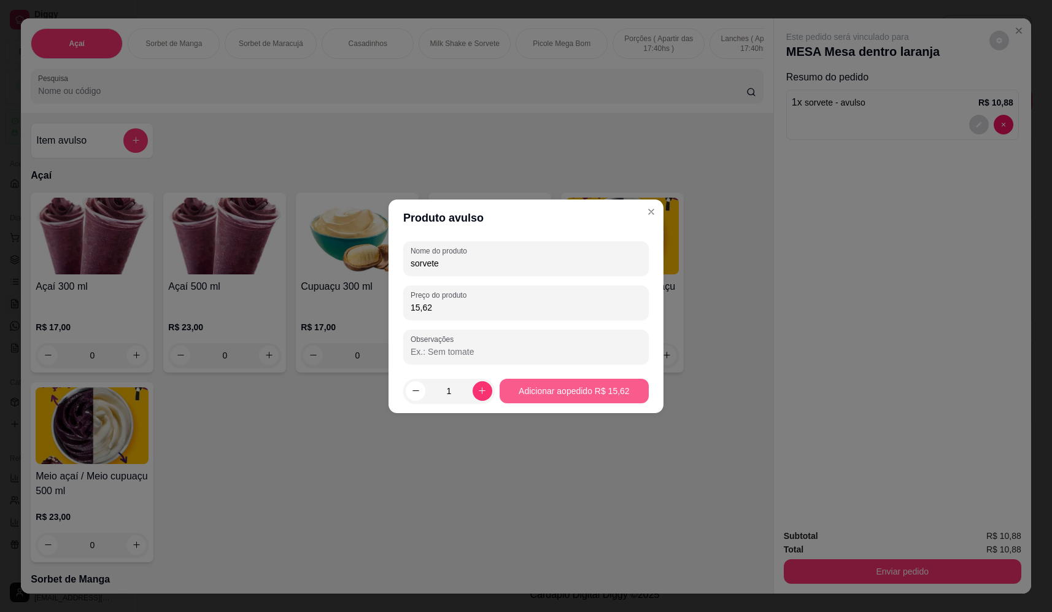
type input "15,62"
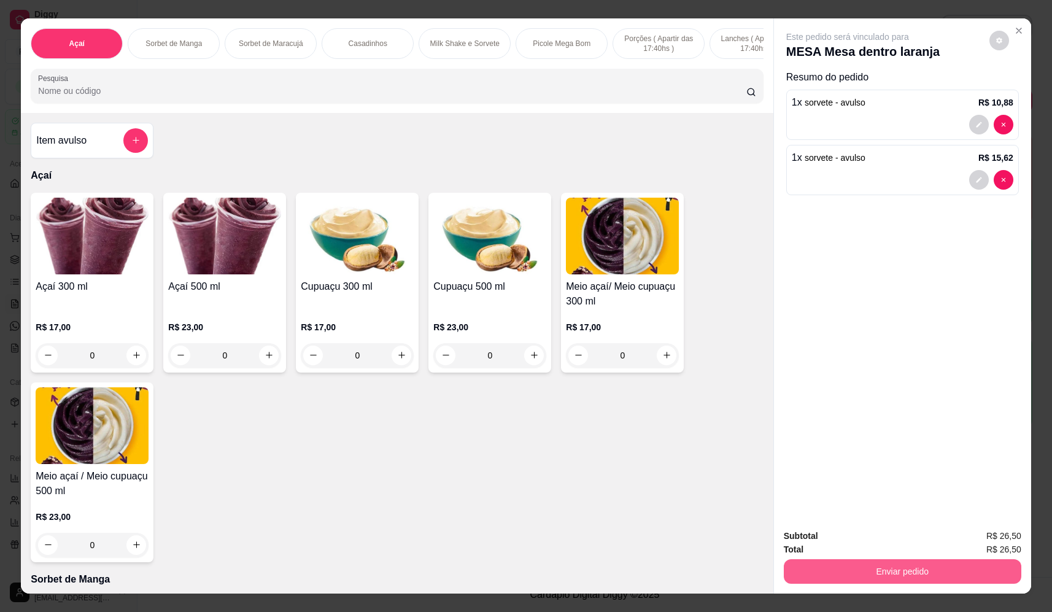
click at [963, 570] on button "Enviar pedido" at bounding box center [902, 571] width 237 height 25
click at [905, 545] on button "Não registrar e enviar pedido" at bounding box center [862, 541] width 124 height 23
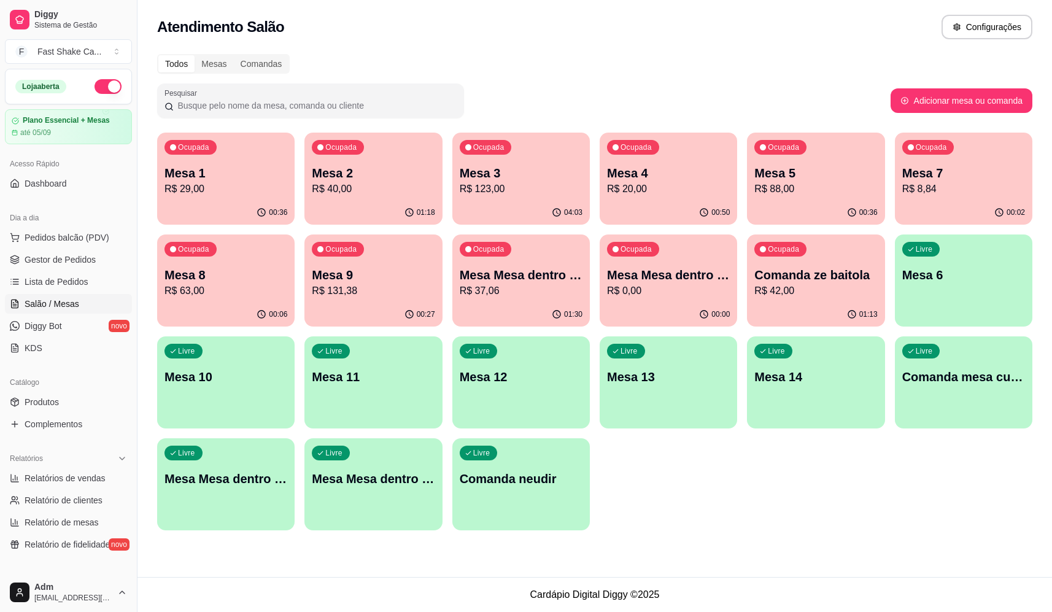
click at [958, 168] on p "Mesa 7" at bounding box center [963, 172] width 123 height 17
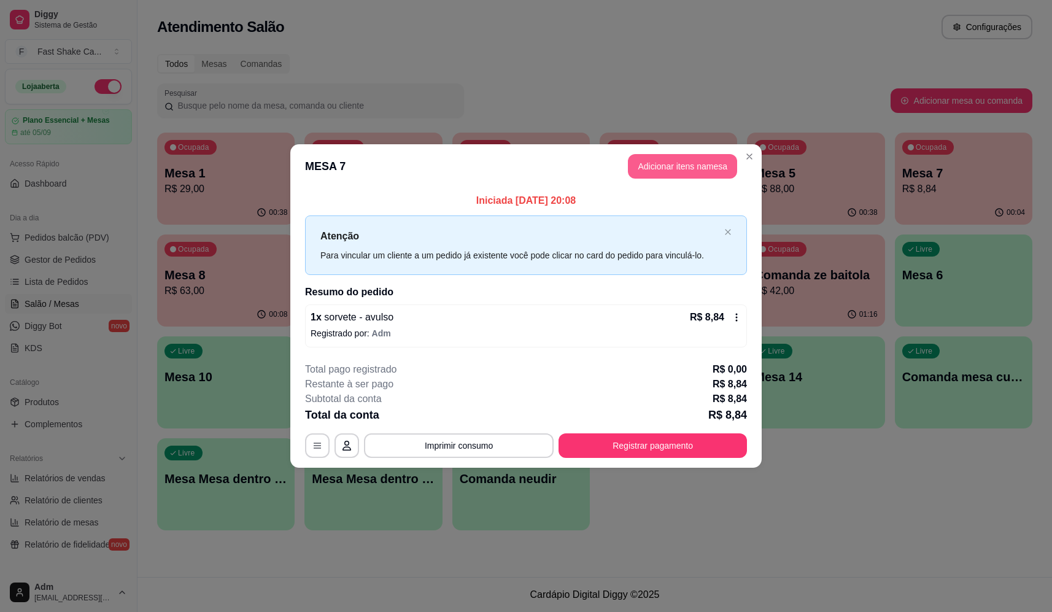
click at [685, 167] on button "Adicionar itens na mesa" at bounding box center [682, 166] width 109 height 25
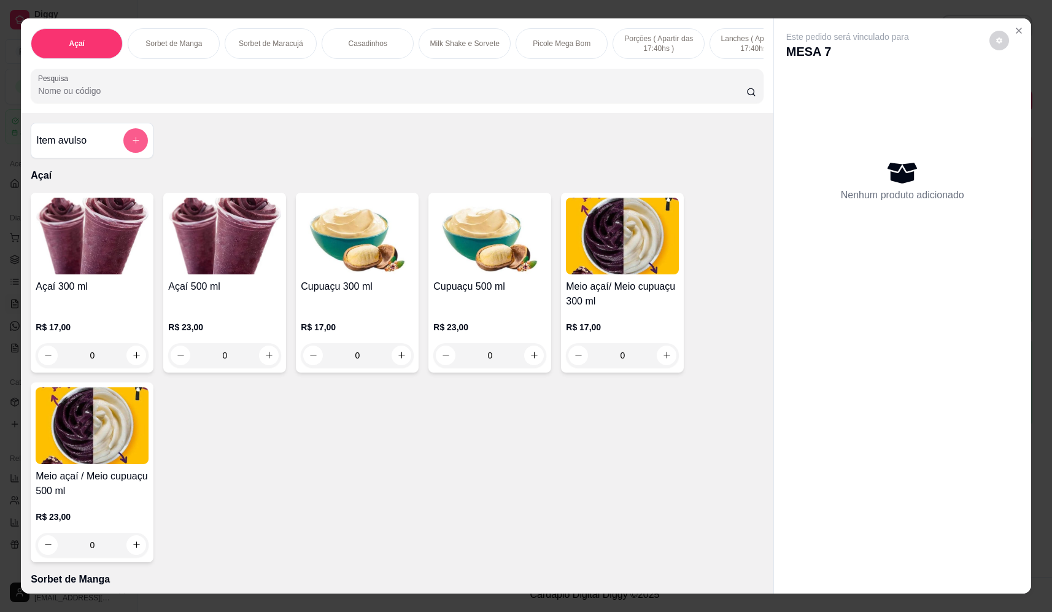
click at [125, 150] on button "add-separate-item" at bounding box center [135, 140] width 25 height 25
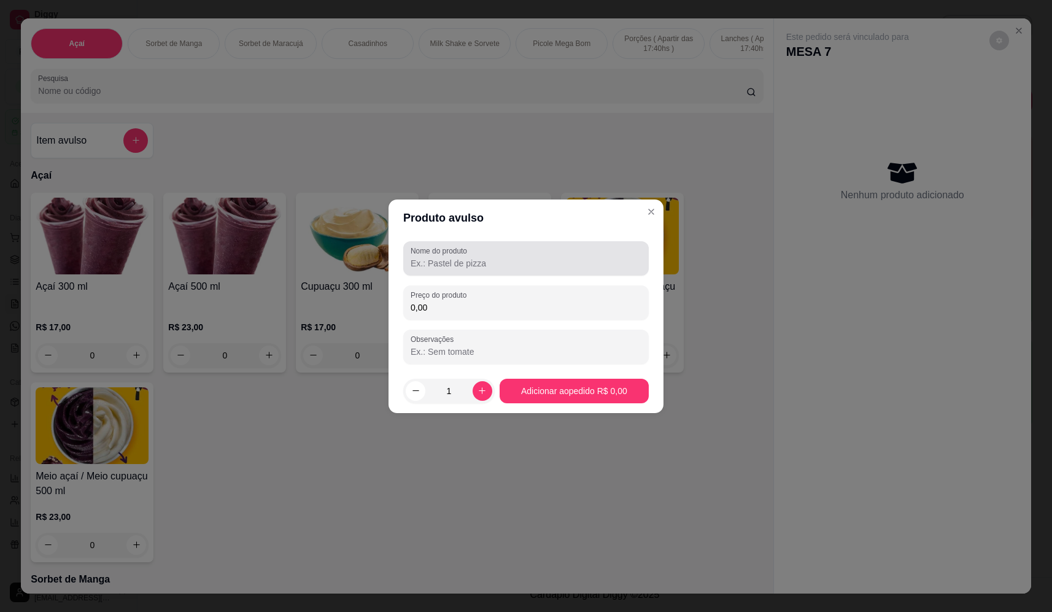
click at [476, 246] on div at bounding box center [526, 258] width 231 height 25
type input "sorvete"
drag, startPoint x: 530, startPoint y: 303, endPoint x: 523, endPoint y: 304, distance: 6.2
click at [528, 303] on input "0,00" at bounding box center [526, 307] width 231 height 12
type input "7,48"
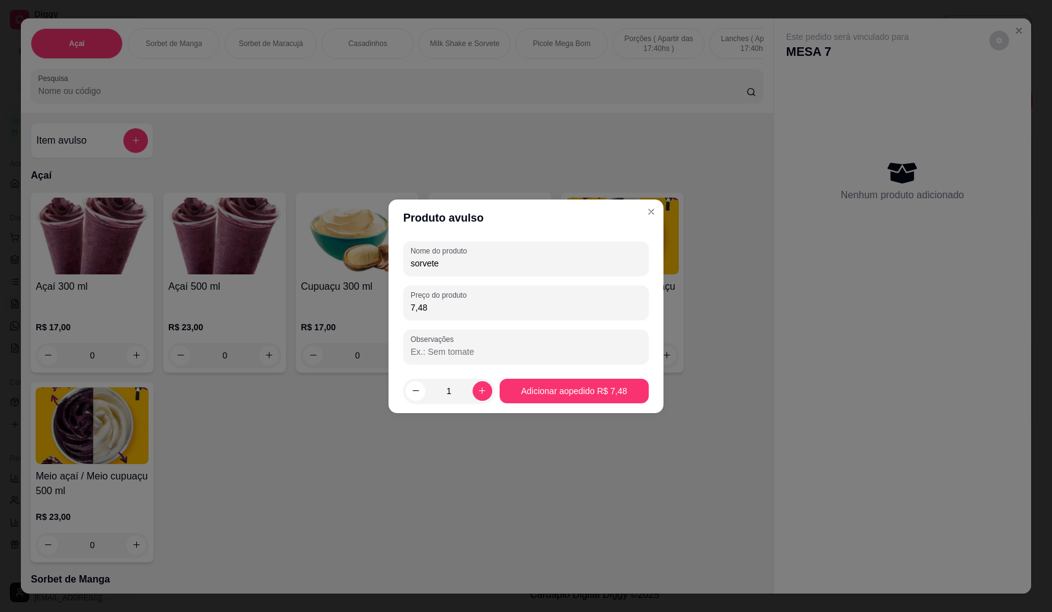
click at [558, 373] on footer "1 Adicionar ao pedido R$ 7,48" at bounding box center [525, 391] width 275 height 44
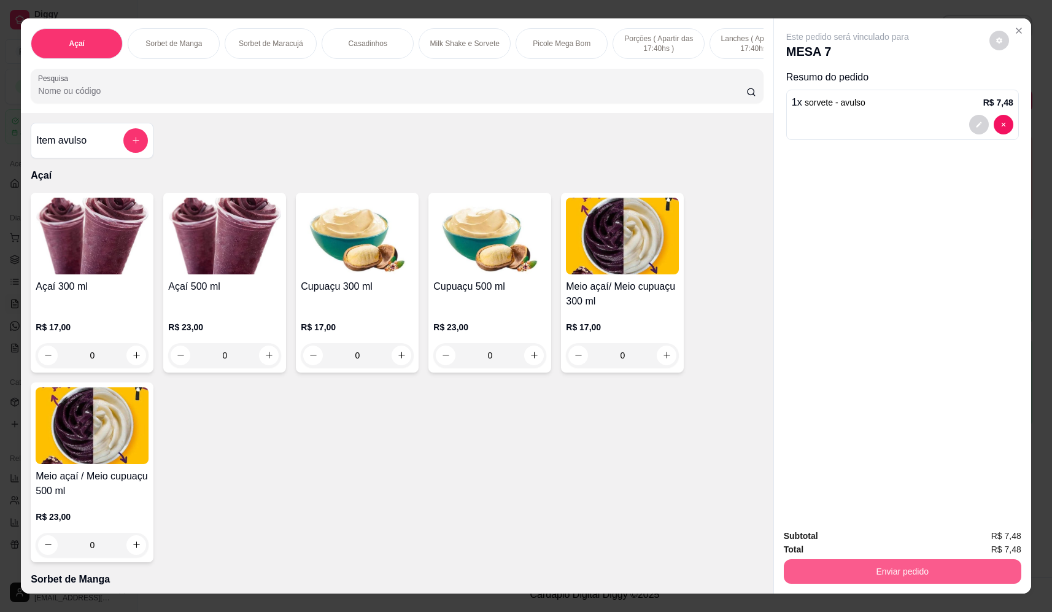
click at [938, 569] on button "Enviar pedido" at bounding box center [902, 571] width 237 height 25
click at [864, 541] on button "Não registrar e enviar pedido" at bounding box center [862, 541] width 124 height 23
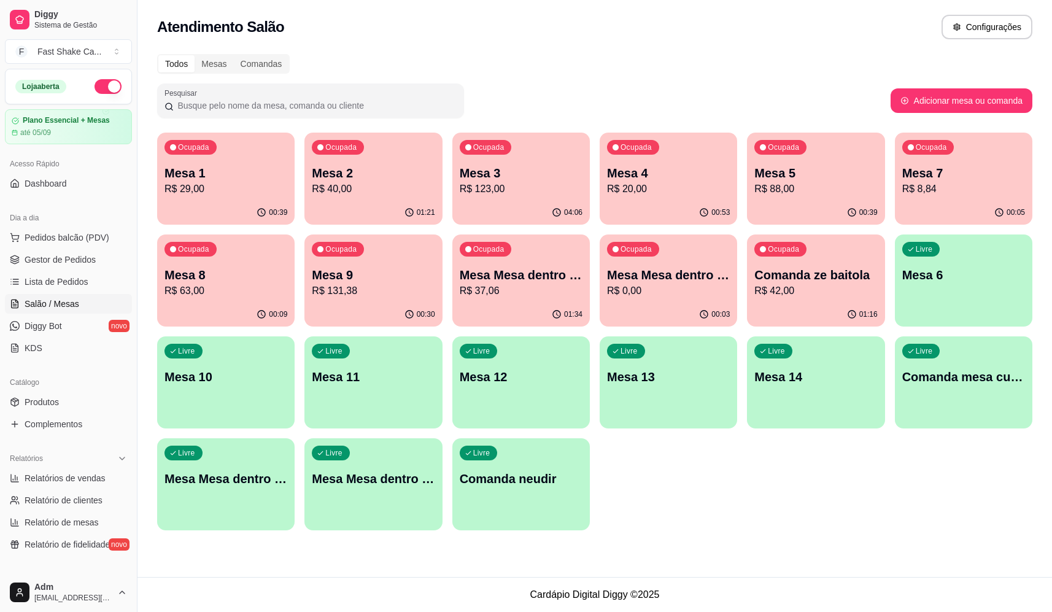
click at [962, 183] on p "R$ 8,84" at bounding box center [963, 189] width 123 height 15
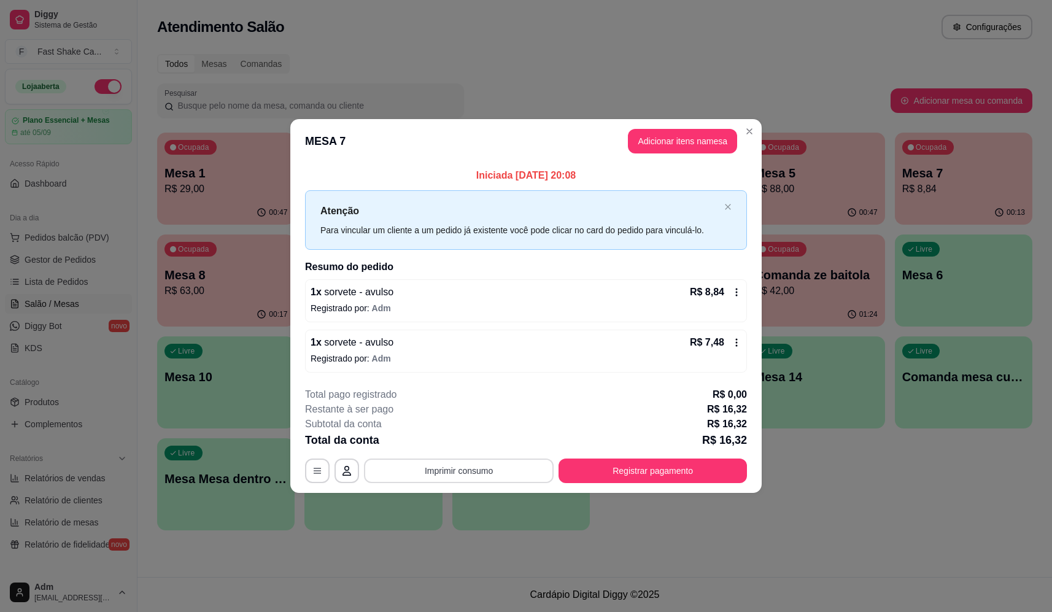
click at [501, 466] on button "Imprimir consumo" at bounding box center [459, 470] width 190 height 25
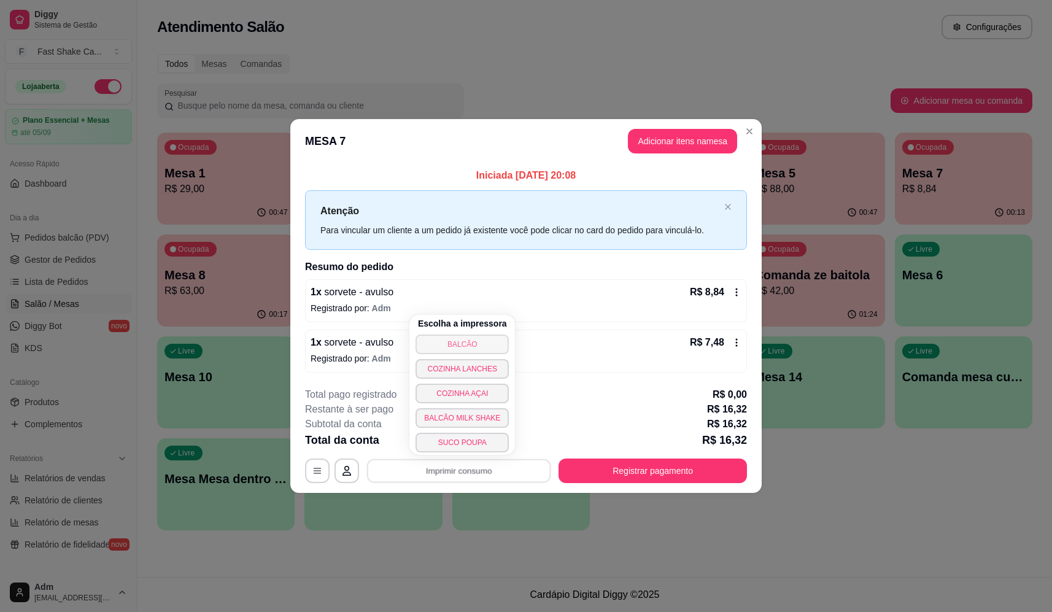
click at [480, 346] on button "BALCÃO" at bounding box center [461, 344] width 93 height 20
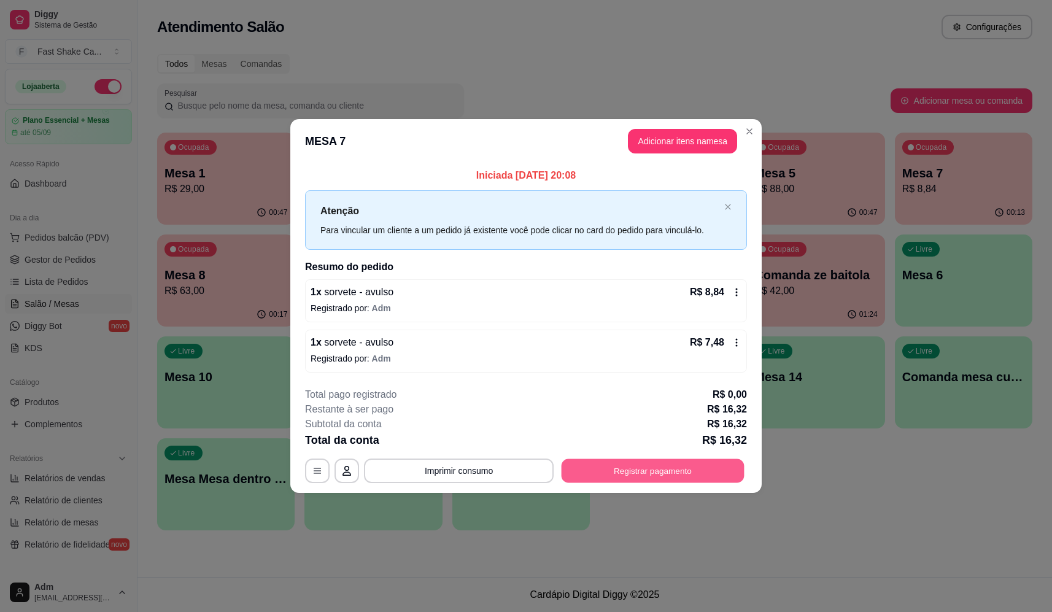
click at [636, 469] on button "Registrar pagamento" at bounding box center [652, 471] width 183 height 24
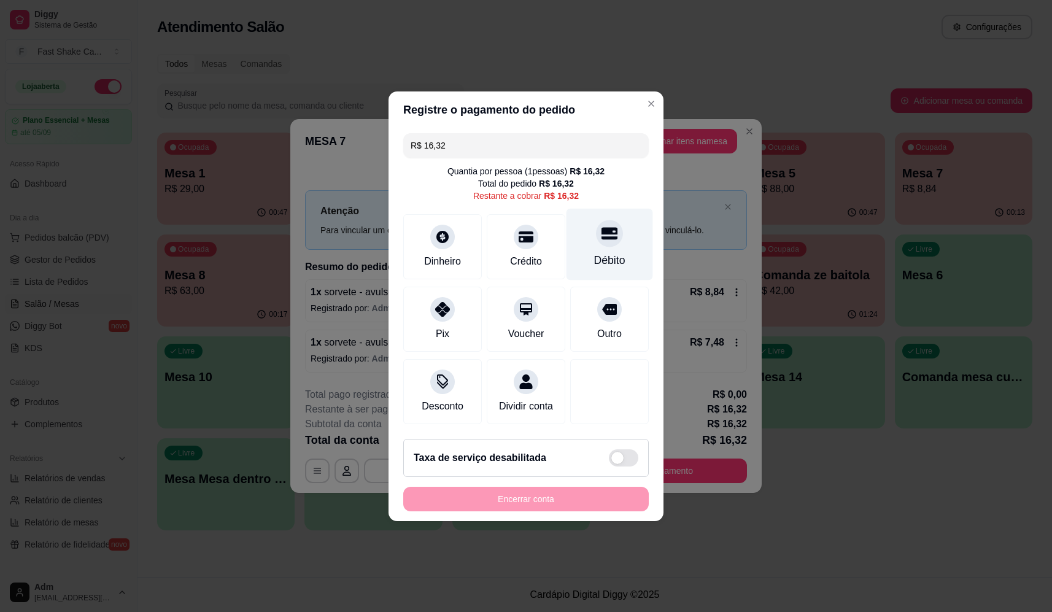
click at [624, 234] on div "Débito" at bounding box center [609, 244] width 87 height 72
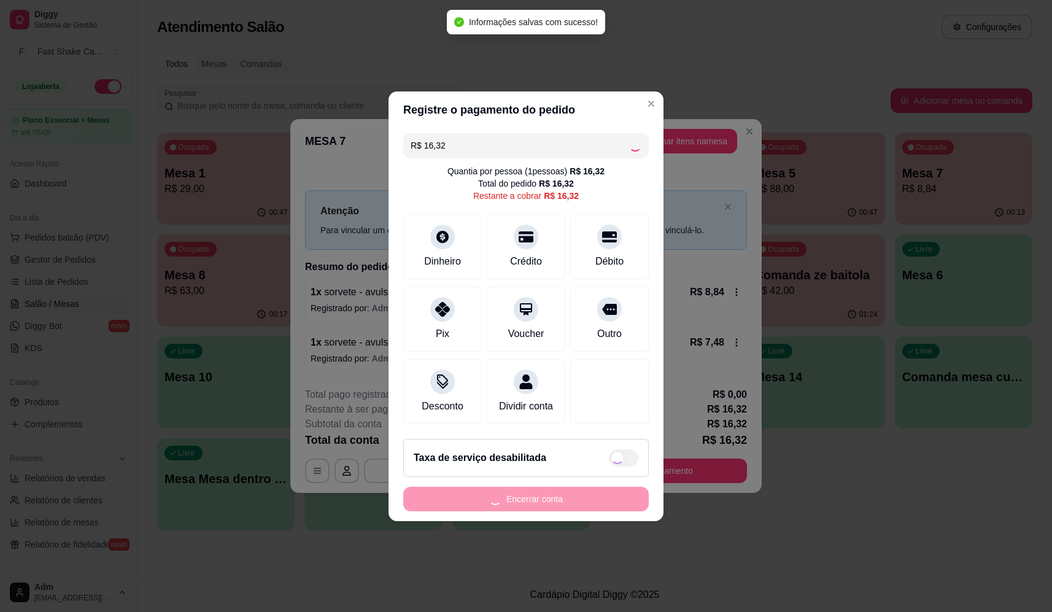
type input "R$ 0,00"
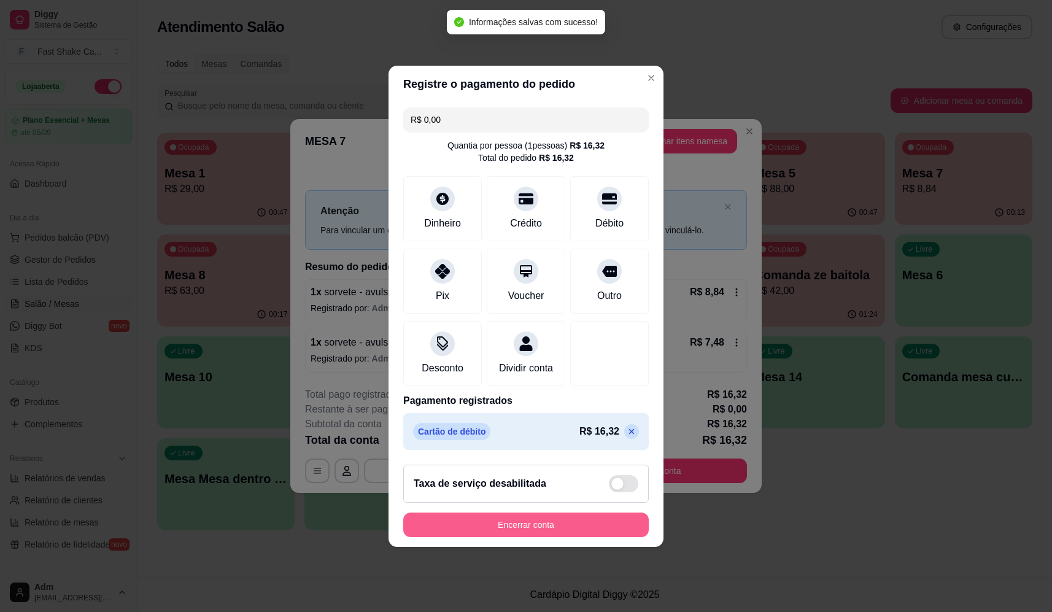
click at [587, 533] on button "Encerrar conta" at bounding box center [525, 524] width 245 height 25
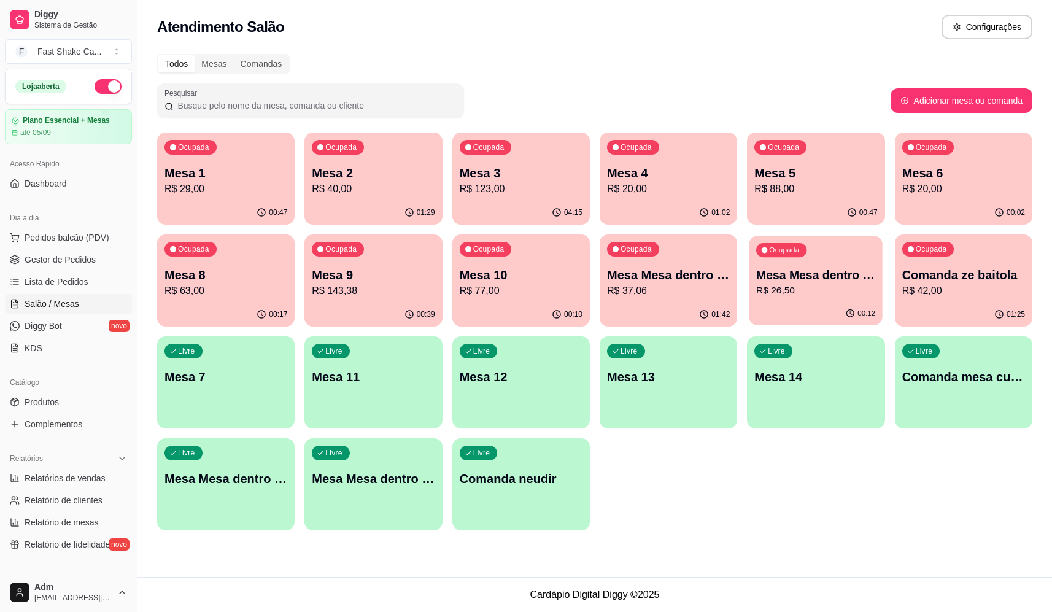
click at [783, 290] on p "R$ 26,50" at bounding box center [815, 290] width 119 height 14
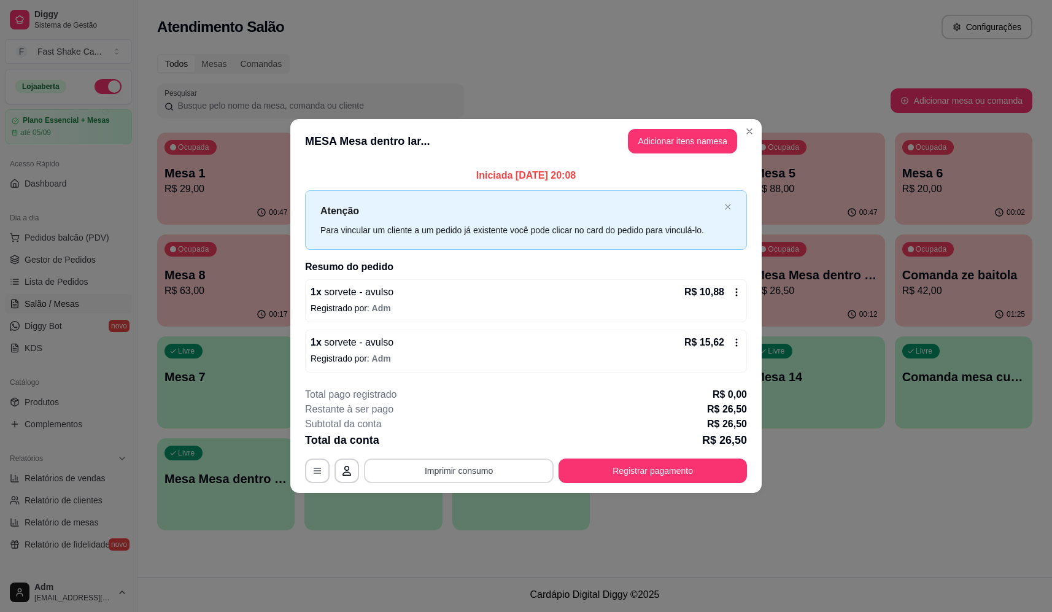
click at [471, 469] on button "Imprimir consumo" at bounding box center [459, 470] width 190 height 25
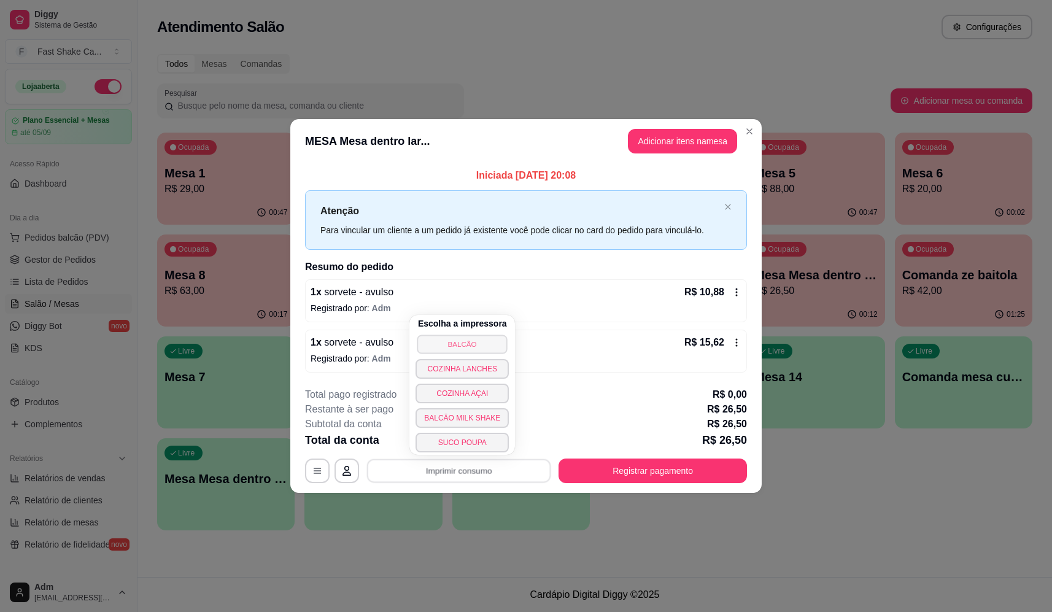
click at [475, 344] on button "BALCÃO" at bounding box center [462, 343] width 90 height 19
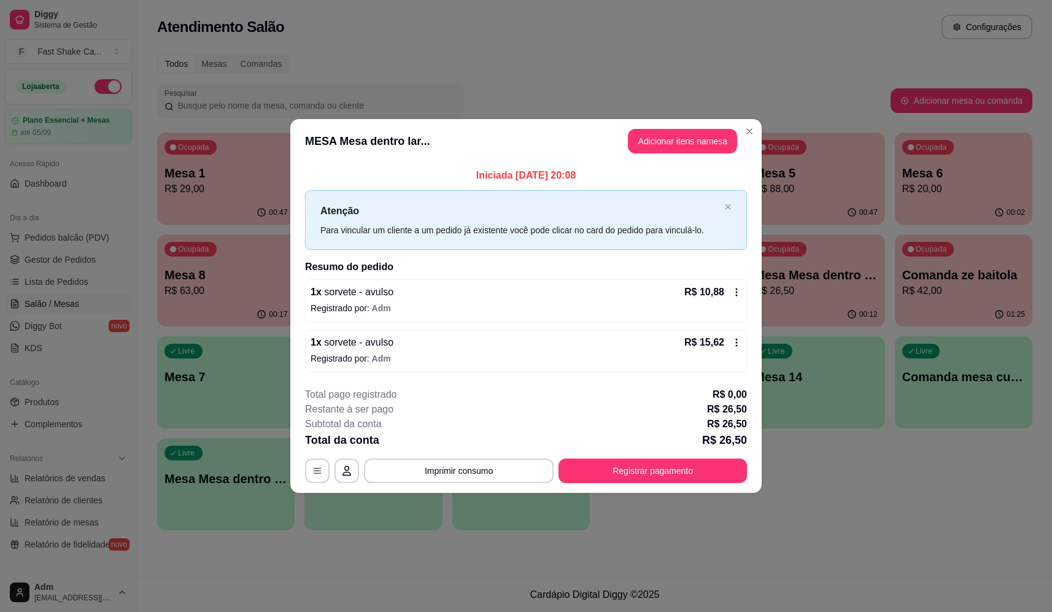
click at [695, 484] on footer "**********" at bounding box center [525, 434] width 471 height 115
click at [695, 482] on button "Registrar pagamento" at bounding box center [652, 470] width 188 height 25
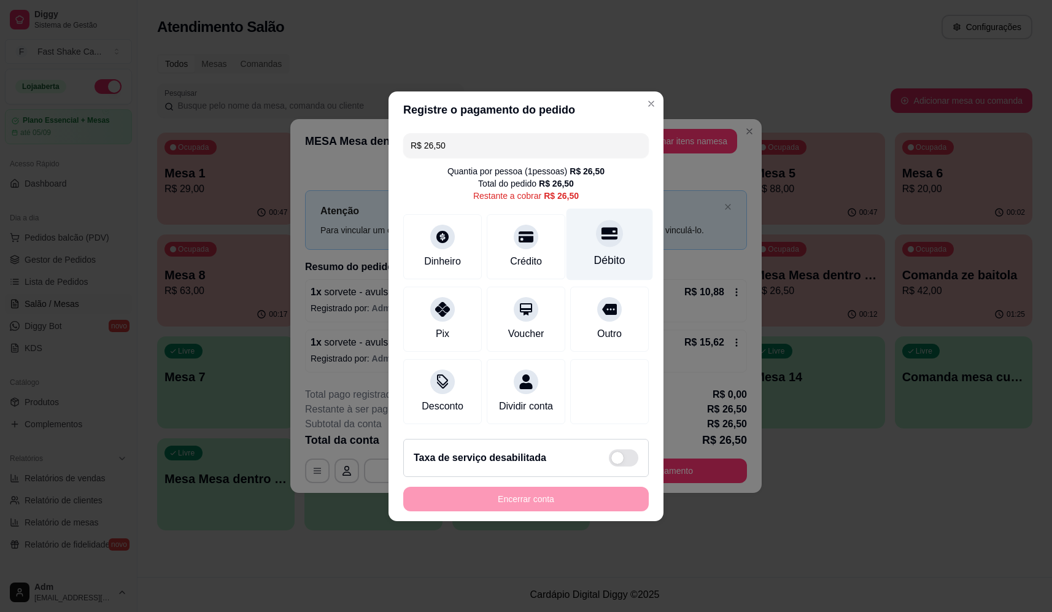
click at [577, 229] on div "Débito" at bounding box center [609, 244] width 87 height 72
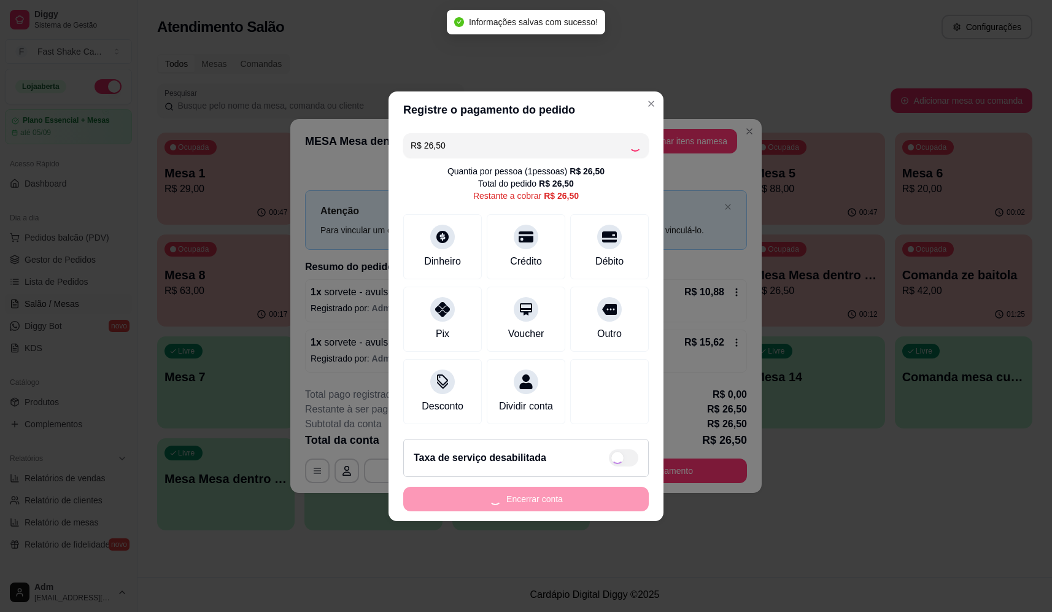
type input "R$ 0,00"
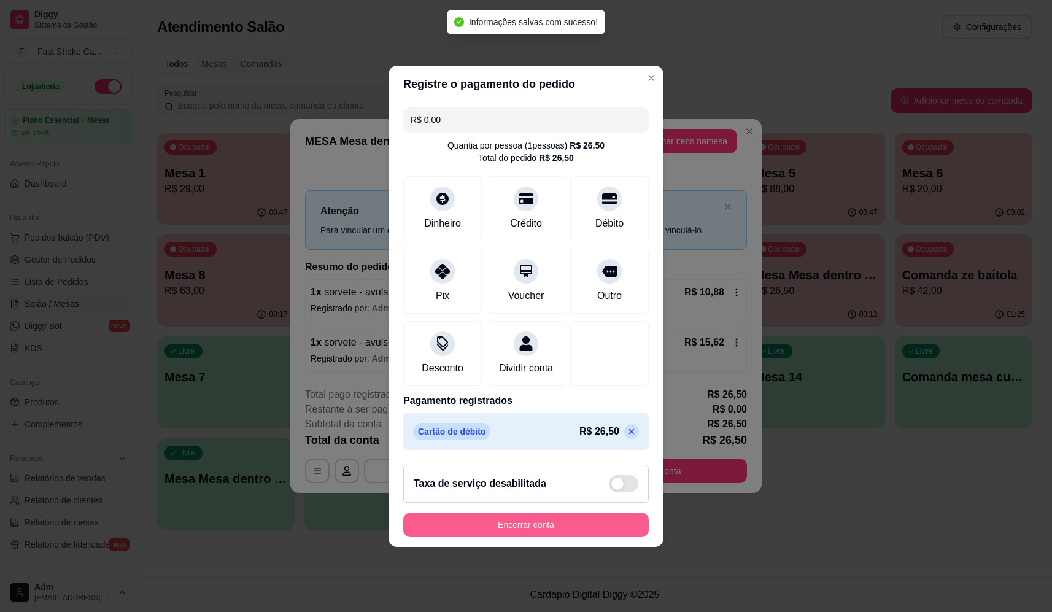
click at [554, 530] on button "Encerrar conta" at bounding box center [525, 524] width 245 height 25
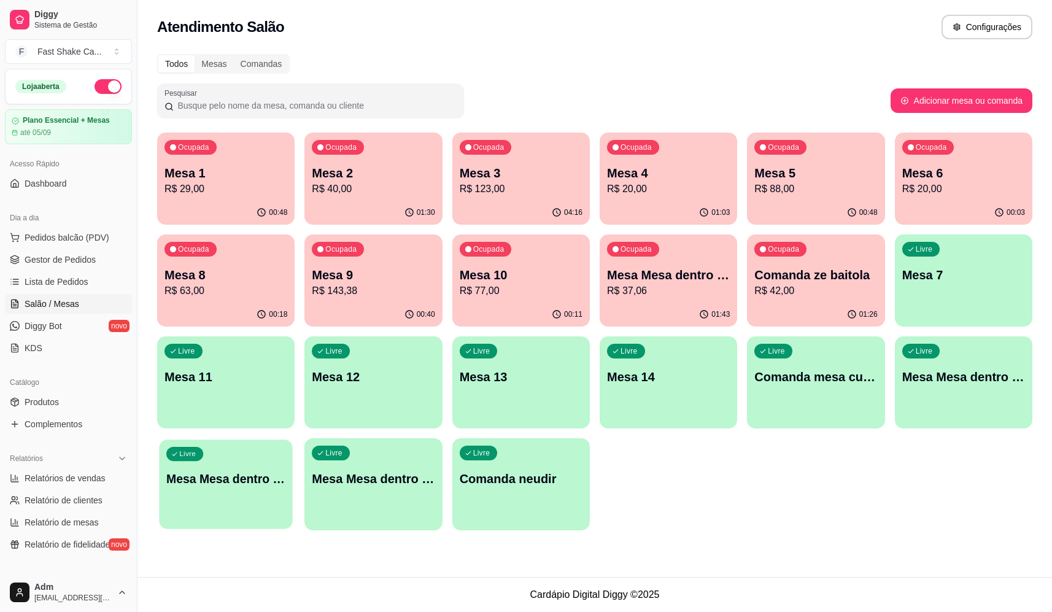
click at [202, 486] on p "Mesa Mesa dentro verde" at bounding box center [225, 479] width 119 height 17
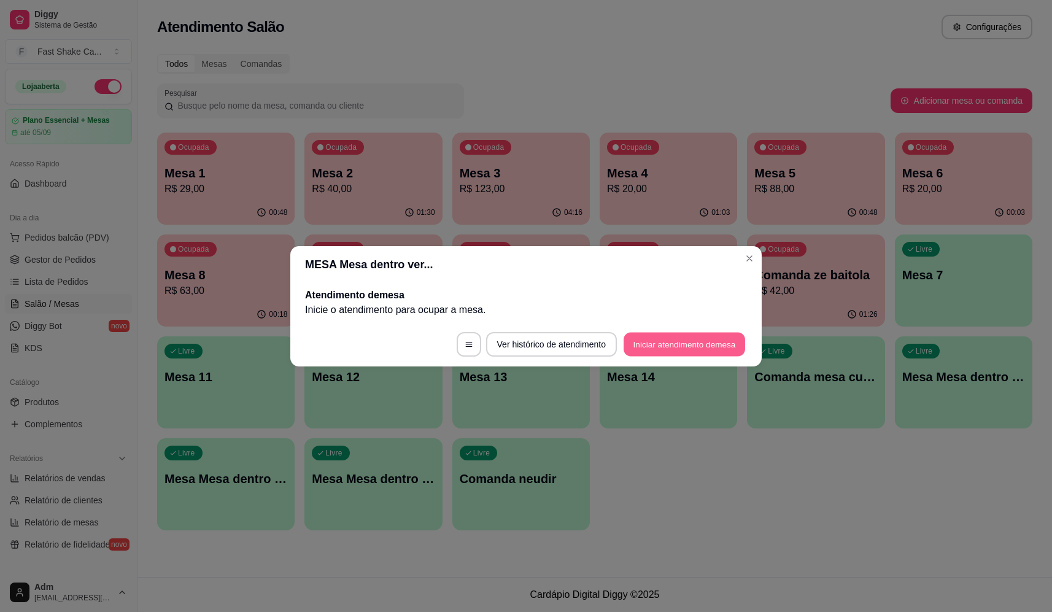
click at [692, 347] on button "Iniciar atendimento de mesa" at bounding box center [683, 344] width 121 height 24
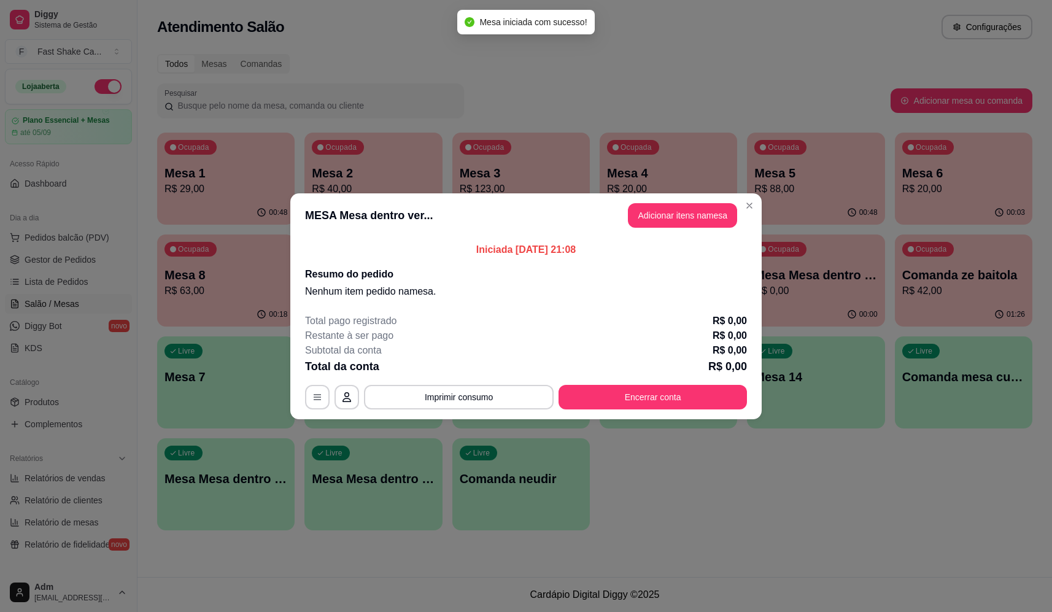
click at [686, 244] on p "Iniciada 30/08/2025 às 21:08" at bounding box center [526, 249] width 442 height 15
click at [692, 227] on header "MESA Mesa dentro ver... Adicionar itens na mesa" at bounding box center [525, 215] width 471 height 44
click at [640, 212] on button "Adicionar itens na mesa" at bounding box center [682, 215] width 109 height 25
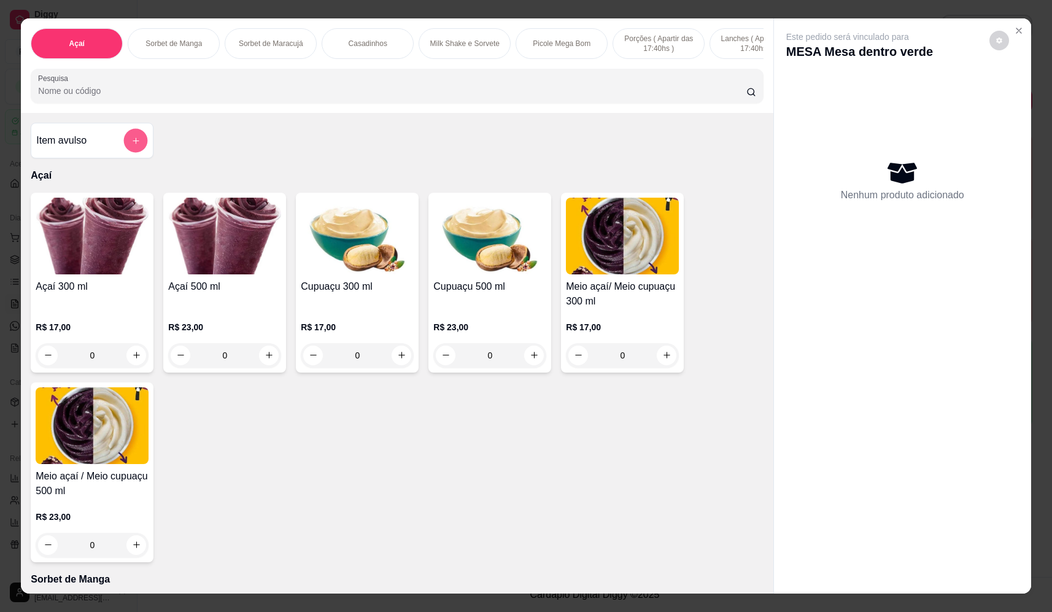
click at [139, 145] on button "add-separate-item" at bounding box center [136, 141] width 24 height 24
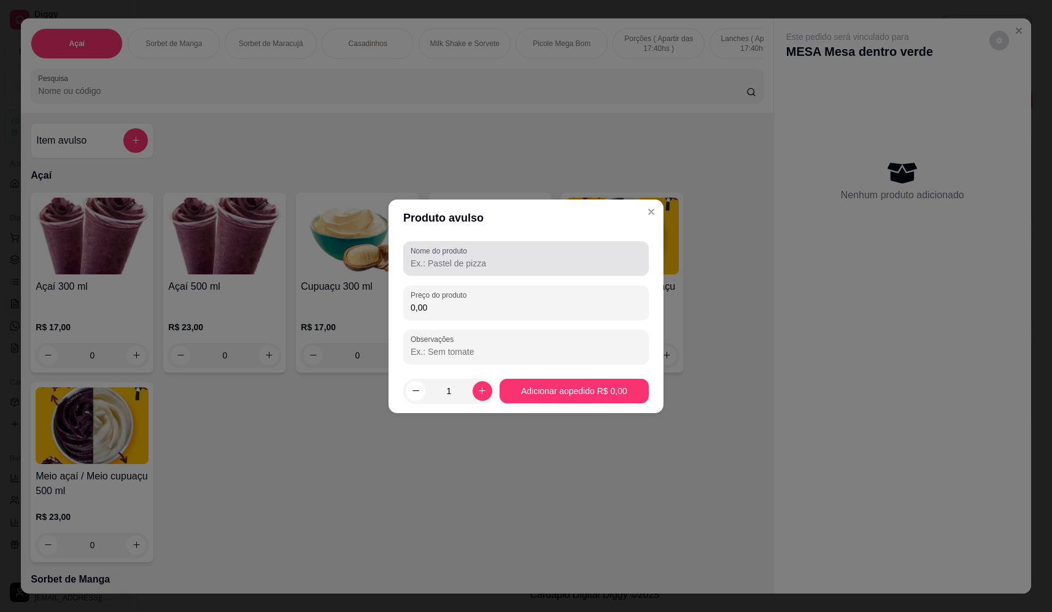
click at [539, 254] on div at bounding box center [526, 258] width 231 height 25
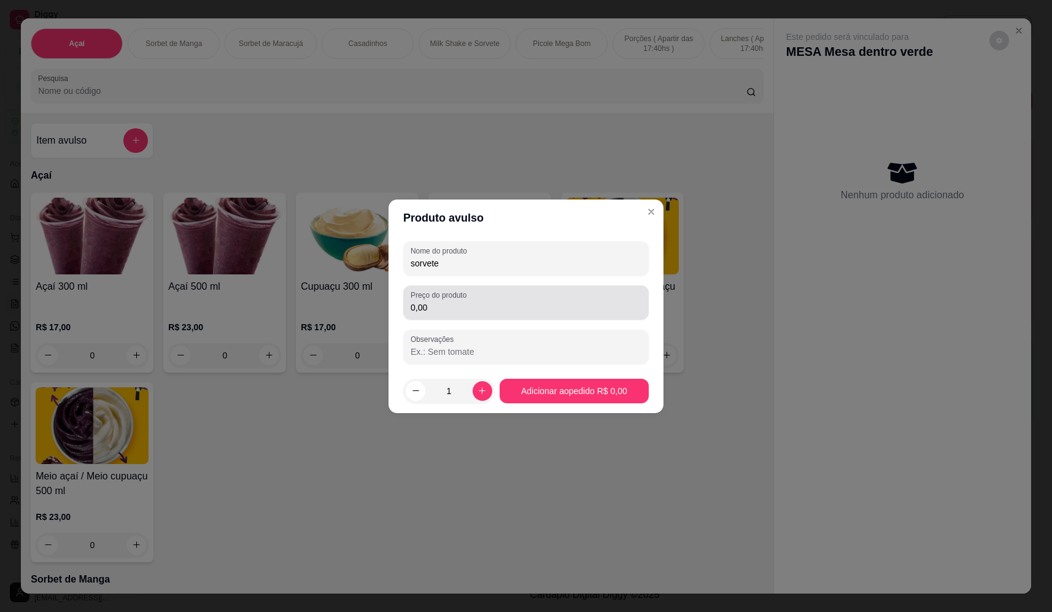
type input "sorvete"
click at [526, 304] on input "0,00" at bounding box center [526, 307] width 231 height 12
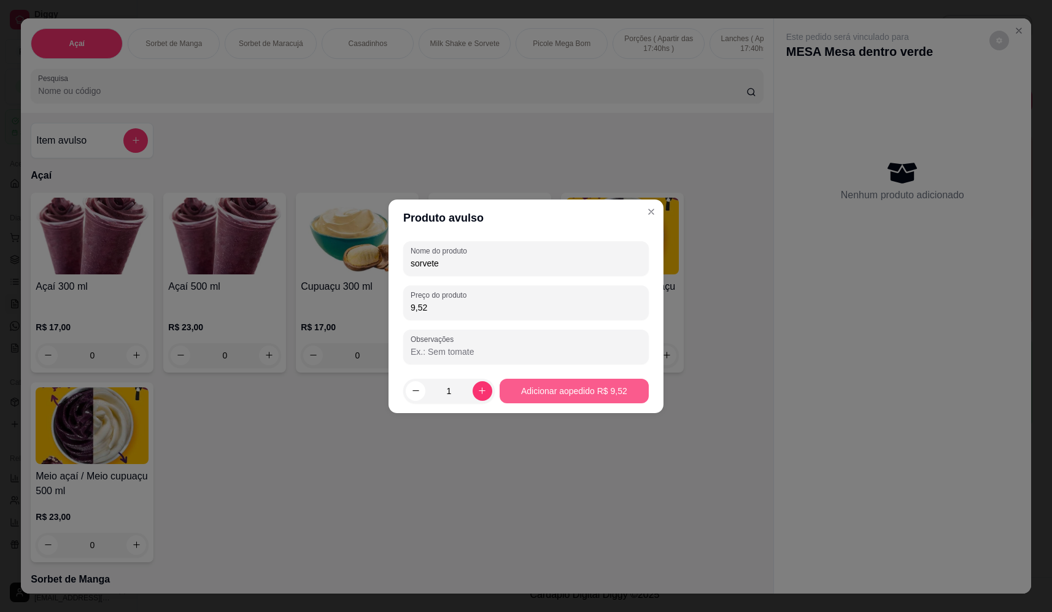
type input "9,52"
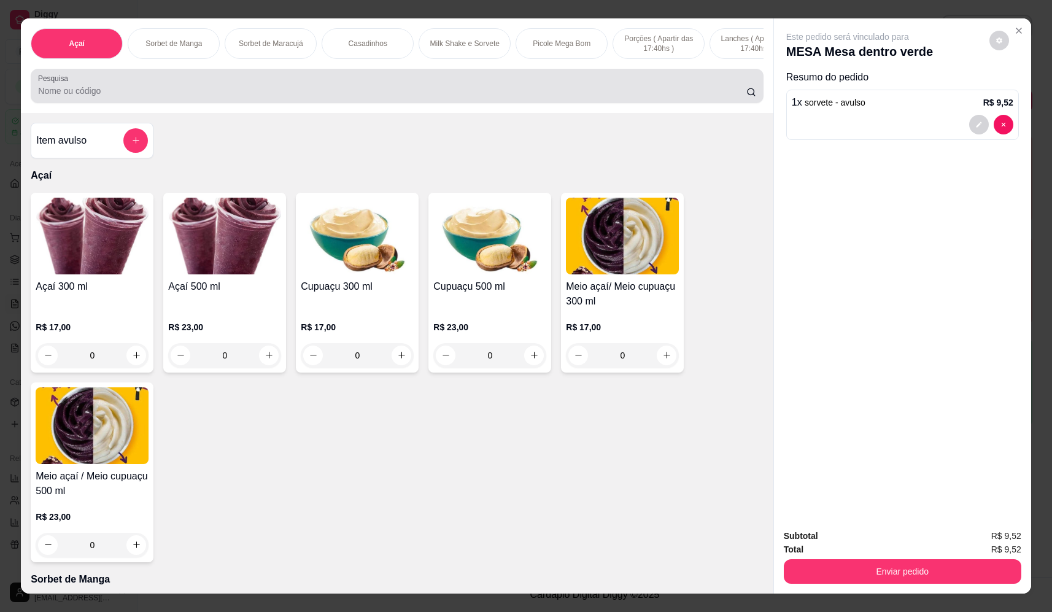
click at [155, 97] on input "Pesquisa" at bounding box center [392, 91] width 708 height 12
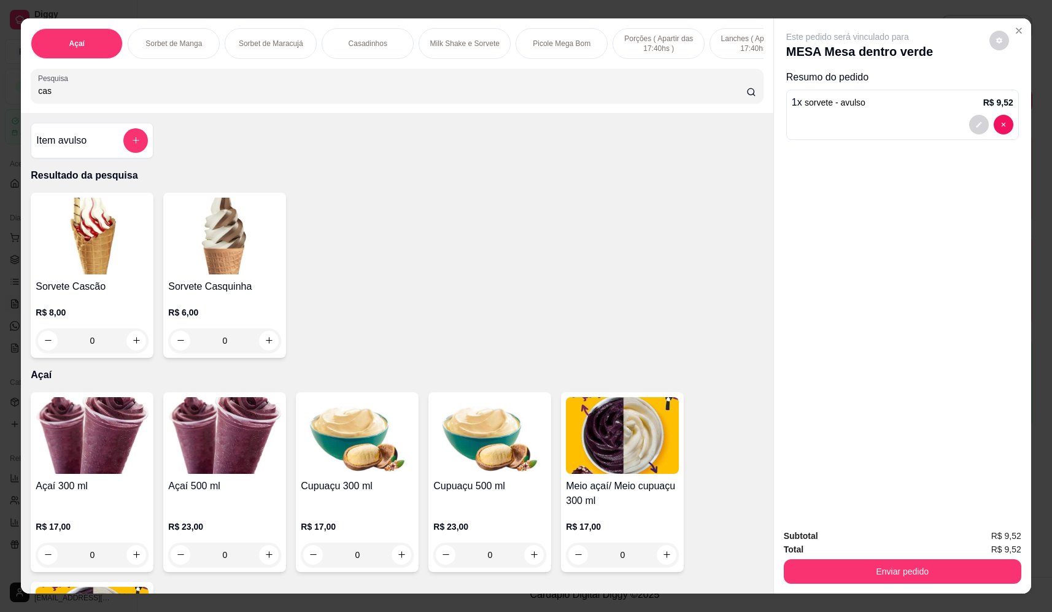
type input "cas"
click at [136, 353] on div "0" at bounding box center [92, 340] width 113 height 25
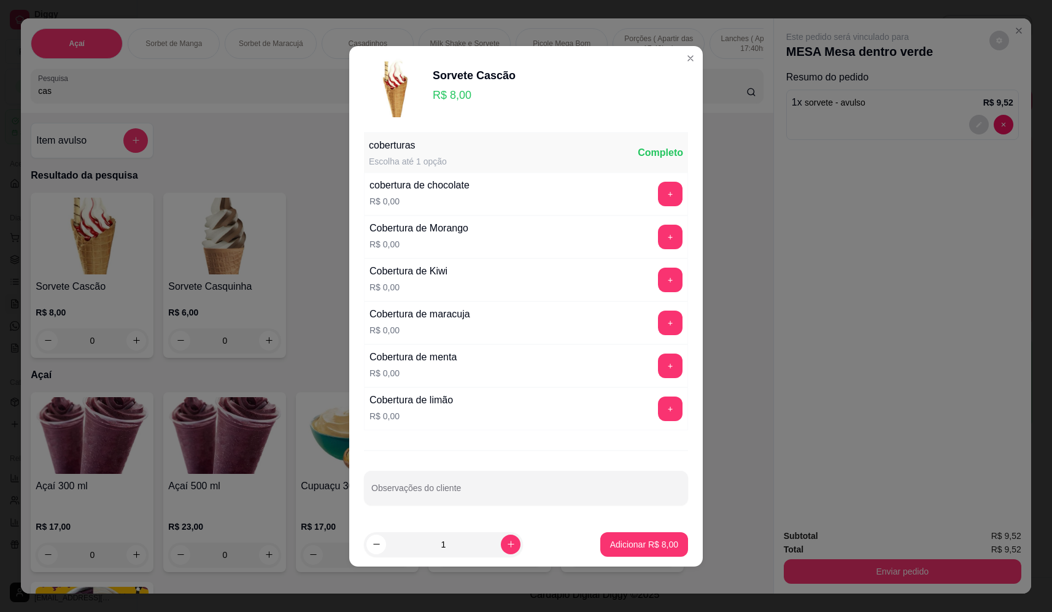
click at [644, 546] on p "Adicionar R$ 8,00" at bounding box center [644, 544] width 68 height 12
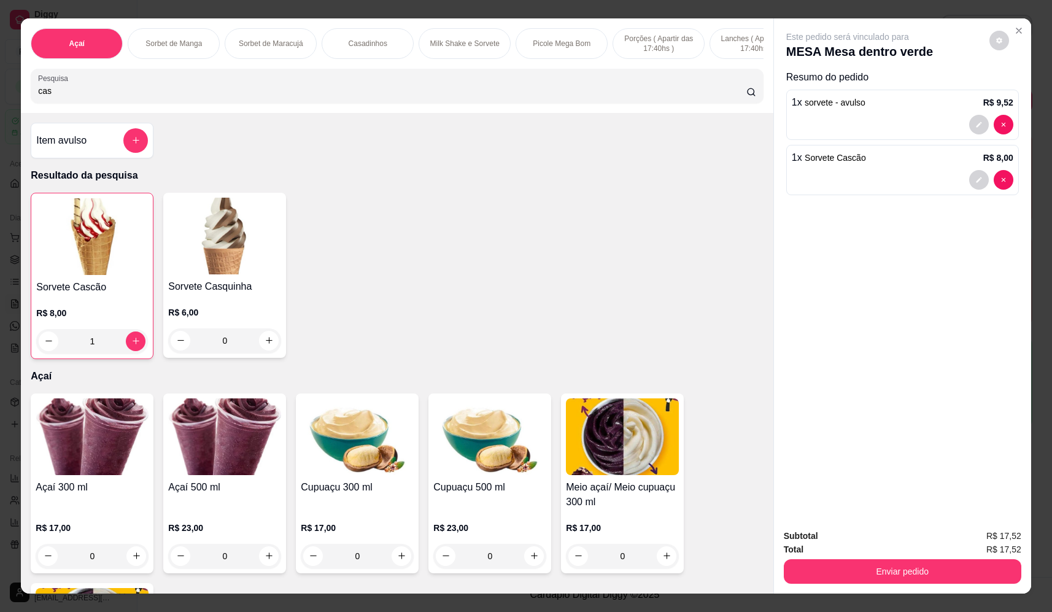
type input "1"
drag, startPoint x: 93, startPoint y: 93, endPoint x: -50, endPoint y: 109, distance: 143.9
click at [0, 109] on html "Diggy Sistema de Gestão F Fast Shake Ca ... Loja aberta Plano Essencial + Mesas…" at bounding box center [526, 306] width 1052 height 612
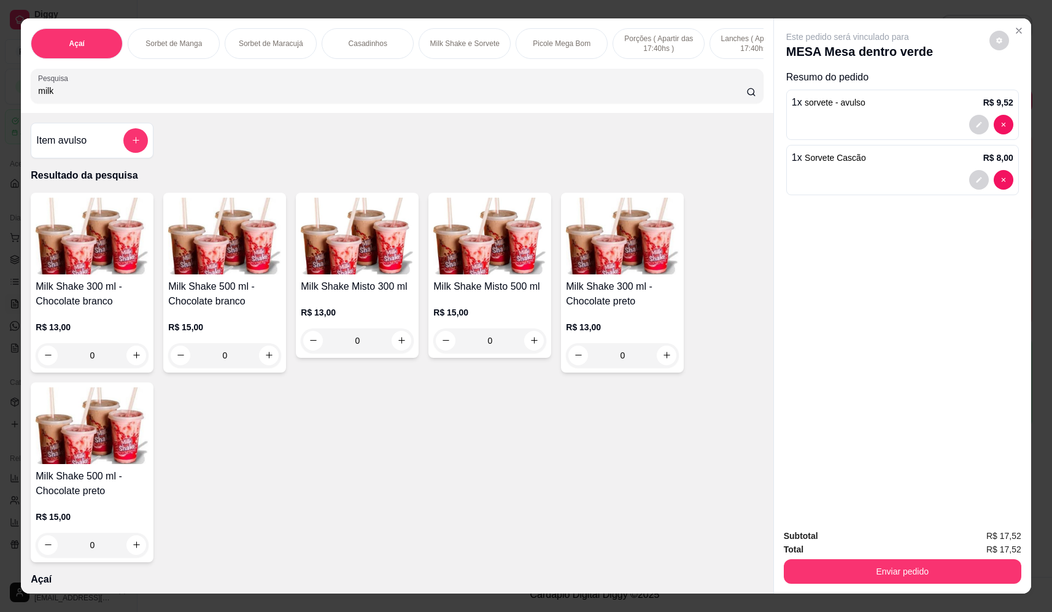
type input "milk"
click at [136, 361] on div "0" at bounding box center [92, 355] width 113 height 25
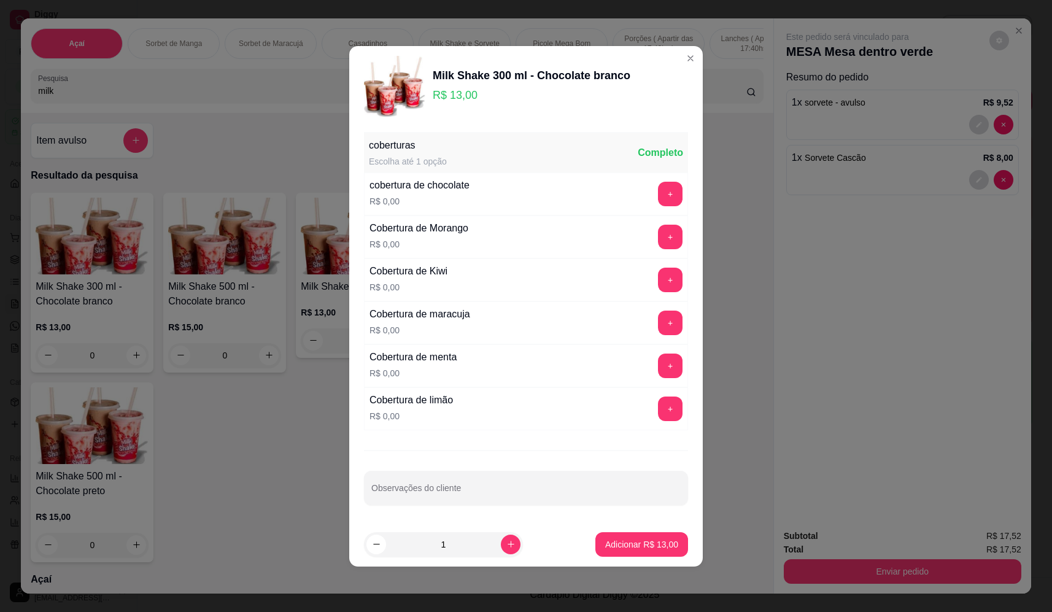
click at [643, 541] on p "Adicionar R$ 13,00" at bounding box center [641, 544] width 73 height 12
type input "1"
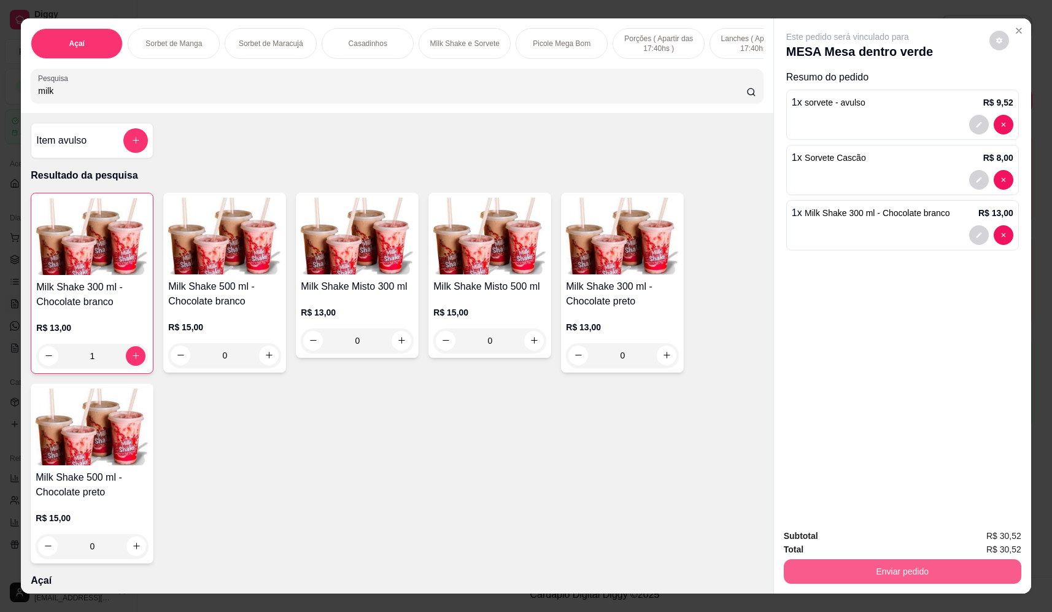
click at [832, 579] on button "Enviar pedido" at bounding box center [902, 571] width 237 height 25
click at [847, 534] on button "Não registrar e enviar pedido" at bounding box center [862, 541] width 128 height 23
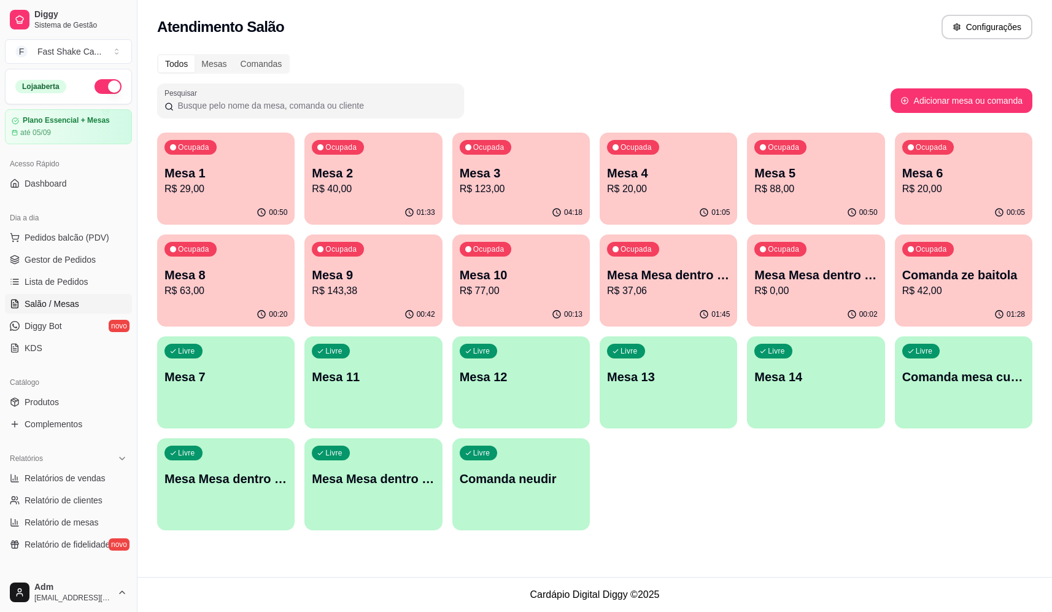
click at [396, 157] on div "Ocupada Mesa 2 R$ 40,00" at bounding box center [372, 167] width 137 height 68
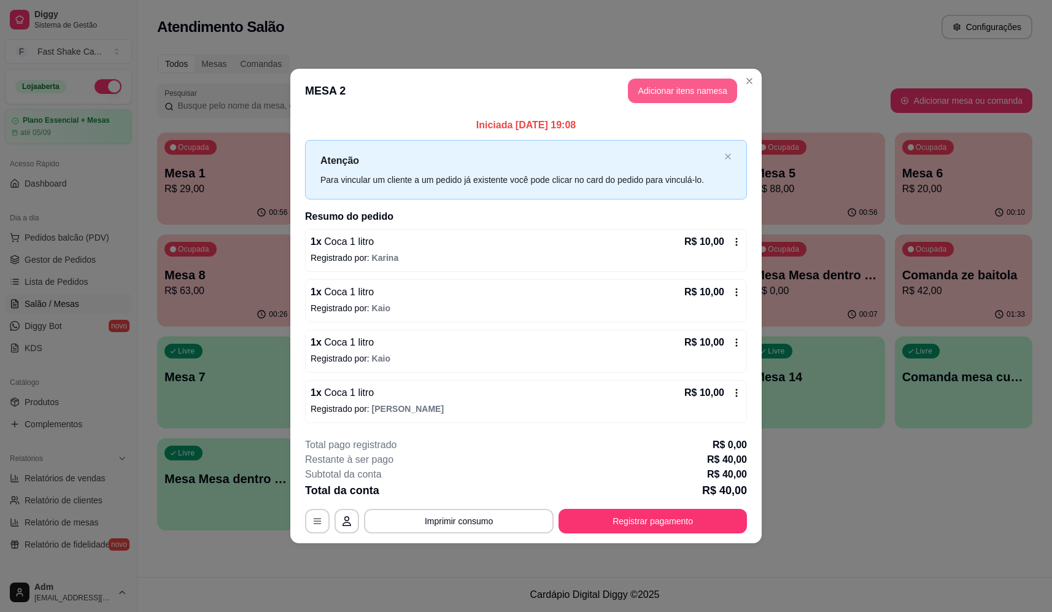
click at [687, 86] on button "Adicionar itens na mesa" at bounding box center [682, 91] width 109 height 25
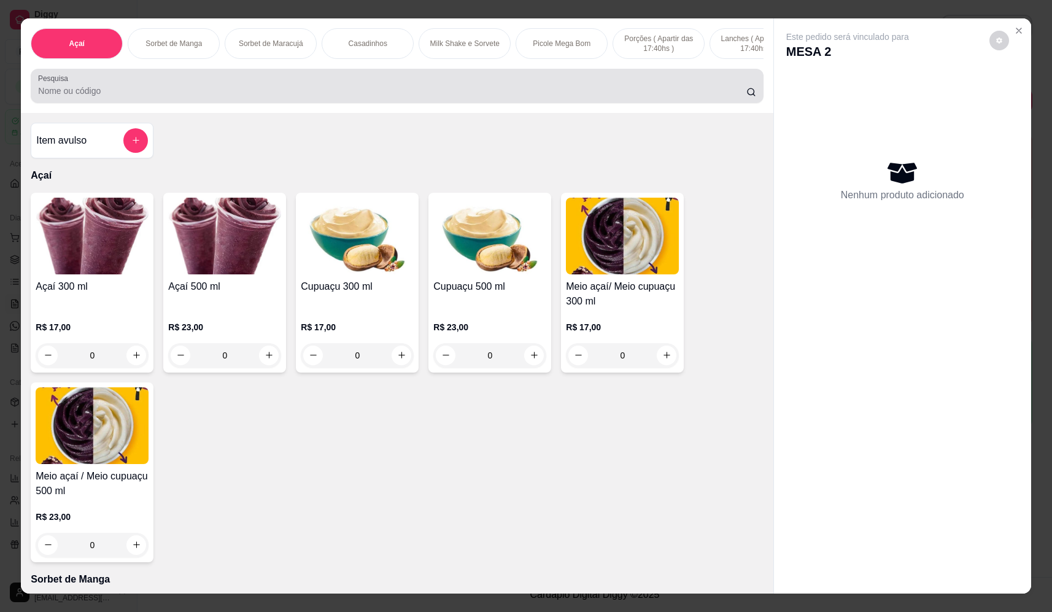
click at [433, 98] on div at bounding box center [396, 86] width 717 height 25
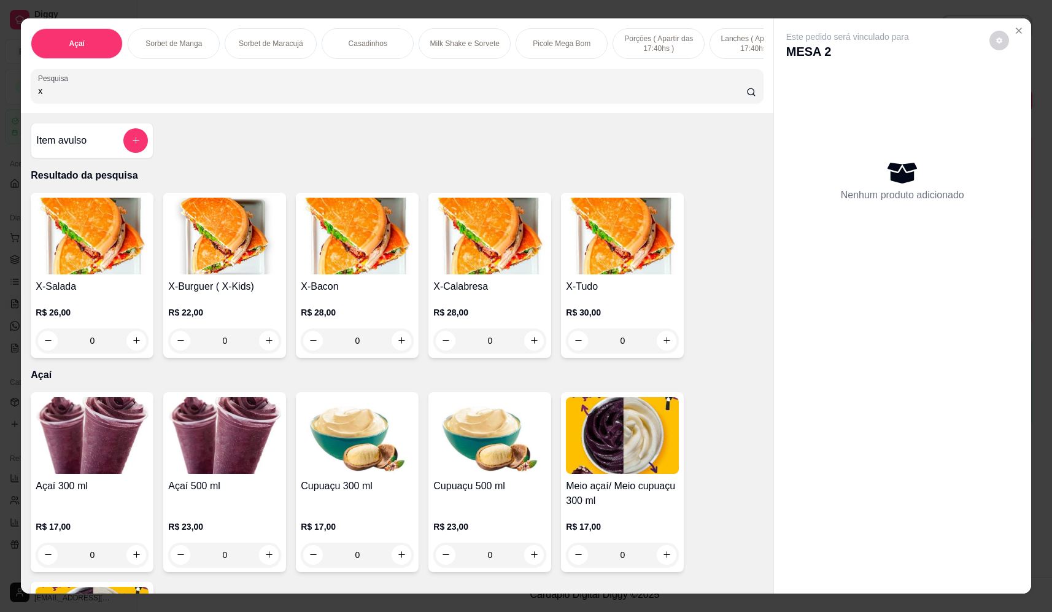
type input "x"
click at [533, 347] on div "0" at bounding box center [489, 340] width 113 height 25
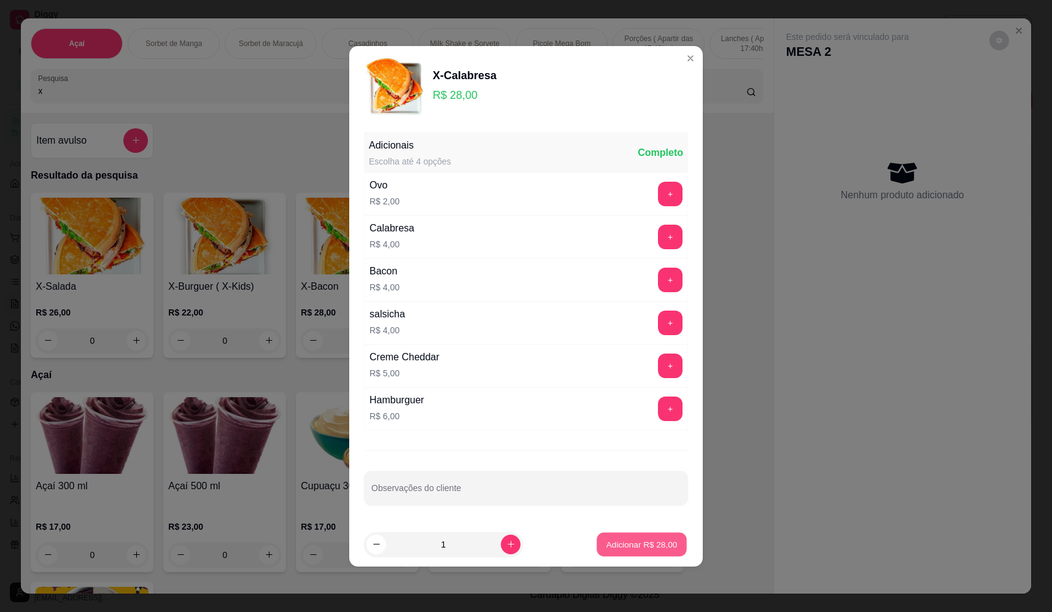
click at [633, 541] on p "Adicionar R$ 28,00" at bounding box center [641, 544] width 71 height 12
type input "1"
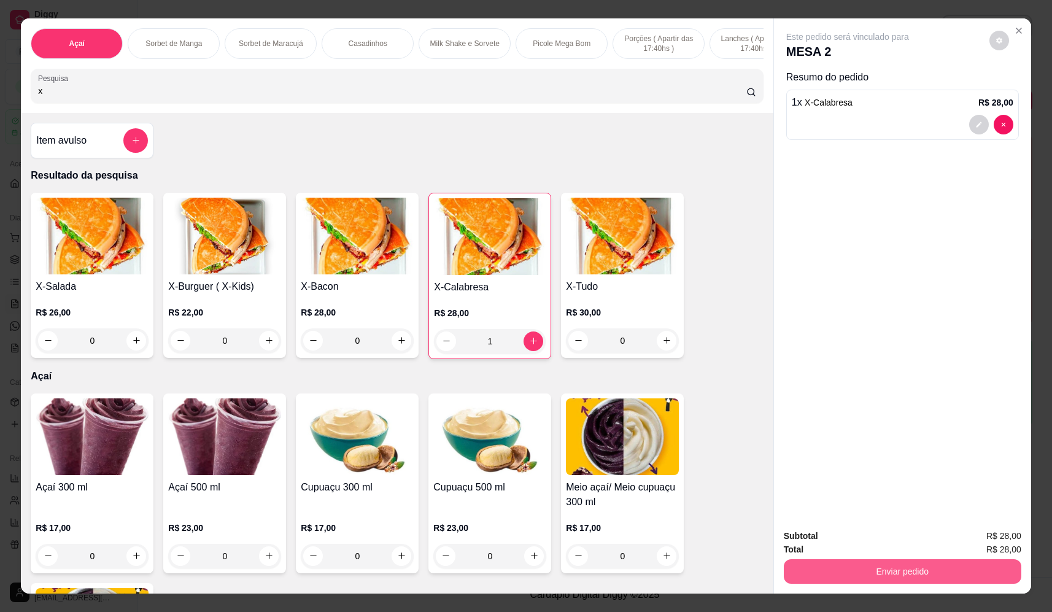
click at [890, 567] on button "Enviar pedido" at bounding box center [902, 571] width 237 height 25
click at [869, 535] on button "Não registrar e enviar pedido" at bounding box center [862, 541] width 128 height 23
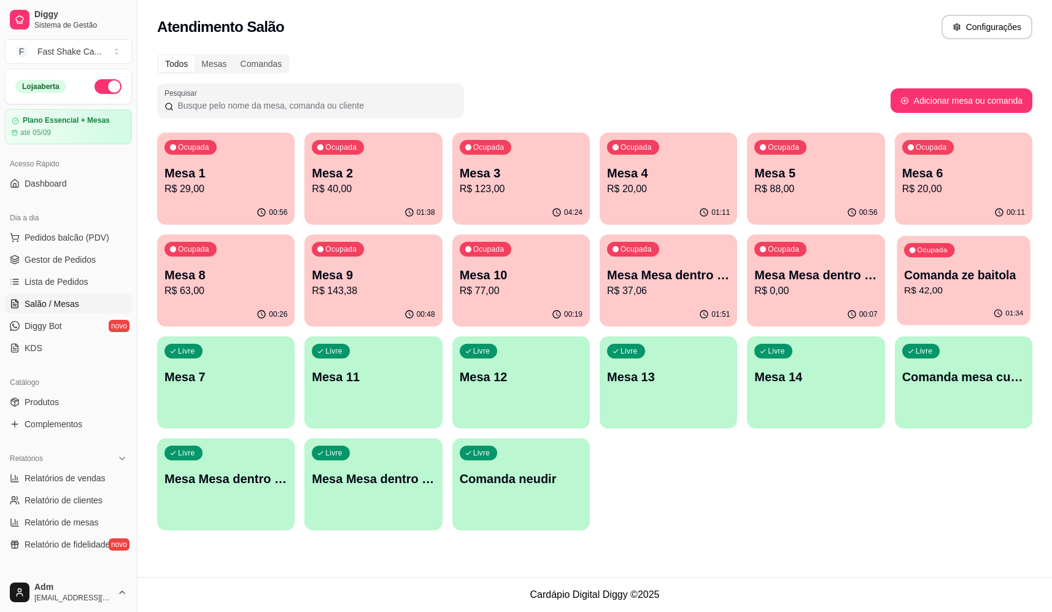
click at [924, 287] on p "R$ 42,00" at bounding box center [963, 290] width 119 height 14
click at [822, 291] on p "R$ 0,00" at bounding box center [815, 290] width 119 height 14
drag, startPoint x: 530, startPoint y: 600, endPoint x: 716, endPoint y: 601, distance: 186.5
click at [714, 604] on footer "Cardápio Digital Diggy © 2025" at bounding box center [594, 594] width 914 height 35
click at [705, 541] on div "Todos Mesas Comandas Pesquisar Adicionar mesa ou comanda Ocupada Mesa 1 R$ 41,0…" at bounding box center [594, 296] width 914 height 498
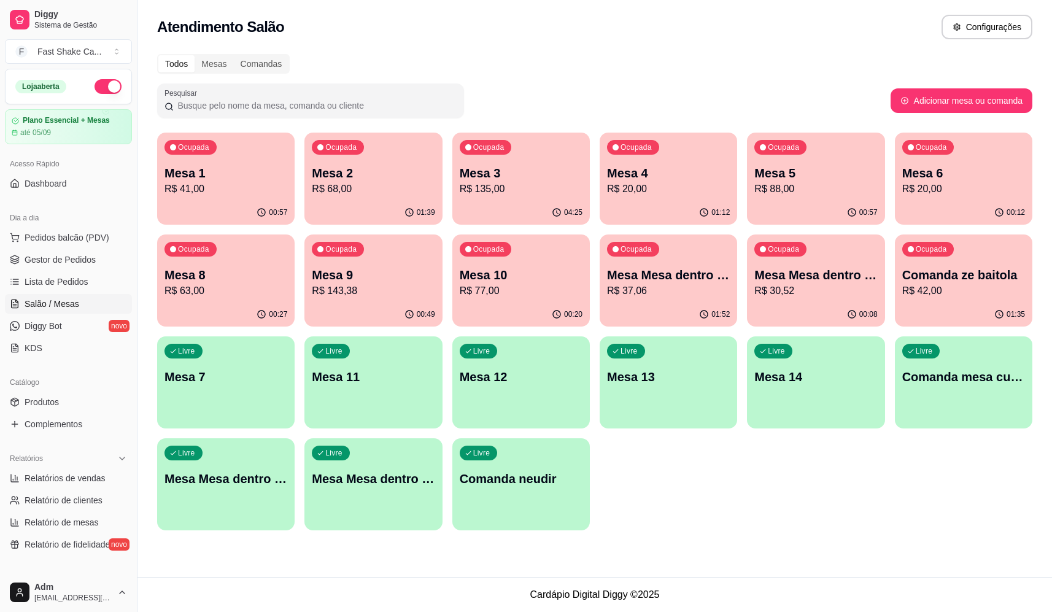
click at [944, 269] on p "Comanda ze baitola" at bounding box center [963, 274] width 123 height 17
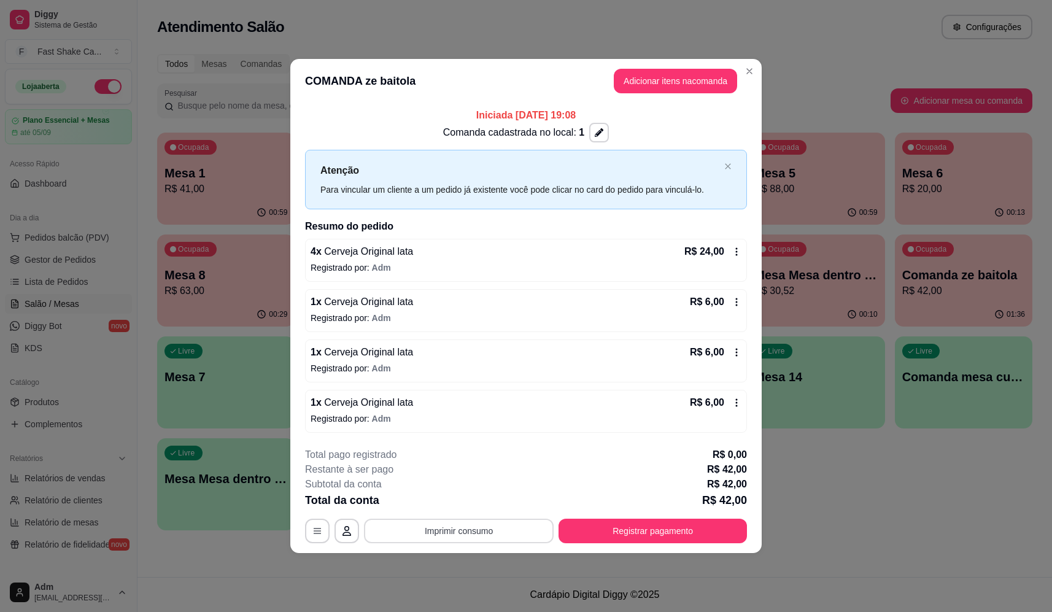
click at [484, 525] on button "Imprimir consumo" at bounding box center [459, 530] width 190 height 25
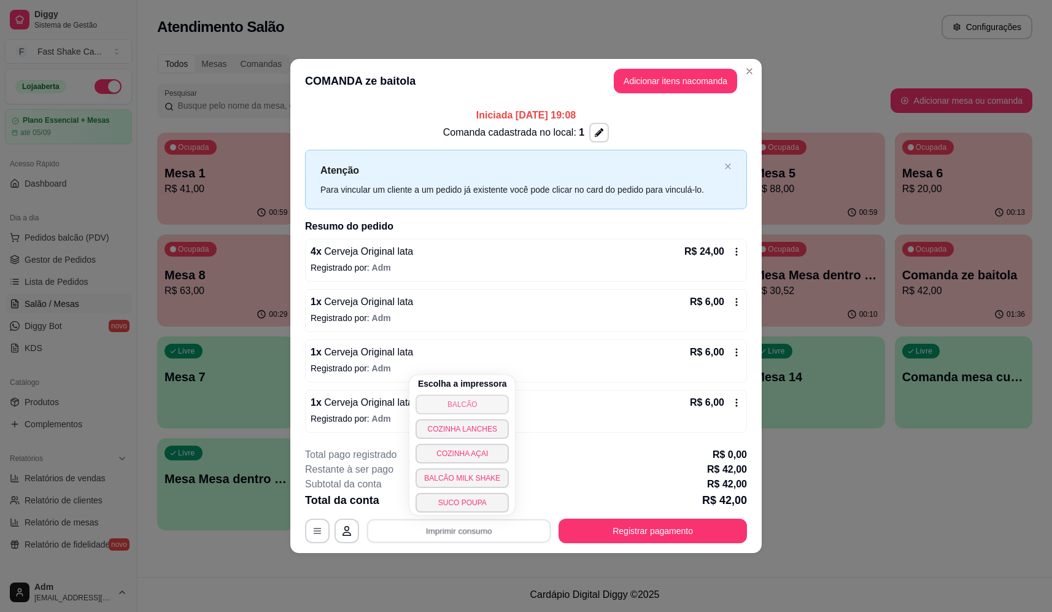
click at [487, 407] on button "BALCÃO" at bounding box center [461, 405] width 93 height 20
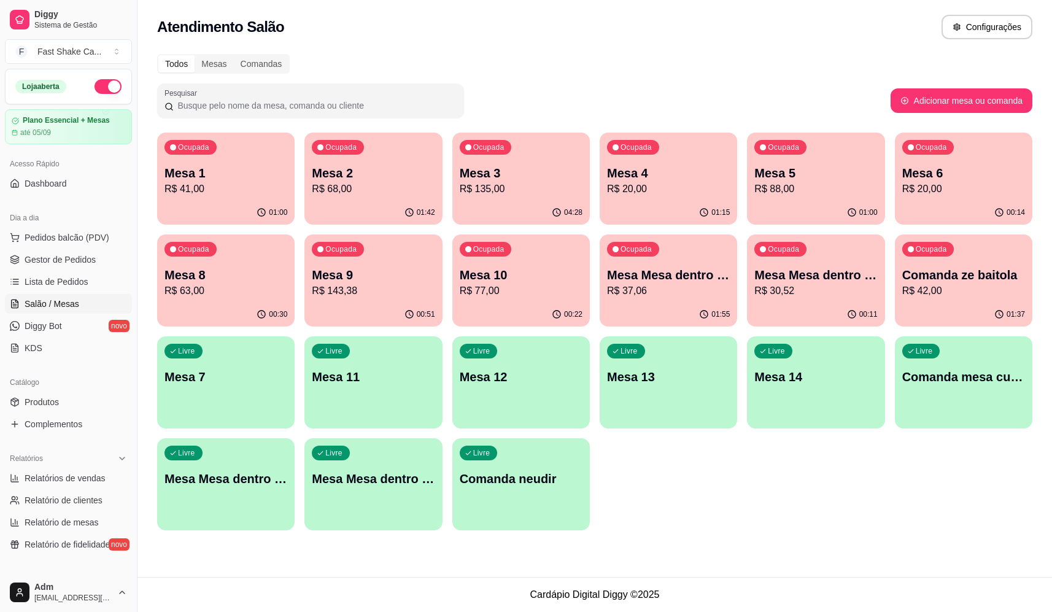
click at [657, 293] on p "R$ 37,06" at bounding box center [668, 290] width 123 height 15
click at [787, 290] on p "R$ 30,52" at bounding box center [815, 290] width 123 height 15
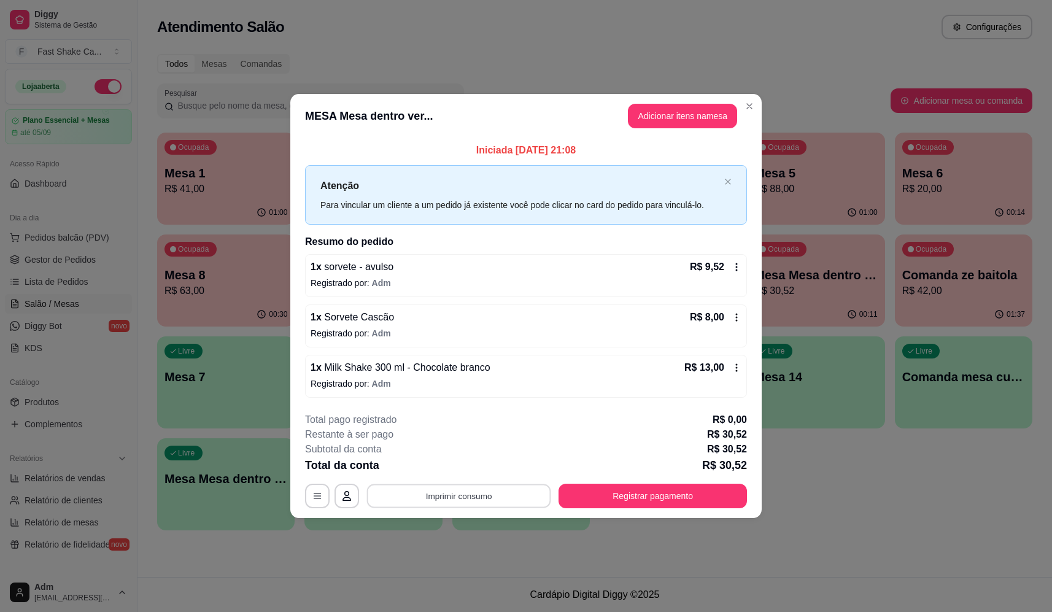
click at [501, 497] on button "Imprimir consumo" at bounding box center [459, 496] width 184 height 24
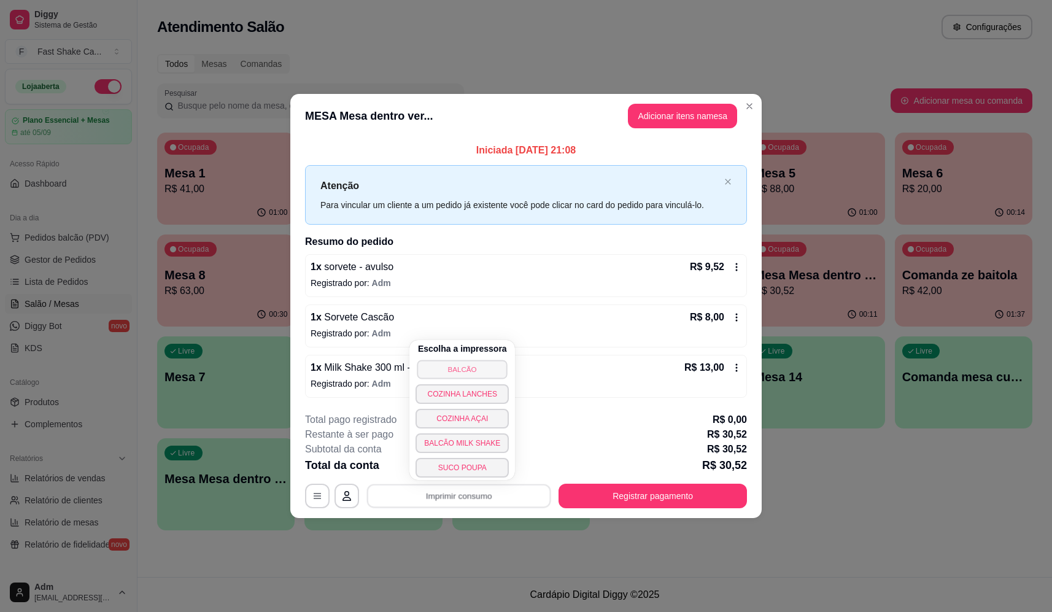
click at [489, 371] on button "BALCÃO" at bounding box center [462, 369] width 90 height 19
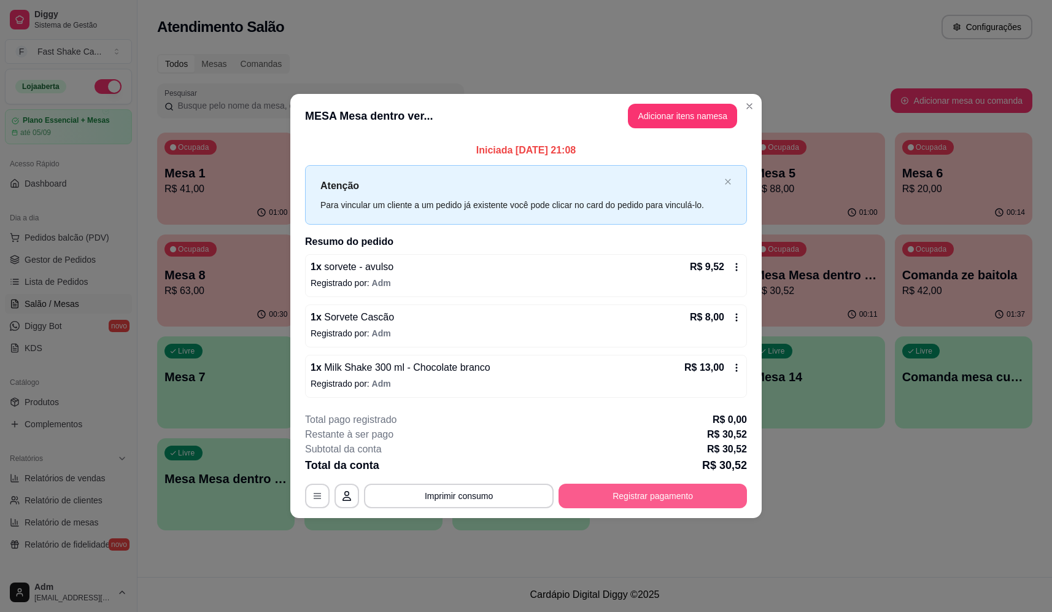
click at [719, 494] on button "Registrar pagamento" at bounding box center [652, 496] width 188 height 25
click at [592, 236] on div "Débito" at bounding box center [609, 244] width 87 height 72
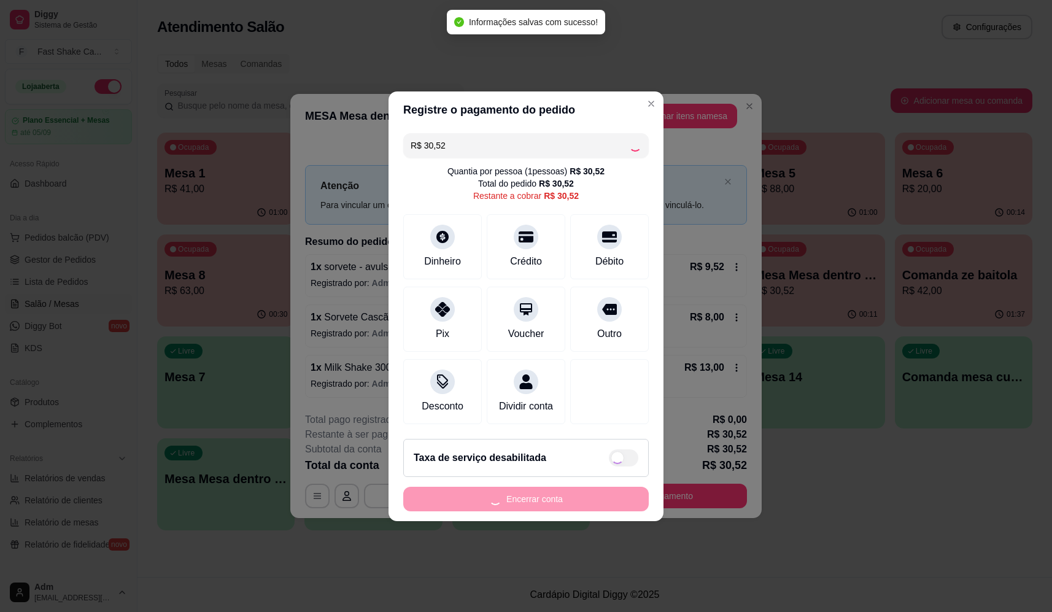
type input "R$ 0,00"
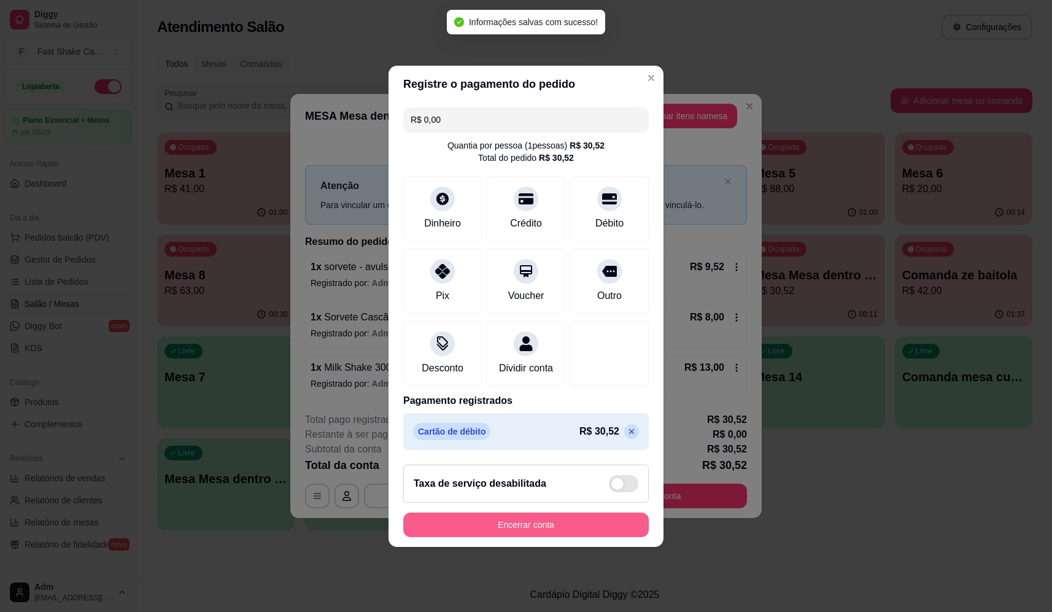
click at [571, 527] on button "Encerrar conta" at bounding box center [525, 524] width 245 height 25
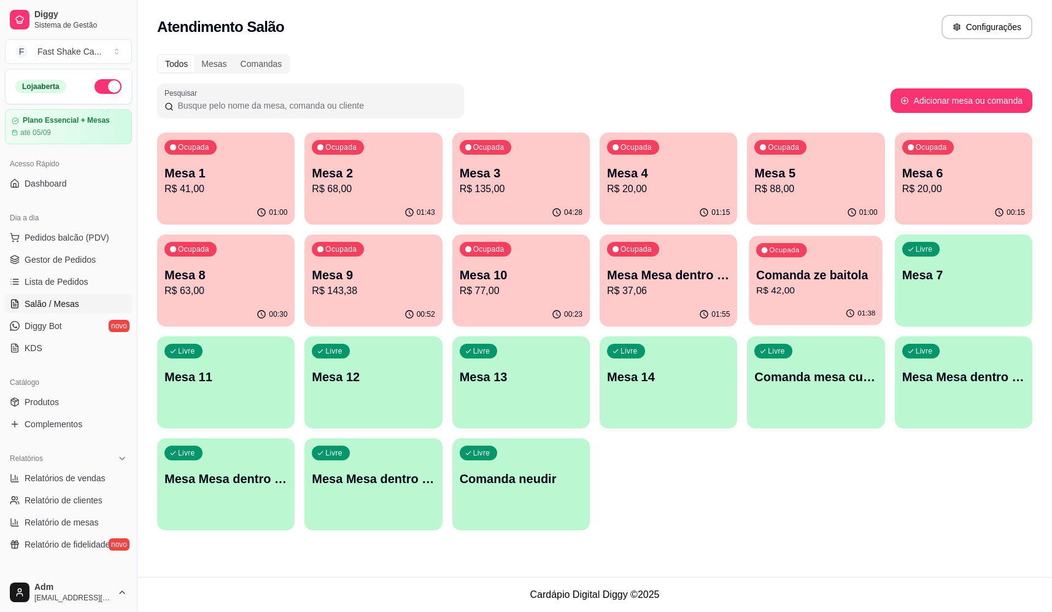
click at [778, 280] on p "Comanda ze baitola" at bounding box center [815, 275] width 119 height 17
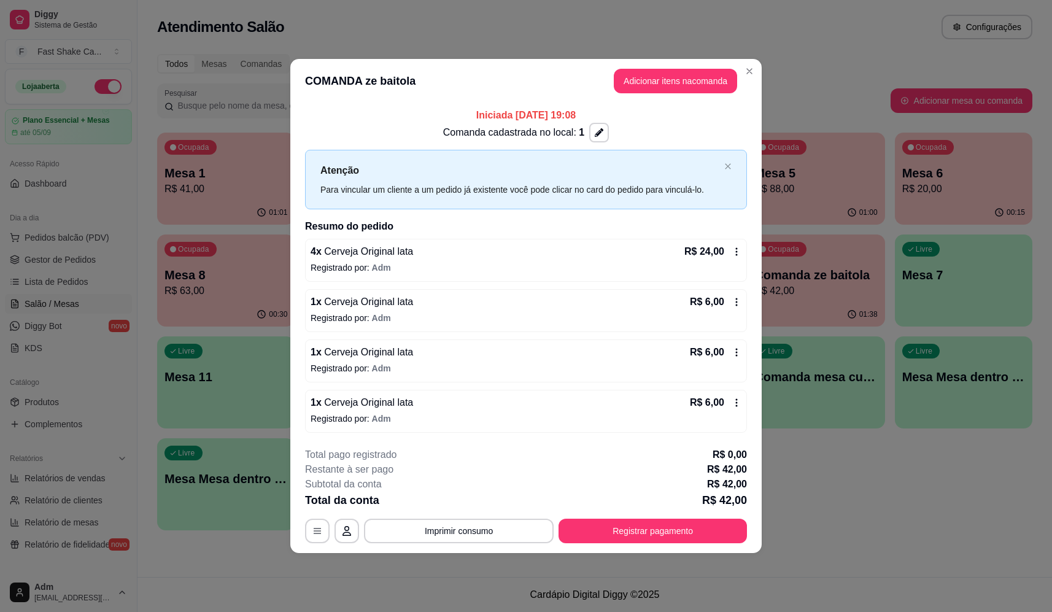
click at [550, 233] on h2 "Resumo do pedido" at bounding box center [526, 226] width 442 height 15
click at [553, 249] on div "4 x Cerveja Original lata R$ 24,00" at bounding box center [525, 251] width 431 height 15
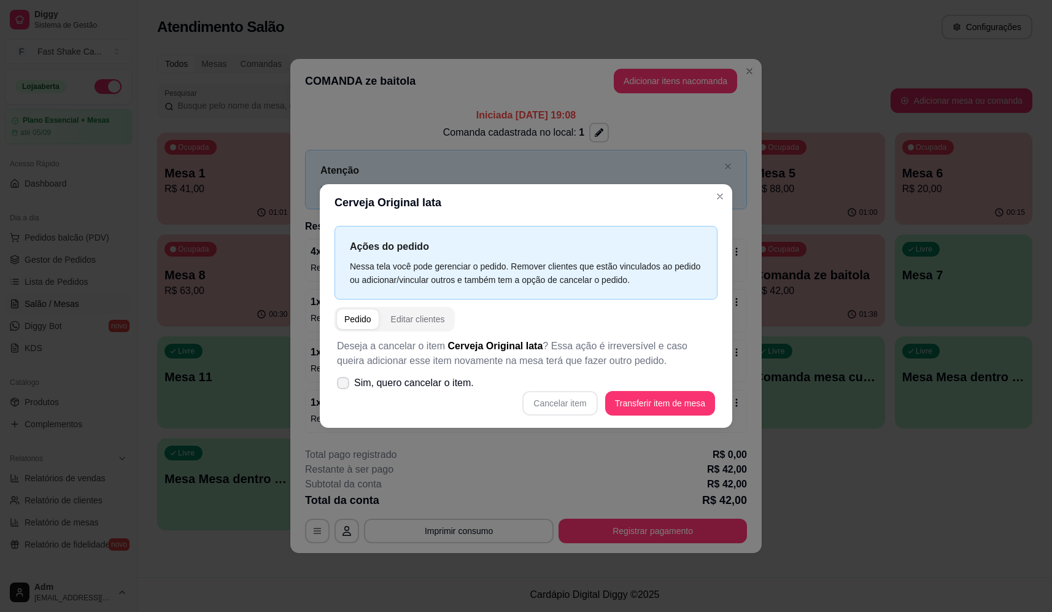
click at [417, 391] on label "Sim, quero cancelar o item." at bounding box center [405, 383] width 147 height 25
click at [344, 391] on input "Sim, quero cancelar o item." at bounding box center [340, 389] width 8 height 8
checkbox input "true"
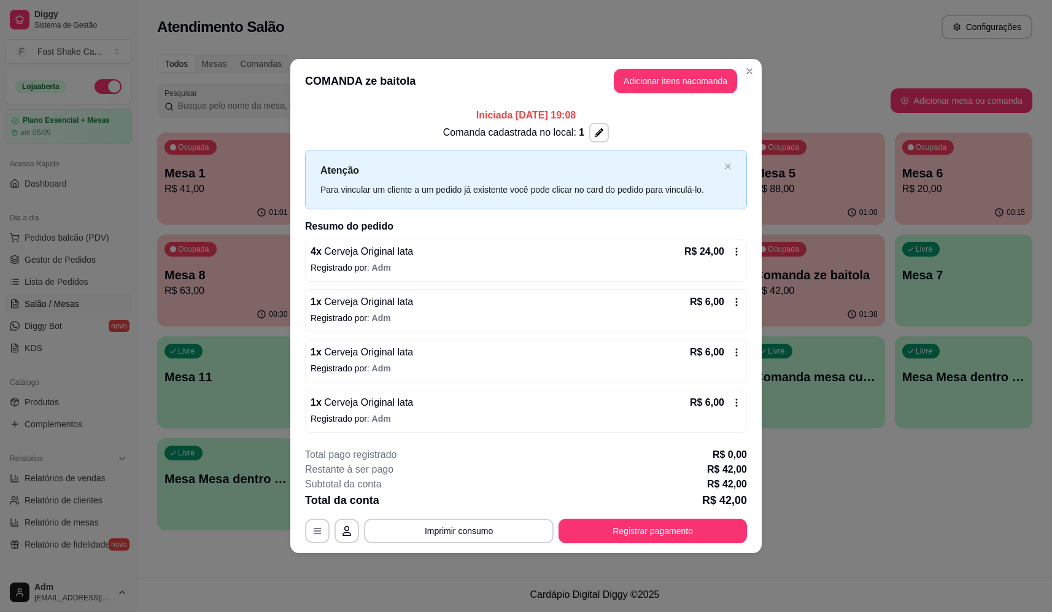
click at [480, 263] on p "Registrado por: Adm" at bounding box center [525, 267] width 431 height 12
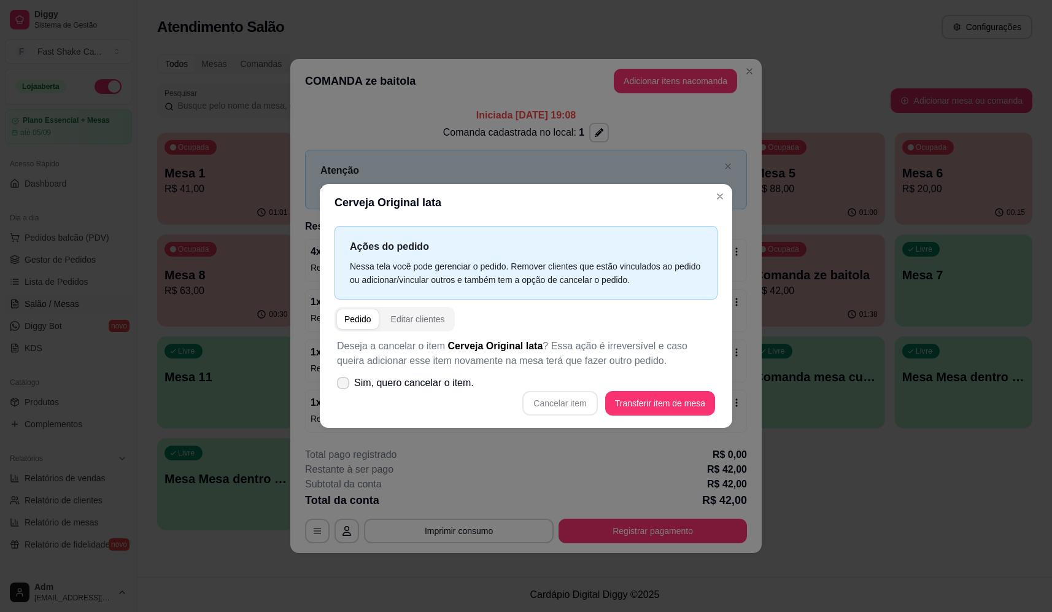
click at [450, 387] on span "Sim, quero cancelar o item." at bounding box center [414, 383] width 120 height 15
click at [344, 387] on input "Sim, quero cancelar o item." at bounding box center [340, 389] width 8 height 8
checkbox input "true"
click at [589, 414] on div "Deseja a cancelar o item Cerveja Original lata ? Essa ação é irreversível e cas…" at bounding box center [525, 376] width 383 height 91
click at [582, 406] on button "Cancelar item" at bounding box center [559, 403] width 75 height 25
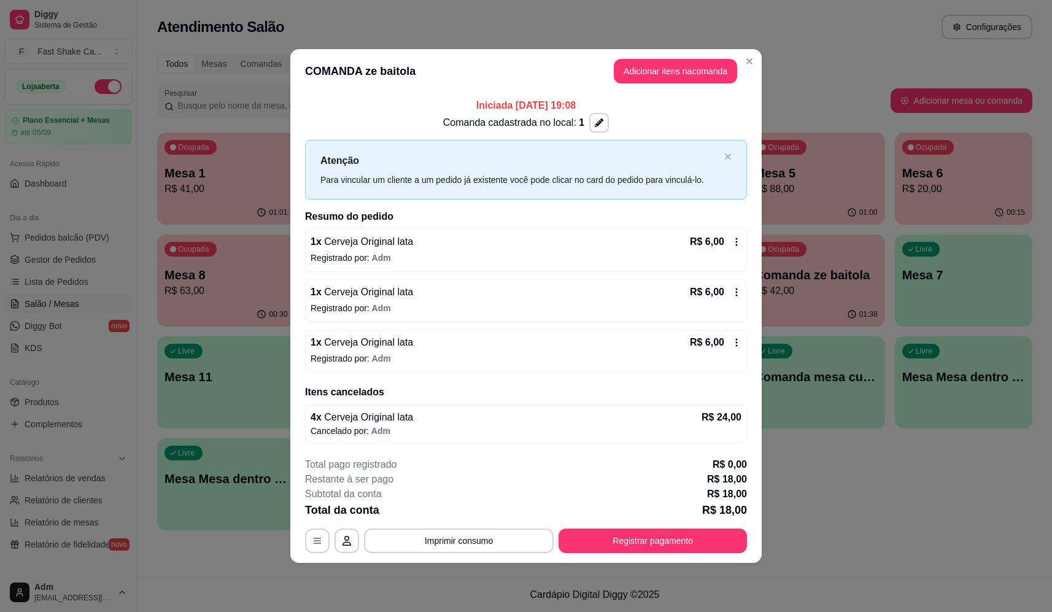
click at [449, 258] on p "Registrado por: Adm" at bounding box center [525, 258] width 431 height 12
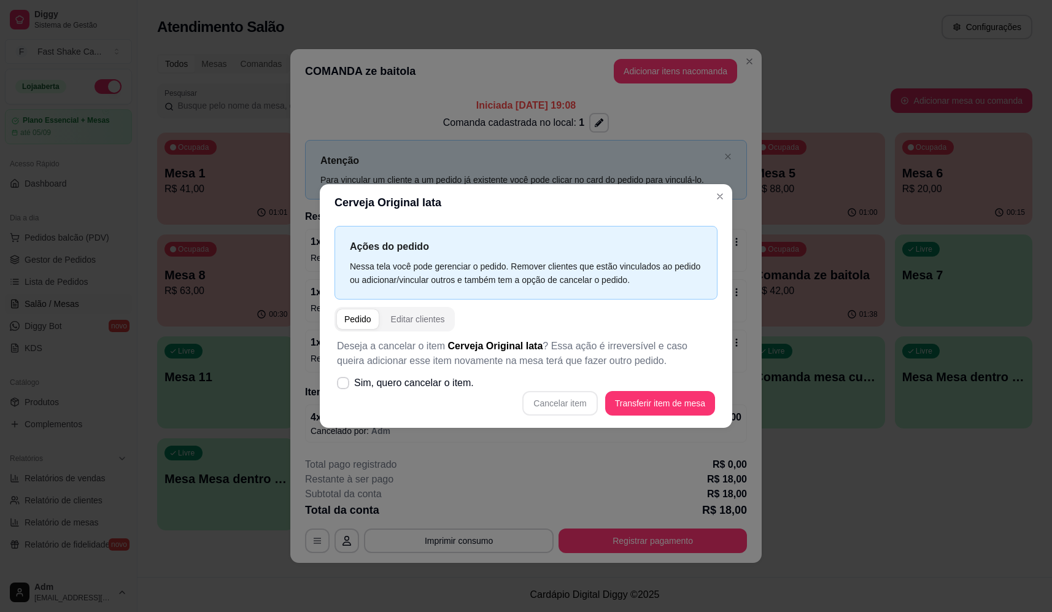
click at [428, 373] on label "Sim, quero cancelar o item." at bounding box center [405, 383] width 147 height 25
click at [344, 385] on input "Sim, quero cancelar o item." at bounding box center [340, 389] width 8 height 8
checkbox input "true"
click at [561, 403] on button "Cancelar item" at bounding box center [559, 403] width 75 height 25
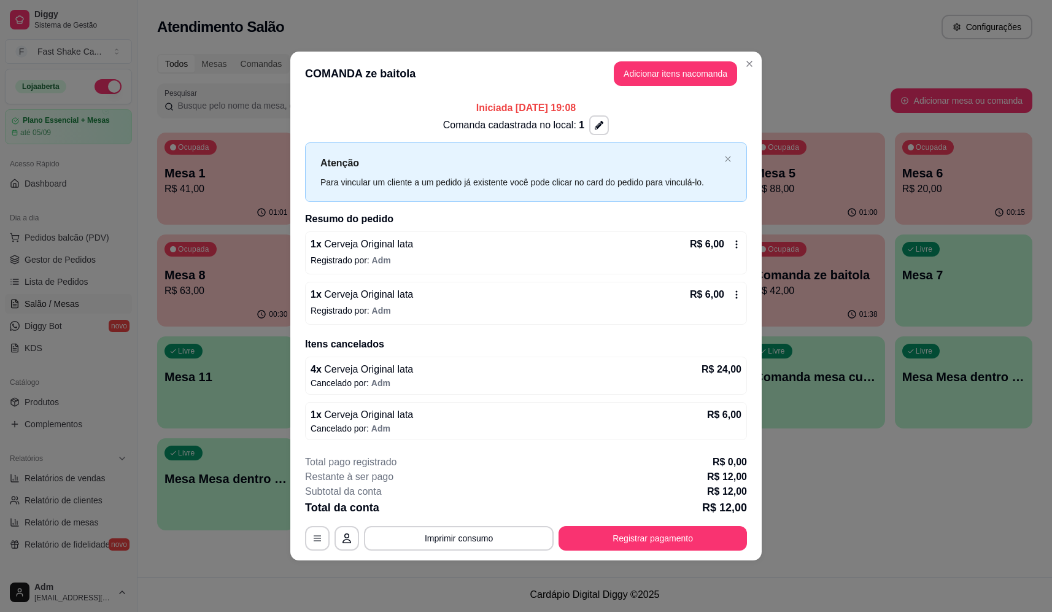
click at [453, 242] on div "1 x Cerveja Original lata R$ 6,00" at bounding box center [525, 244] width 431 height 15
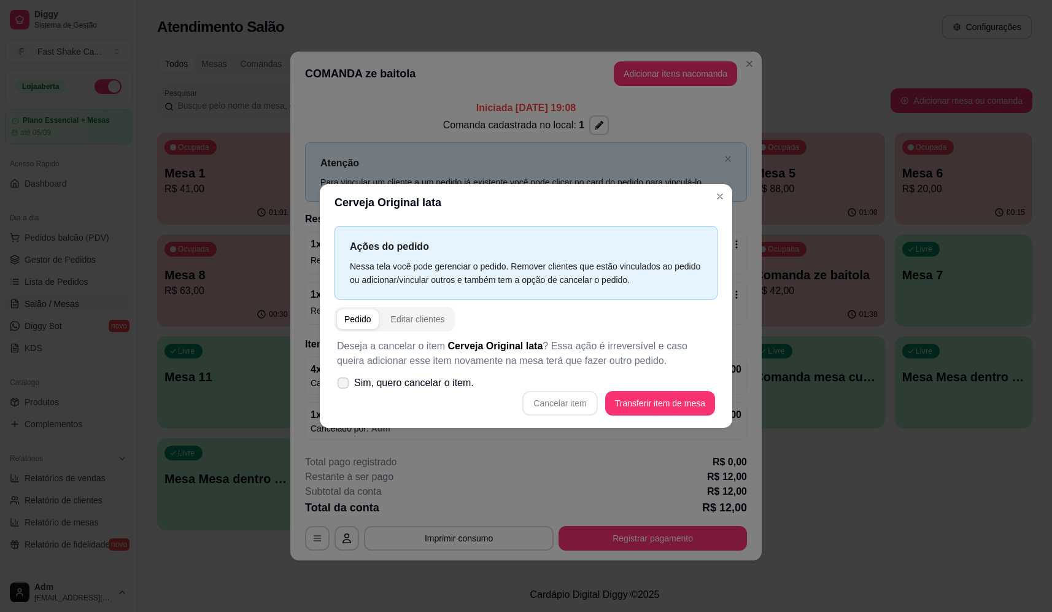
click at [445, 385] on span "Sim, quero cancelar o item." at bounding box center [414, 383] width 120 height 15
click at [344, 385] on input "Sim, quero cancelar o item." at bounding box center [340, 389] width 8 height 8
checkbox input "true"
click at [568, 395] on button "Cancelar item" at bounding box center [559, 403] width 75 height 25
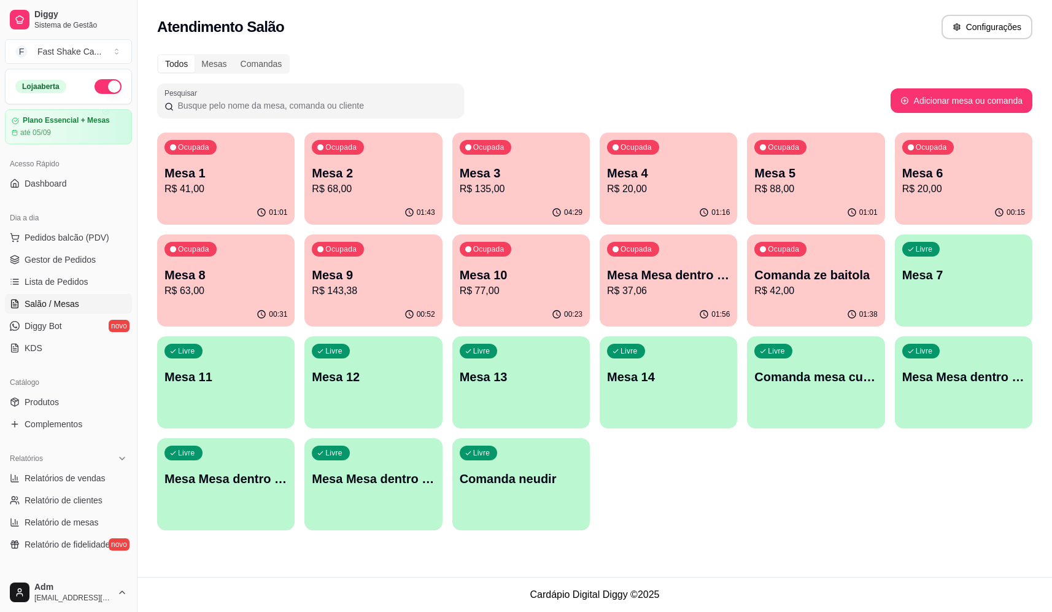
click at [838, 293] on p "R$ 42,00" at bounding box center [815, 290] width 123 height 15
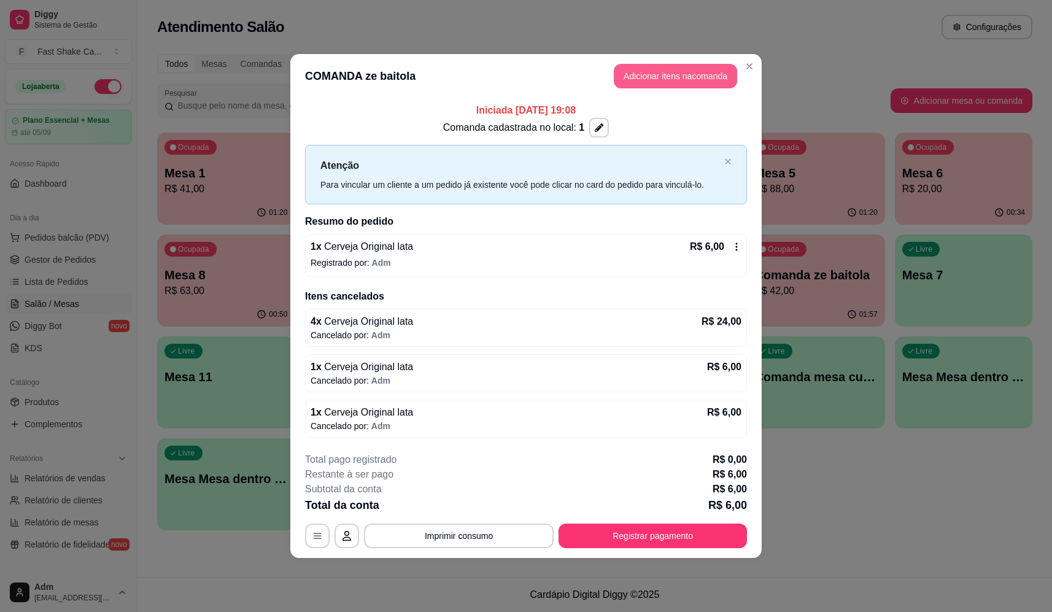
click at [682, 82] on button "Adicionar itens na comanda" at bounding box center [675, 76] width 123 height 25
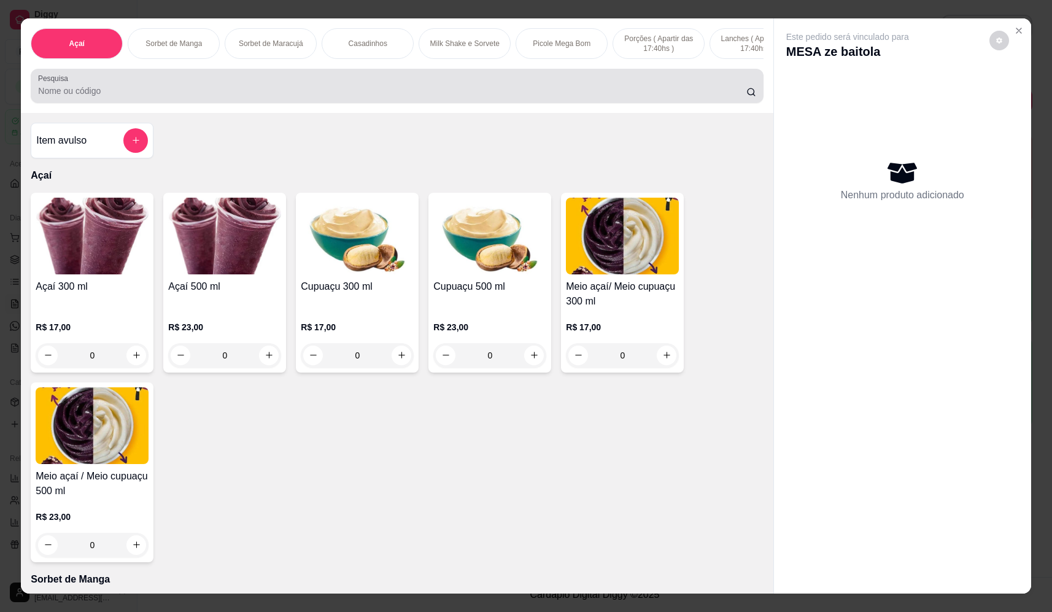
click at [282, 97] on input "Pesquisa" at bounding box center [392, 91] width 708 height 12
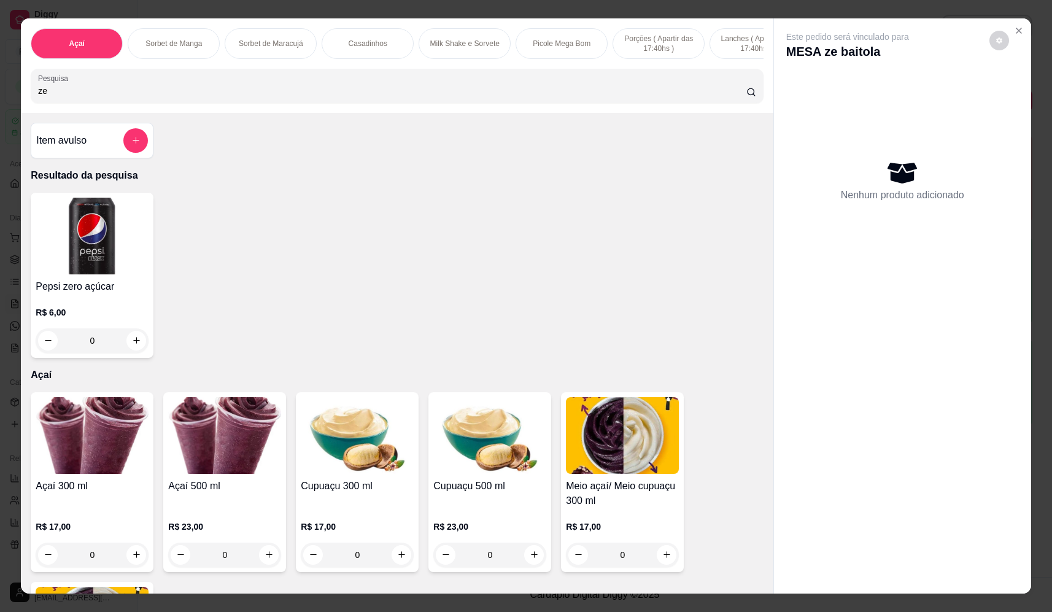
type input "z"
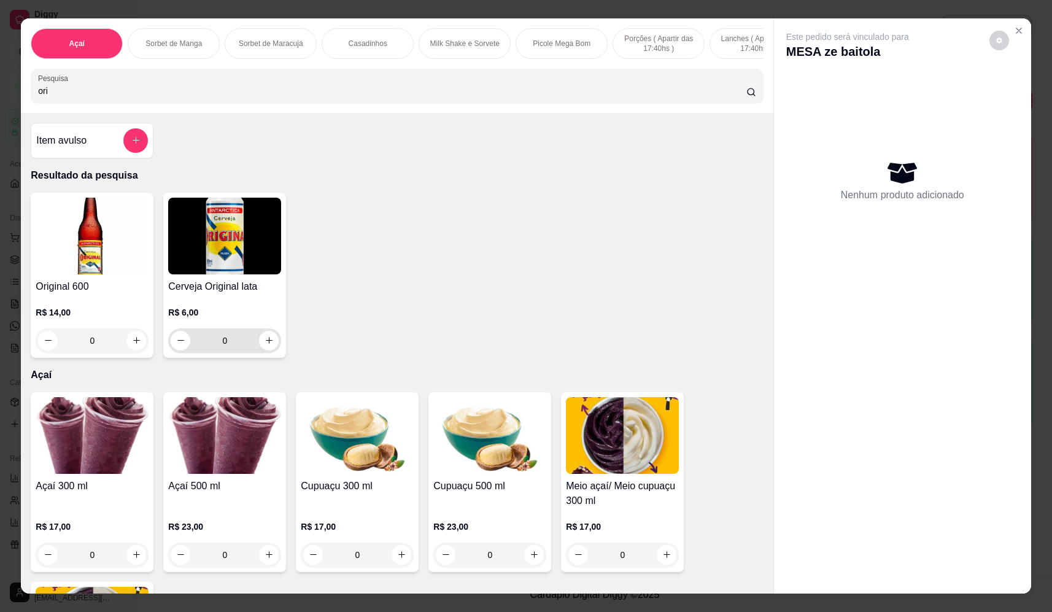
type input "ori"
click at [260, 349] on button "increase-product-quantity" at bounding box center [269, 340] width 19 height 19
type input "1"
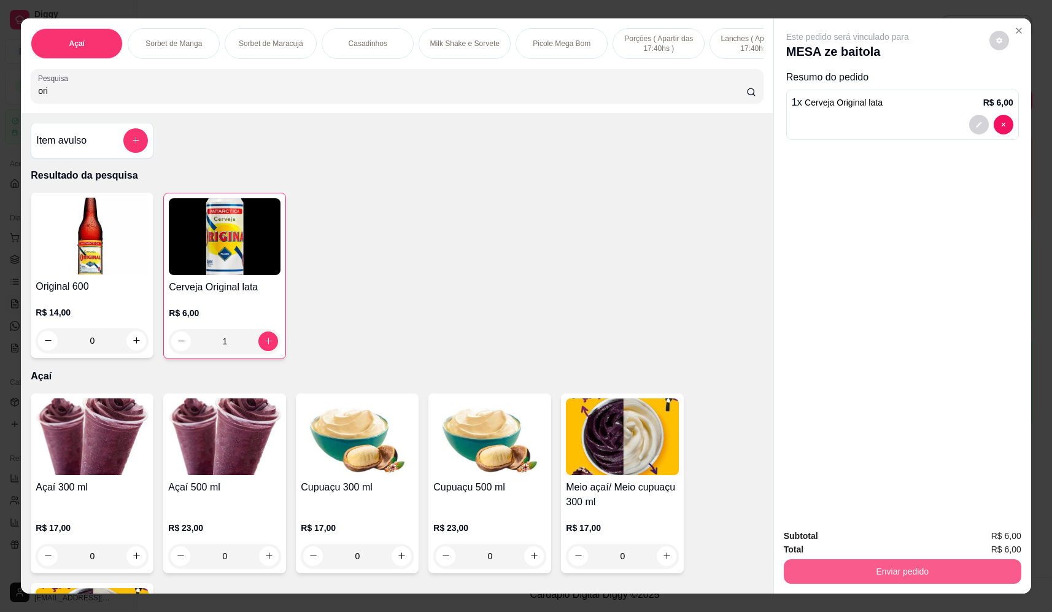
click at [863, 577] on button "Enviar pedido" at bounding box center [902, 571] width 237 height 25
click at [864, 544] on button "Não registrar e enviar pedido" at bounding box center [862, 541] width 124 height 23
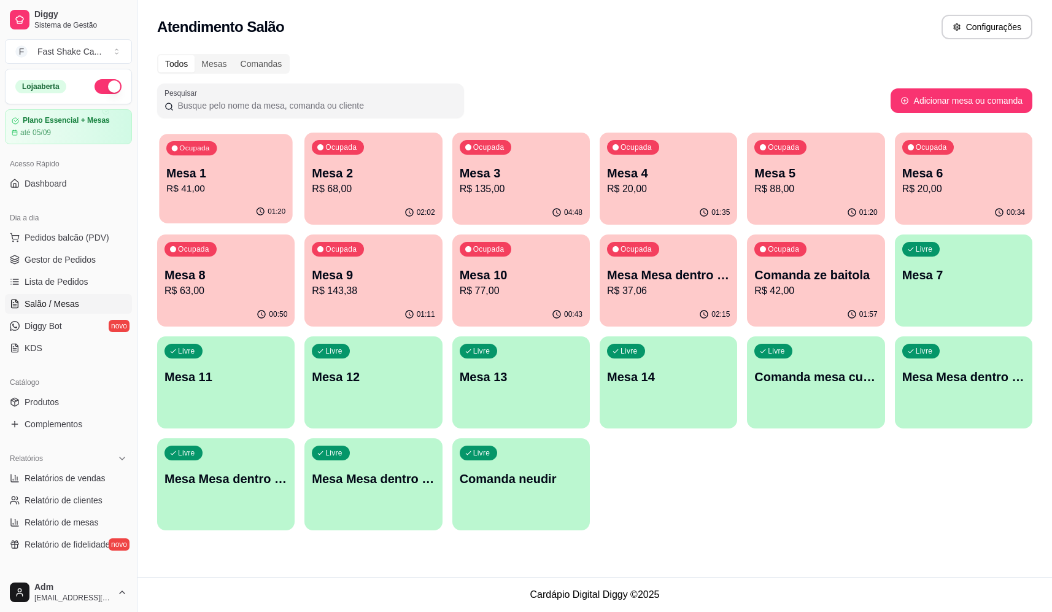
click at [204, 194] on p "R$ 41,00" at bounding box center [225, 189] width 119 height 14
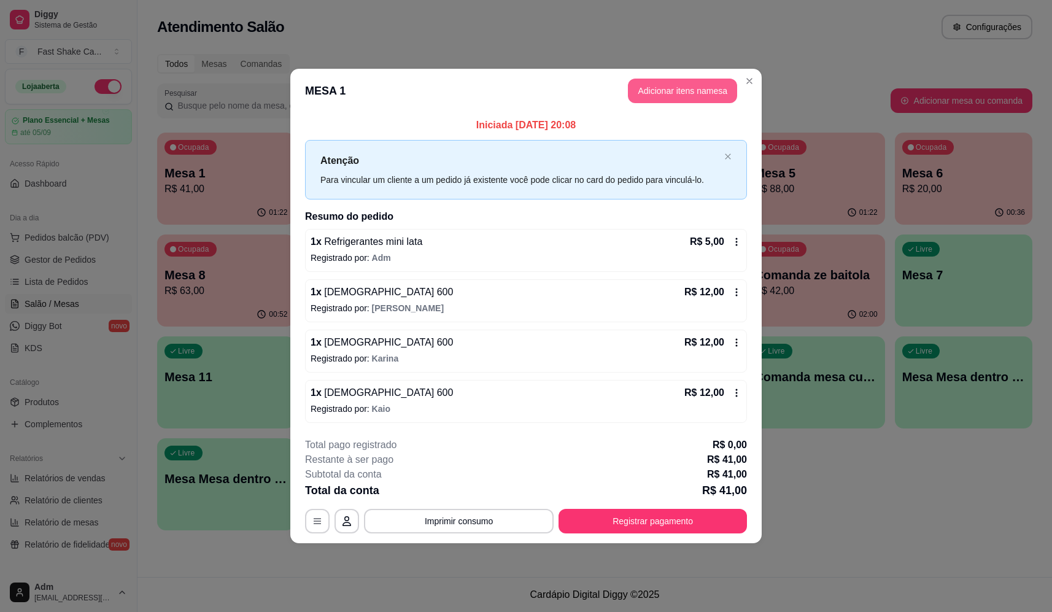
click at [657, 92] on button "Adicionar itens na mesa" at bounding box center [682, 91] width 109 height 25
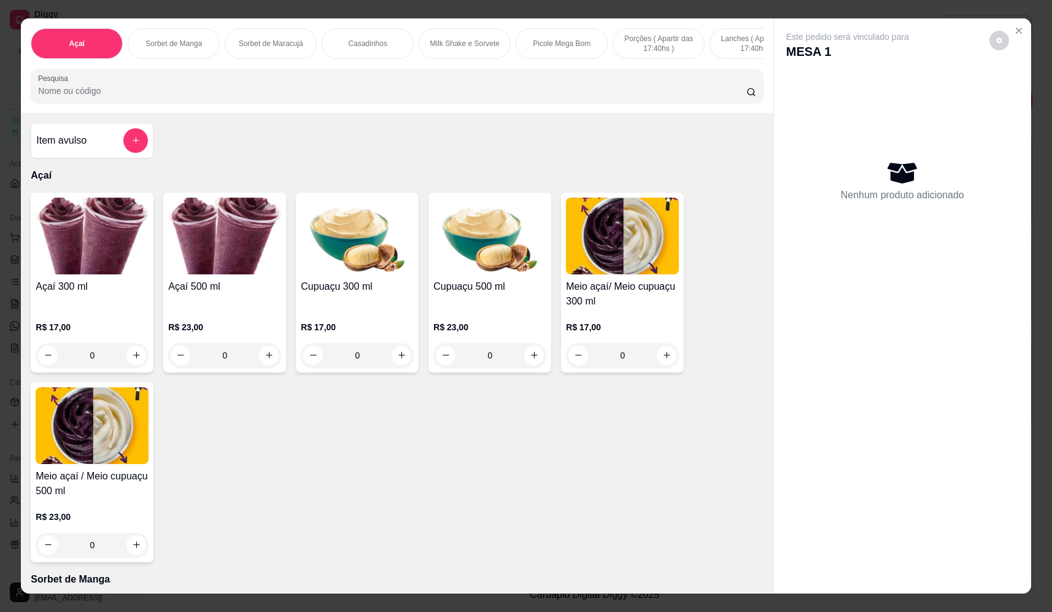
click at [134, 145] on icon "add-separate-item" at bounding box center [135, 140] width 9 height 9
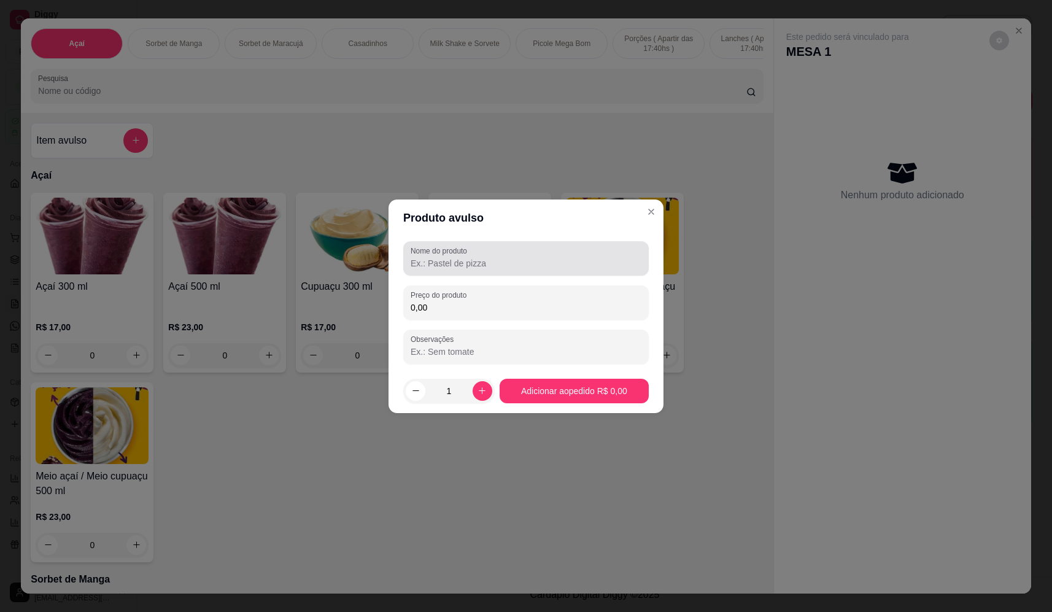
click at [569, 265] on input "Nome do produto" at bounding box center [526, 263] width 231 height 12
type input "sorvete"
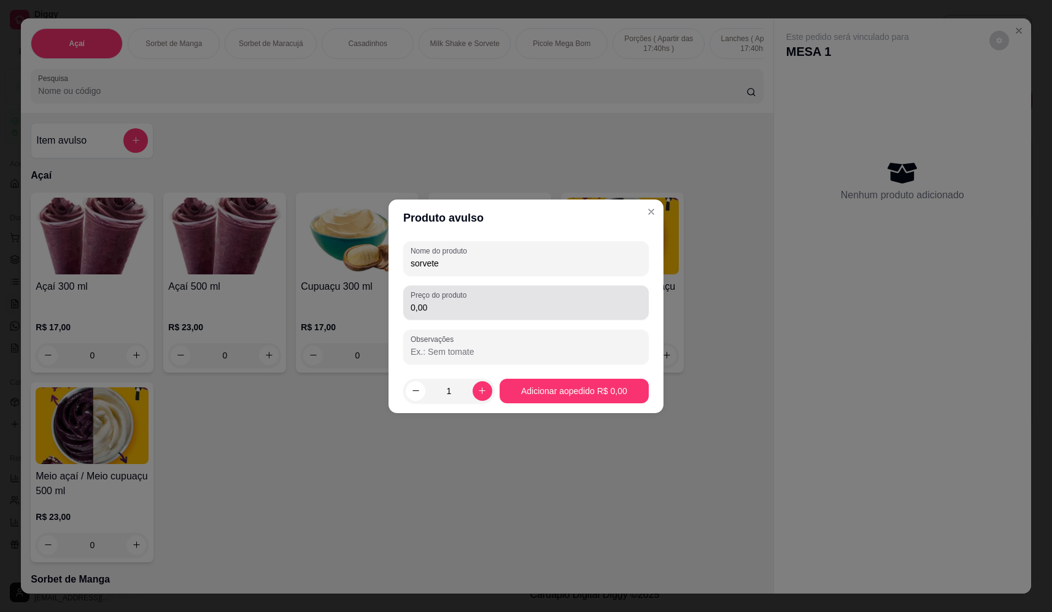
click at [495, 296] on div "0,00" at bounding box center [526, 302] width 231 height 25
type input "14,96"
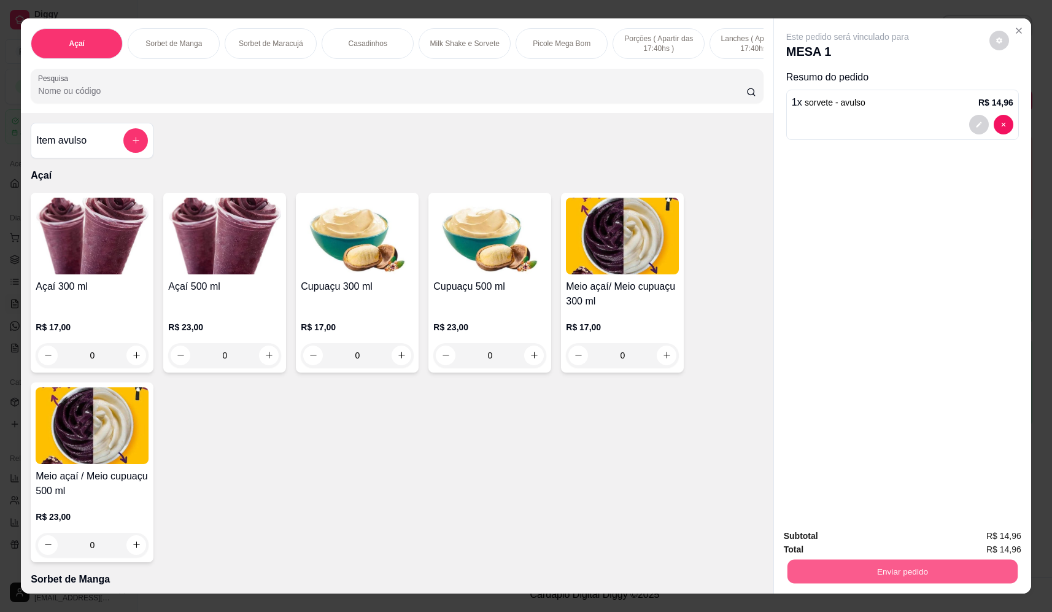
click at [890, 564] on button "Enviar pedido" at bounding box center [902, 572] width 230 height 24
click at [884, 539] on button "Não registrar e enviar pedido" at bounding box center [862, 541] width 124 height 23
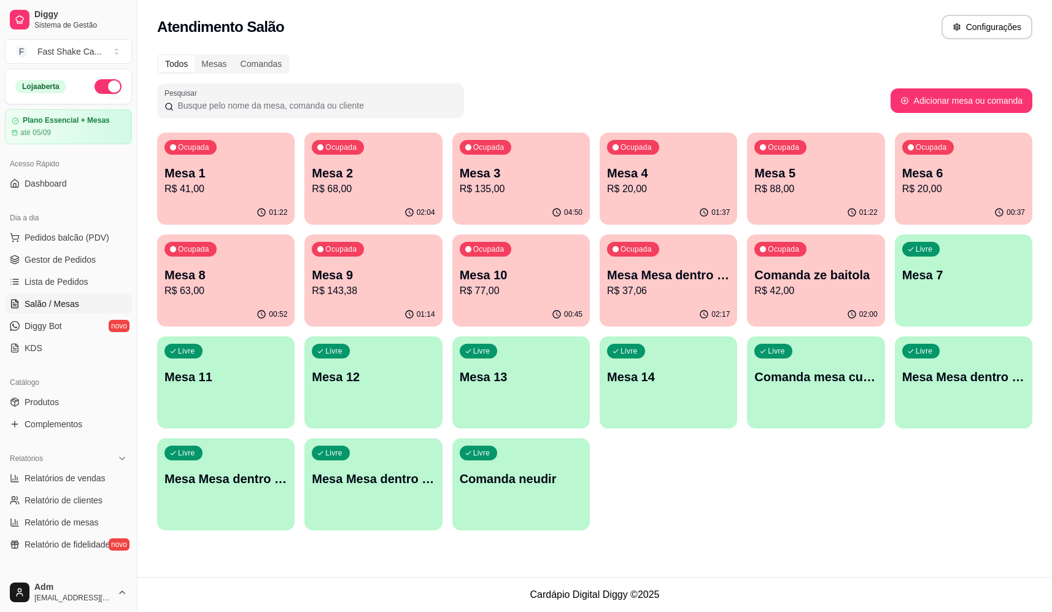
click at [230, 272] on p "Mesa 8" at bounding box center [225, 274] width 123 height 17
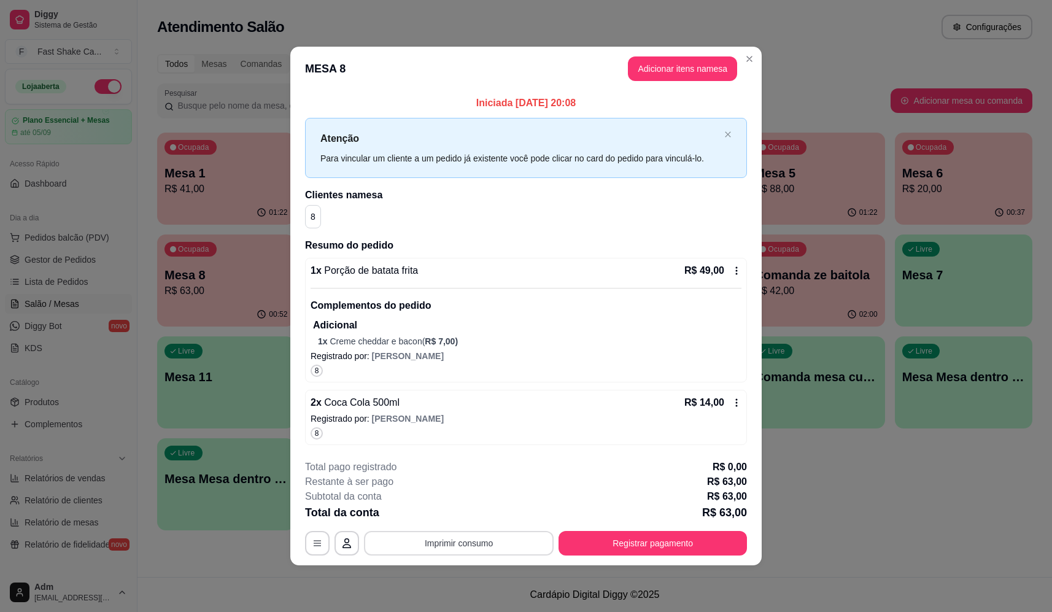
click at [495, 539] on button "Imprimir consumo" at bounding box center [459, 543] width 190 height 25
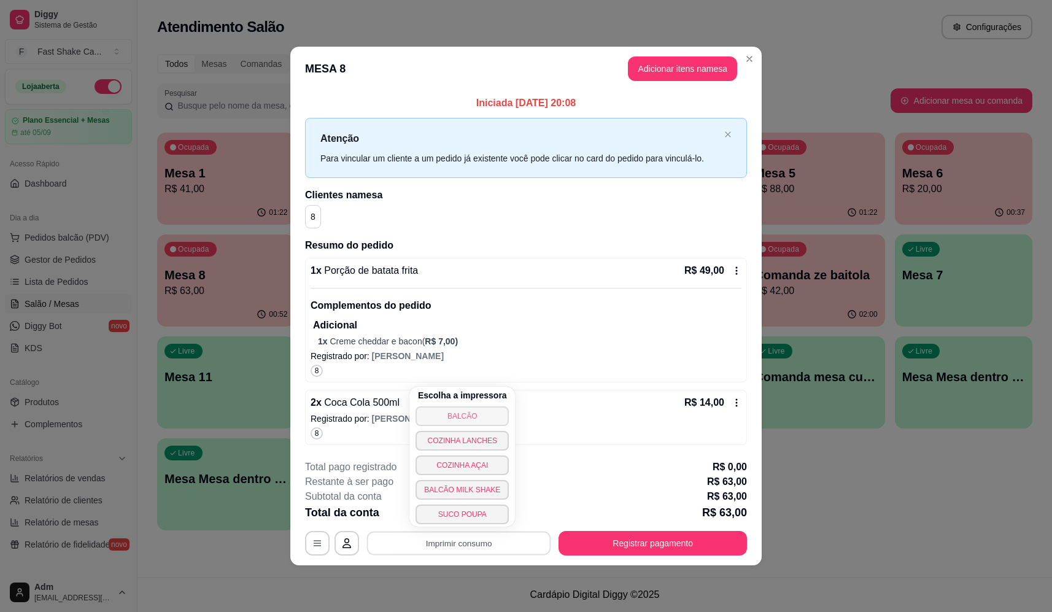
click at [488, 409] on button "BALCÃO" at bounding box center [461, 416] width 93 height 20
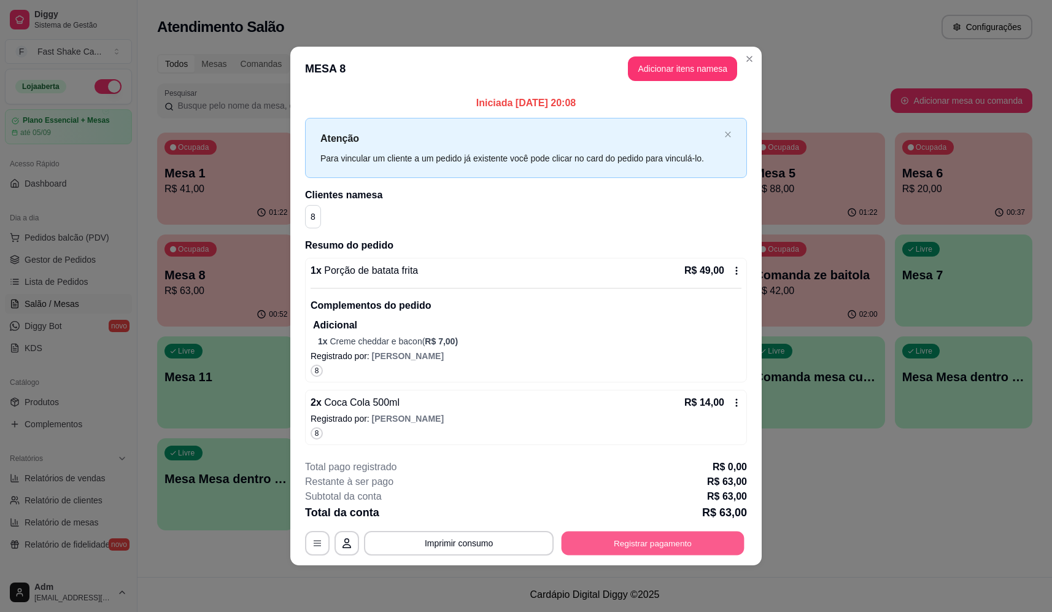
click at [688, 543] on button "Registrar pagamento" at bounding box center [652, 543] width 183 height 24
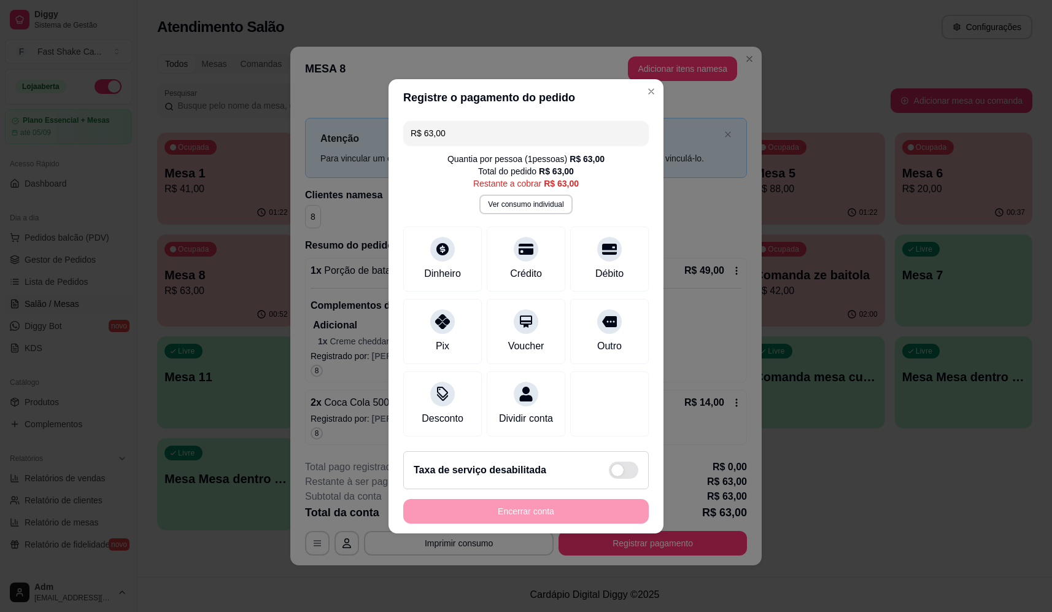
click at [617, 206] on div "Quantia por pessoa ( 1 pessoas) R$ 63,00 Total do pedido R$ 63,00 Restante a co…" at bounding box center [525, 183] width 245 height 61
click at [612, 248] on div at bounding box center [609, 245] width 27 height 27
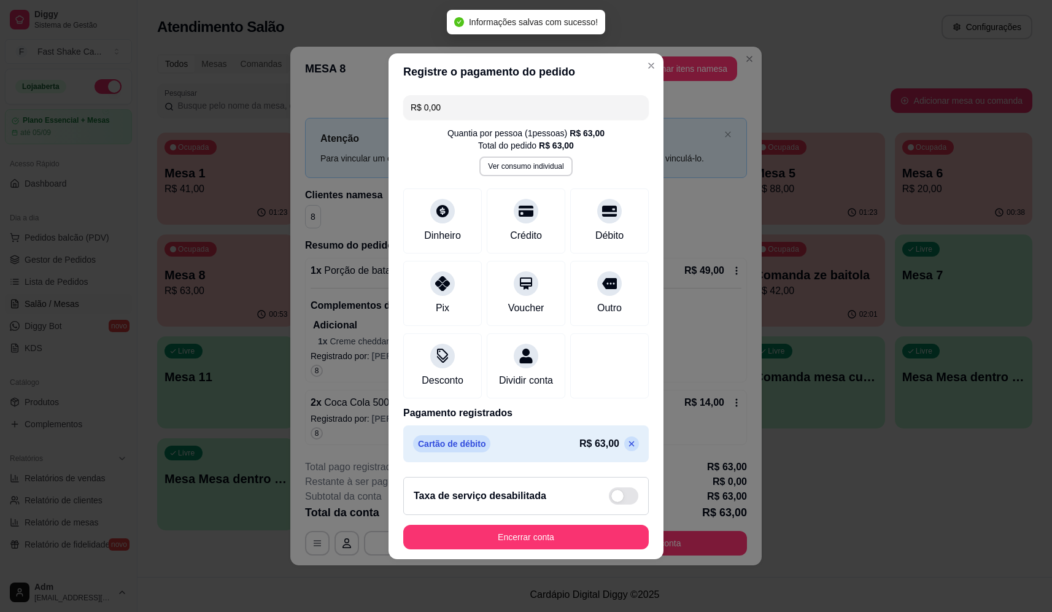
type input "R$ 0,00"
click at [585, 548] on button "Encerrar conta" at bounding box center [525, 537] width 245 height 25
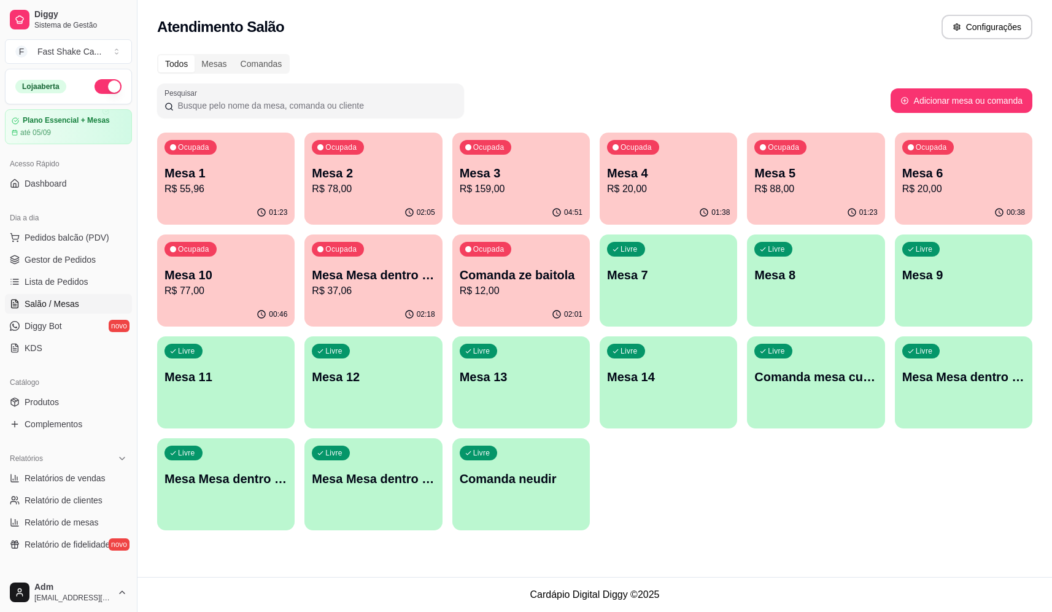
click at [221, 284] on p "R$ 77,00" at bounding box center [225, 290] width 123 height 15
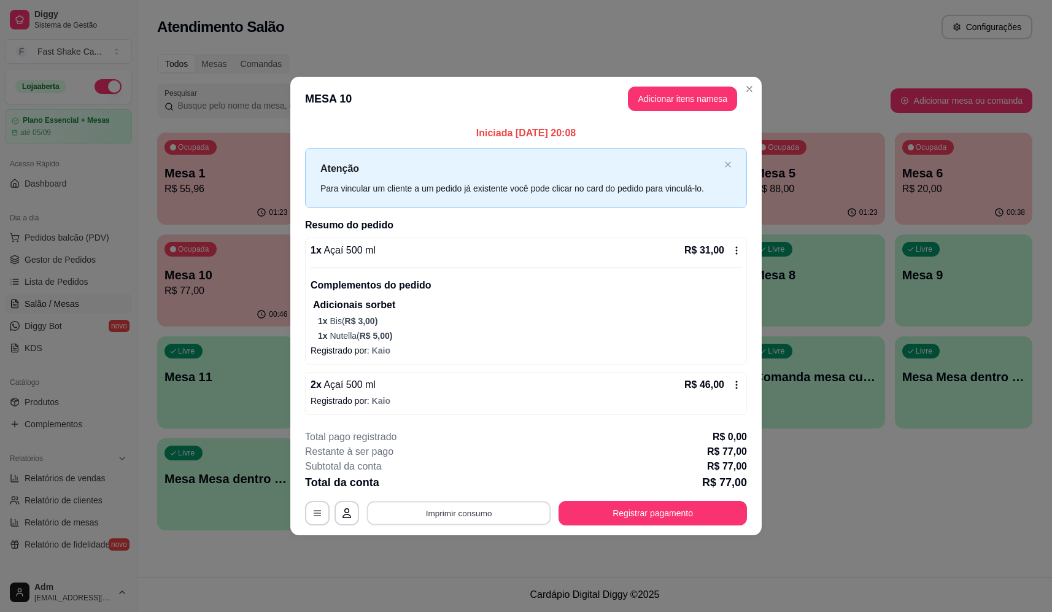
click at [453, 515] on button "Imprimir consumo" at bounding box center [459, 513] width 184 height 24
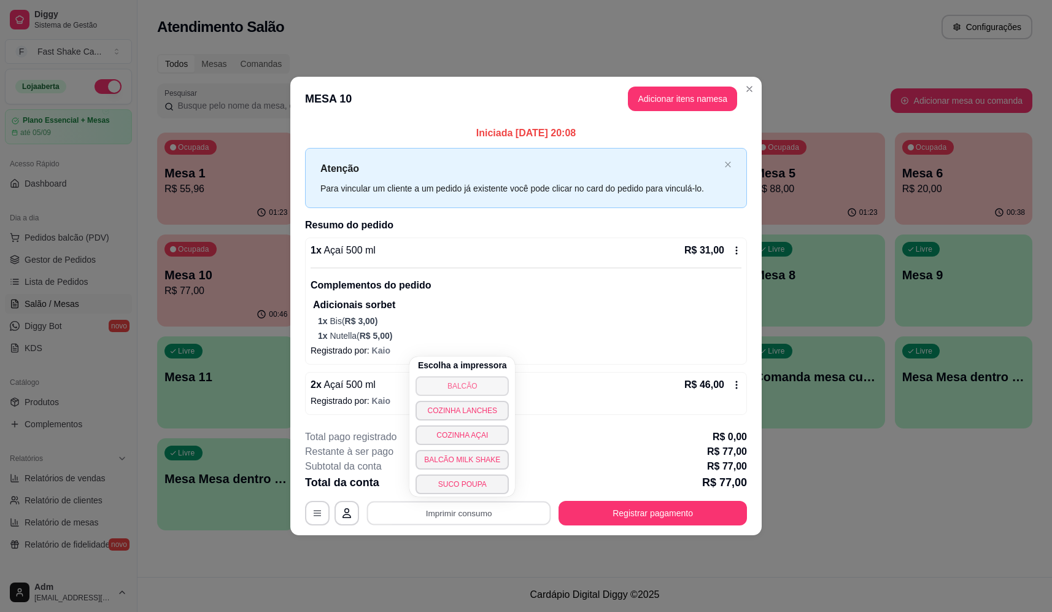
click at [466, 388] on button "BALCÃO" at bounding box center [461, 386] width 93 height 20
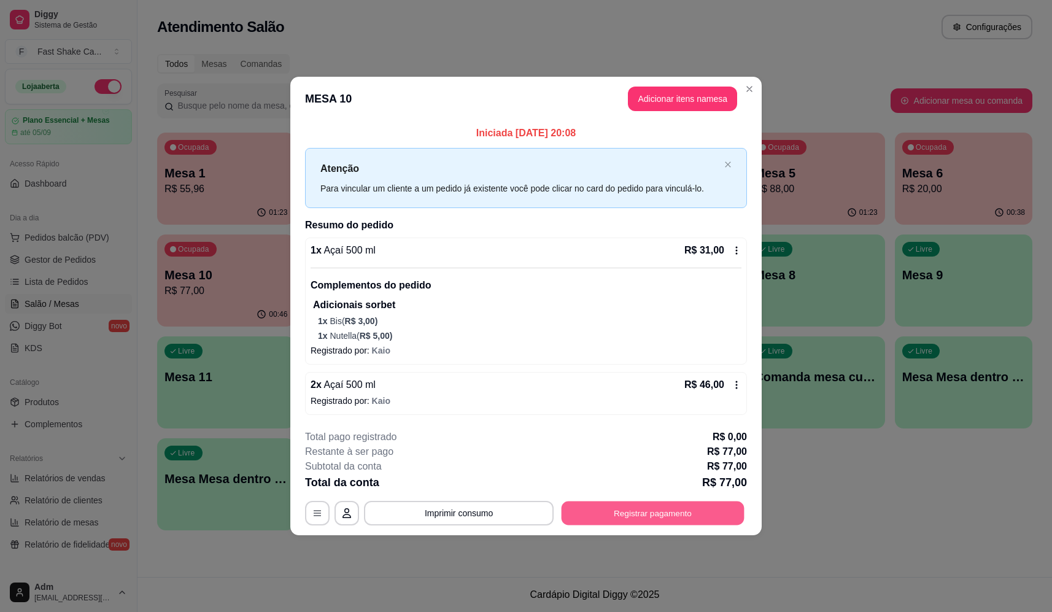
click at [627, 513] on button "Registrar pagamento" at bounding box center [652, 513] width 183 height 24
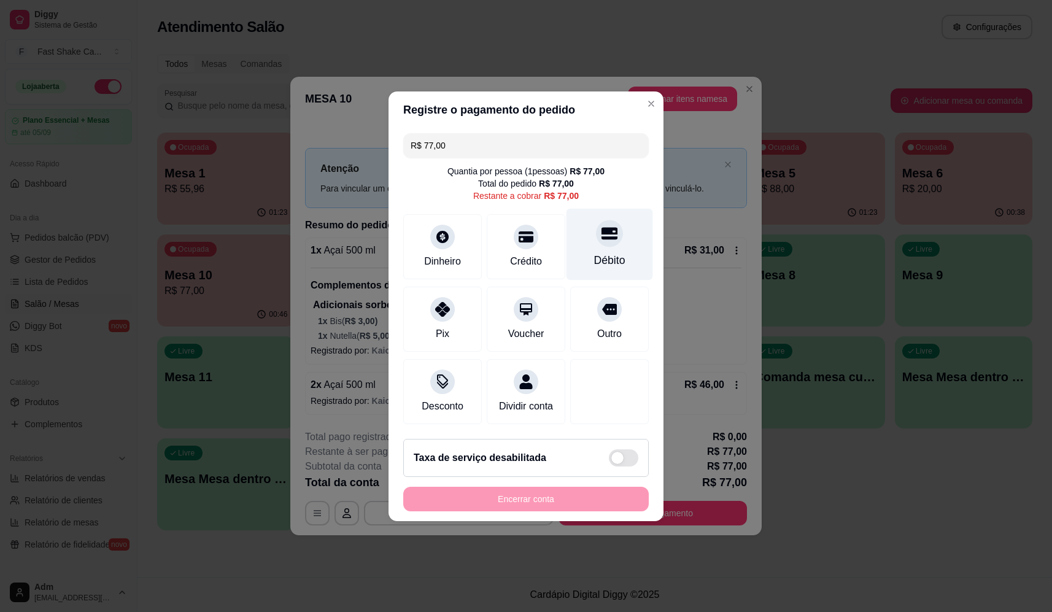
click at [615, 241] on div "Débito" at bounding box center [609, 244] width 87 height 72
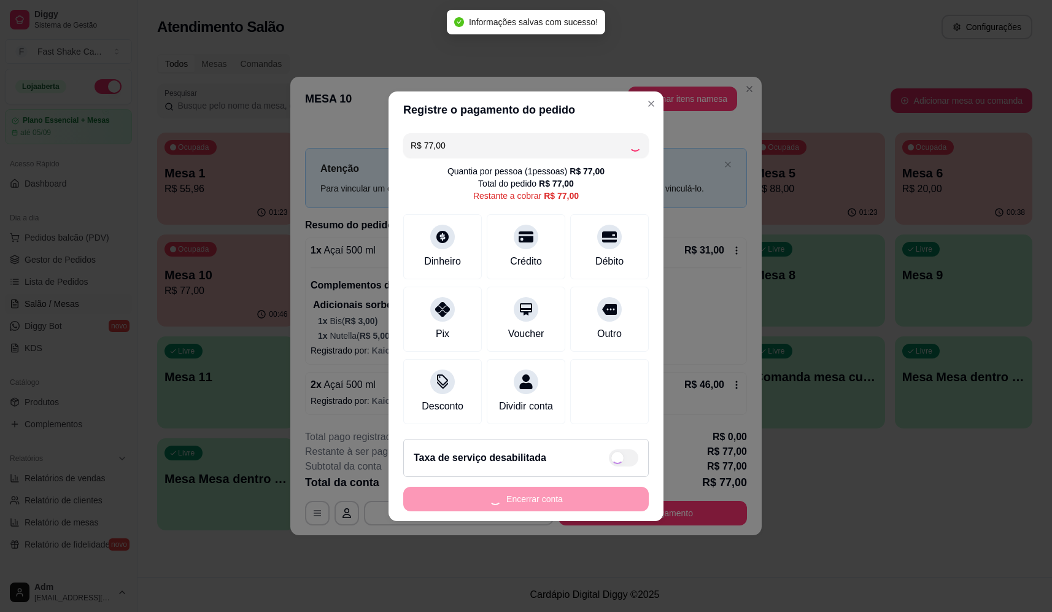
type input "R$ 0,00"
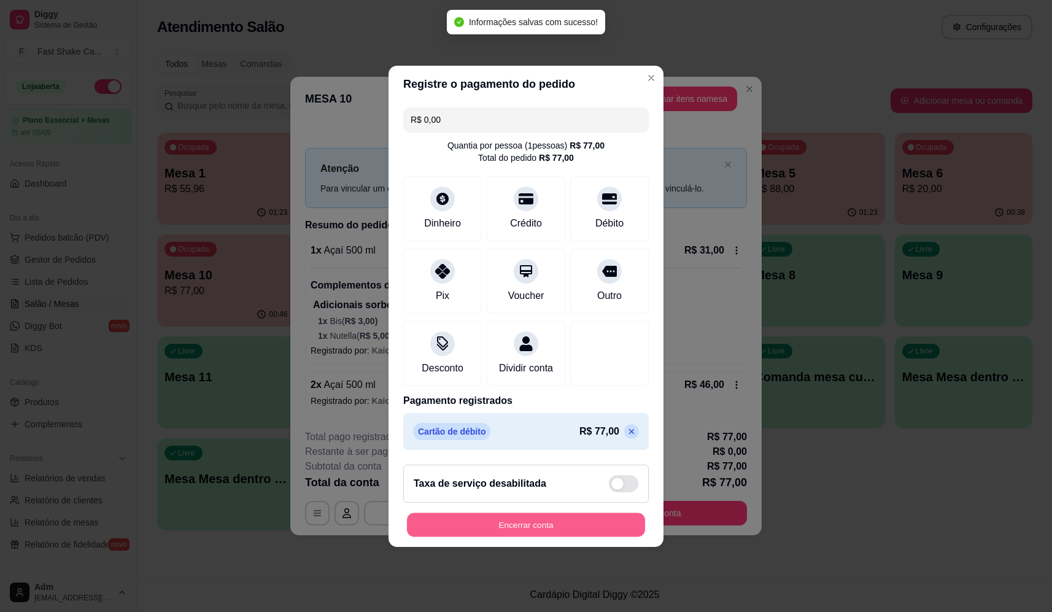
click at [556, 536] on button "Encerrar conta" at bounding box center [526, 524] width 238 height 24
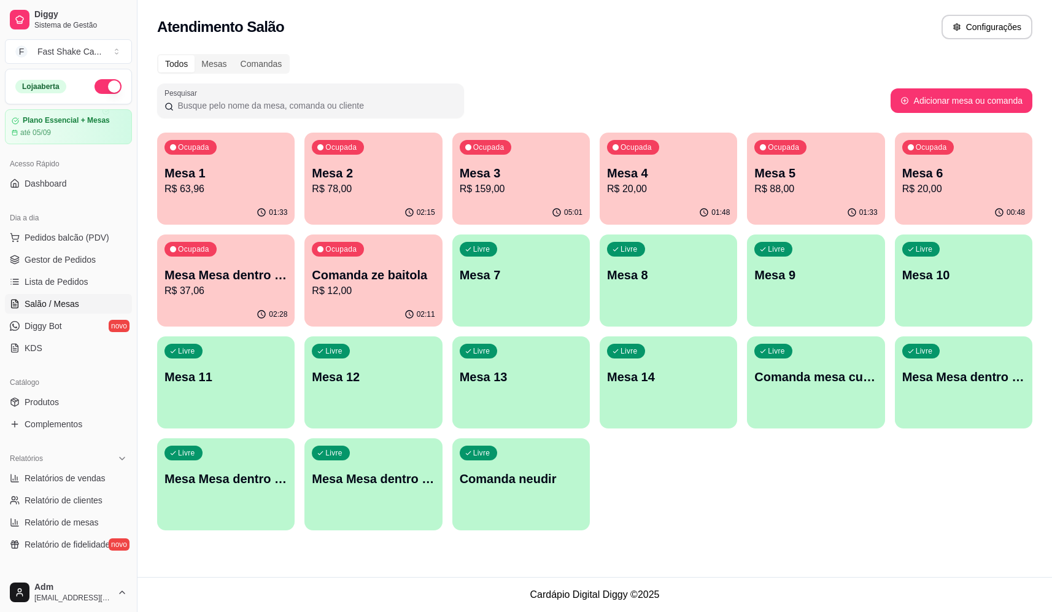
click at [822, 283] on div "Livre Mesa 9" at bounding box center [815, 272] width 137 height 77
click at [665, 183] on p "R$ 20,00" at bounding box center [668, 189] width 123 height 15
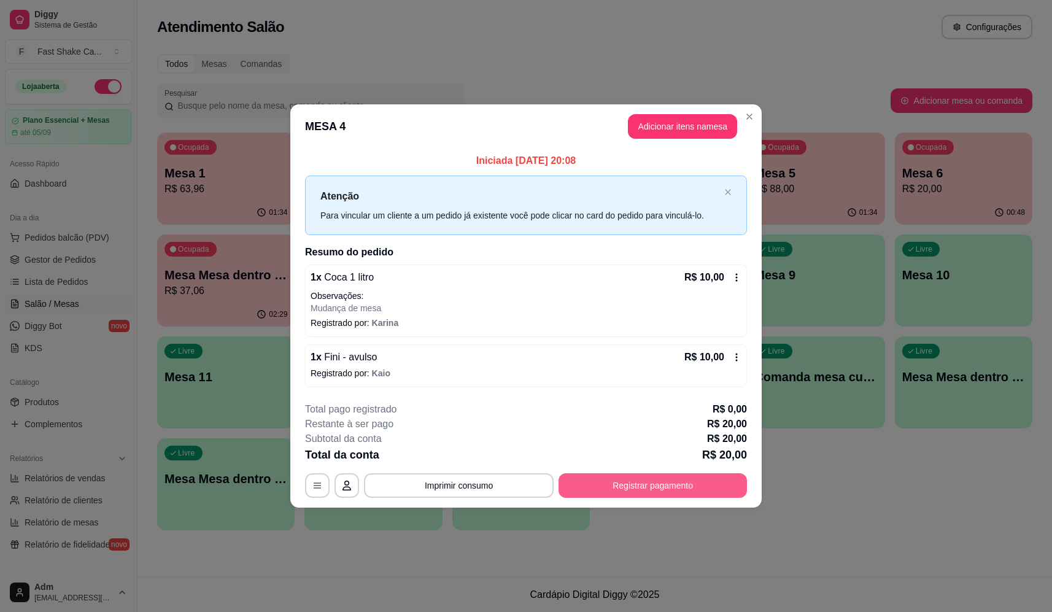
click at [674, 488] on button "Registrar pagamento" at bounding box center [652, 485] width 188 height 25
click at [606, 255] on div "Débito" at bounding box center [609, 260] width 31 height 16
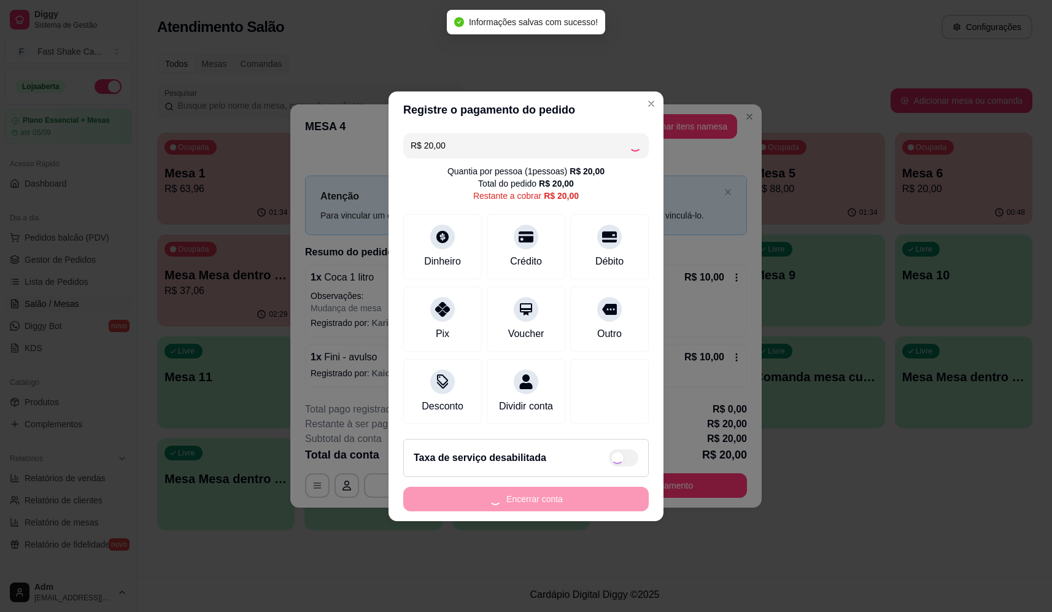
type input "R$ 0,00"
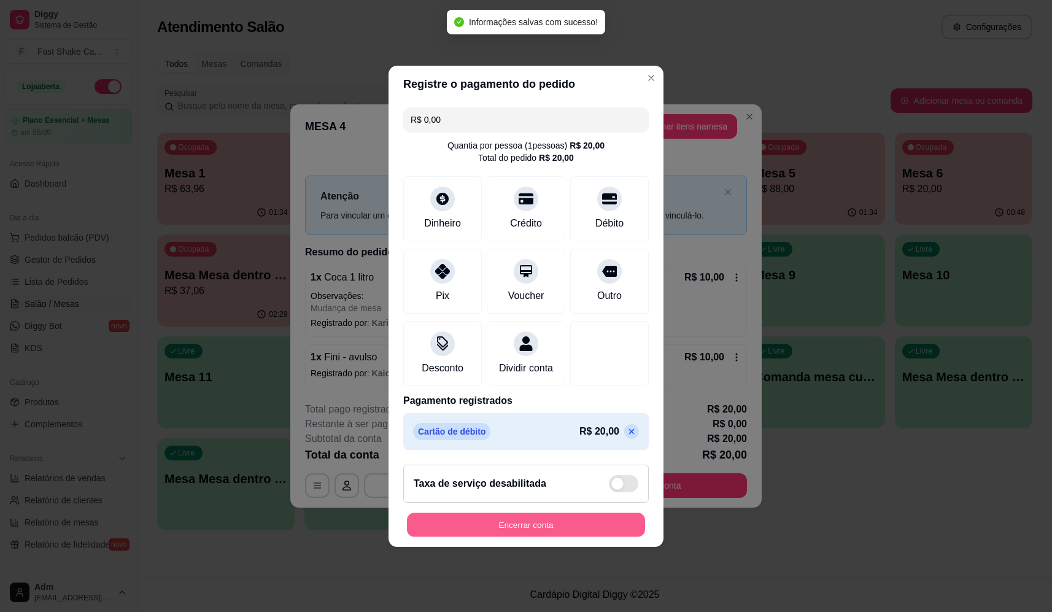
click at [576, 533] on button "Encerrar conta" at bounding box center [526, 524] width 238 height 24
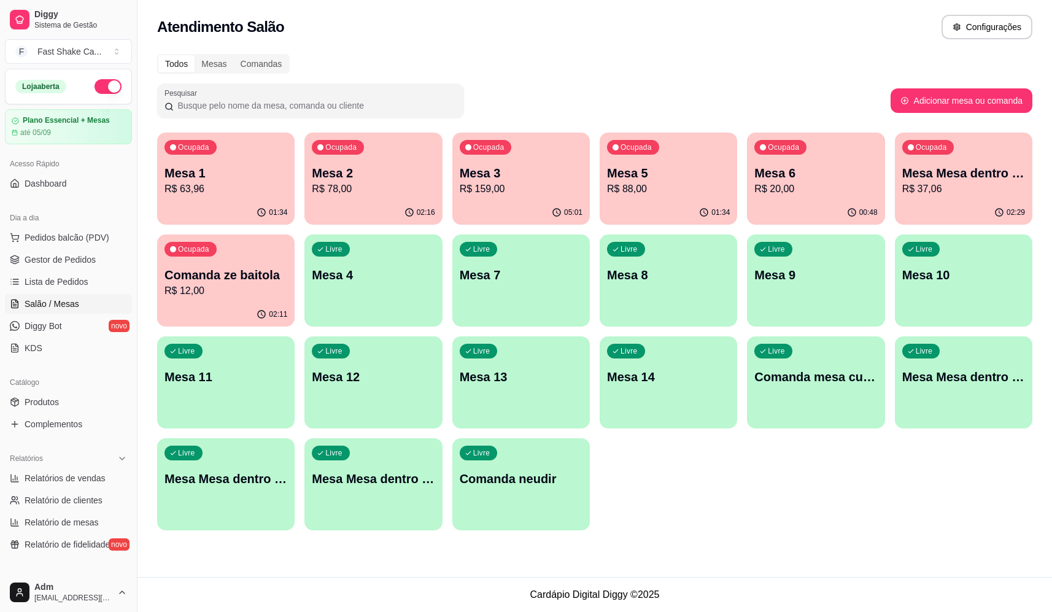
click at [796, 275] on p "Mesa 9" at bounding box center [815, 274] width 123 height 17
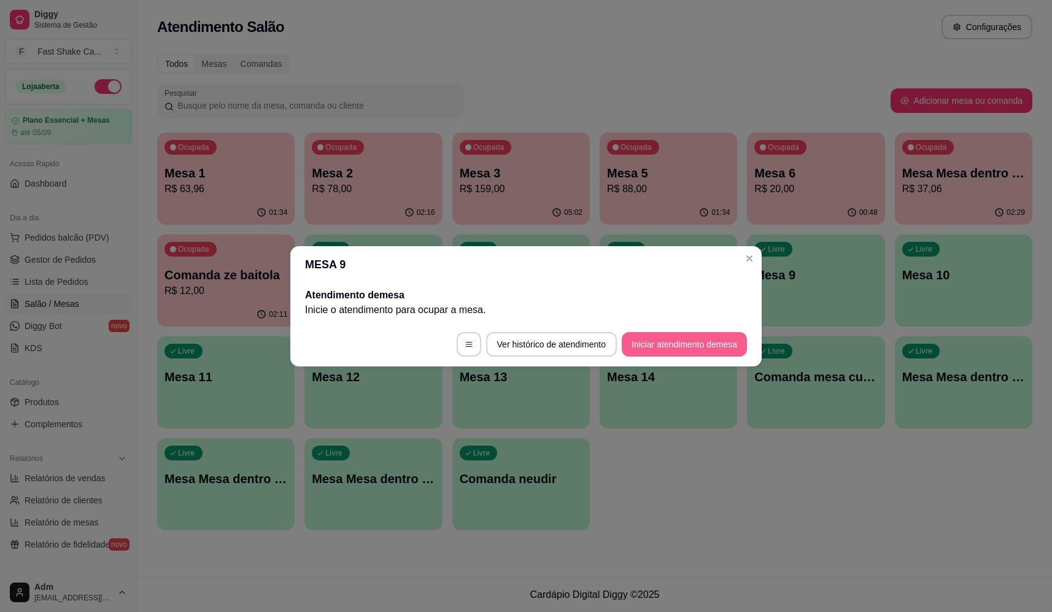
click at [656, 347] on button "Iniciar atendimento de mesa" at bounding box center [684, 344] width 125 height 25
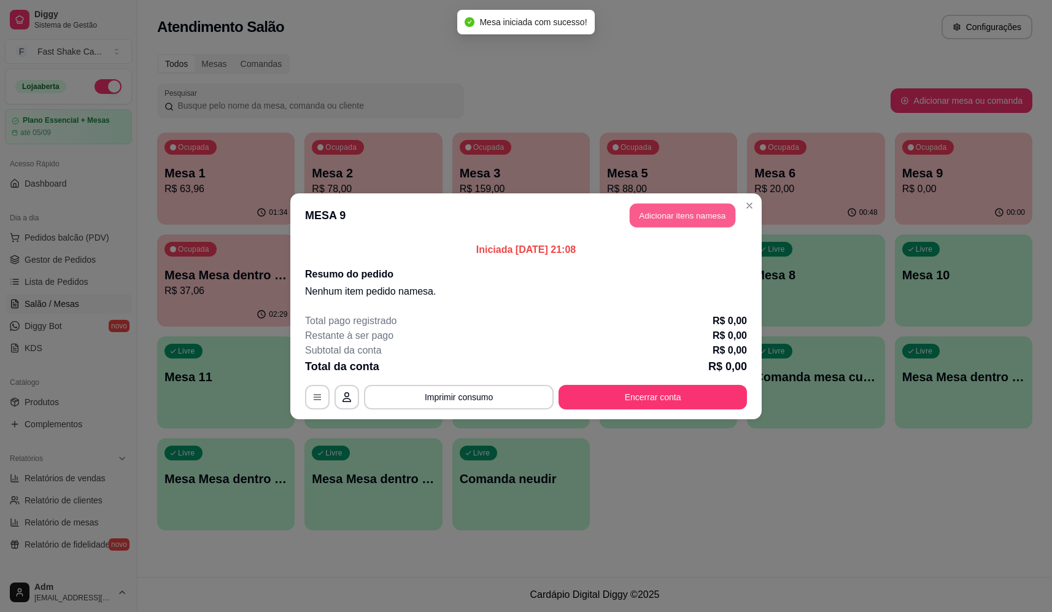
click at [686, 217] on button "Adicionar itens na mesa" at bounding box center [683, 215] width 106 height 24
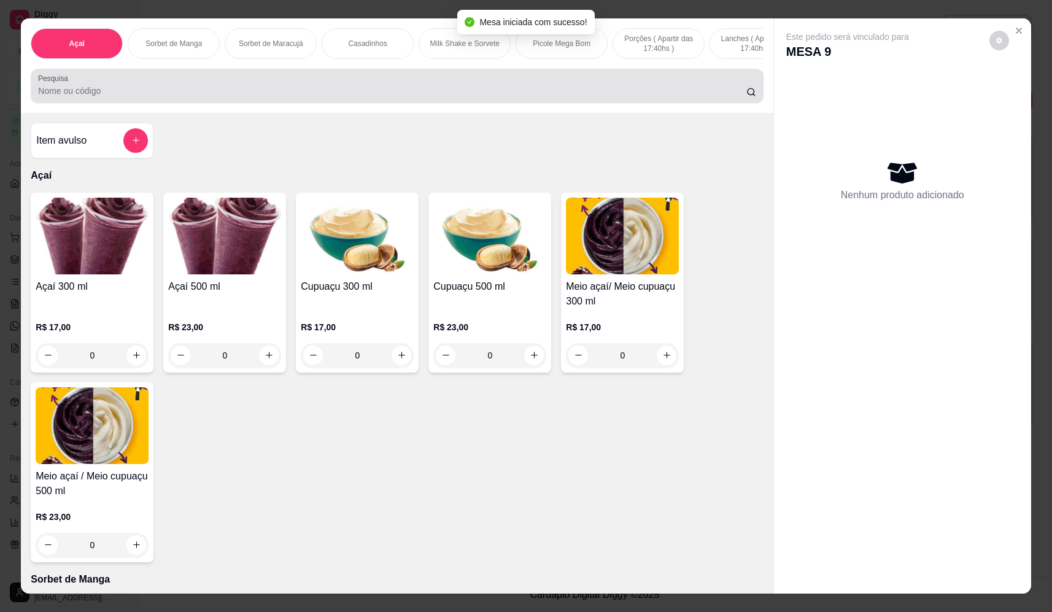
click at [154, 96] on input "Pesquisa" at bounding box center [392, 91] width 708 height 12
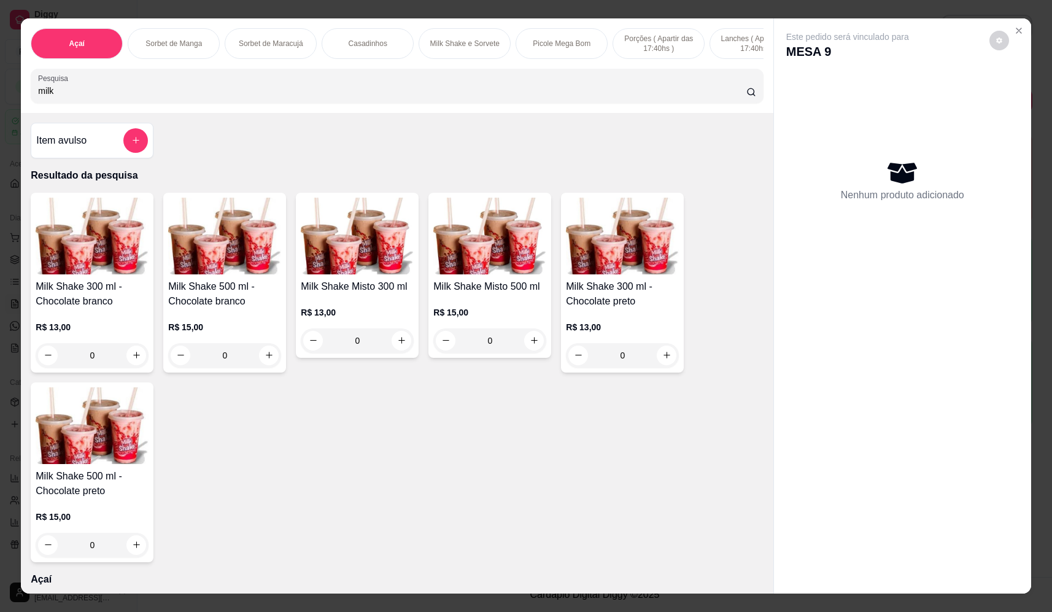
type input "milk"
click at [395, 351] on div "0" at bounding box center [357, 340] width 113 height 25
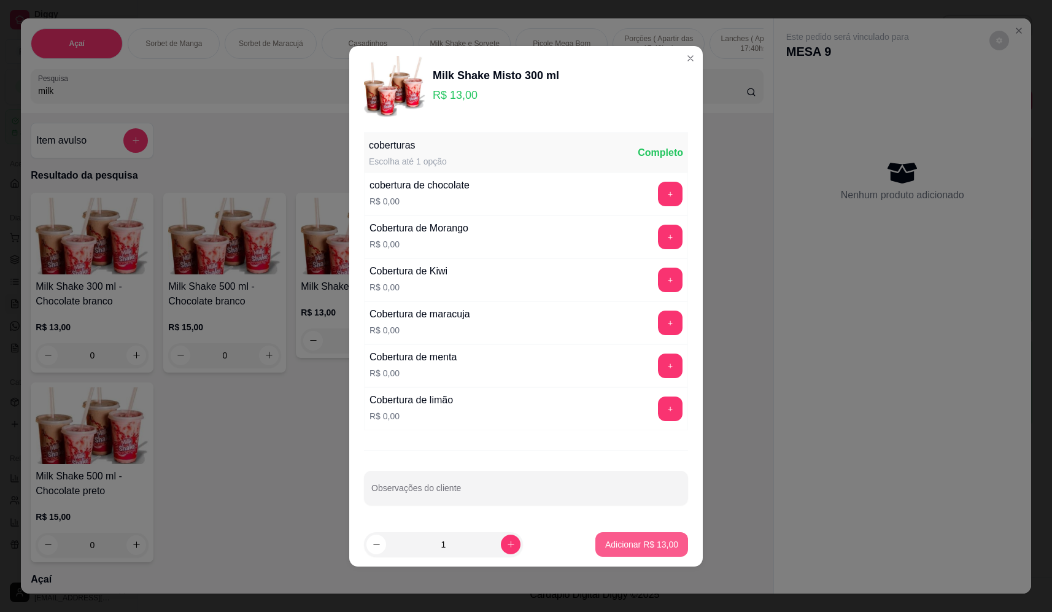
click at [652, 540] on p "Adicionar R$ 13,00" at bounding box center [641, 544] width 73 height 12
type input "1"
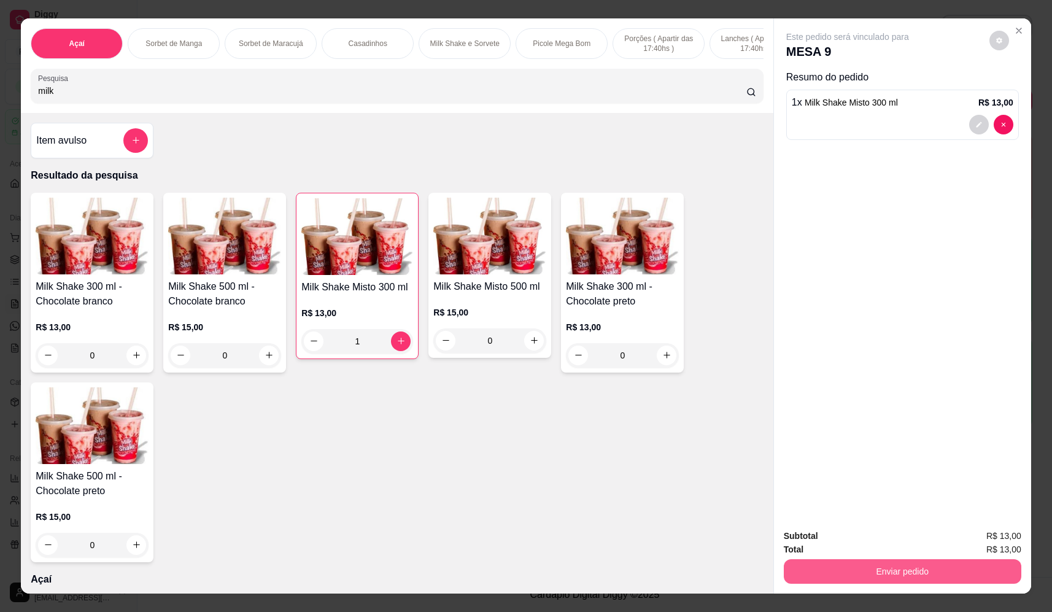
click at [961, 579] on button "Enviar pedido" at bounding box center [902, 571] width 237 height 25
click at [831, 533] on button "Não registrar e enviar pedido" at bounding box center [862, 541] width 128 height 23
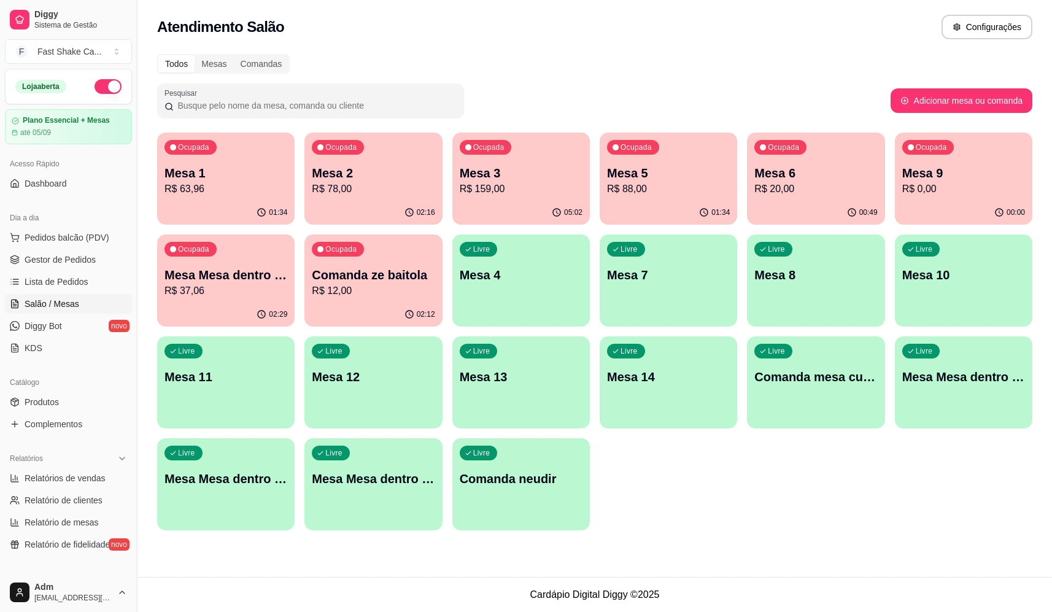
click at [393, 287] on p "R$ 12,00" at bounding box center [373, 290] width 123 height 15
click at [385, 274] on p "Comanda ze baitola" at bounding box center [373, 274] width 123 height 17
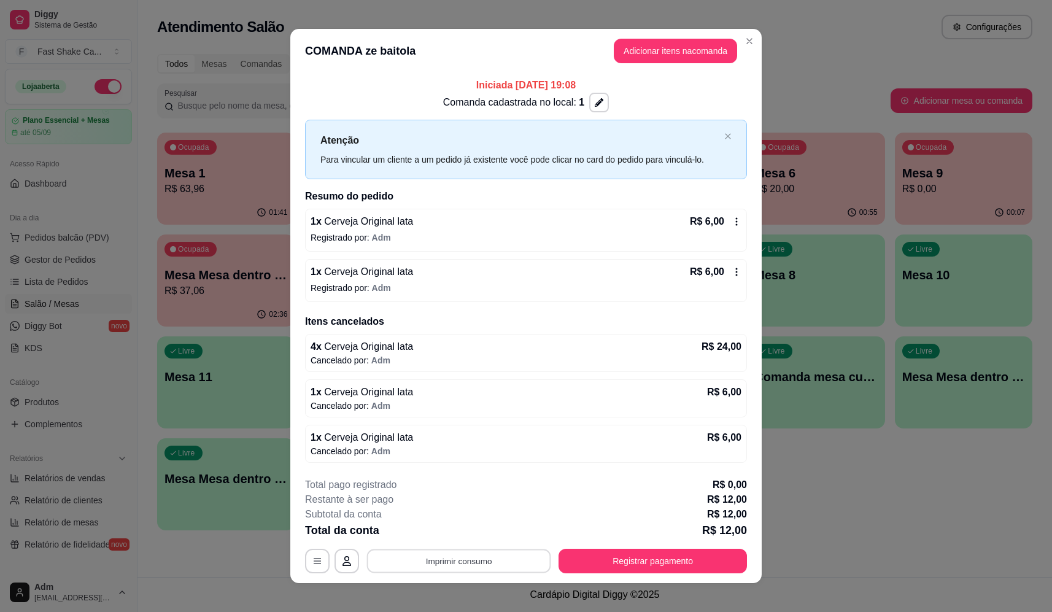
click at [480, 556] on button "Imprimir consumo" at bounding box center [459, 561] width 184 height 24
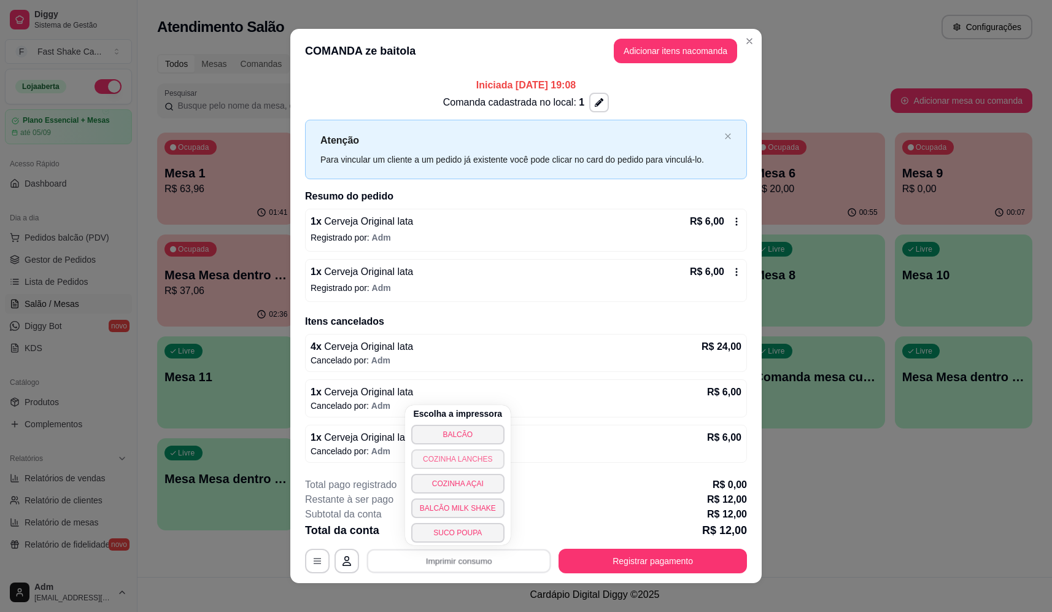
click at [460, 437] on button "BALCÃO" at bounding box center [457, 435] width 93 height 20
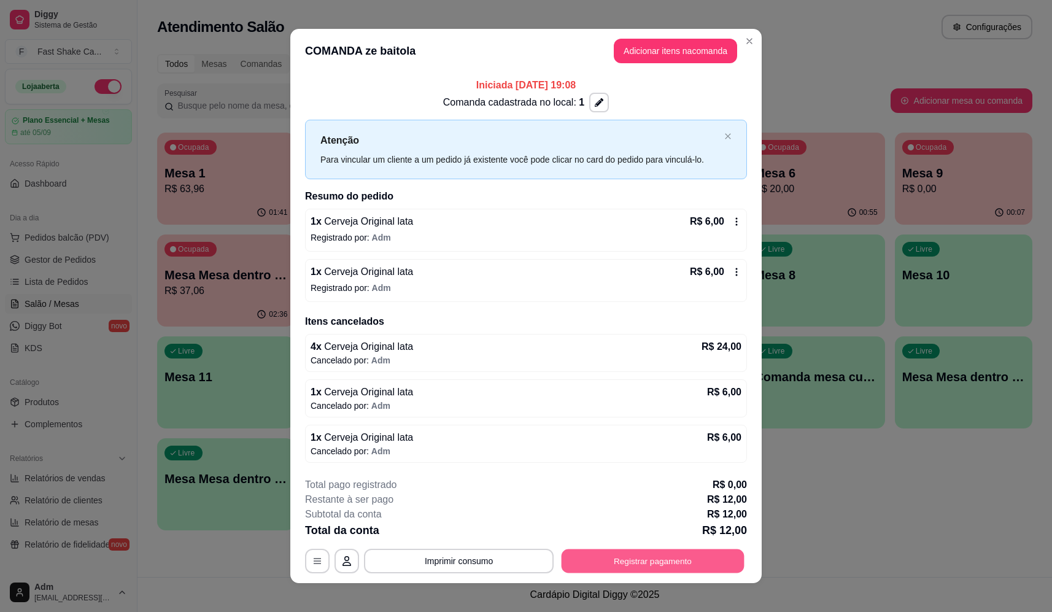
click at [637, 572] on button "Registrar pagamento" at bounding box center [652, 561] width 183 height 24
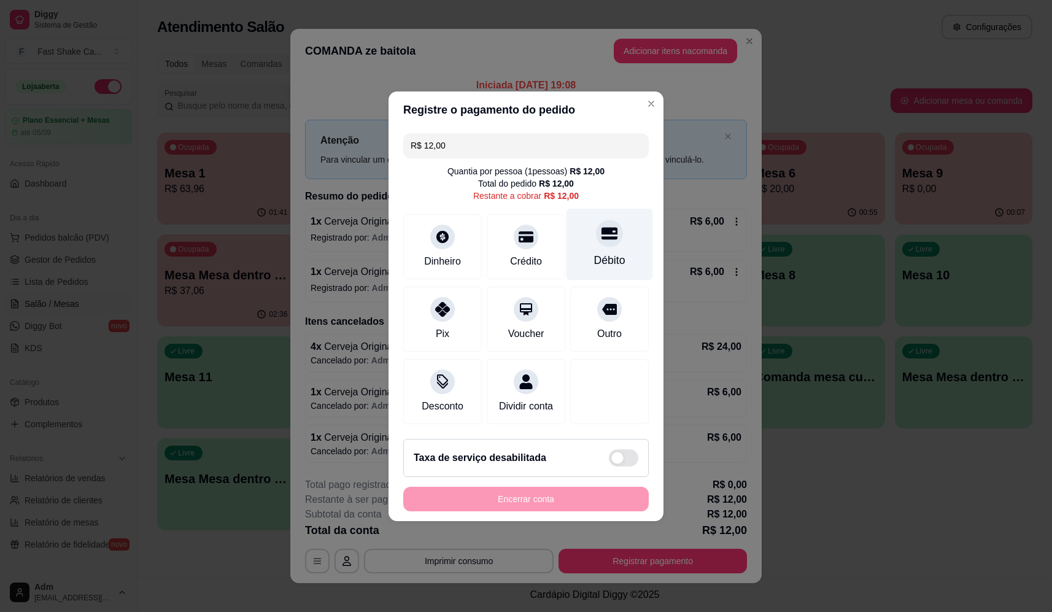
click at [622, 249] on div "Débito" at bounding box center [609, 244] width 87 height 72
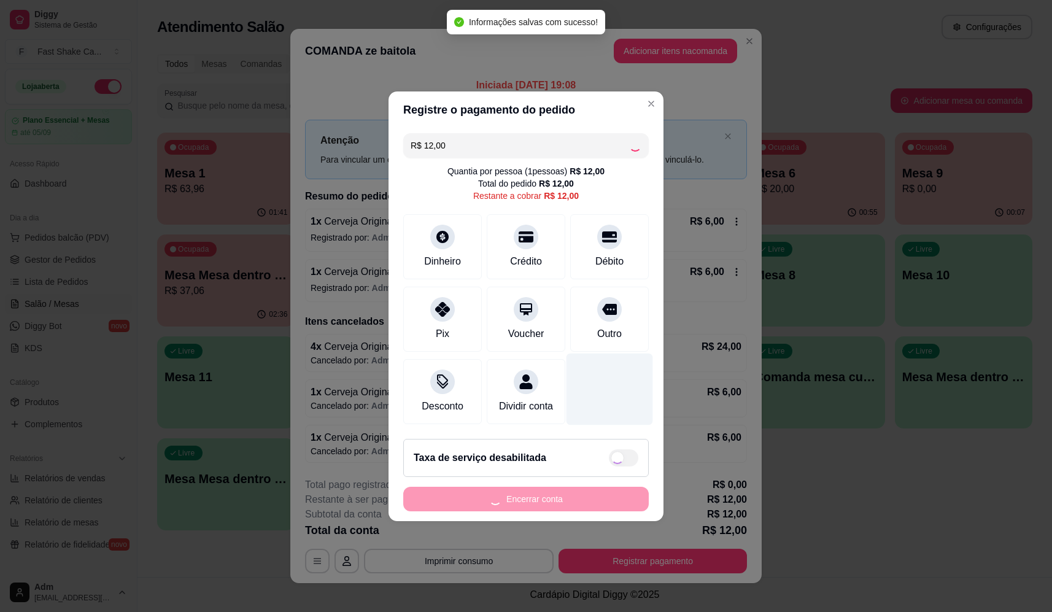
type input "R$ 0,00"
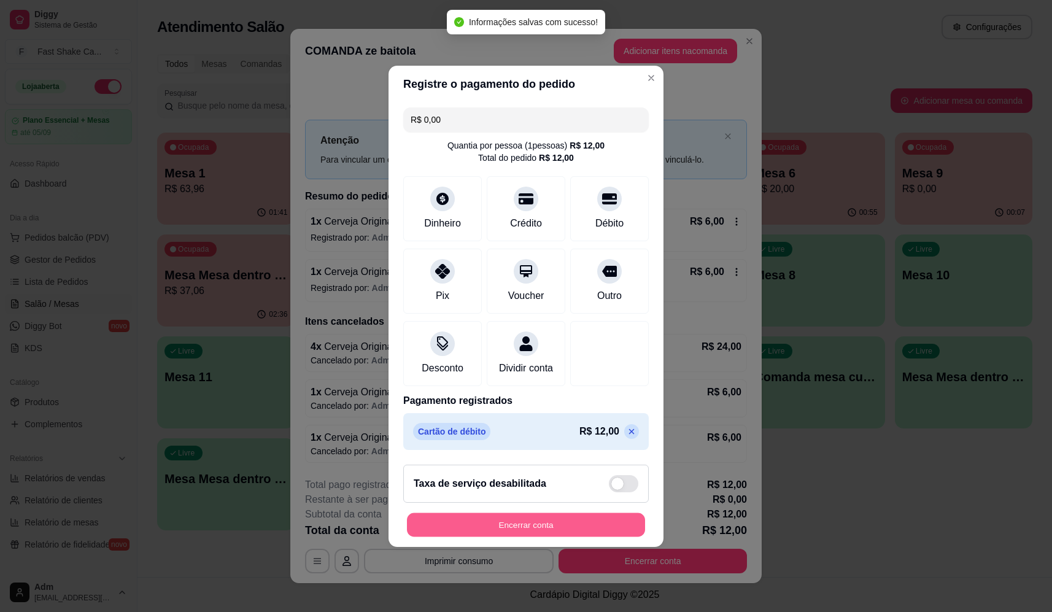
click at [561, 536] on button "Encerrar conta" at bounding box center [526, 524] width 238 height 24
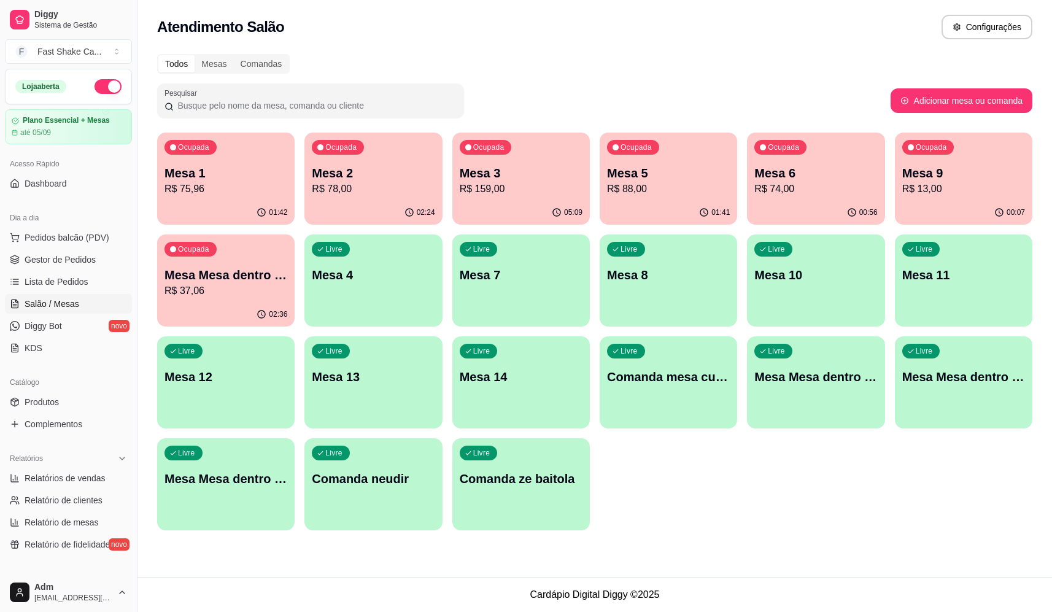
click at [507, 488] on div "Livre Comanda ze baitola" at bounding box center [520, 476] width 137 height 77
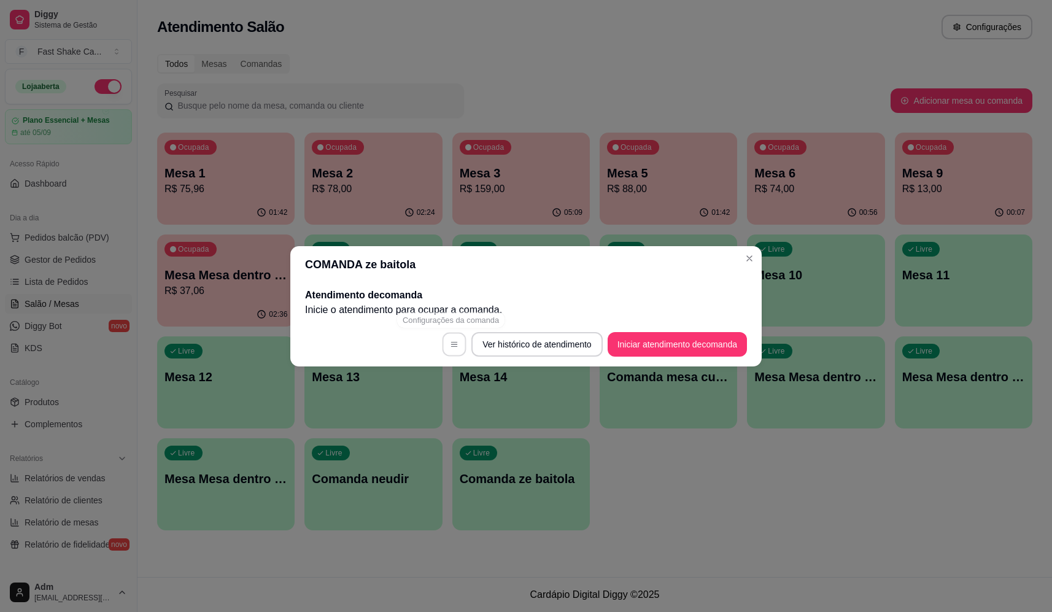
click at [460, 339] on button "button" at bounding box center [454, 344] width 24 height 24
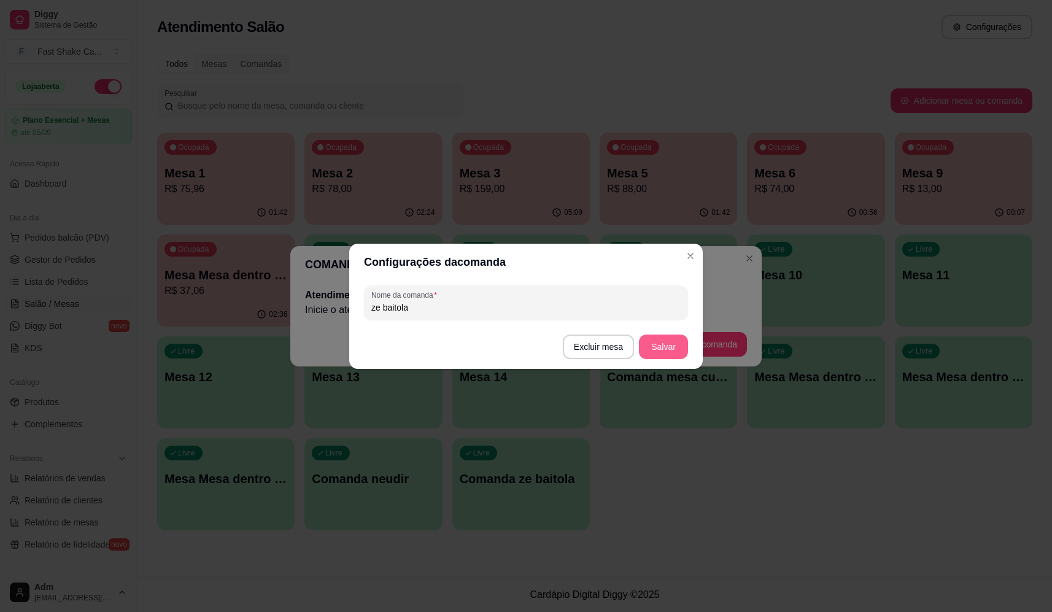
click at [603, 347] on button "Excluir mesa" at bounding box center [598, 346] width 71 height 25
click at [607, 425] on button "Confirmar" at bounding box center [601, 423] width 45 height 19
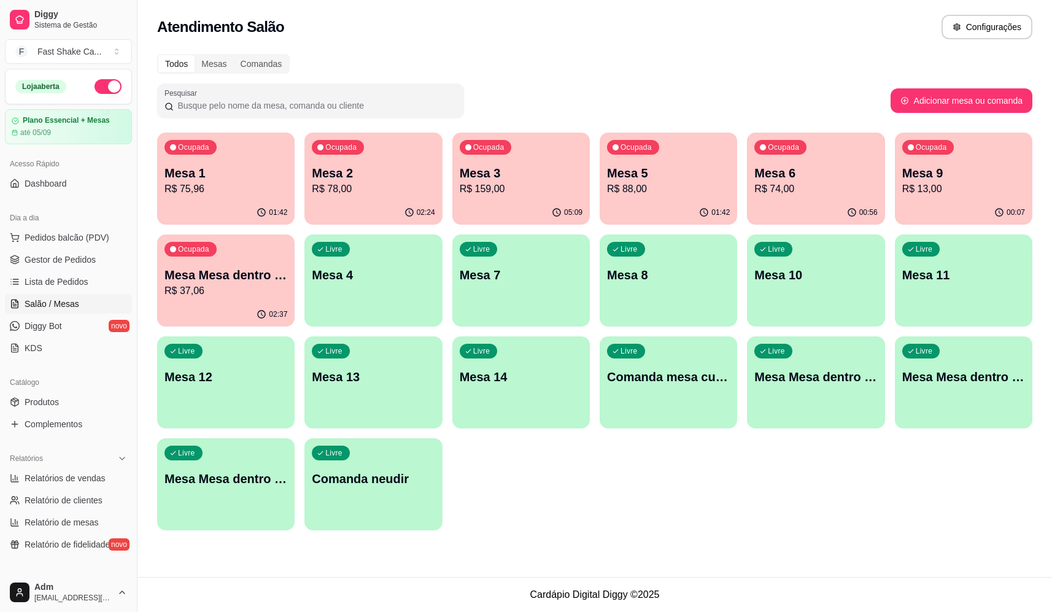
click at [259, 185] on p "R$ 75,96" at bounding box center [225, 189] width 123 height 15
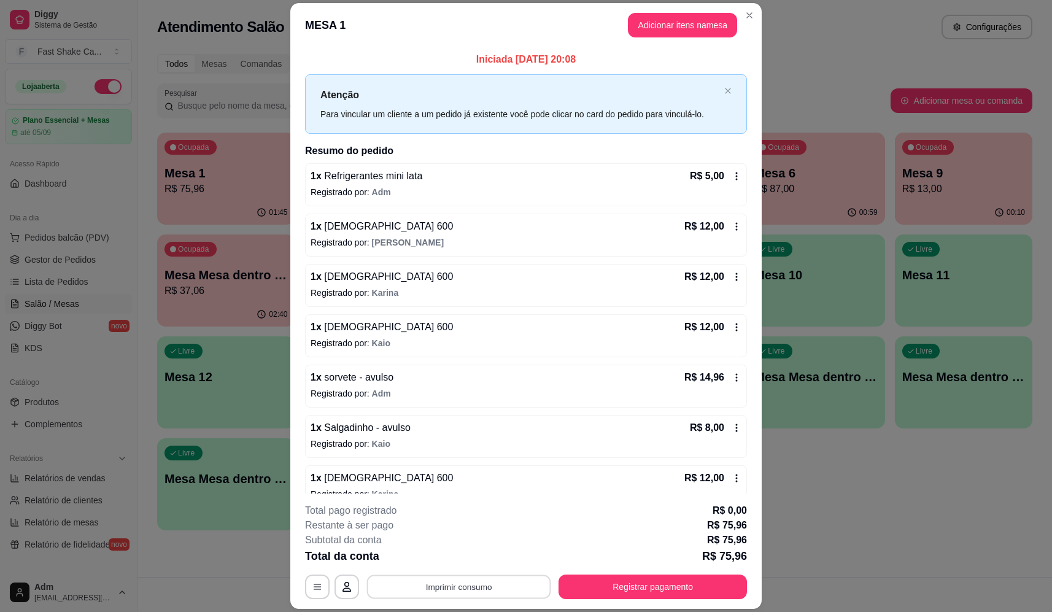
click at [480, 576] on button "Imprimir consumo" at bounding box center [459, 587] width 184 height 24
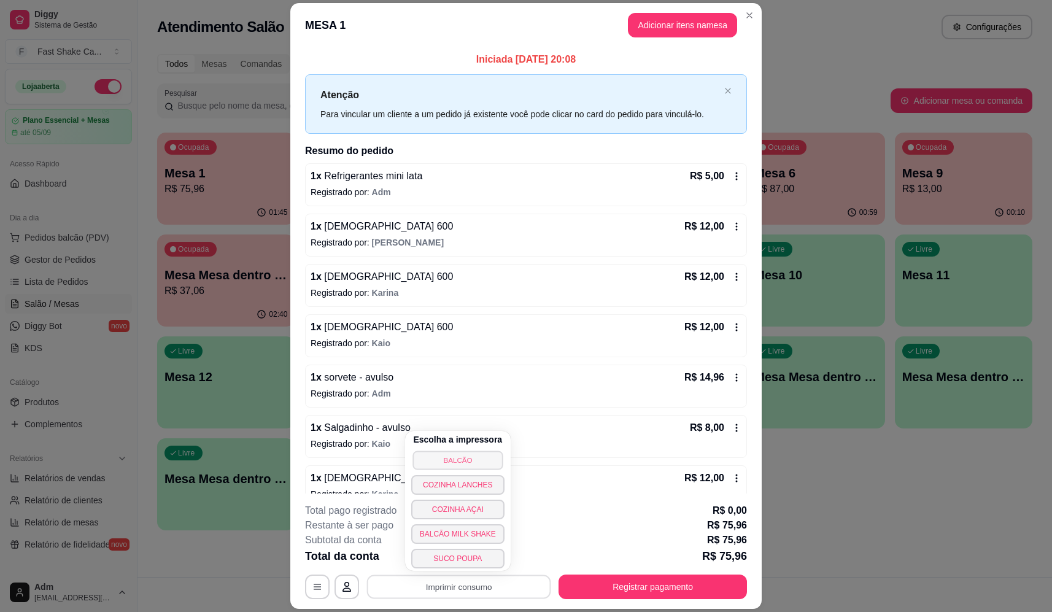
click at [444, 463] on button "BALCÃO" at bounding box center [457, 459] width 90 height 19
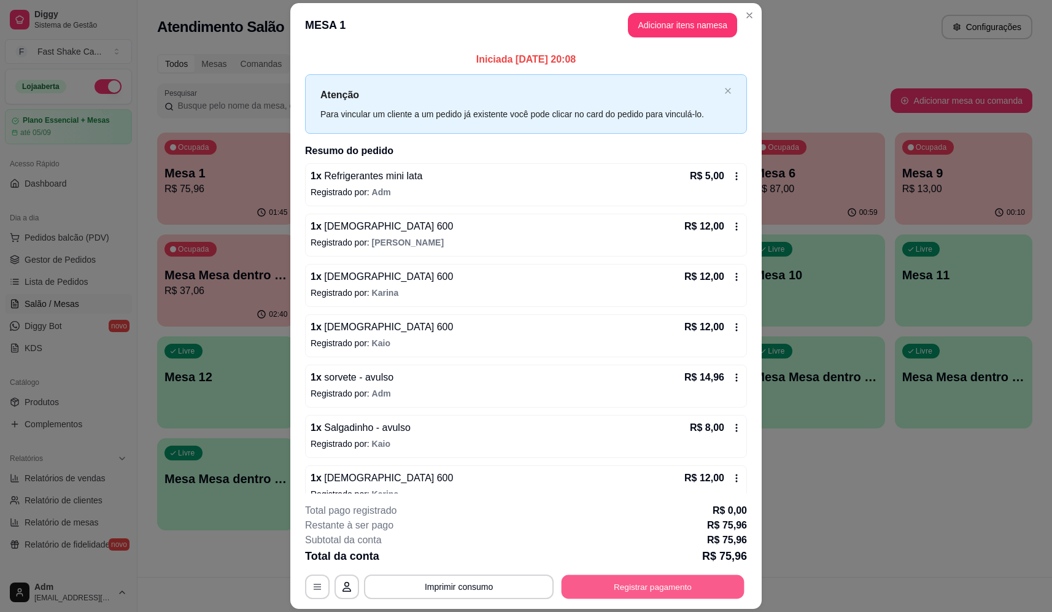
click at [663, 585] on button "Registrar pagamento" at bounding box center [652, 587] width 183 height 24
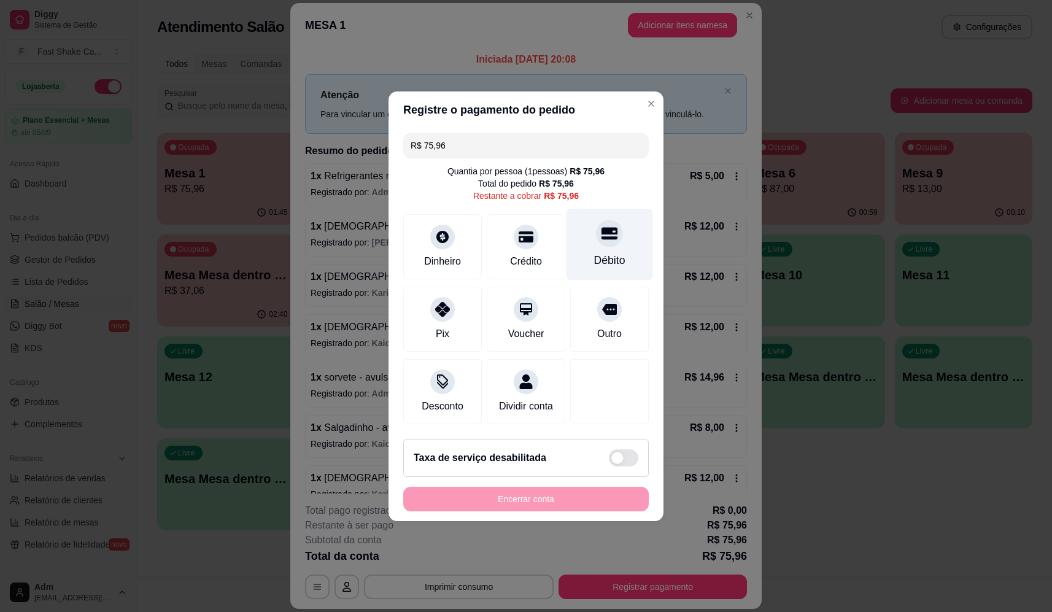
click at [594, 252] on div "Débito" at bounding box center [609, 260] width 31 height 16
type input "R$ 0,00"
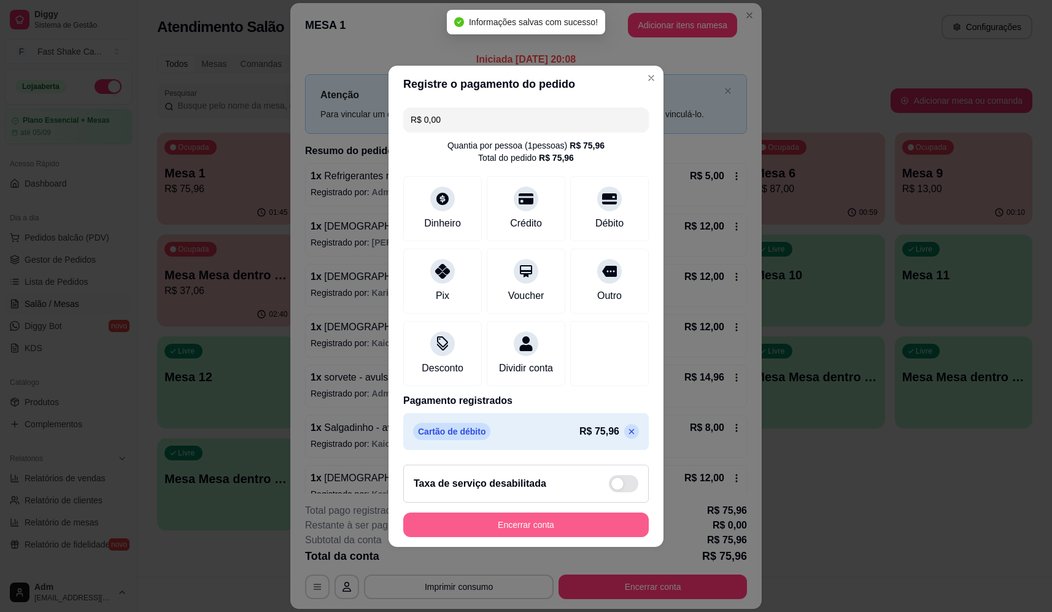
click at [584, 530] on button "Encerrar conta" at bounding box center [525, 524] width 245 height 25
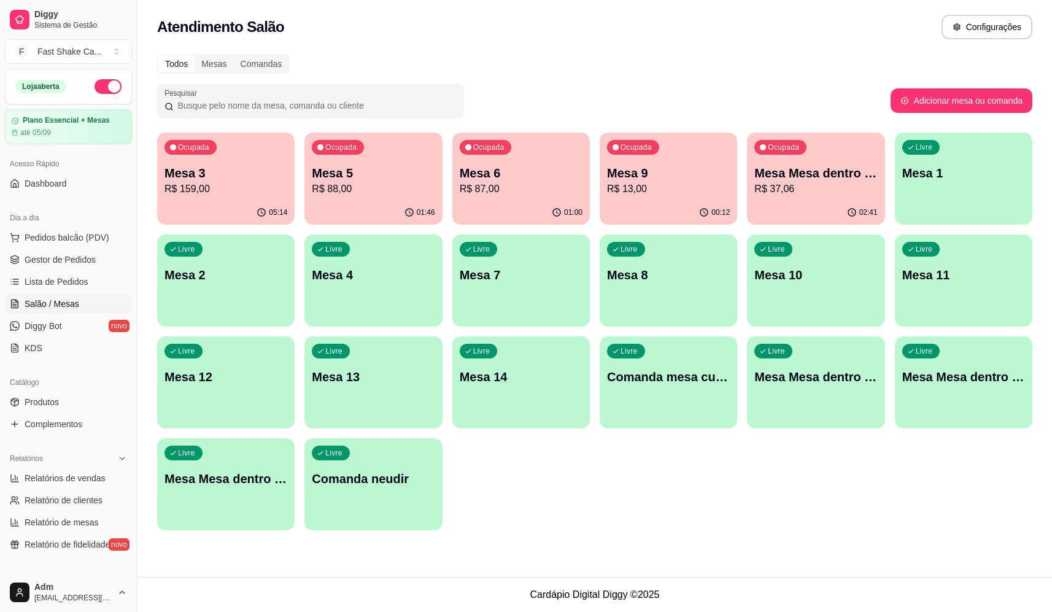
click at [250, 186] on p "R$ 159,00" at bounding box center [225, 189] width 123 height 15
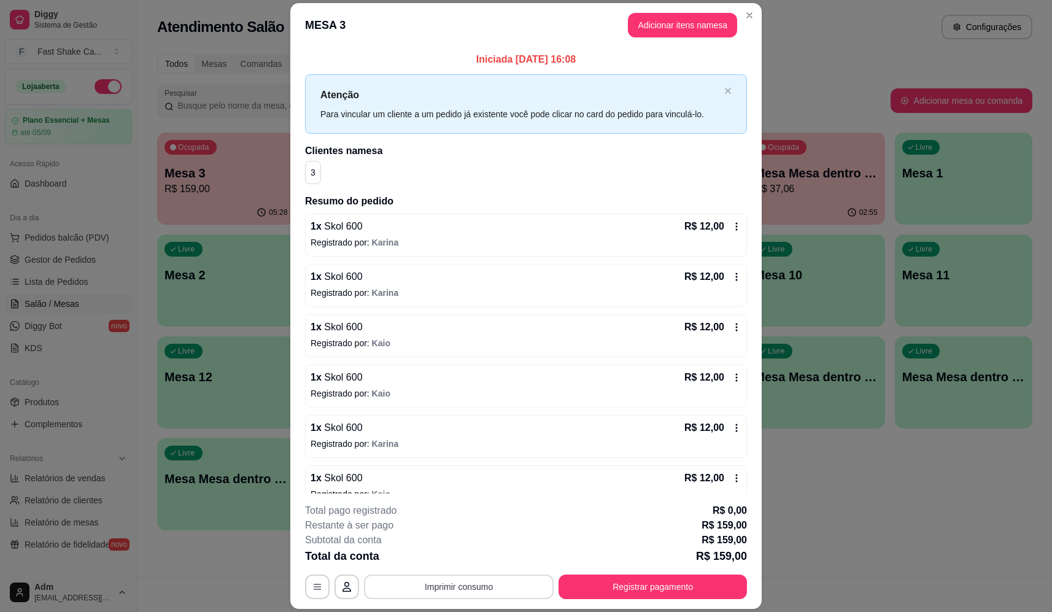
click at [433, 589] on button "Imprimir consumo" at bounding box center [459, 586] width 190 height 25
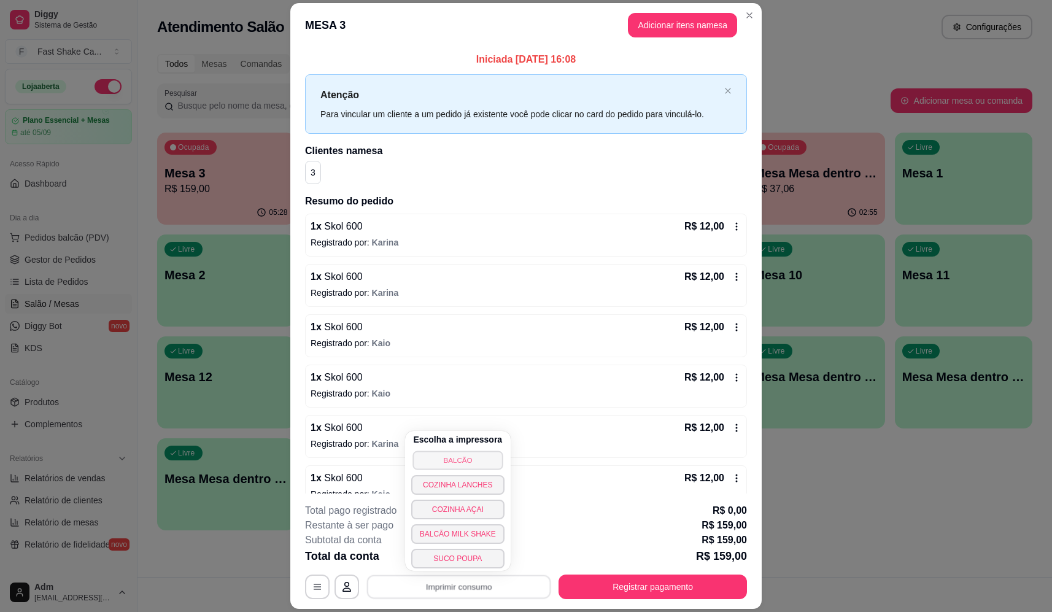
click at [445, 451] on button "BALCÃO" at bounding box center [457, 459] width 90 height 19
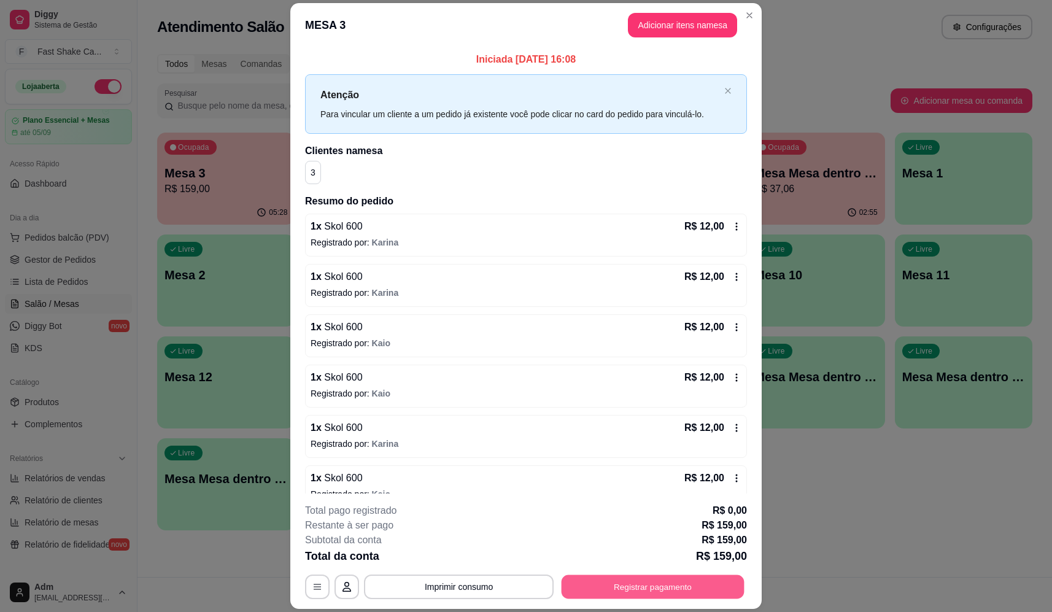
click at [655, 585] on button "Registrar pagamento" at bounding box center [652, 587] width 183 height 24
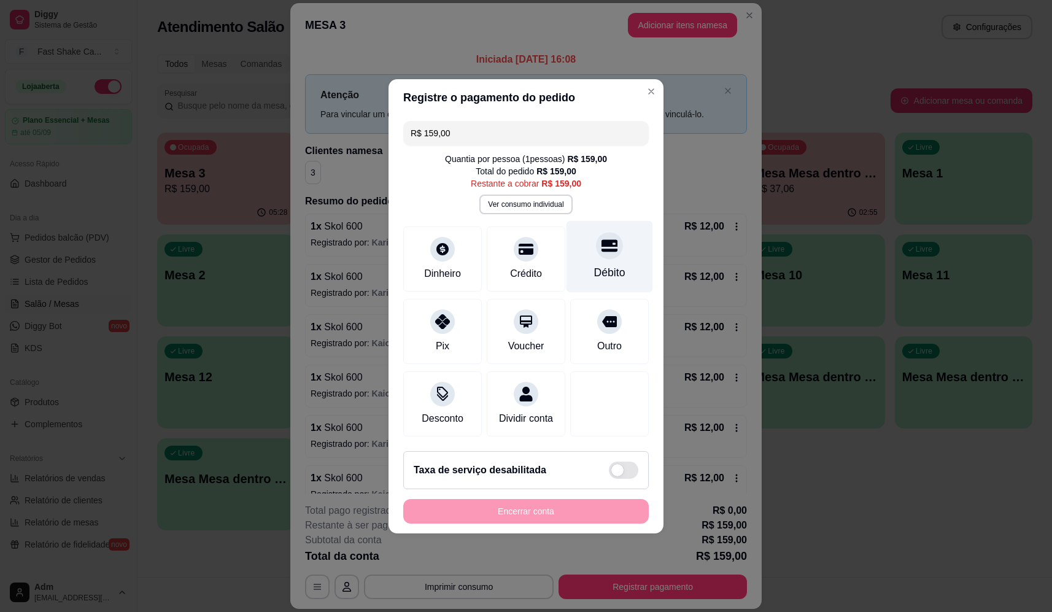
drag, startPoint x: 617, startPoint y: 261, endPoint x: 607, endPoint y: 264, distance: 10.1
click at [617, 264] on div "Débito" at bounding box center [609, 272] width 31 height 16
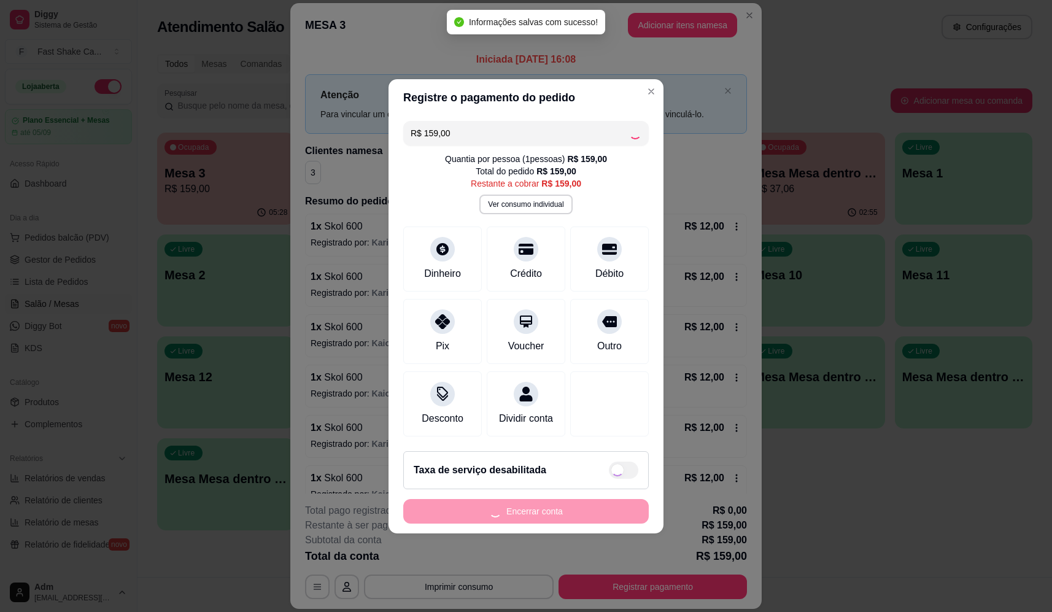
type input "R$ 0,00"
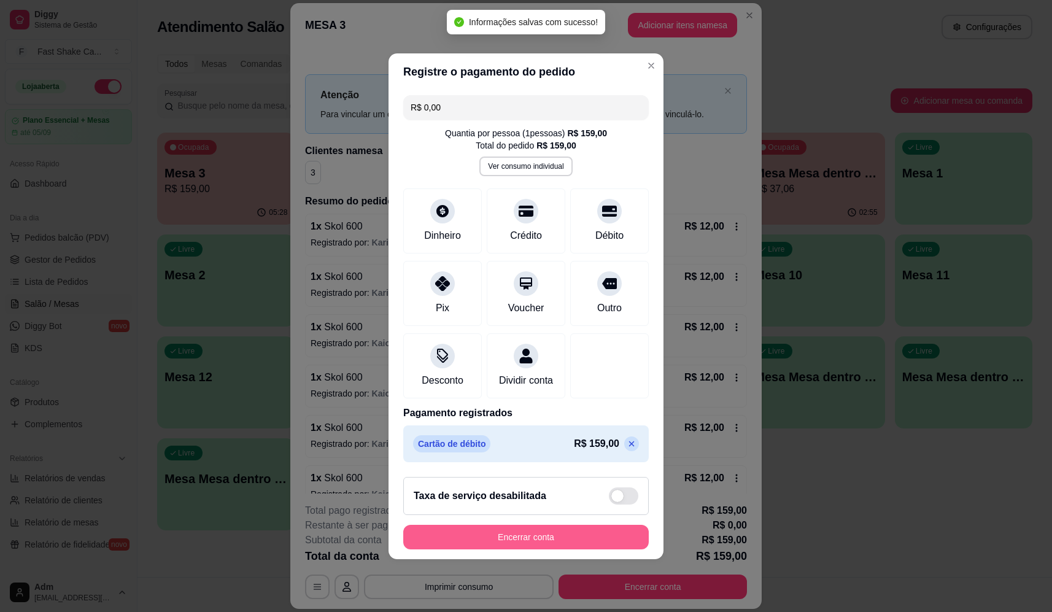
click at [551, 539] on button "Encerrar conta" at bounding box center [525, 537] width 245 height 25
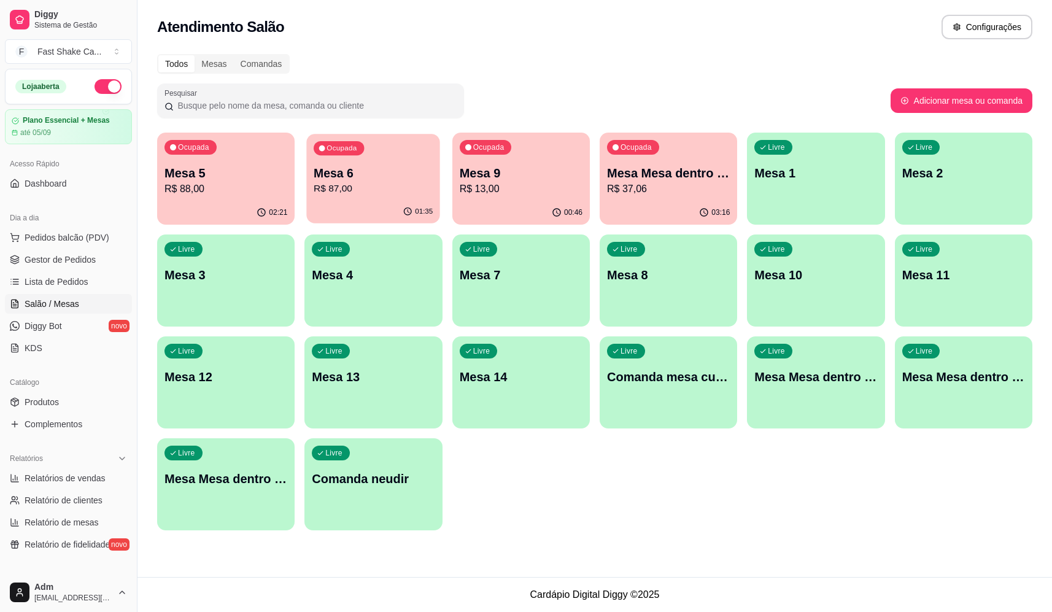
click at [391, 174] on p "Mesa 6" at bounding box center [373, 173] width 119 height 17
click at [505, 194] on p "R$ 13,00" at bounding box center [521, 189] width 123 height 15
click at [226, 198] on div "Ocupada Mesa 5 R$ 88,00" at bounding box center [226, 167] width 134 height 66
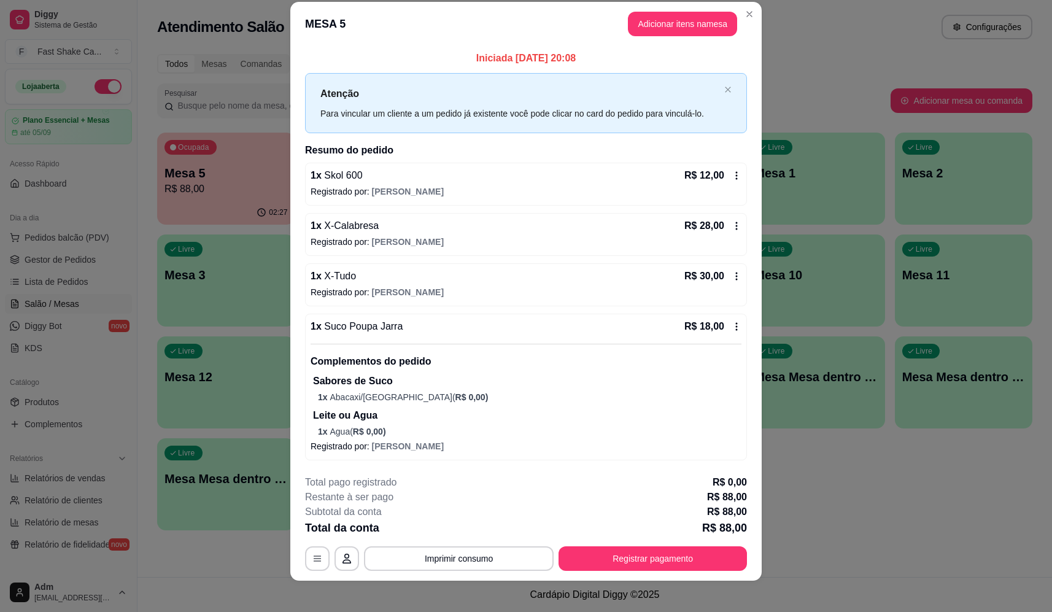
scroll to position [23, 0]
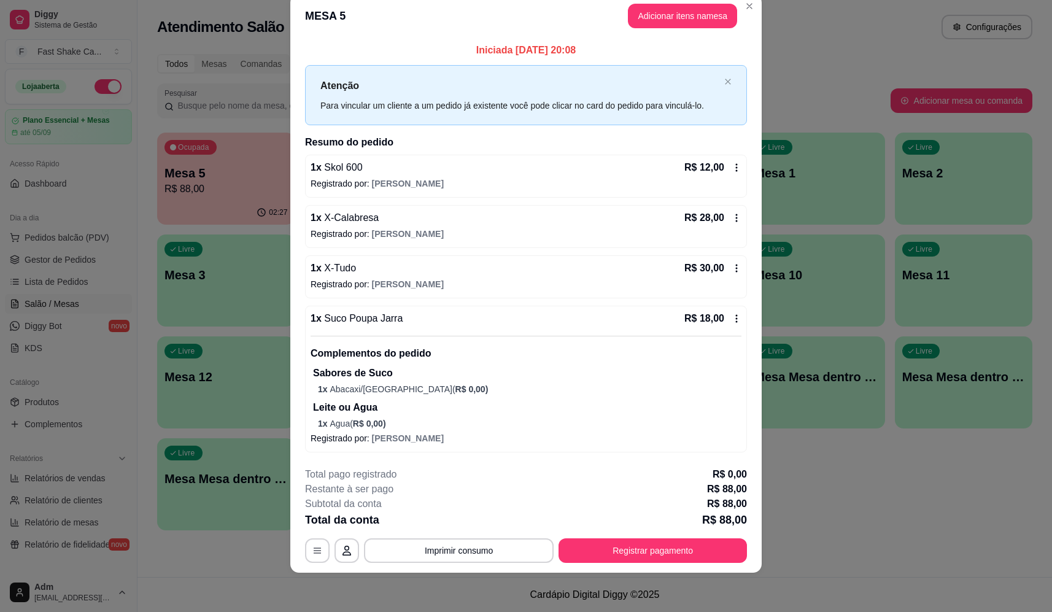
click at [619, 566] on footer "**********" at bounding box center [525, 514] width 471 height 115
click at [619, 542] on button "Registrar pagamento" at bounding box center [652, 550] width 183 height 24
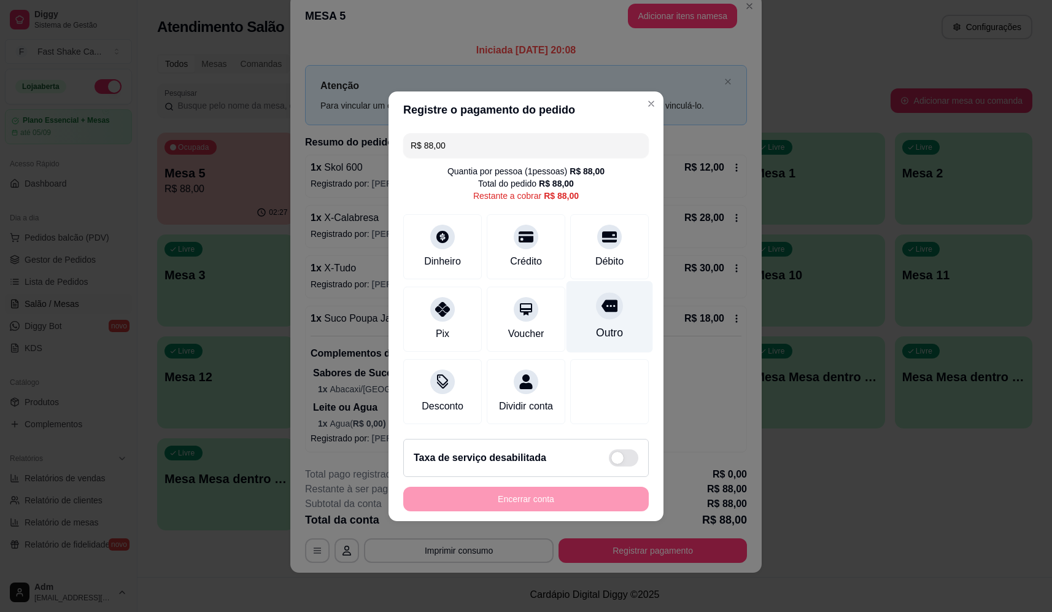
click at [606, 318] on div "Outro" at bounding box center [609, 316] width 87 height 72
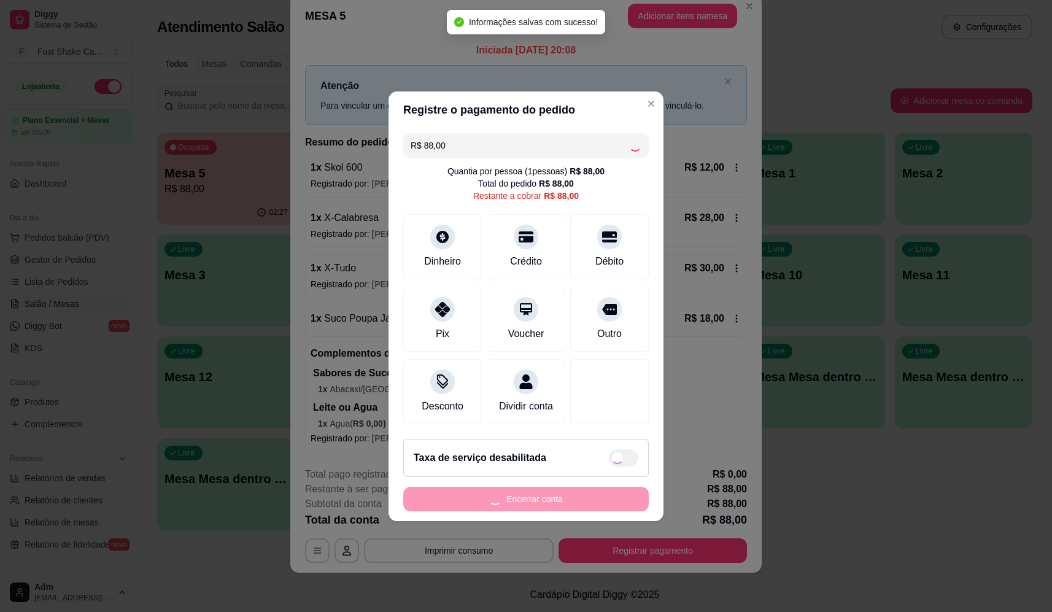
type input "R$ 0,00"
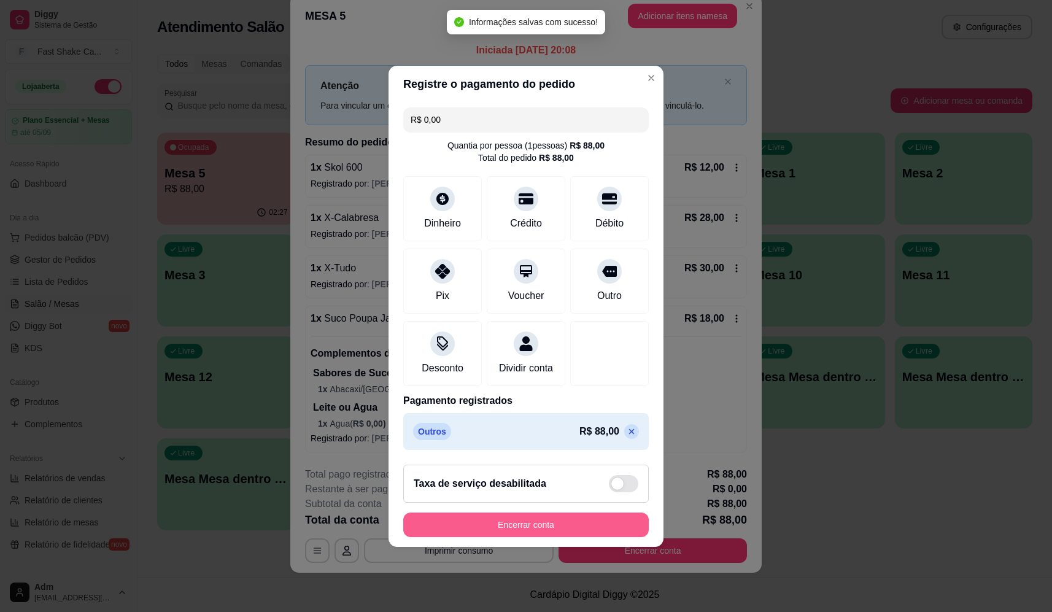
click at [554, 528] on button "Encerrar conta" at bounding box center [525, 524] width 245 height 25
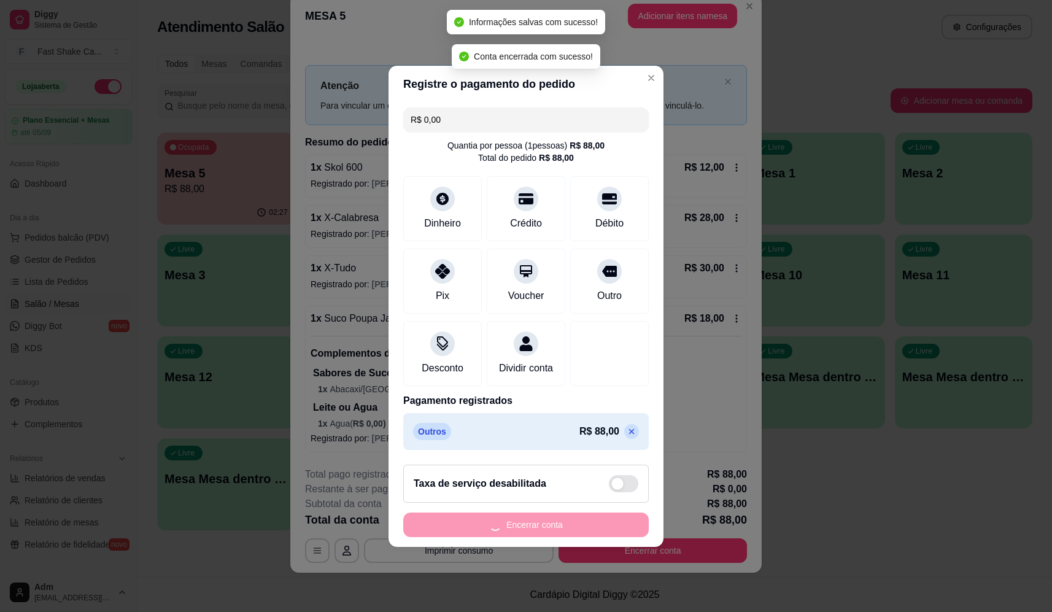
scroll to position [0, 0]
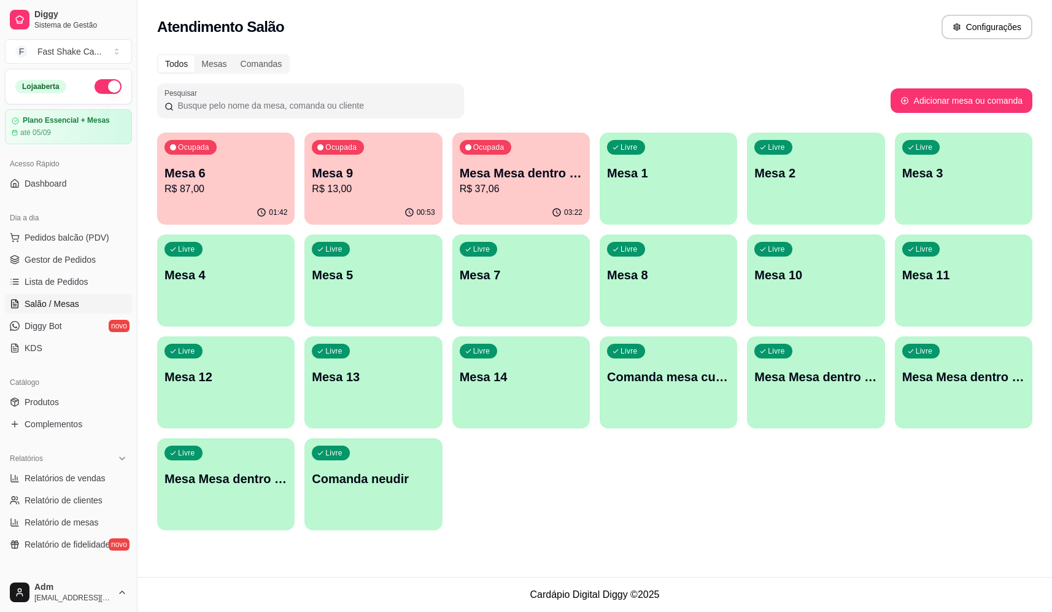
click at [514, 183] on p "R$ 37,06" at bounding box center [521, 189] width 123 height 15
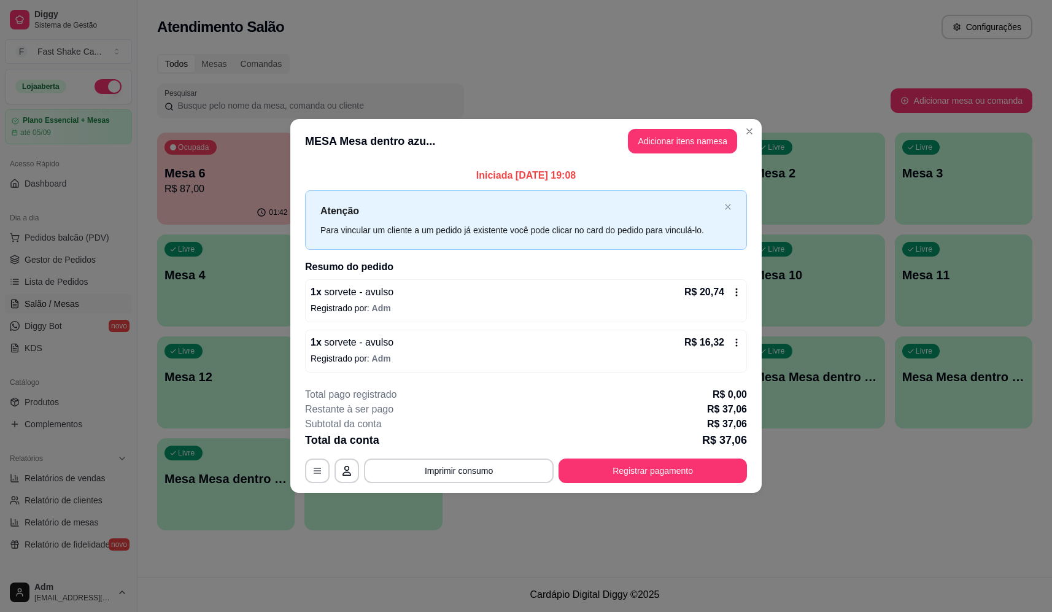
click at [638, 469] on button "Registrar pagamento" at bounding box center [652, 470] width 188 height 25
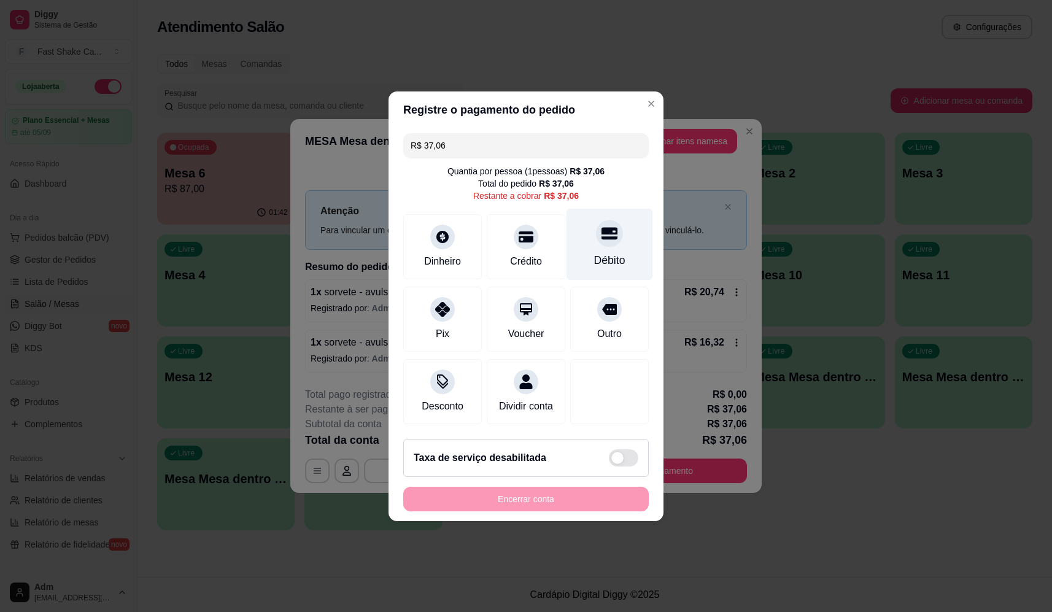
click at [601, 234] on icon at bounding box center [609, 233] width 16 height 16
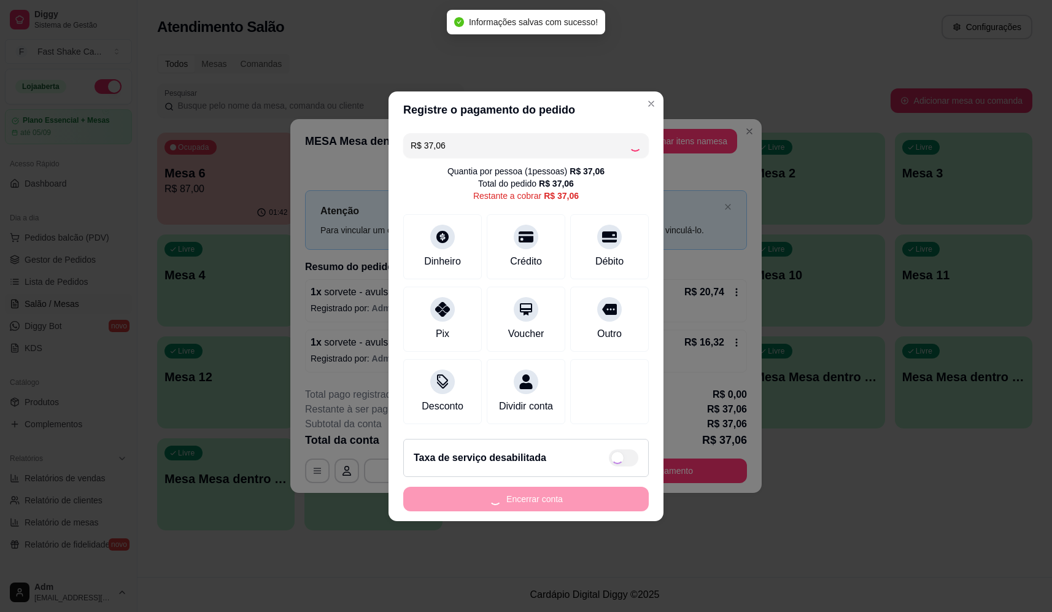
type input "R$ 0,00"
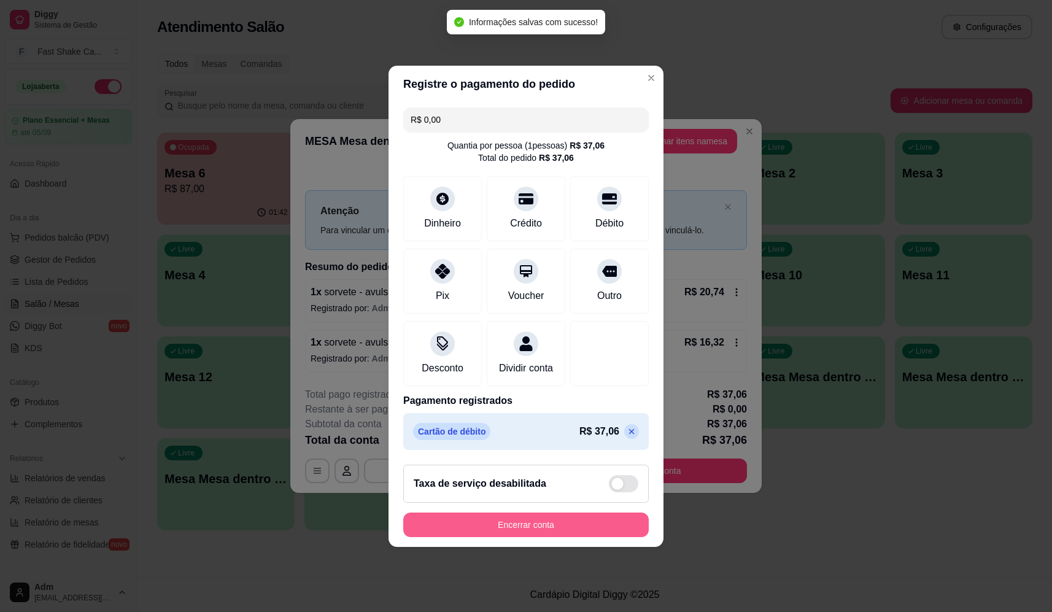
click at [556, 526] on button "Encerrar conta" at bounding box center [525, 524] width 245 height 25
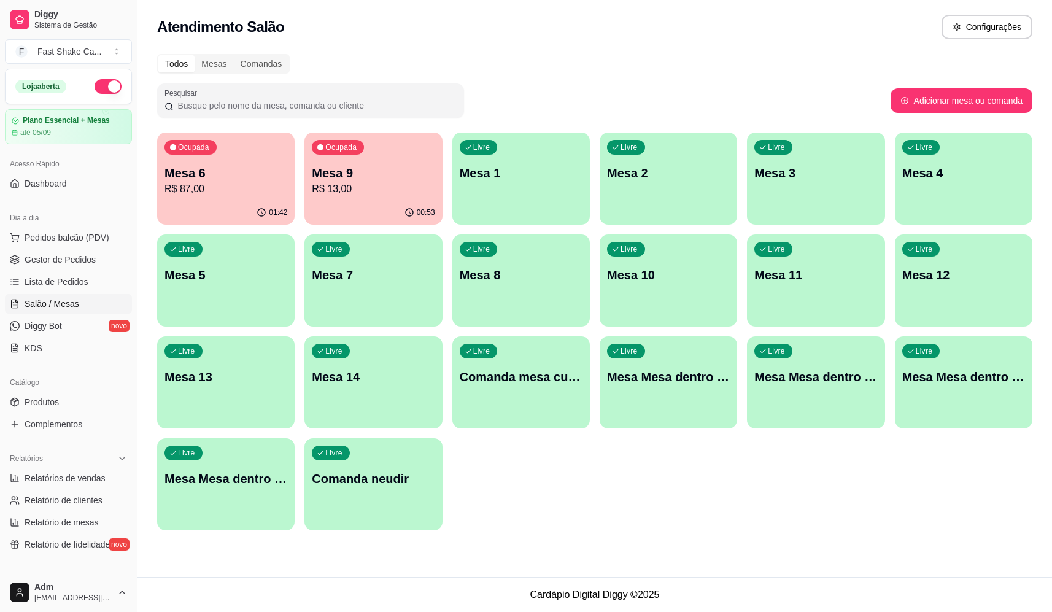
click at [409, 191] on p "R$ 13,00" at bounding box center [373, 189] width 123 height 15
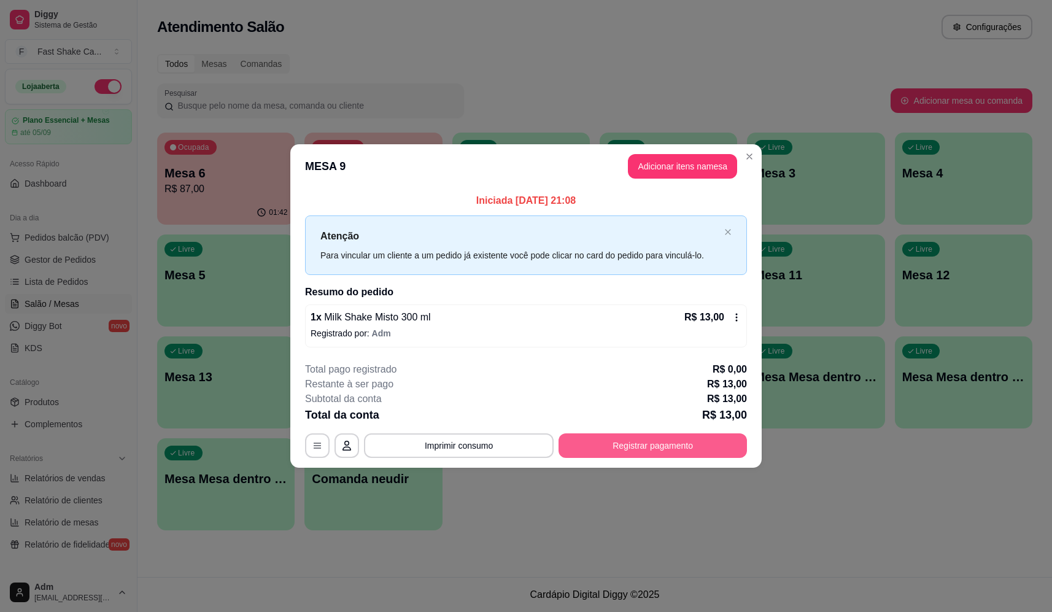
click at [637, 457] on button "Registrar pagamento" at bounding box center [652, 445] width 188 height 25
click at [601, 233] on icon at bounding box center [609, 233] width 16 height 12
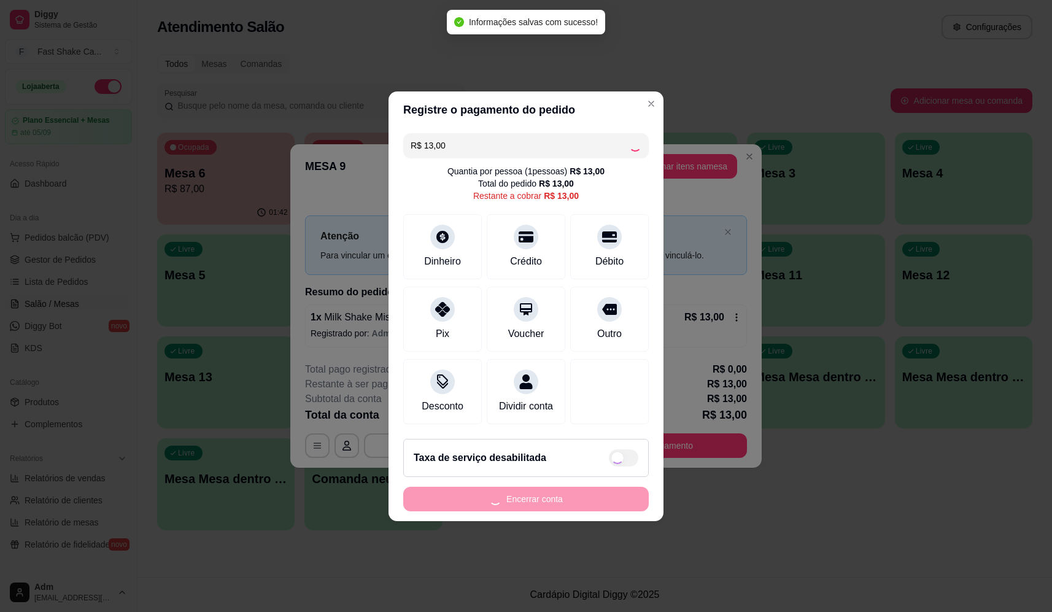
type input "R$ 0,00"
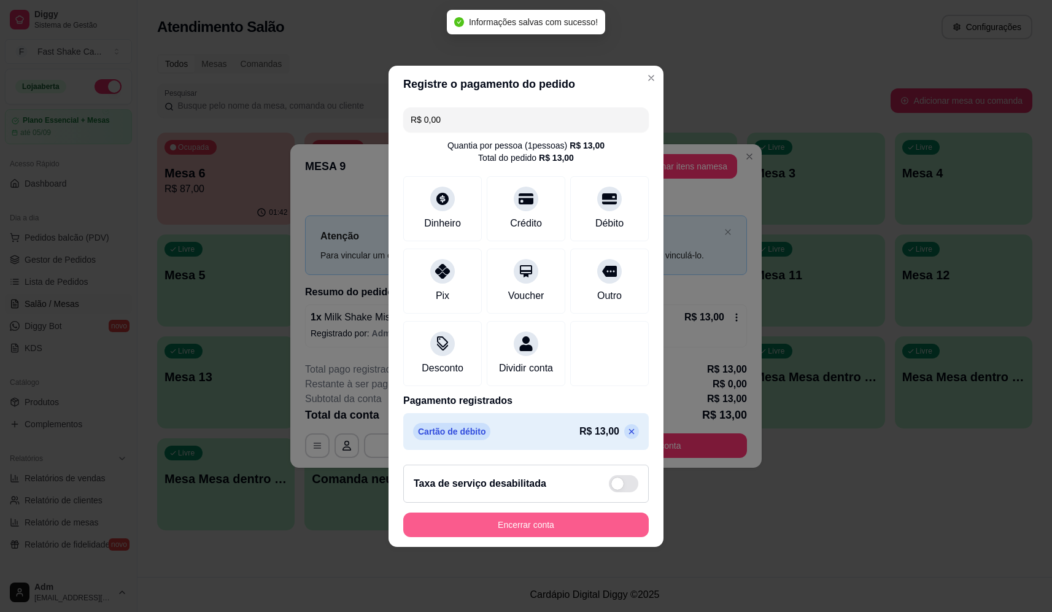
click at [582, 532] on button "Encerrar conta" at bounding box center [525, 524] width 245 height 25
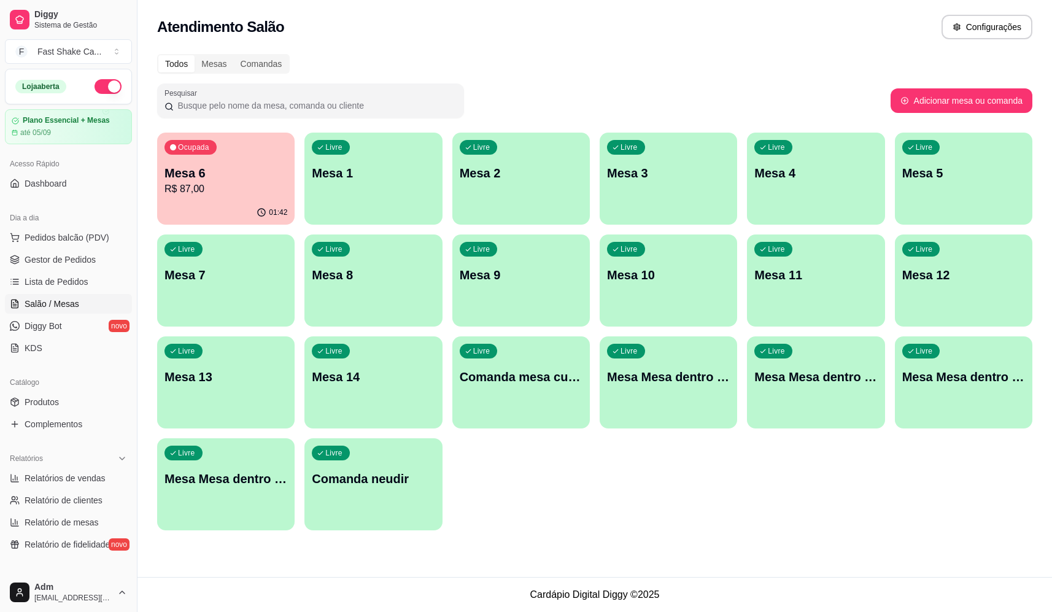
click at [235, 194] on p "R$ 87,00" at bounding box center [225, 189] width 123 height 15
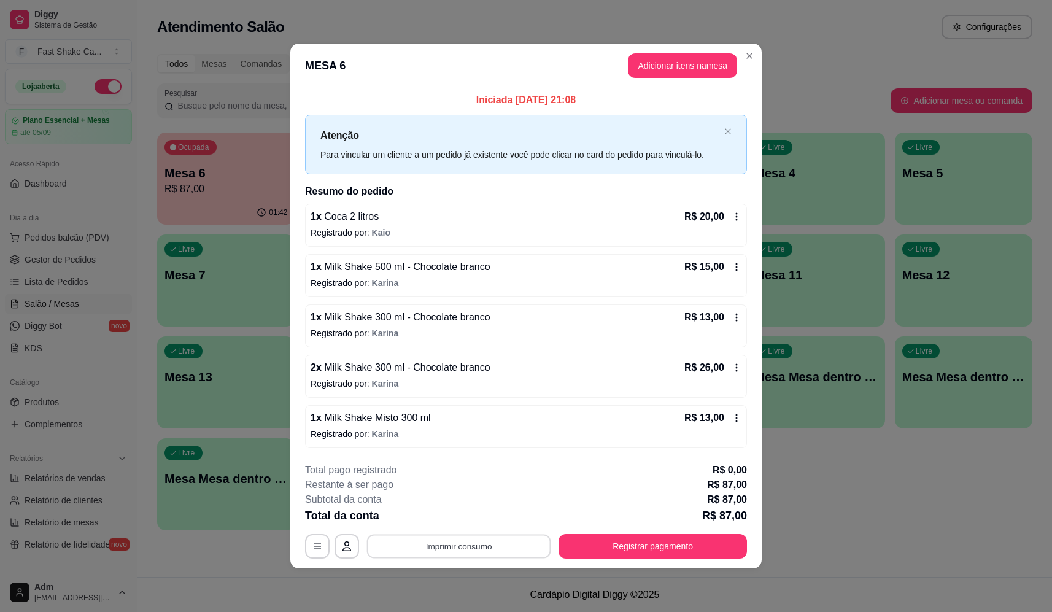
click at [452, 540] on button "Imprimir consumo" at bounding box center [459, 546] width 184 height 24
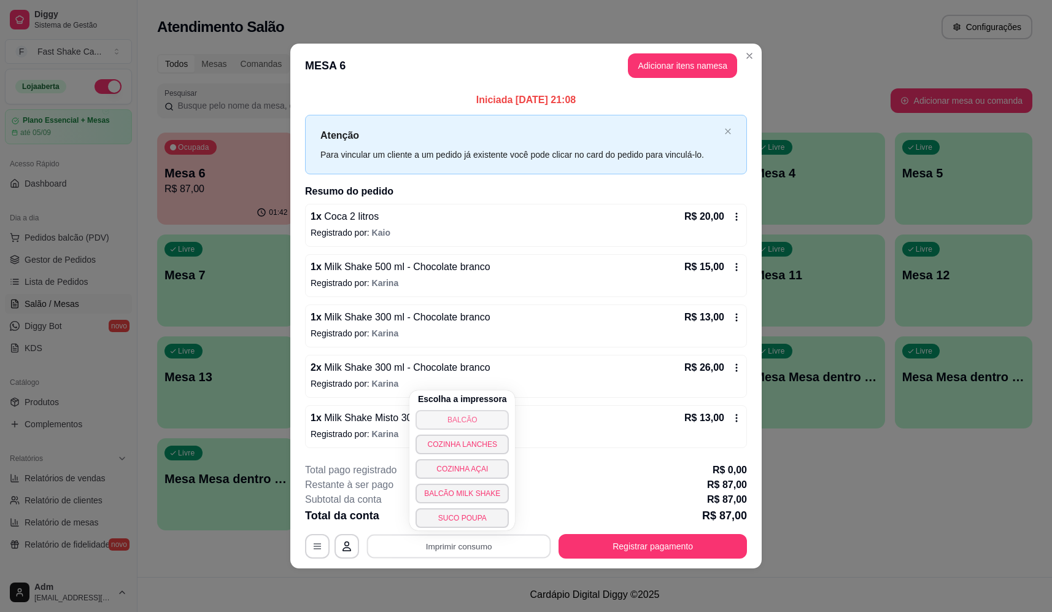
click at [473, 415] on button "BALCÃO" at bounding box center [461, 420] width 93 height 20
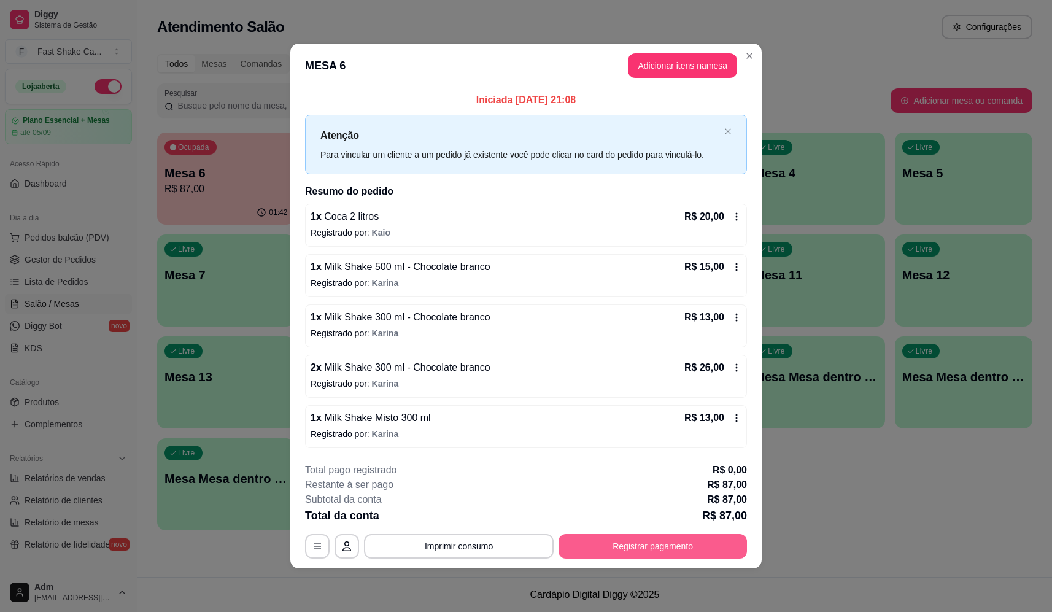
click at [657, 547] on button "Registrar pagamento" at bounding box center [652, 546] width 188 height 25
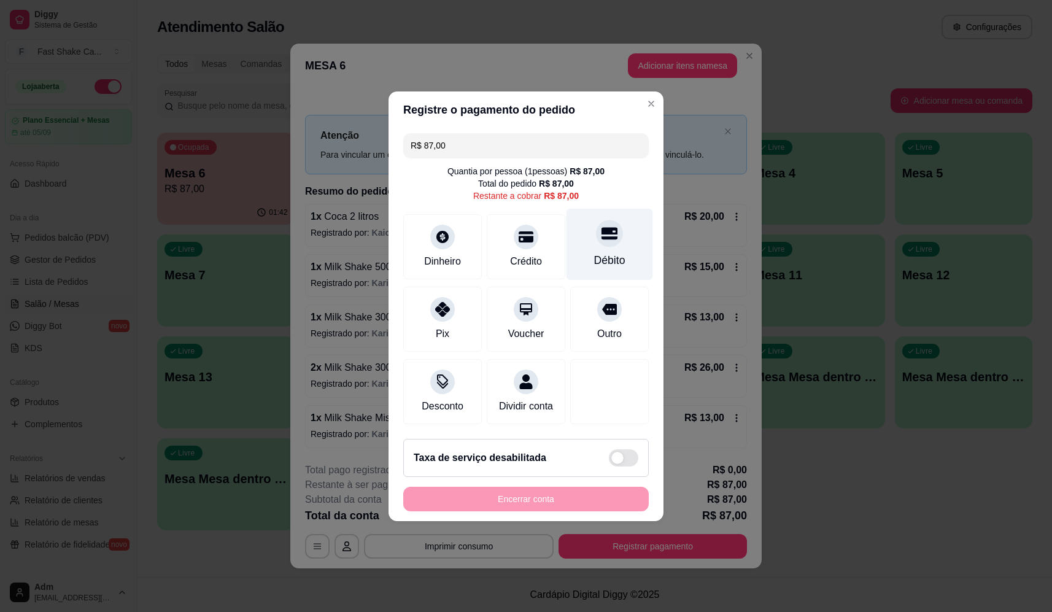
click at [601, 216] on div "Débito" at bounding box center [609, 244] width 87 height 72
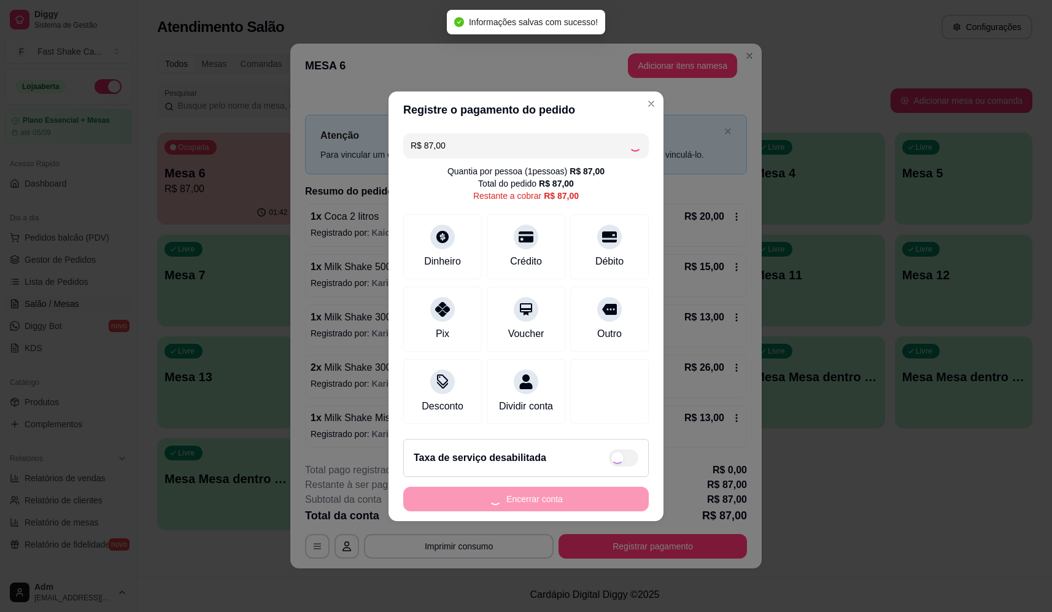
type input "R$ 0,00"
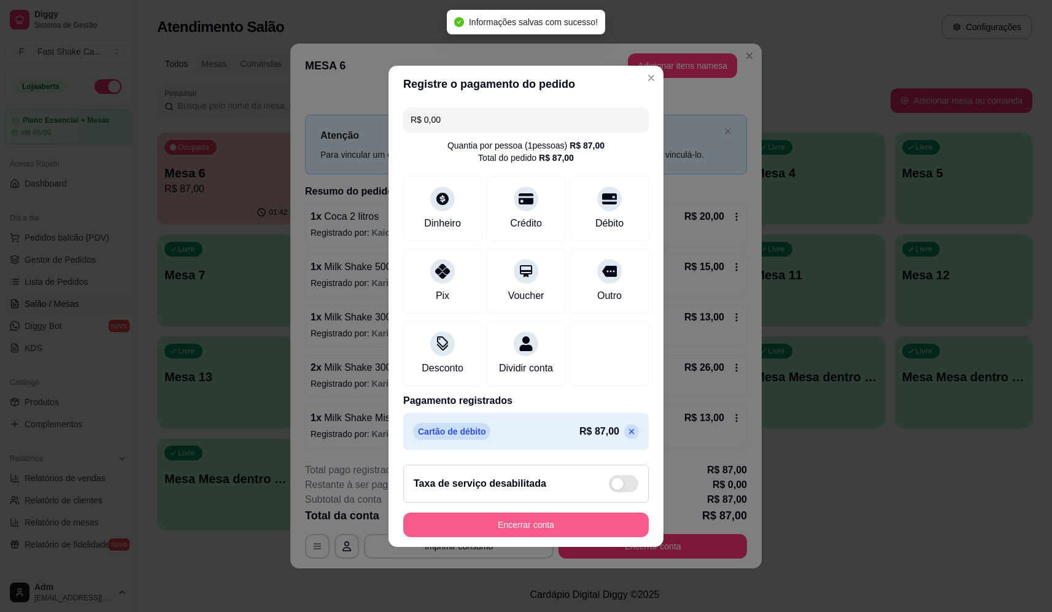
click at [596, 523] on button "Encerrar conta" at bounding box center [525, 524] width 245 height 25
